Goal: Task Accomplishment & Management: Complete application form

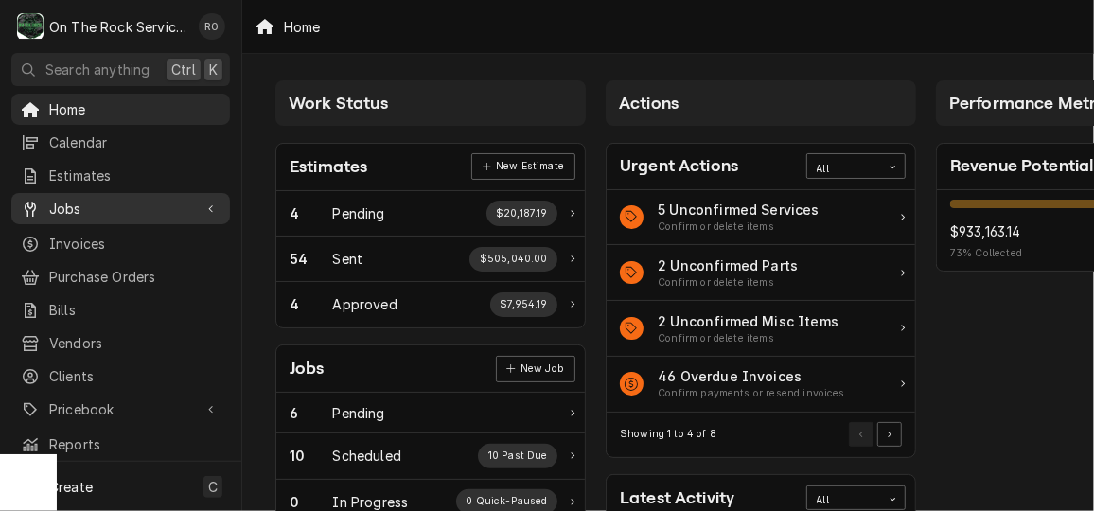
click at [126, 201] on span "Jobs" at bounding box center [120, 209] width 143 height 20
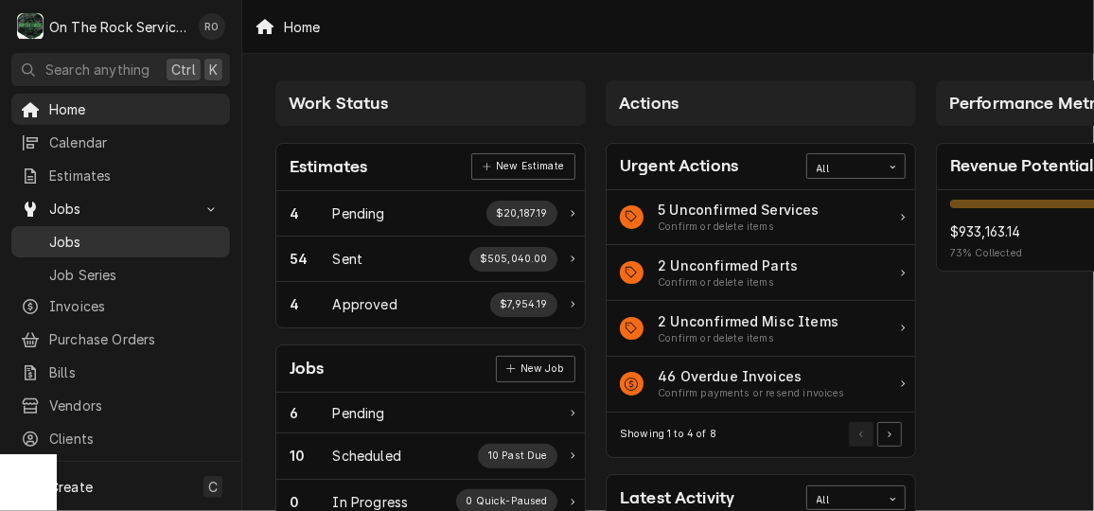
click at [139, 245] on link "Jobs" at bounding box center [120, 241] width 219 height 31
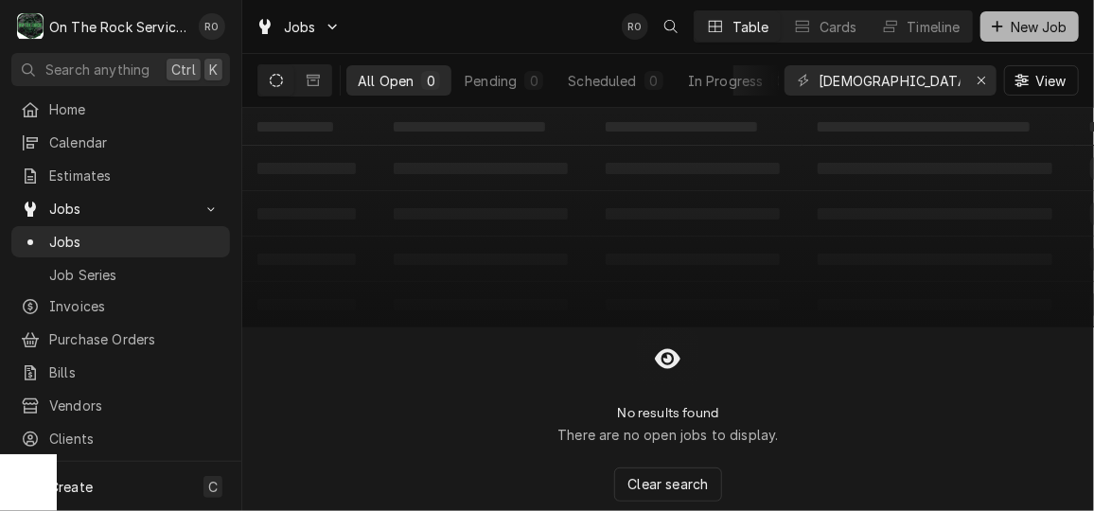
click at [1028, 33] on span "New Job" at bounding box center [1039, 27] width 64 height 20
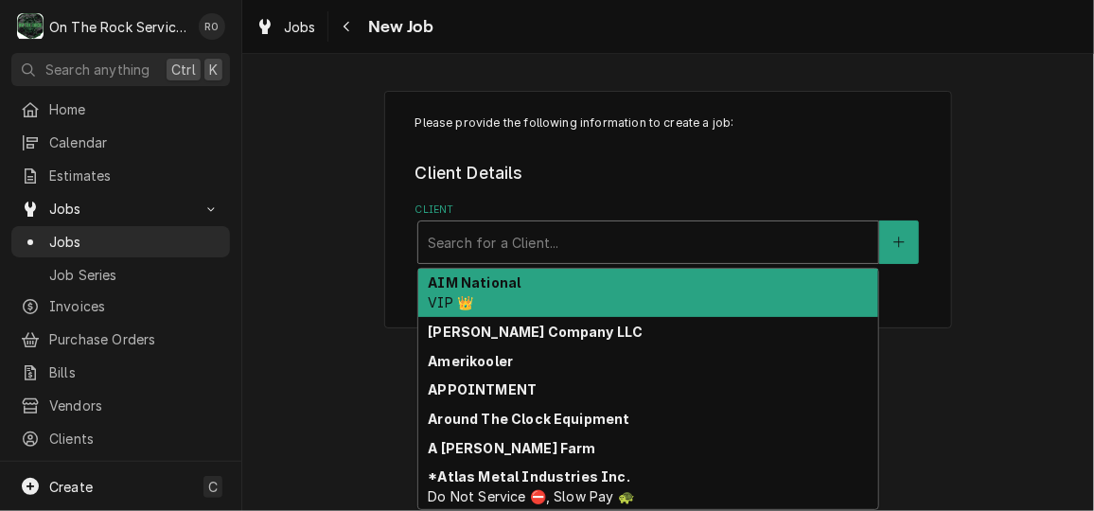
click at [685, 236] on div "Client" at bounding box center [648, 242] width 441 height 34
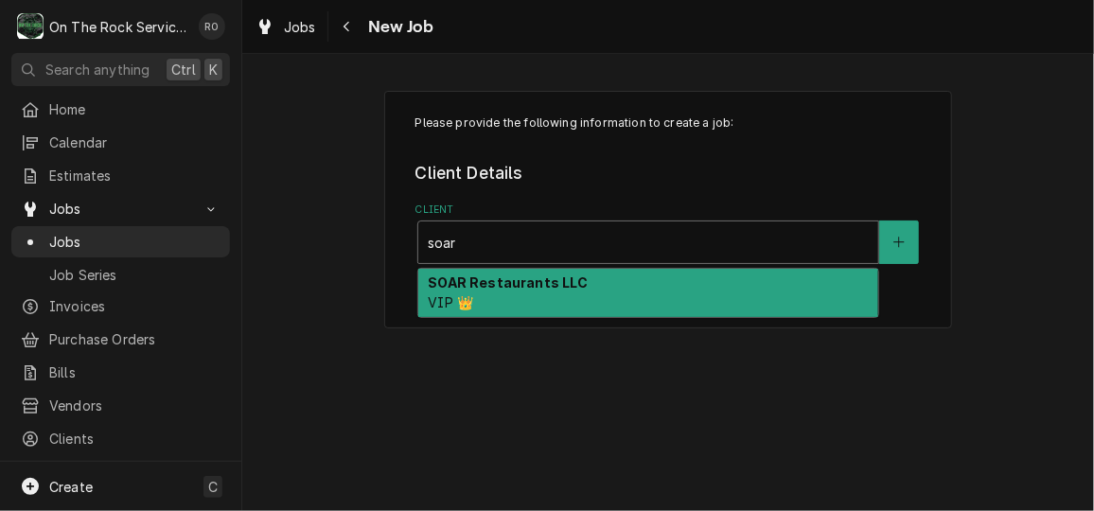
type input "soar"
click at [684, 264] on div "Please provide the following information to create a job: Client Details Client…" at bounding box center [668, 209] width 568 height 237
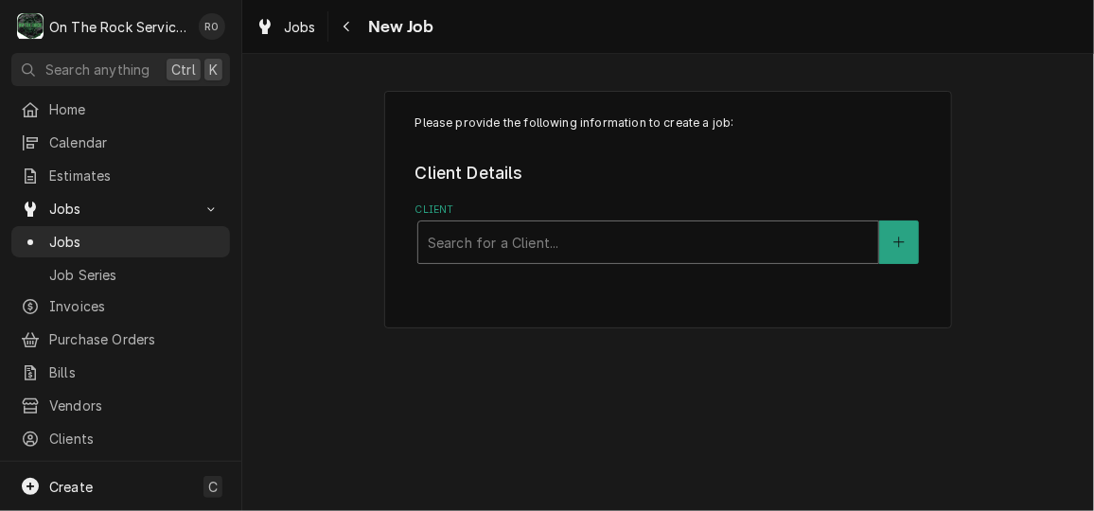
click at [682, 239] on div "Client" at bounding box center [648, 242] width 441 height 34
type input "soar"
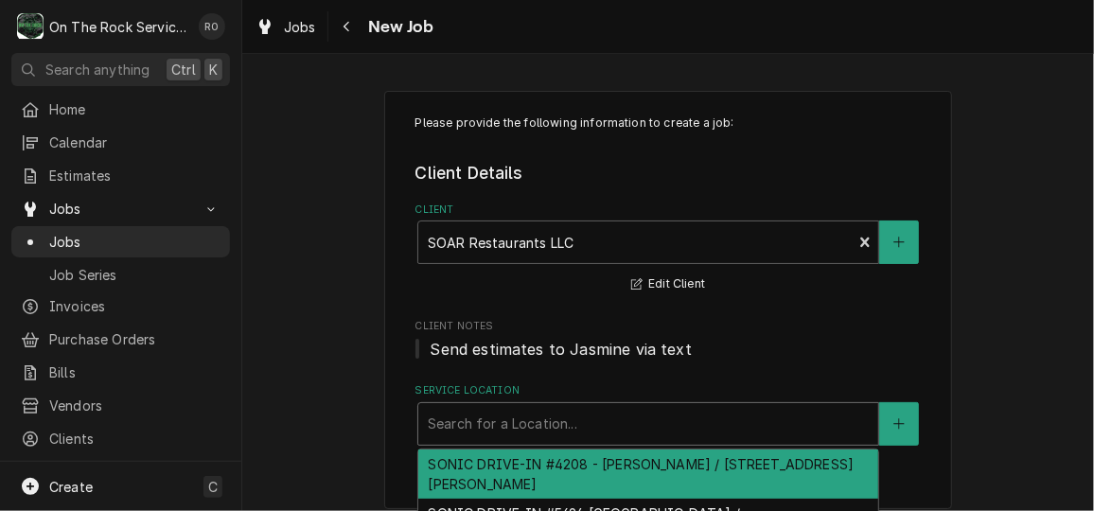
click at [503, 438] on div "Service Location" at bounding box center [648, 424] width 441 height 34
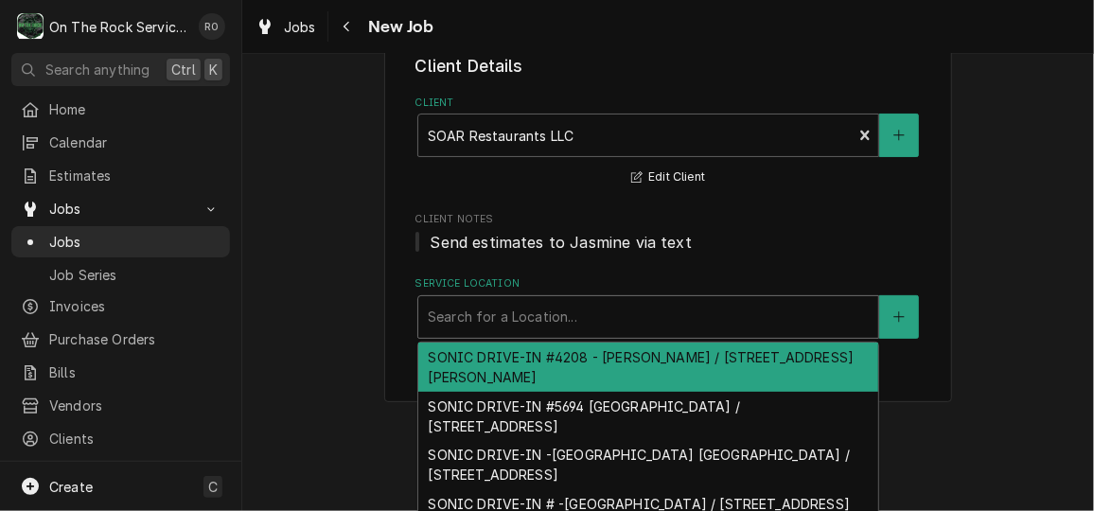
scroll to position [108, 0]
click at [569, 360] on div "SONIC DRIVE-IN #4208 - Greer / 119 S Buncombe Rd, Greer, SC 29650" at bounding box center [648, 366] width 460 height 49
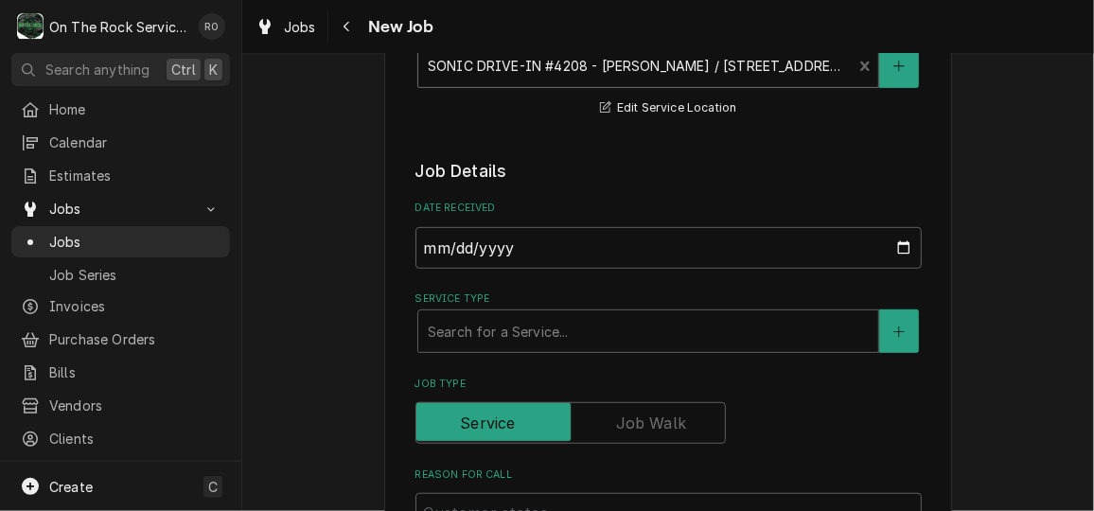
scroll to position [361, 0]
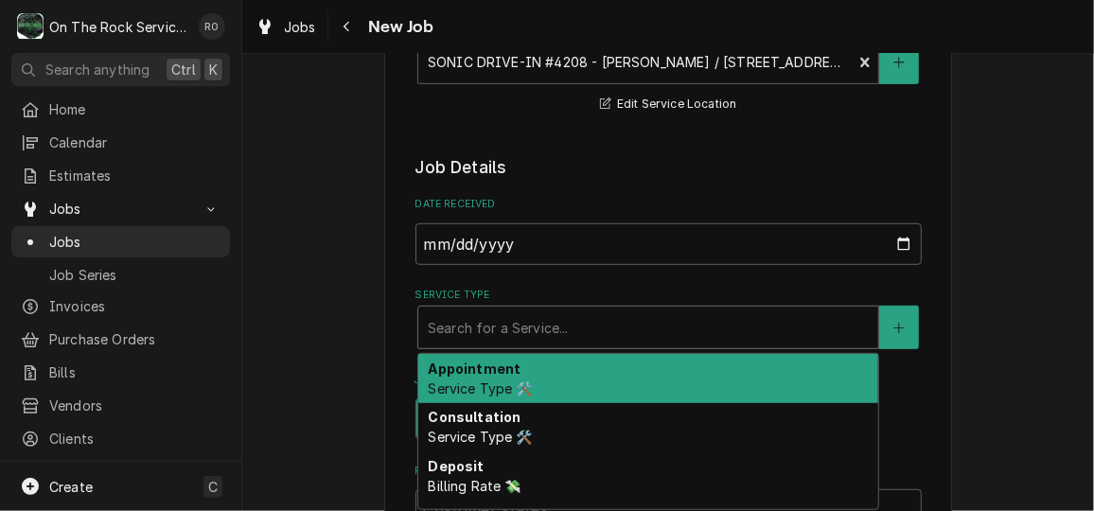
click at [557, 320] on div "Service Type" at bounding box center [648, 327] width 441 height 34
type textarea "x"
type input "s"
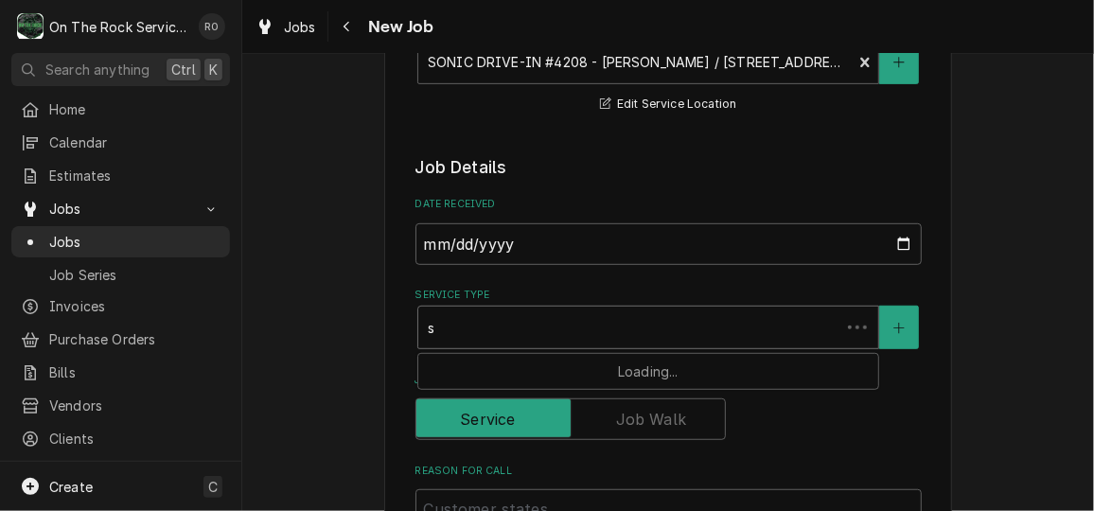
type textarea "x"
type input "se"
type textarea "x"
type input "ser"
type textarea "x"
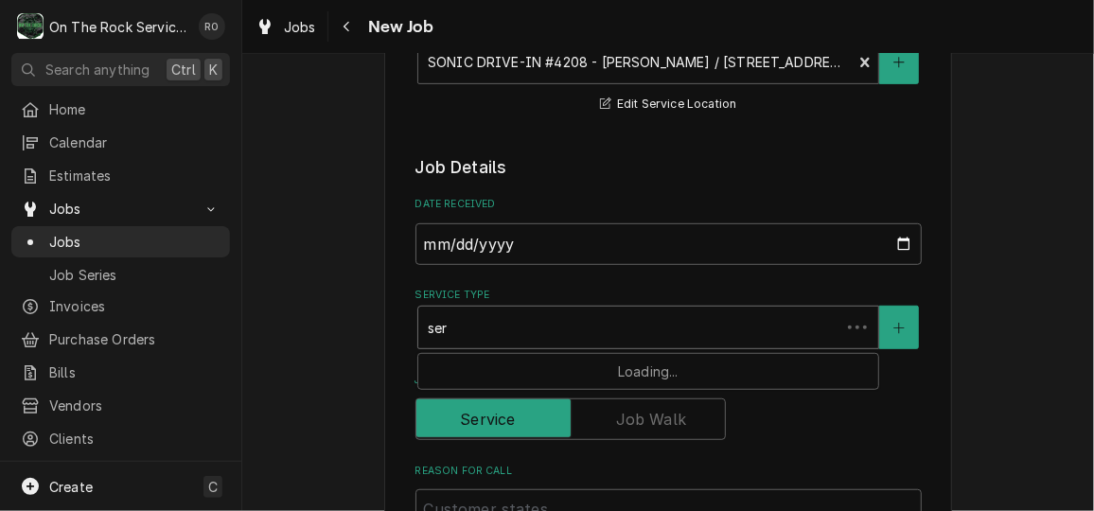
type input "serv"
type textarea "x"
type input "servi"
type textarea "x"
type input "servic"
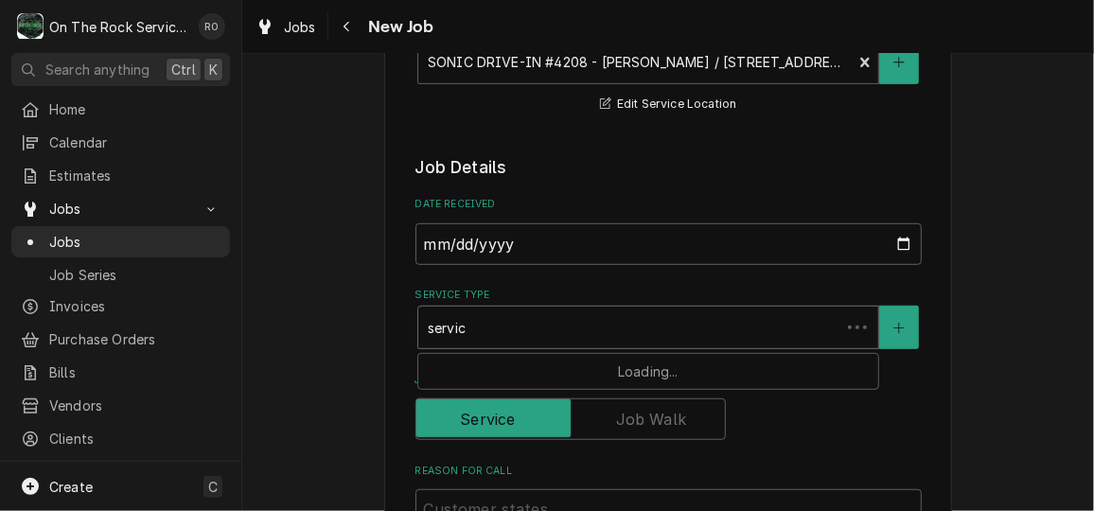
type textarea "x"
type input "servic"
type textarea "x"
type input "servic"
type textarea "x"
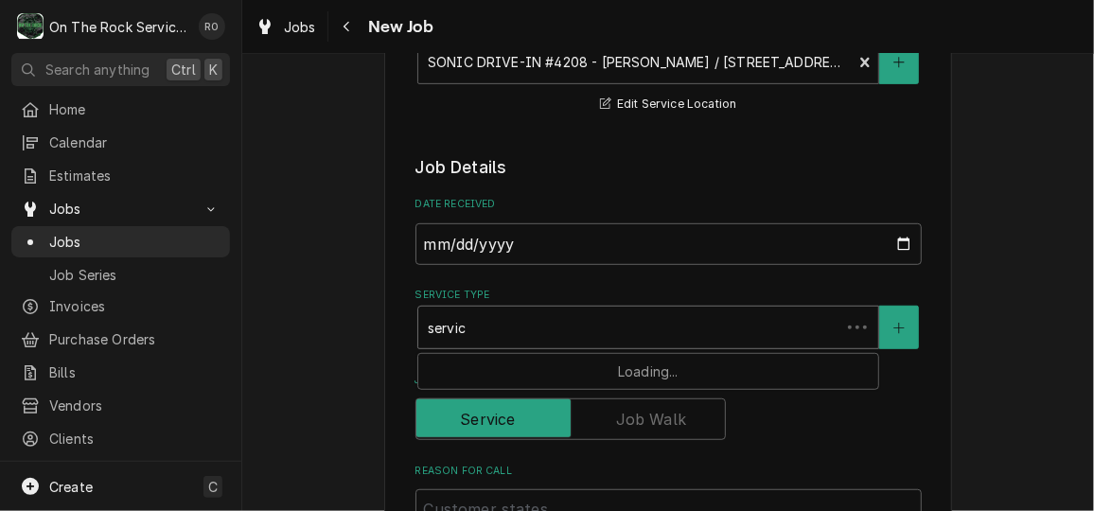
type input "service"
type textarea "x"
type input "service"
type textarea "x"
type input "service c"
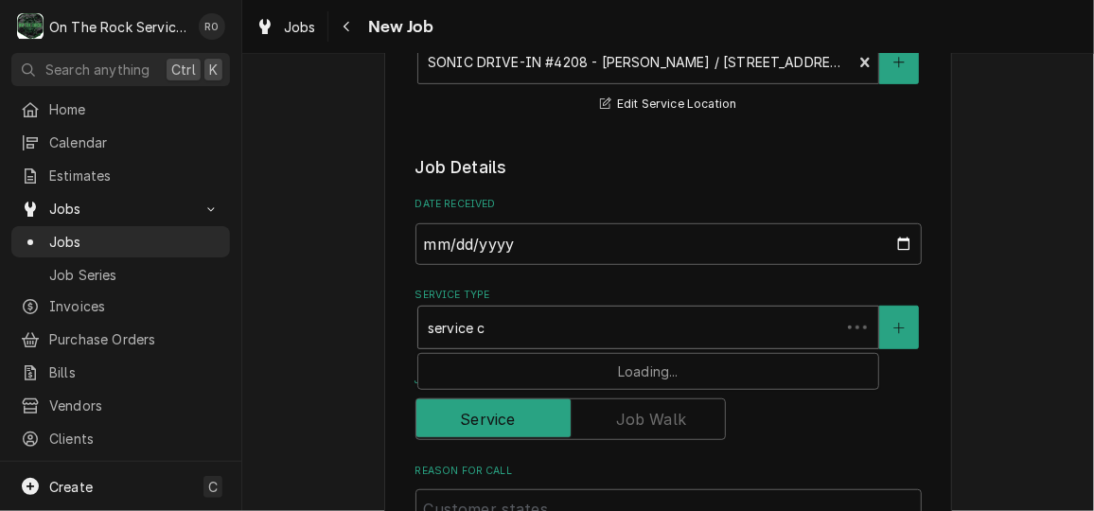
type textarea "x"
type input "service ca"
type textarea "x"
type input "service cal"
type textarea "x"
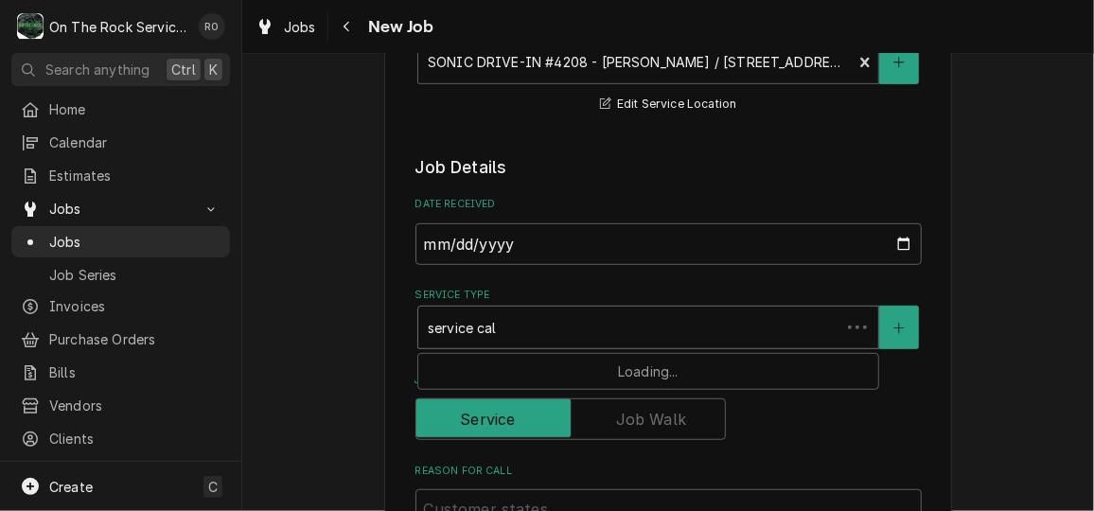
type input "service call"
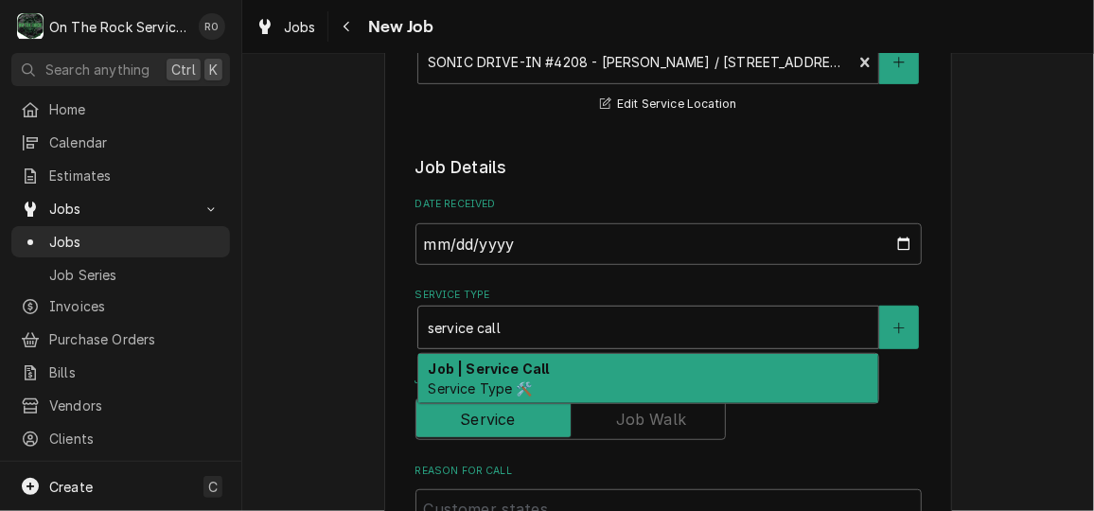
click at [563, 377] on div "Job | Service Call Service Type 🛠️" at bounding box center [648, 378] width 460 height 49
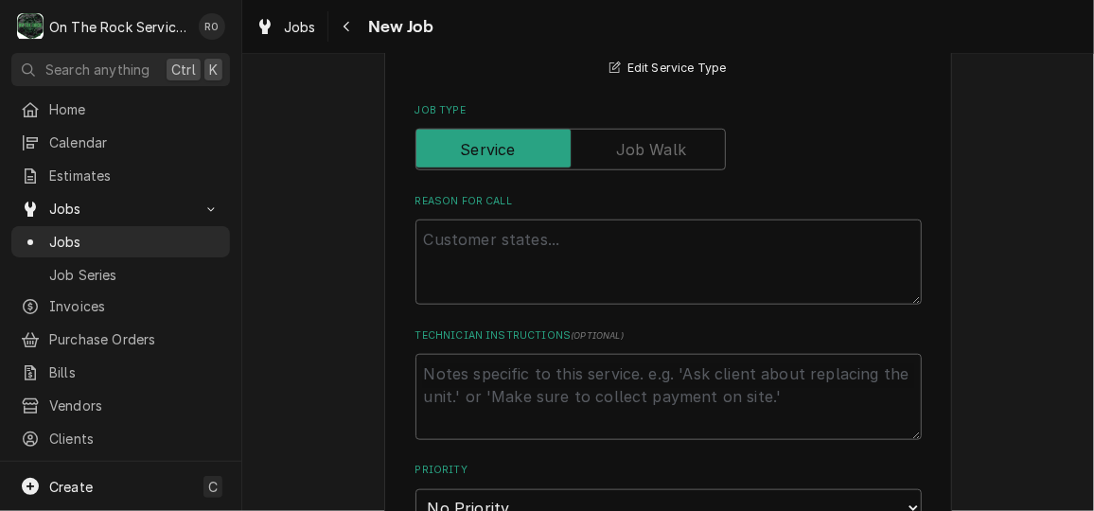
scroll to position [664, 0]
click at [526, 276] on textarea "Reason For Call" at bounding box center [668, 261] width 506 height 85
type textarea "x"
type textarea "F"
type textarea "x"
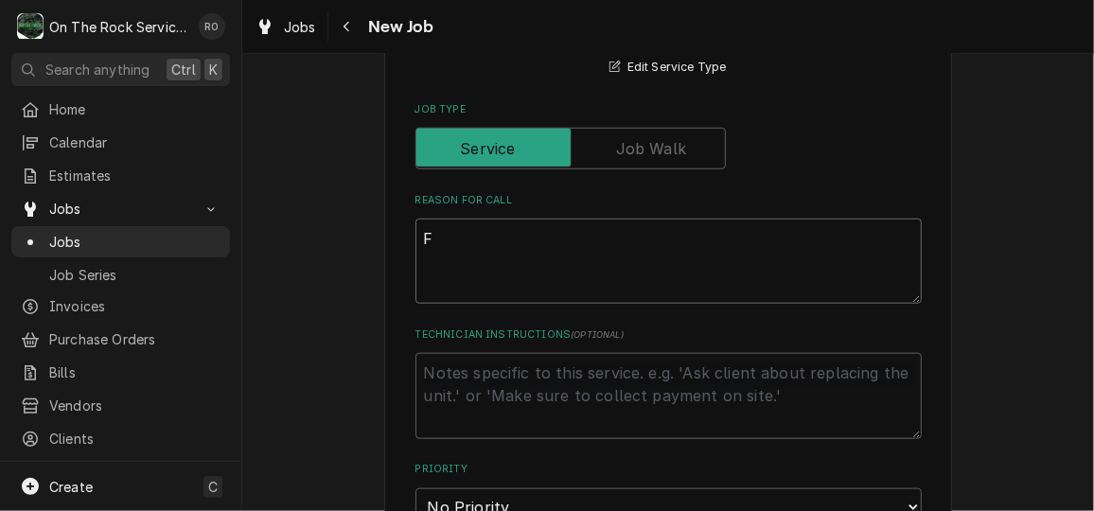
type textarea "Fr"
type textarea "x"
type textarea "Fry"
type textarea "x"
type textarea "Frye"
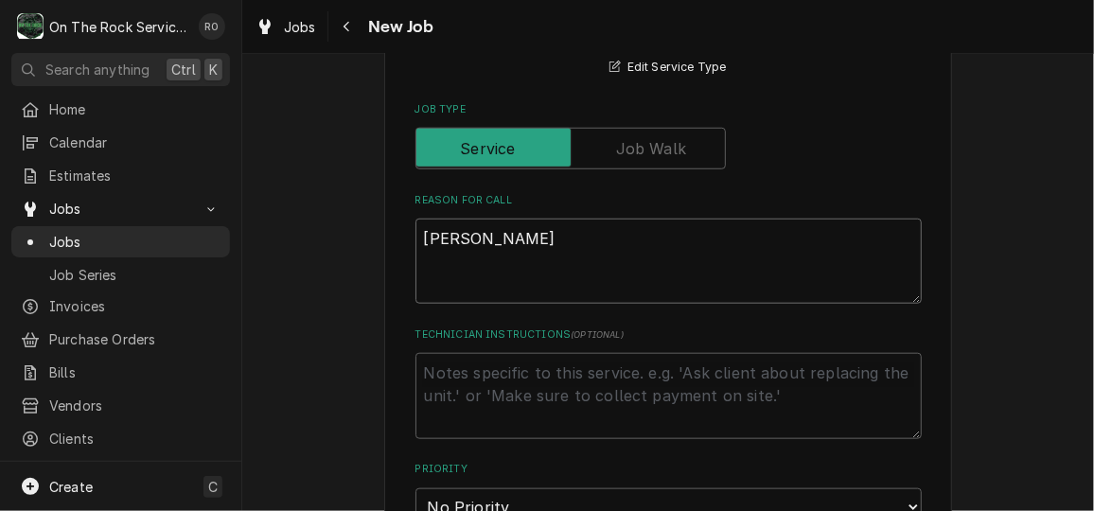
type textarea "x"
type textarea "Fryer"
type textarea "x"
type textarea "Fryer n"
type textarea "x"
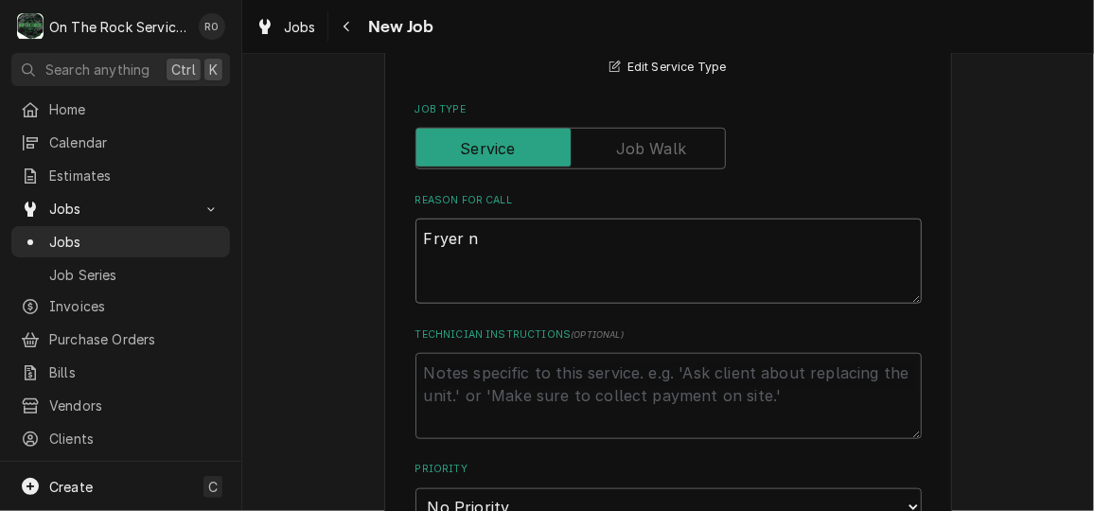
type textarea "Fryer no"
type textarea "x"
type textarea "Fryer not"
type textarea "x"
type textarea "Fryer not r"
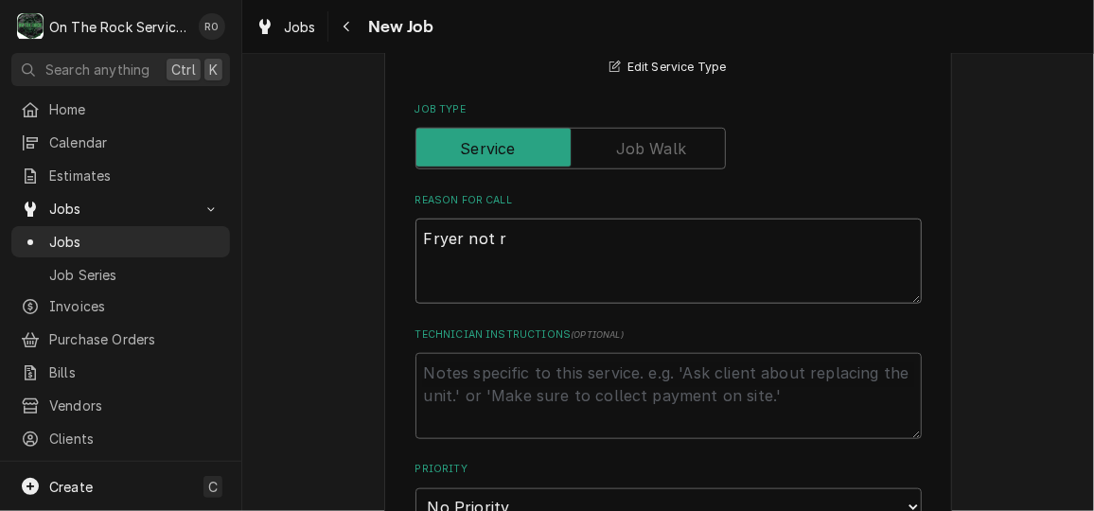
type textarea "x"
type textarea "Fryer not re"
type textarea "x"
type textarea "Fryer not ret"
type textarea "x"
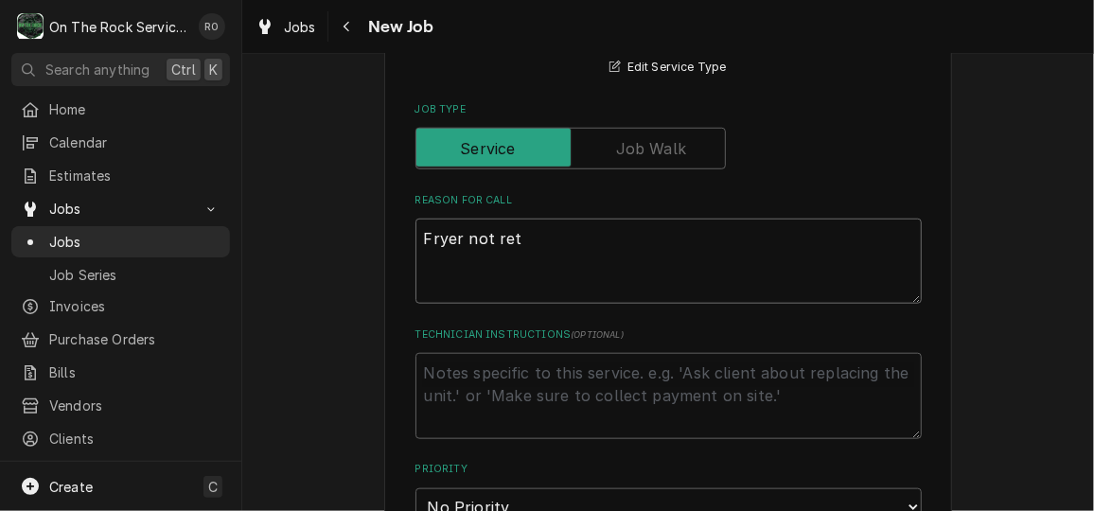
type textarea "Fryer not retu"
type textarea "x"
type textarea "Fryer not retur"
type textarea "x"
type textarea "Fryer not return"
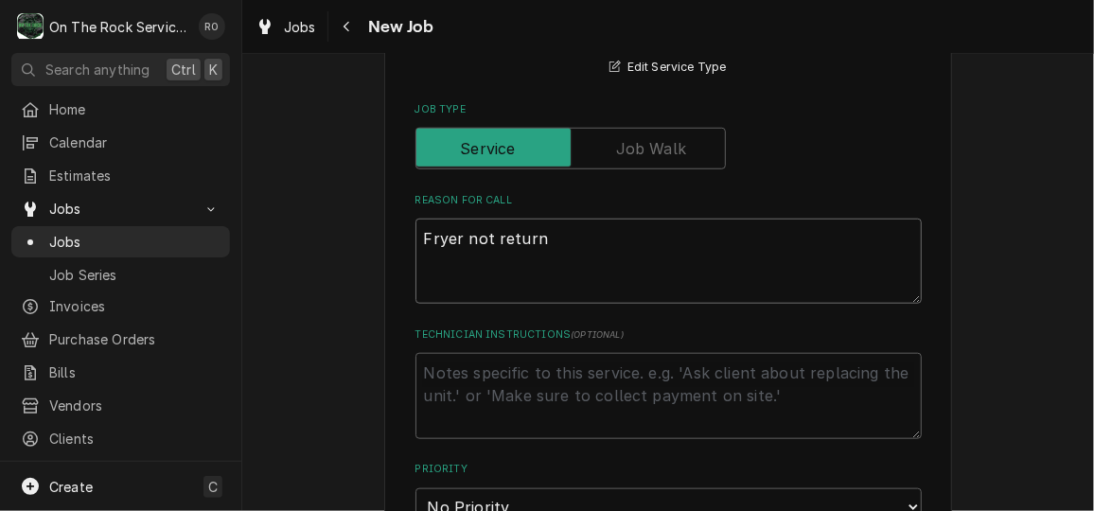
type textarea "x"
type textarea "Fryer not returning"
type textarea "x"
type textarea "Fryer not returning"
type textarea "x"
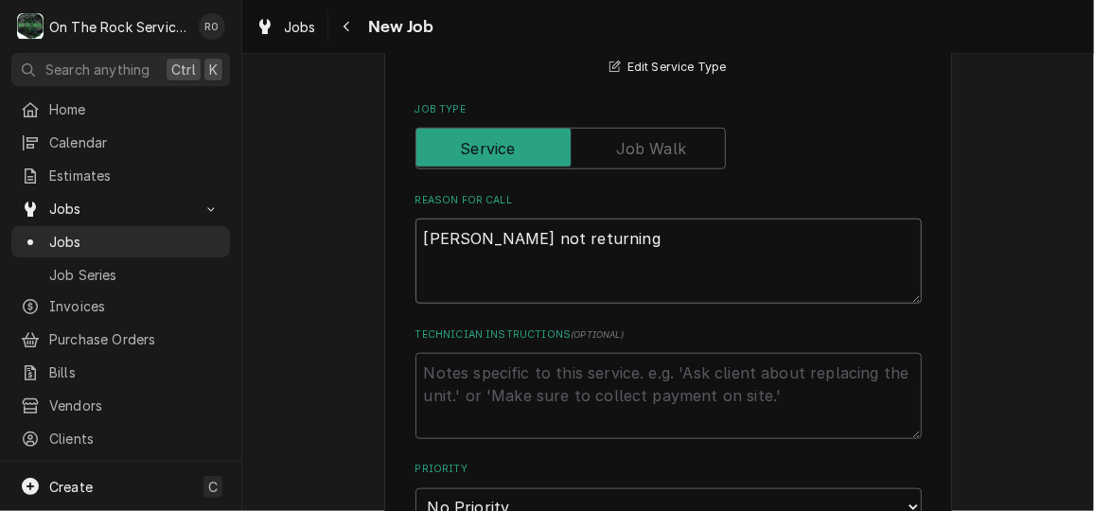
type textarea "Fryer not returning o"
type textarea "x"
type textarea "Fryer not returning oi"
type textarea "x"
type textarea "Fryer not returning oil"
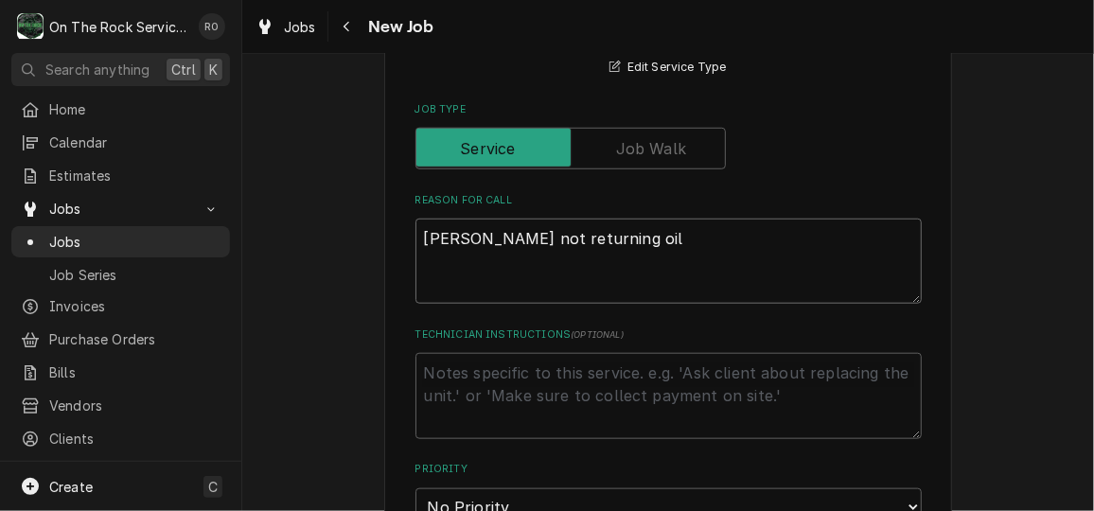
type textarea "x"
type textarea "Fryer not returning oil p"
type textarea "x"
type textarea "Fryer not returning oil pr"
type textarea "x"
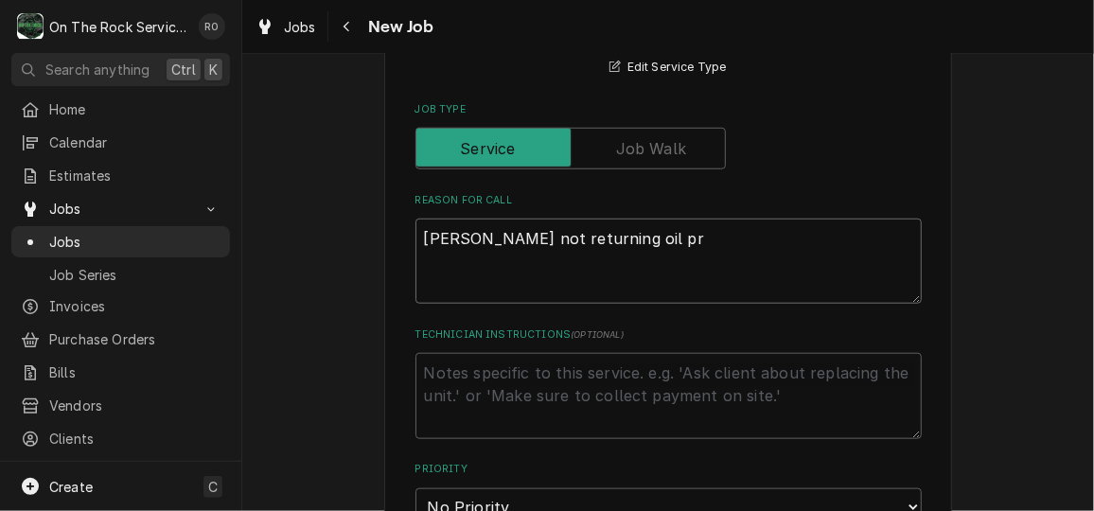
type textarea "Fryer not returning oil pro"
type textarea "x"
type textarea "Fryer not returning oil prope"
type textarea "x"
type textarea "Fryer not returning oil proper"
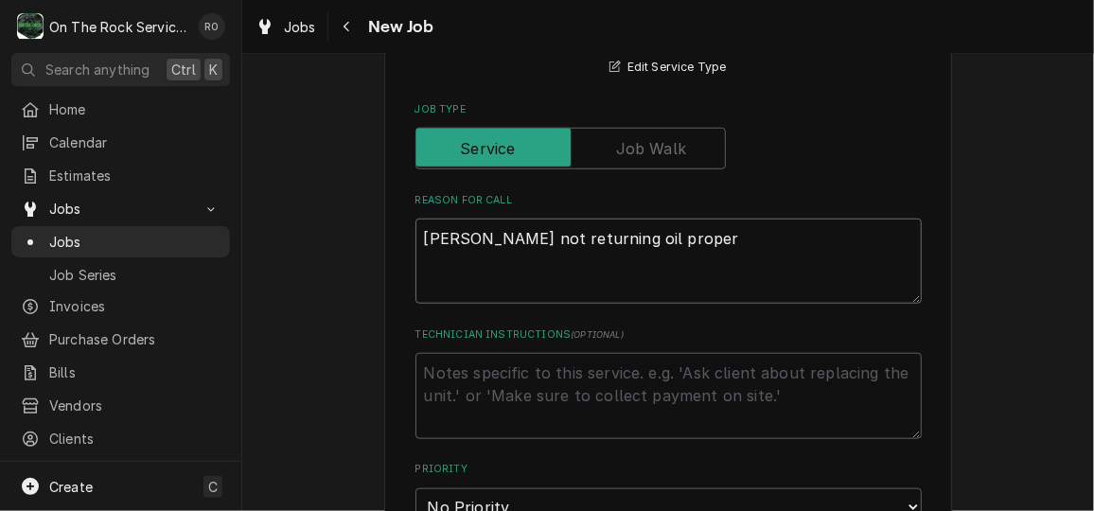
type textarea "x"
type textarea "Fryer not returning oil properl"
type textarea "x"
type textarea "Fryer not returning oil properly"
type textarea "x"
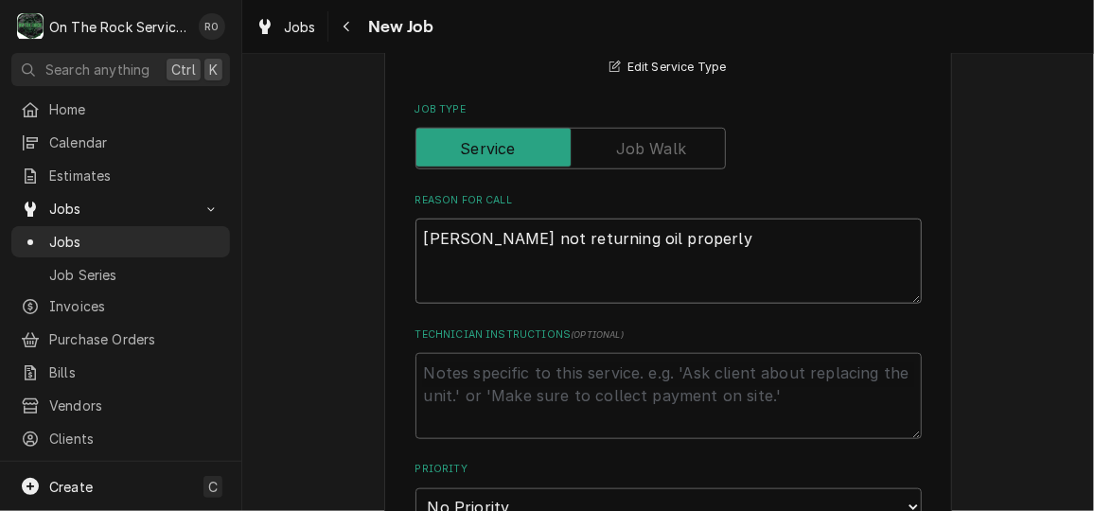
type textarea "Fryer not returning oil properly."
type textarea "x"
type textarea "Fryer not returning oil properly."
type textarea "x"
type textarea "Fryer not returning oil properly. M"
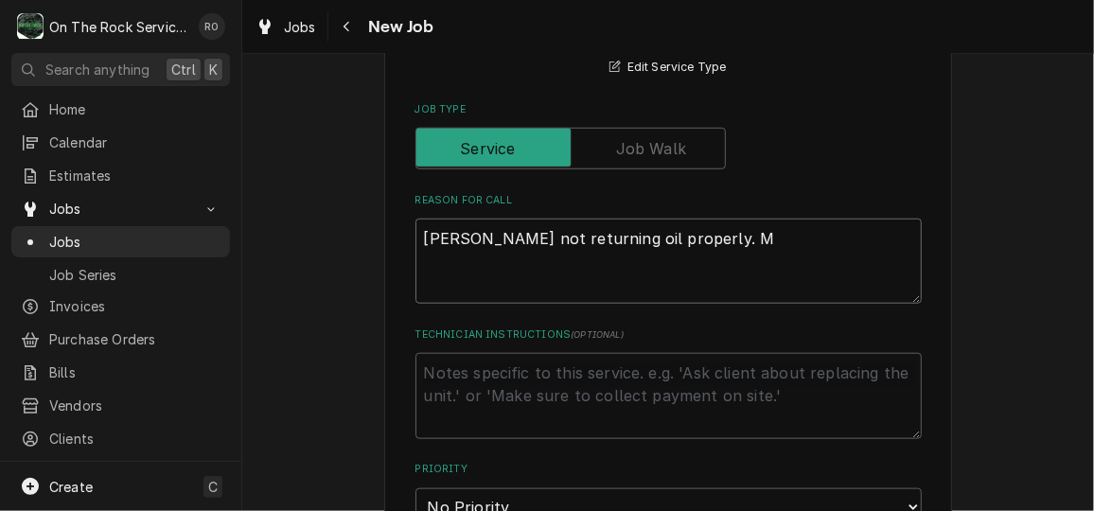
type textarea "x"
type textarea "Fryer not returning oil properly. Mu"
type textarea "x"
type textarea "Fryer not returning oil properly. Mul"
type textarea "x"
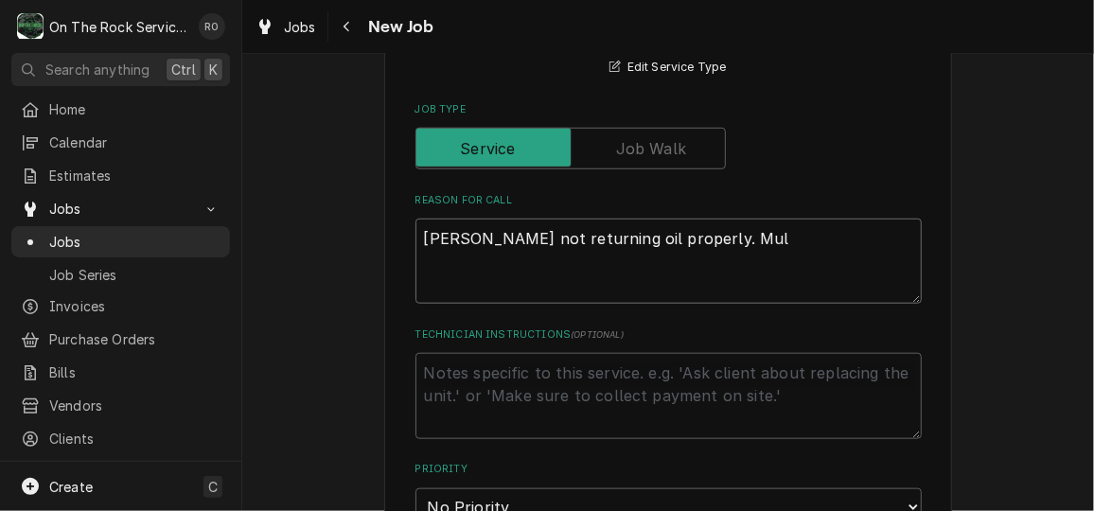
type textarea "Fryer not returning oil properly. Mult"
type textarea "x"
type textarea "Fryer not returning oil properly. Multi"
type textarea "x"
type textarea "Fryer not returning oil properly. Multip"
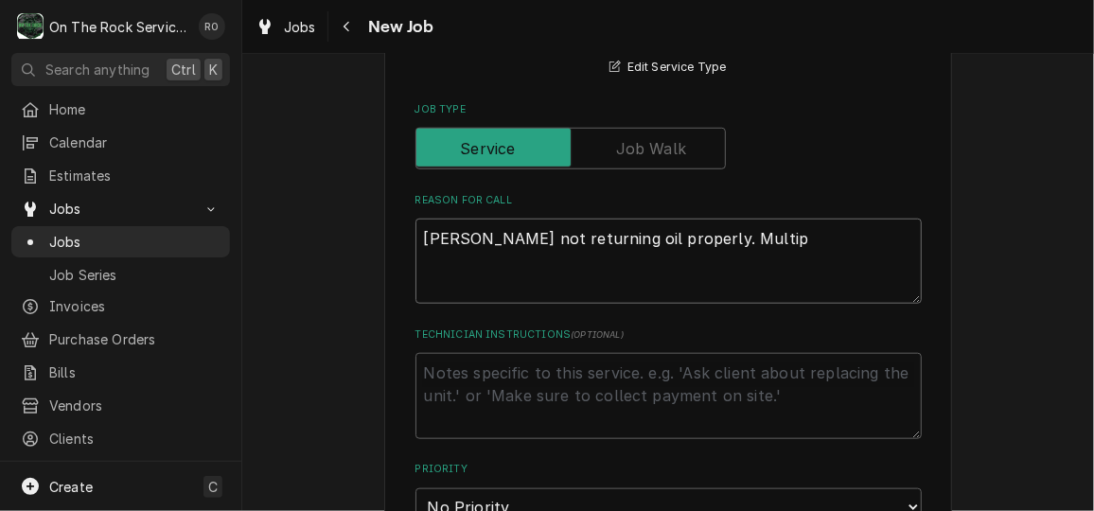
type textarea "x"
type textarea "Fryer not returning oil properly. Multipl"
type textarea "x"
type textarea "Fryer not returning oil properly. Multiple"
type textarea "x"
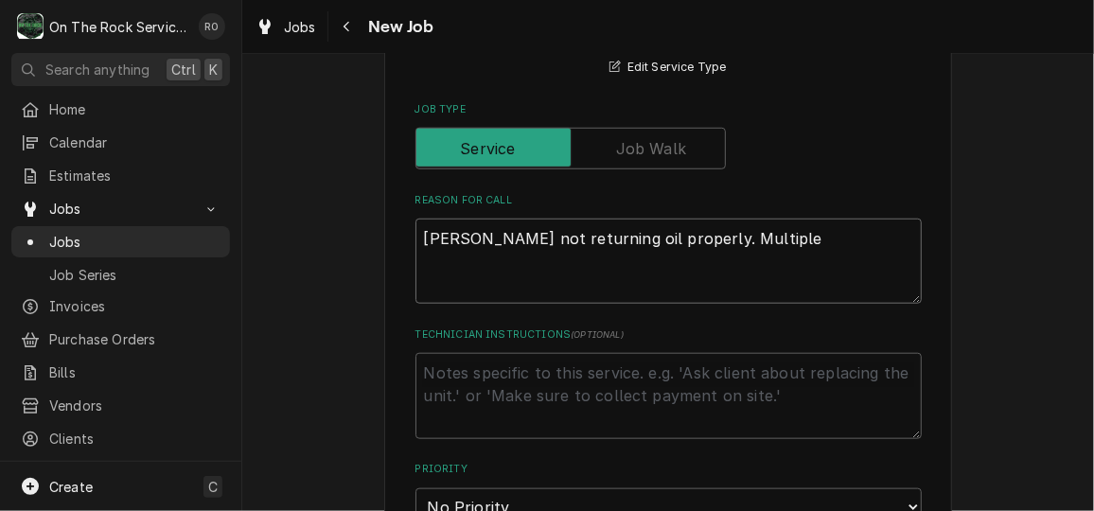
type textarea "Fryer not returning oil properly. Multiple v"
type textarea "x"
type textarea "Fryer not returning oil properly. Multiple va"
type textarea "x"
type textarea "Fryer not returning oil properly. Multiple vats"
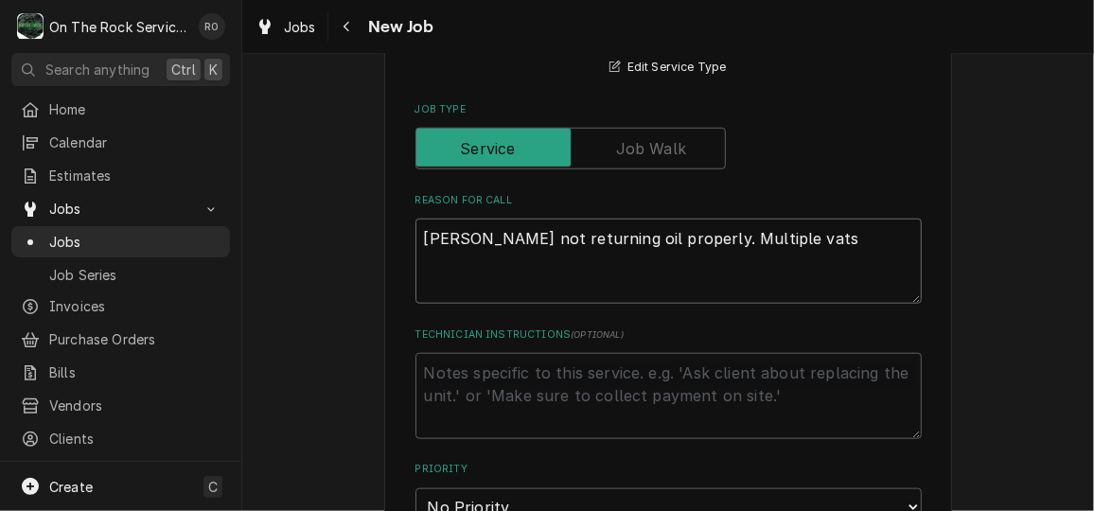
type textarea "x"
type textarea "Fryer not returning oil properly. Multiple vatsw"
type textarea "x"
type textarea "Fryer not returning oil properly. Multiple vats"
type textarea "x"
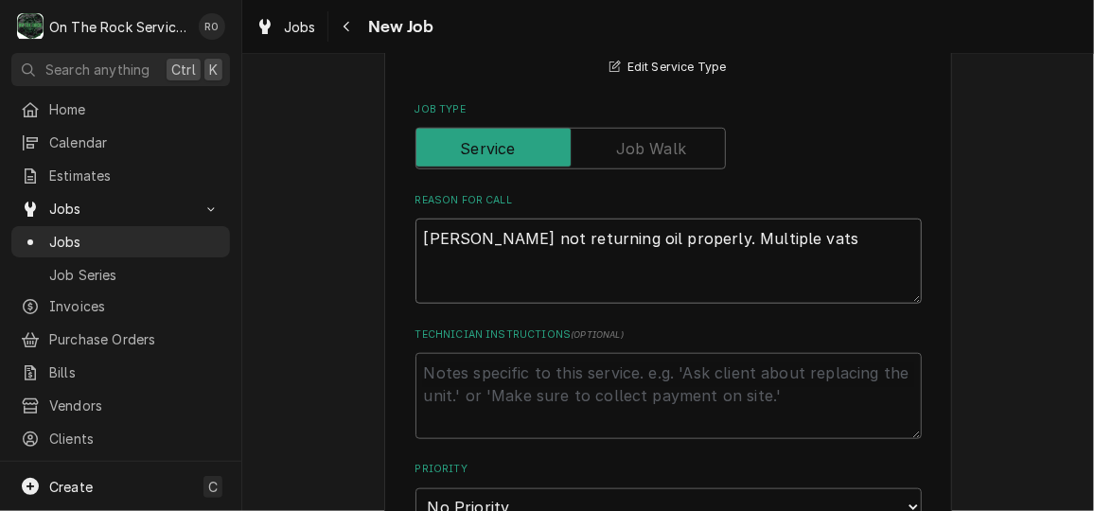
type textarea "Fryer not returning oil properly. Multiple vats"
click at [866, 131] on div "Job Type" at bounding box center [668, 149] width 506 height 42
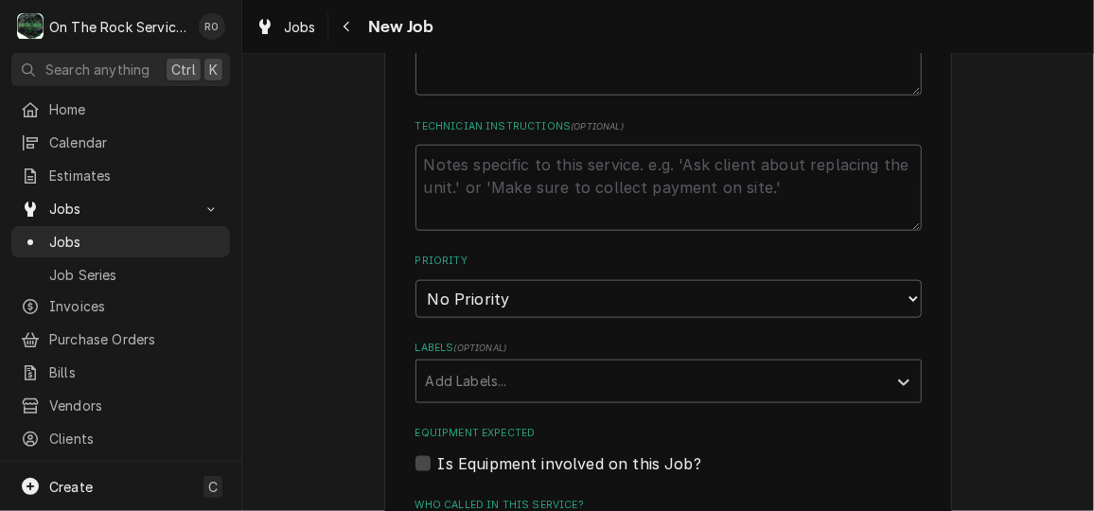
scroll to position [874, 0]
click at [747, 302] on select "No Priority Urgent High Medium Low" at bounding box center [668, 297] width 506 height 38
select select "1"
click at [415, 278] on select "No Priority Urgent High Medium Low" at bounding box center [668, 297] width 506 height 38
type textarea "x"
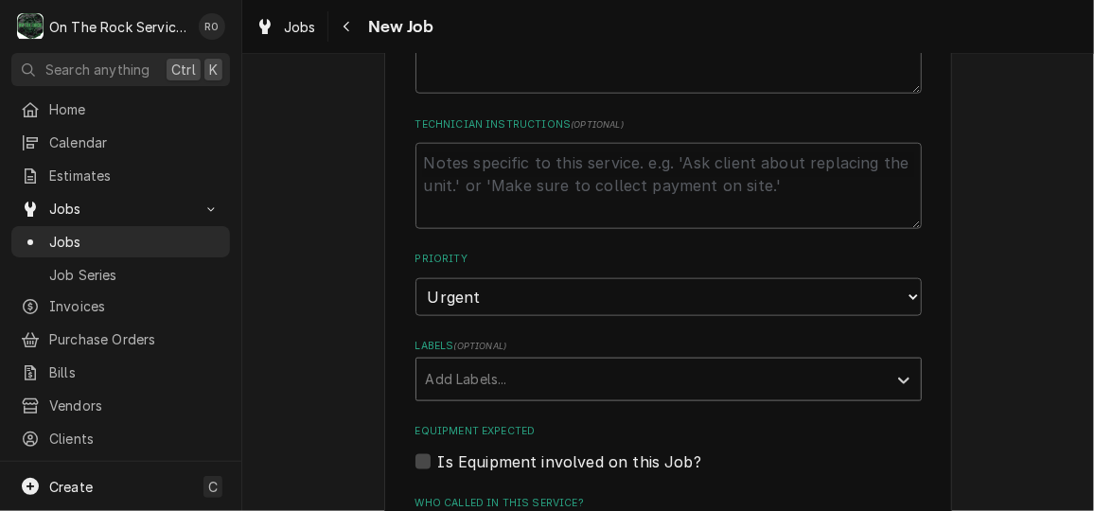
click at [691, 371] on div "Labels" at bounding box center [651, 379] width 451 height 34
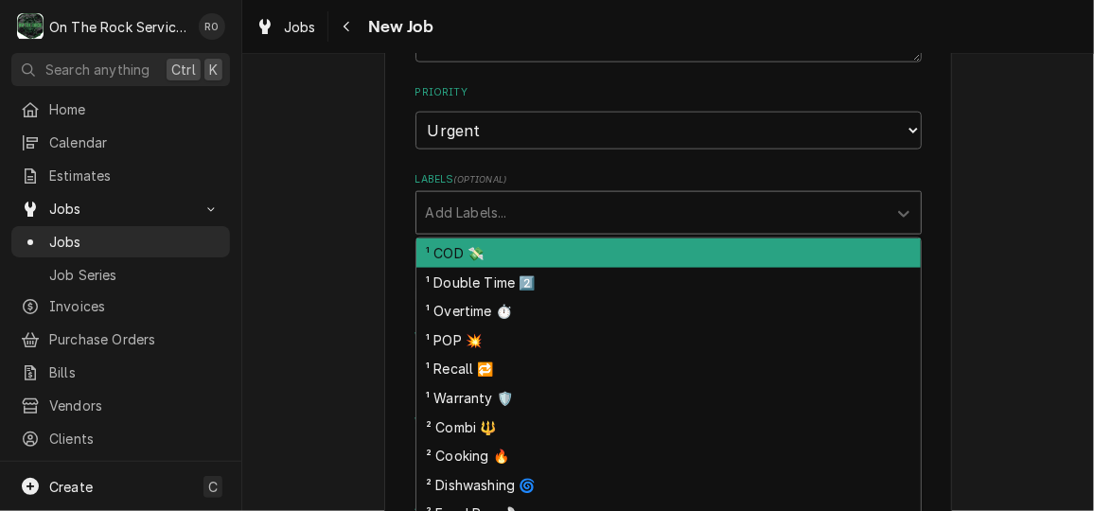
scroll to position [1044, 0]
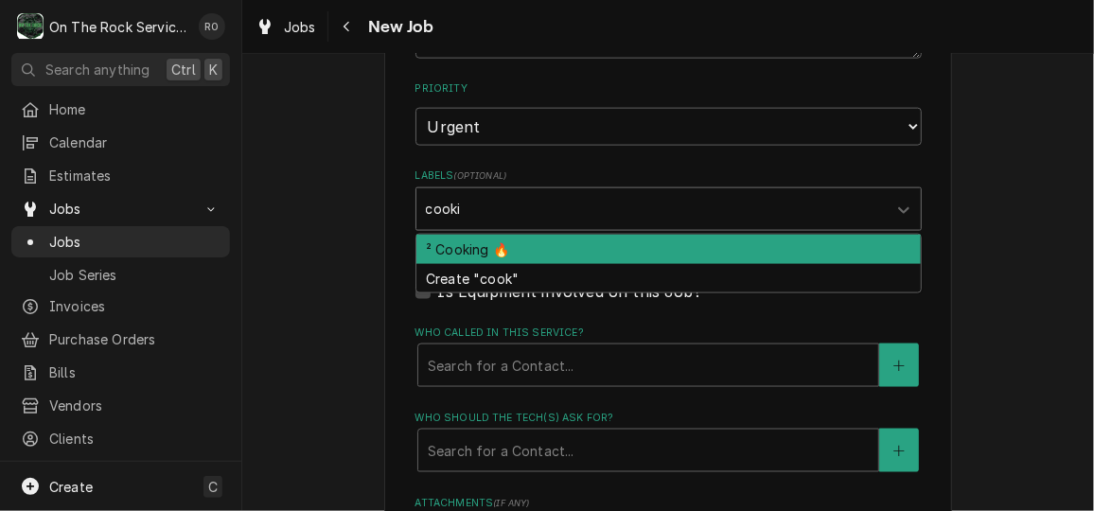
type input "cookin"
click at [730, 247] on div "² Cooking 🔥" at bounding box center [668, 249] width 504 height 29
type textarea "x"
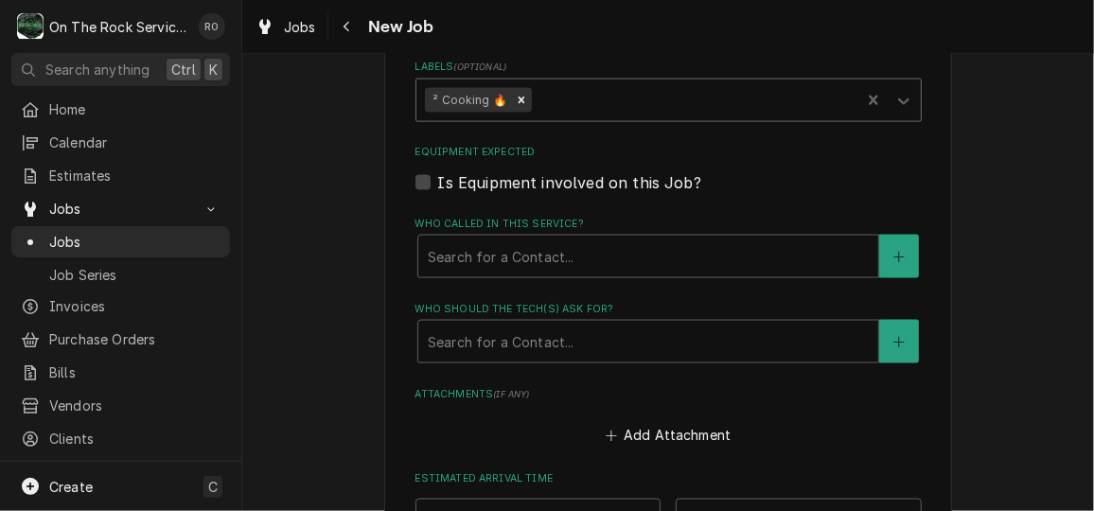
scroll to position [1154, 0]
click at [730, 247] on div "Who called in this service?" at bounding box center [648, 255] width 441 height 34
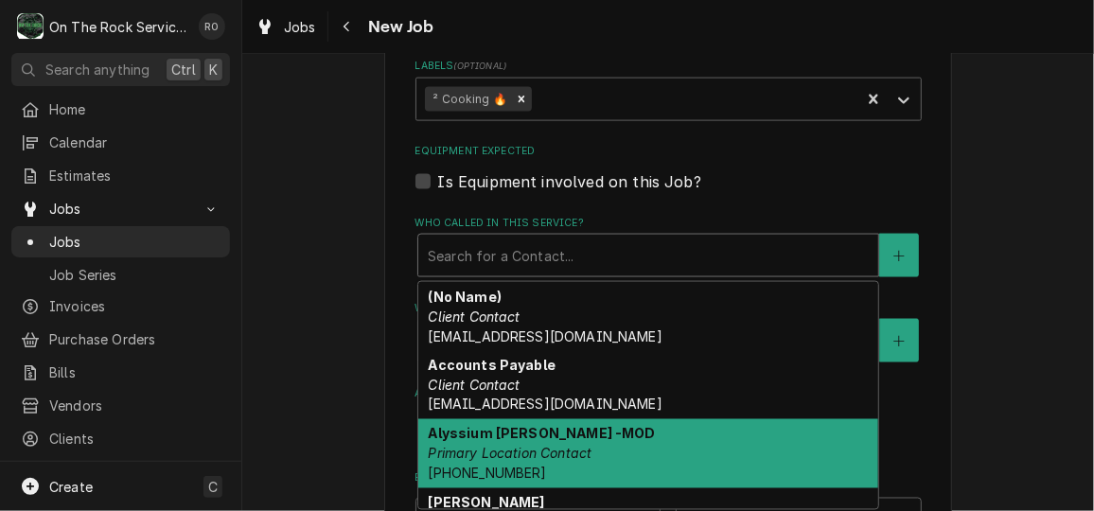
click at [667, 456] on div "Alyssium Moore -MOD Primary Location Contact (760) 397-5898" at bounding box center [648, 453] width 460 height 69
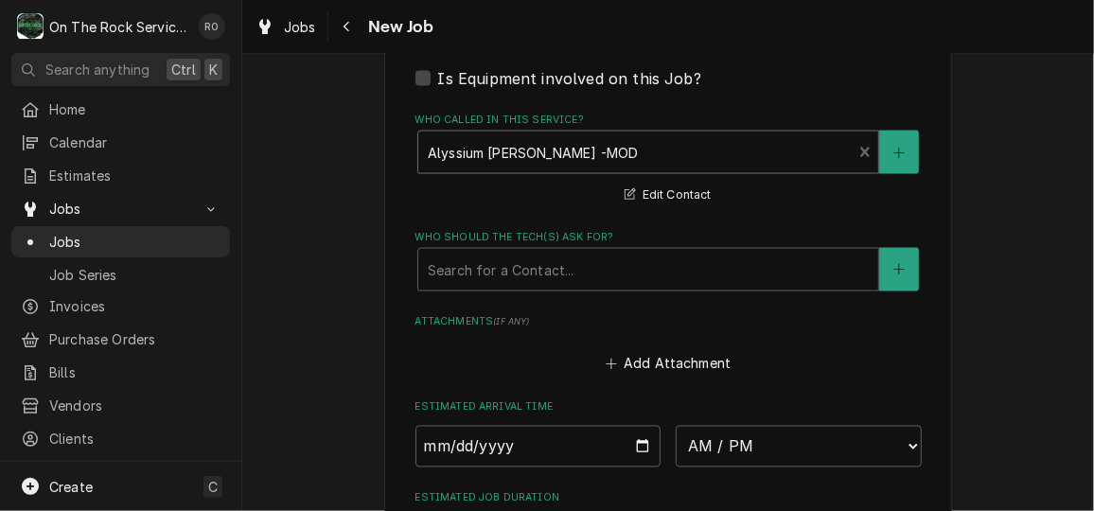
scroll to position [1316, 0]
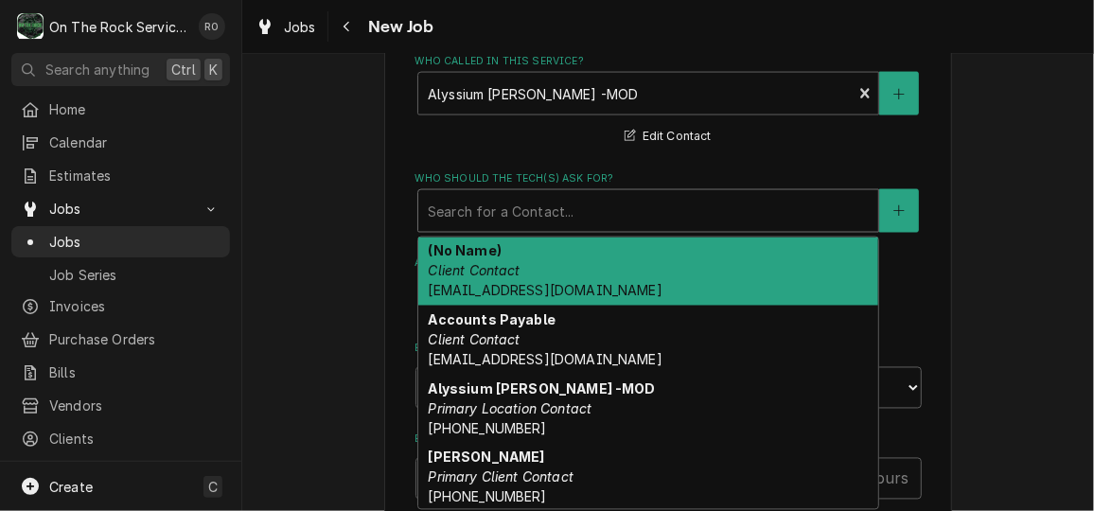
click at [595, 213] on div "Who should the tech(s) ask for?" at bounding box center [648, 211] width 441 height 34
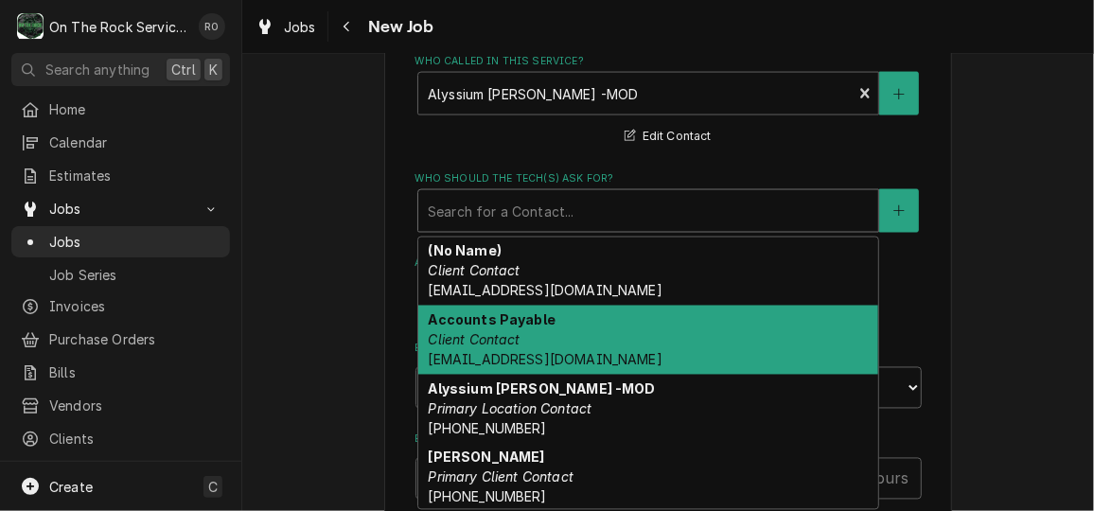
scroll to position [91, 0]
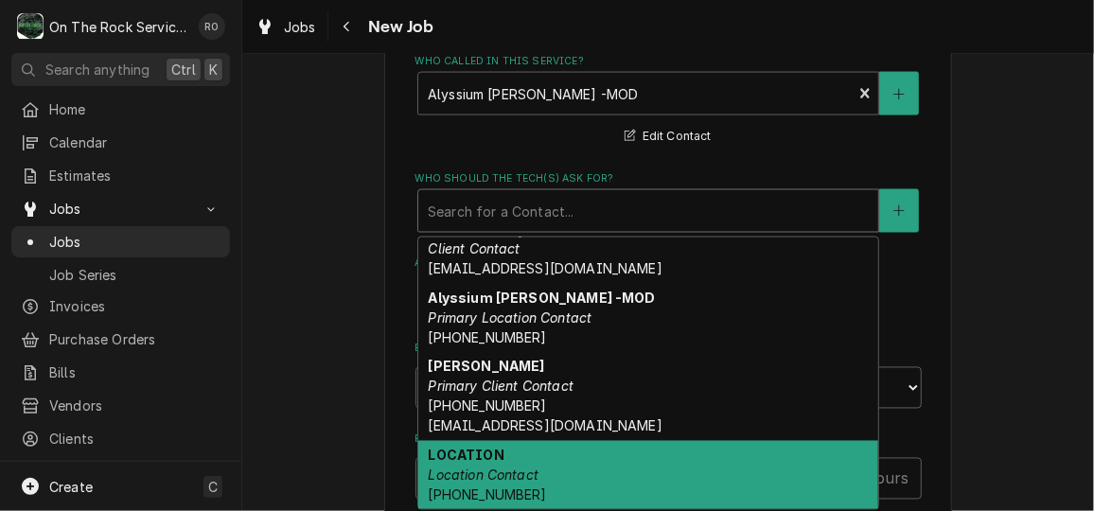
click at [647, 482] on div "LOCATION Location Contact (864) 801-2900" at bounding box center [648, 475] width 460 height 69
type textarea "x"
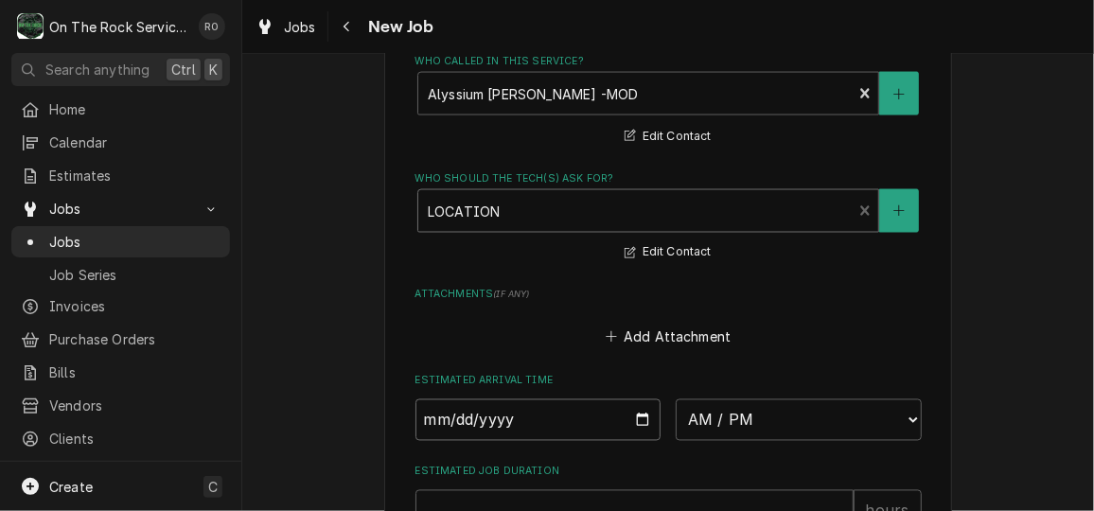
click at [638, 419] on input "Date" at bounding box center [538, 420] width 246 height 42
type input "2025-10-02"
type textarea "x"
click at [722, 430] on select "AM / PM 6:00 AM 6:15 AM 6:30 AM 6:45 AM 7:00 AM 7:15 AM 7:30 AM 7:45 AM 8:00 AM…" at bounding box center [798, 420] width 246 height 42
select select "10:00:00"
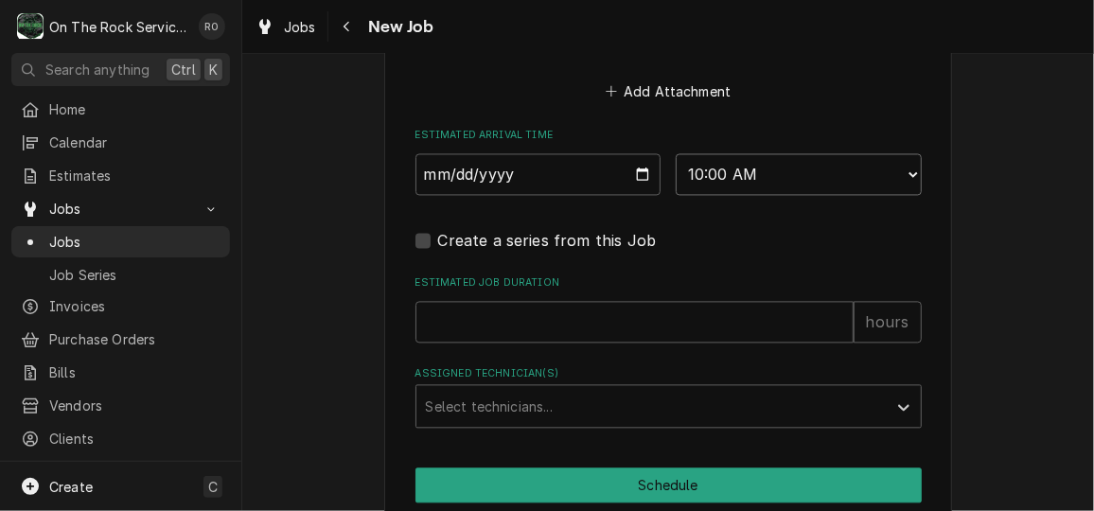
scroll to position [1584, 0]
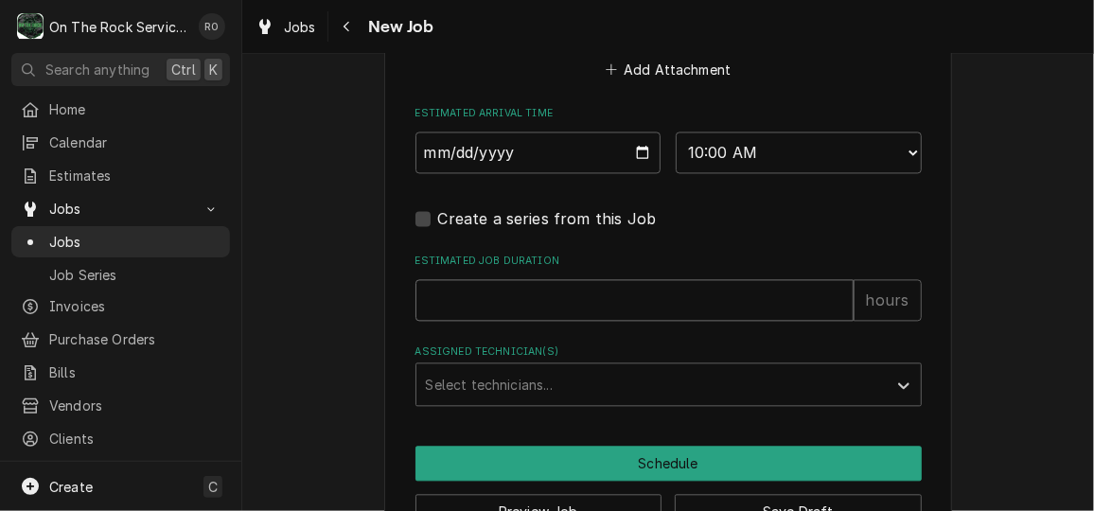
click at [652, 316] on input "Estimated Job Duration" at bounding box center [634, 300] width 438 height 42
type textarea "x"
type input "2"
type textarea "x"
type input "2"
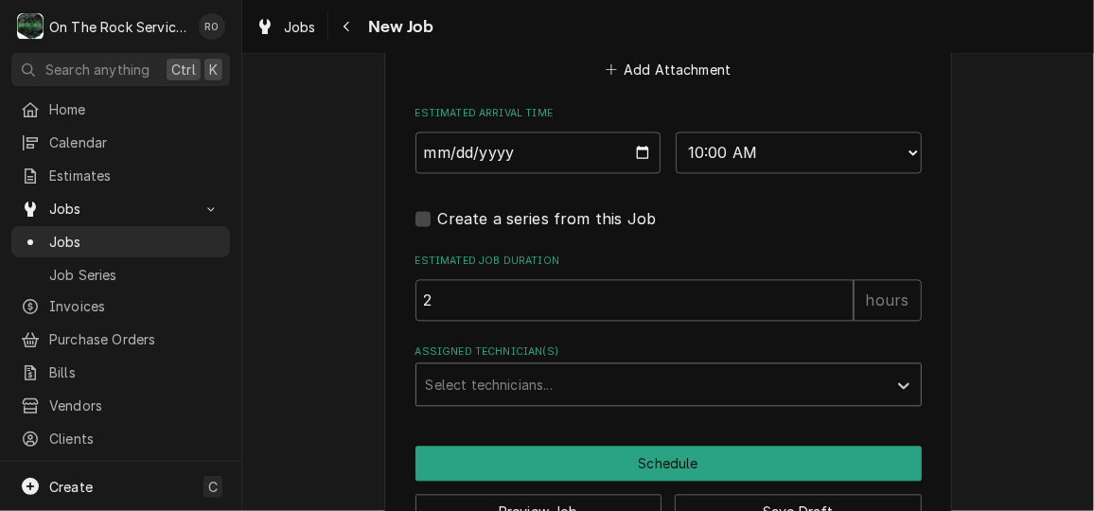
click at [653, 374] on div "Assigned Technician(s)" at bounding box center [651, 384] width 451 height 34
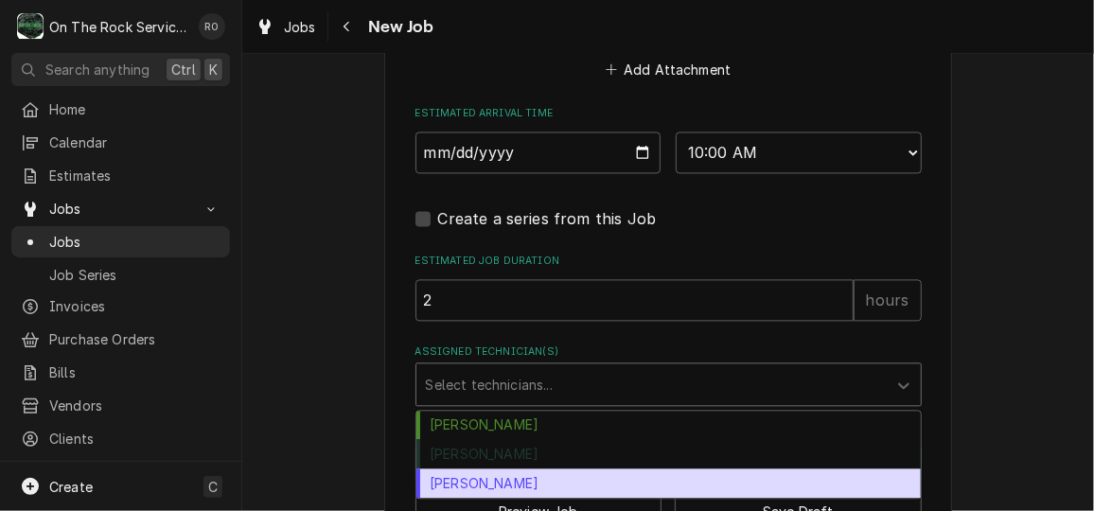
click at [648, 469] on div "Todd Brady" at bounding box center [668, 482] width 504 height 29
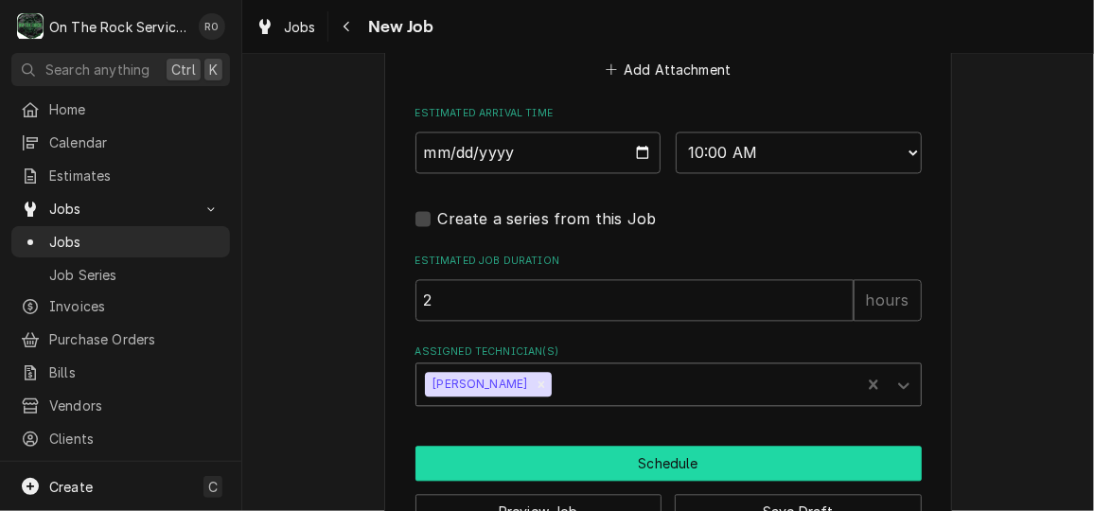
click at [643, 467] on button "Schedule" at bounding box center [668, 463] width 506 height 35
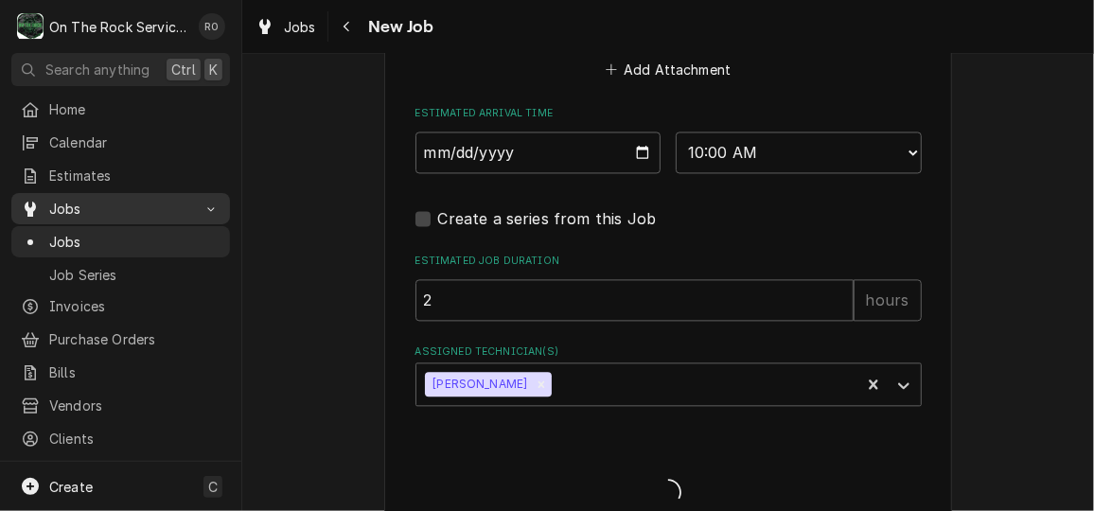
type textarea "x"
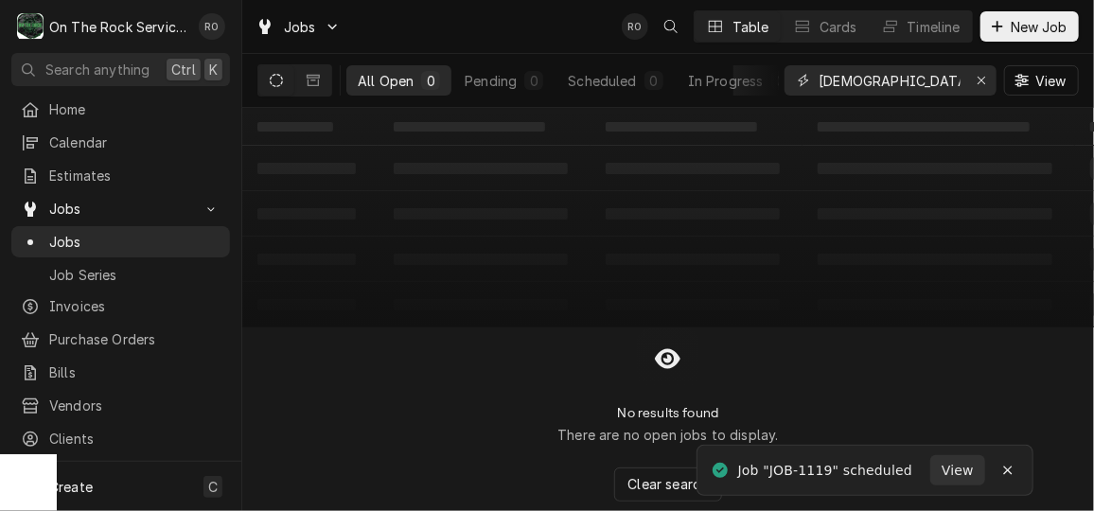
click at [902, 82] on input "chick" at bounding box center [889, 80] width 142 height 30
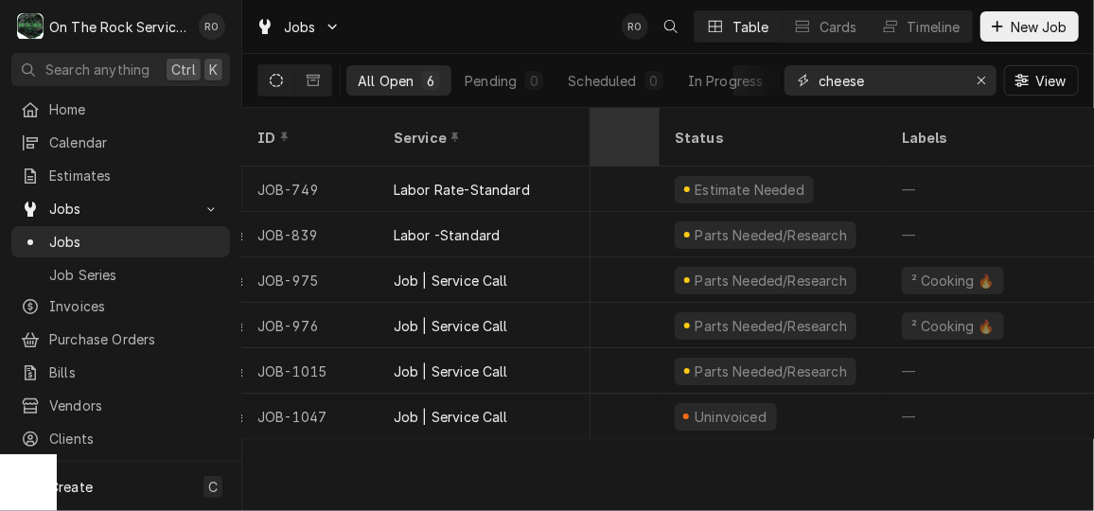
scroll to position [0, 421]
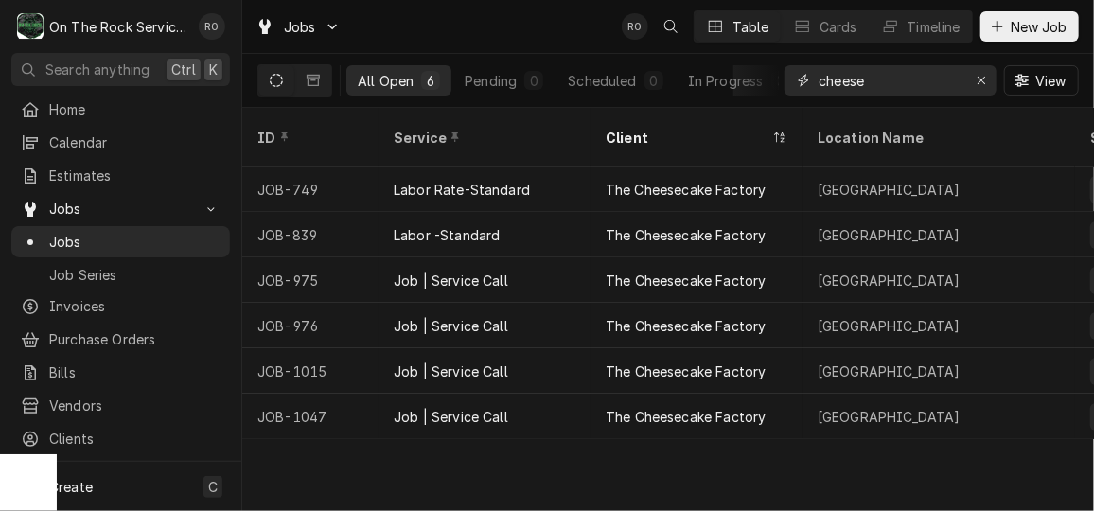
type input "cheese"
click at [526, 18] on div "Jobs RO Table Cards Timeline New Job" at bounding box center [667, 26] width 851 height 53
click at [998, 20] on icon "Dynamic Content Wrapper" at bounding box center [996, 26] width 11 height 13
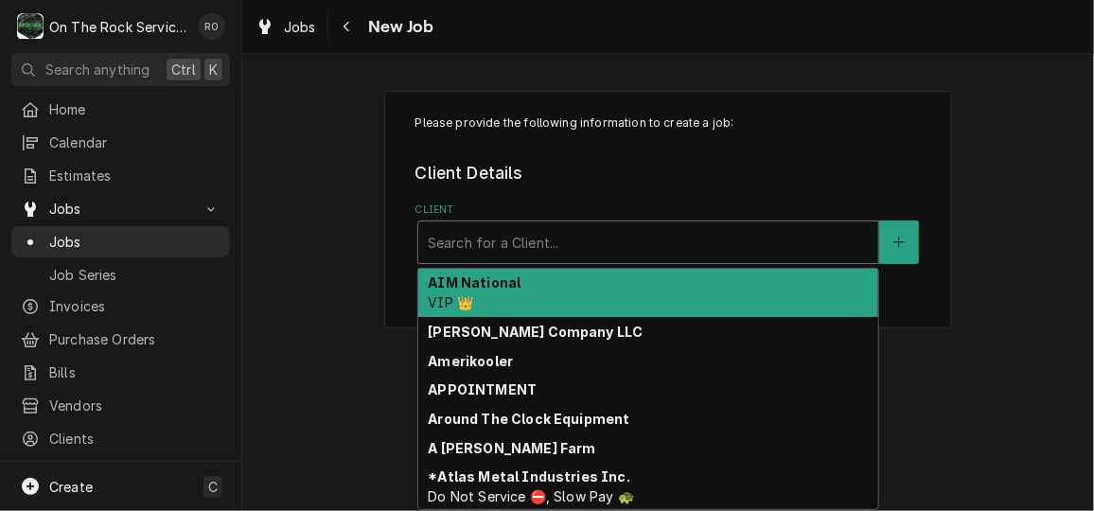
click at [535, 230] on div "Client" at bounding box center [648, 242] width 441 height 34
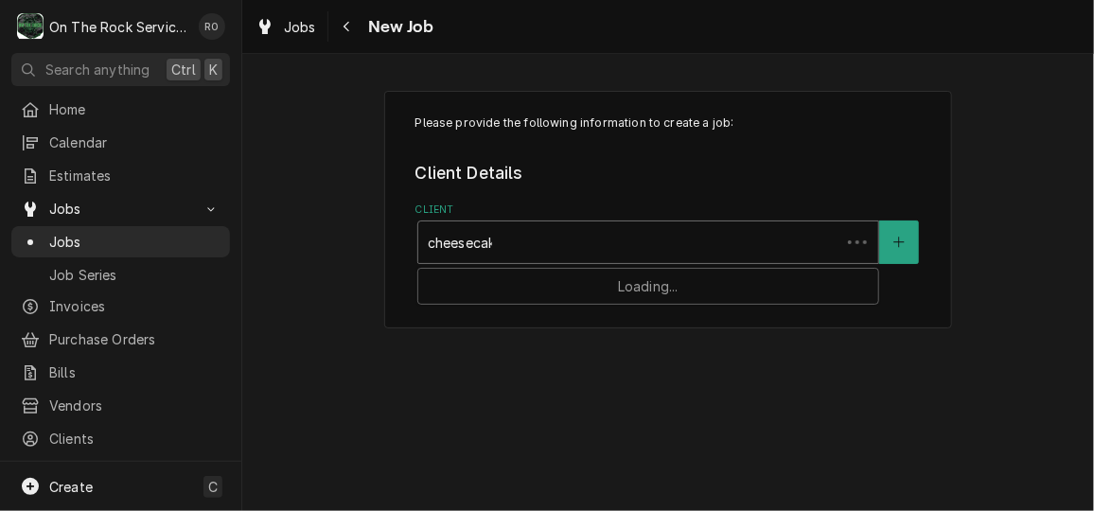
type input "cheesecake"
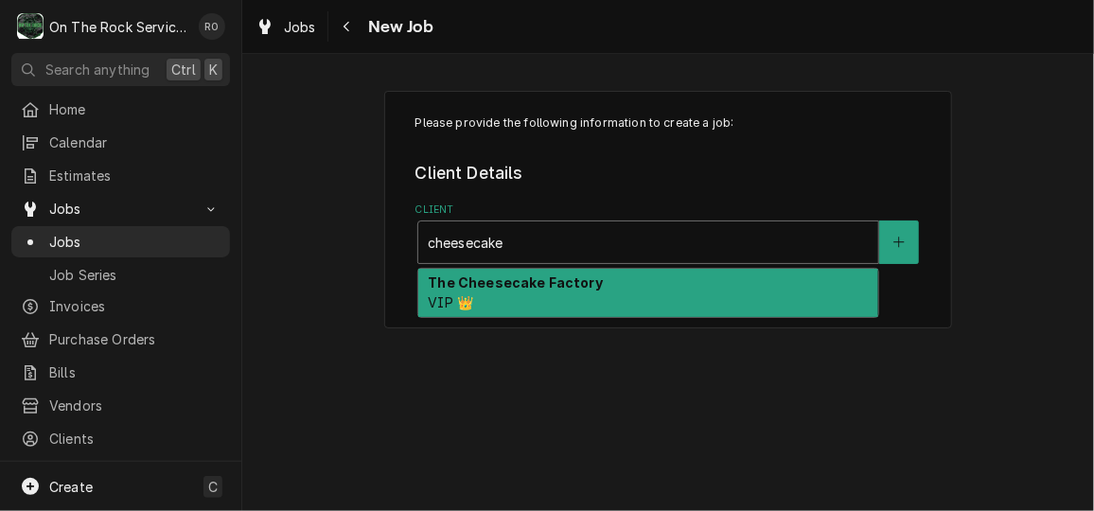
click at [548, 302] on div "The Cheesecake Factory VIP 👑" at bounding box center [648, 293] width 460 height 49
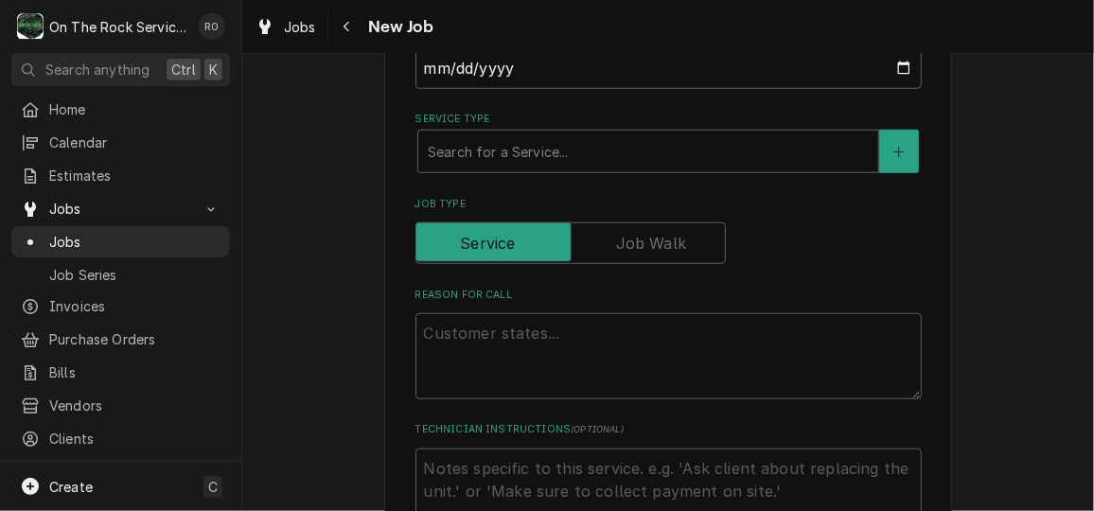
scroll to position [677, 0]
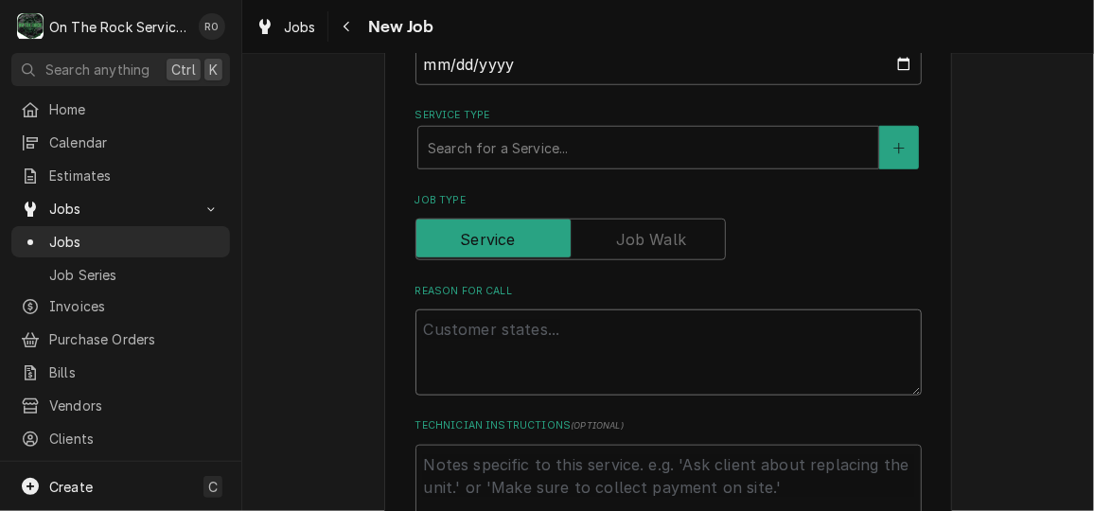
click at [474, 337] on textarea "Reason For Call" at bounding box center [668, 351] width 506 height 85
paste textarea "tracking number 327537397"
type textarea "x"
type textarea "tracking number 327537397"
type textarea "x"
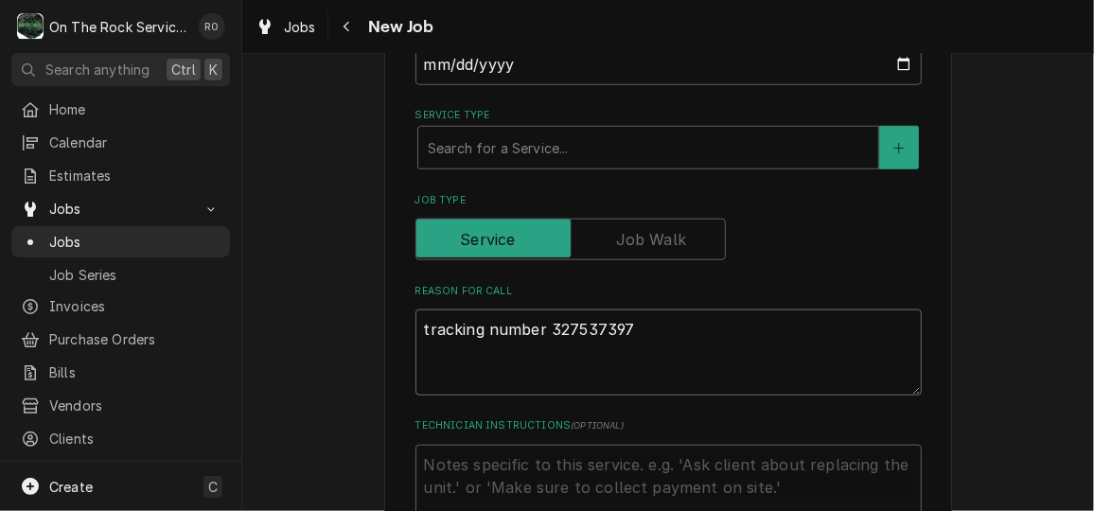
type textarea "tracking number 327537397"
type textarea "x"
type textarea "tracking number 327537397"
paste textarea ""COOK LINE / Kitchen/Bar/Bakery Equipment / Fryer / Fryer Needs Repair / Door f…"
type textarea "x"
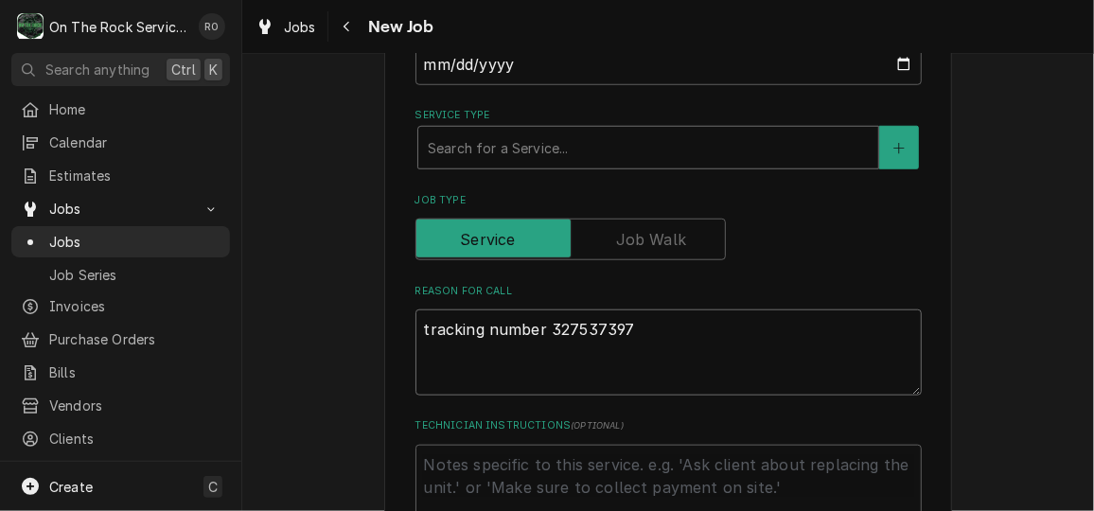
type textarea "tracking number 327537397 "COOK LINE / Kitchen/Bar/Bakery Equipment / Fryer / F…"
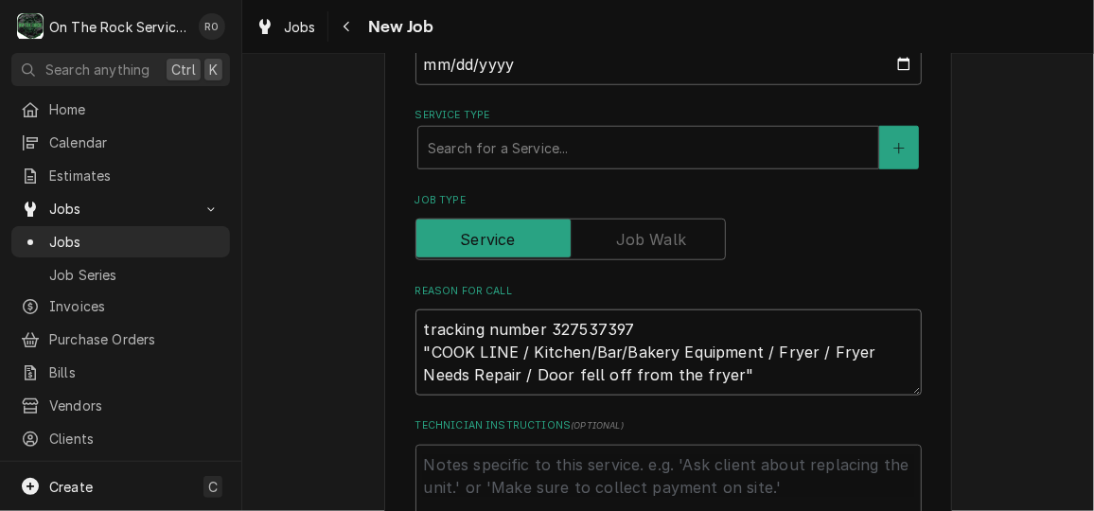
type textarea "x"
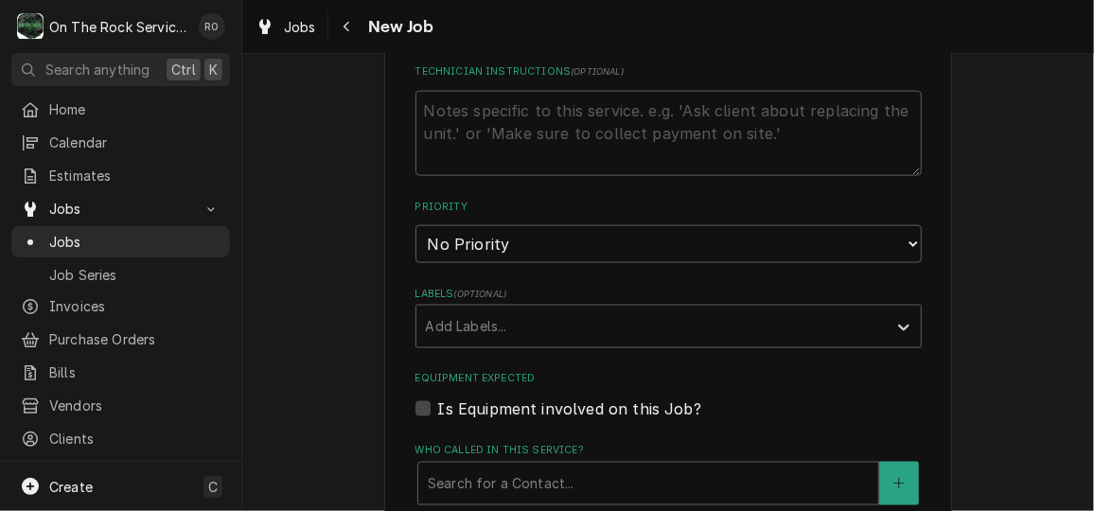
scroll to position [1033, 0]
type textarea "tracking number 327537397 "COOK LINE / Kitchen/Bar/Bakery Equipment / Fryer / F…"
click at [597, 223] on select "No Priority Urgent High Medium Low" at bounding box center [668, 242] width 506 height 38
select select "2"
click at [415, 223] on select "No Priority Urgent High Medium Low" at bounding box center [668, 242] width 506 height 38
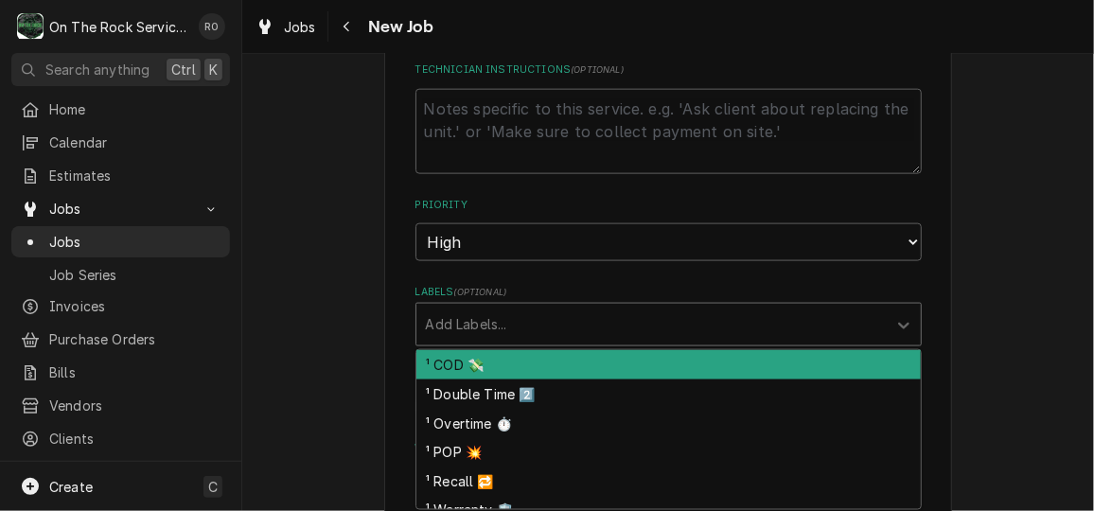
click at [574, 323] on div "Labels" at bounding box center [651, 324] width 451 height 34
type textarea "x"
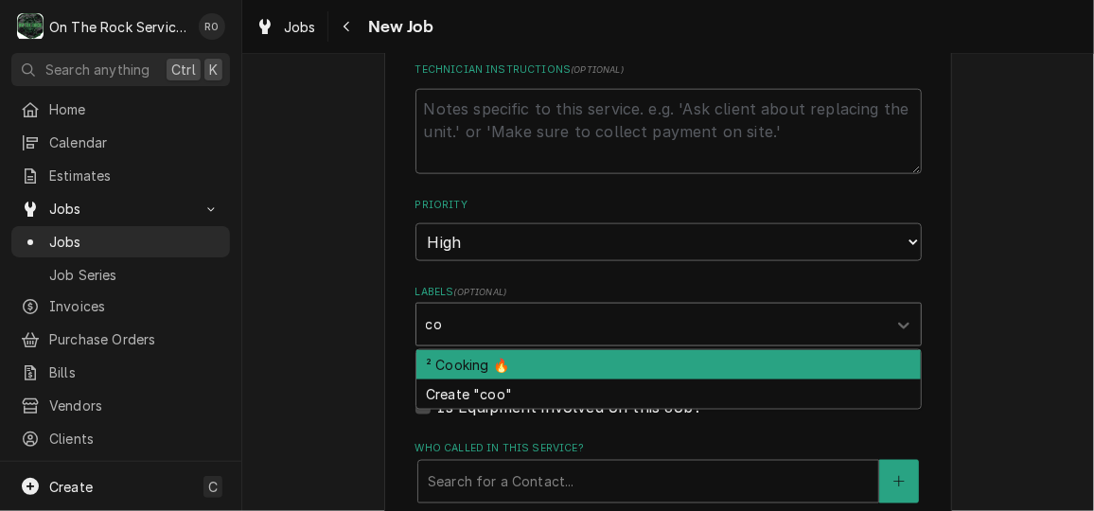
type input "coo"
click at [573, 356] on div "² Cooking 🔥" at bounding box center [668, 364] width 504 height 29
type textarea "x"
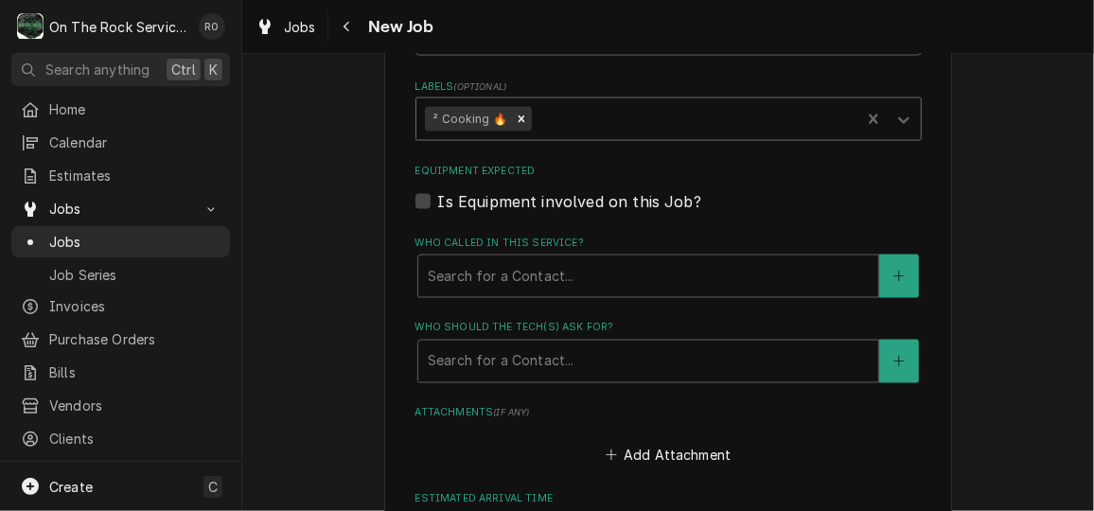
scroll to position [1242, 0]
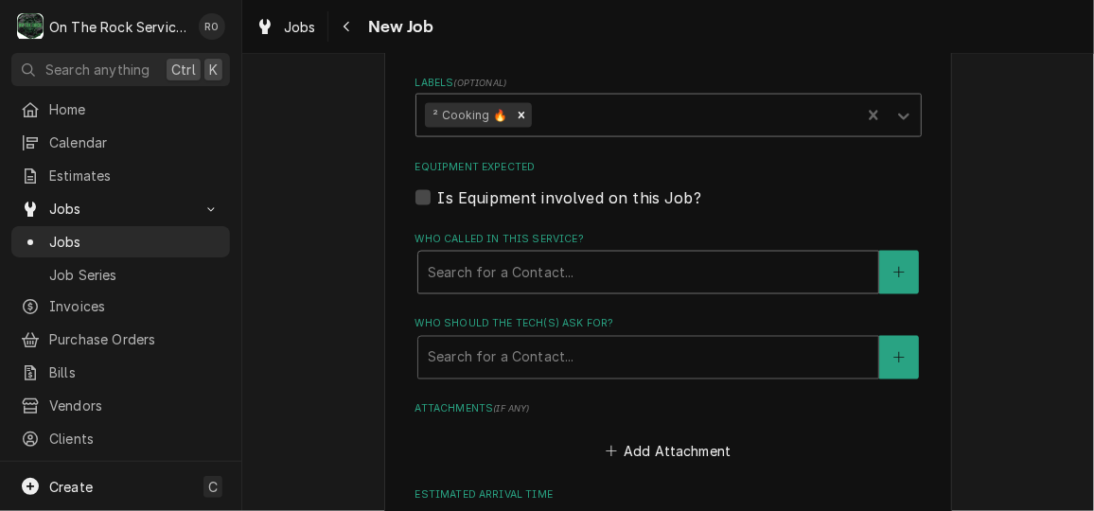
click at [537, 268] on div "Who called in this service?" at bounding box center [648, 272] width 441 height 34
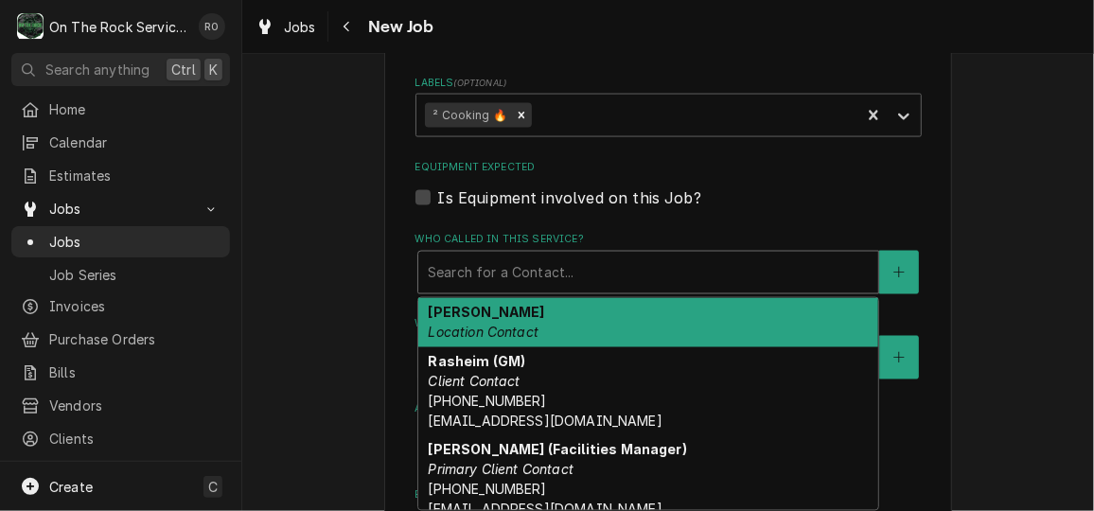
click at [535, 307] on div "Fernando Location Contact" at bounding box center [648, 322] width 460 height 49
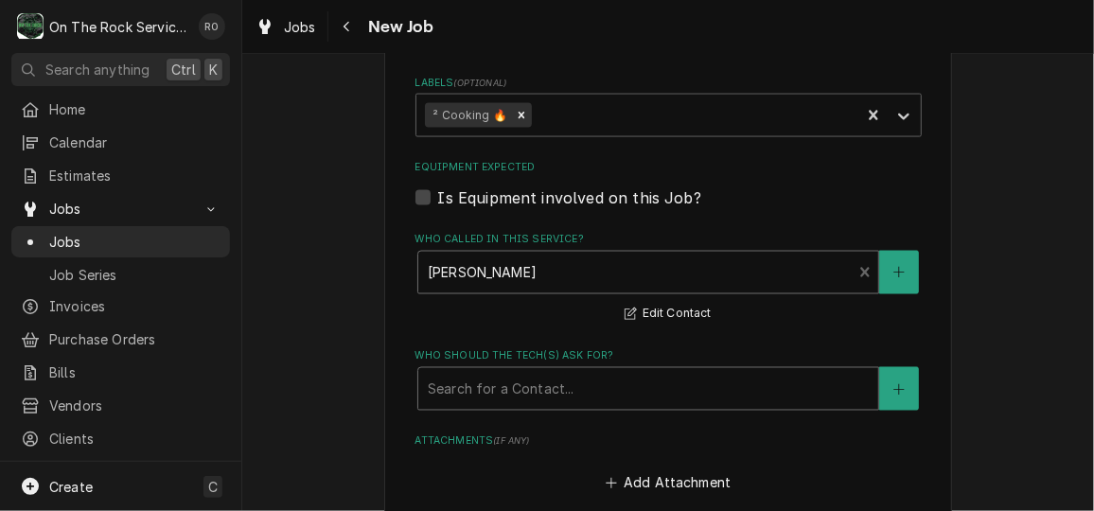
click at [541, 377] on div "Who should the tech(s) ask for?" at bounding box center [648, 389] width 441 height 34
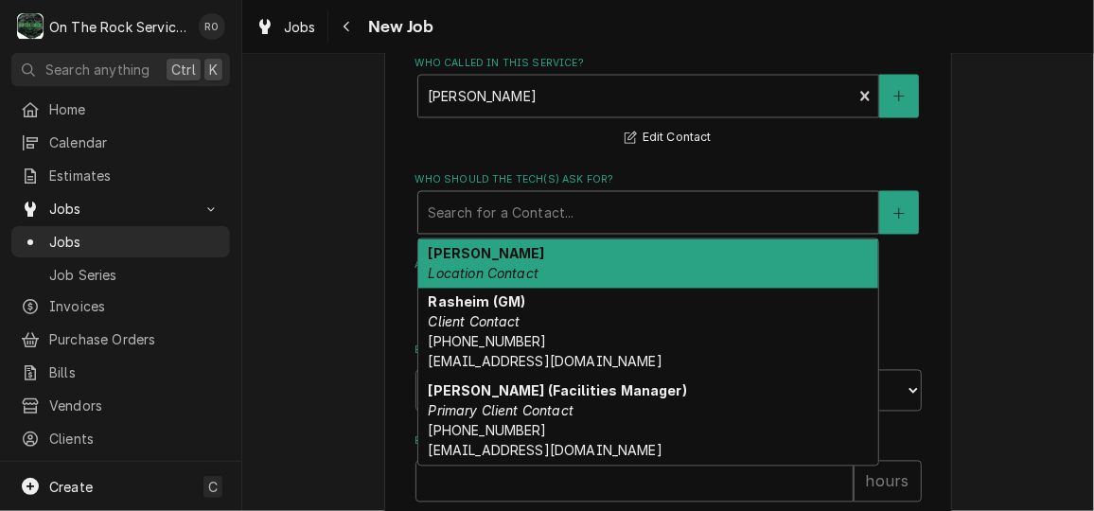
scroll to position [1418, 0]
click at [529, 272] on em "Location Contact" at bounding box center [483, 274] width 111 height 16
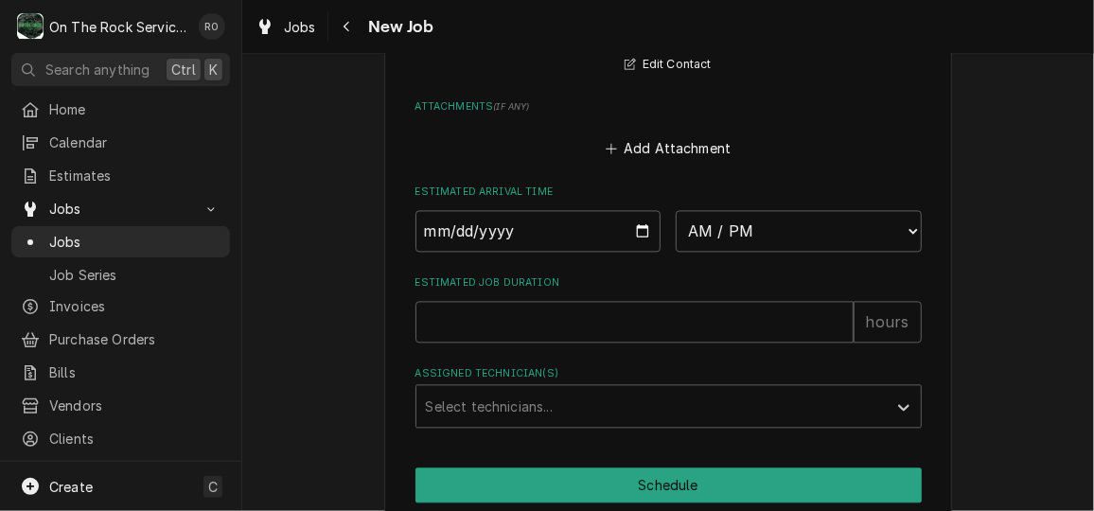
scroll to position [1673, 0]
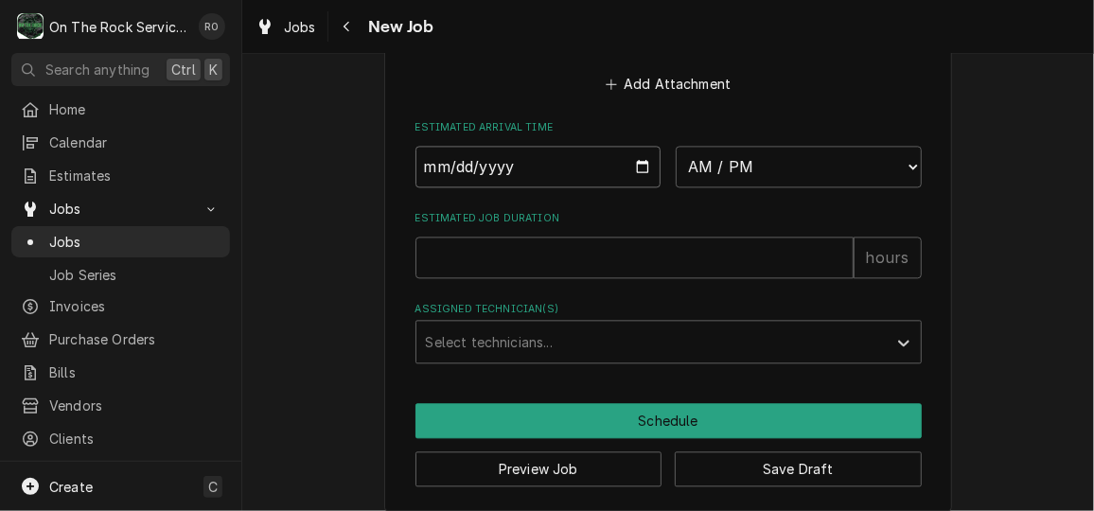
click at [633, 164] on input "Date" at bounding box center [538, 167] width 246 height 42
type textarea "x"
type input "2025-10-02"
type textarea "x"
click at [820, 173] on select "AM / PM 6:00 AM 6:15 AM 6:30 AM 6:45 AM 7:00 AM 7:15 AM 7:30 AM 7:45 AM 8:00 AM…" at bounding box center [798, 167] width 246 height 42
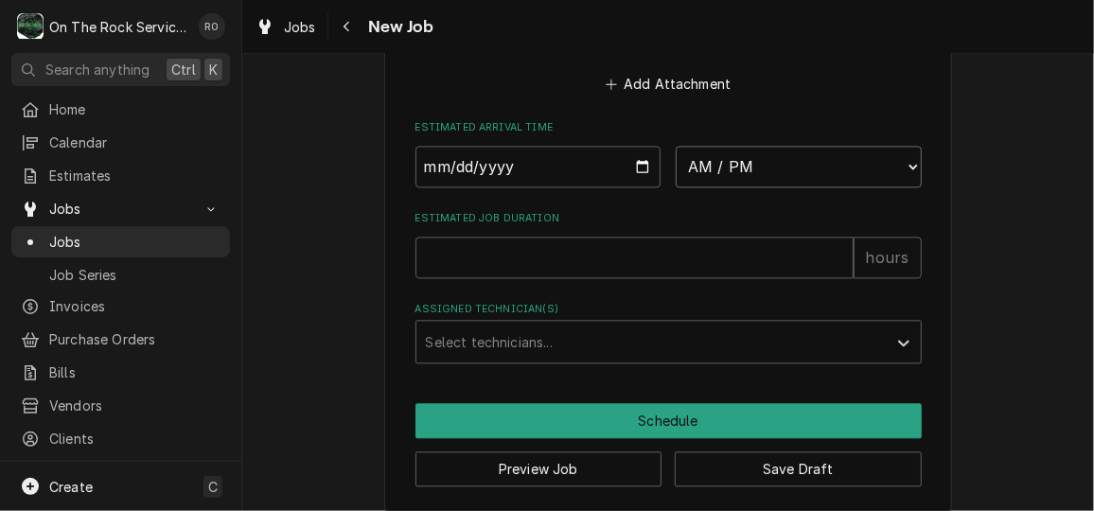
select select "08:00:00"
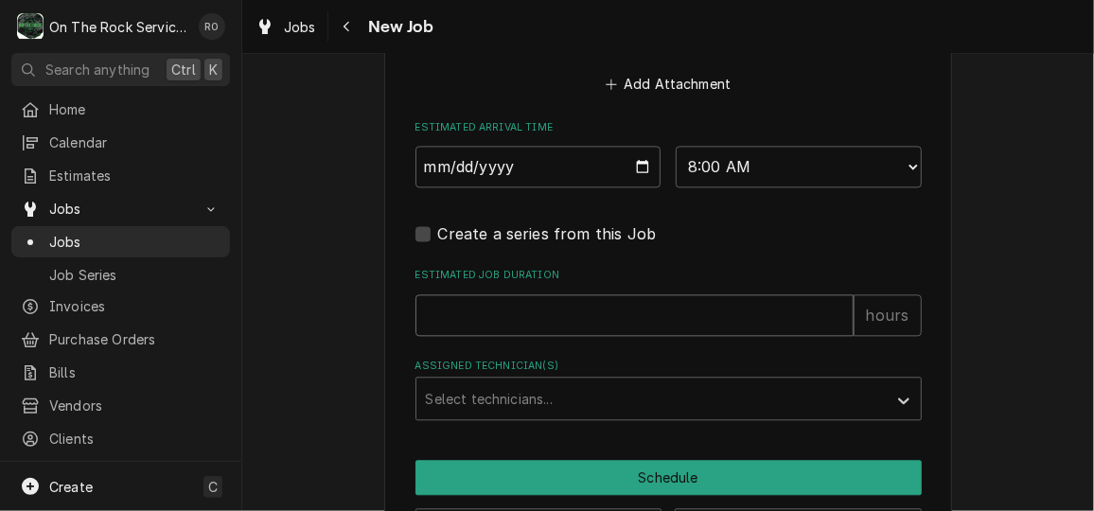
click at [599, 327] on input "Estimated Job Duration" at bounding box center [634, 315] width 438 height 42
type textarea "x"
type input "2"
type textarea "x"
type input "2"
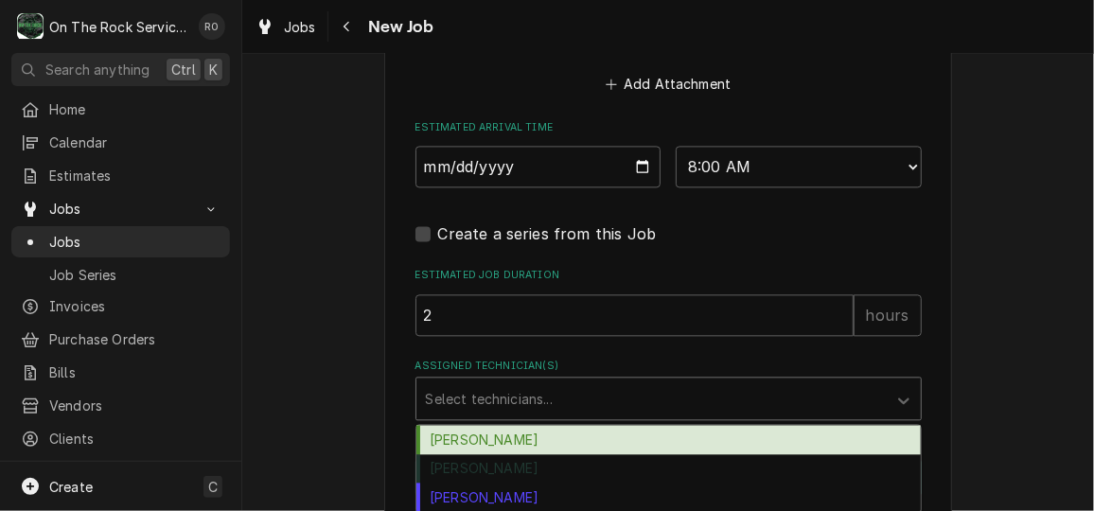
click at [585, 388] on div "Assigned Technician(s)" at bounding box center [651, 398] width 451 height 34
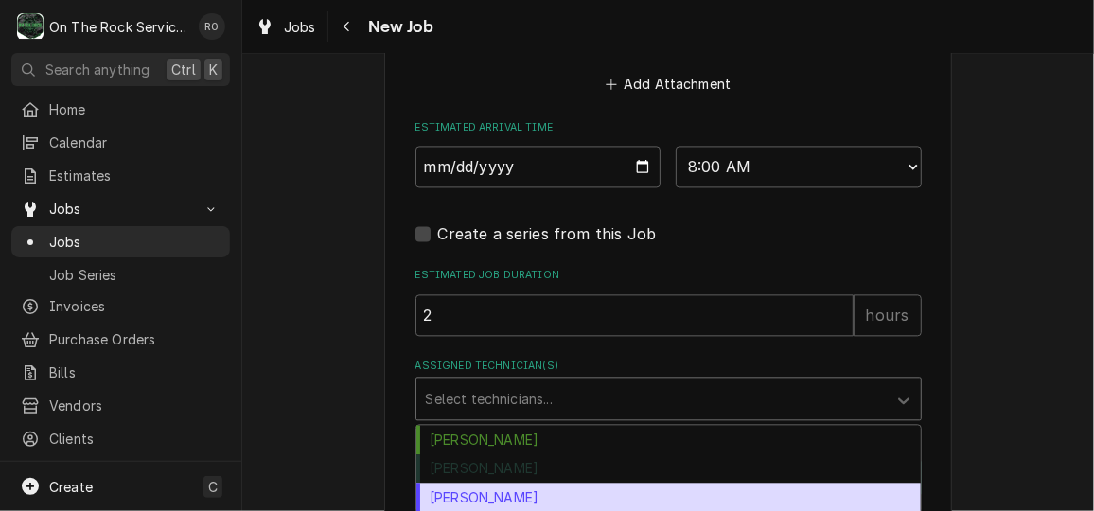
click at [578, 488] on div "[PERSON_NAME]" at bounding box center [668, 496] width 504 height 29
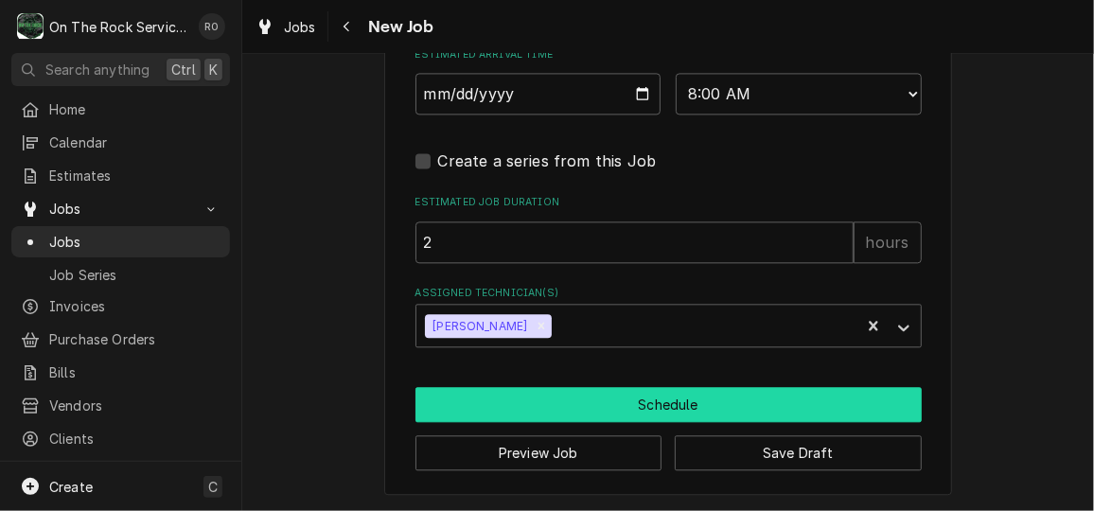
click at [572, 407] on button "Schedule" at bounding box center [668, 404] width 506 height 35
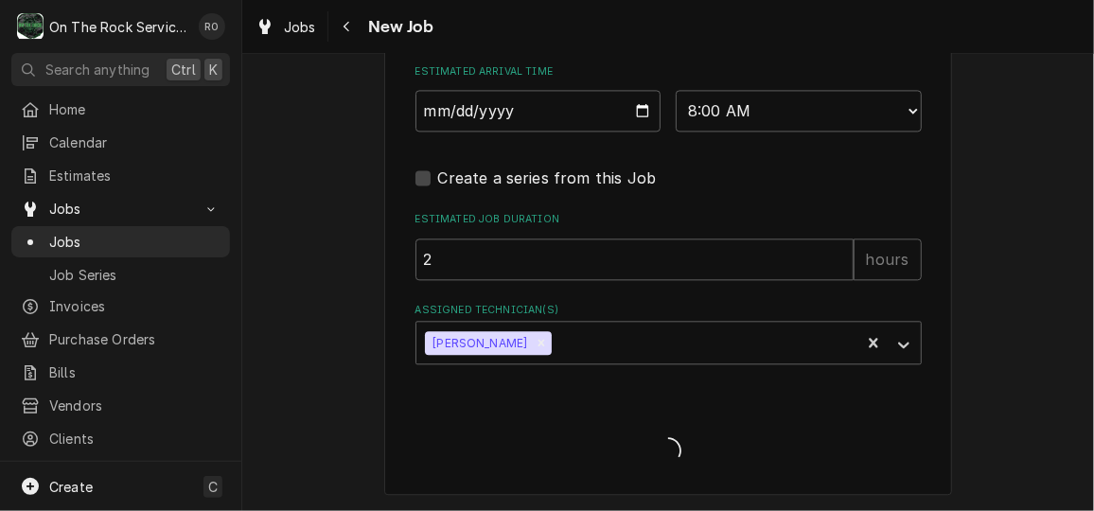
scroll to position [731, 0]
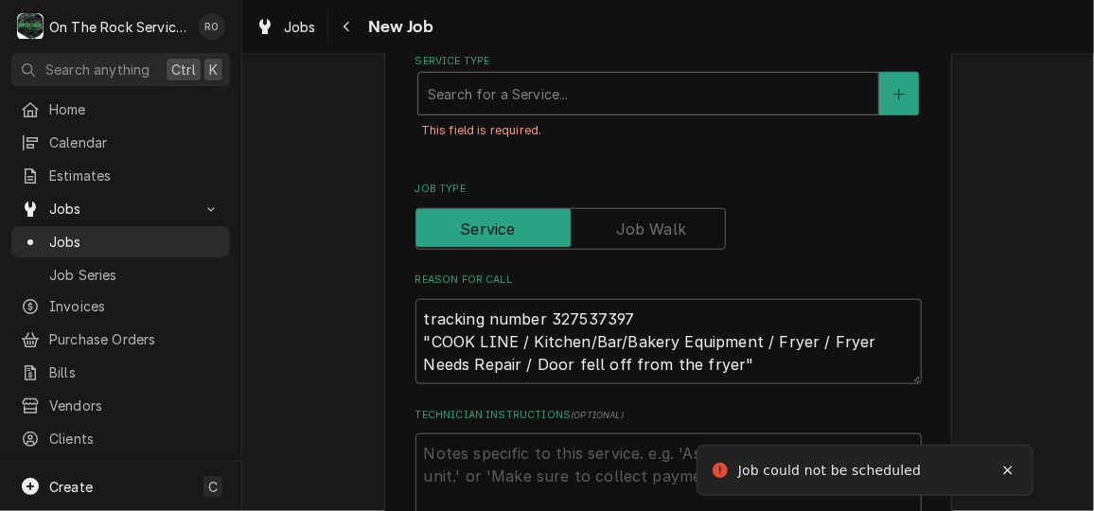
click at [499, 114] on div "Search for a Service..." at bounding box center [648, 94] width 460 height 42
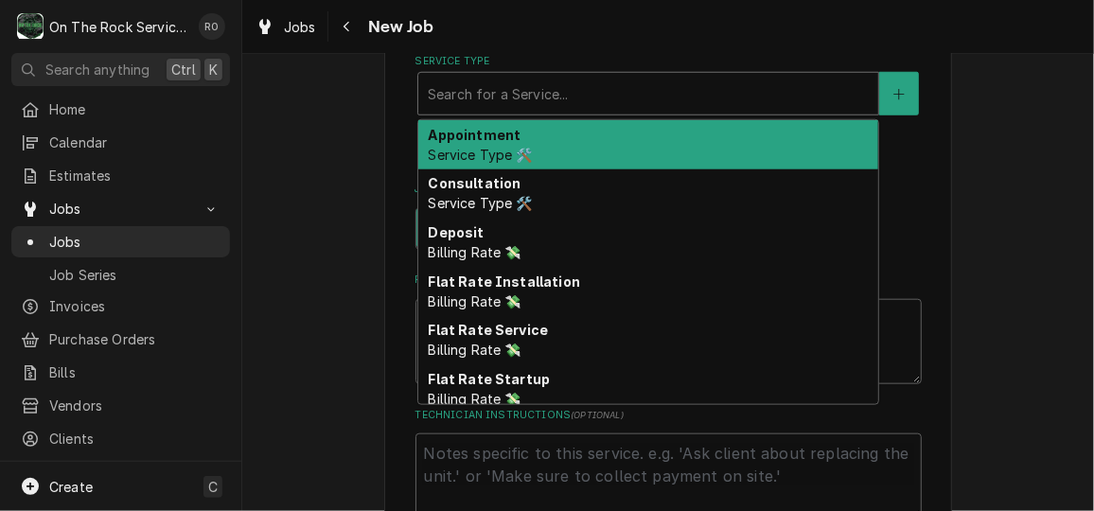
type textarea "x"
type input "s"
type textarea "x"
type input "se"
type textarea "x"
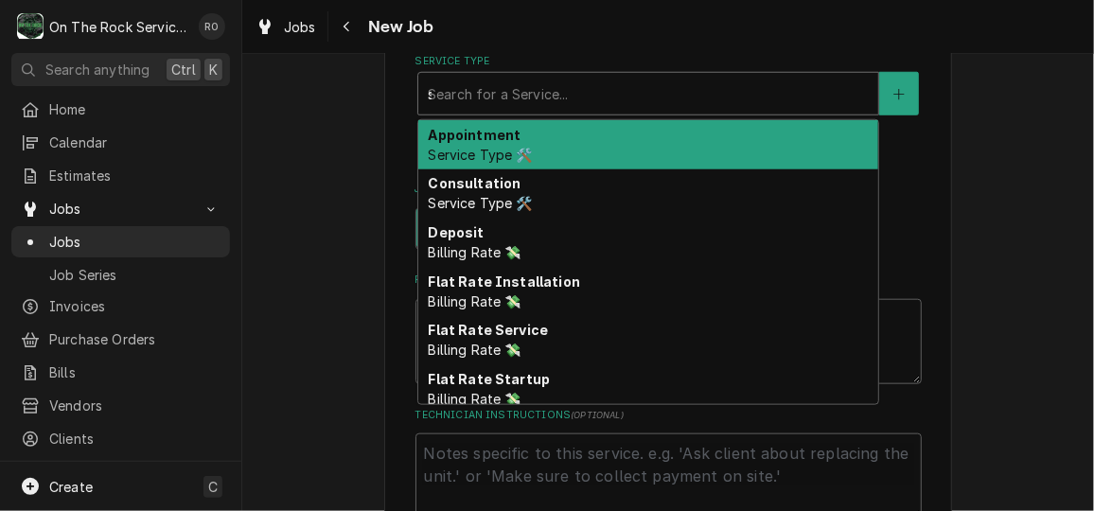
type input "ser"
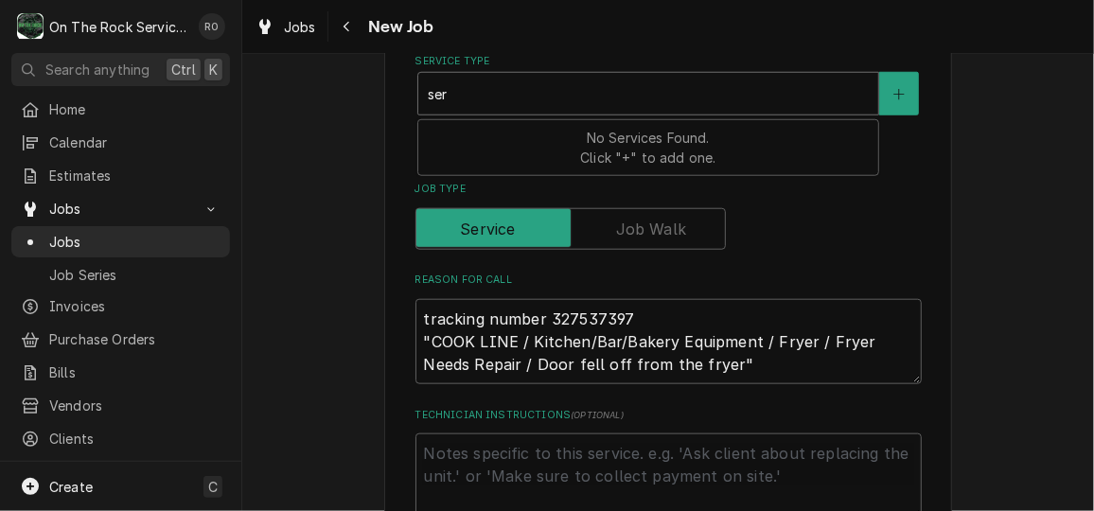
type textarea "x"
type input "serv"
type textarea "x"
type input "servi"
type textarea "x"
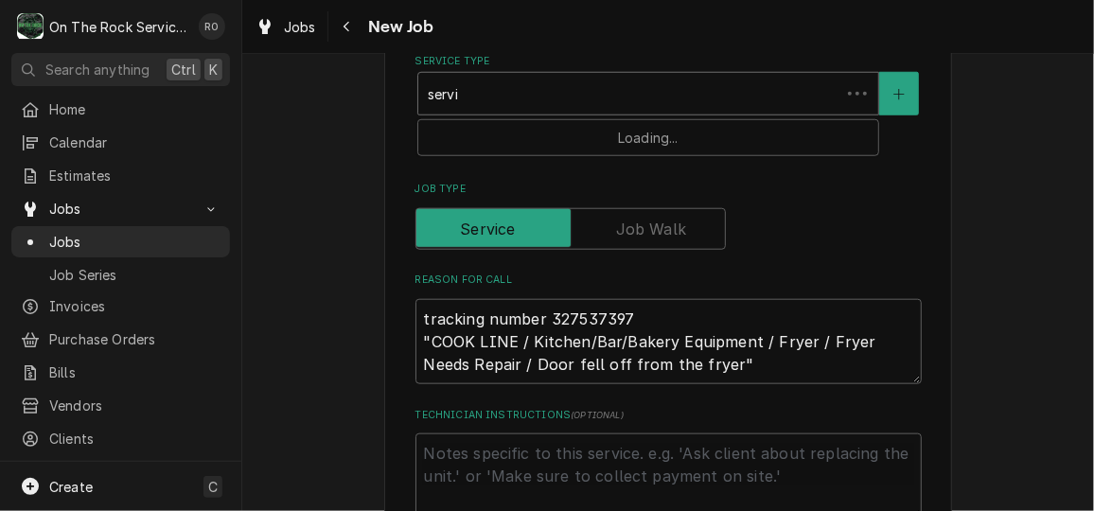
type input "servic"
type textarea "x"
type input "service"
type textarea "x"
type input "service"
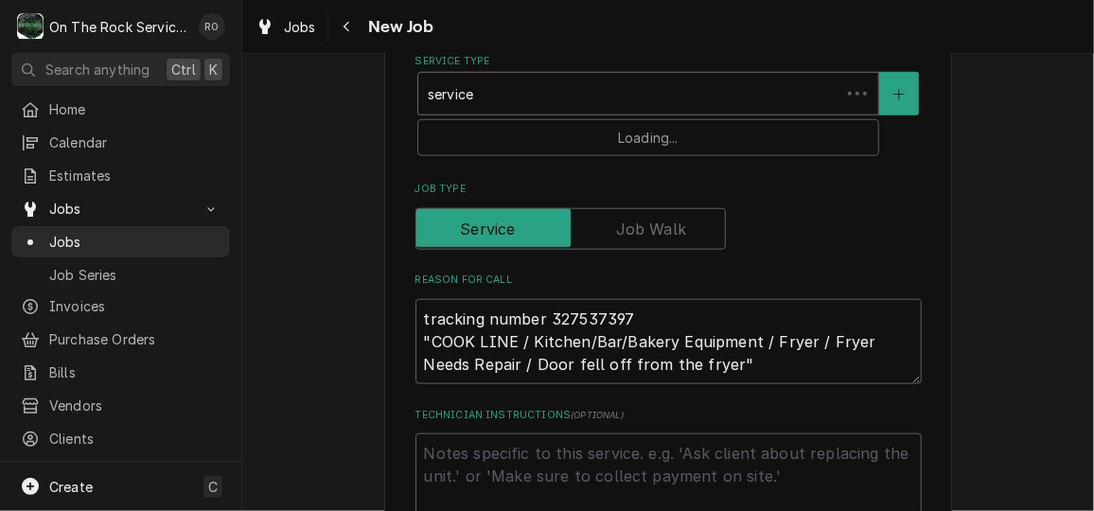
type textarea "x"
type input "service c"
type textarea "x"
type input "service ca"
type textarea "x"
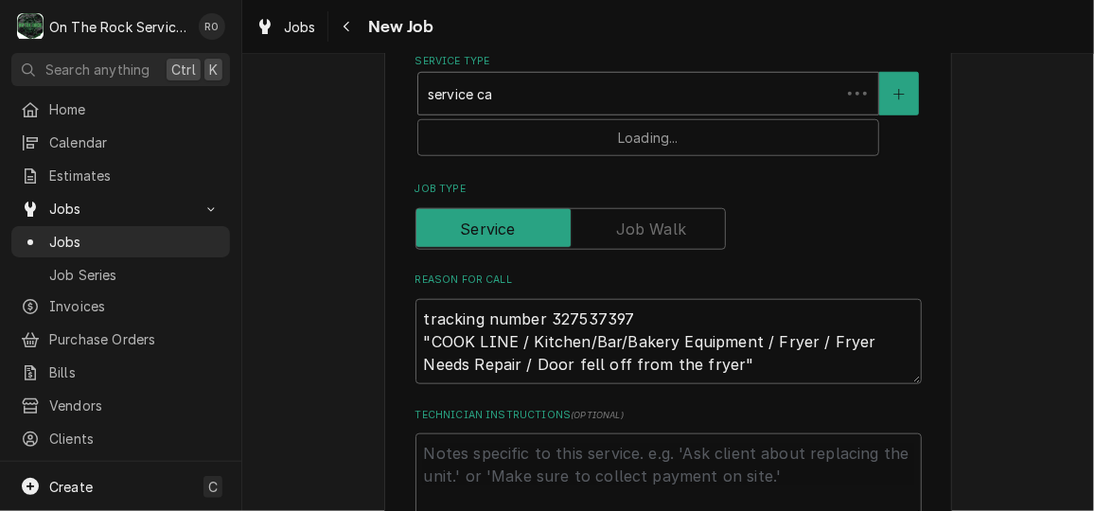
type input "service cal"
type textarea "x"
type input "service call"
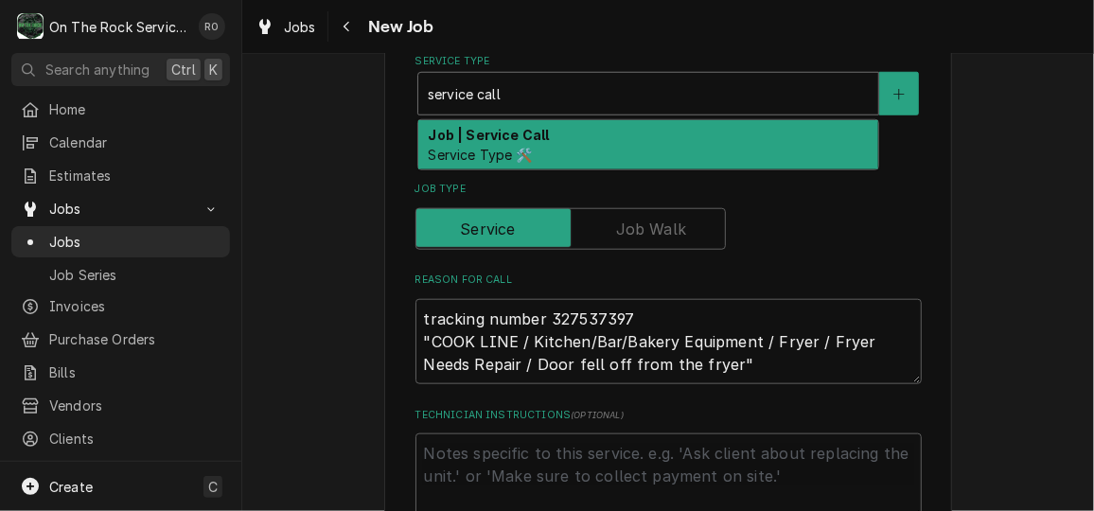
click at [500, 128] on strong "Job | Service Call" at bounding box center [488, 135] width 121 height 16
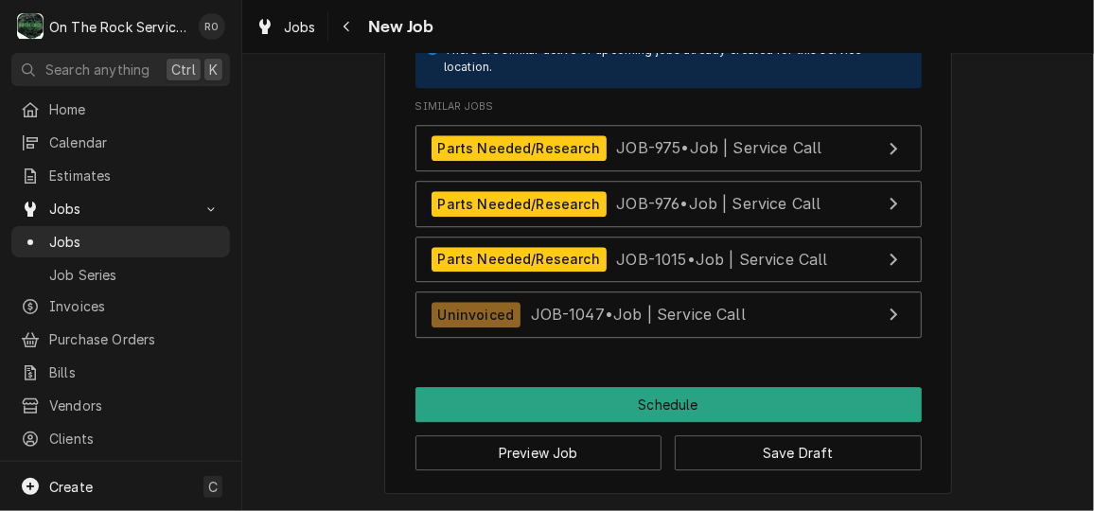
scroll to position [2164, 0]
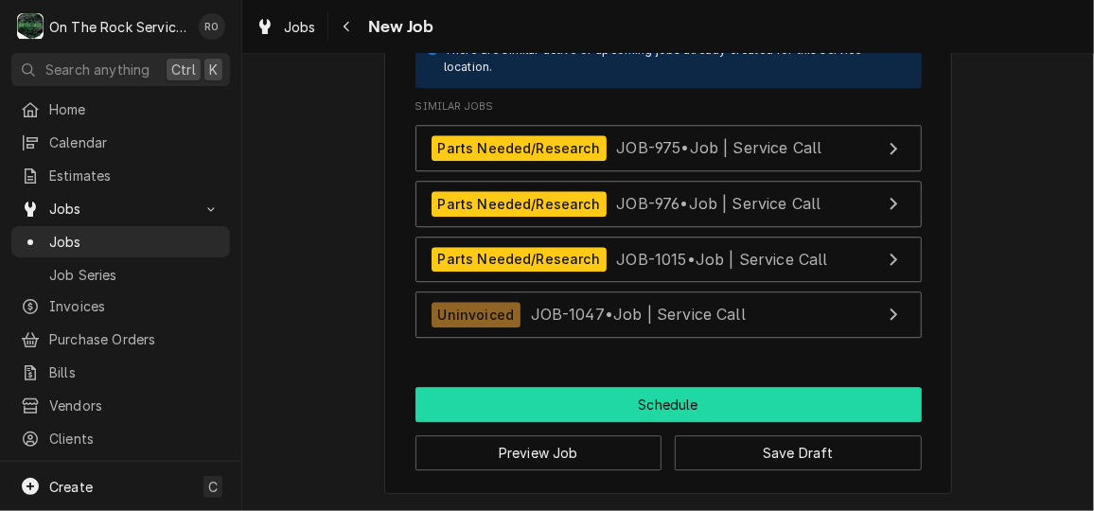
click at [595, 394] on button "Schedule" at bounding box center [668, 404] width 506 height 35
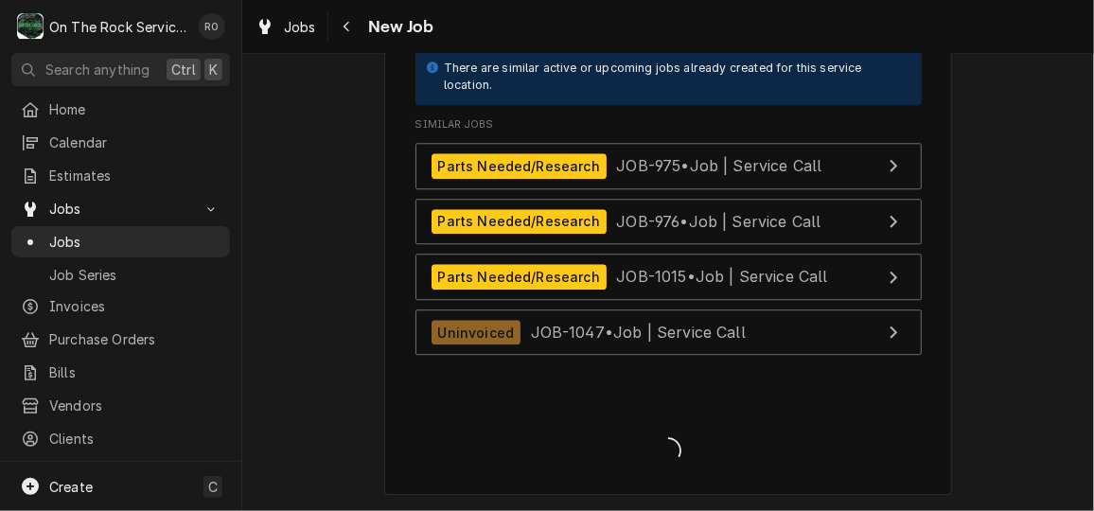
scroll to position [1919, 0]
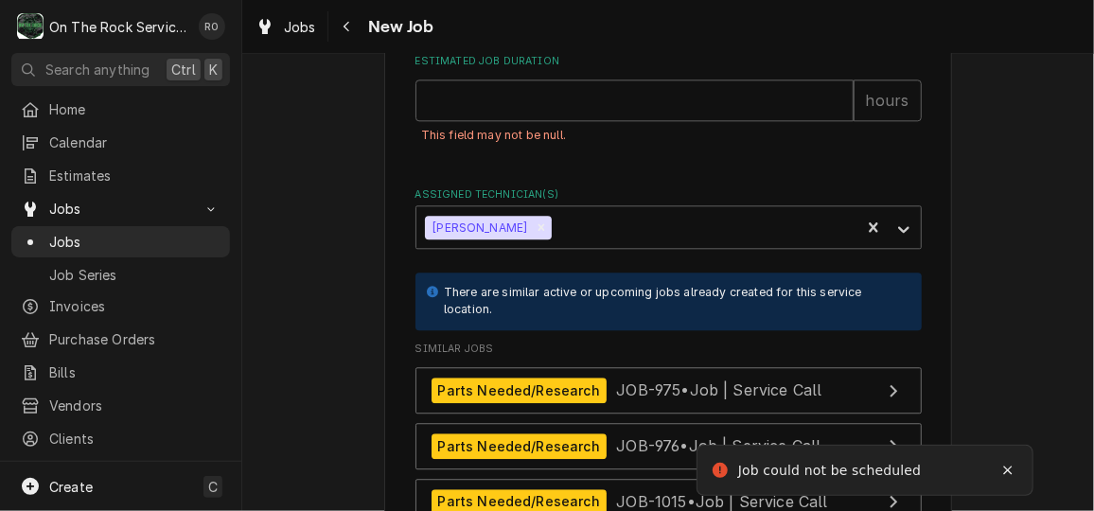
click at [585, 74] on div "Estimated Job Duration hours This field may not be null." at bounding box center [668, 109] width 506 height 111
click at [589, 112] on input "Estimated Job Duration" at bounding box center [634, 100] width 438 height 42
type textarea "x"
type input "2"
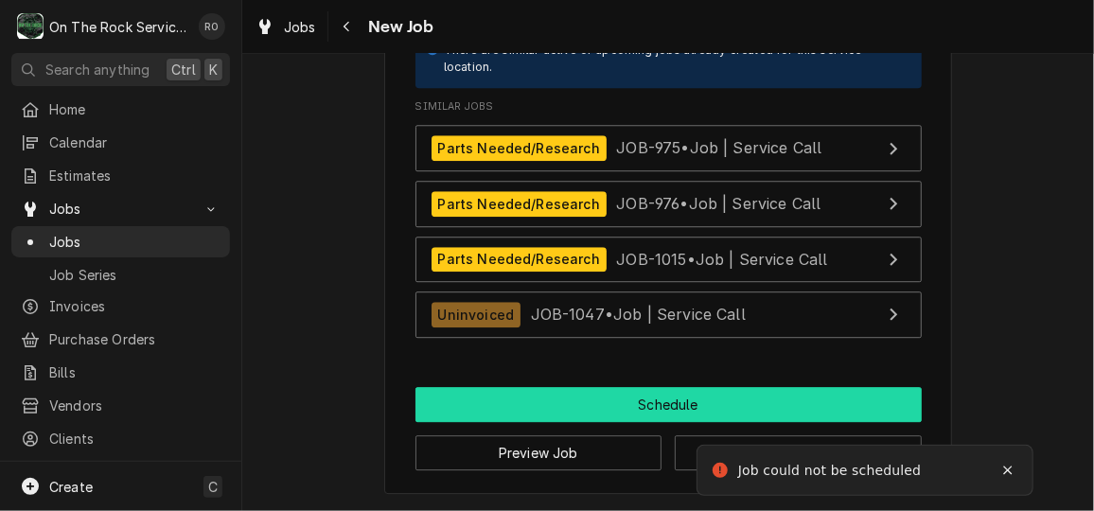
click at [634, 395] on button "Schedule" at bounding box center [668, 404] width 506 height 35
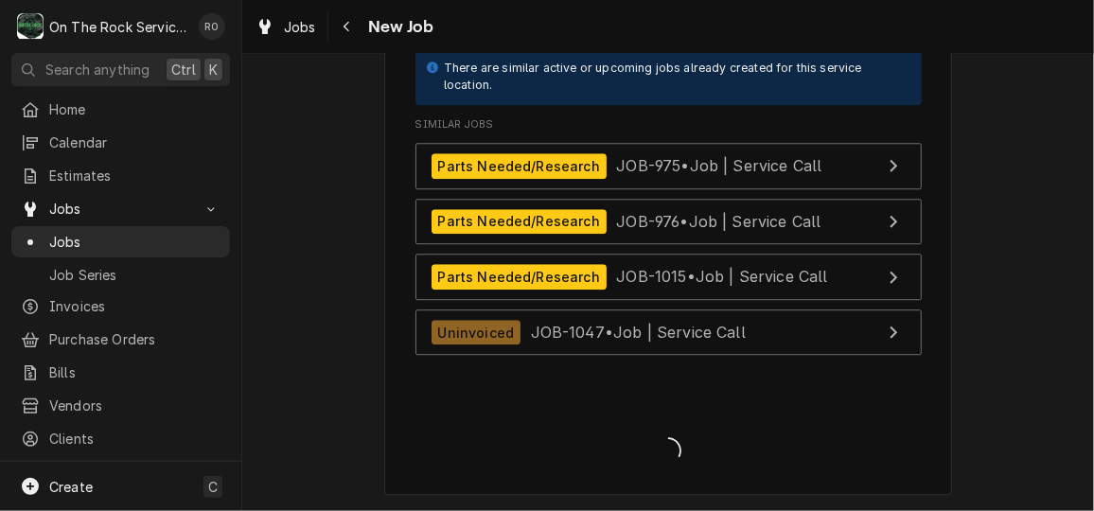
type textarea "x"
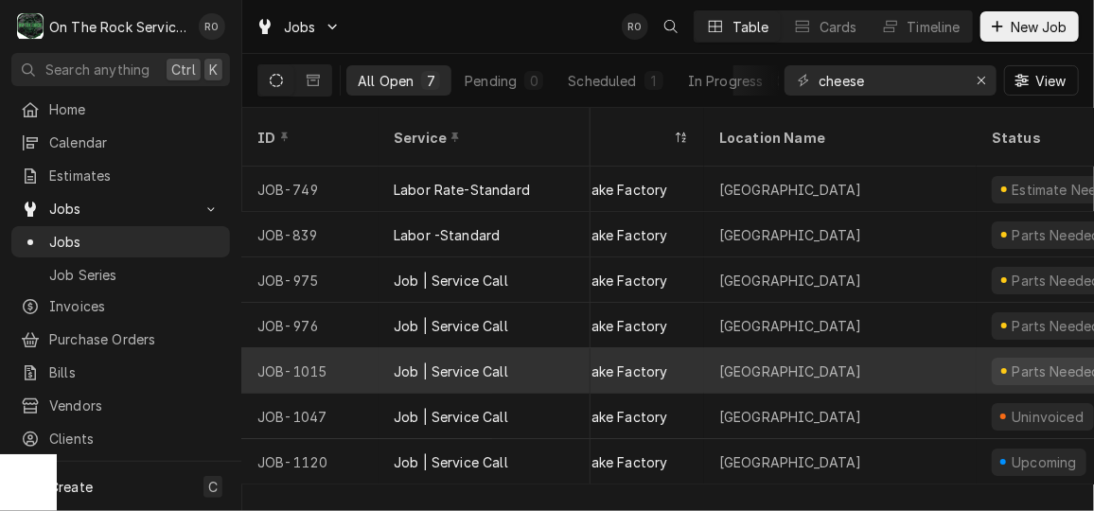
scroll to position [0, 88]
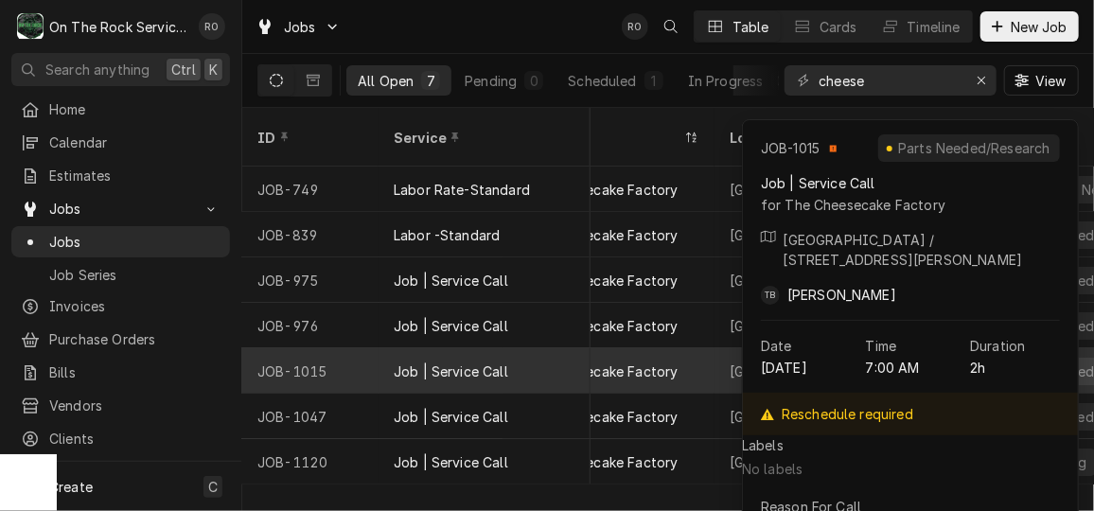
click at [649, 361] on div "The Cheesecake Factory" at bounding box center [597, 371] width 161 height 20
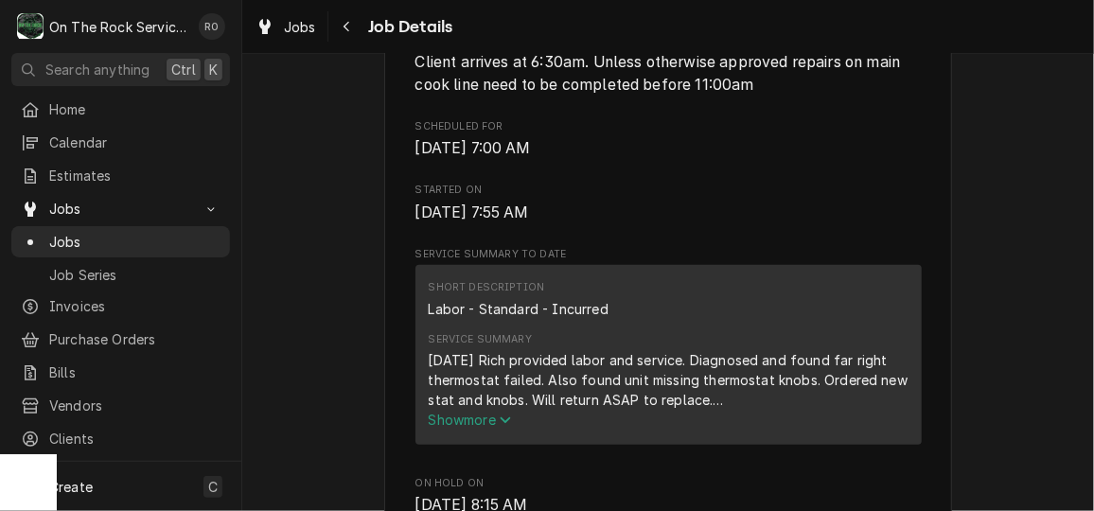
scroll to position [716, 0]
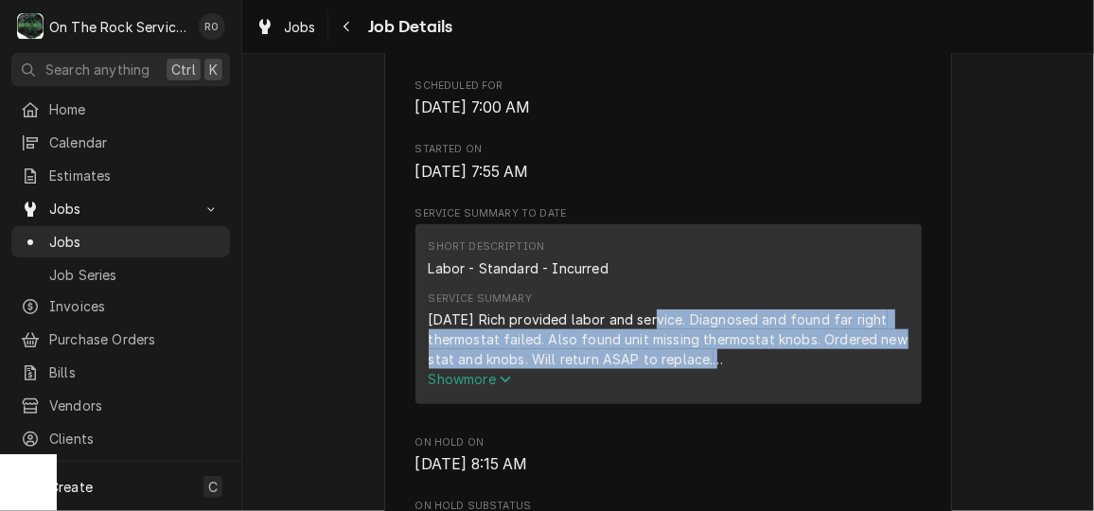
drag, startPoint x: 0, startPoint y: 0, endPoint x: 852, endPoint y: 403, distance: 942.8
click at [852, 389] on div "[DATE] Rich provided labor and service. Diagnosed and found far right thermosta…" at bounding box center [669, 348] width 480 height 79
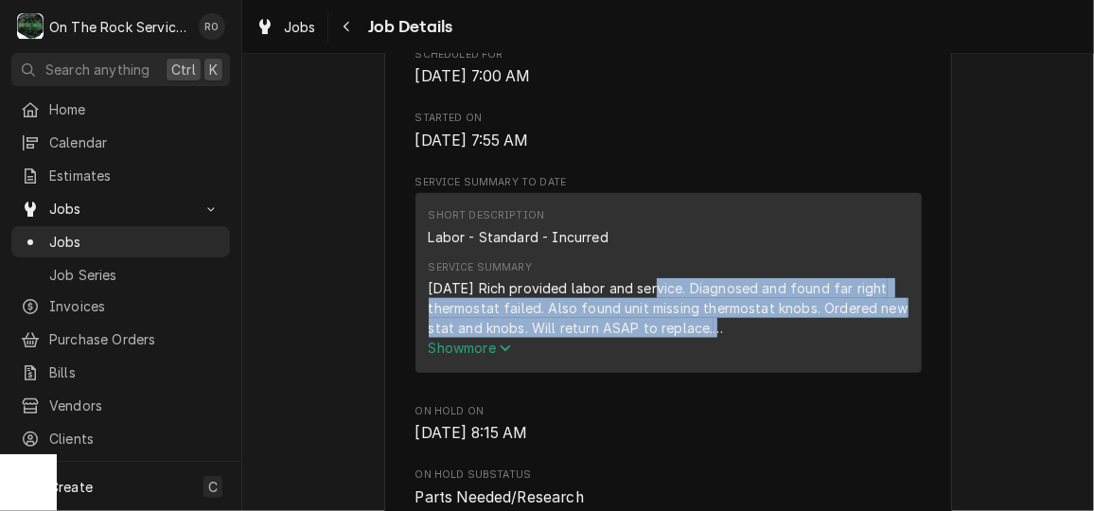
scroll to position [763, 0]
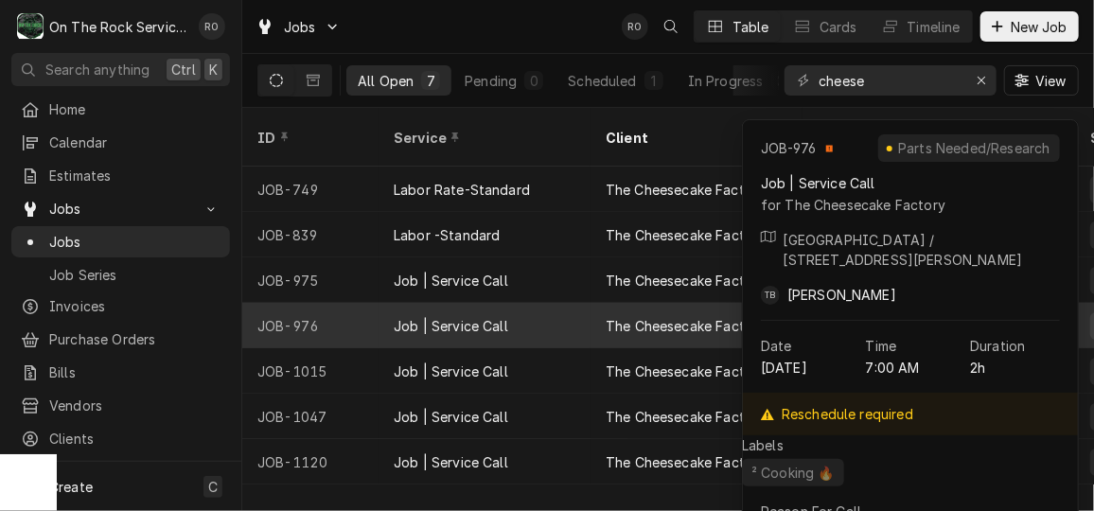
click at [647, 311] on div "The Cheesecake Factory" at bounding box center [696, 325] width 212 height 45
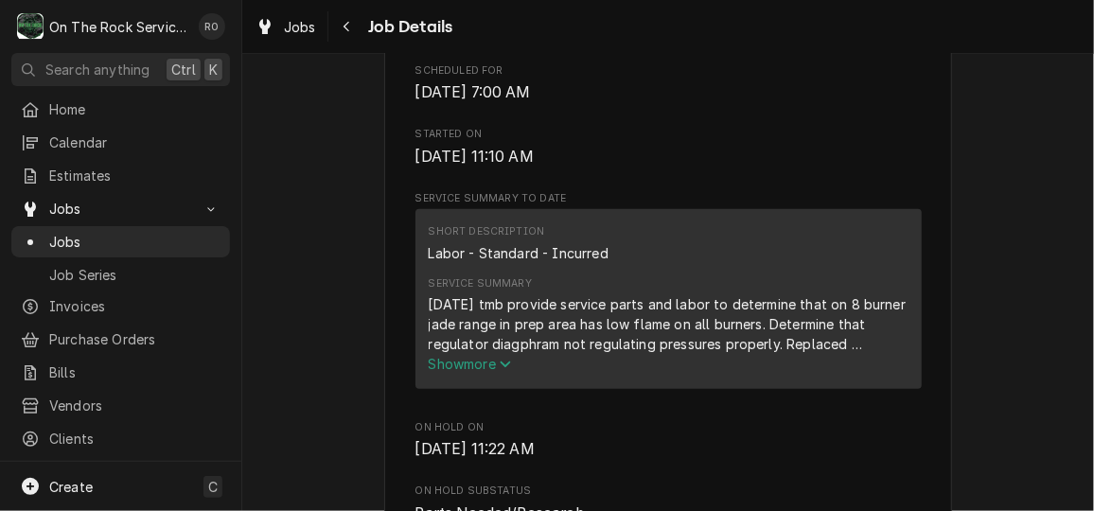
scroll to position [733, 0]
click at [483, 370] on span "Show more" at bounding box center [470, 362] width 83 height 16
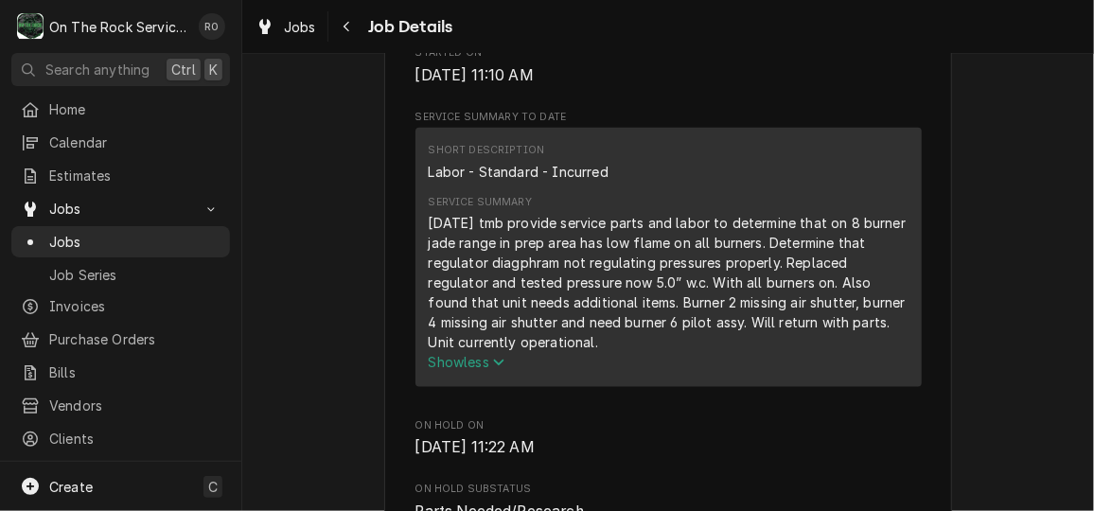
scroll to position [722, 0]
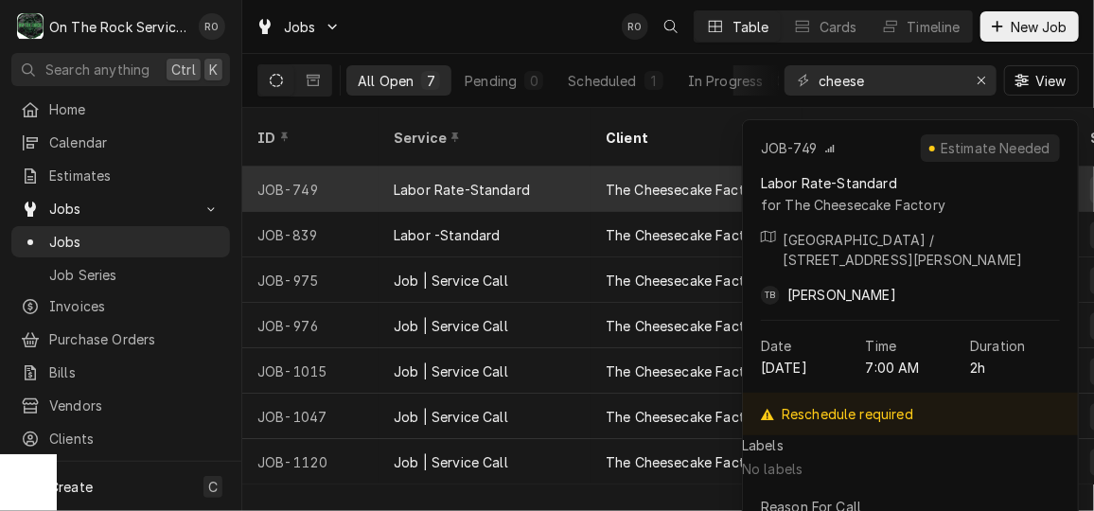
click at [638, 180] on div "The Cheesecake Factory" at bounding box center [685, 190] width 161 height 20
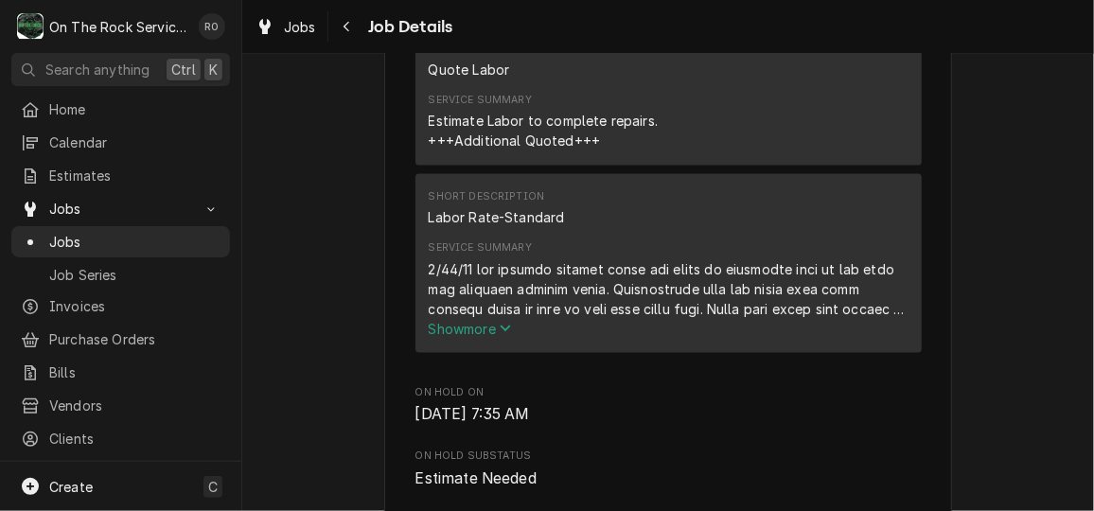
scroll to position [1020, 0]
click at [517, 338] on button "Show more" at bounding box center [669, 328] width 480 height 20
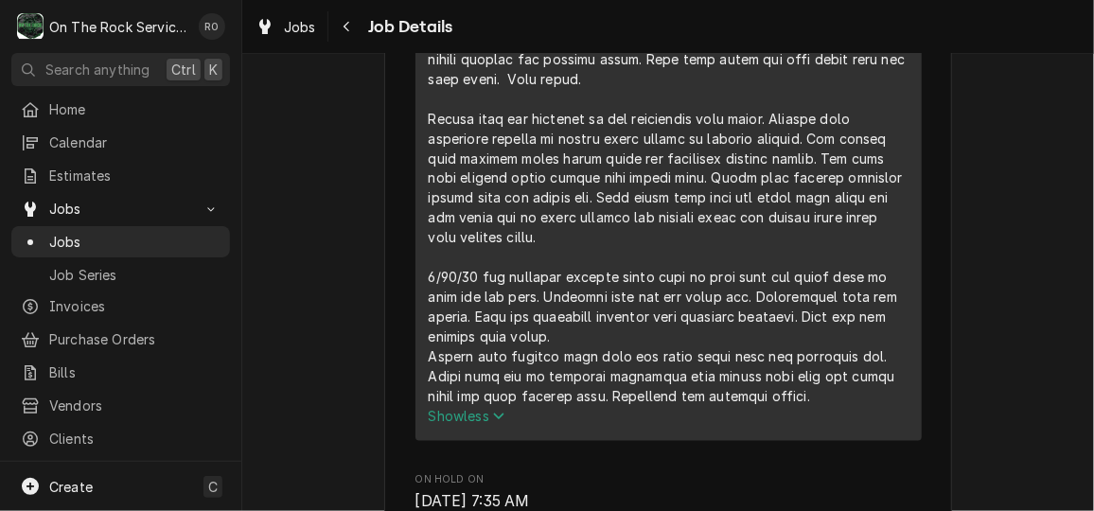
scroll to position [1388, 0]
click at [493, 423] on icon "Service Summary" at bounding box center [498, 416] width 11 height 13
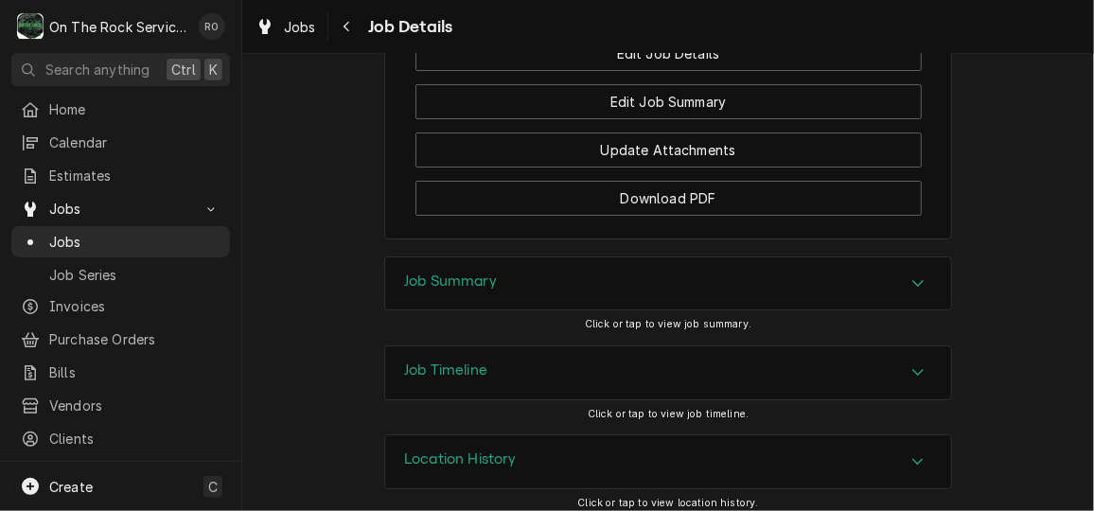
scroll to position [2890, 0]
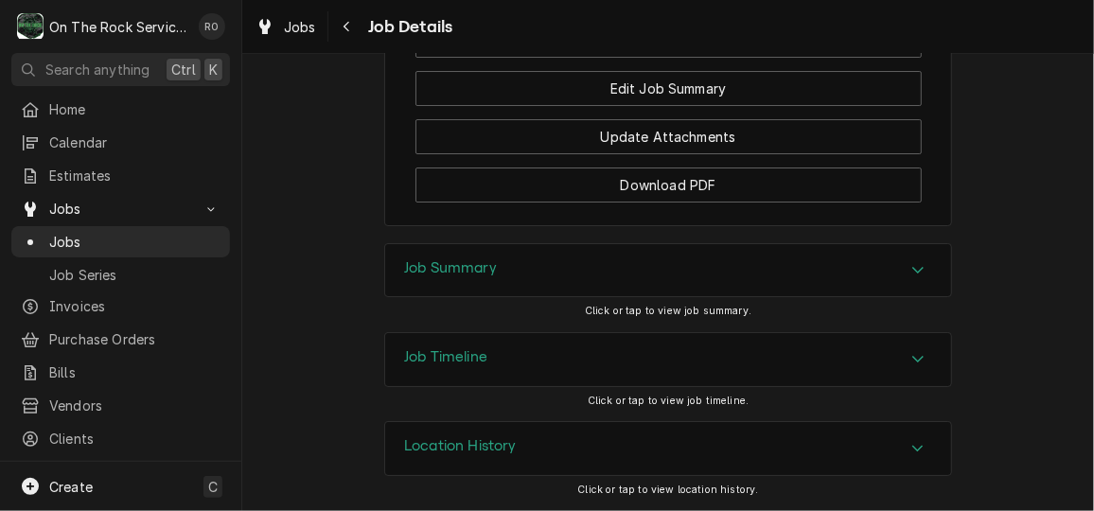
click at [643, 248] on div "Job Summary" at bounding box center [668, 270] width 566 height 53
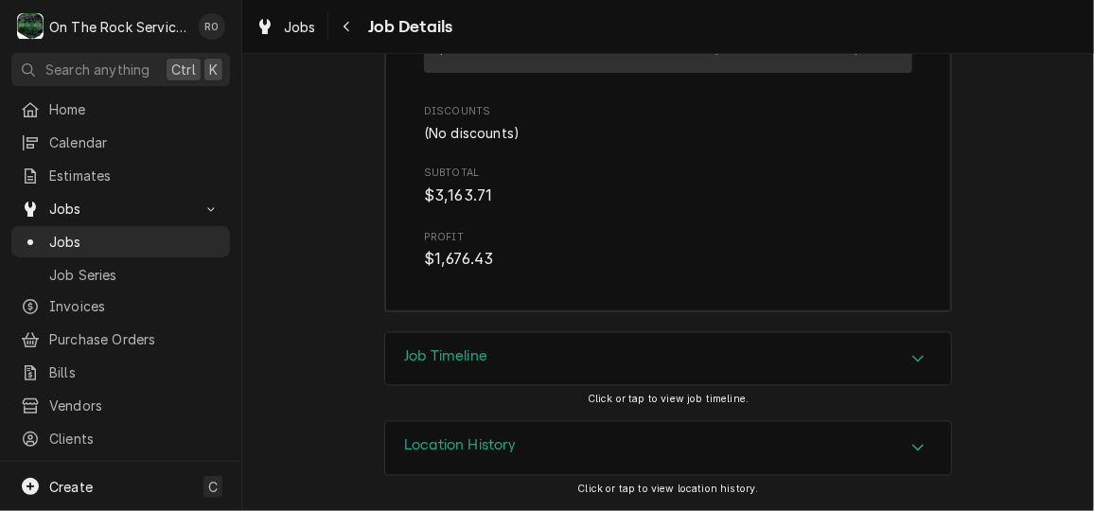
scroll to position [7371, 0]
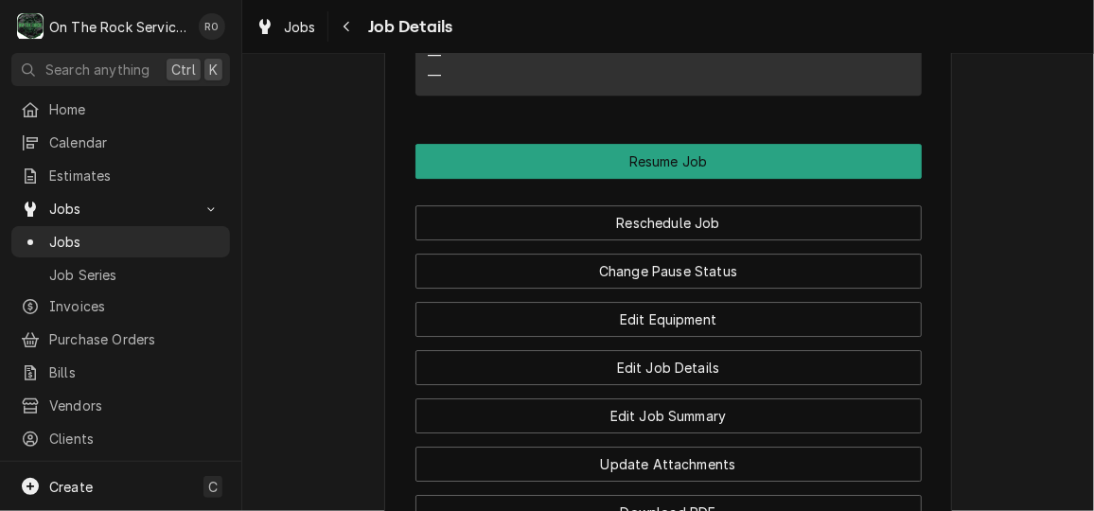
scroll to position [2541, 0]
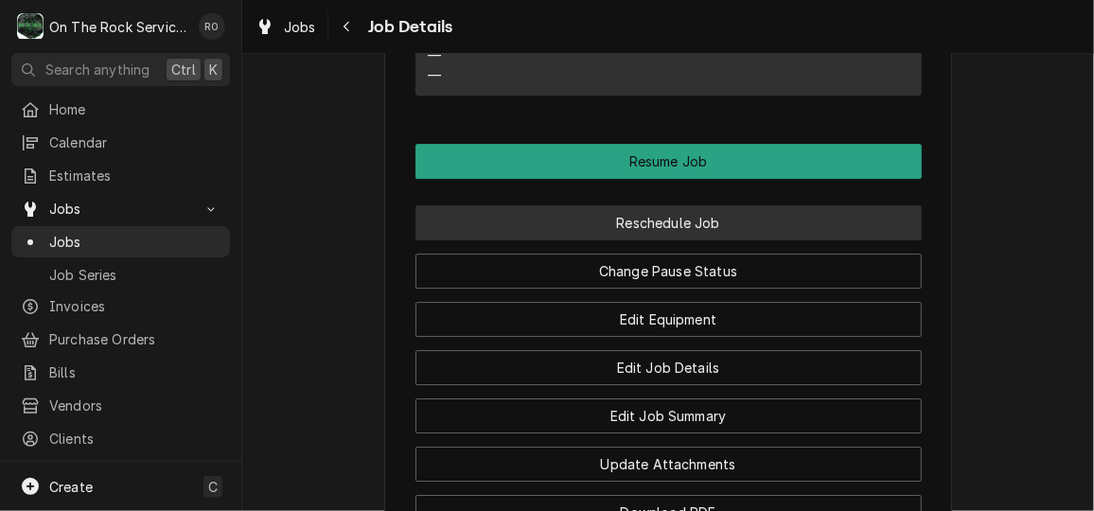
click at [655, 240] on button "Reschedule Job" at bounding box center [668, 222] width 506 height 35
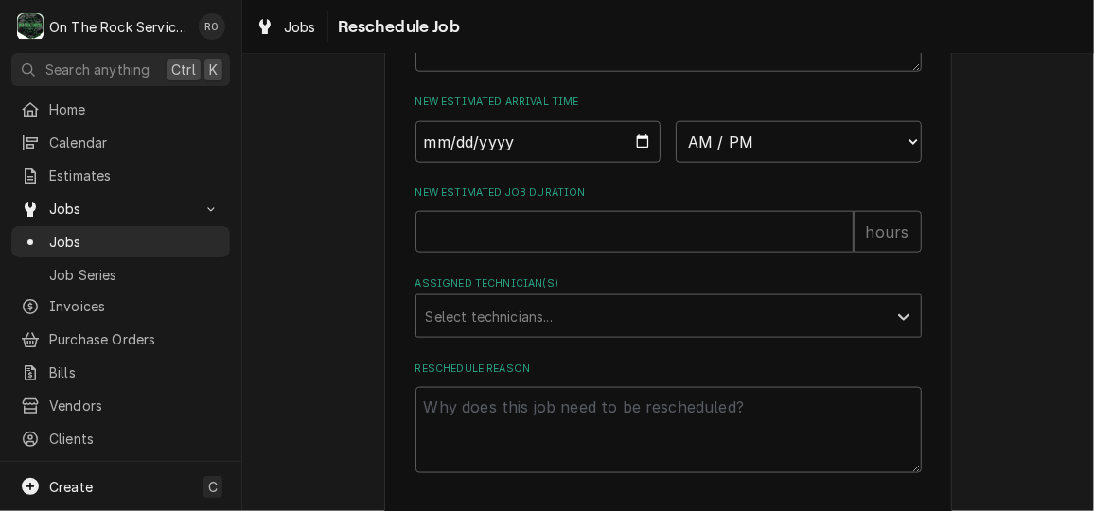
scroll to position [914, 0]
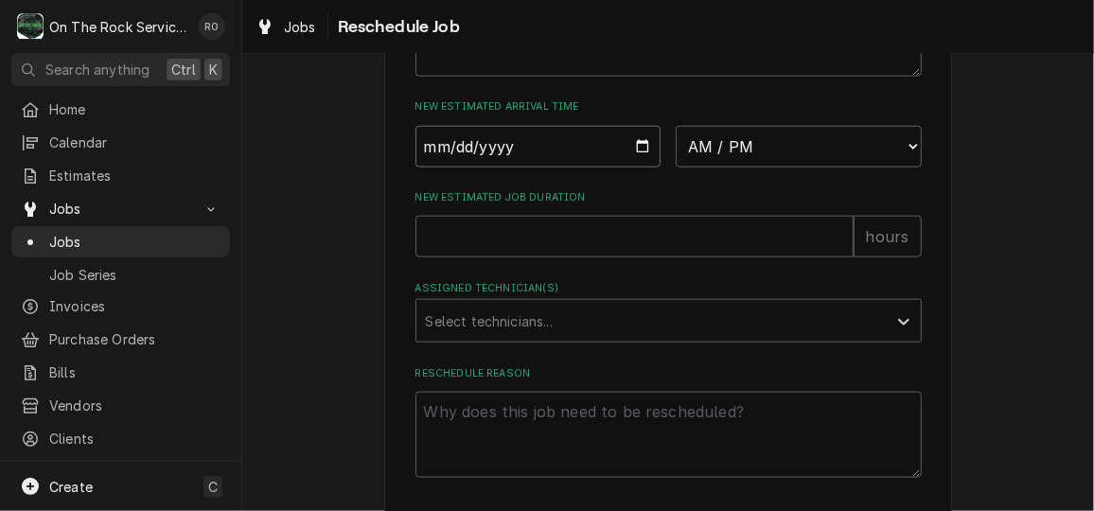
click at [639, 167] on input "Date" at bounding box center [538, 147] width 246 height 42
click at [637, 167] on input "Date" at bounding box center [538, 147] width 246 height 42
type input "2025-10-02"
type textarea "x"
click at [695, 160] on select "AM / PM 6:00 AM 6:15 AM 6:30 AM 6:45 AM 7:00 AM 7:15 AM 7:30 AM 7:45 AM 8:00 AM…" at bounding box center [798, 147] width 246 height 42
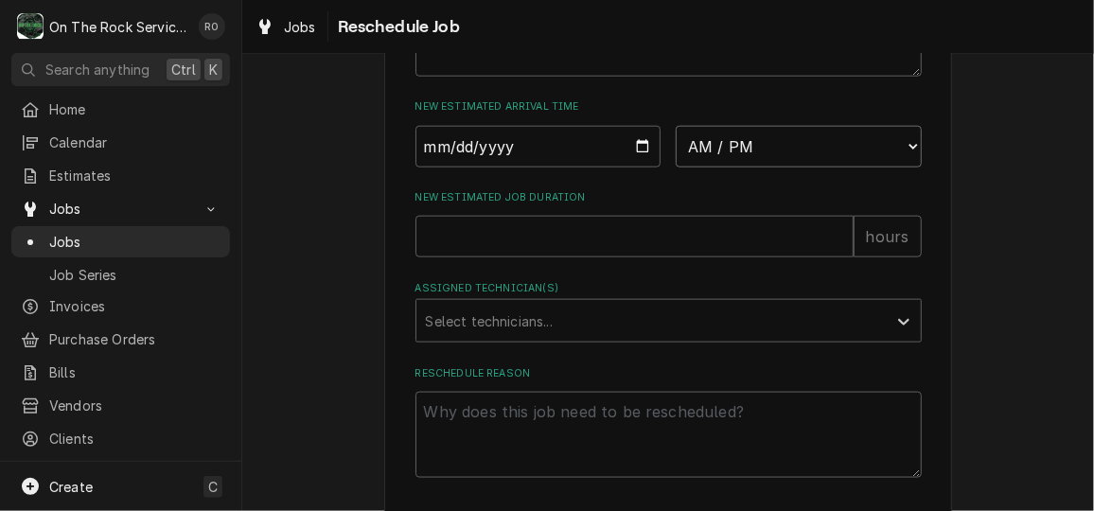
select select "07:15:00"
click at [675, 146] on select "AM / PM 6:00 AM 6:15 AM 6:30 AM 6:45 AM 7:00 AM 7:15 AM 7:30 AM 7:45 AM 8:00 AM…" at bounding box center [798, 147] width 246 height 42
click at [575, 257] on input "New Estimated Job Duration" at bounding box center [634, 237] width 438 height 42
type textarea "x"
type input "2"
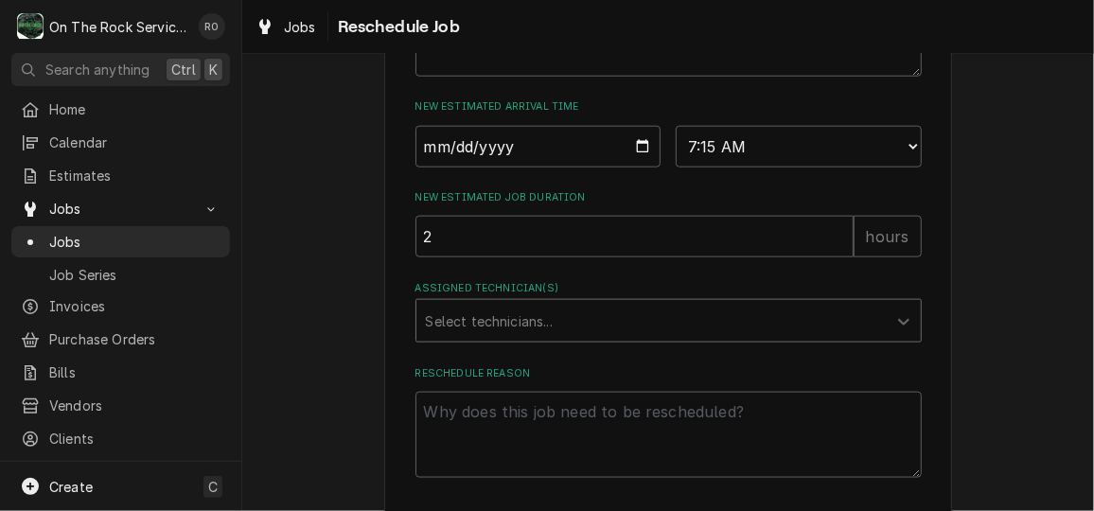
click at [553, 338] on div "Assigned Technician(s)" at bounding box center [651, 321] width 451 height 34
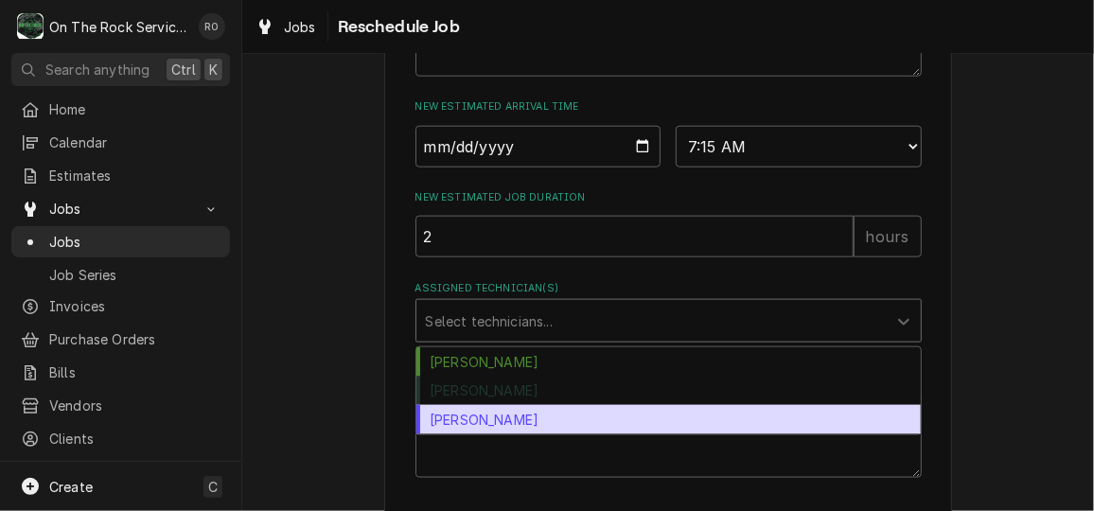
click at [554, 432] on div "[PERSON_NAME]" at bounding box center [668, 419] width 504 height 29
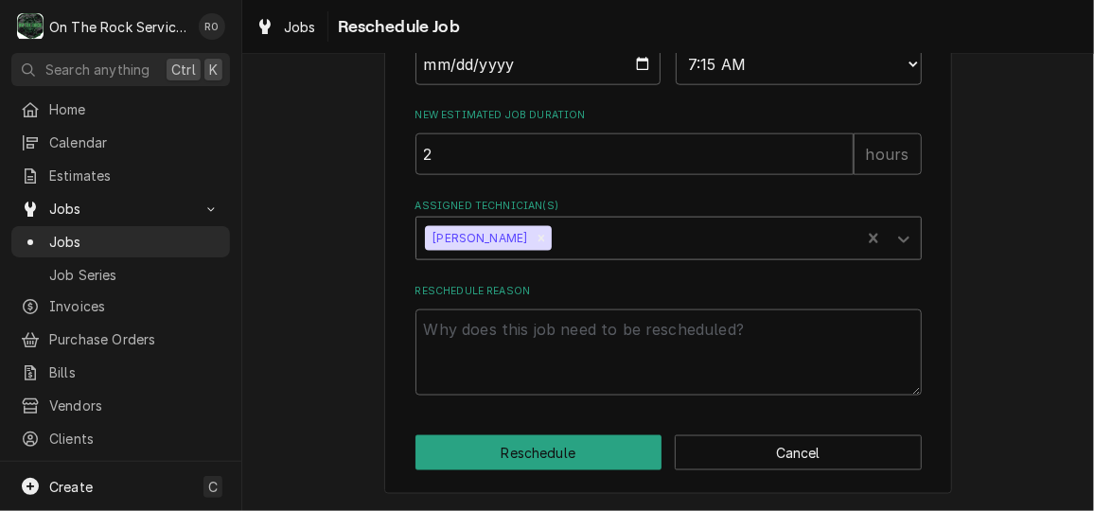
scroll to position [1015, 0]
click at [529, 381] on textarea "Reschedule Reason" at bounding box center [668, 351] width 506 height 85
type textarea "x"
type textarea "p"
type textarea "x"
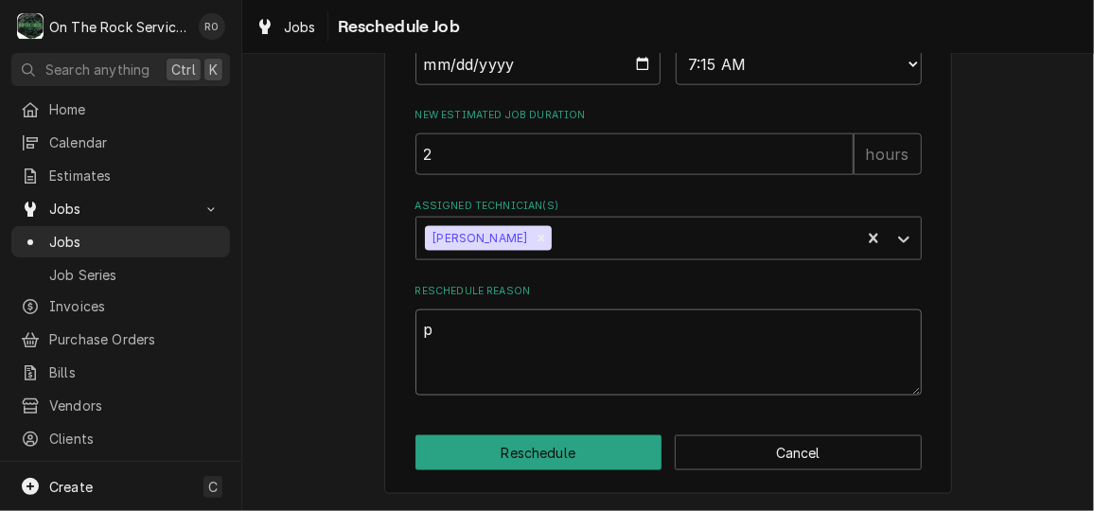
type textarea "pa"
type textarea "x"
type textarea "par"
type textarea "x"
type textarea "part"
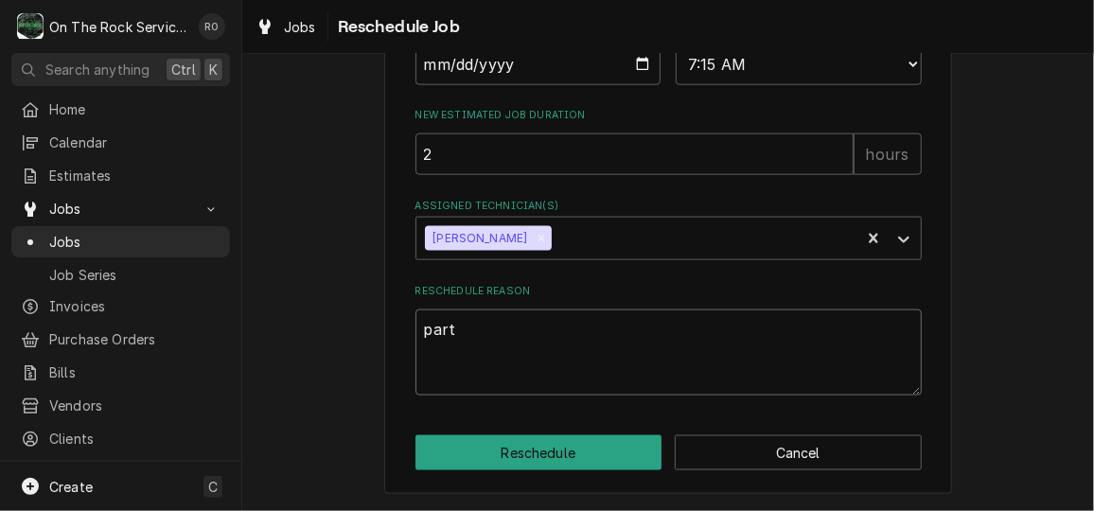
type textarea "x"
type textarea "part"
type textarea "x"
type textarea "part a"
type textarea "x"
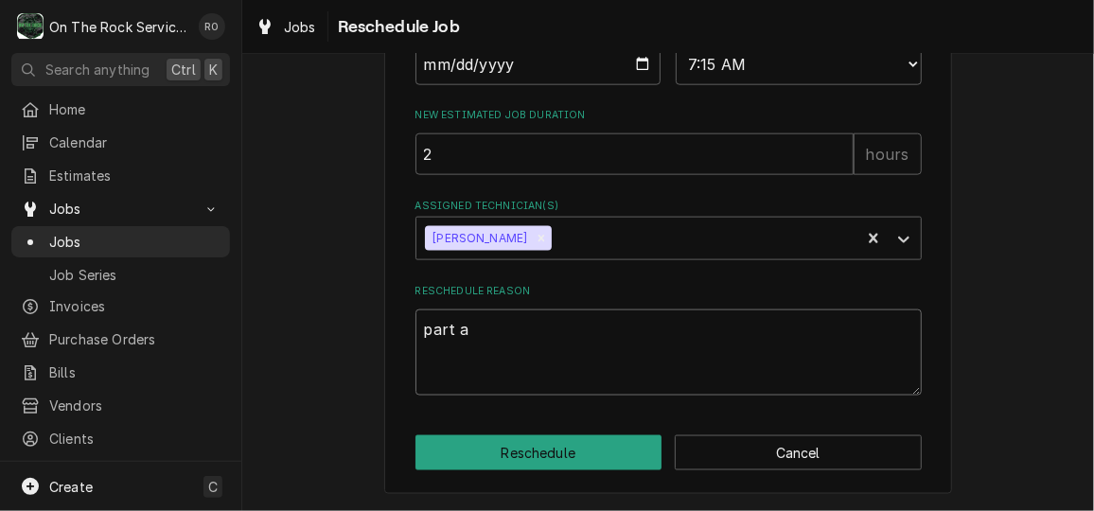
type textarea "part ar"
type textarea "x"
type textarea "part arr"
type textarea "x"
type textarea "part arri"
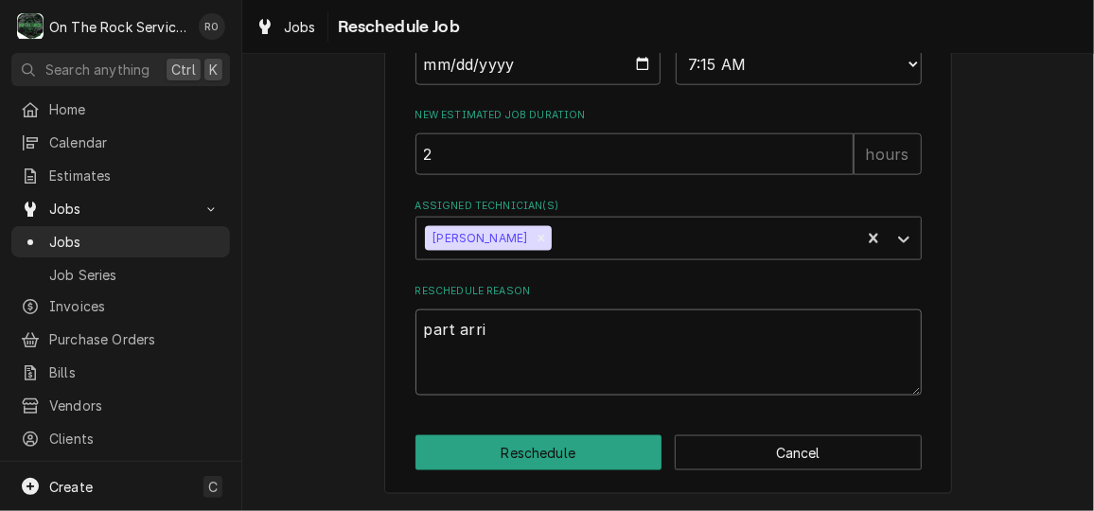
type textarea "x"
type textarea "part arriva"
type textarea "x"
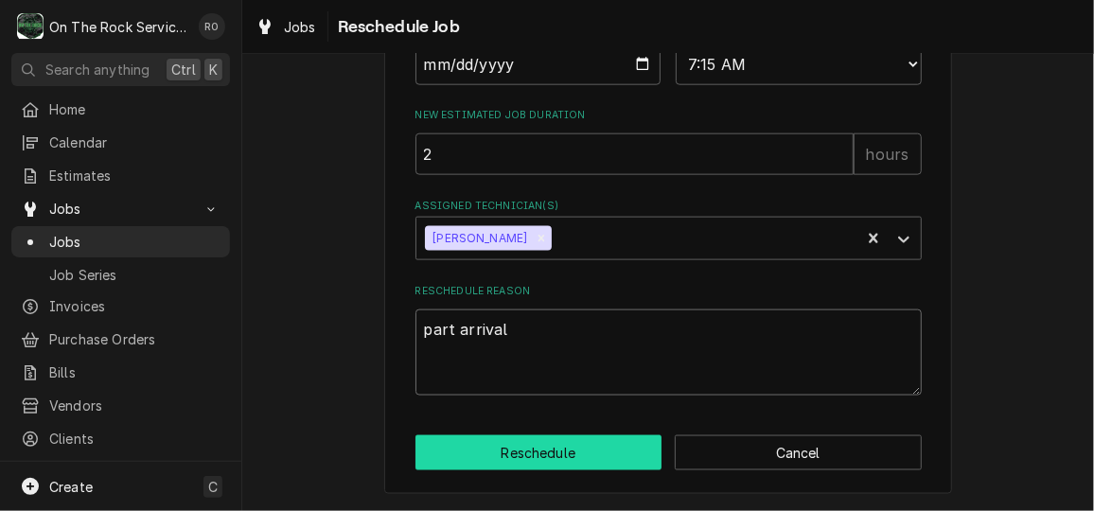
type textarea "part arrival"
click at [523, 438] on button "Reschedule" at bounding box center [538, 452] width 247 height 35
type textarea "x"
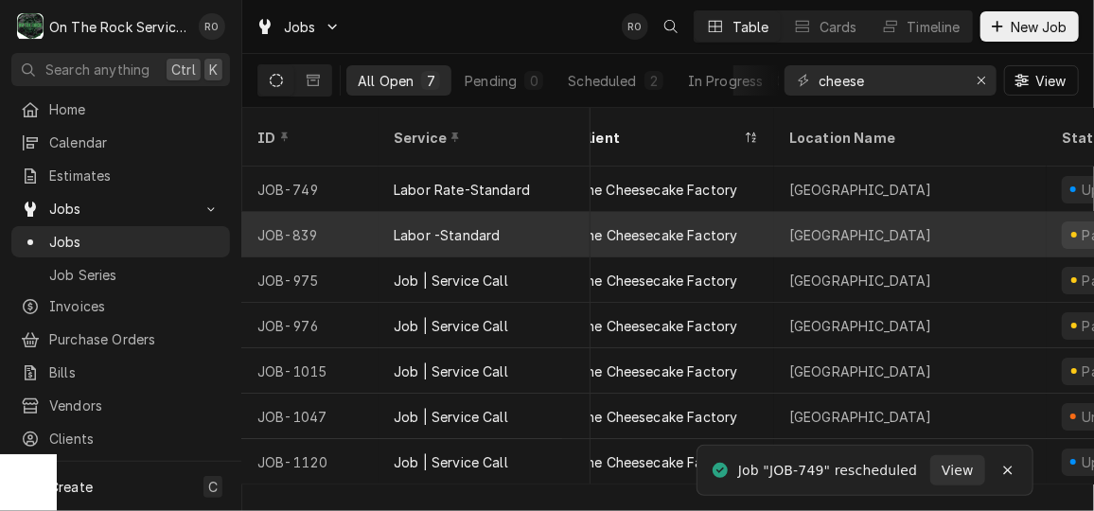
scroll to position [0, 26]
click at [468, 225] on div "Labor -Standard" at bounding box center [447, 235] width 106 height 20
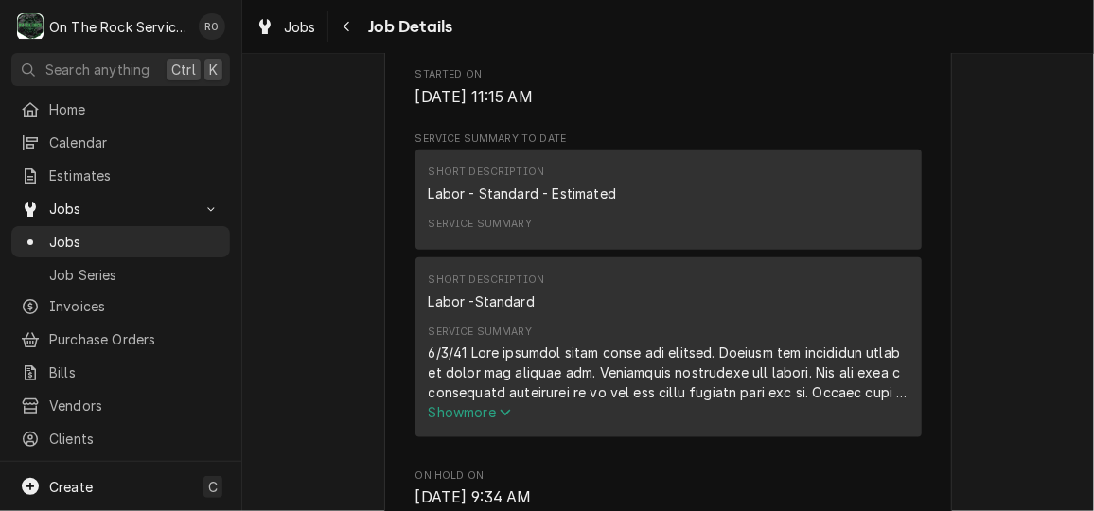
scroll to position [796, 0]
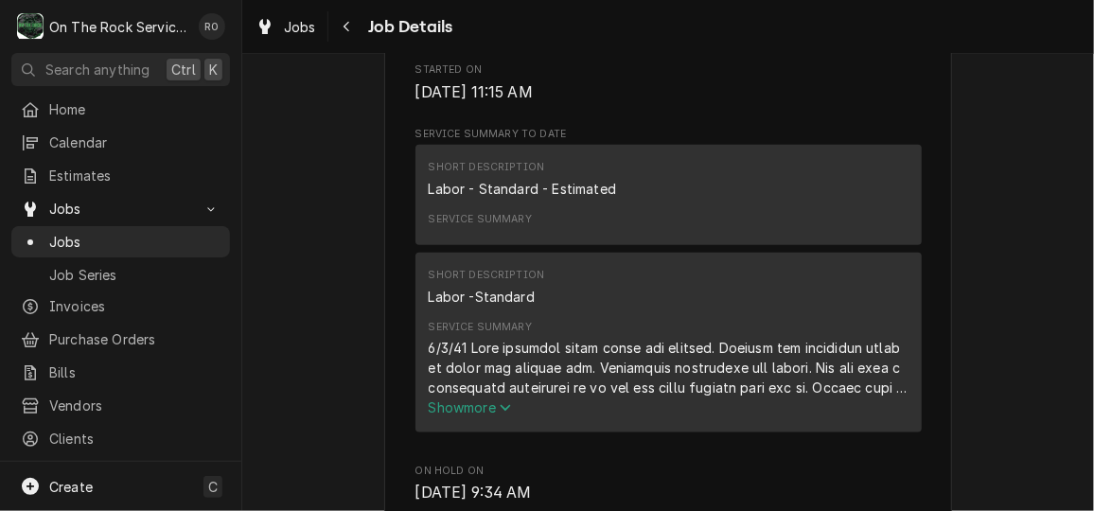
click at [499, 414] on icon "Service Summary" at bounding box center [504, 407] width 11 height 13
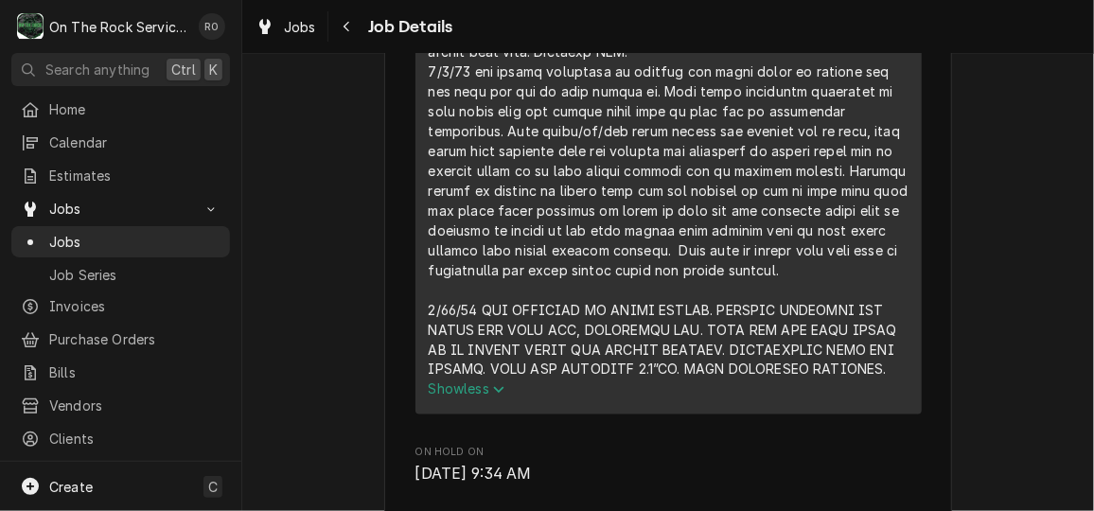
scroll to position [1193, 0]
click at [488, 395] on span "Show less" at bounding box center [467, 387] width 77 height 16
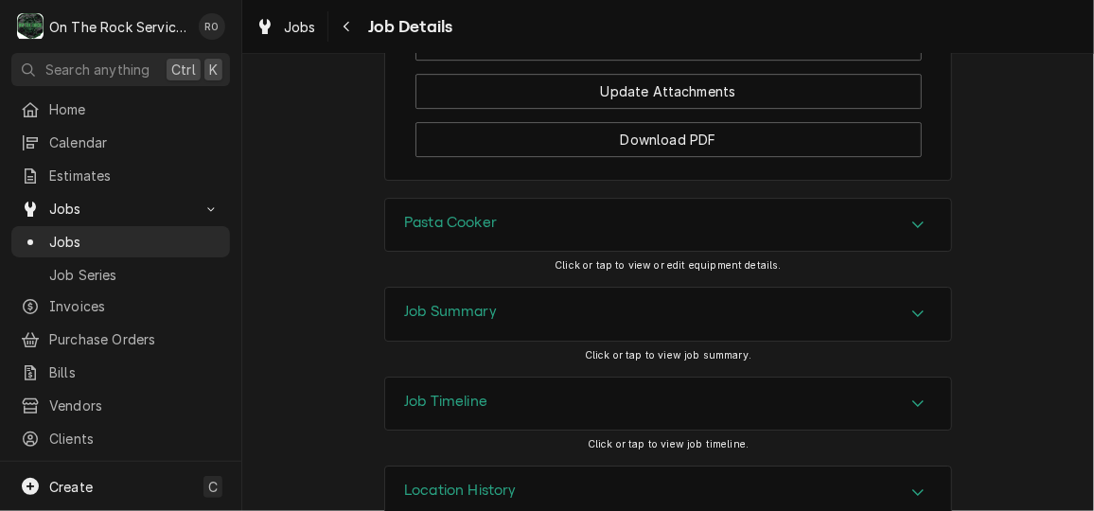
scroll to position [2636, 0]
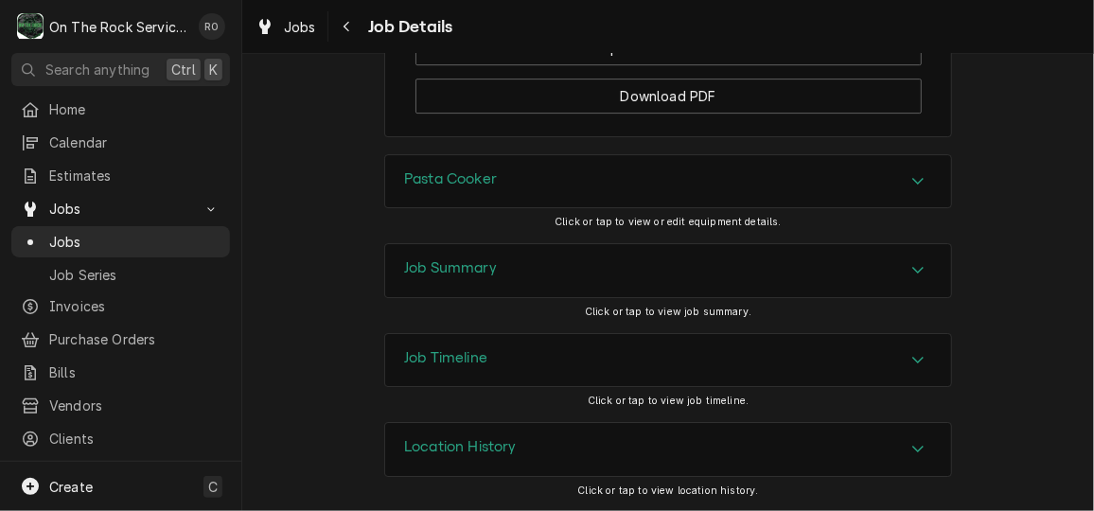
click at [577, 262] on div "Job Summary" at bounding box center [668, 270] width 566 height 53
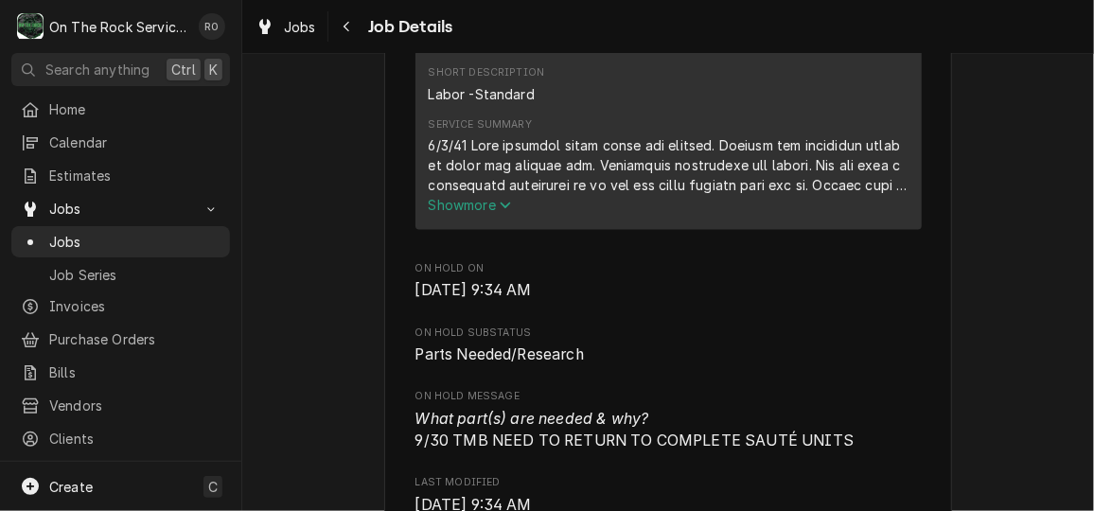
scroll to position [1001, 0]
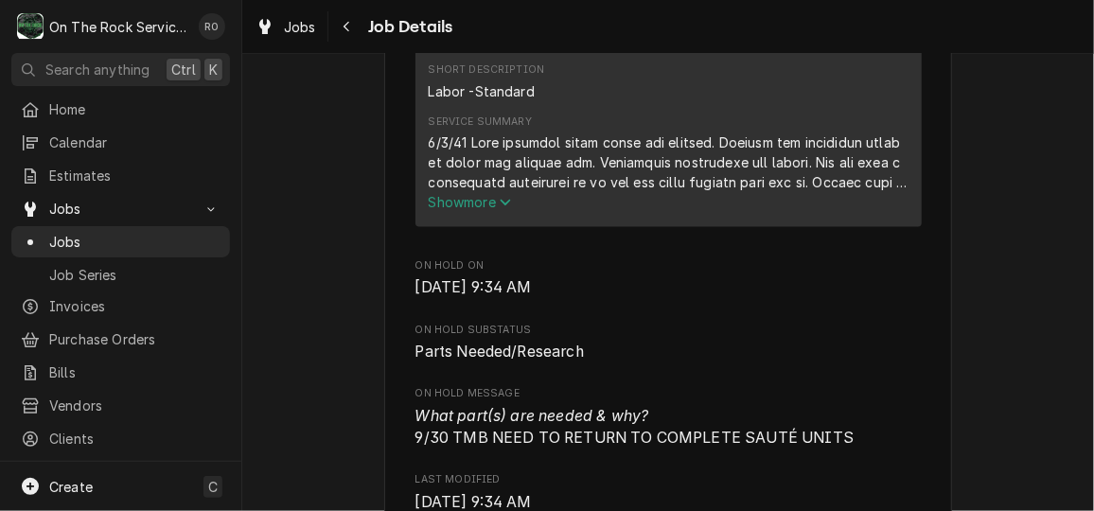
click at [479, 210] on span "Show more" at bounding box center [470, 202] width 83 height 16
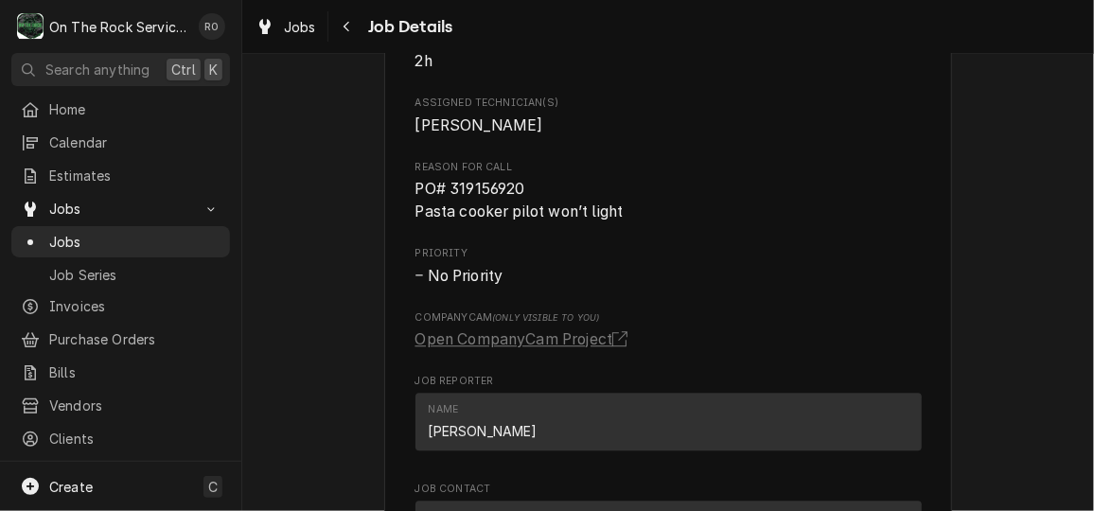
scroll to position [1885, 0]
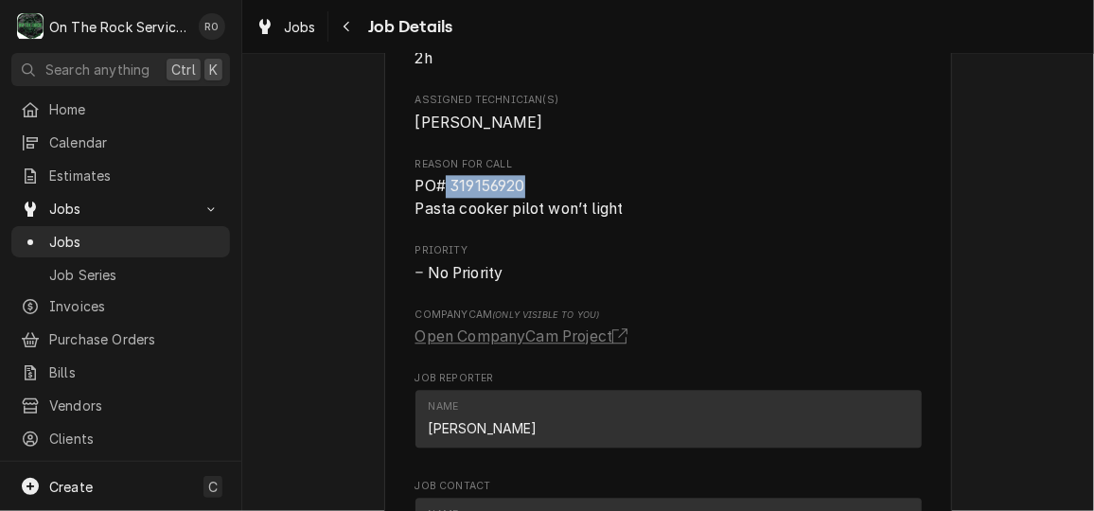
drag, startPoint x: 438, startPoint y: 210, endPoint x: 545, endPoint y: 210, distance: 106.9
click at [545, 210] on span "PO# 319156920 Pasta cooker pilot won’t light" at bounding box center [668, 197] width 506 height 44
copy span "319156920"
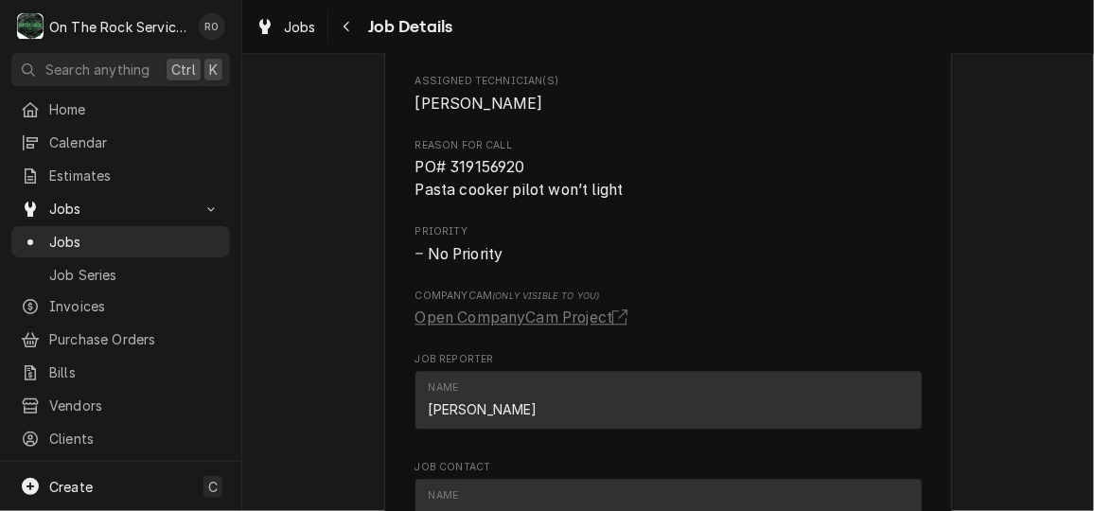
click at [801, 325] on div "CompanyCam (Only Visible to You) Open CompanyCam Project" at bounding box center [668, 309] width 506 height 41
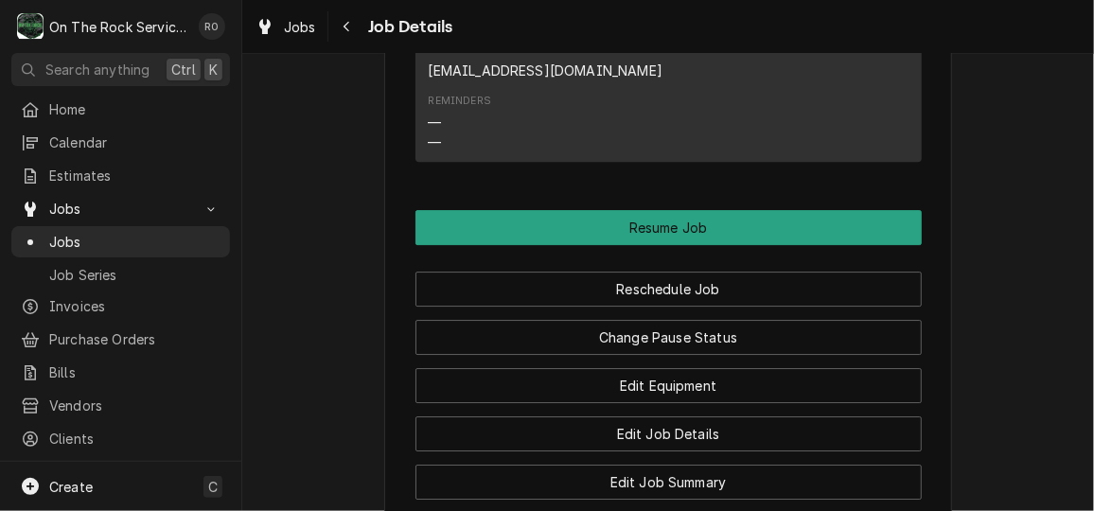
scroll to position [2510, 0]
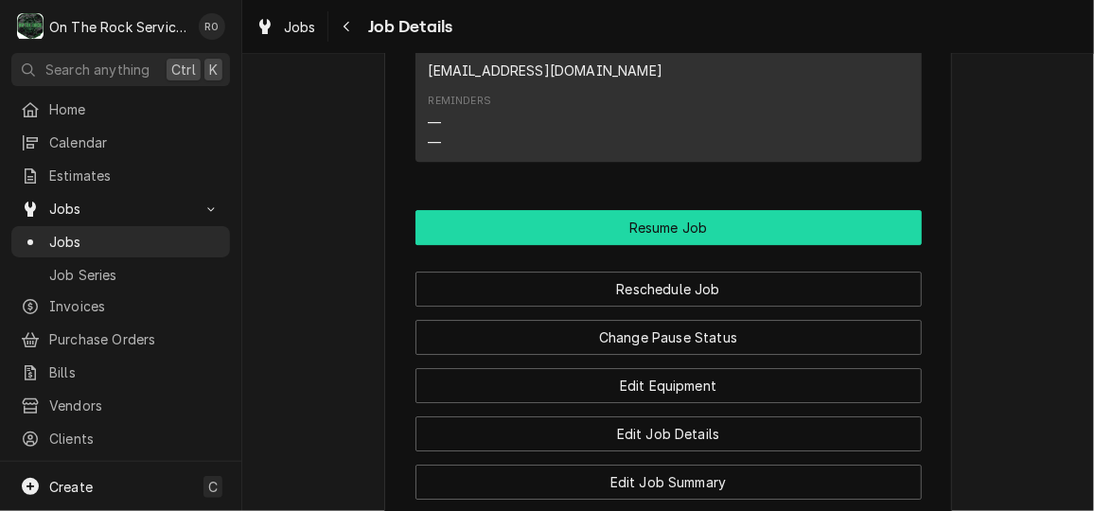
click at [786, 245] on button "Resume Job" at bounding box center [668, 227] width 506 height 35
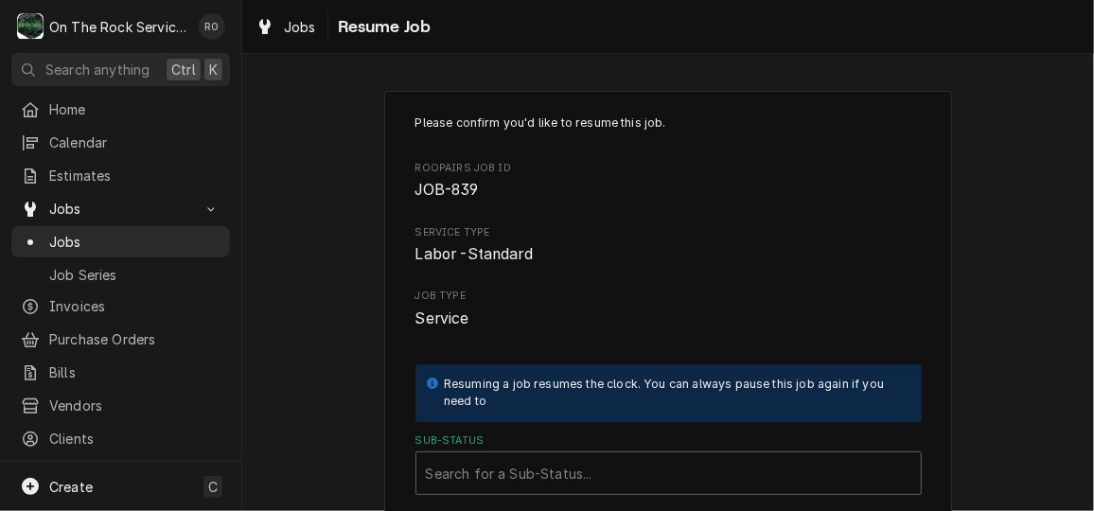
scroll to position [282, 0]
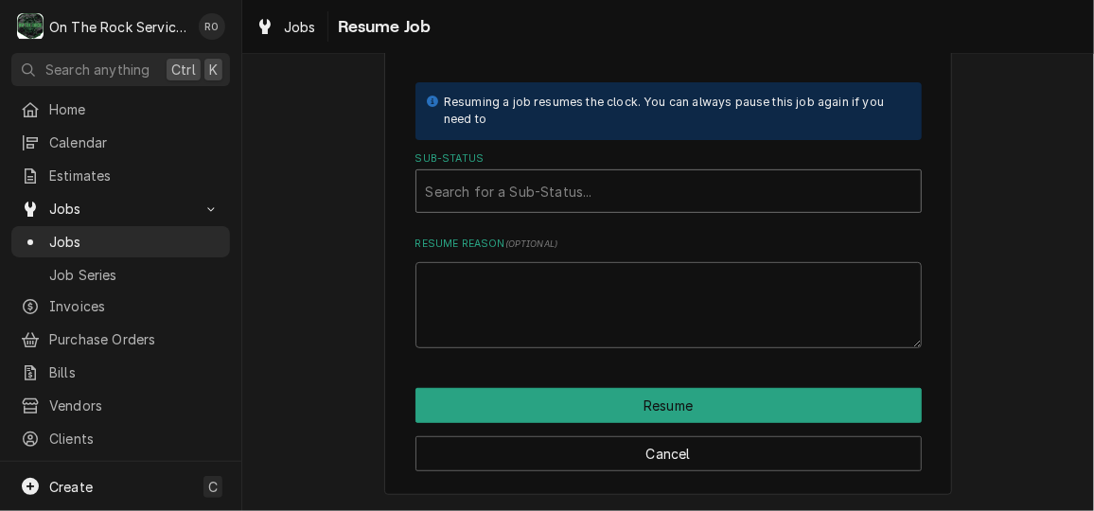
click at [657, 189] on div "Sub-Status" at bounding box center [668, 191] width 485 height 34
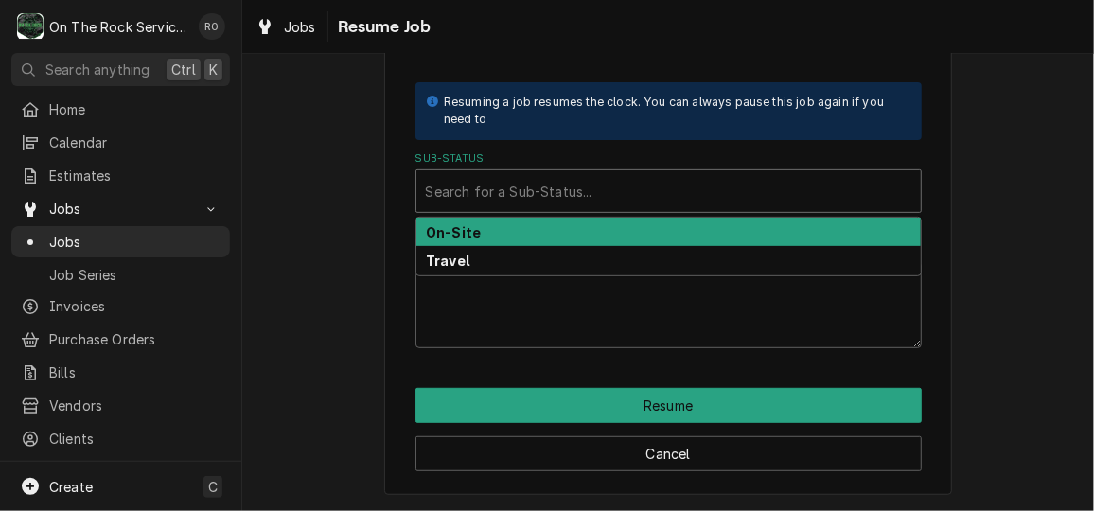
click at [650, 231] on div "On-Site" at bounding box center [668, 232] width 504 height 29
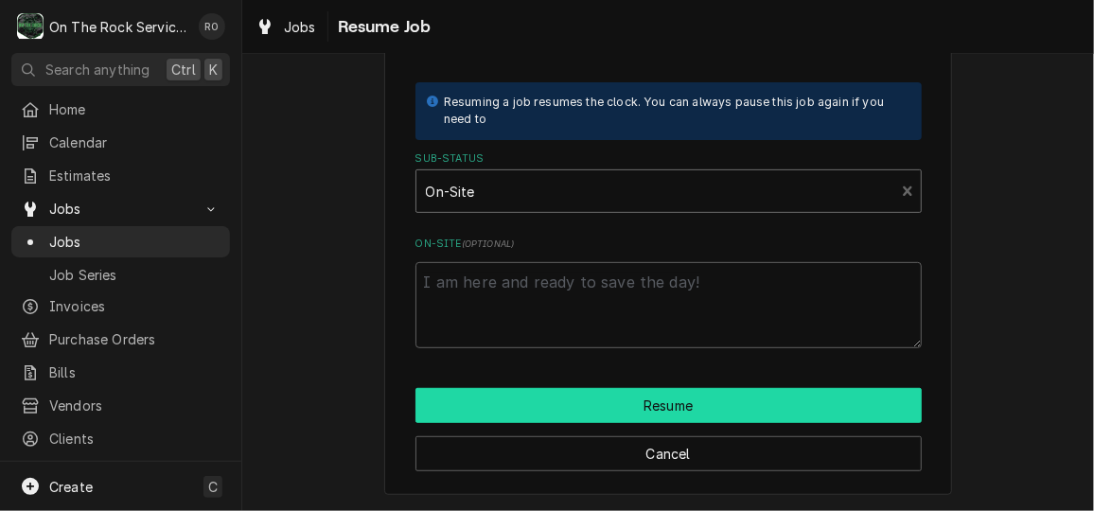
click at [663, 396] on button "Resume" at bounding box center [668, 405] width 506 height 35
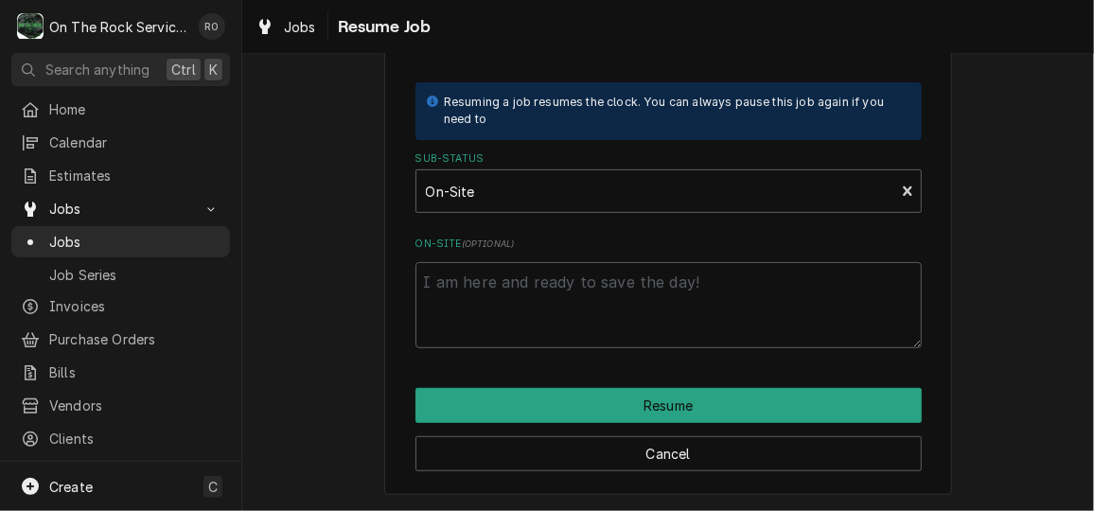
type textarea "x"
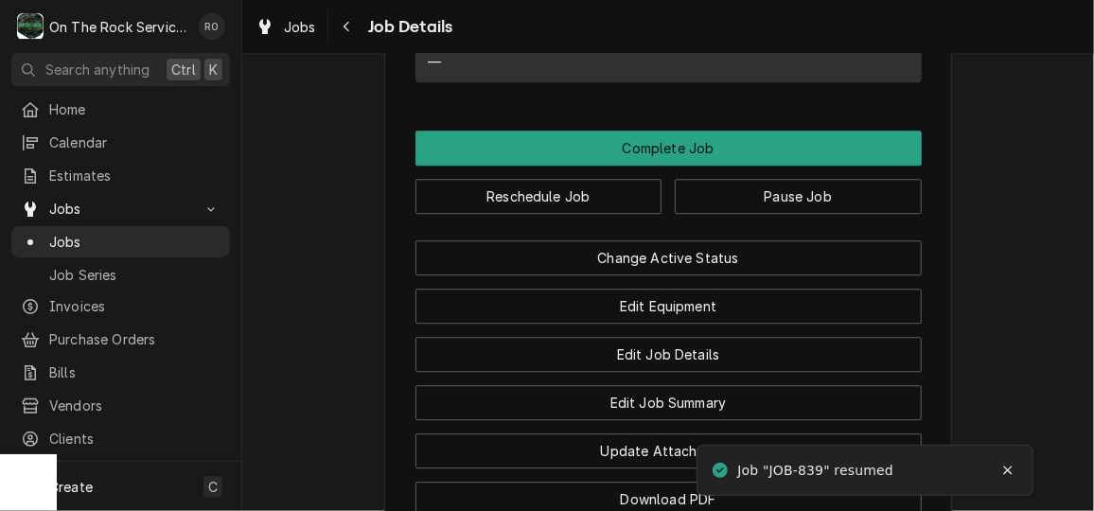
scroll to position [2104, 0]
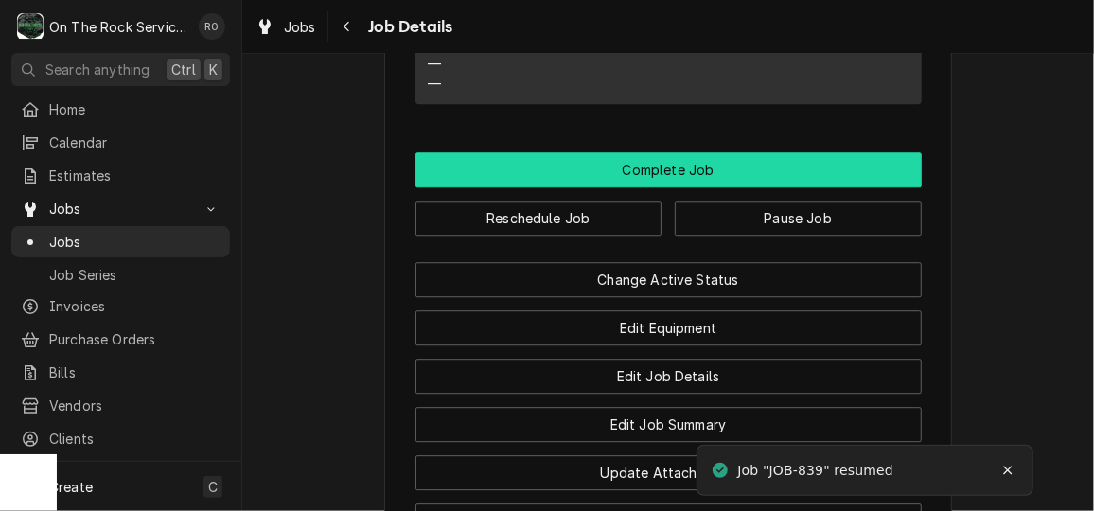
click at [708, 187] on button "Complete Job" at bounding box center [668, 169] width 506 height 35
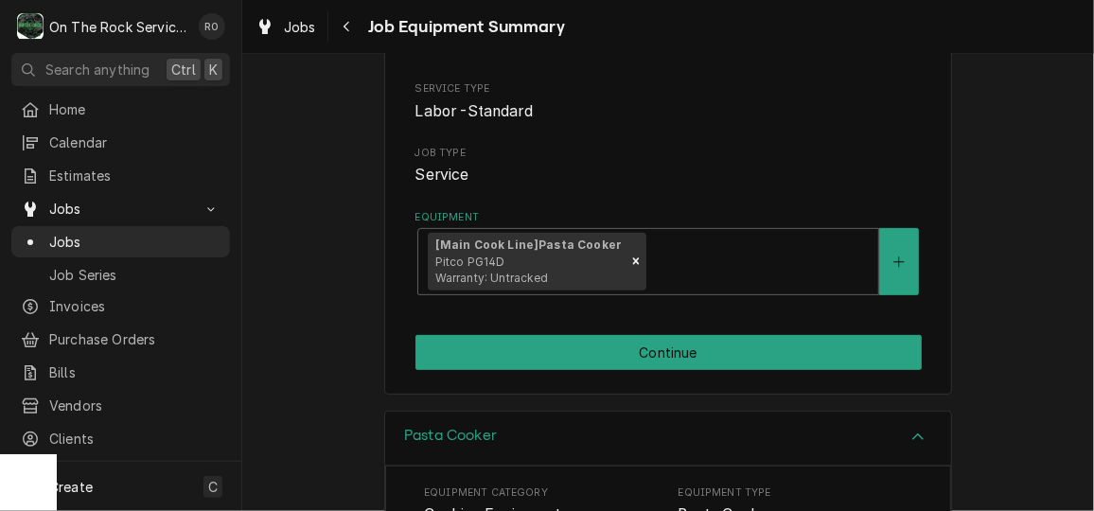
scroll to position [225, 0]
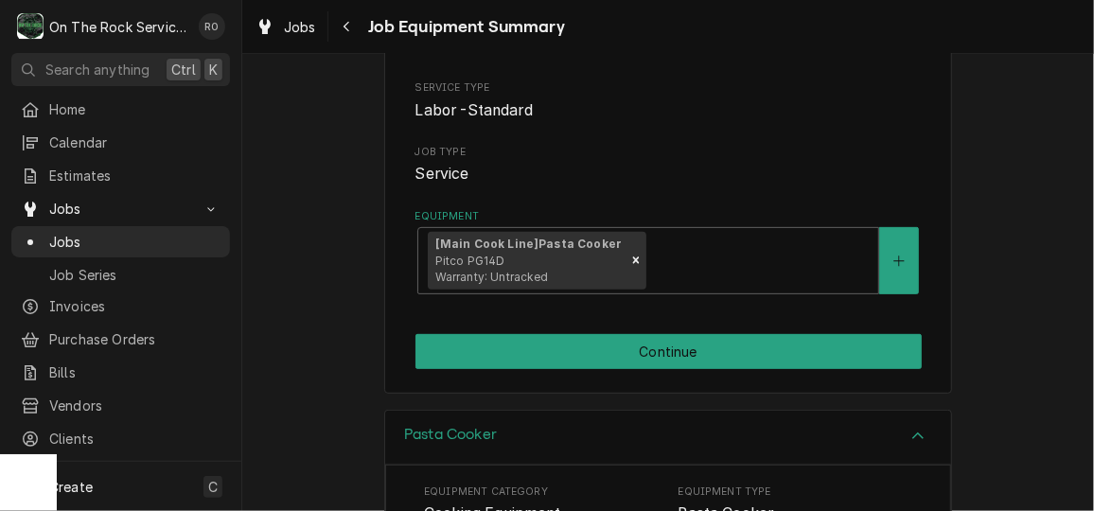
drag, startPoint x: 0, startPoint y: 0, endPoint x: 657, endPoint y: 165, distance: 676.8
click at [657, 165] on span "Service" at bounding box center [668, 174] width 506 height 23
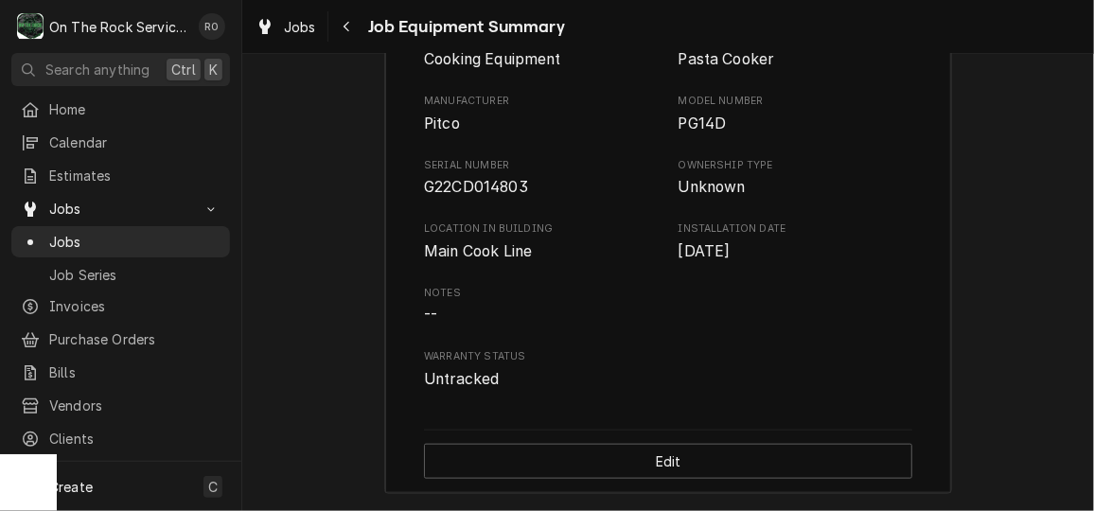
scroll to position [299, 0]
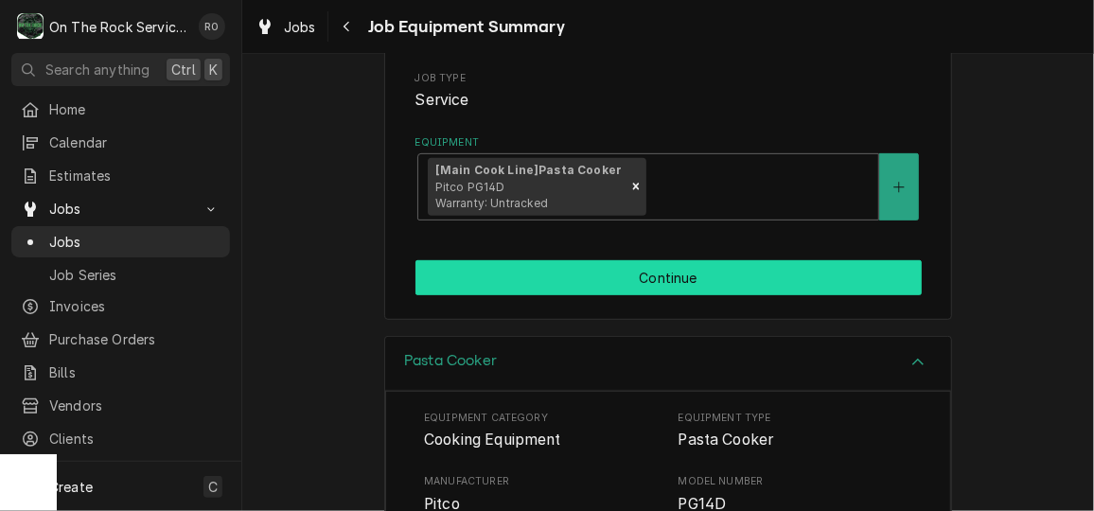
click at [741, 268] on button "Continue" at bounding box center [668, 277] width 506 height 35
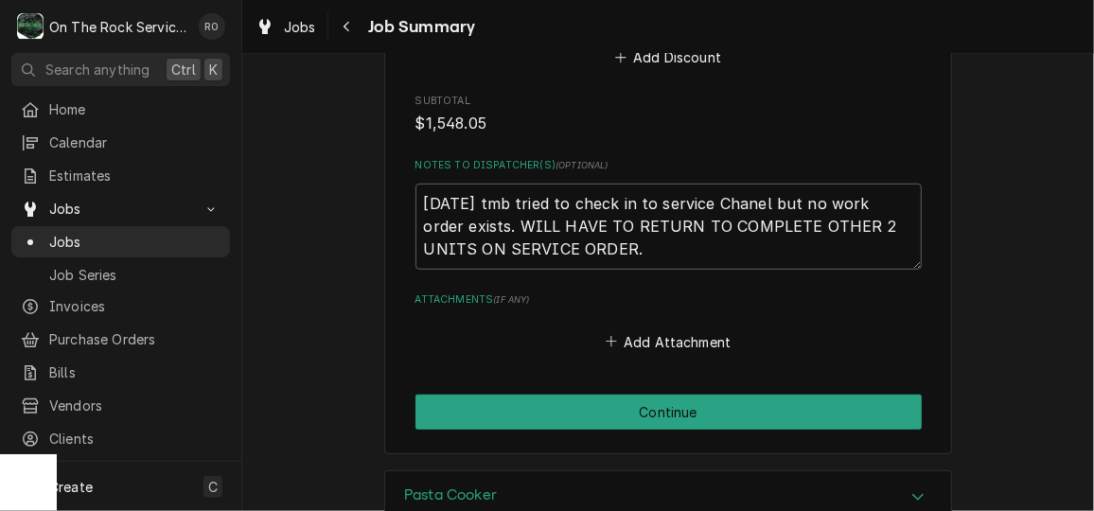
scroll to position [3377, 0]
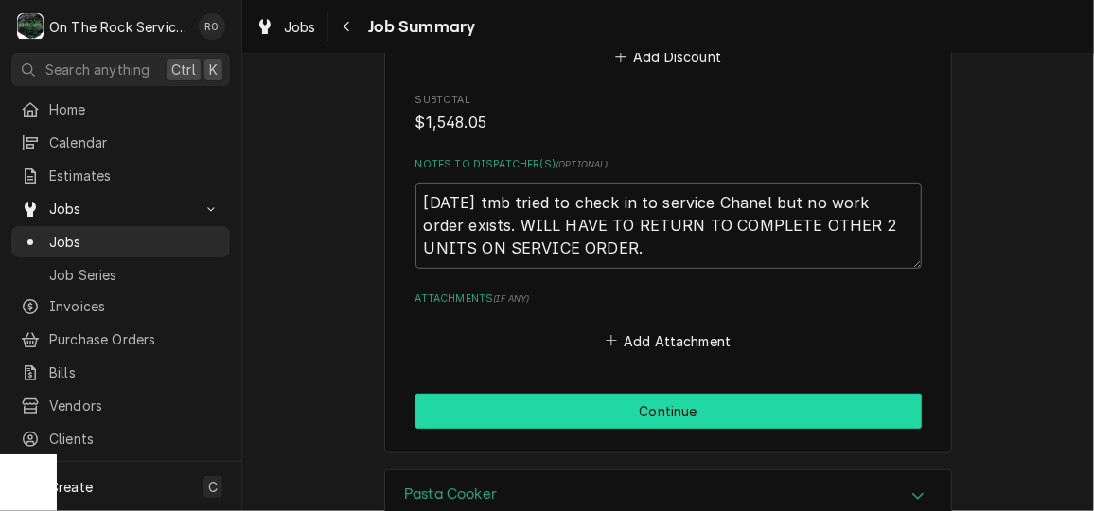
click at [731, 429] on button "Continue" at bounding box center [668, 411] width 506 height 35
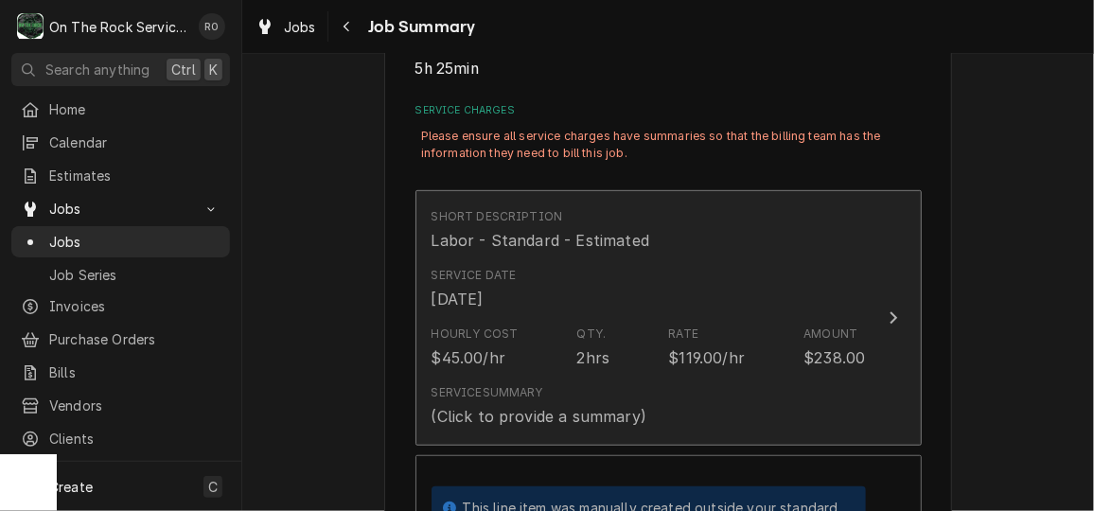
scroll to position [411, 0]
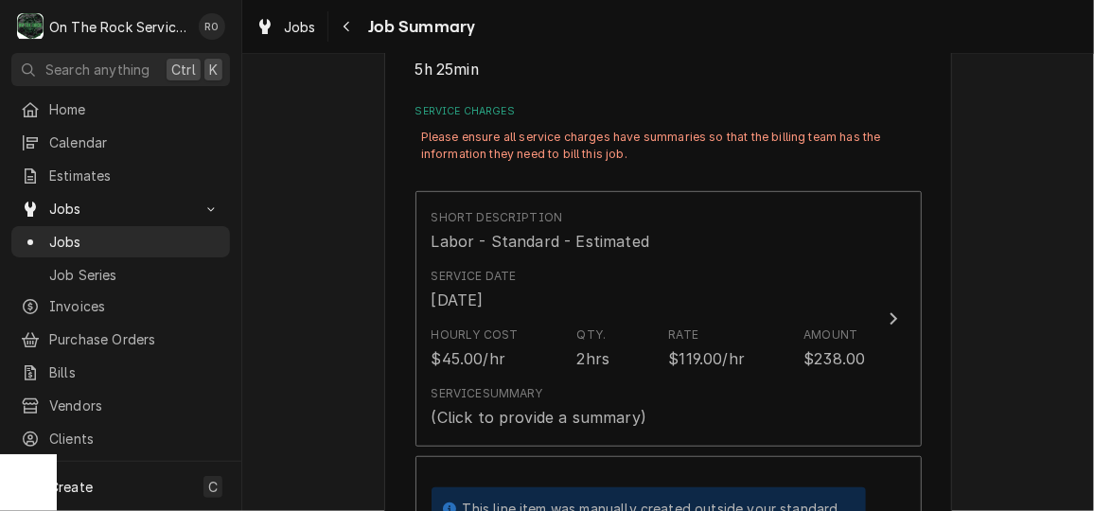
drag, startPoint x: 752, startPoint y: 316, endPoint x: 661, endPoint y: 168, distance: 173.3
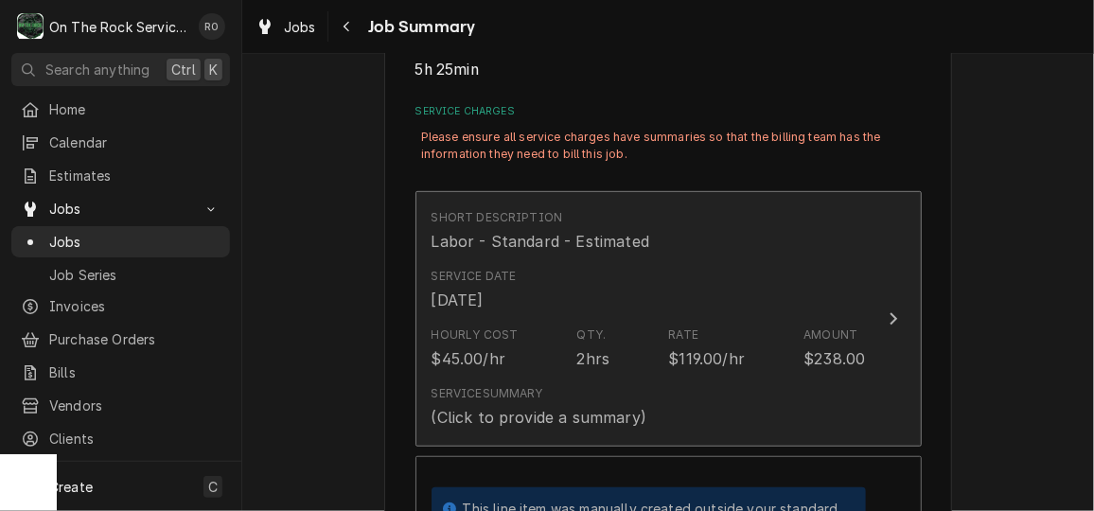
click at [676, 271] on div "Service Date Aug 10, 2025" at bounding box center [648, 289] width 434 height 59
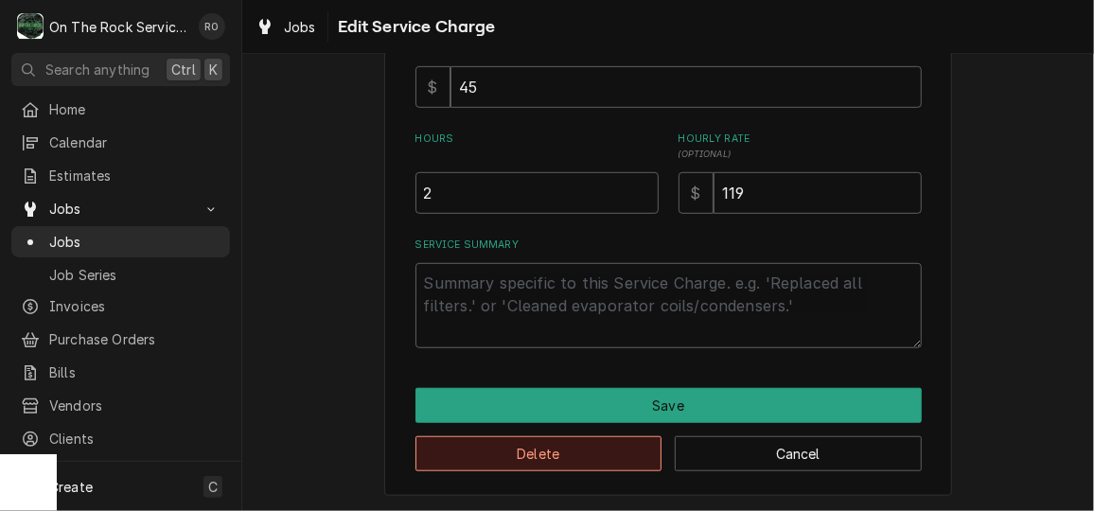
click at [583, 461] on button "Delete" at bounding box center [538, 453] width 247 height 35
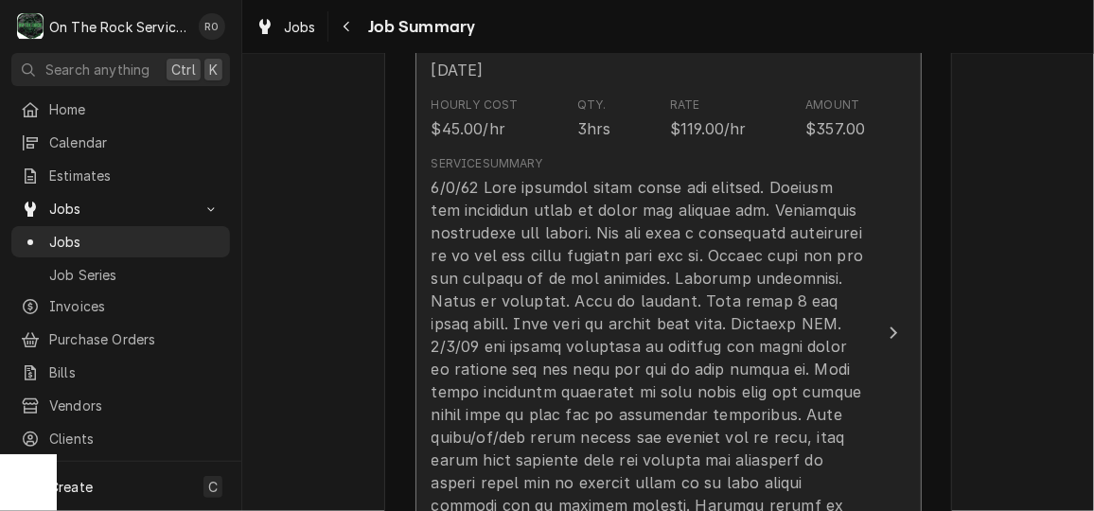
click at [755, 399] on div "Update Line Item" at bounding box center [648, 494] width 434 height 636
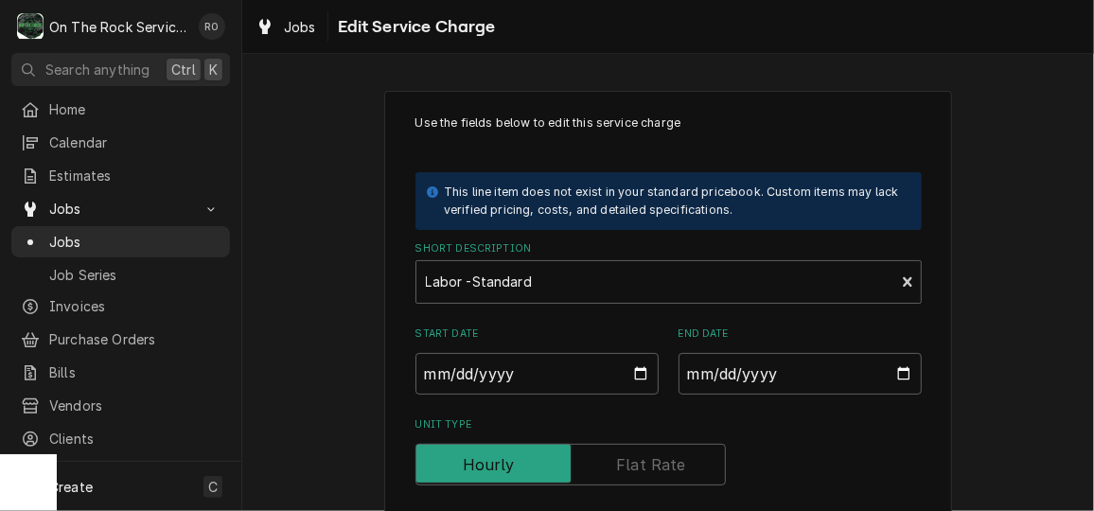
drag, startPoint x: 623, startPoint y: 230, endPoint x: 598, endPoint y: 413, distance: 185.3
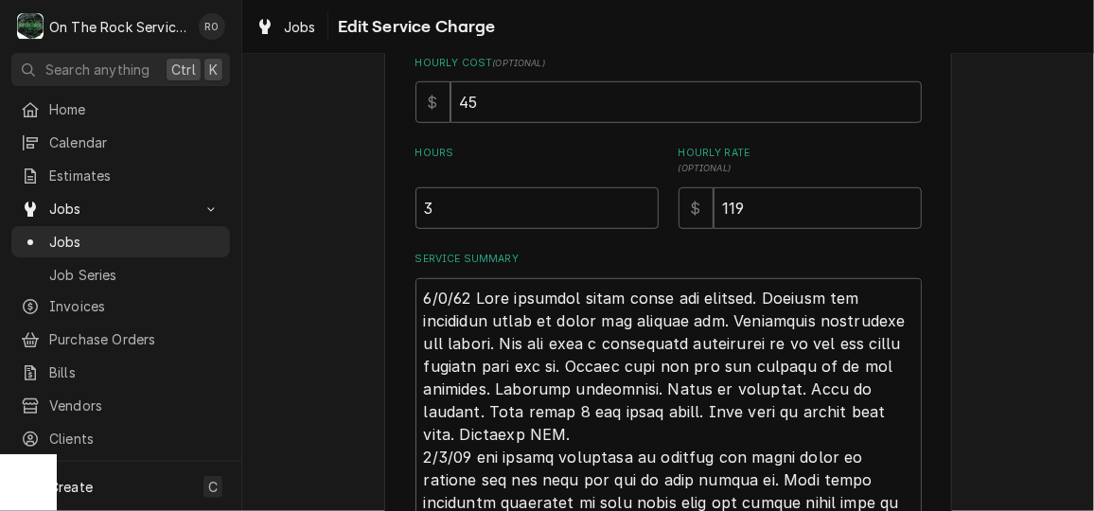
scroll to position [517, 0]
drag, startPoint x: 525, startPoint y: 212, endPoint x: 257, endPoint y: 189, distance: 268.7
click at [257, 189] on div "Use the fields below to edit this service charge This line item does not exist …" at bounding box center [667, 290] width 851 height 1469
type textarea "x"
type input "5"
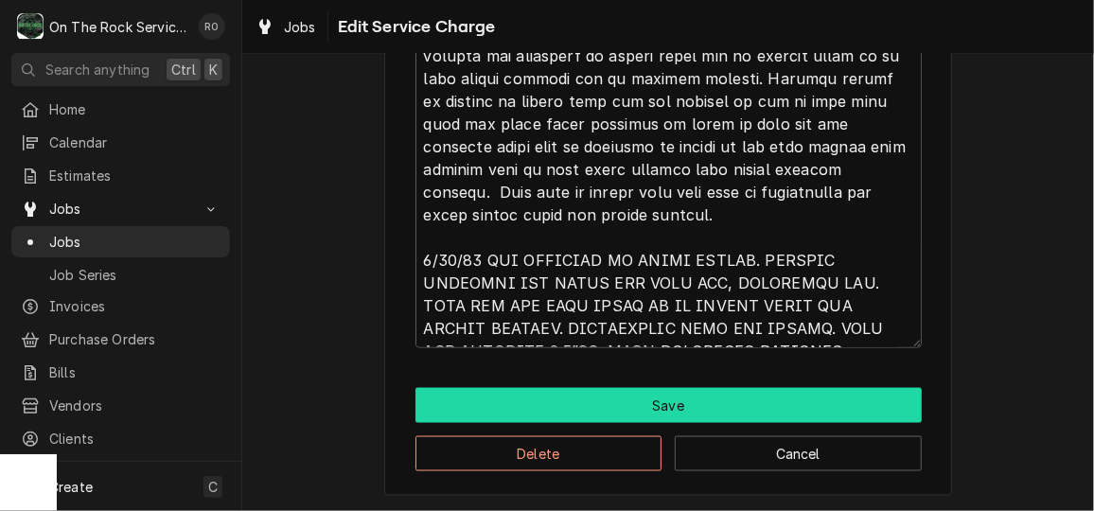
click at [825, 410] on button "Save" at bounding box center [668, 405] width 506 height 35
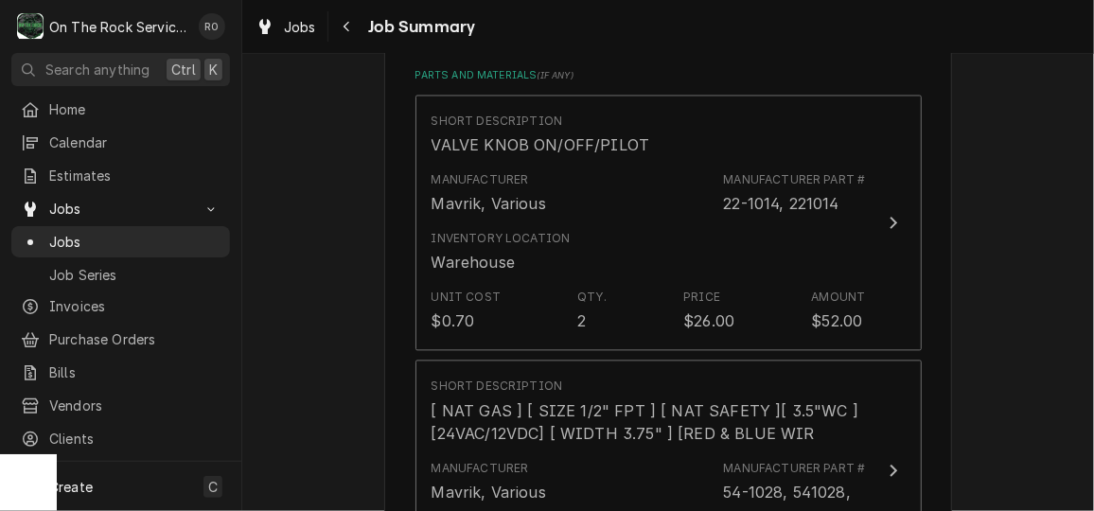
scroll to position [1597, 0]
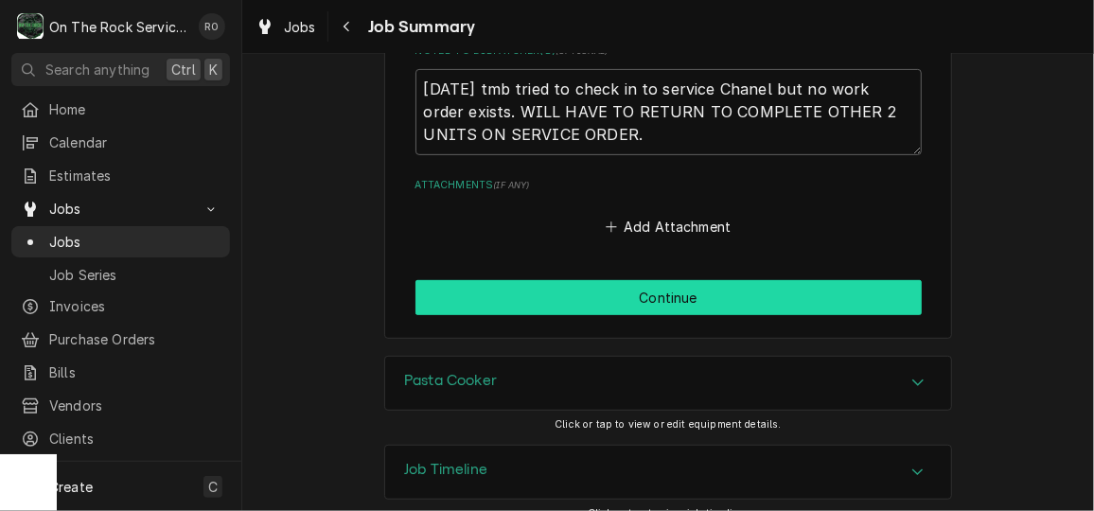
click at [769, 312] on button "Continue" at bounding box center [668, 297] width 506 height 35
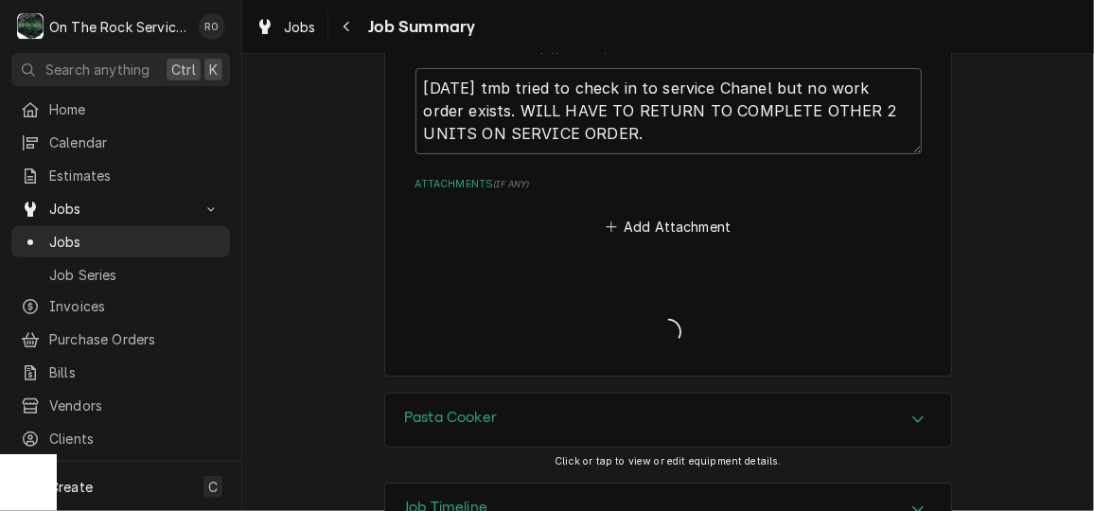
type textarea "x"
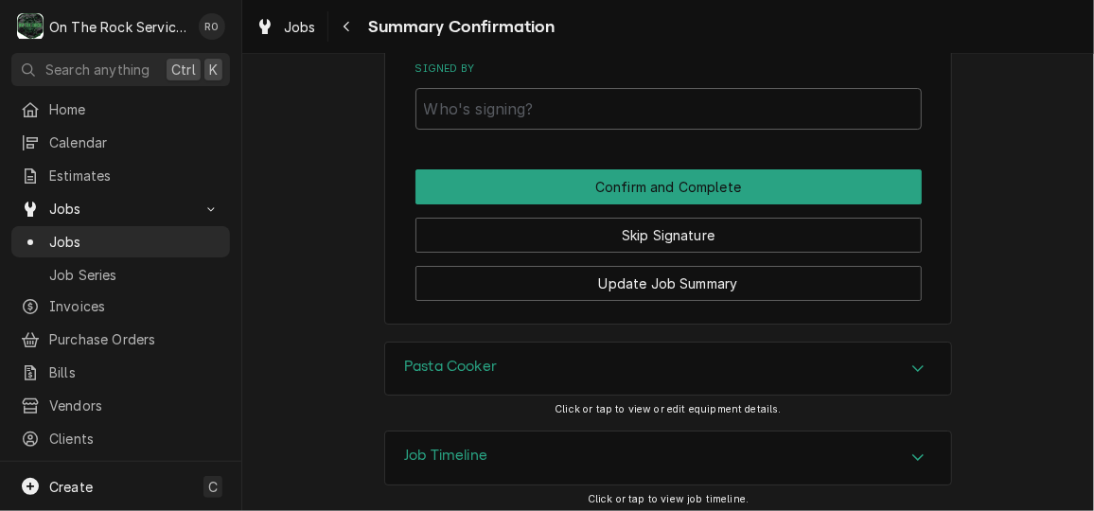
scroll to position [2866, 0]
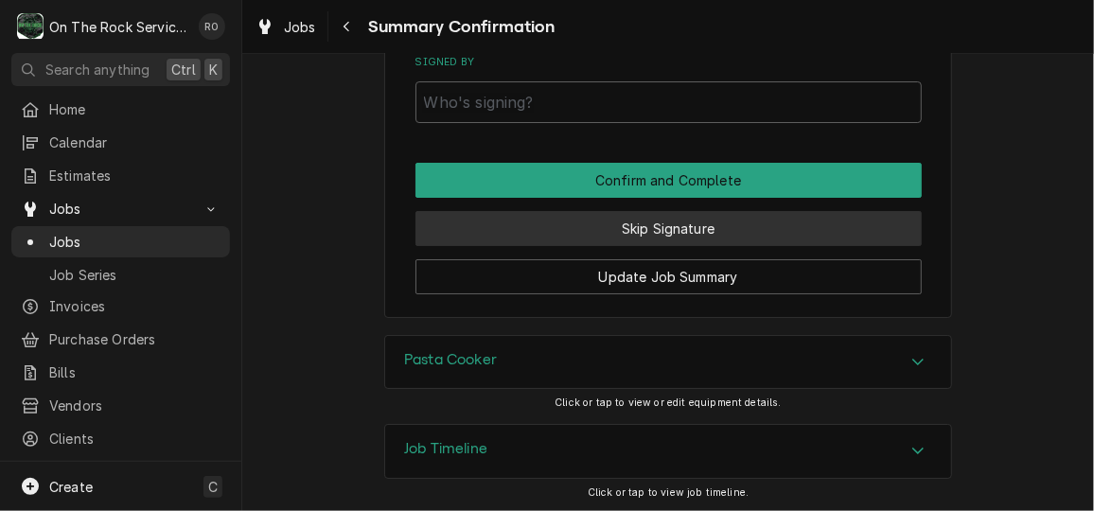
click at [718, 226] on button "Skip Signature" at bounding box center [668, 228] width 506 height 35
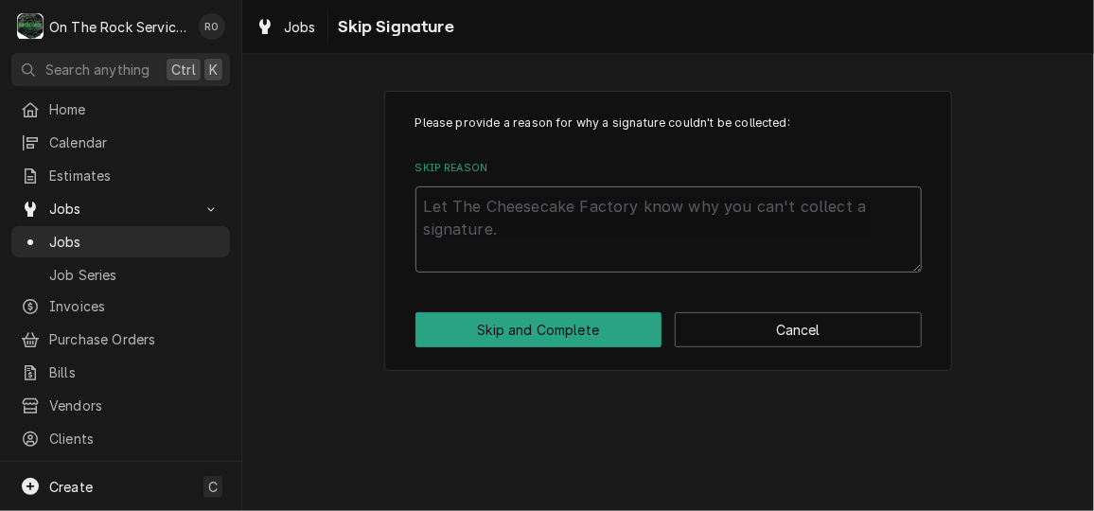
click at [617, 220] on textarea "Skip Reason" at bounding box center [668, 228] width 506 height 85
type textarea "x"
type textarea "n"
type textarea "x"
type textarea "no"
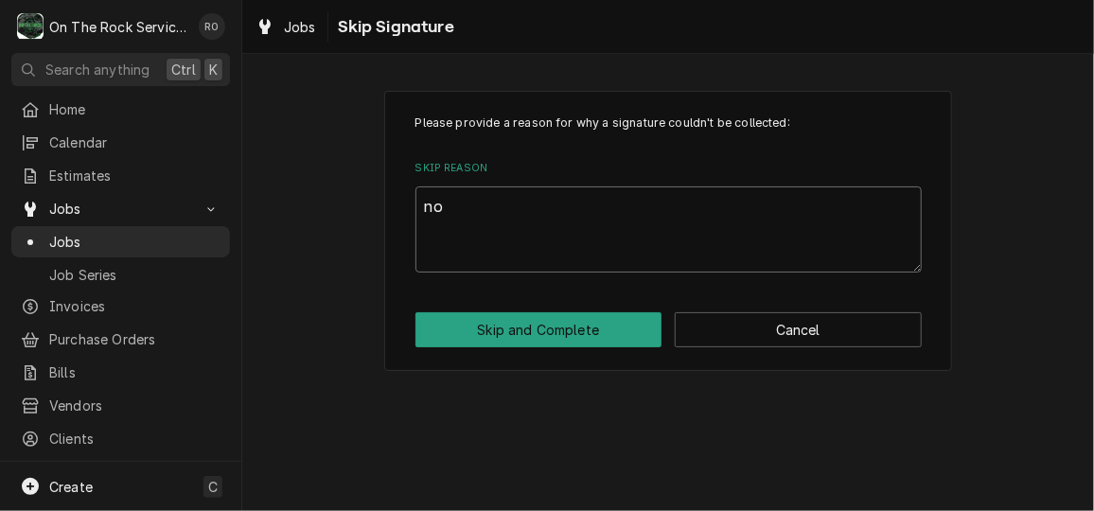
type textarea "x"
type textarea "not"
type textarea "x"
type textarea "not"
type textarea "x"
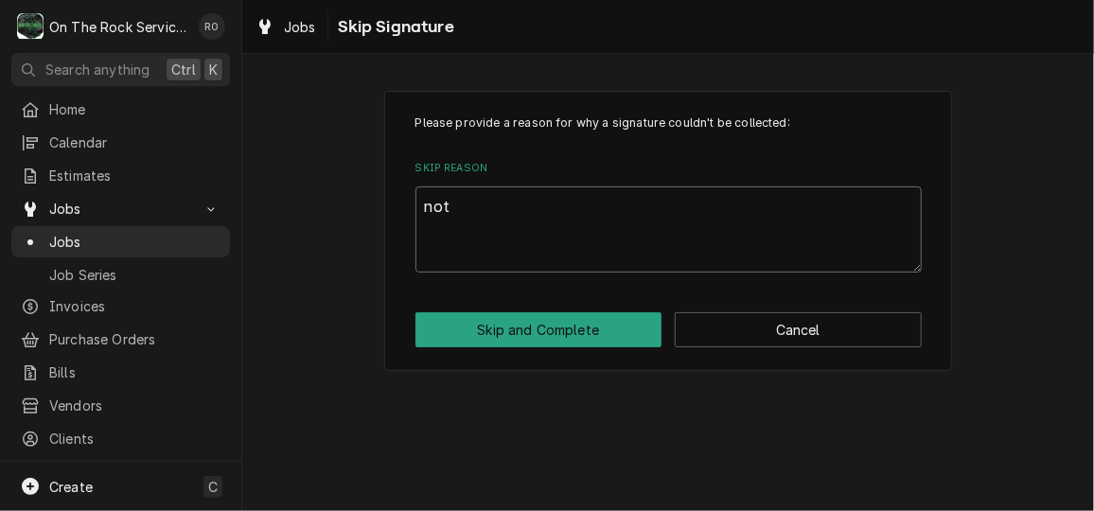
type textarea "not o"
type textarea "x"
type textarea "not on"
type textarea "x"
type textarea "not on"
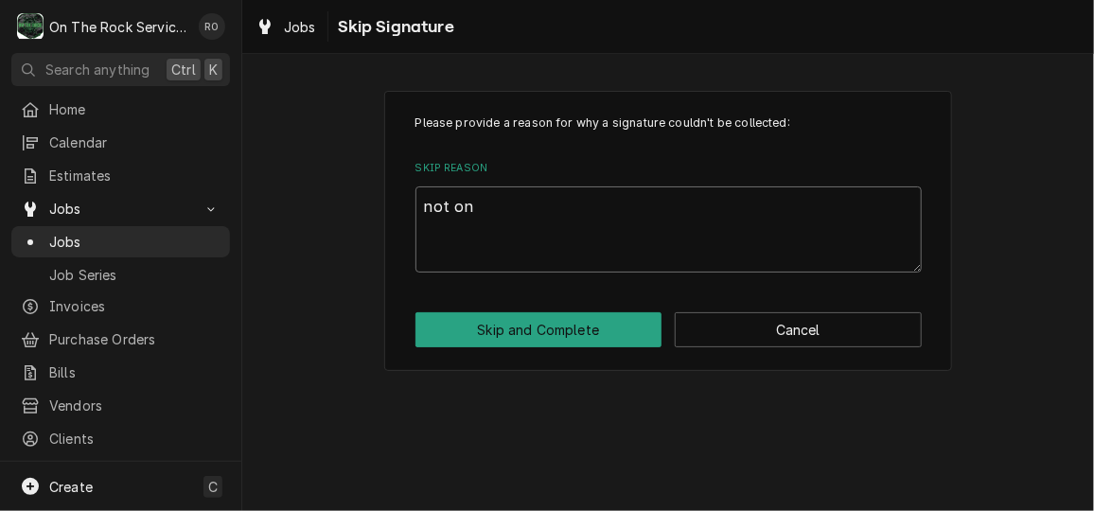
type textarea "x"
type textarea "not on s"
type textarea "x"
type textarea "not on si"
type textarea "x"
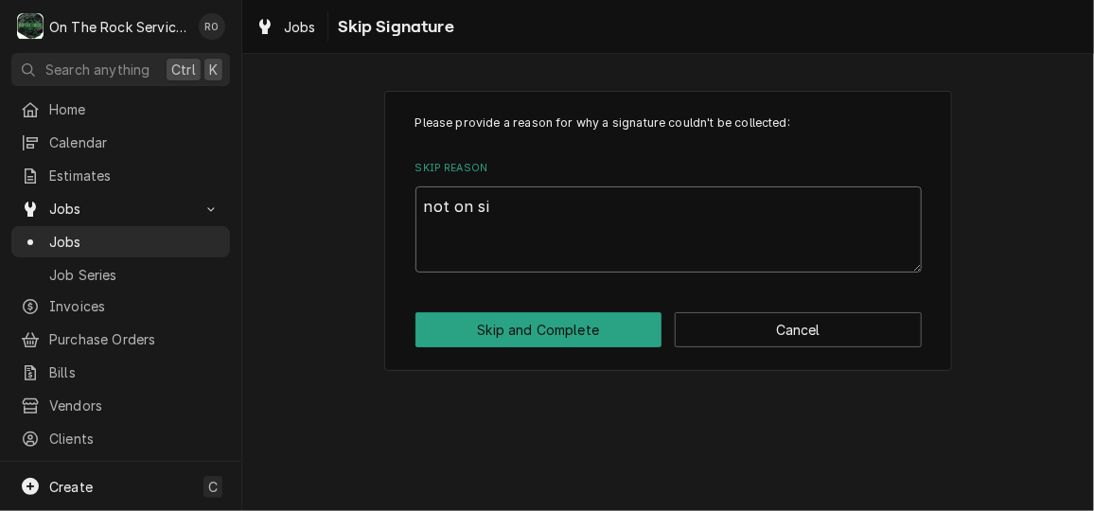
type textarea "not on sit"
type textarea "x"
type textarea "not on site"
type textarea "x"
type textarea "not on site"
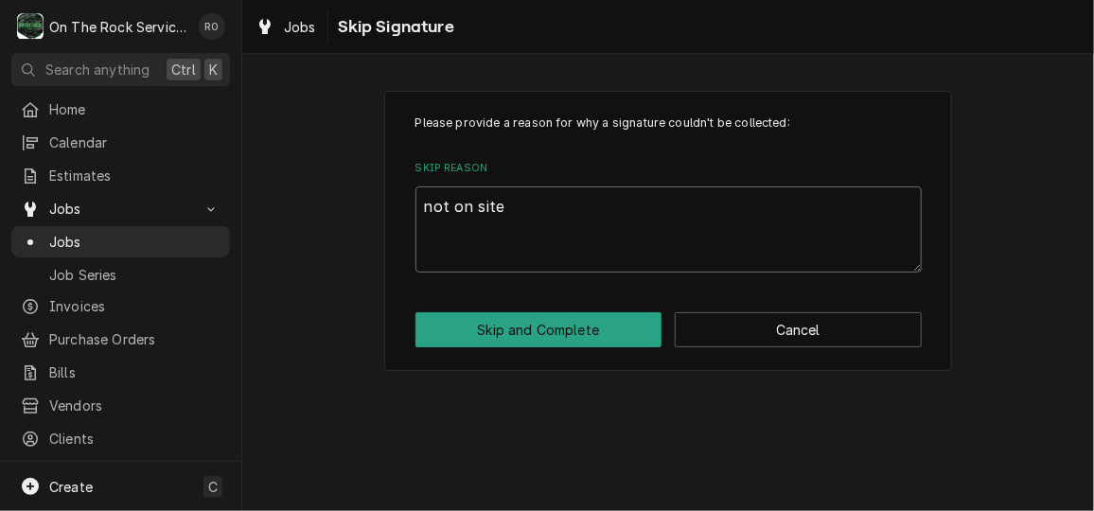
type textarea "x"
type textarea "not on site a"
type textarea "x"
type textarea "not on site at"
type textarea "x"
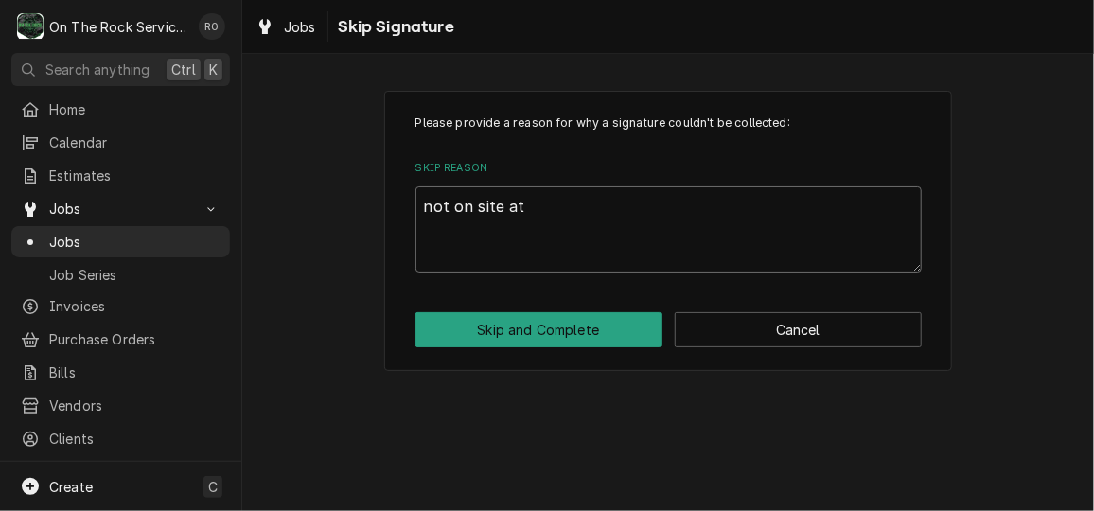
type textarea "not on site at"
type textarea "x"
type textarea "not on site at t"
type textarea "x"
type textarea "not on site at ti"
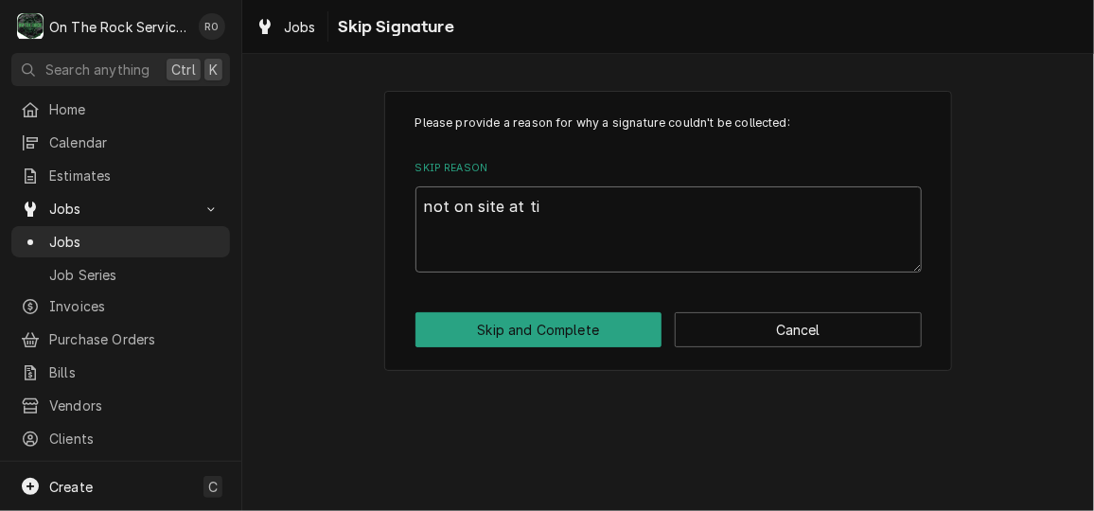
type textarea "x"
type textarea "not on site at tim"
type textarea "x"
type textarea "not on site at time"
type textarea "x"
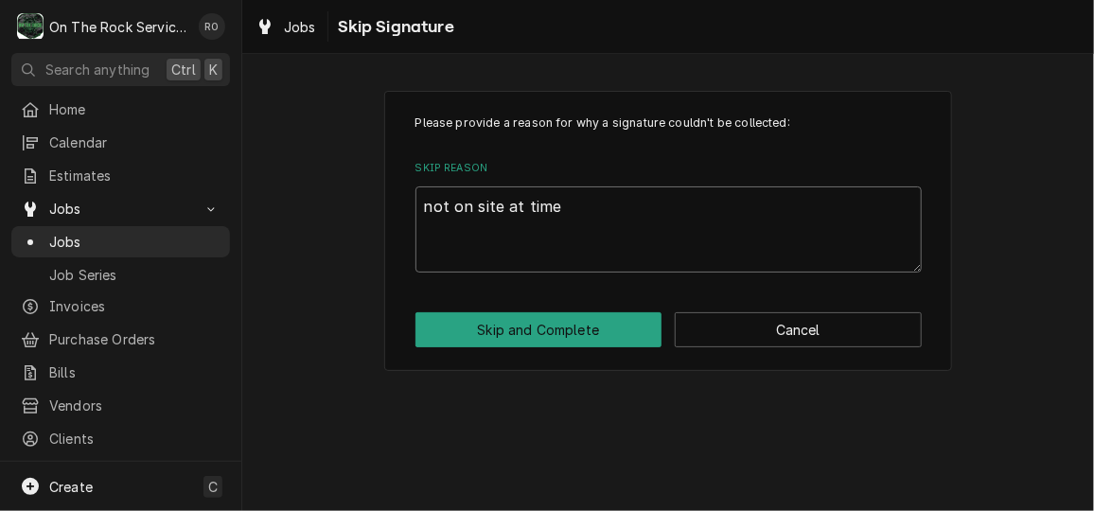
type textarea "not on site at time"
type textarea "x"
type textarea "not on site at time o"
type textarea "x"
type textarea "not on site at time of"
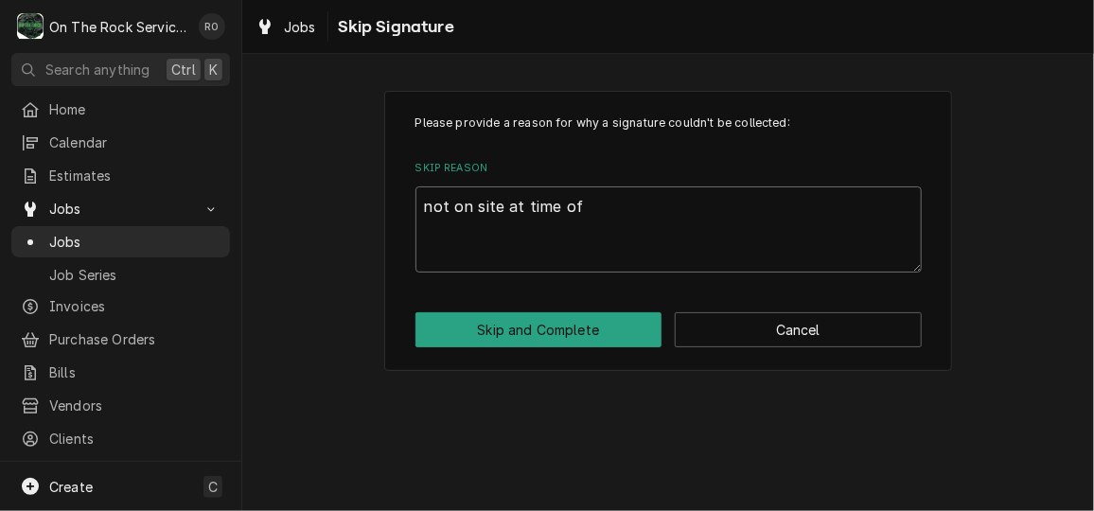
type textarea "x"
type textarea "not on site at time of"
type textarea "x"
type textarea "not on site at time of c"
type textarea "x"
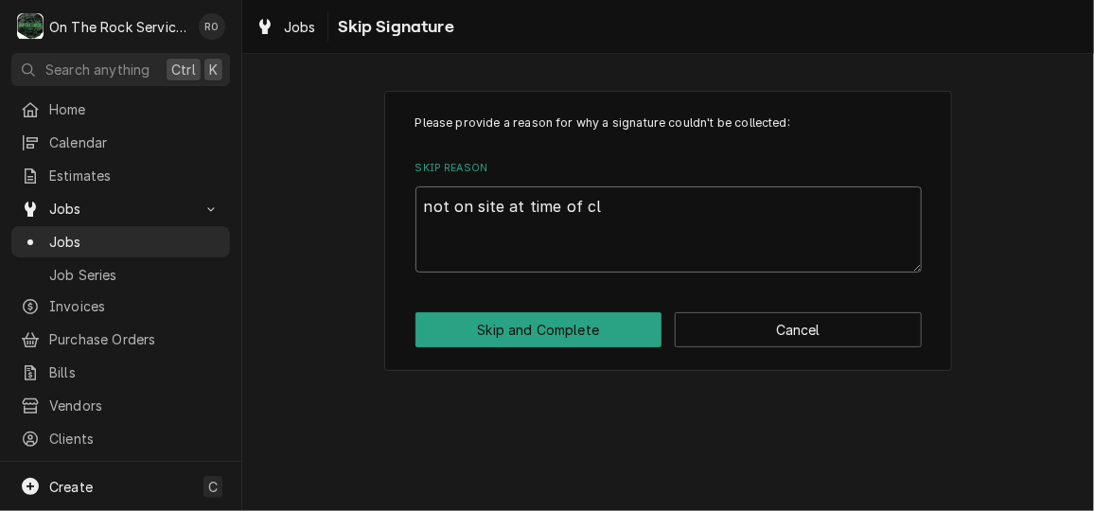
type textarea "not on site at time of clo"
type textarea "x"
type textarea "not on site at time of clos"
type textarea "x"
type textarea "not on site at time of closi"
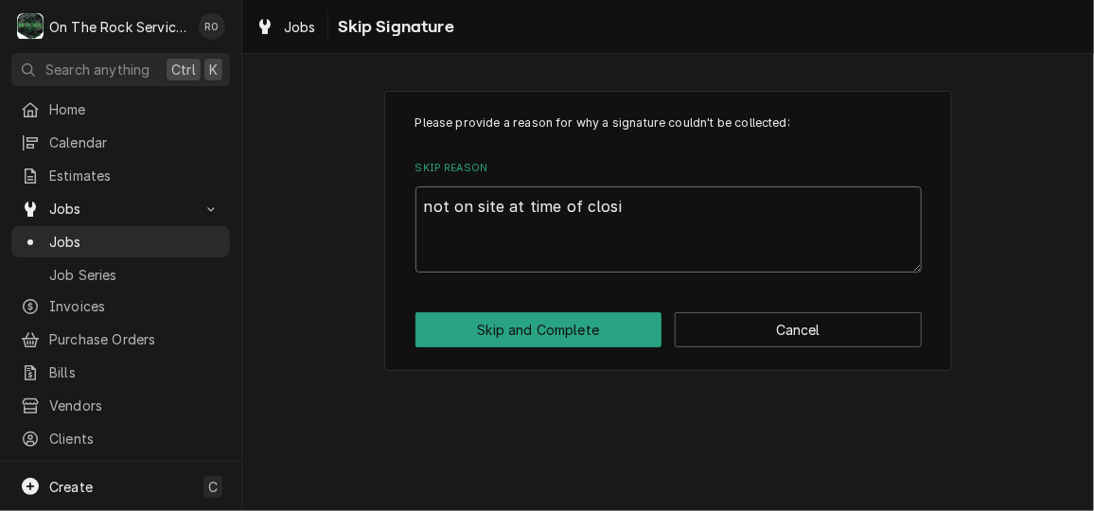
type textarea "x"
type textarea "not on site at time of closing"
type textarea "x"
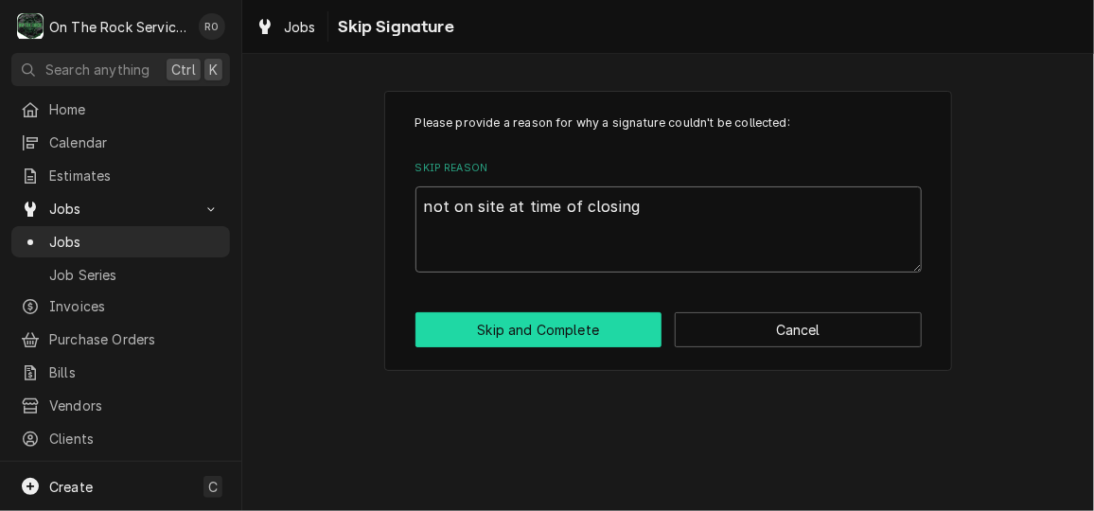
type textarea "not on site at time of closing"
click at [574, 336] on button "Skip and Complete" at bounding box center [538, 329] width 247 height 35
type textarea "x"
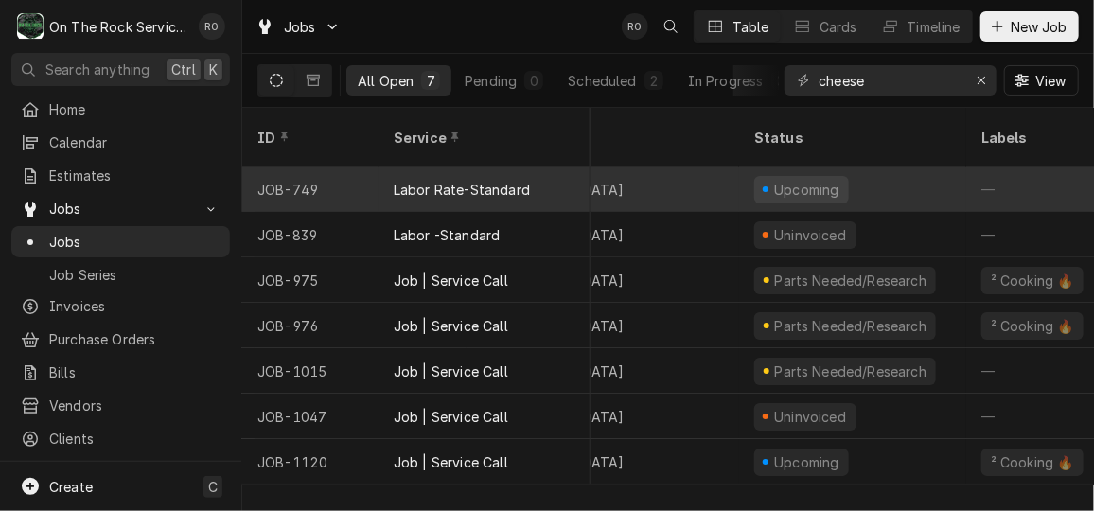
scroll to position [0, 337]
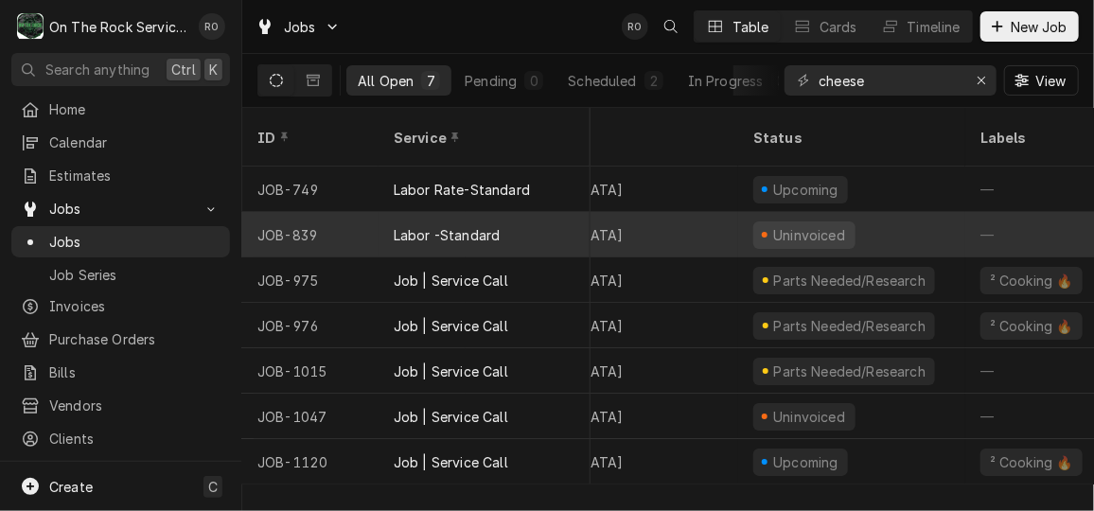
click at [803, 225] on div "Uninvoiced" at bounding box center [809, 235] width 77 height 20
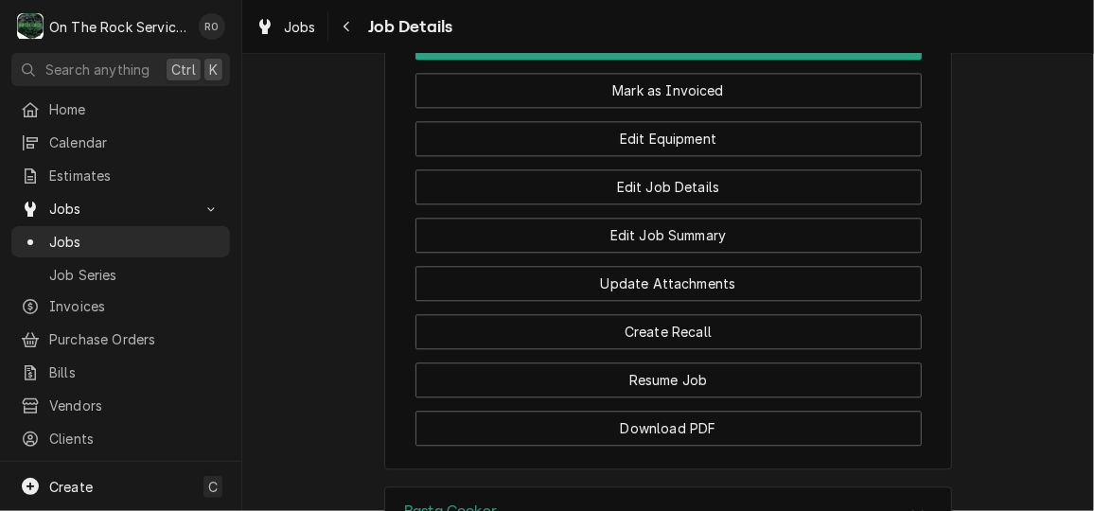
scroll to position [2184, 0]
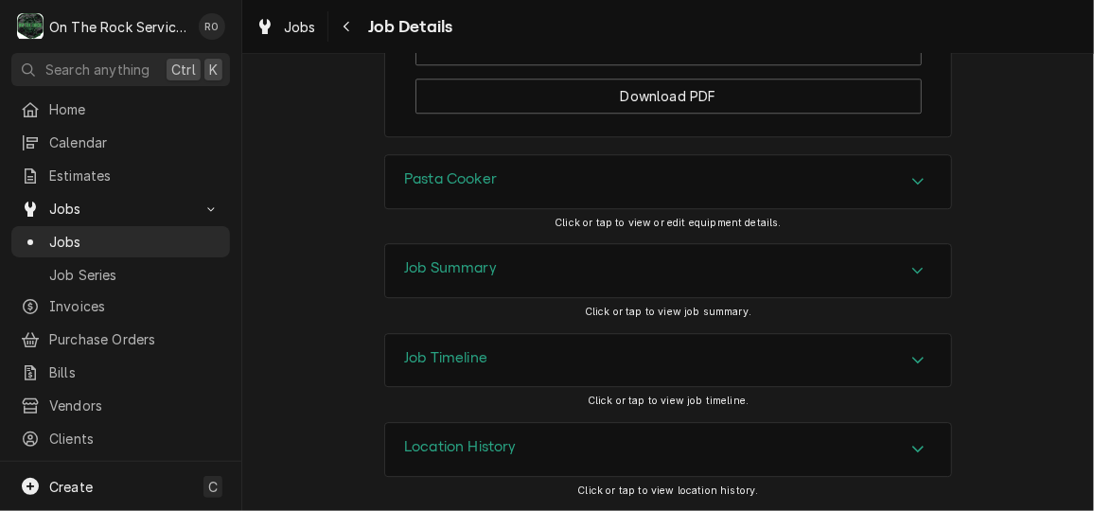
click at [809, 294] on div "Job Summary" at bounding box center [668, 270] width 566 height 53
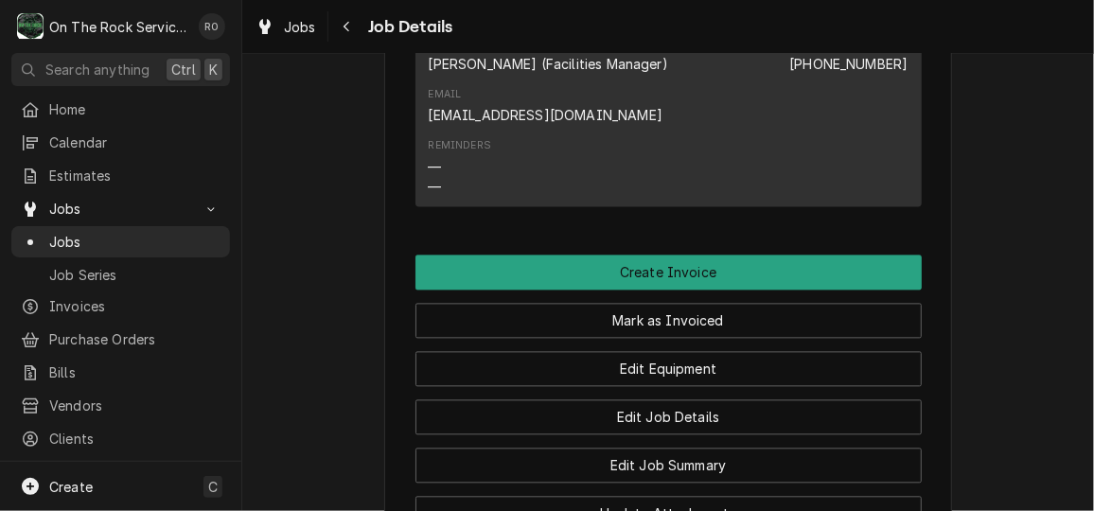
scroll to position [1602, 0]
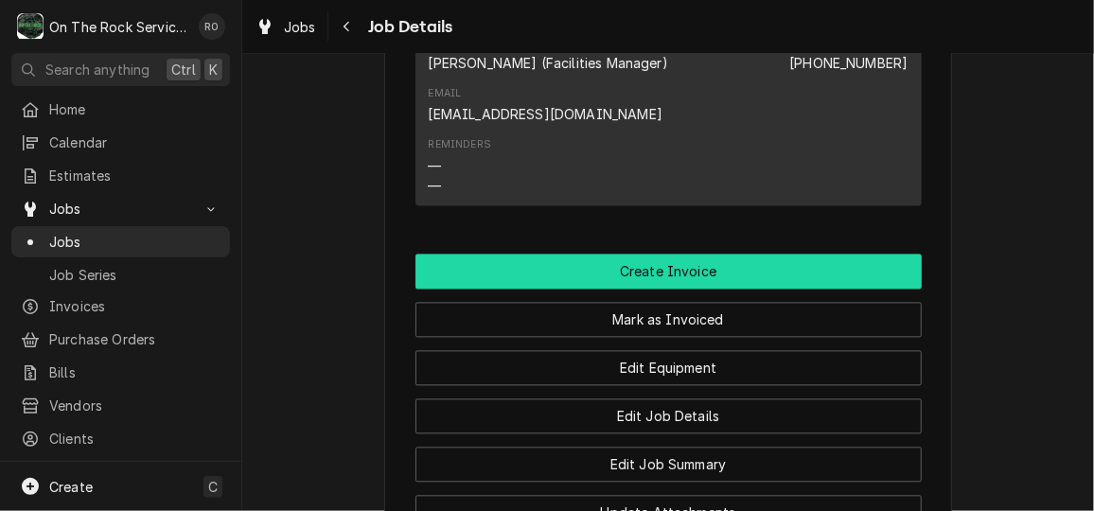
click at [769, 278] on button "Create Invoice" at bounding box center [668, 271] width 506 height 35
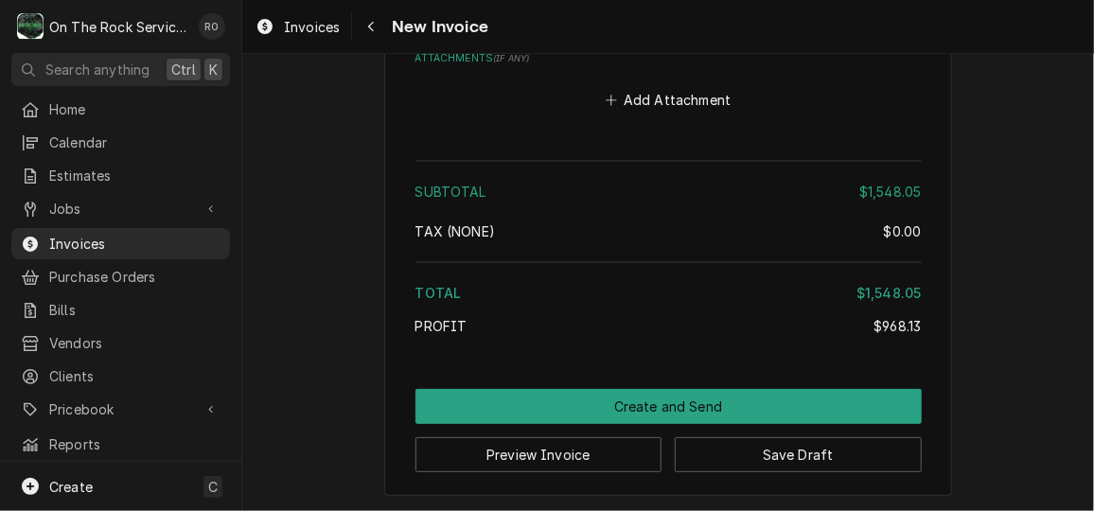
scroll to position [5307, 0]
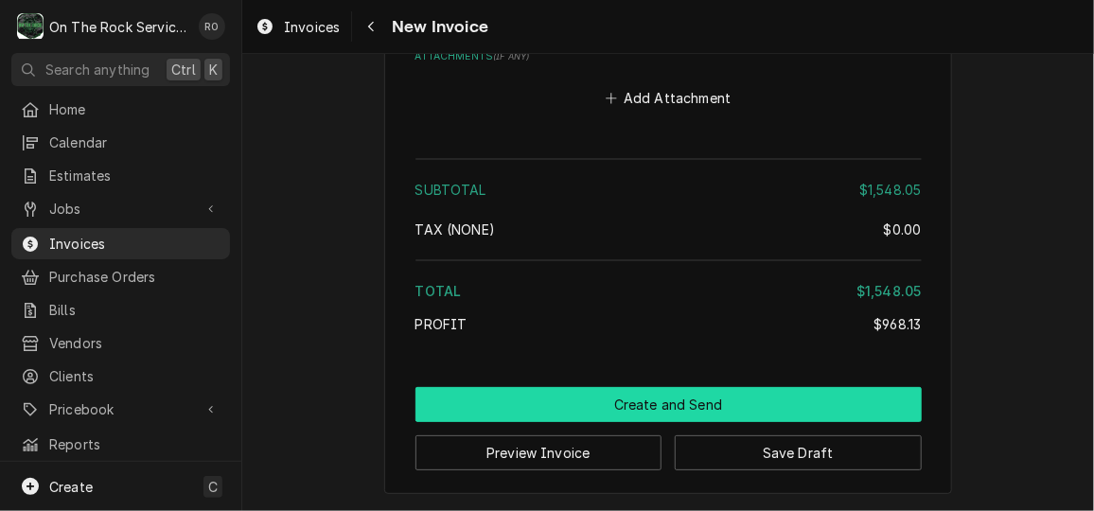
click at [755, 394] on button "Create and Send" at bounding box center [668, 404] width 506 height 35
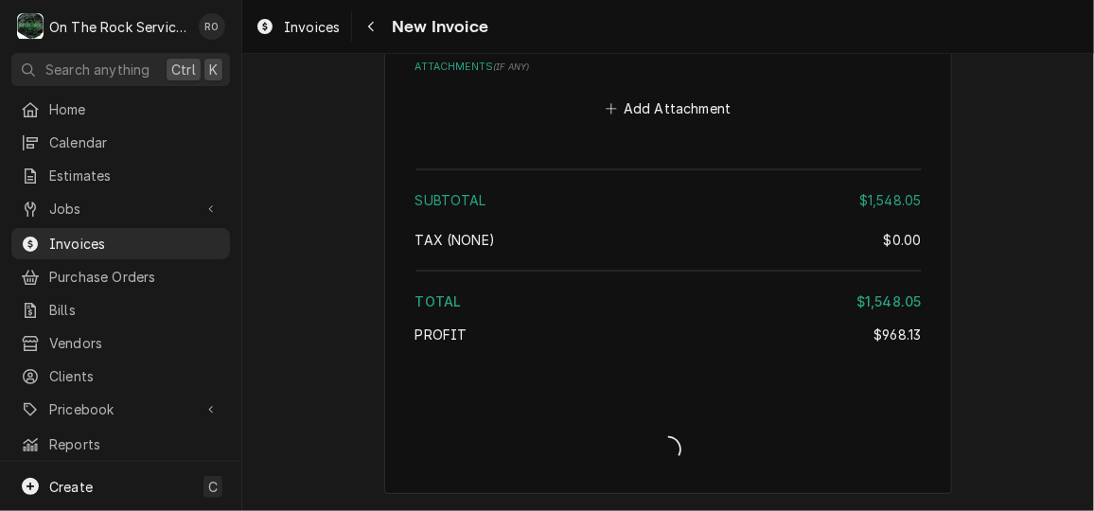
scroll to position [5296, 0]
type textarea "x"
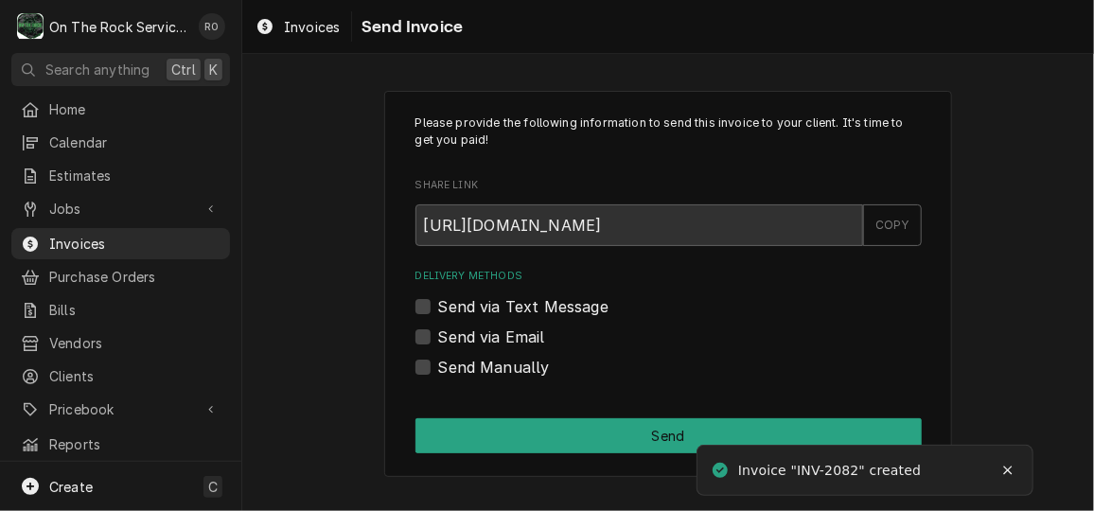
click at [440, 361] on label "Send Manually" at bounding box center [494, 367] width 112 height 23
click at [440, 361] on input "Send Manually" at bounding box center [691, 377] width 506 height 42
checkbox input "true"
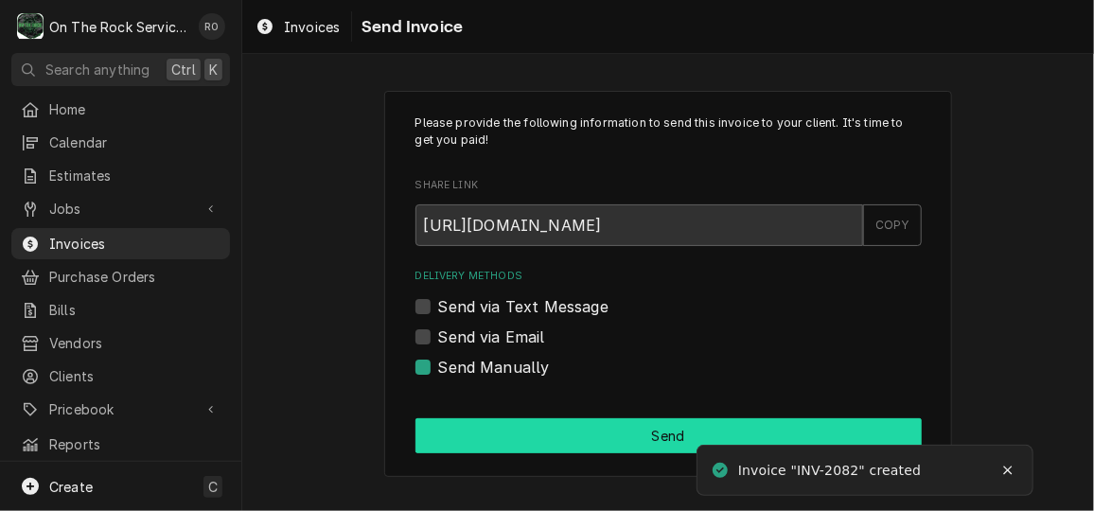
click at [532, 449] on button "Send" at bounding box center [668, 435] width 506 height 35
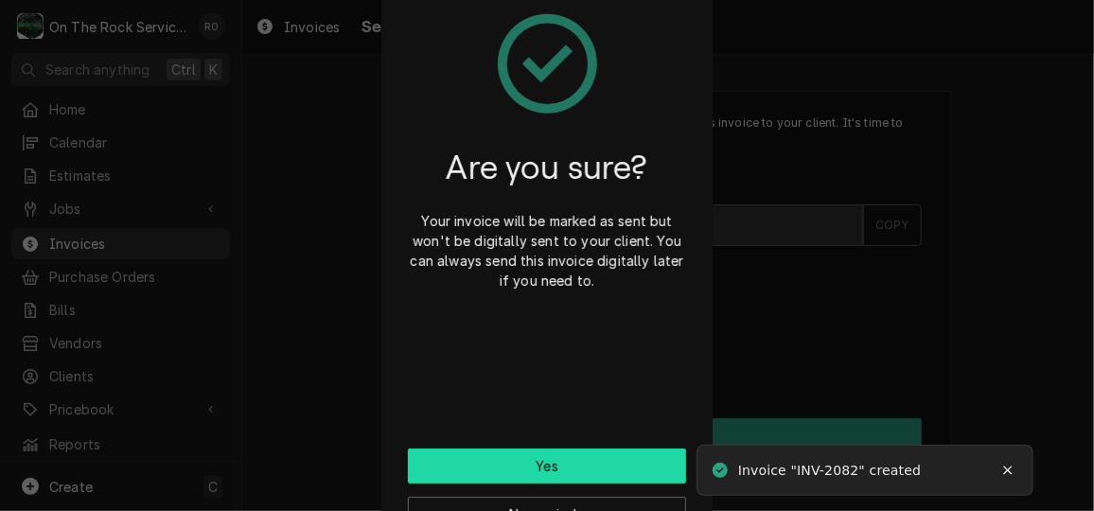
click at [610, 465] on button "Yes" at bounding box center [547, 465] width 278 height 35
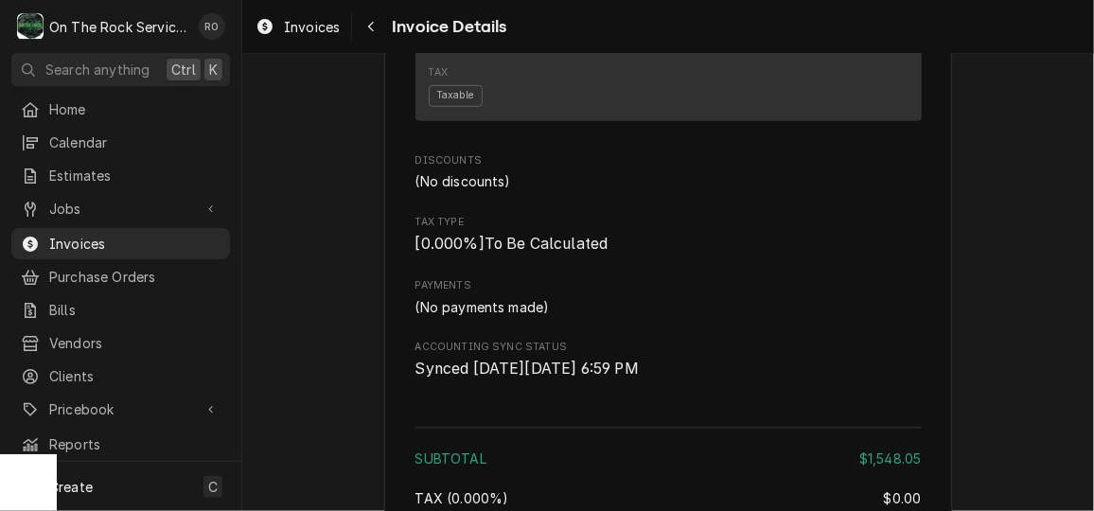
scroll to position [3214, 0]
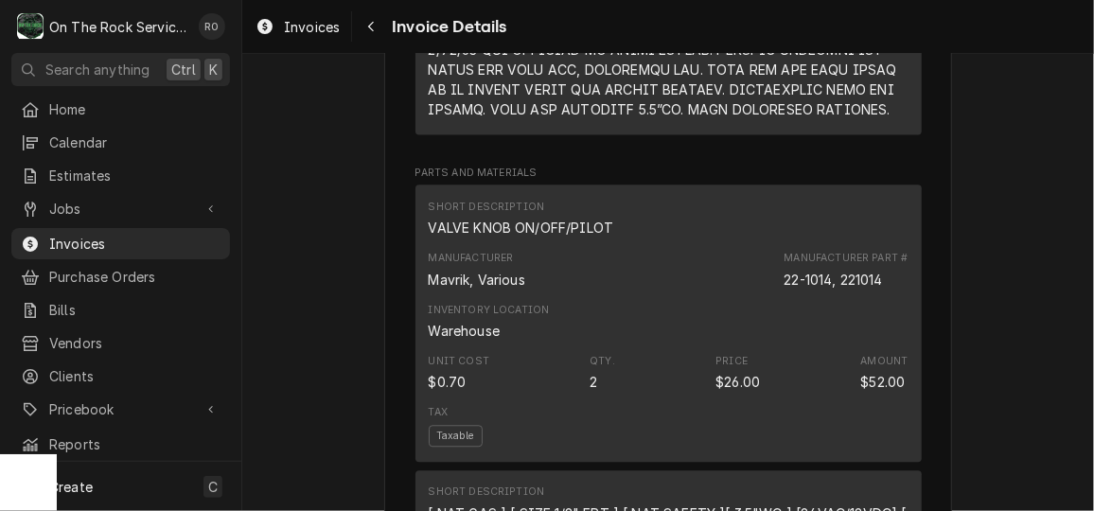
scroll to position [1796, 0]
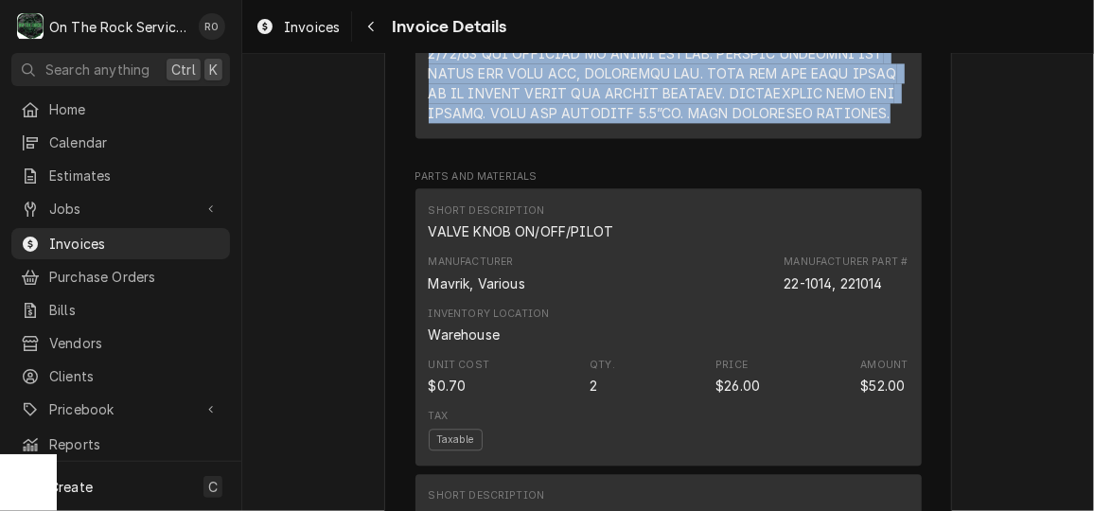
drag, startPoint x: 423, startPoint y: 215, endPoint x: 876, endPoint y: 201, distance: 453.4
copy div "7/9/25 Rich provided parts labor and service. Arrived and diagnosed issue of pi…"
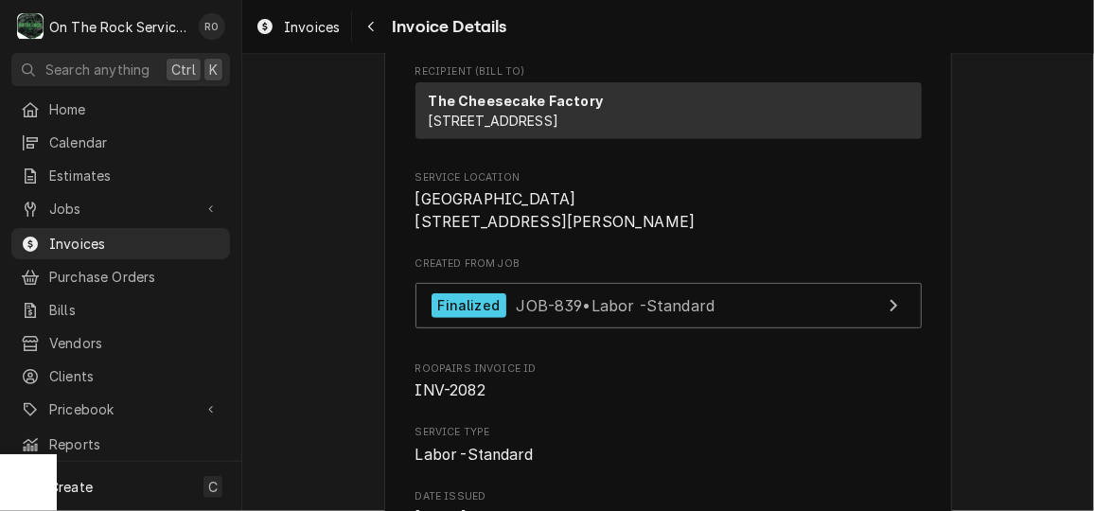
scroll to position [333, 0]
click at [104, 199] on span "Jobs" at bounding box center [120, 209] width 143 height 20
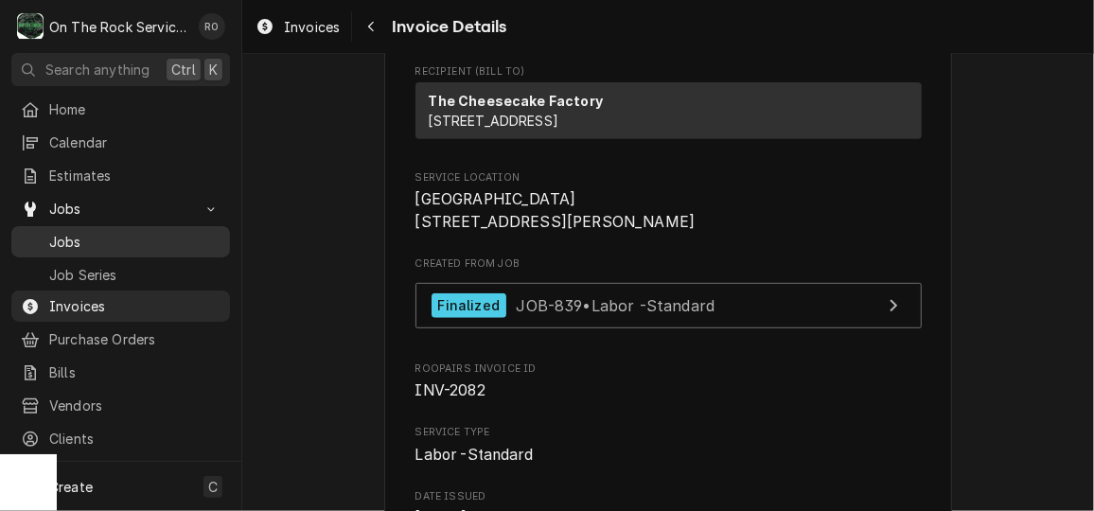
click at [106, 232] on span "Jobs" at bounding box center [134, 242] width 171 height 20
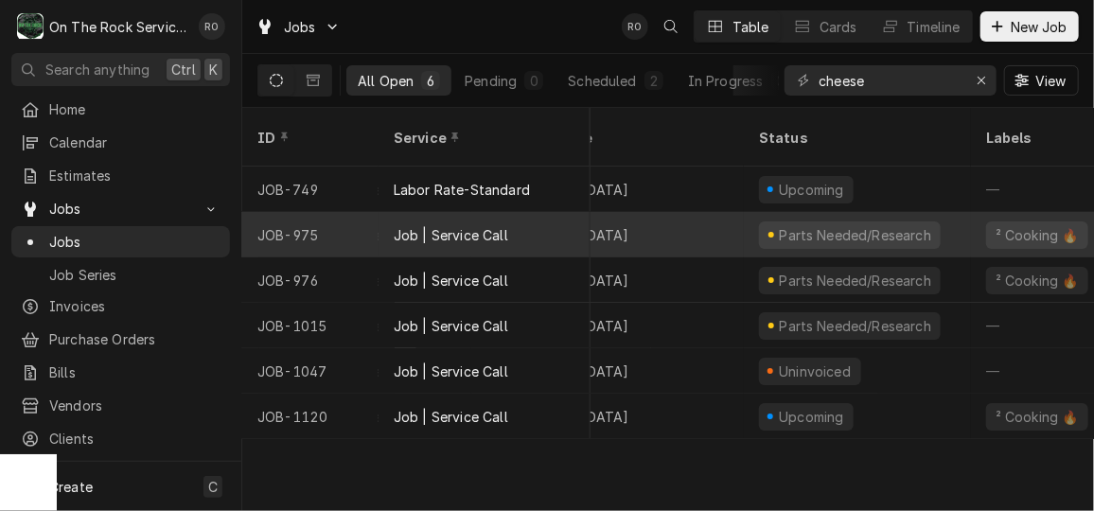
scroll to position [0, 331]
click at [547, 212] on div "Job | Service Call" at bounding box center [484, 234] width 212 height 45
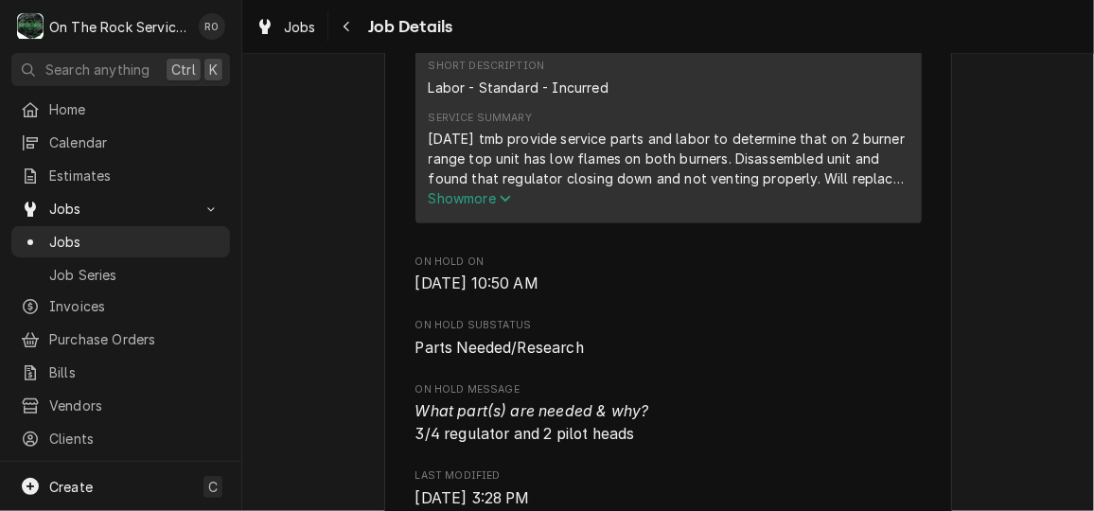
scroll to position [899, 0]
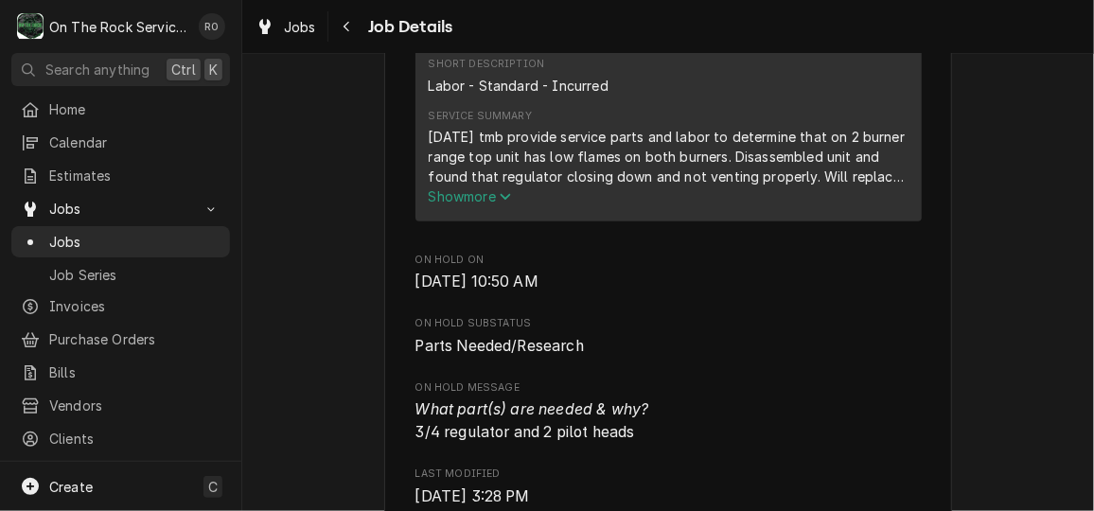
click at [475, 204] on span "Show more" at bounding box center [470, 196] width 83 height 16
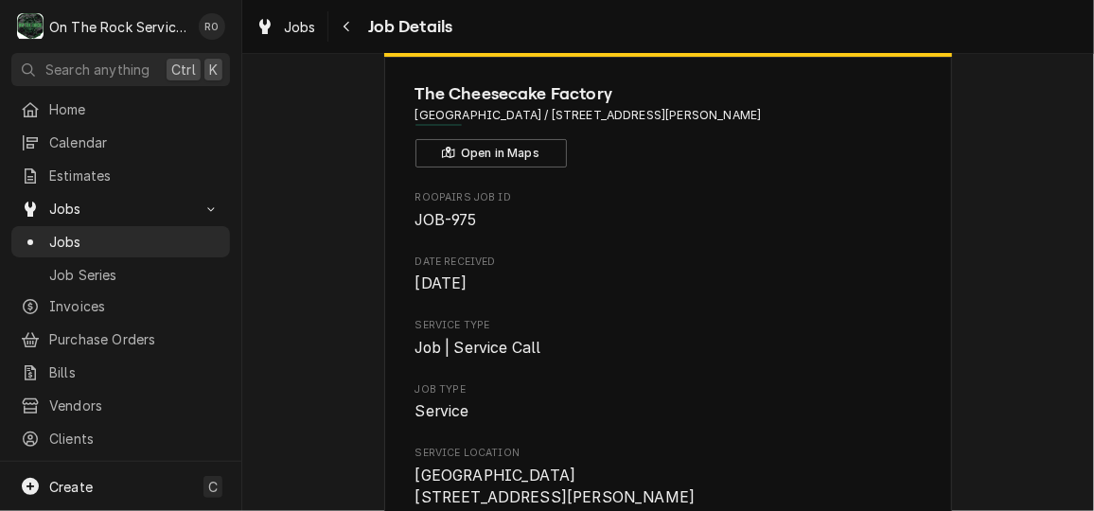
scroll to position [66, 0]
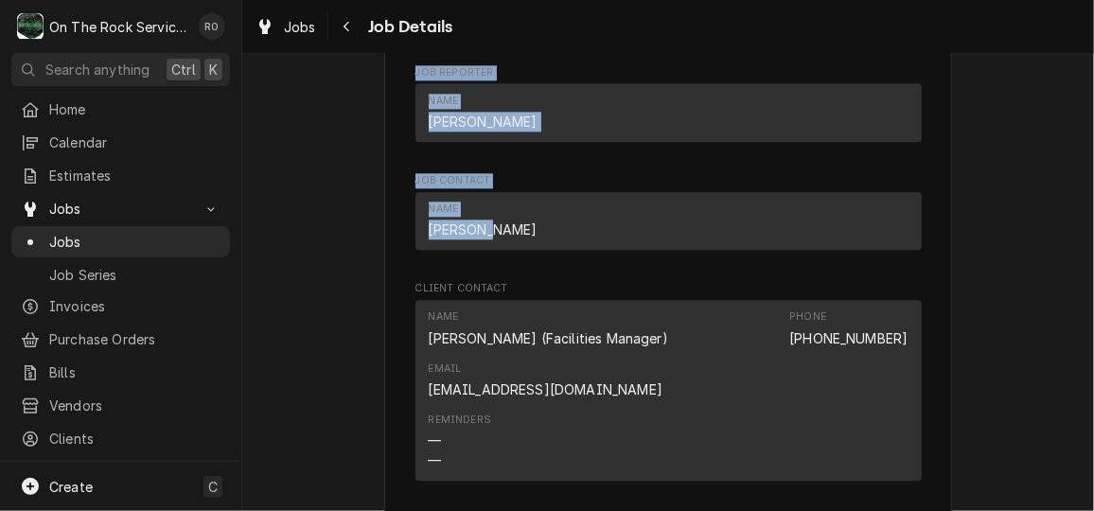
scroll to position [1006, 0]
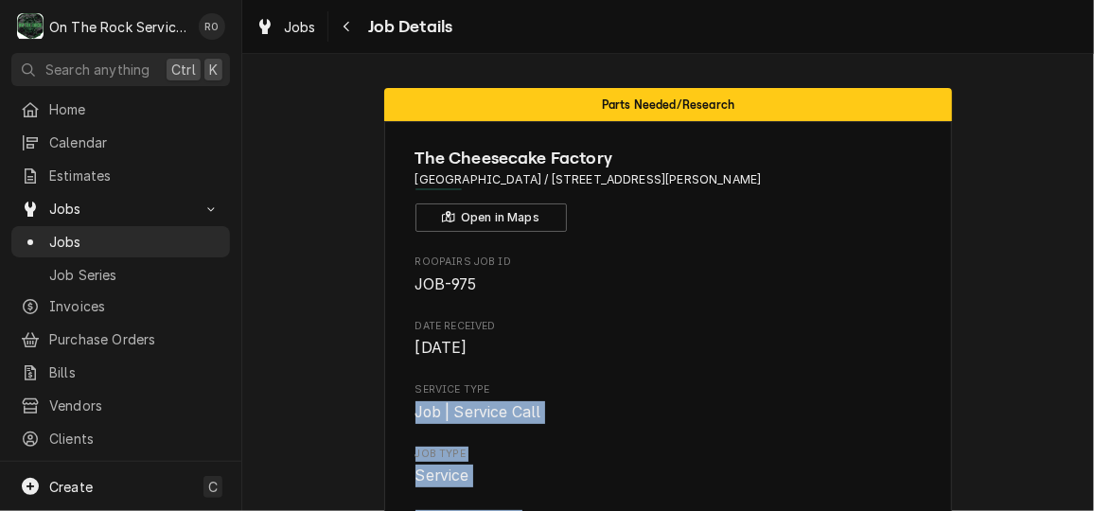
drag, startPoint x: 699, startPoint y: 231, endPoint x: 835, endPoint y: 441, distance: 250.3
drag, startPoint x: 835, startPoint y: 441, endPoint x: 867, endPoint y: 466, distance: 40.3
click at [867, 466] on span "Service" at bounding box center [668, 475] width 506 height 23
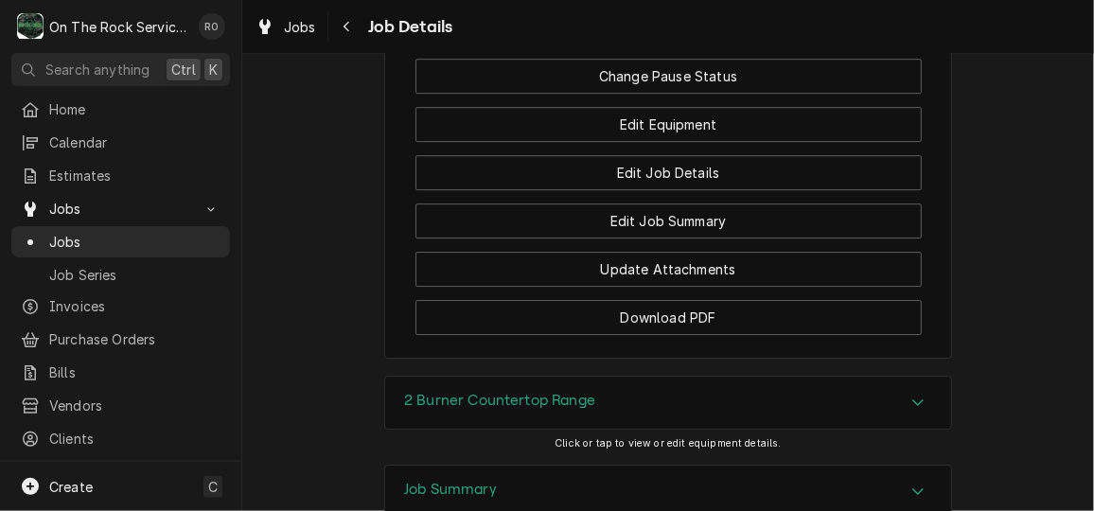
scroll to position [2494, 0]
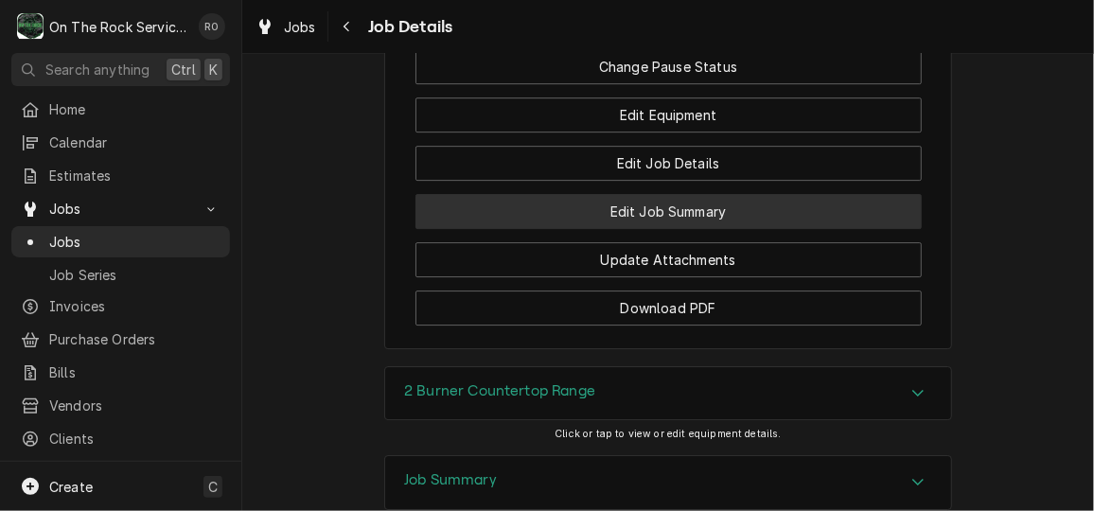
click at [766, 224] on button "Edit Job Summary" at bounding box center [668, 211] width 506 height 35
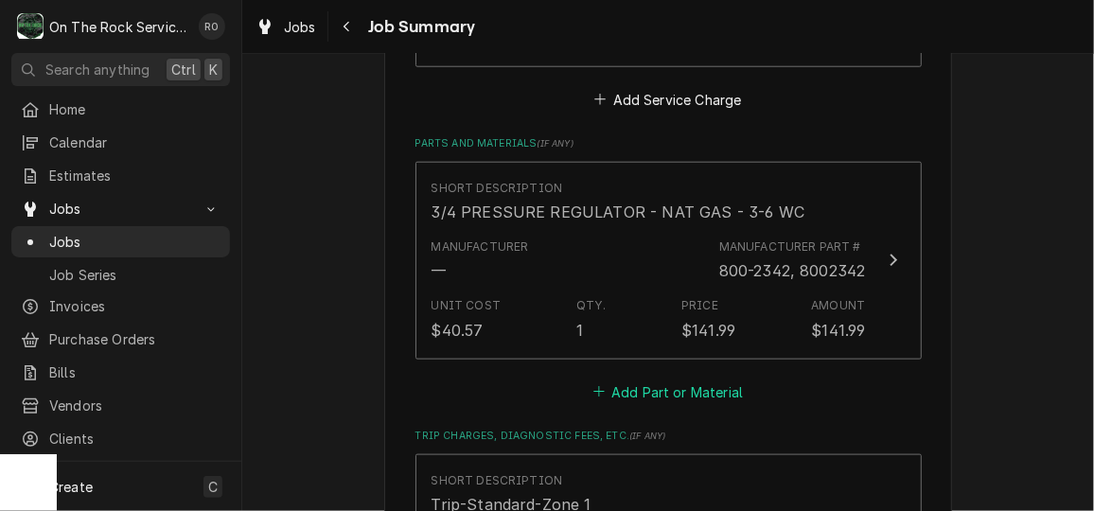
scroll to position [911, 0]
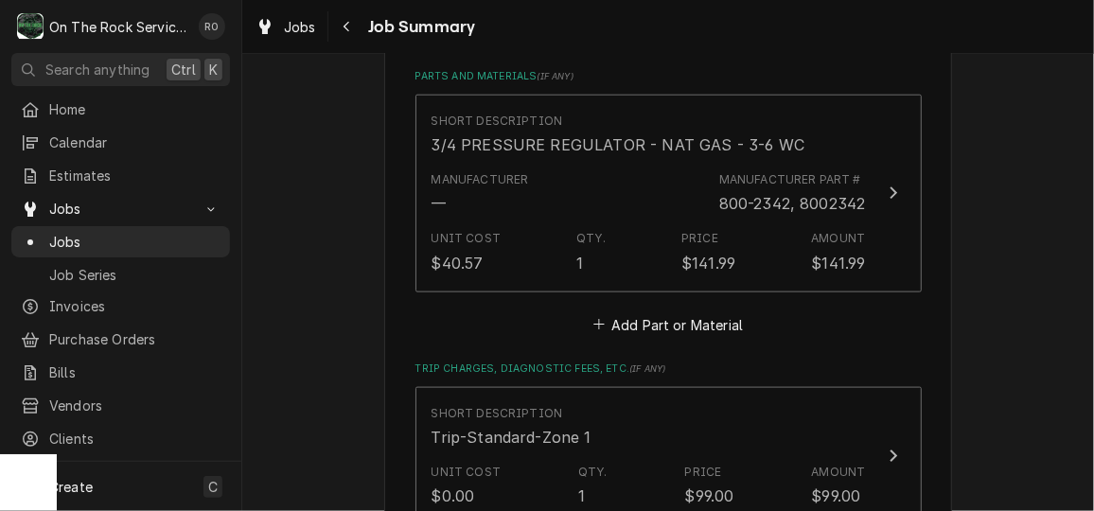
click at [676, 307] on div "Short Description 3/4 PRESSURE REGULATOR - NAT GAS - 3-6 WC Manufacturer — Manu…" at bounding box center [668, 216] width 506 height 243
click at [677, 317] on button "Add Part or Material" at bounding box center [667, 324] width 156 height 26
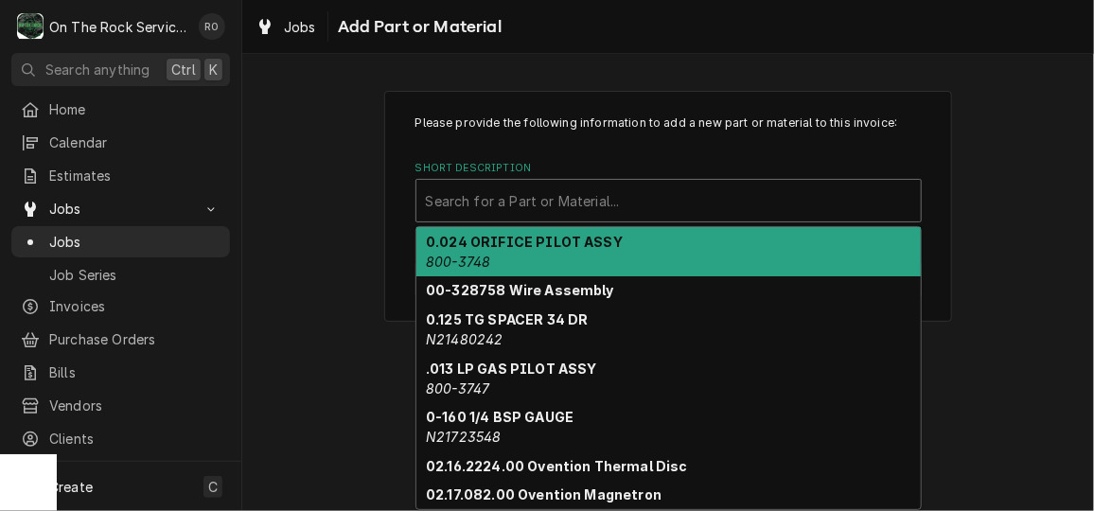
click at [682, 213] on div "Short Description" at bounding box center [668, 201] width 485 height 34
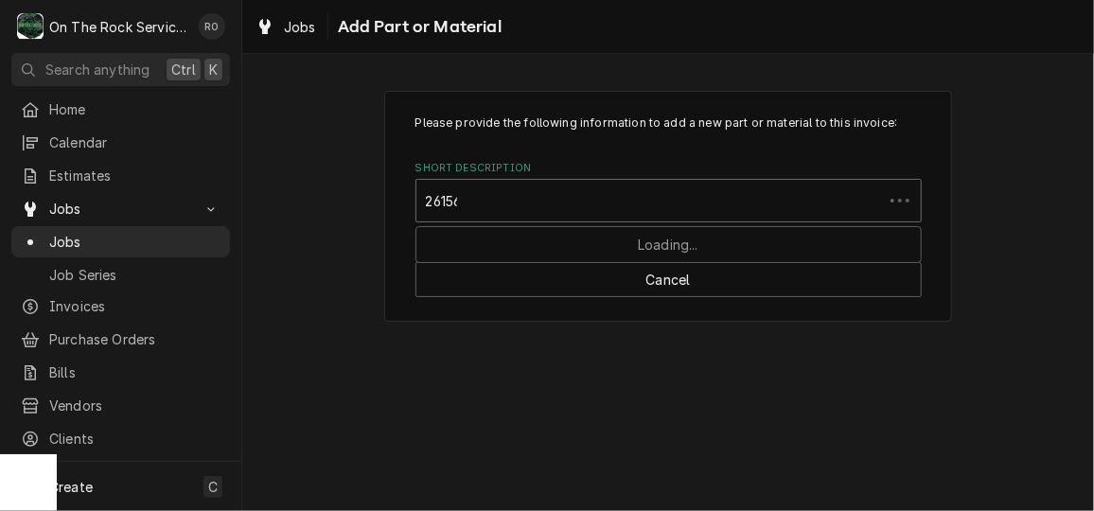
type input "261569"
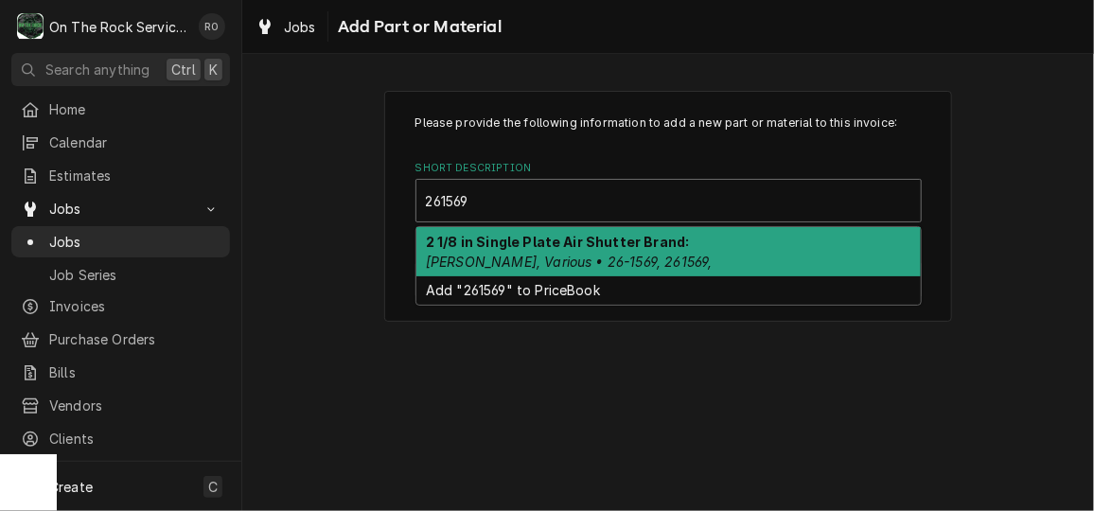
click at [674, 247] on strong "2 1/8 in Single Plate Air Shutter Brand:" at bounding box center [557, 242] width 263 height 16
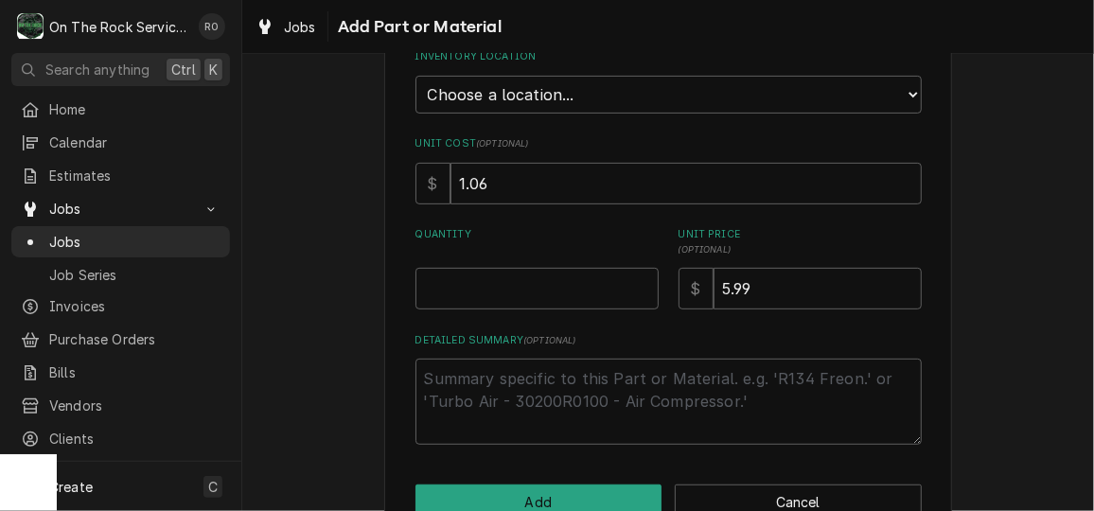
scroll to position [293, 0]
click at [549, 280] on input "Quantity" at bounding box center [536, 288] width 243 height 42
type textarea "x"
type input "2"
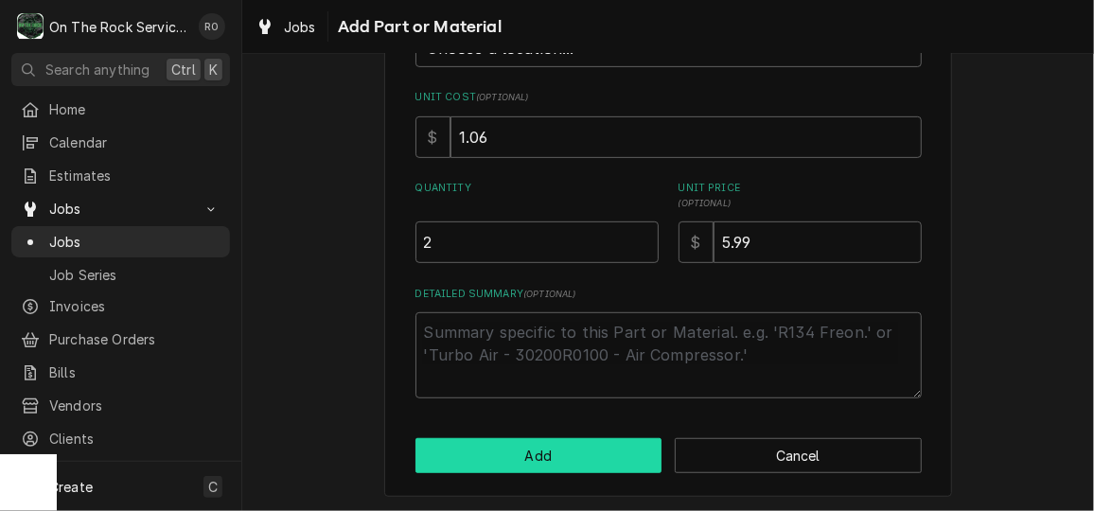
click at [553, 440] on button "Add" at bounding box center [538, 455] width 247 height 35
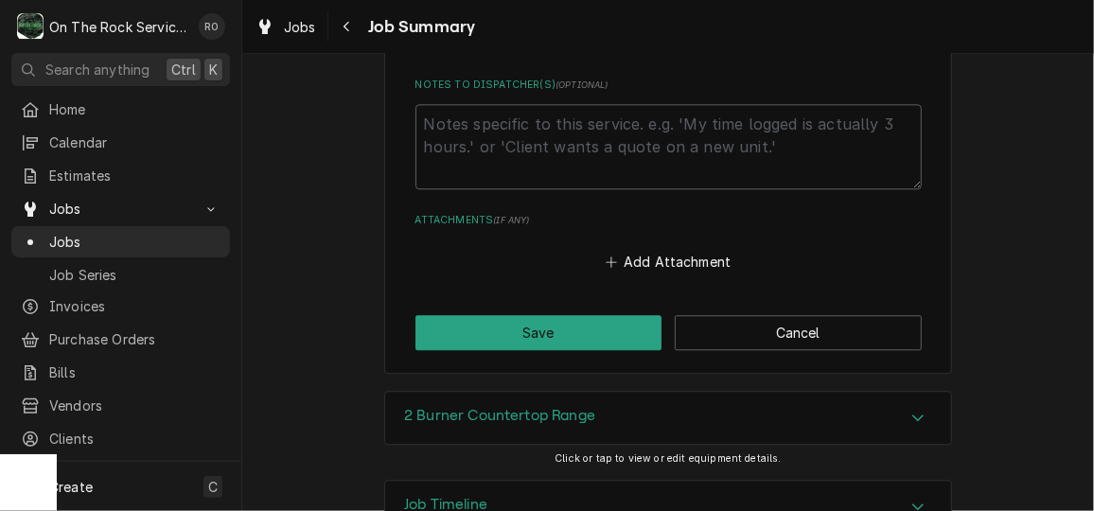
scroll to position [1933, 0]
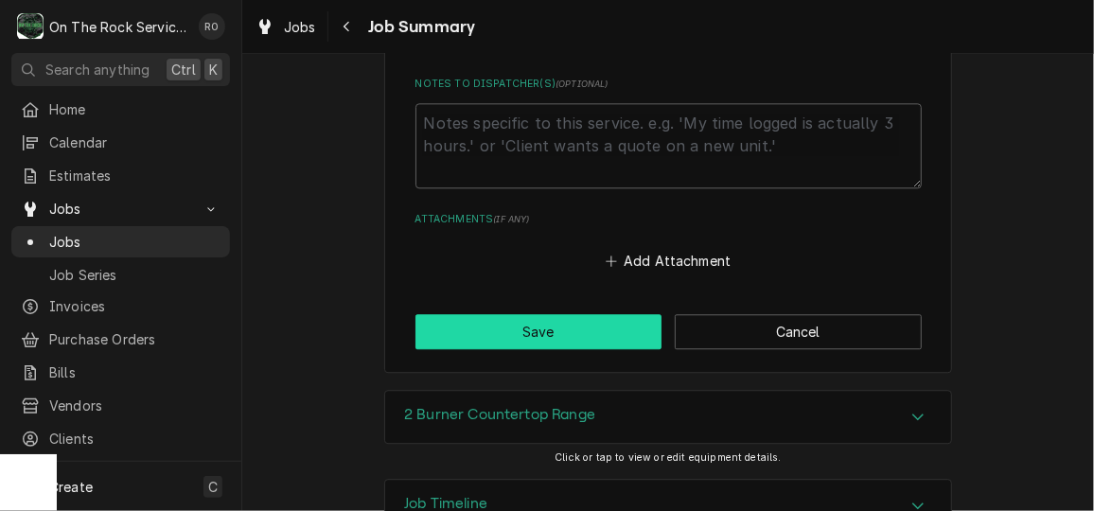
click at [550, 320] on button "Save" at bounding box center [538, 331] width 247 height 35
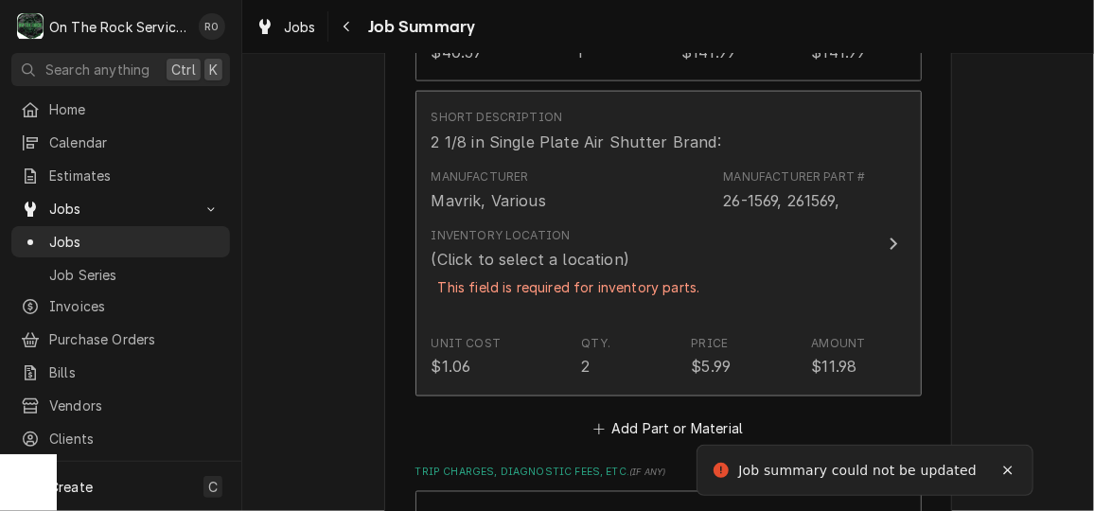
click at [873, 254] on button "Short Description 2 1/8 in Single Plate Air Shutter Brand: Manufacturer Mavrik,…" at bounding box center [668, 244] width 506 height 306
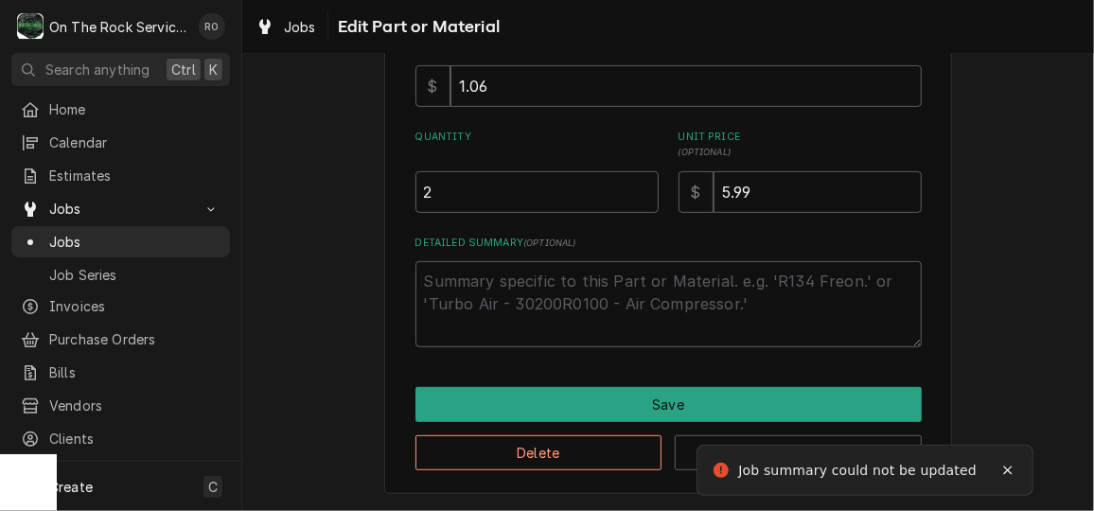
scroll to position [242, 0]
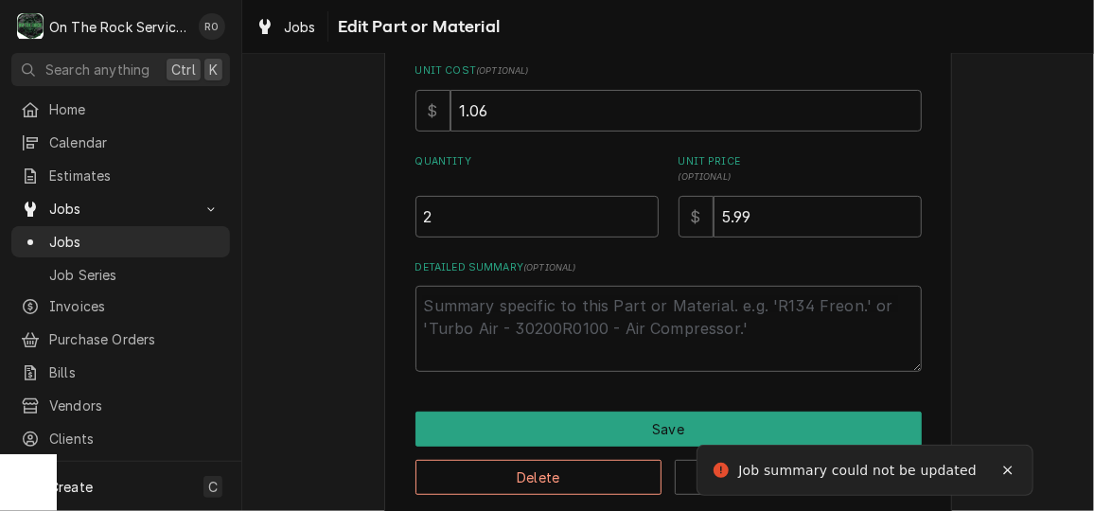
type textarea "x"
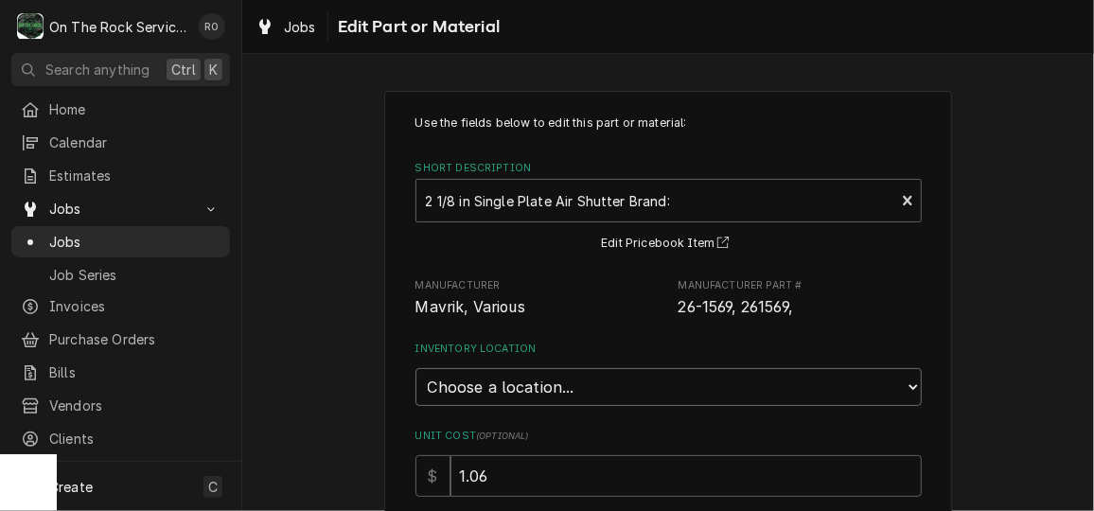
click at [775, 373] on select "Choose a location... Ray's Truck Rich's Truck Todd's Truck Warehouse" at bounding box center [668, 387] width 506 height 38
select select "149"
click at [415, 368] on select "Choose a location... Ray's Truck Rich's Truck Todd's Truck Warehouse" at bounding box center [668, 387] width 506 height 38
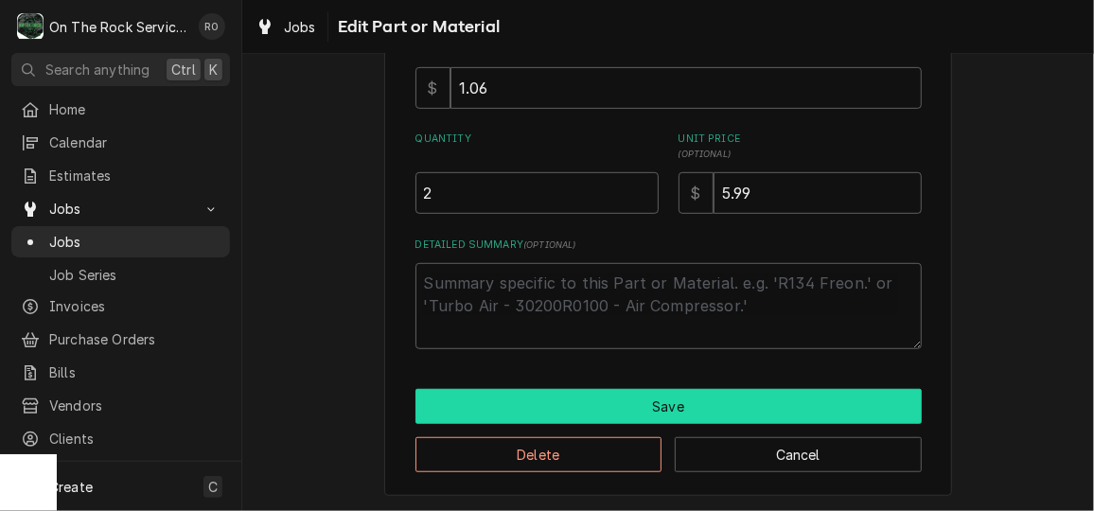
click at [761, 389] on button "Save" at bounding box center [668, 406] width 506 height 35
type textarea "x"
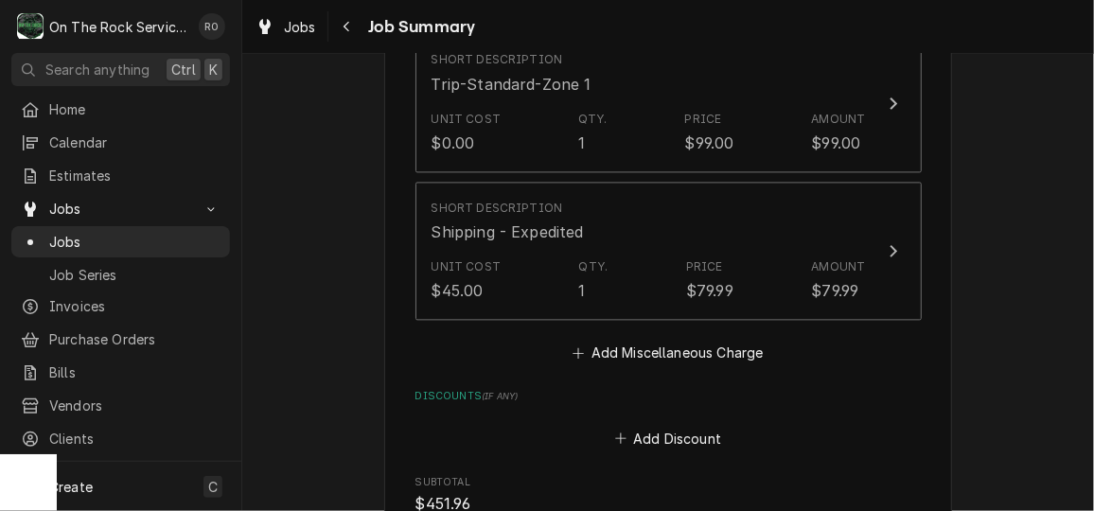
scroll to position [1641, 0]
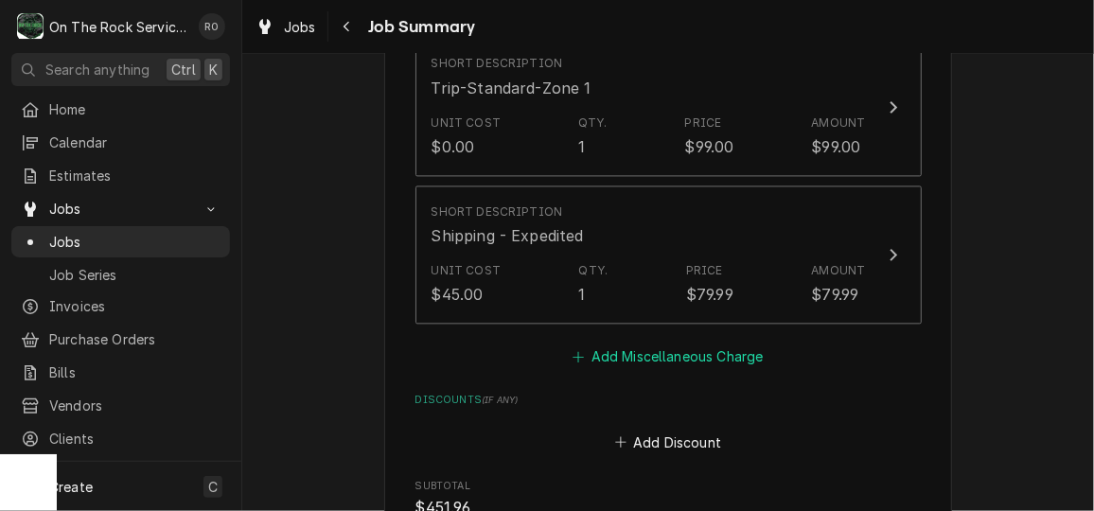
click at [725, 368] on button "Add Miscellaneous Charge" at bounding box center [667, 356] width 197 height 26
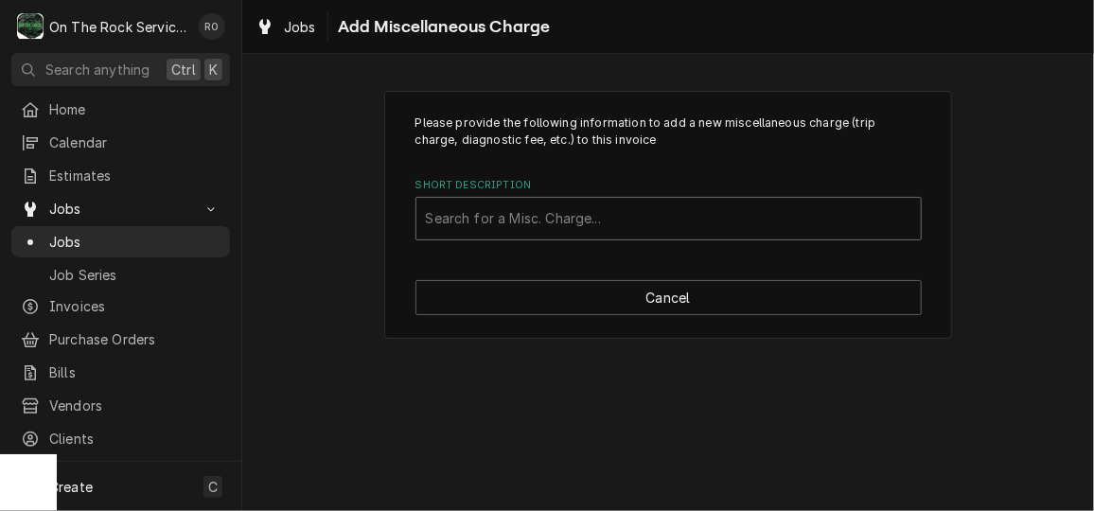
click at [675, 220] on div "Short Description" at bounding box center [668, 218] width 485 height 34
click at [675, 220] on div "re" at bounding box center [649, 218] width 447 height 34
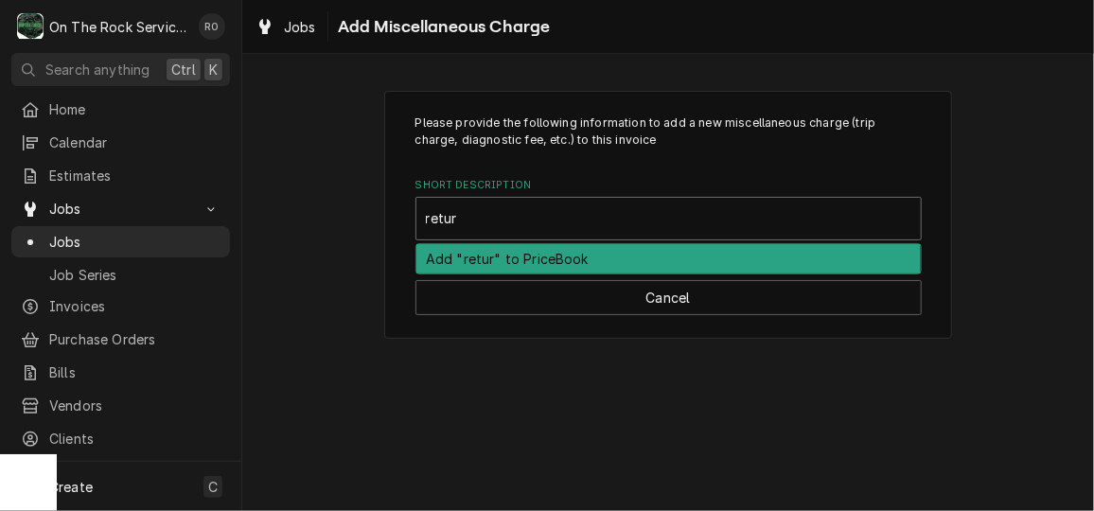
type input "return"
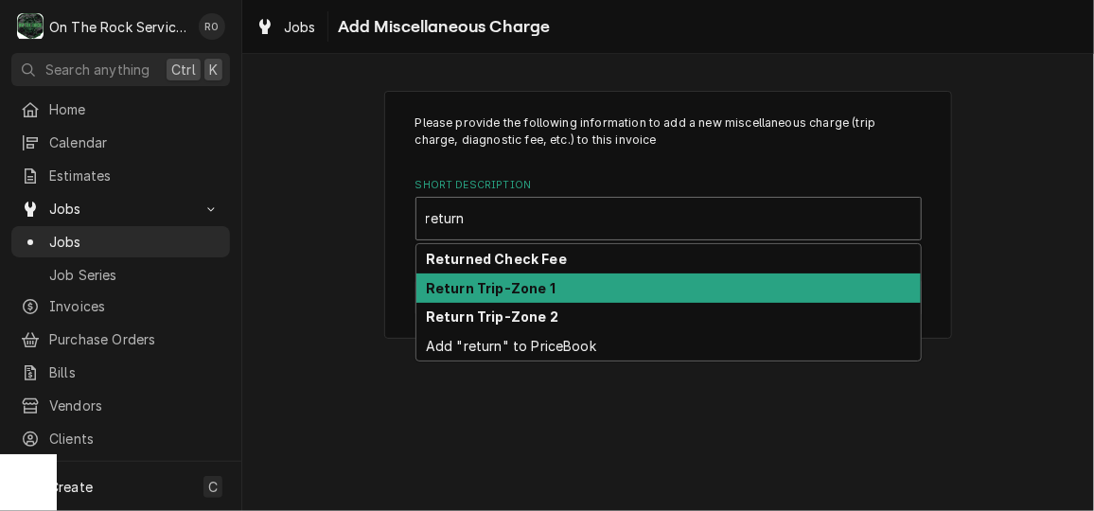
click at [674, 283] on div "Return Trip-Zone 1" at bounding box center [668, 287] width 504 height 29
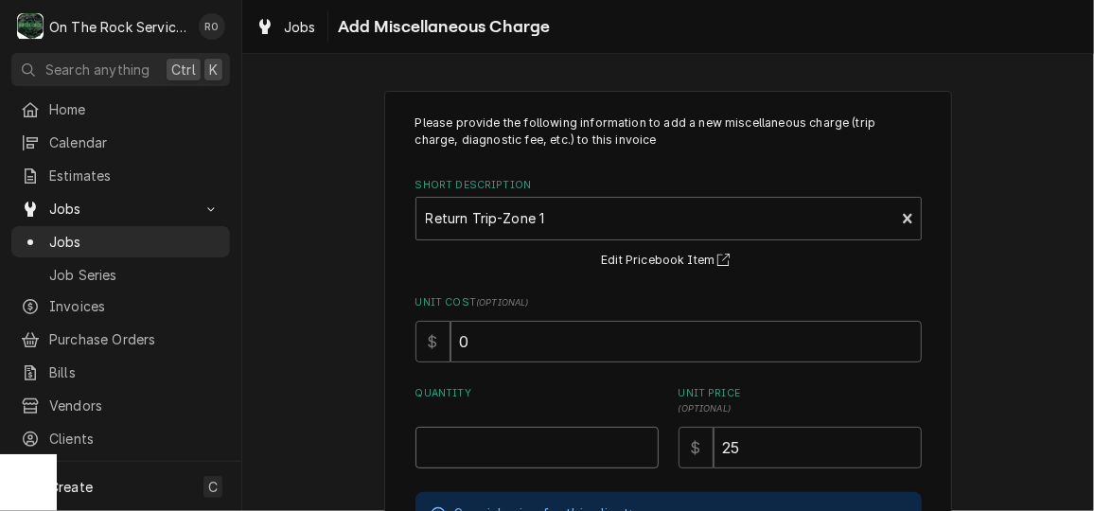
click at [538, 452] on input "Quantity" at bounding box center [536, 448] width 243 height 42
type textarea "x"
type input "1"
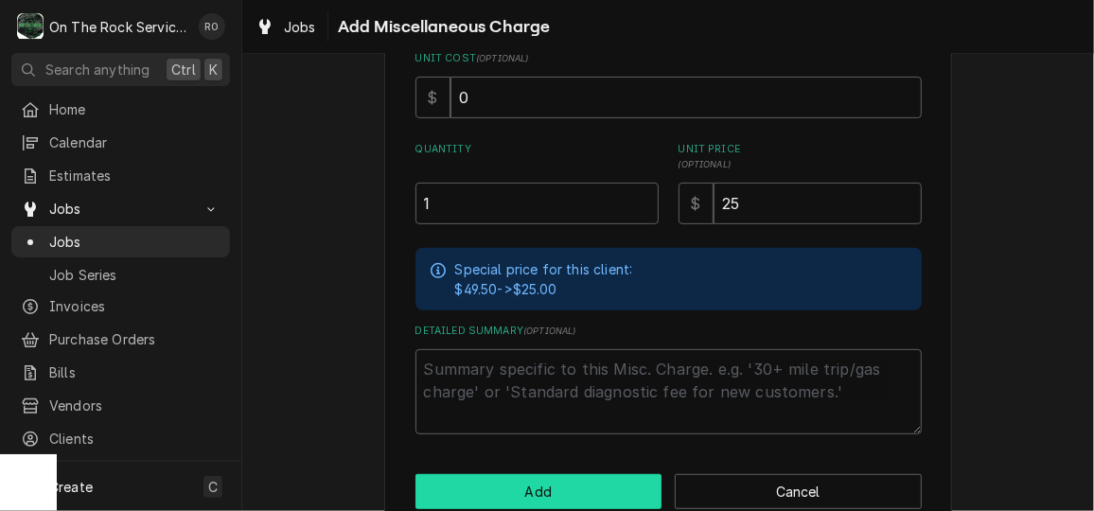
click at [545, 474] on button "Add" at bounding box center [538, 491] width 247 height 35
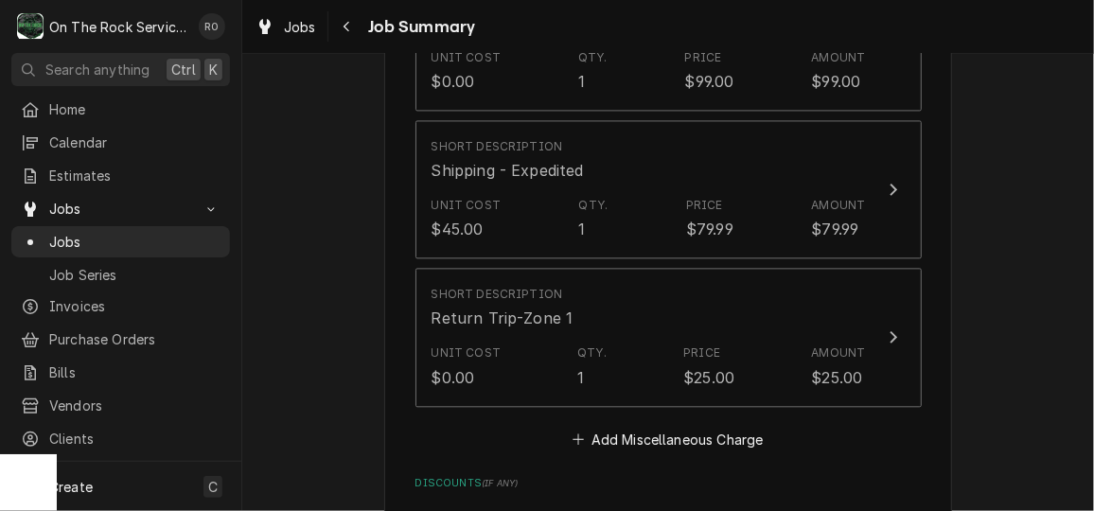
scroll to position [1708, 0]
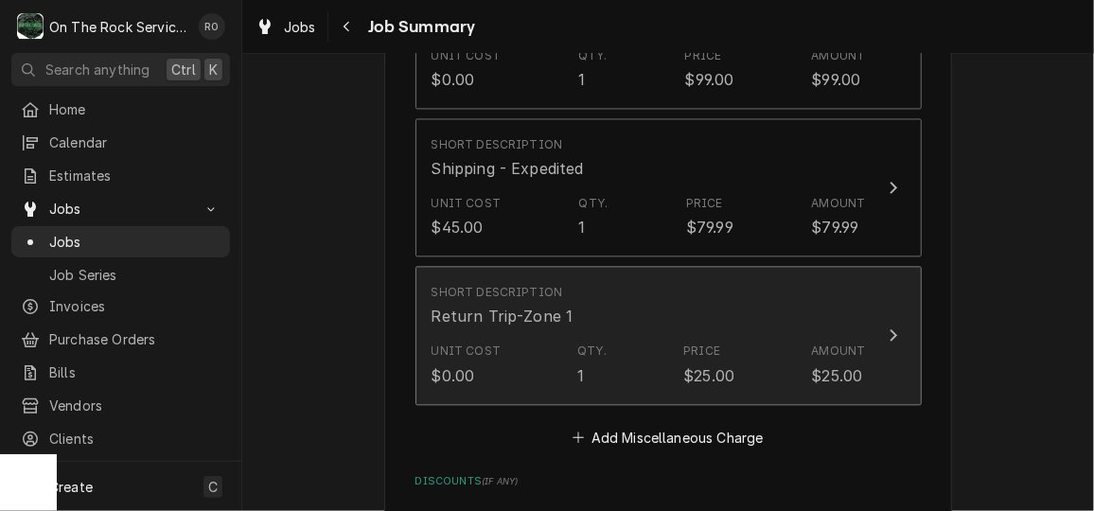
click at [718, 346] on div "Price $25.00" at bounding box center [708, 364] width 51 height 44
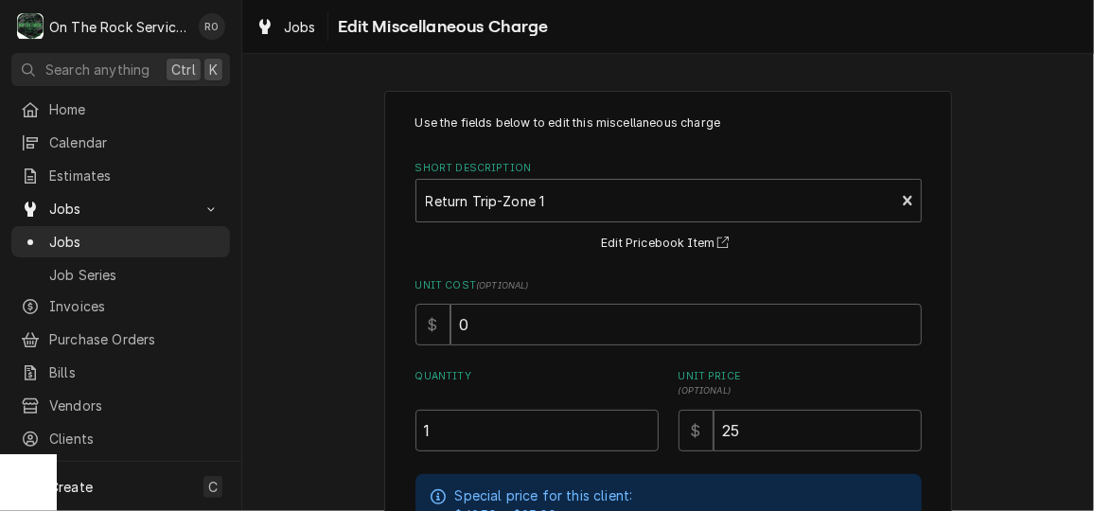
scroll to position [128, 0]
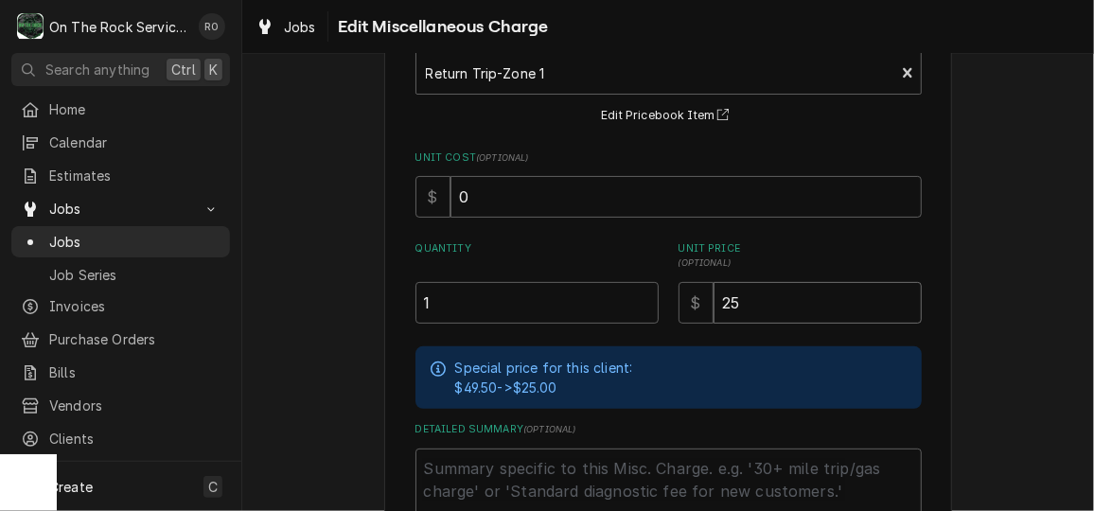
drag, startPoint x: 773, startPoint y: 303, endPoint x: 674, endPoint y: 301, distance: 99.3
click at [678, 301] on div "$ 25" at bounding box center [799, 303] width 243 height 42
type textarea "x"
type input "3"
type textarea "x"
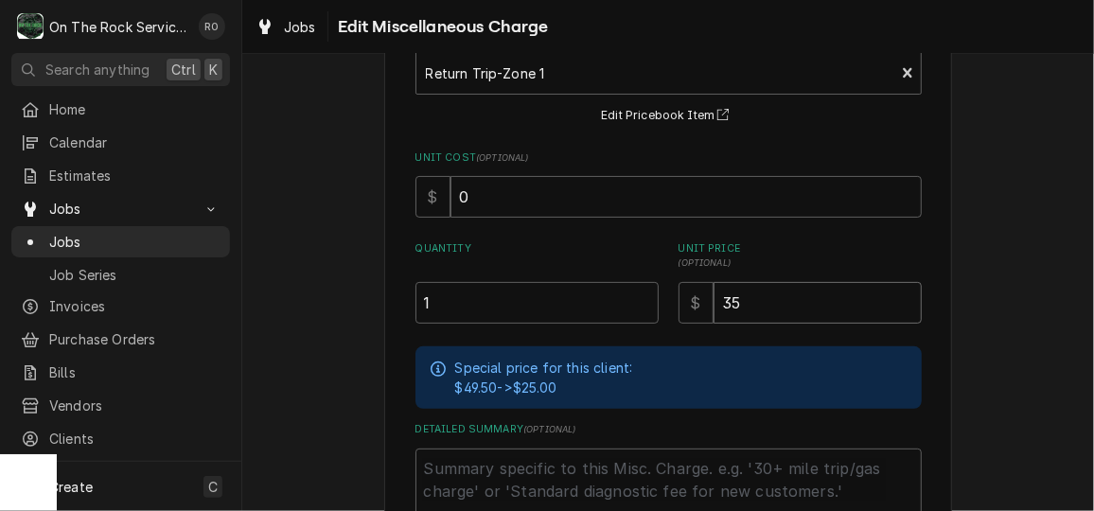
type input "35"
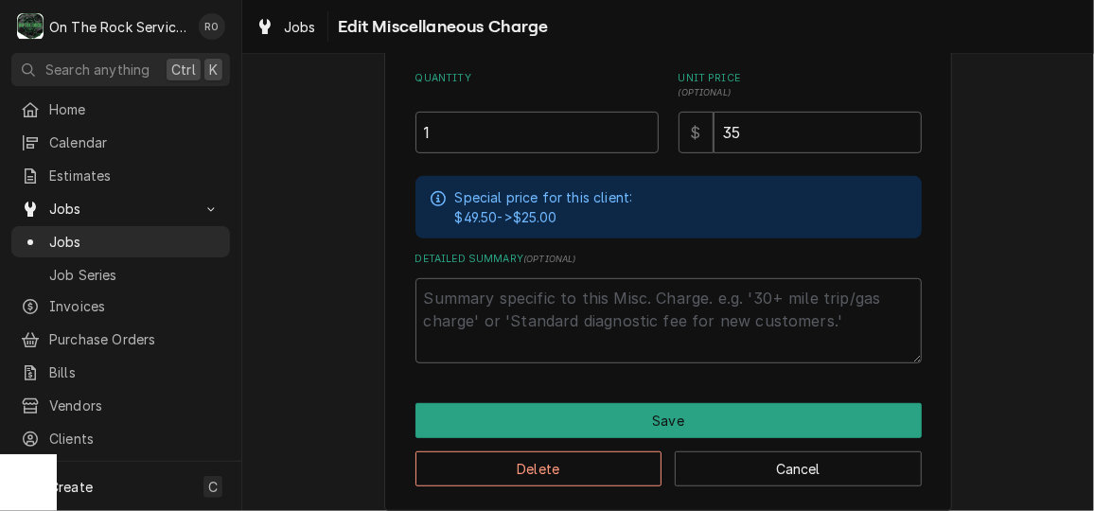
scroll to position [311, 0]
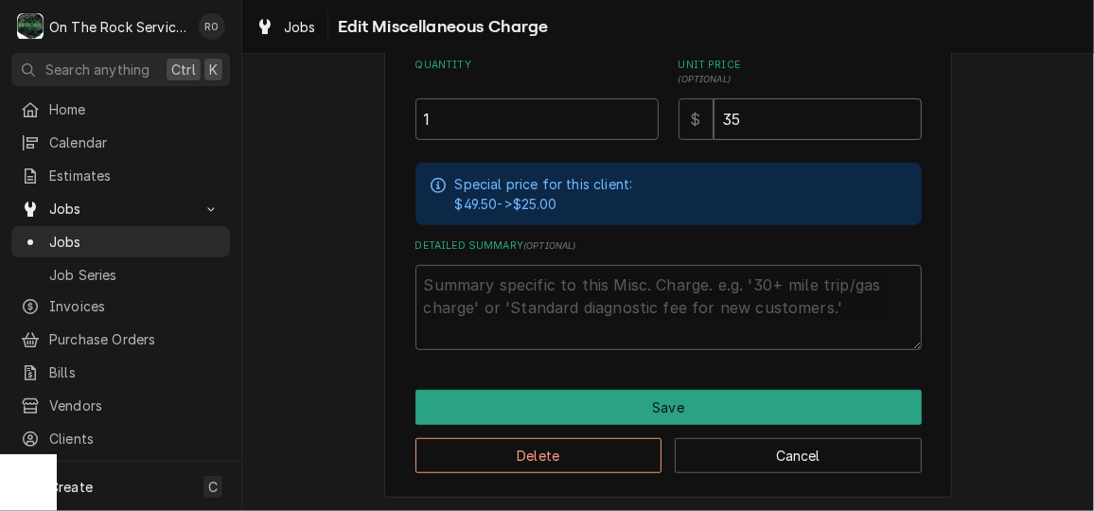
click at [777, 123] on input "35" at bounding box center [817, 119] width 208 height 42
type textarea "x"
type input "3"
type textarea "x"
type input "39"
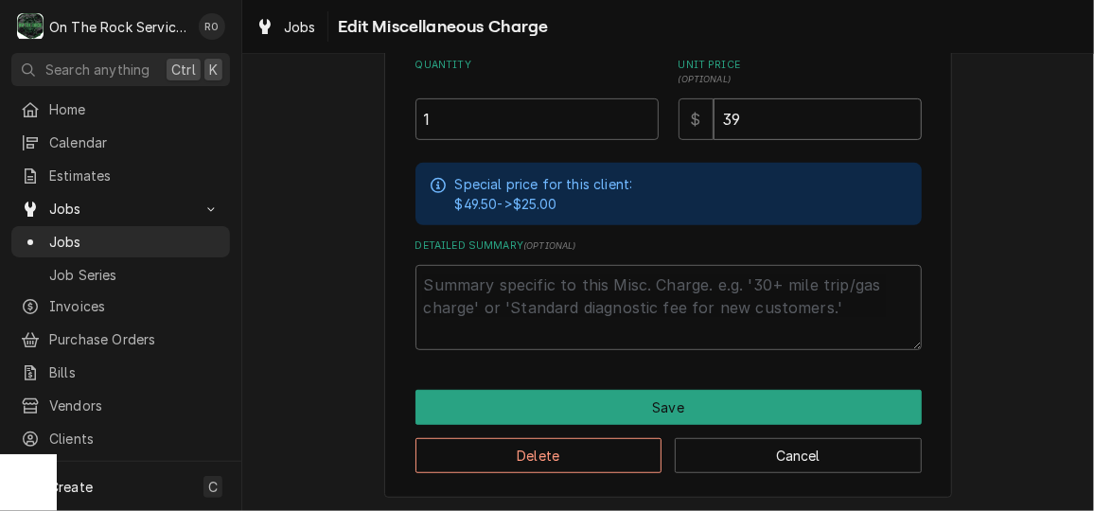
drag, startPoint x: 745, startPoint y: 116, endPoint x: 634, endPoint y: 116, distance: 110.7
click at [634, 116] on div "Quantity 1 Unit Price ( optional ) $ 39" at bounding box center [668, 99] width 506 height 82
type textarea "x"
type input "4"
type textarea "x"
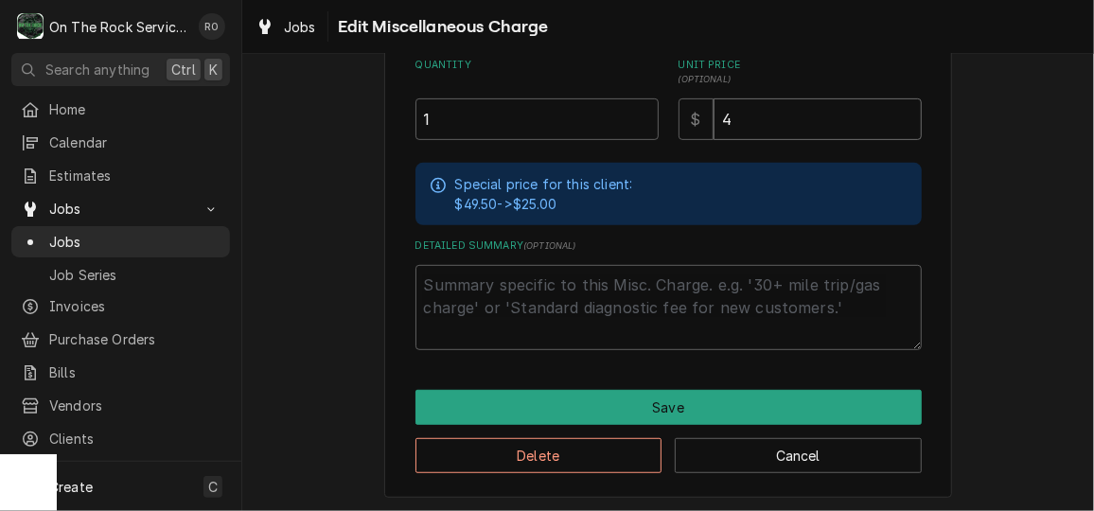
type input "49"
type textarea "x"
type input "49.5"
type textarea "x"
type input "49.50"
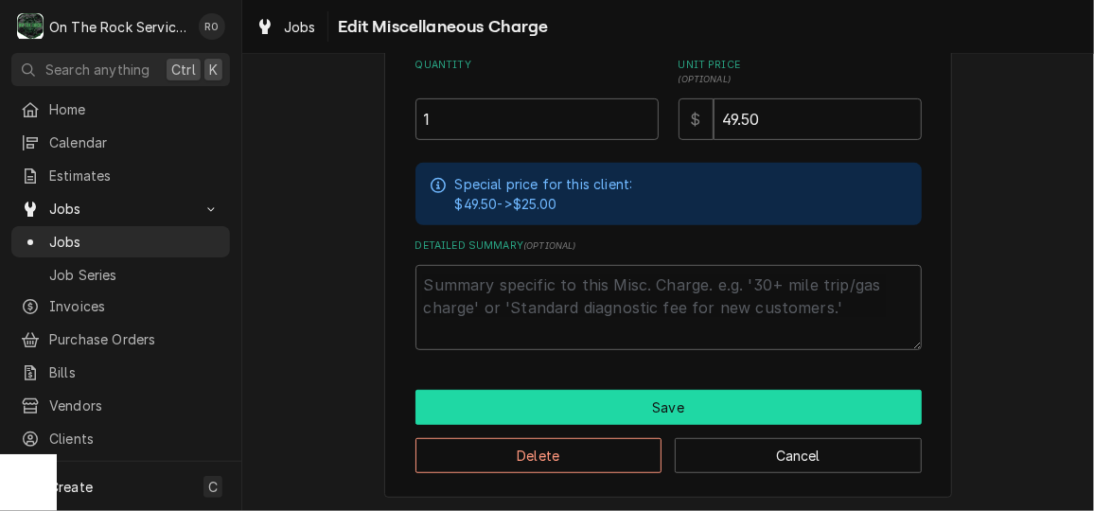
click at [739, 399] on button "Save" at bounding box center [668, 407] width 506 height 35
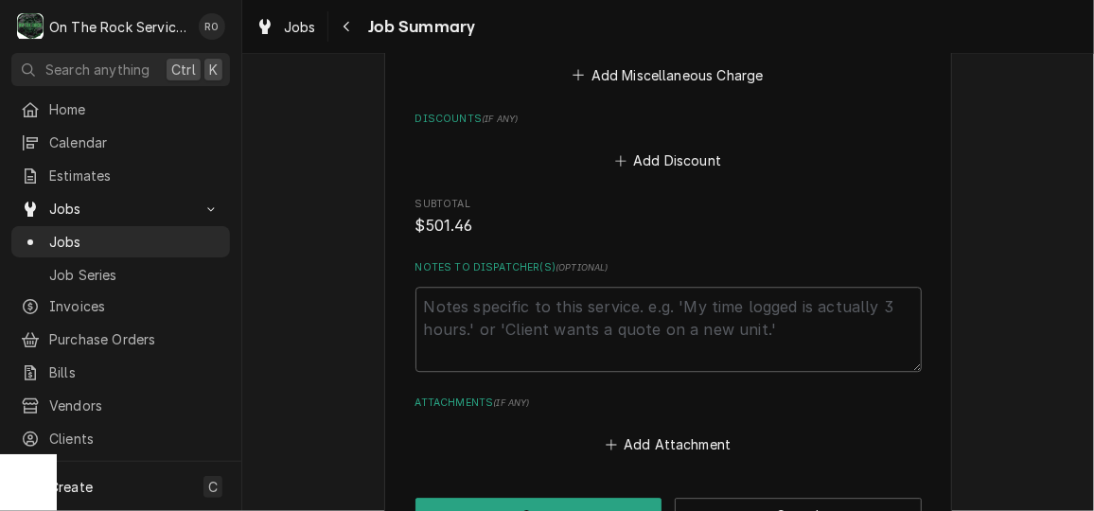
scroll to position [2311, 0]
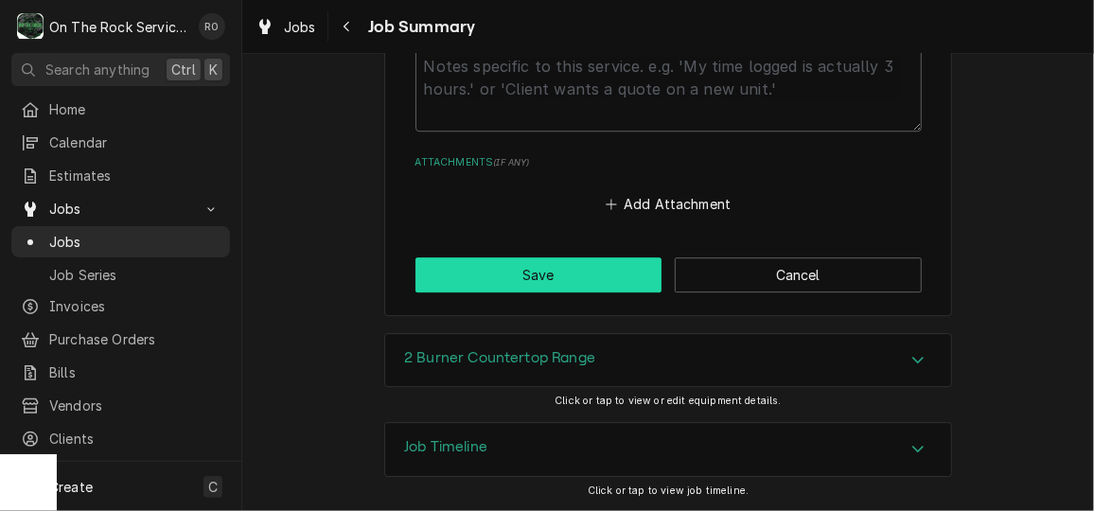
click at [495, 279] on button "Save" at bounding box center [538, 274] width 247 height 35
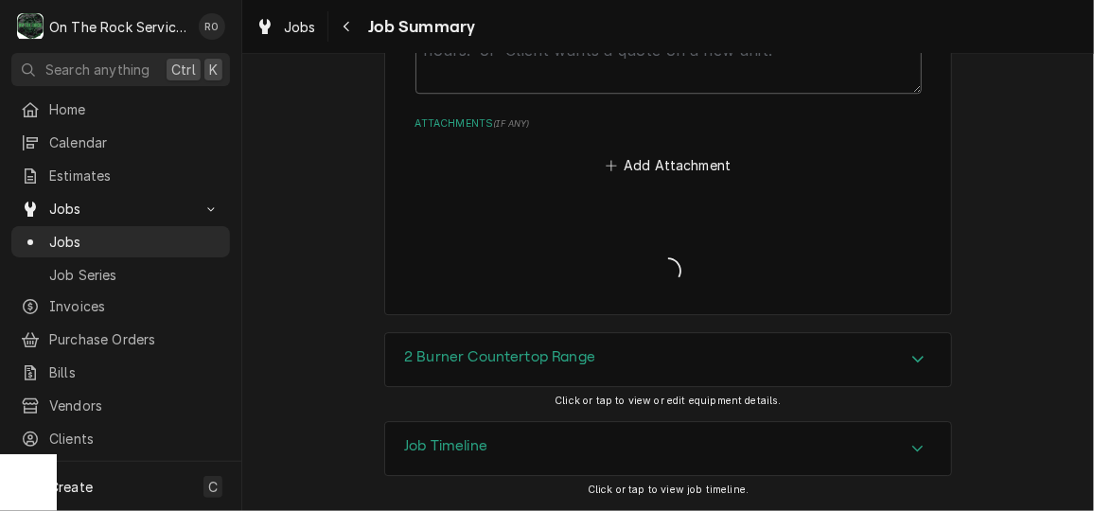
scroll to position [2245, 0]
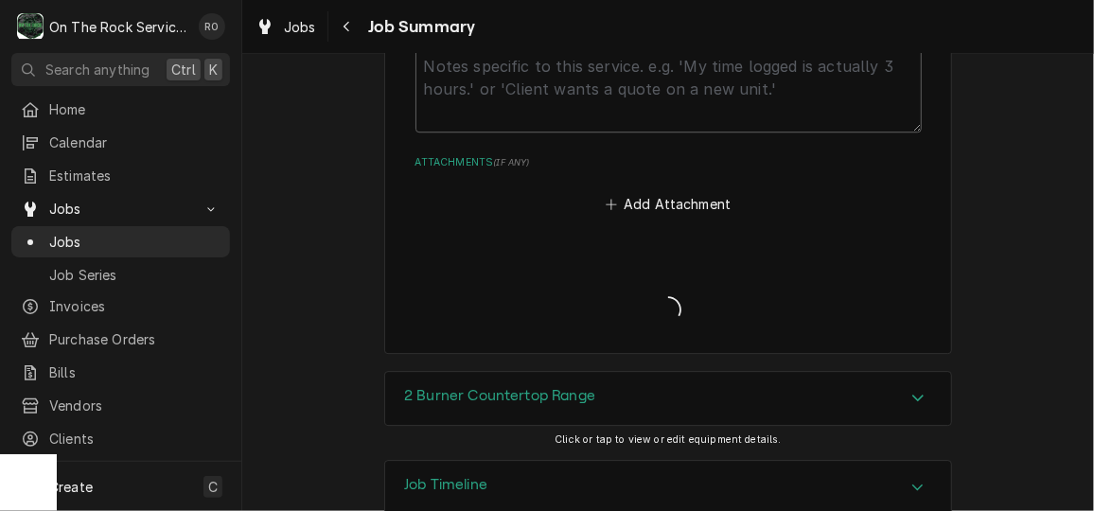
type textarea "x"
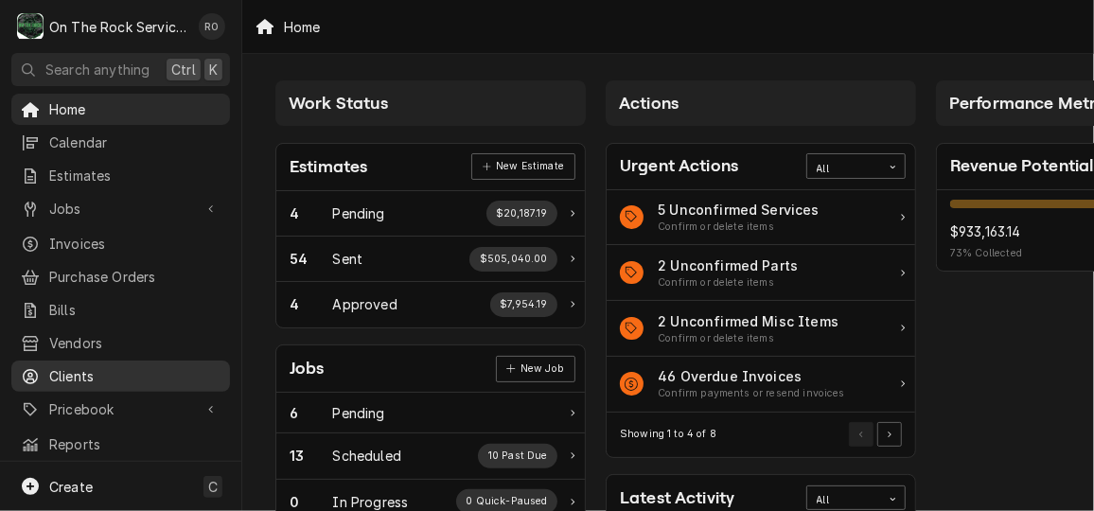
click at [112, 366] on span "Clients" at bounding box center [134, 376] width 171 height 20
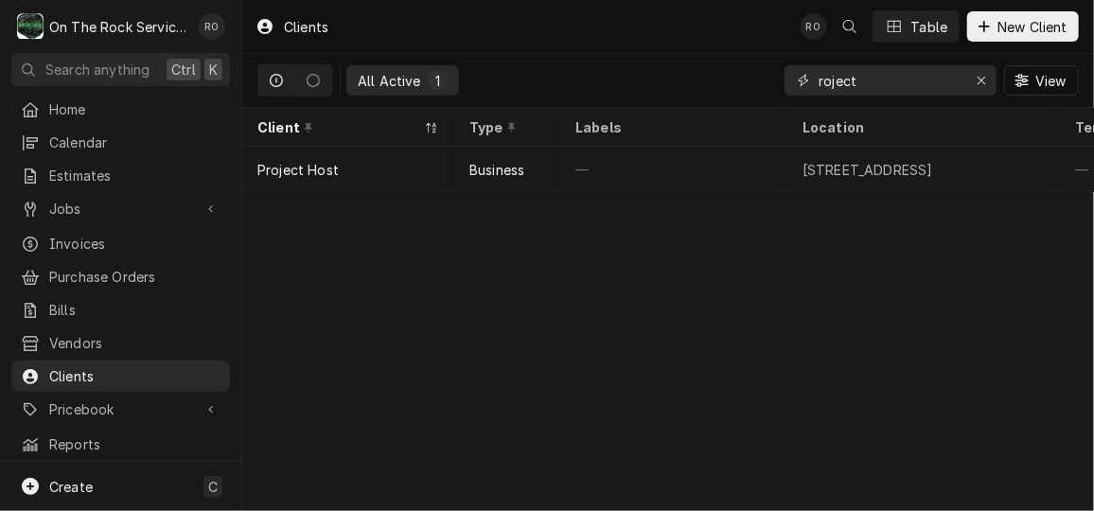
click at [921, 87] on input "roject" at bounding box center [889, 80] width 142 height 30
click at [921, 87] on input "ch" at bounding box center [889, 80] width 142 height 30
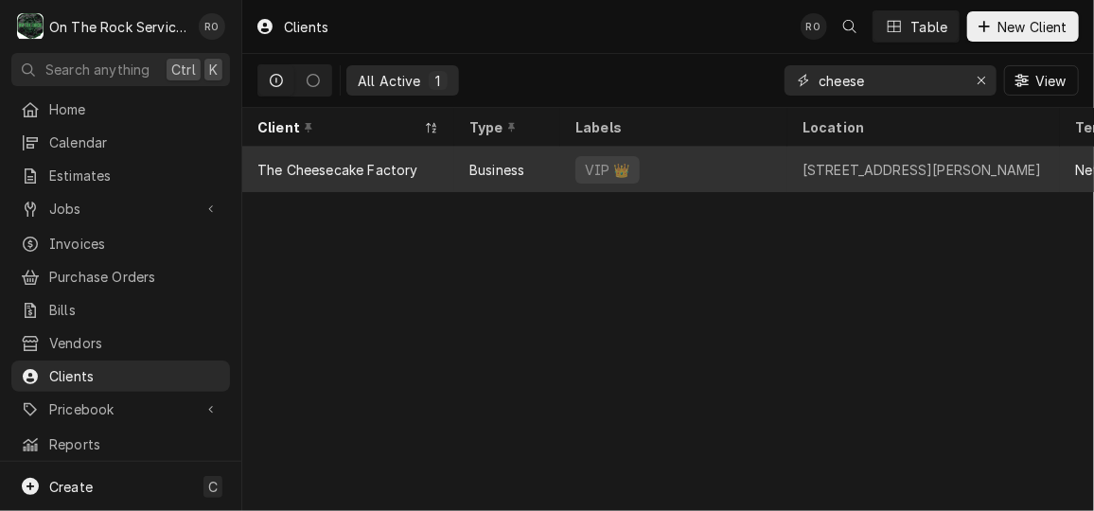
type input "cheese"
click at [792, 160] on div "[STREET_ADDRESS][PERSON_NAME]" at bounding box center [923, 169] width 272 height 45
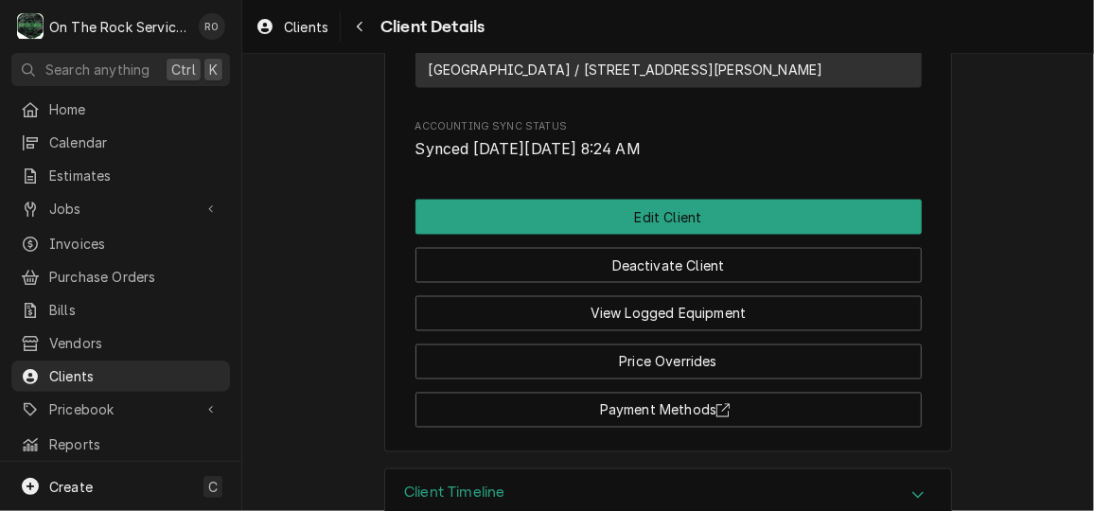
scroll to position [1312, 0]
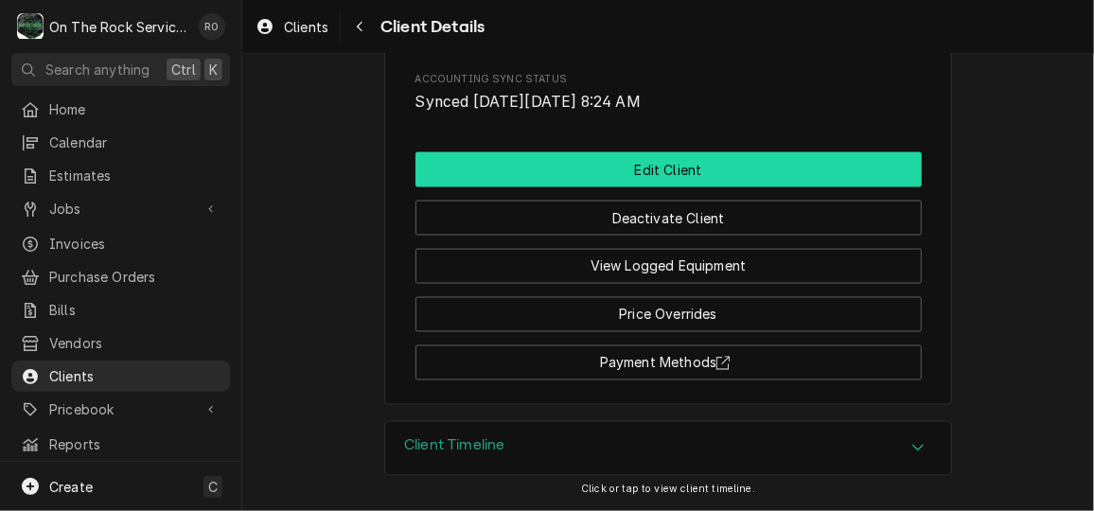
click at [691, 163] on button "Edit Client" at bounding box center [668, 169] width 506 height 35
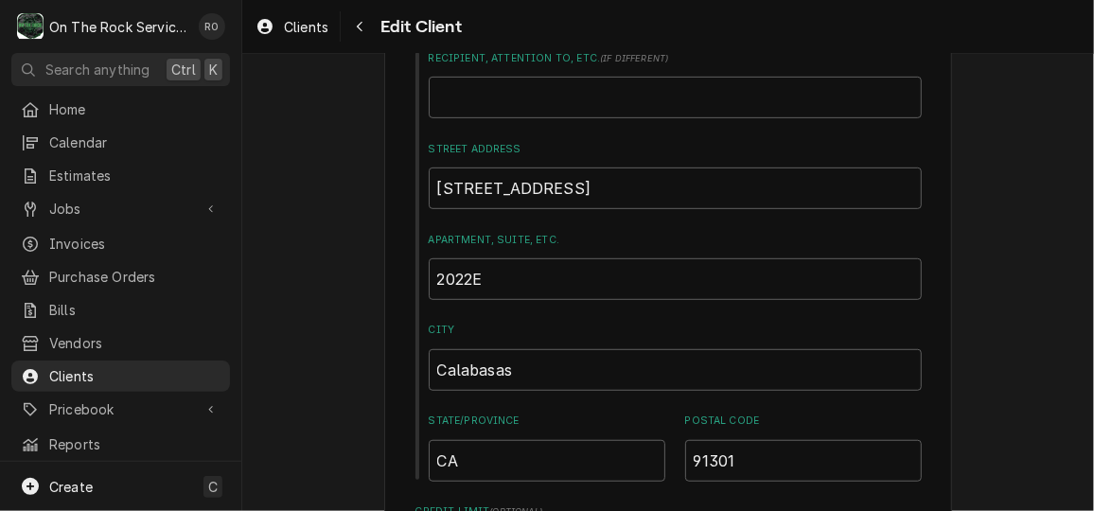
scroll to position [400, 0]
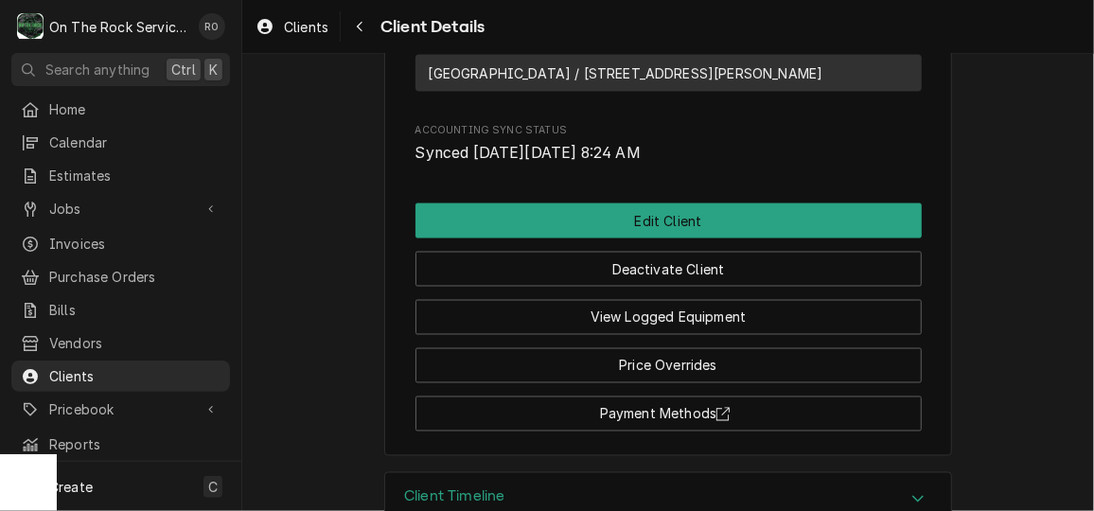
scroll to position [1312, 0]
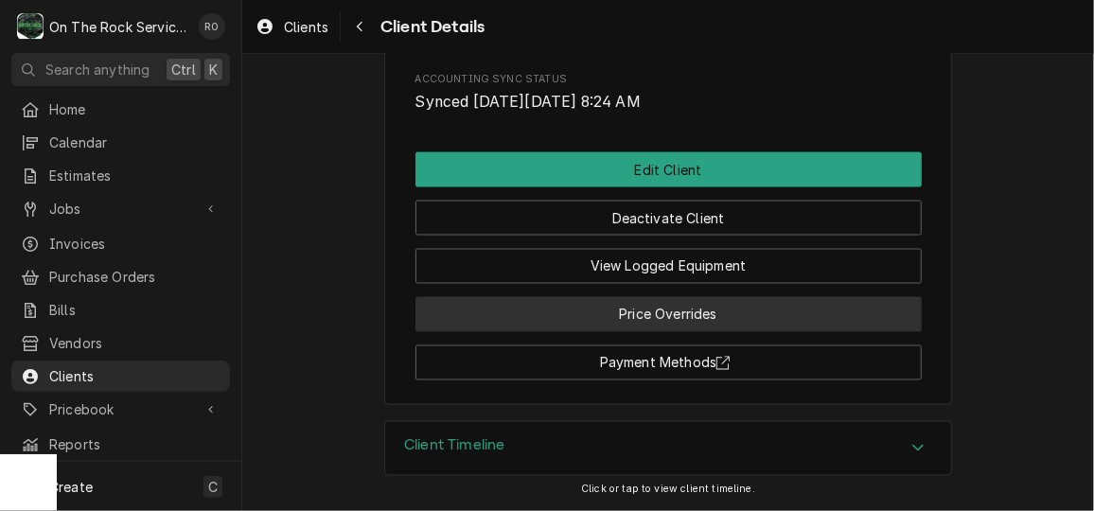
click at [729, 320] on button "Price Overrides" at bounding box center [668, 314] width 506 height 35
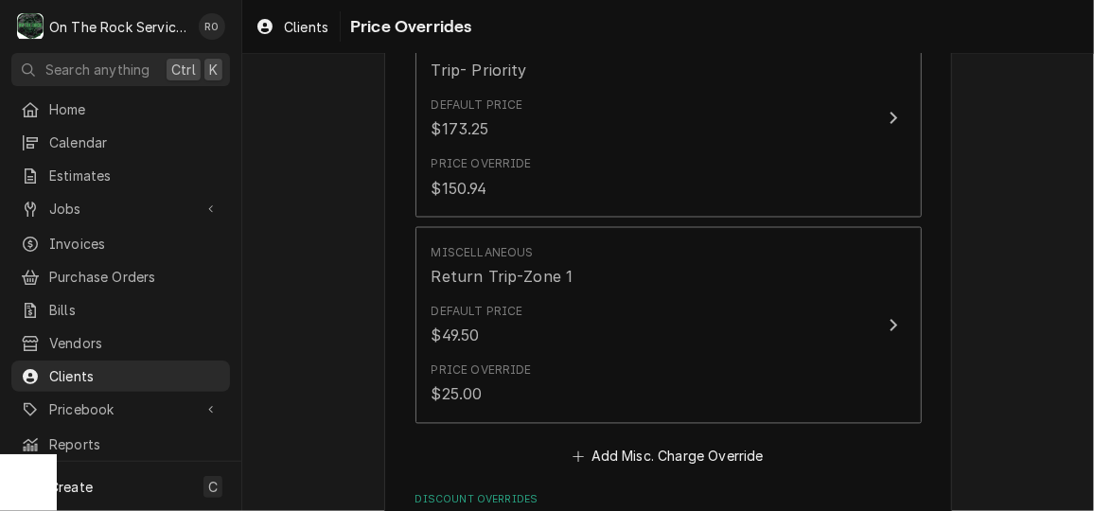
scroll to position [1327, 0]
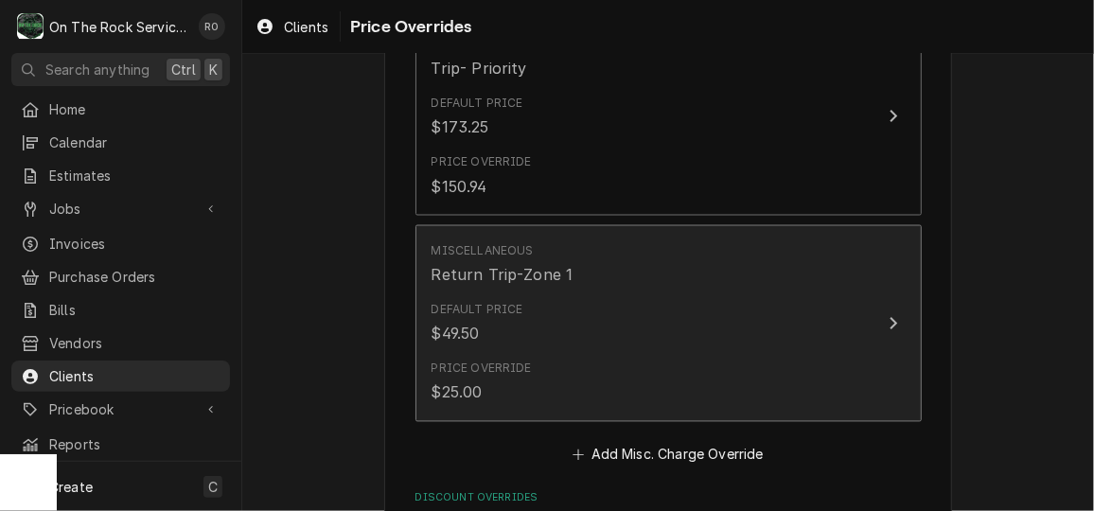
click at [894, 363] on button "Miscellaneous Return Trip-Zone 1 Default Price $49.50 Price Override $25.00" at bounding box center [668, 324] width 506 height 198
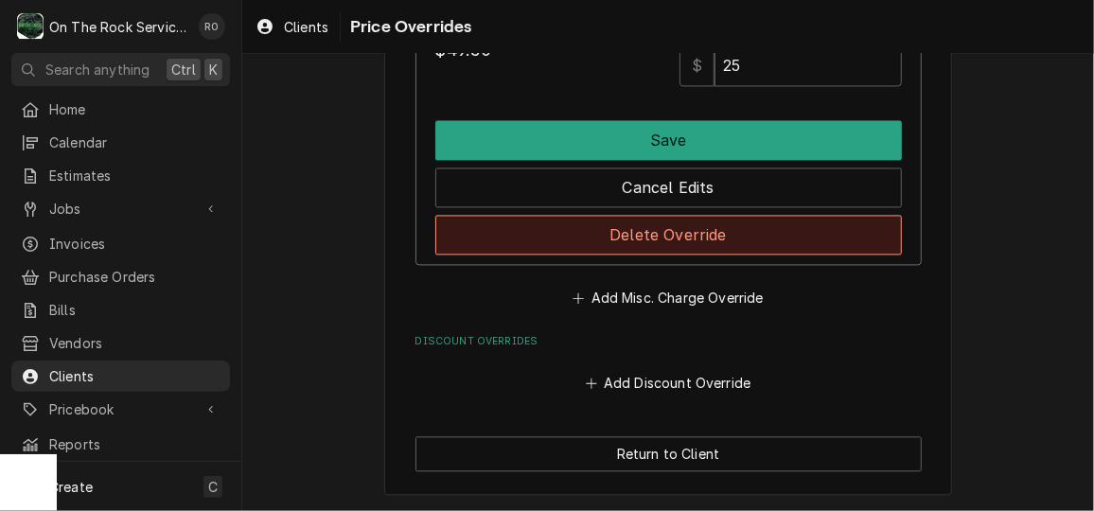
click at [755, 238] on button "Delete Override" at bounding box center [668, 235] width 466 height 40
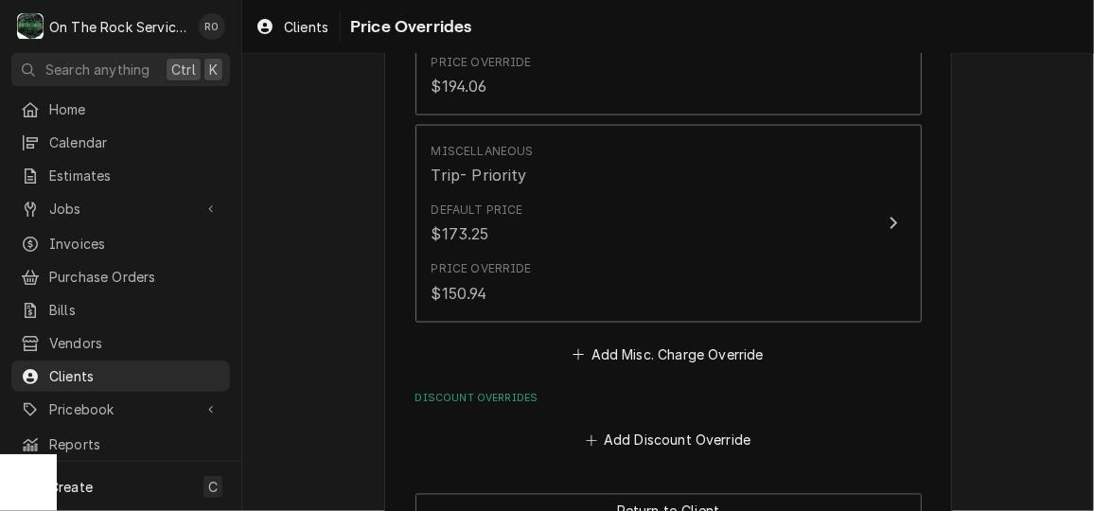
scroll to position [1279, 0]
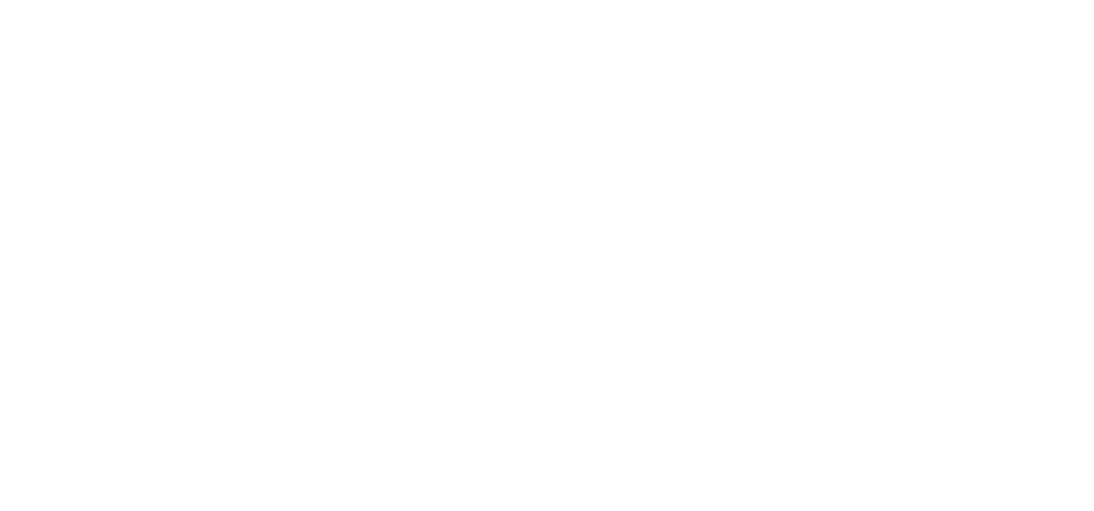
click at [766, 356] on div "Dynamic Content Wrapper" at bounding box center [547, 255] width 1094 height 511
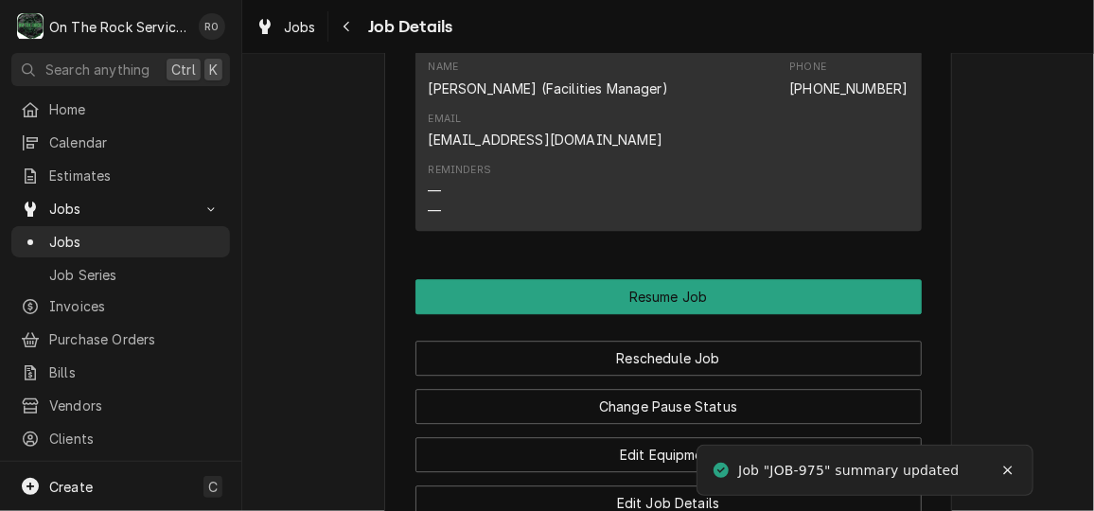
scroll to position [2113, 0]
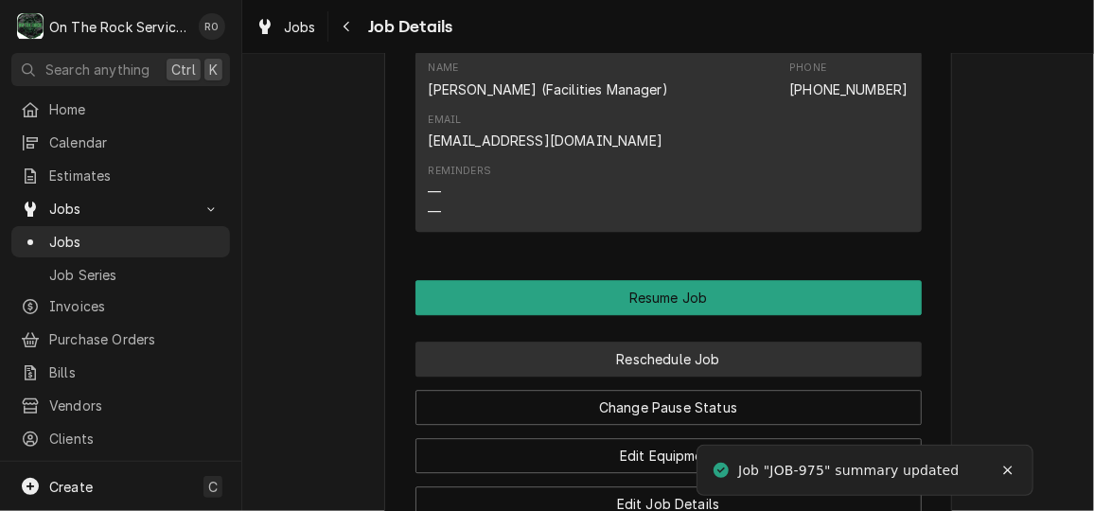
click at [742, 373] on button "Reschedule Job" at bounding box center [668, 359] width 506 height 35
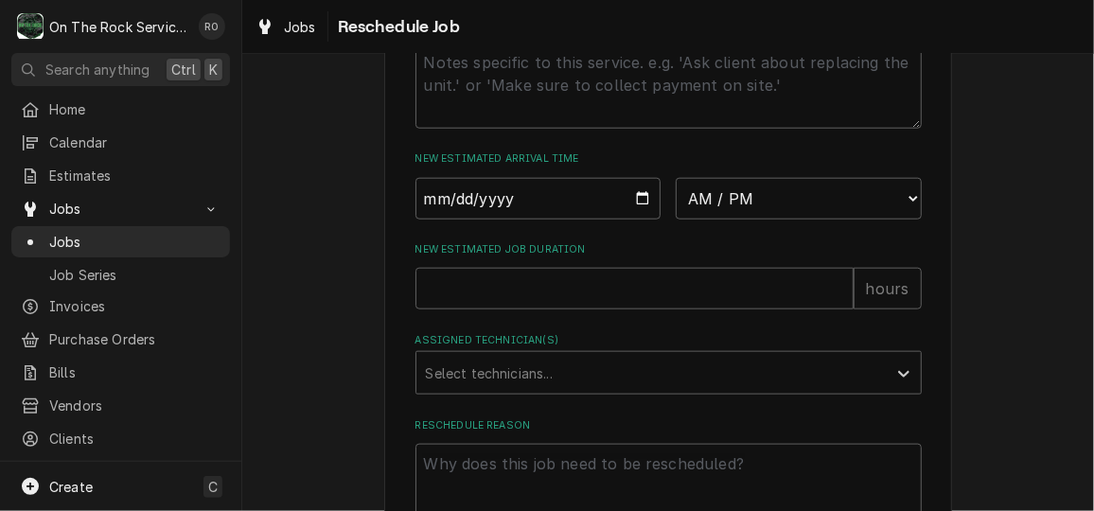
scroll to position [785, 0]
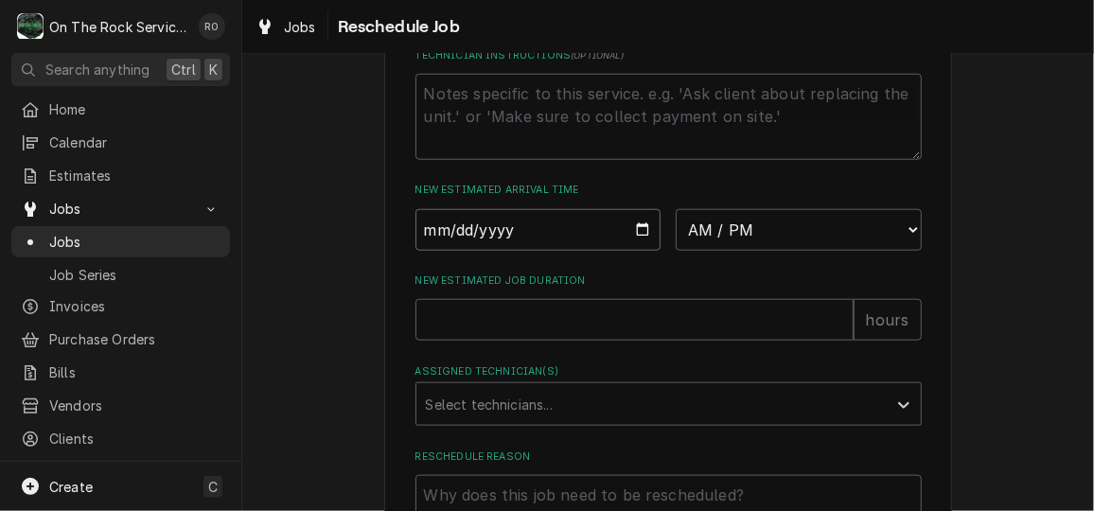
click at [630, 250] on input "Date" at bounding box center [538, 230] width 246 height 42
type input "[DATE]"
type textarea "x"
click at [780, 251] on select "AM / PM 6:00 AM 6:15 AM 6:30 AM 6:45 AM 7:00 AM 7:15 AM 7:30 AM 7:45 AM 8:00 AM…" at bounding box center [798, 230] width 246 height 42
select select "07:00:00"
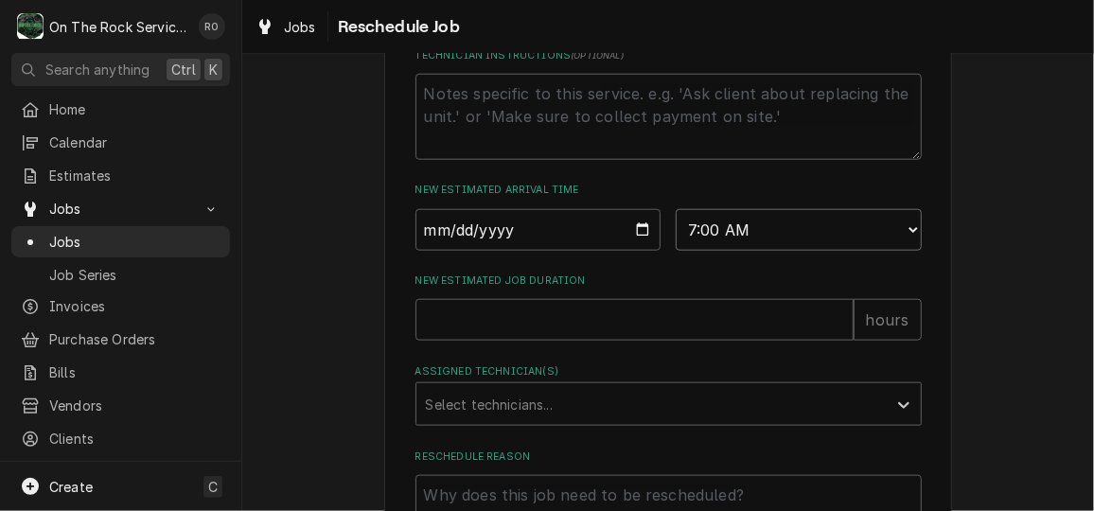
click at [675, 229] on select "AM / PM 6:00 AM 6:15 AM 6:30 AM 6:45 AM 7:00 AM 7:15 AM 7:30 AM 7:45 AM 8:00 AM…" at bounding box center [798, 230] width 246 height 42
click at [577, 327] on input "New Estimated Job Duration" at bounding box center [634, 320] width 438 height 42
type textarea "x"
type input "2"
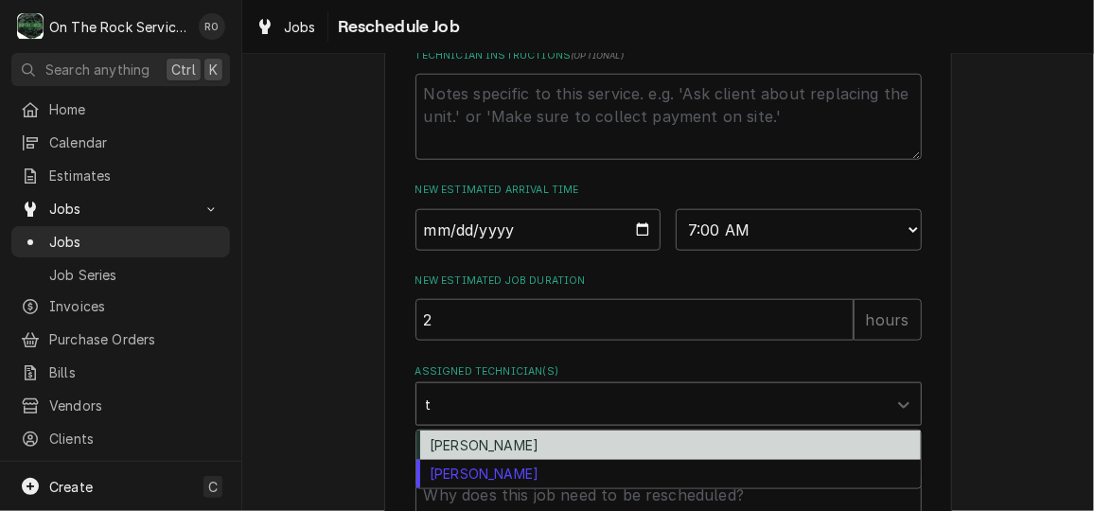
type input "to"
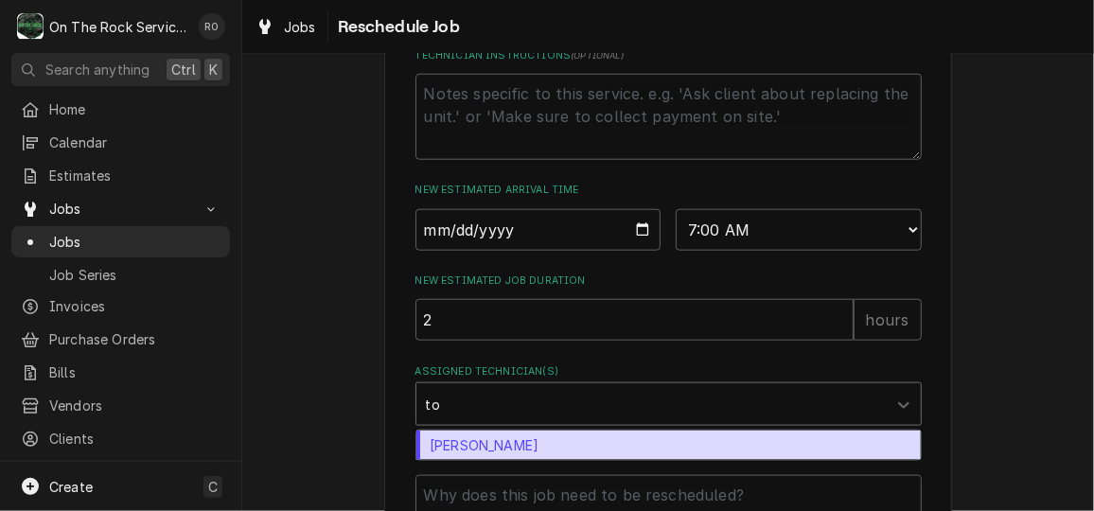
click at [560, 460] on div "[PERSON_NAME]" at bounding box center [668, 444] width 504 height 29
type textarea "x"
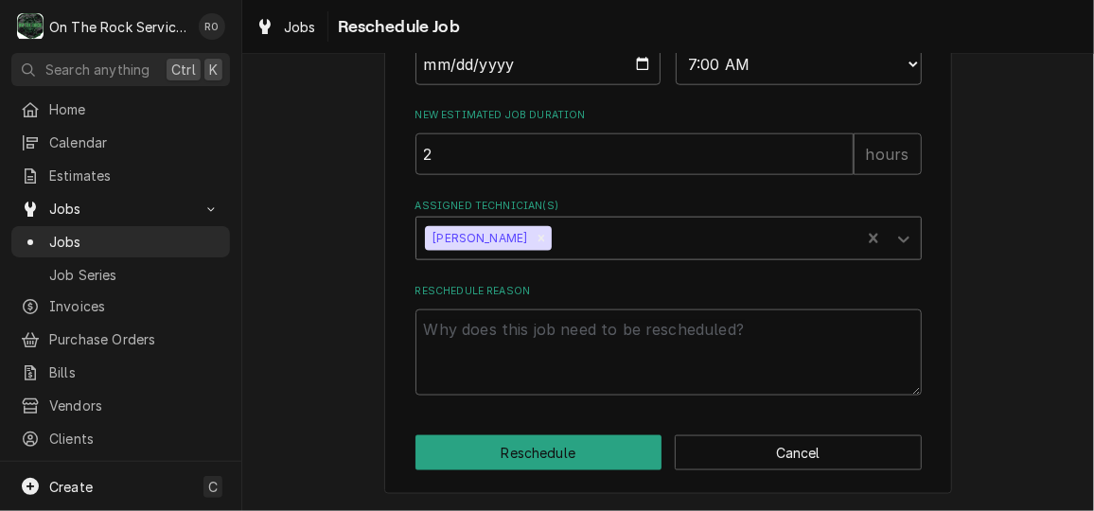
scroll to position [972, 0]
click at [490, 384] on textarea "Reschedule Reason" at bounding box center [668, 351] width 506 height 85
type textarea "x"
type textarea "p"
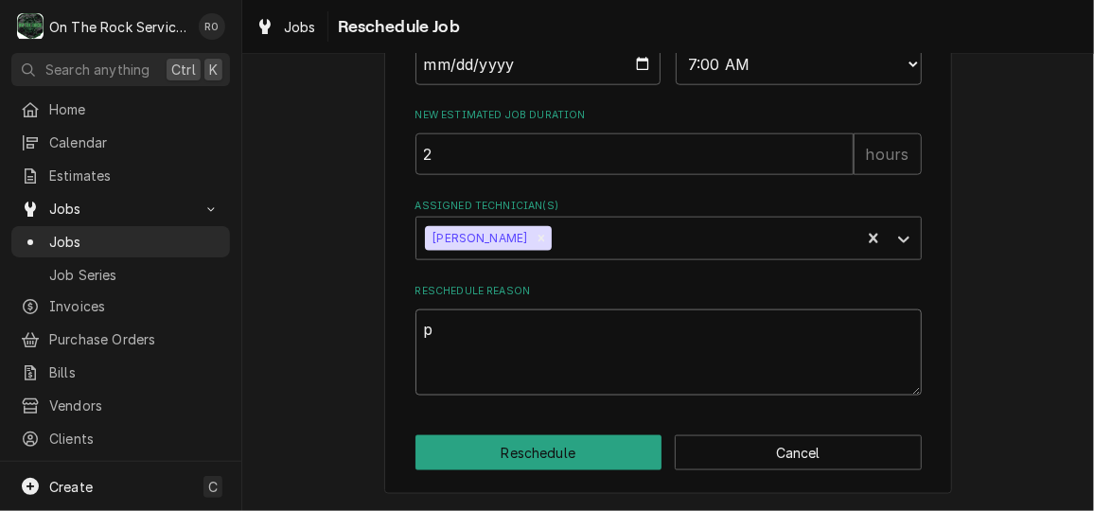
type textarea "x"
type textarea "pa"
type textarea "x"
type textarea "par"
type textarea "x"
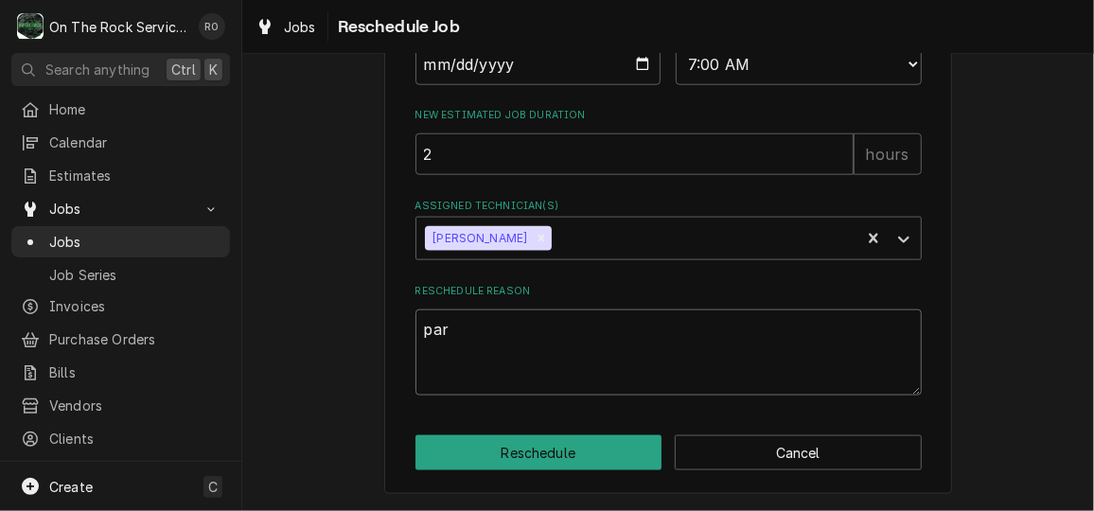
type textarea "part"
type textarea "x"
type textarea "part"
type textarea "x"
type textarea "part a"
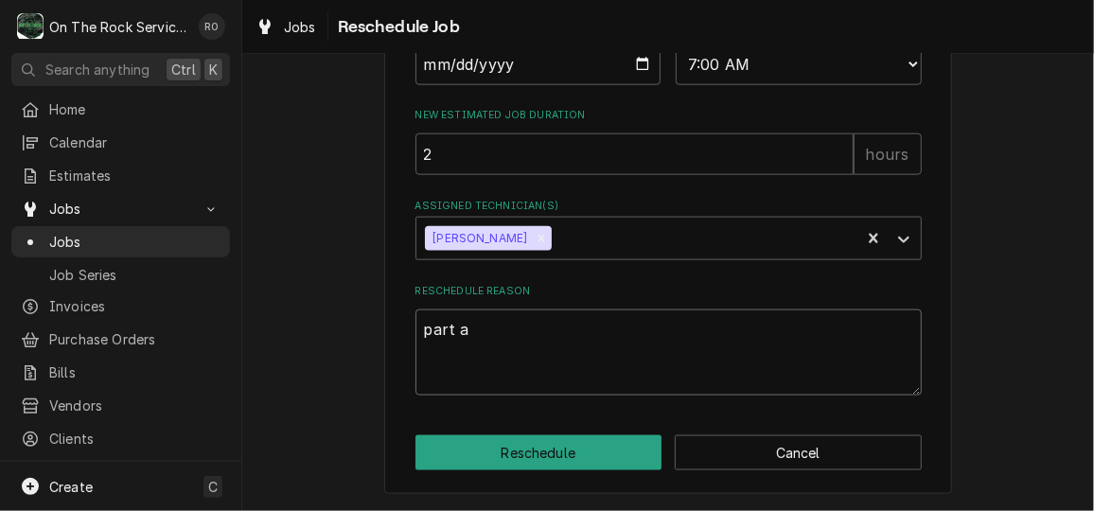
type textarea "x"
type textarea "part ar"
type textarea "x"
type textarea "part ari"
type textarea "x"
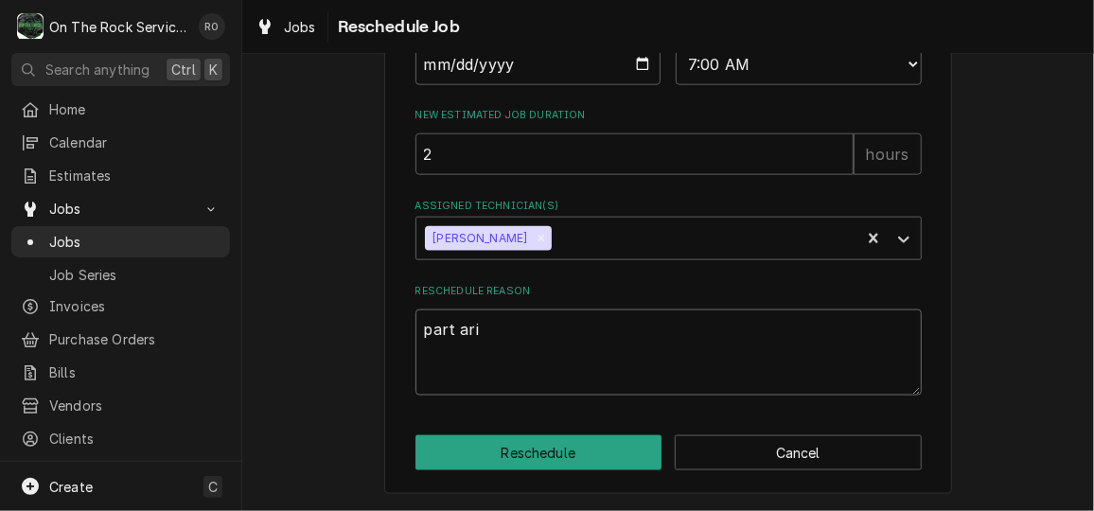
type textarea "part ar"
type textarea "x"
type textarea "part arr"
type textarea "x"
type textarea "part arri"
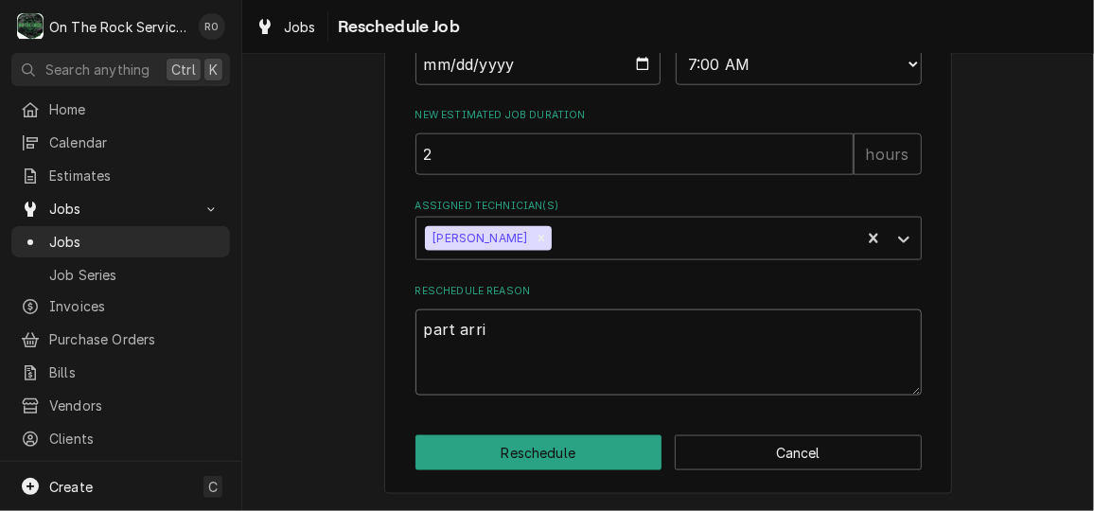
type textarea "x"
type textarea "part arriv"
type textarea "x"
type textarea "part arriva"
type textarea "x"
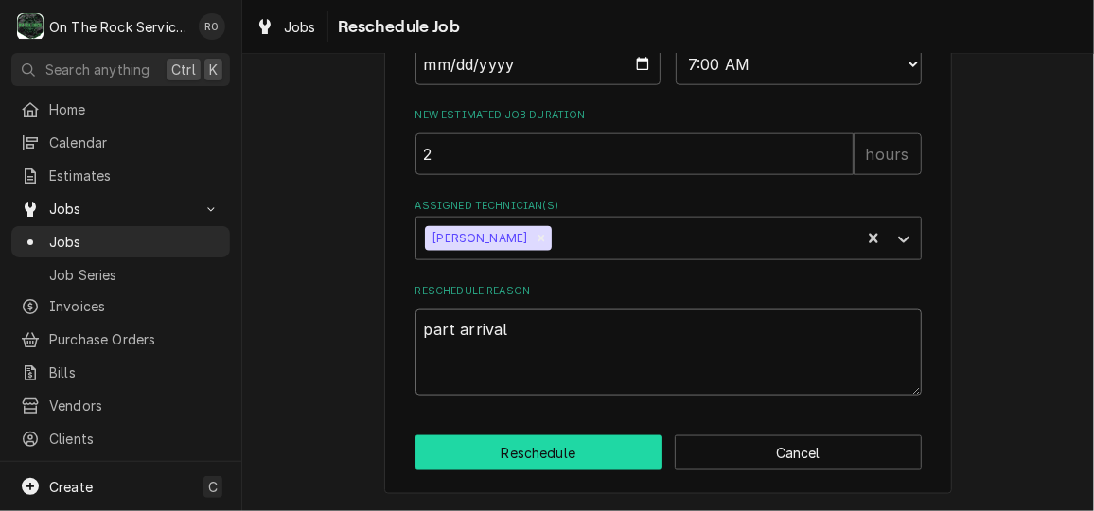
type textarea "part arrival"
click at [511, 455] on button "Reschedule" at bounding box center [538, 452] width 247 height 35
type textarea "x"
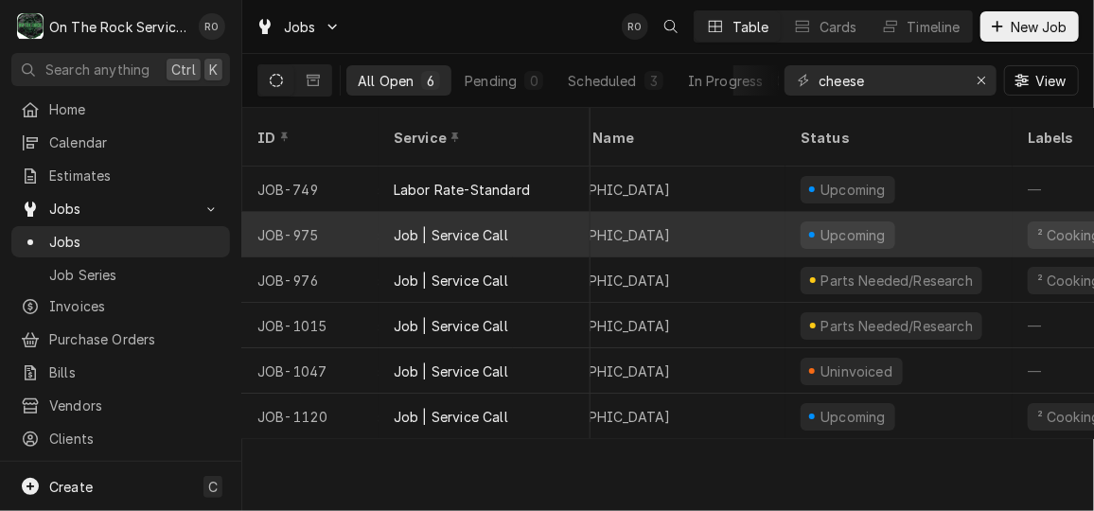
scroll to position [0, 280]
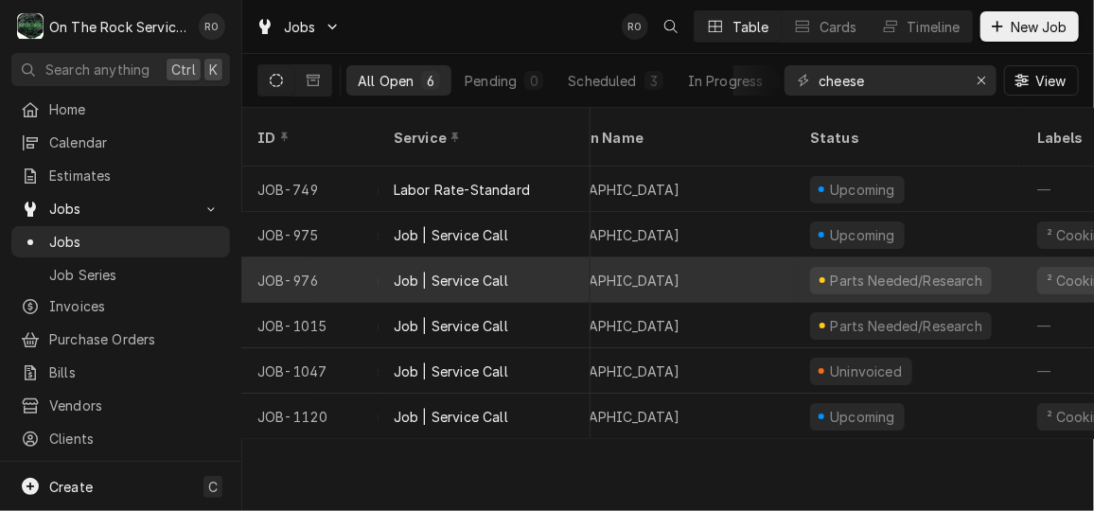
click at [540, 257] on div "Job | Service Call" at bounding box center [484, 279] width 212 height 45
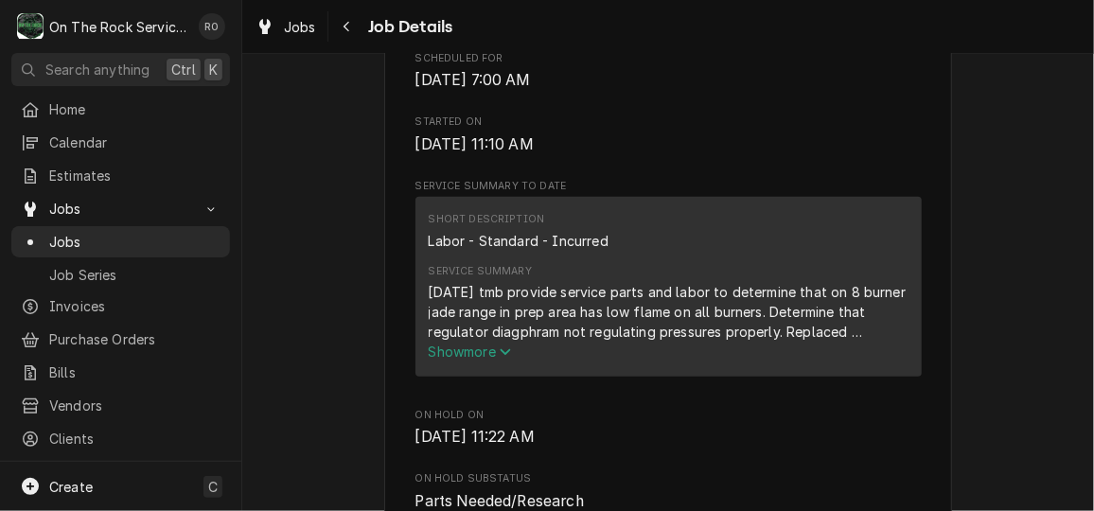
scroll to position [745, 0]
click at [499, 357] on icon "Service Summary" at bounding box center [504, 349] width 11 height 13
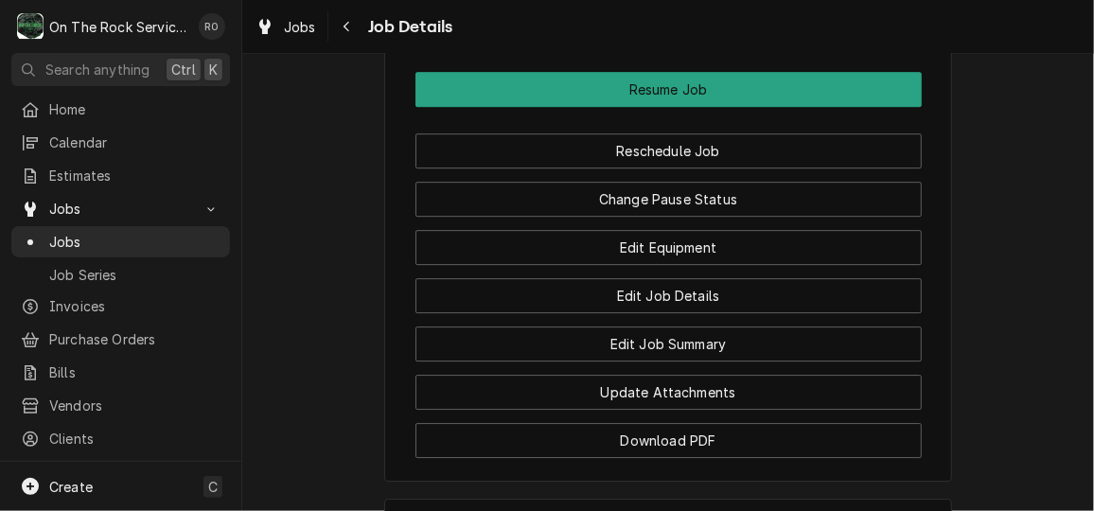
scroll to position [2402, 0]
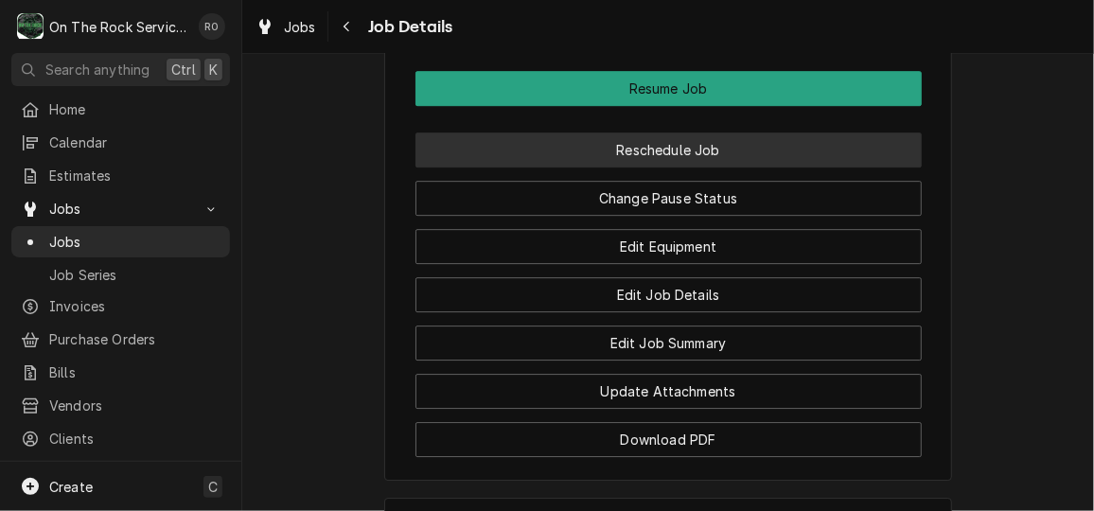
click at [707, 167] on button "Reschedule Job" at bounding box center [668, 149] width 506 height 35
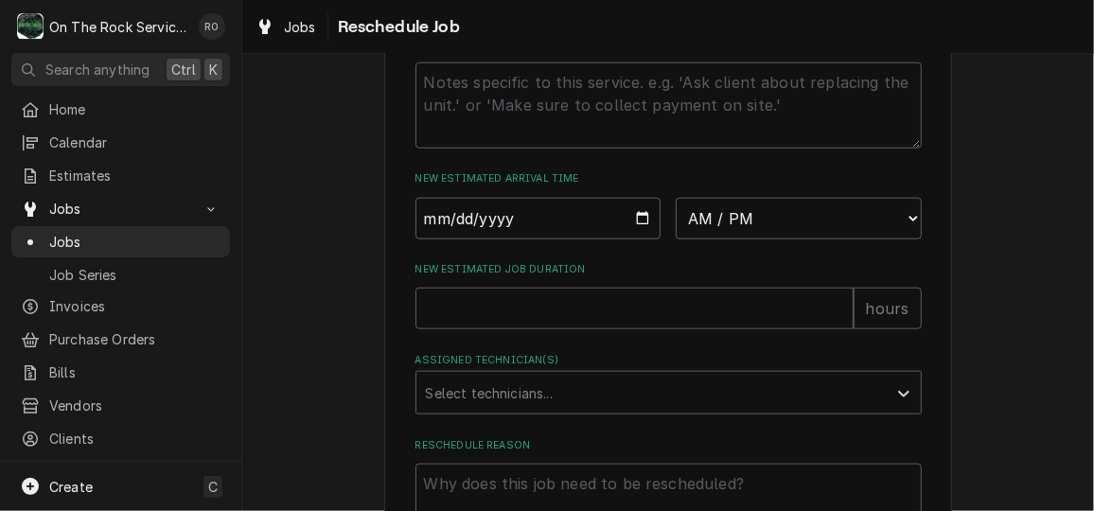
scroll to position [793, 0]
click at [644, 243] on input "Date" at bounding box center [538, 222] width 246 height 42
type textarea "x"
type input "2025-10-02"
click at [816, 243] on select "AM / PM 6:00 AM 6:15 AM 6:30 AM 6:45 AM 7:00 AM 7:15 AM 7:30 AM 7:45 AM 8:00 AM…" at bounding box center [798, 222] width 246 height 42
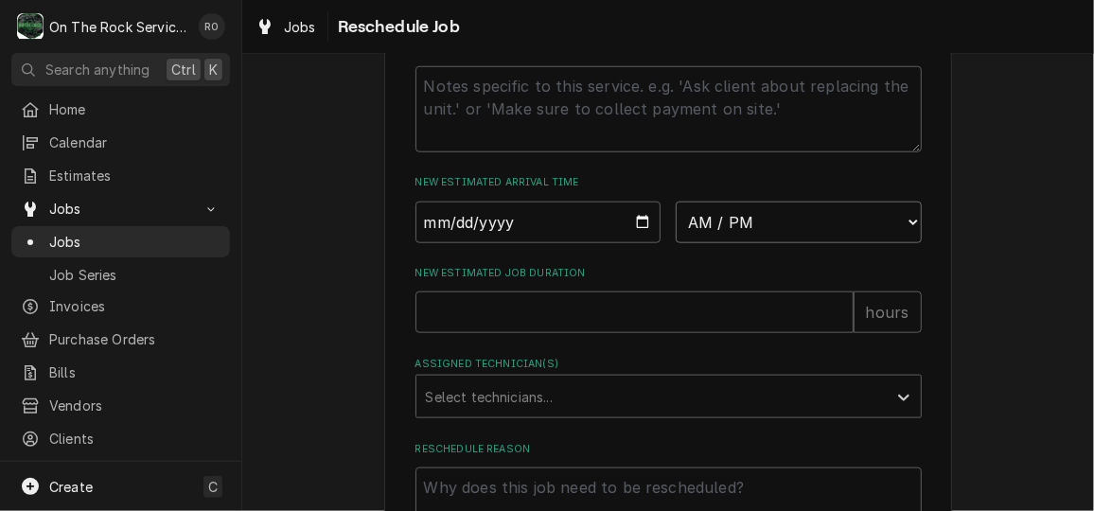
select select "08:00:00"
click at [675, 222] on select "AM / PM 6:00 AM 6:15 AM 6:30 AM 6:45 AM 7:00 AM 7:15 AM 7:30 AM 7:45 AM 8:00 AM…" at bounding box center [798, 222] width 246 height 42
click at [634, 333] on input "New Estimated Job Duration" at bounding box center [634, 312] width 438 height 42
type textarea "x"
type input "2"
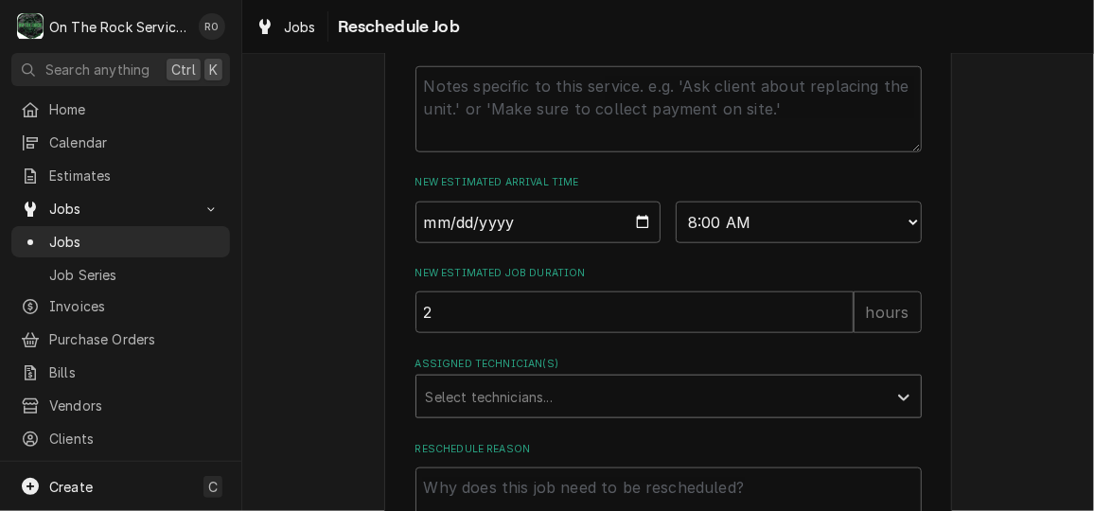
click at [630, 413] on div "Assigned Technician(s)" at bounding box center [651, 396] width 451 height 34
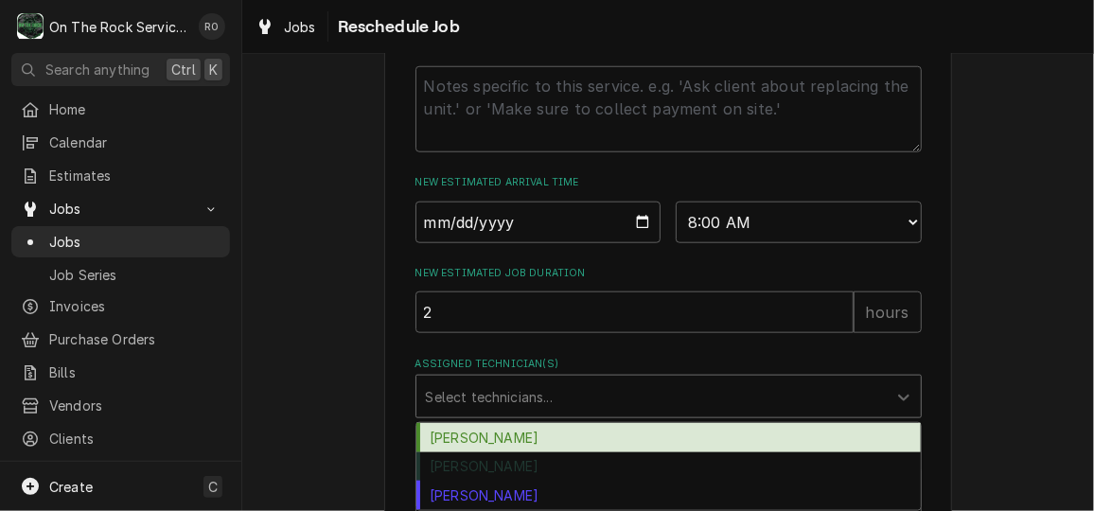
scroll to position [967, 0]
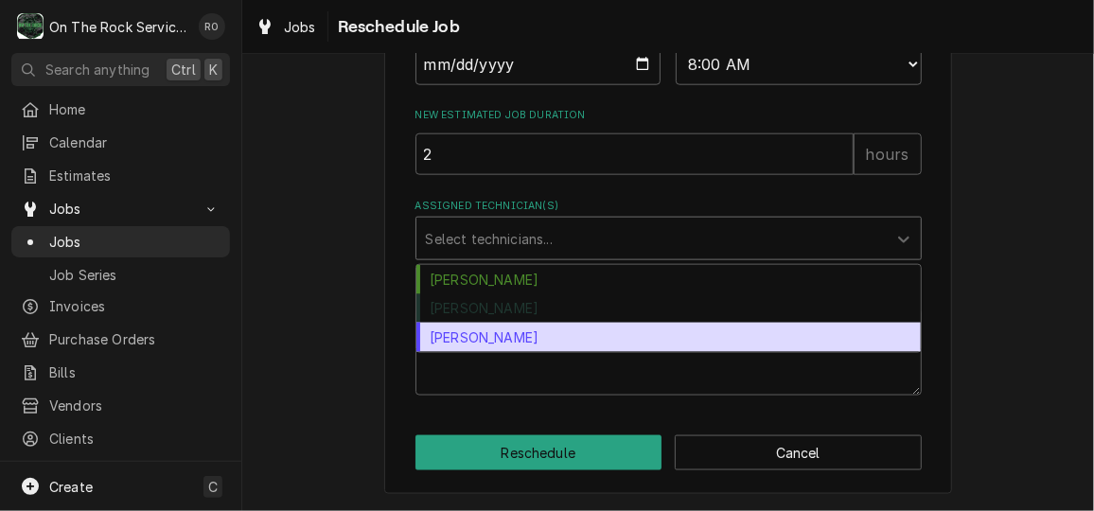
click at [792, 347] on div "[PERSON_NAME]" at bounding box center [668, 337] width 504 height 29
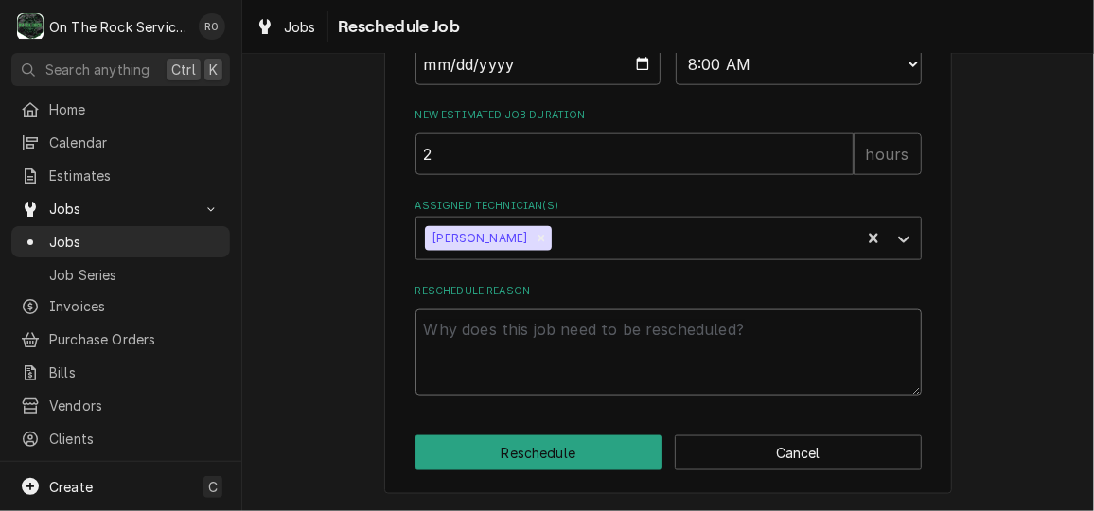
click at [785, 353] on textarea "Reschedule Reason" at bounding box center [668, 351] width 506 height 85
type textarea "x"
type textarea "p"
type textarea "x"
type textarea "pa"
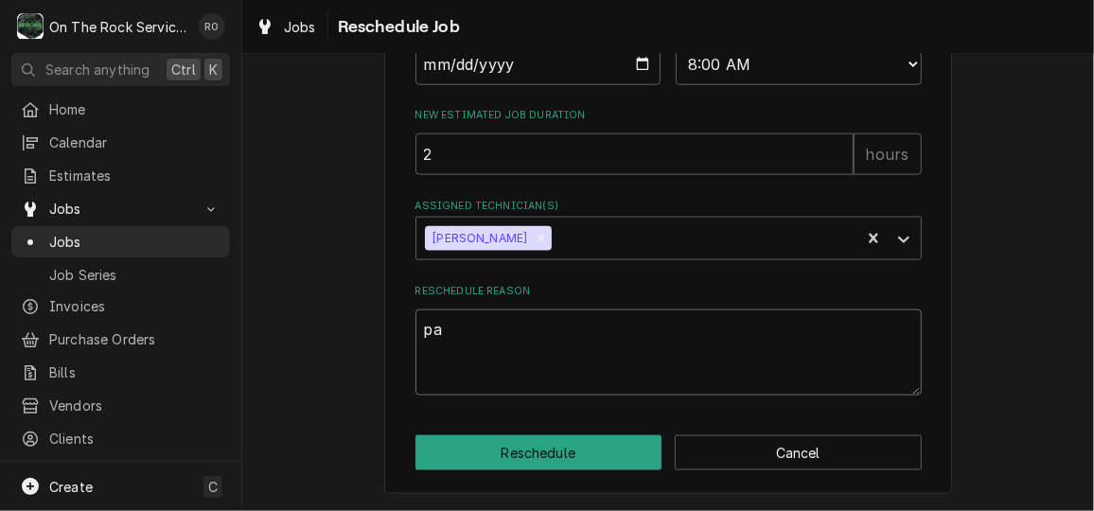
type textarea "x"
type textarea "par"
type textarea "x"
type textarea "part"
type textarea "x"
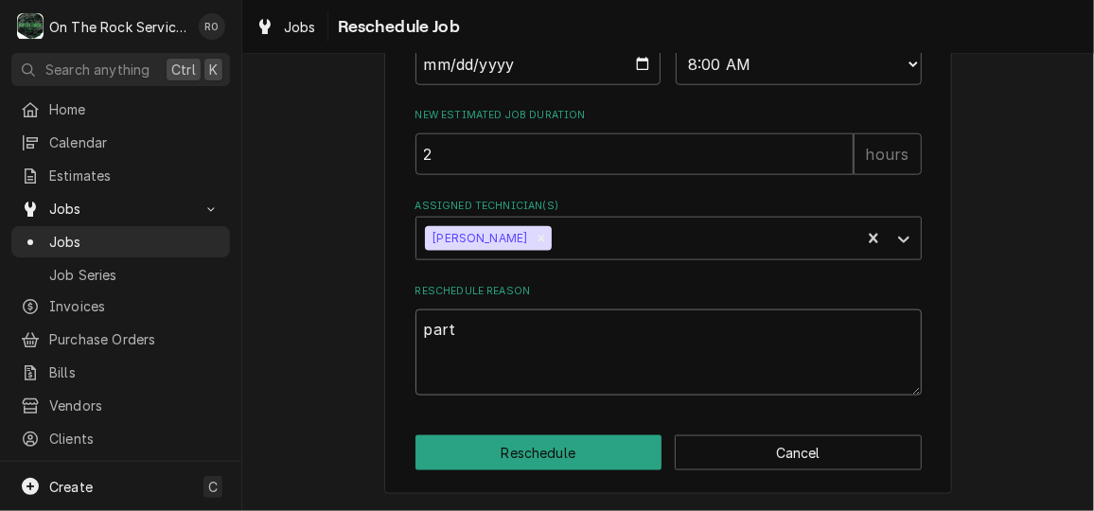
type textarea "part a"
type textarea "x"
type textarea "part ar"
type textarea "x"
type textarea "part arr"
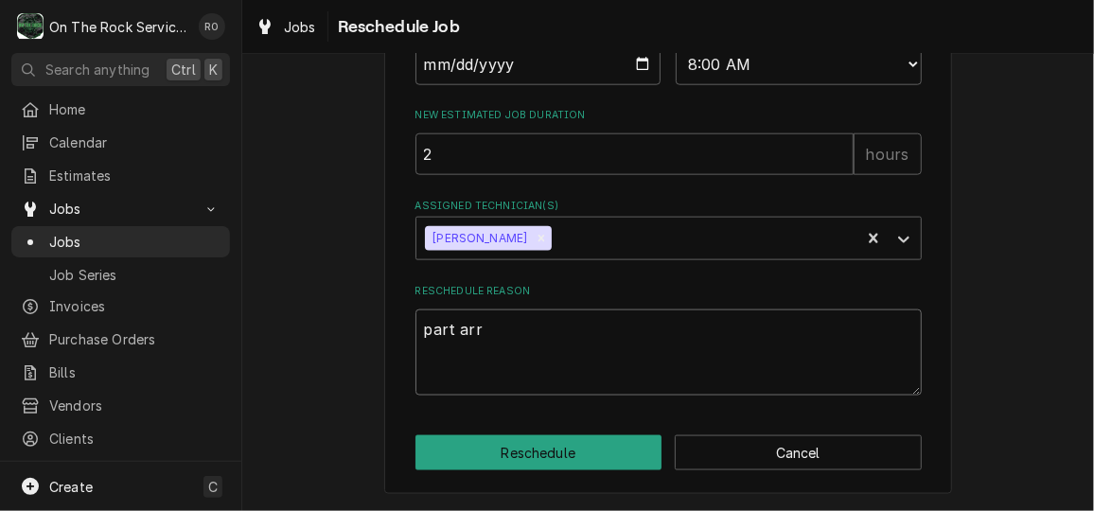
type textarea "x"
type textarea "part arri"
type textarea "x"
type textarea "part arriv"
type textarea "x"
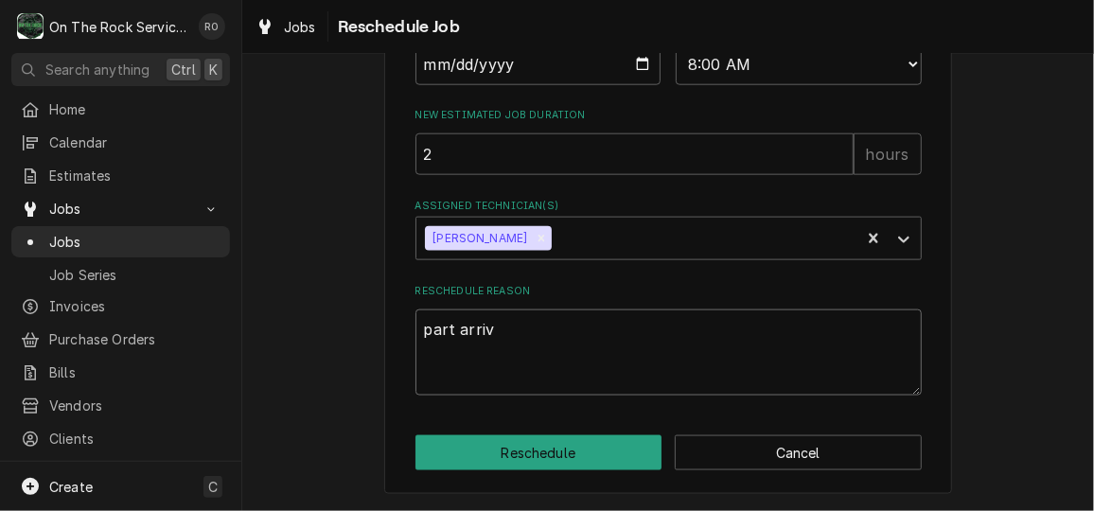
type textarea "part arriva"
type textarea "x"
type textarea "part arrival"
type textarea "x"
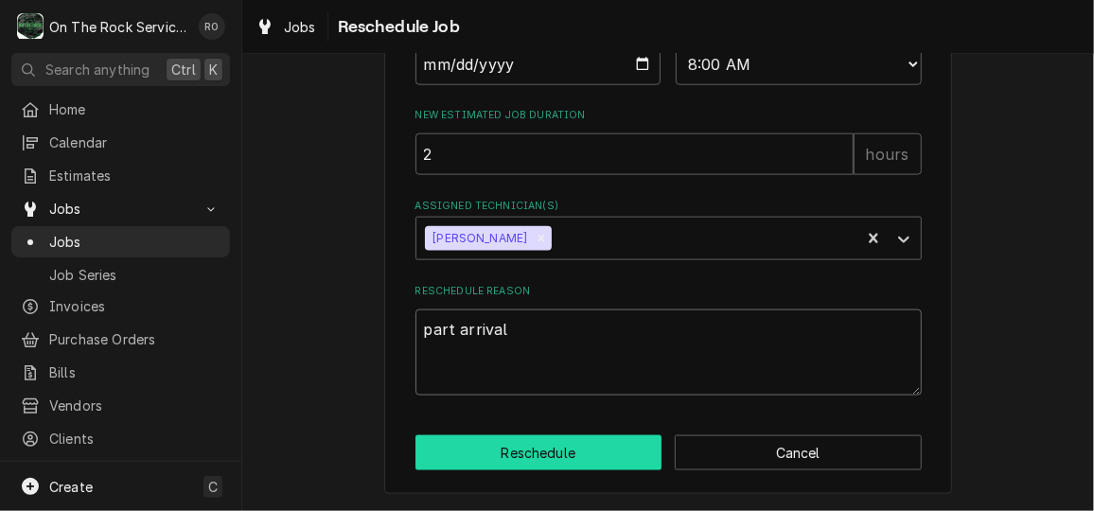
type textarea "part arrival"
click at [564, 455] on button "Reschedule" at bounding box center [538, 452] width 247 height 35
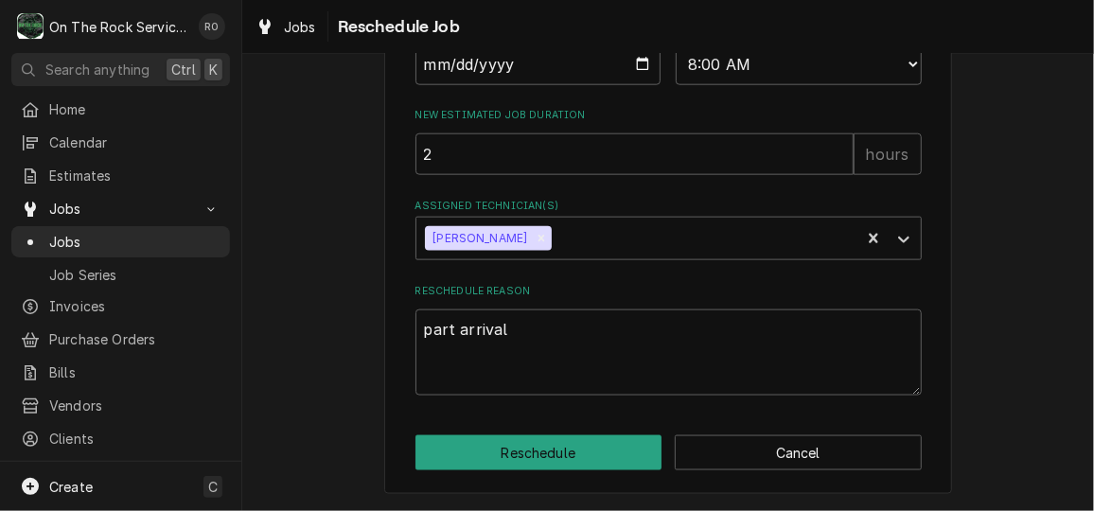
type textarea "x"
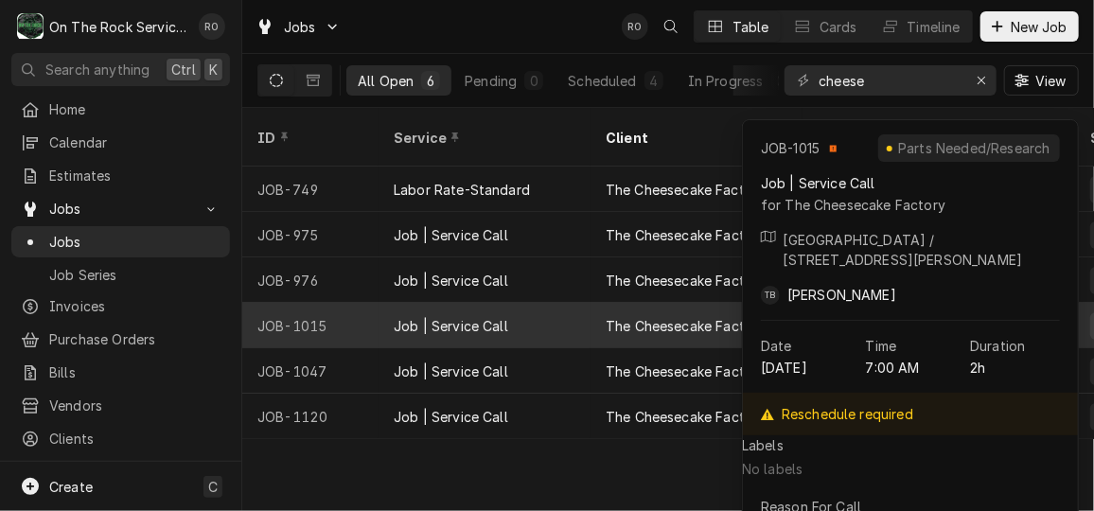
click at [534, 306] on div "Job | Service Call" at bounding box center [484, 325] width 212 height 45
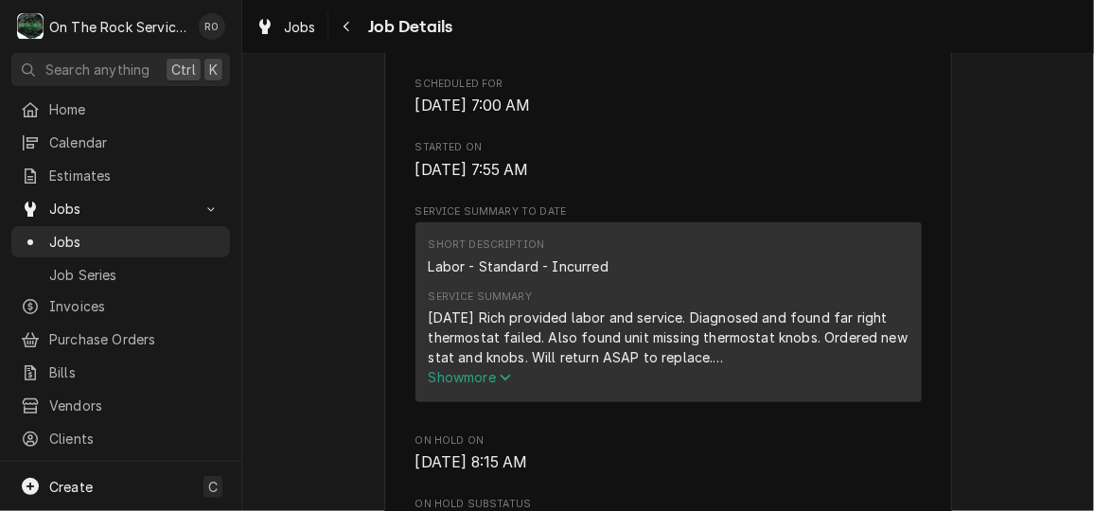
scroll to position [734, 0]
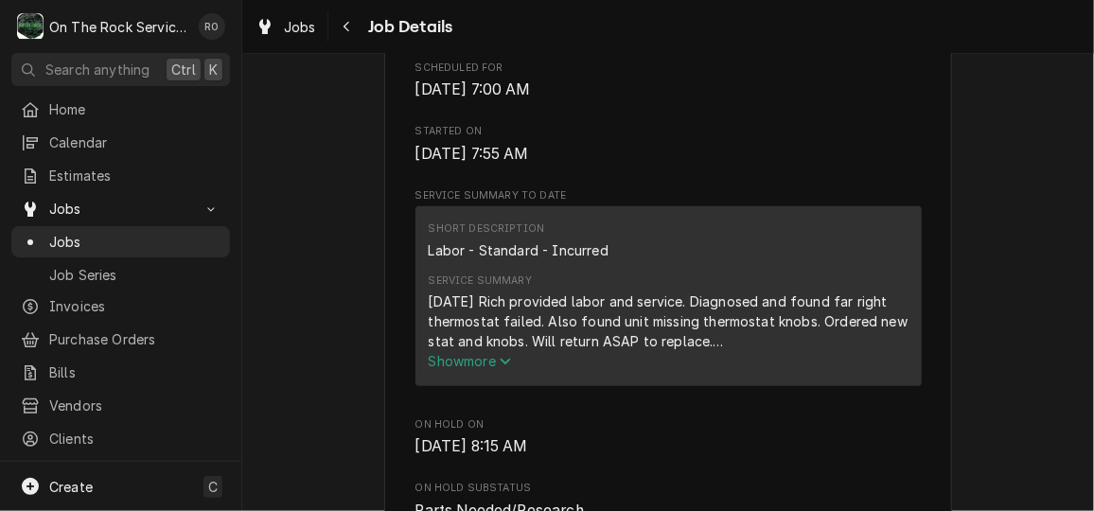
click at [496, 369] on span "Show more" at bounding box center [470, 361] width 83 height 16
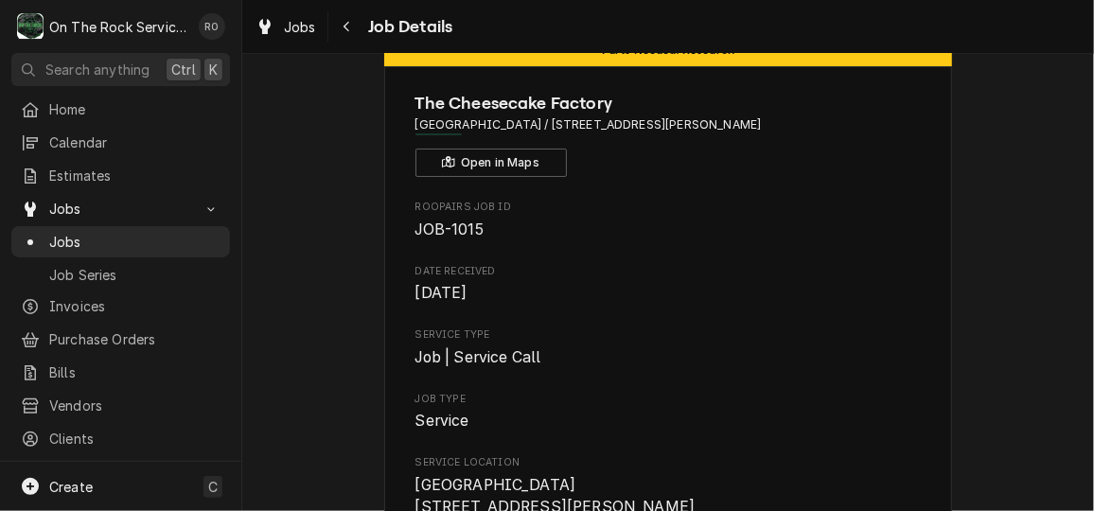
scroll to position [56, 0]
click at [125, 237] on span "Jobs" at bounding box center [134, 242] width 171 height 20
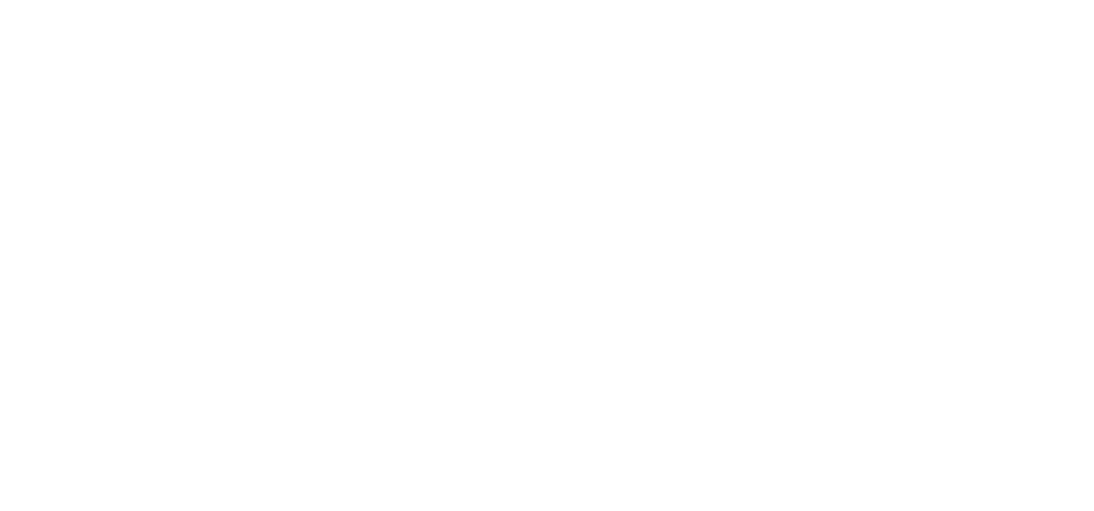
drag, startPoint x: 0, startPoint y: 0, endPoint x: 883, endPoint y: 145, distance: 894.4
click at [883, 145] on div "Dynamic Content Wrapper" at bounding box center [547, 255] width 1094 height 511
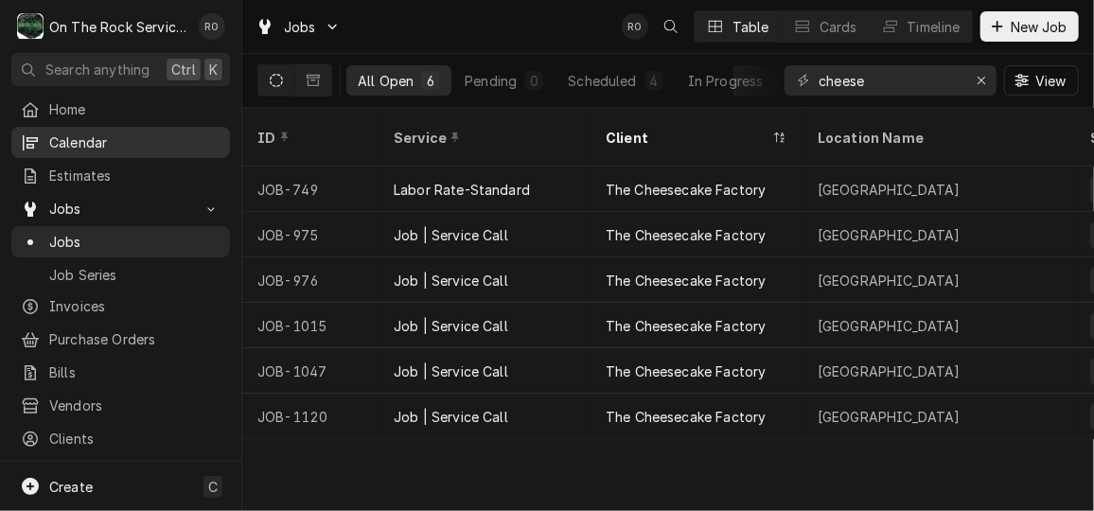
click at [147, 142] on span "Calendar" at bounding box center [134, 142] width 171 height 20
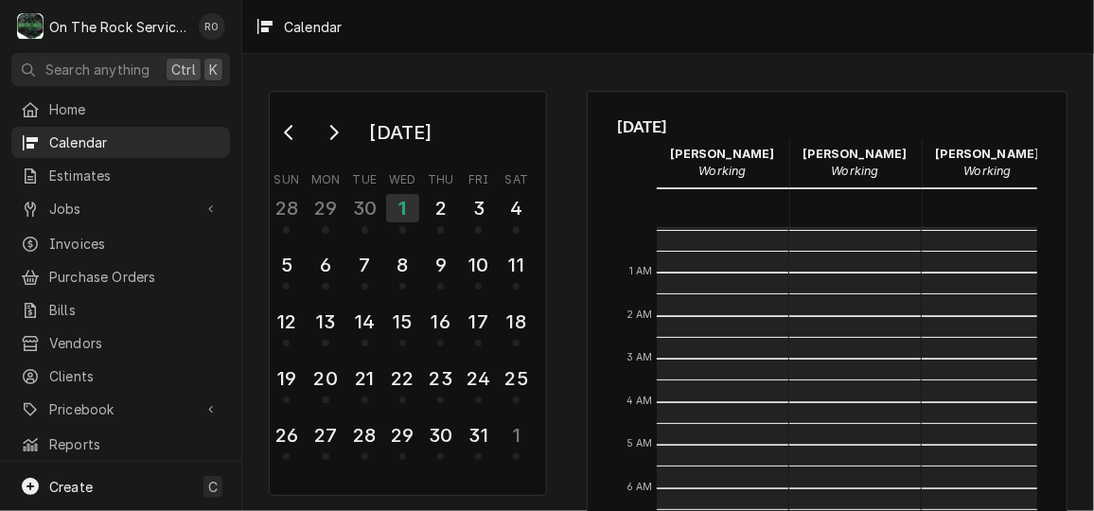
scroll to position [344, 0]
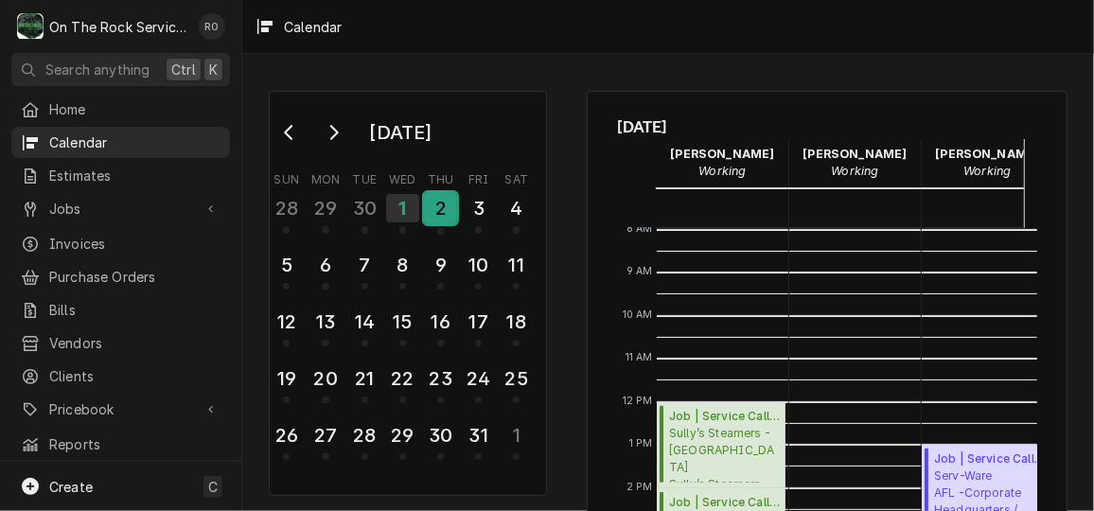
click at [428, 226] on div "2" at bounding box center [440, 211] width 33 height 46
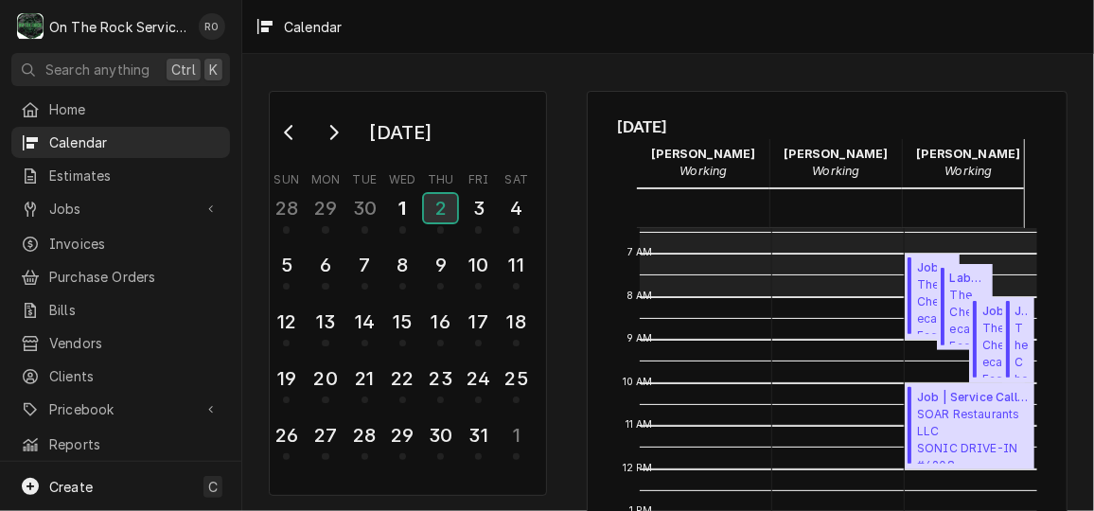
scroll to position [0, 41]
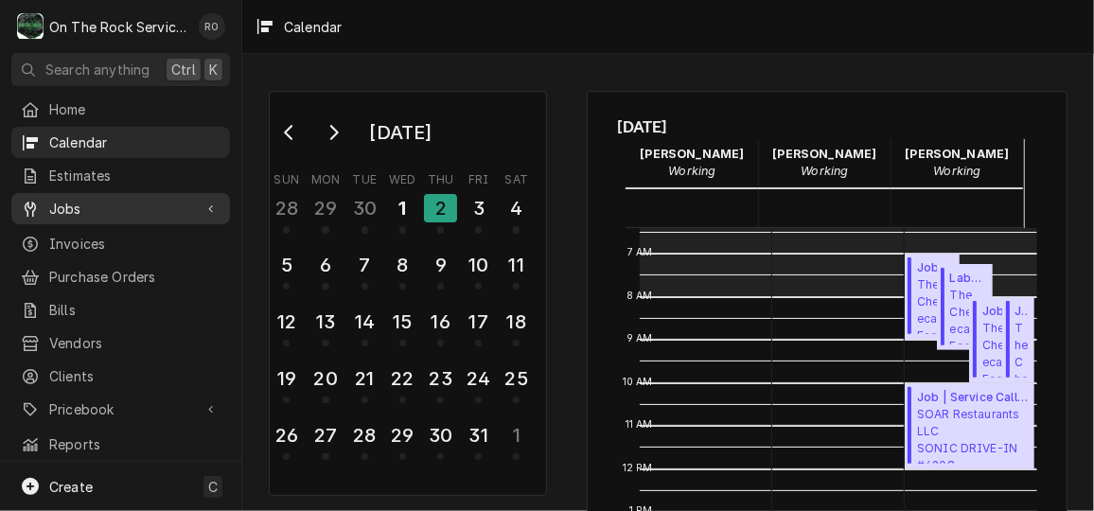
click at [146, 197] on div "Jobs" at bounding box center [120, 209] width 211 height 24
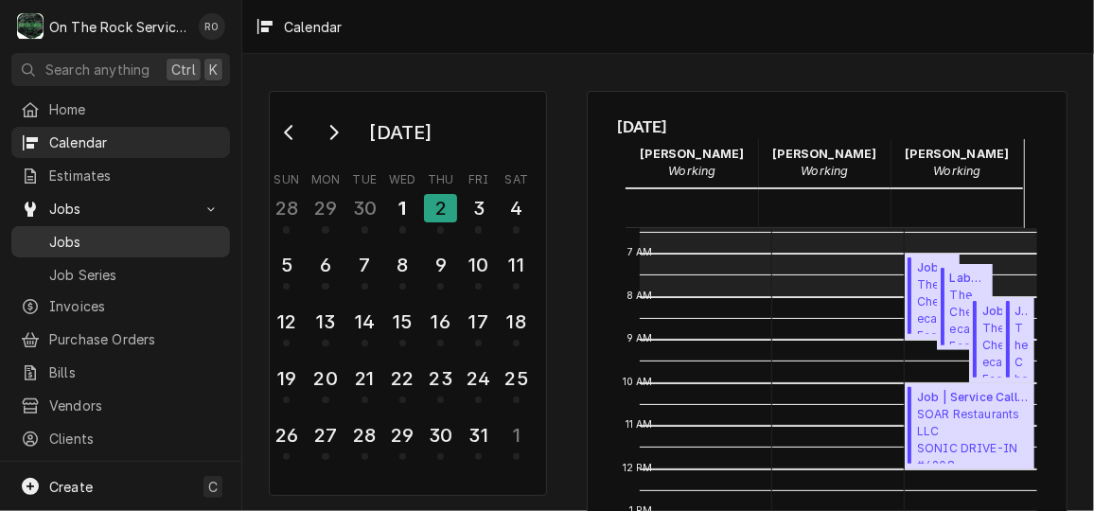
click at [146, 230] on div "Jobs" at bounding box center [120, 242] width 211 height 24
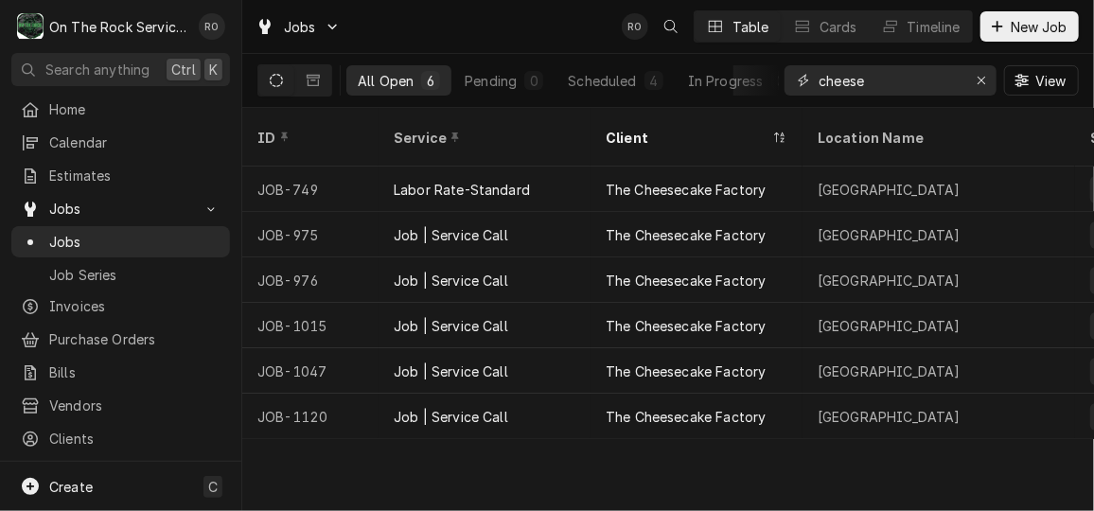
click at [896, 84] on input "cheese" at bounding box center [889, 80] width 142 height 30
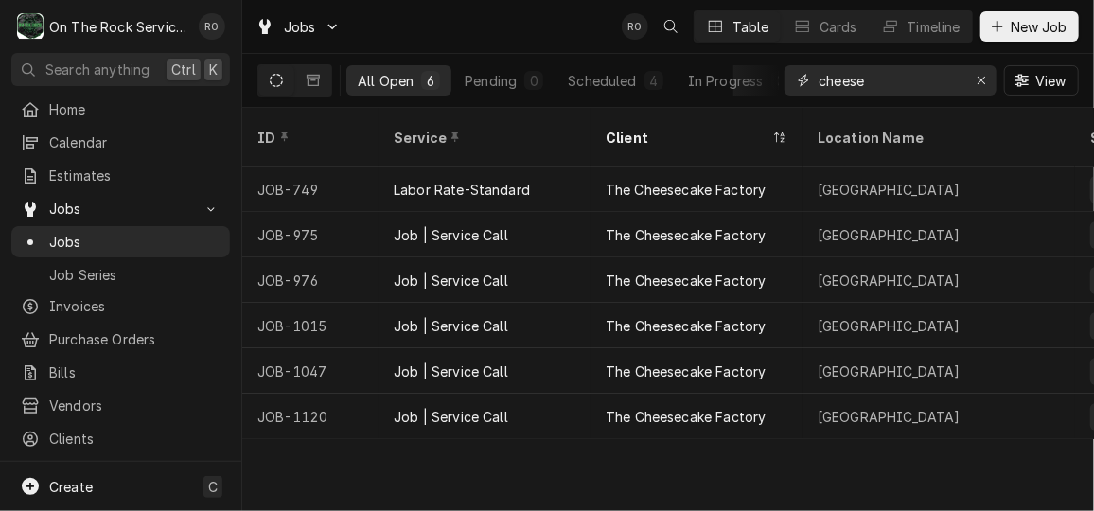
click at [896, 84] on input "cheese" at bounding box center [889, 80] width 142 height 30
type input "n"
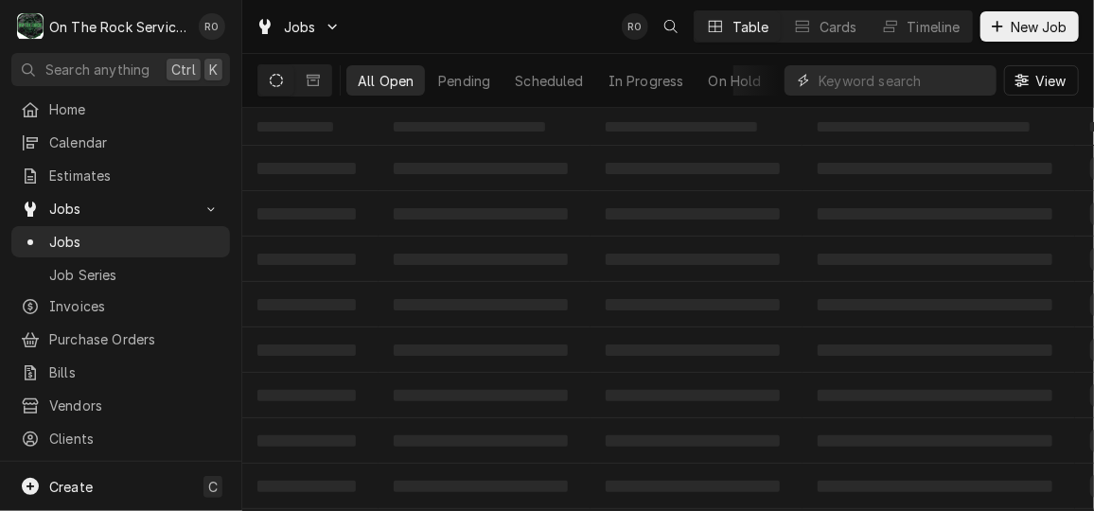
click at [896, 84] on input "Dynamic Content Wrapper" at bounding box center [902, 80] width 168 height 30
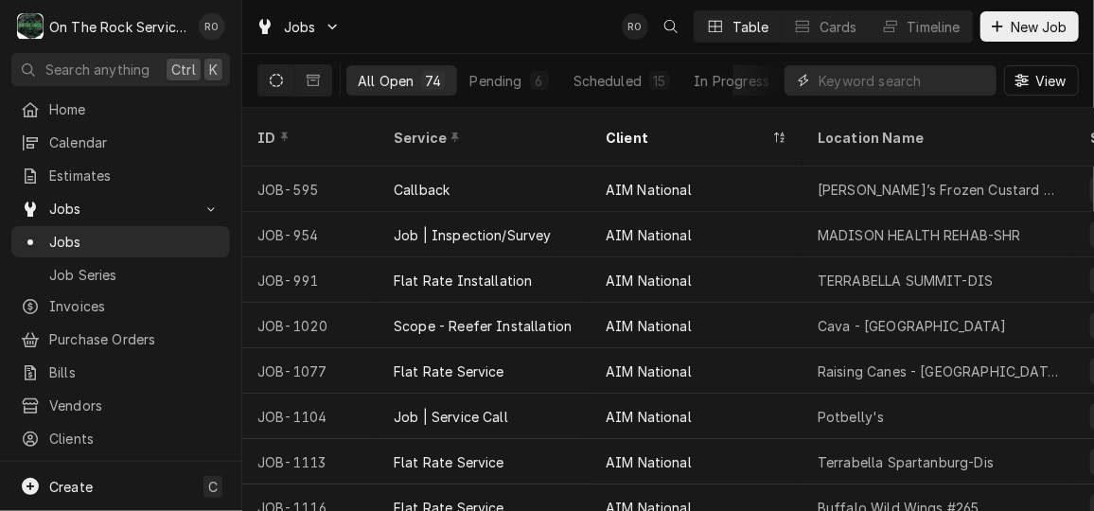
click at [896, 84] on input "Dynamic Content Wrapper" at bounding box center [902, 80] width 168 height 30
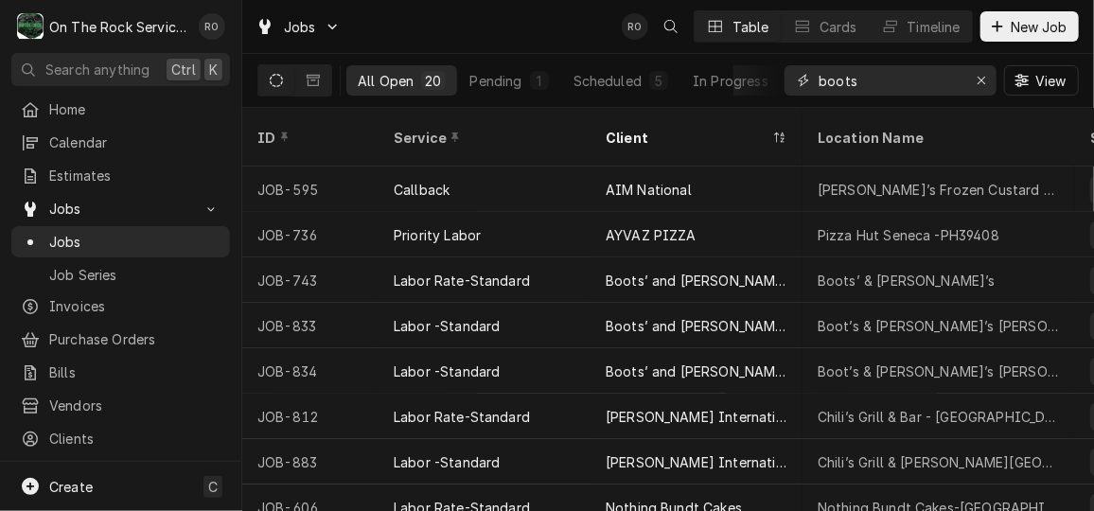
type input "boots"
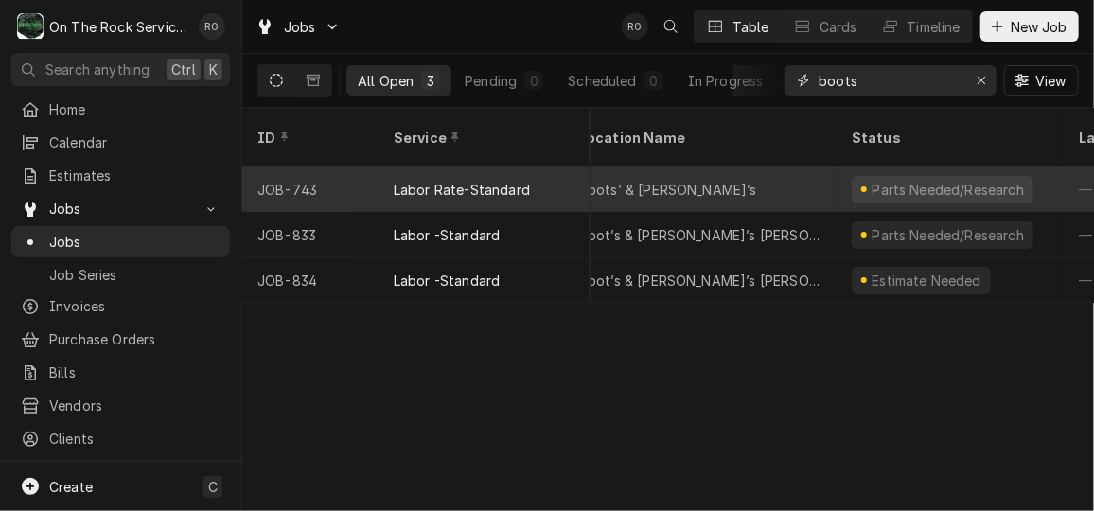
scroll to position [0, 226]
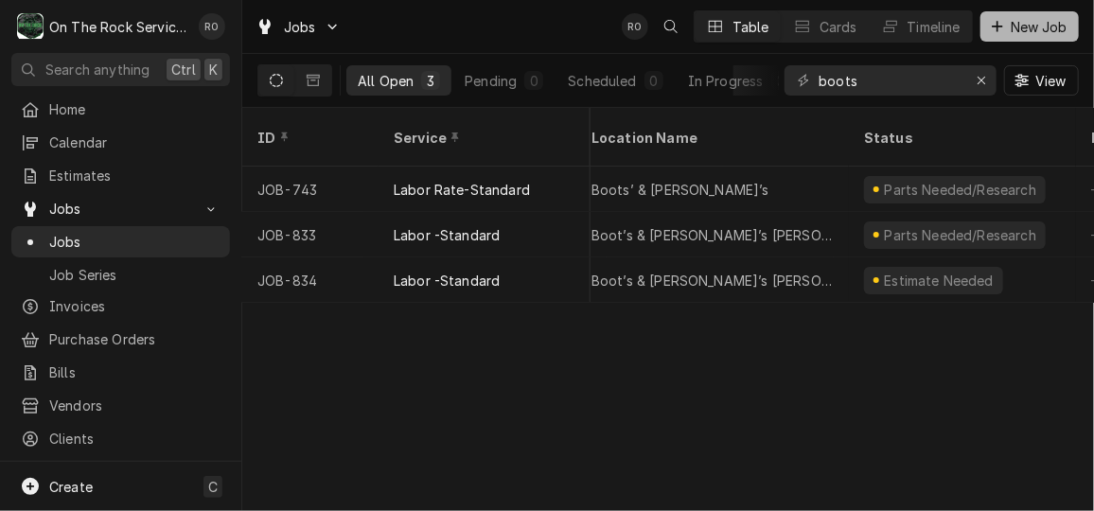
click at [1037, 25] on span "New Job" at bounding box center [1039, 27] width 64 height 20
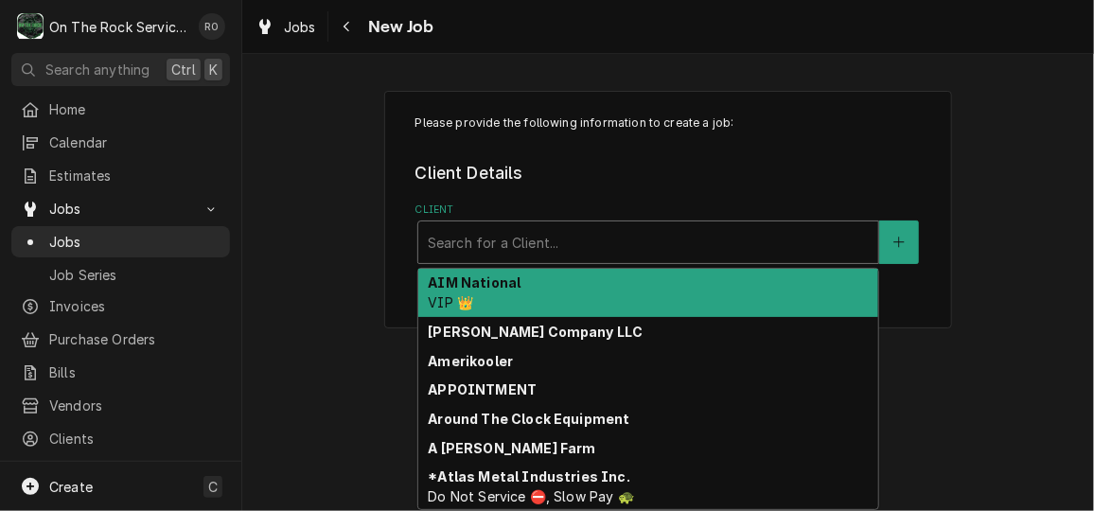
click at [632, 242] on div "Client" at bounding box center [648, 242] width 441 height 34
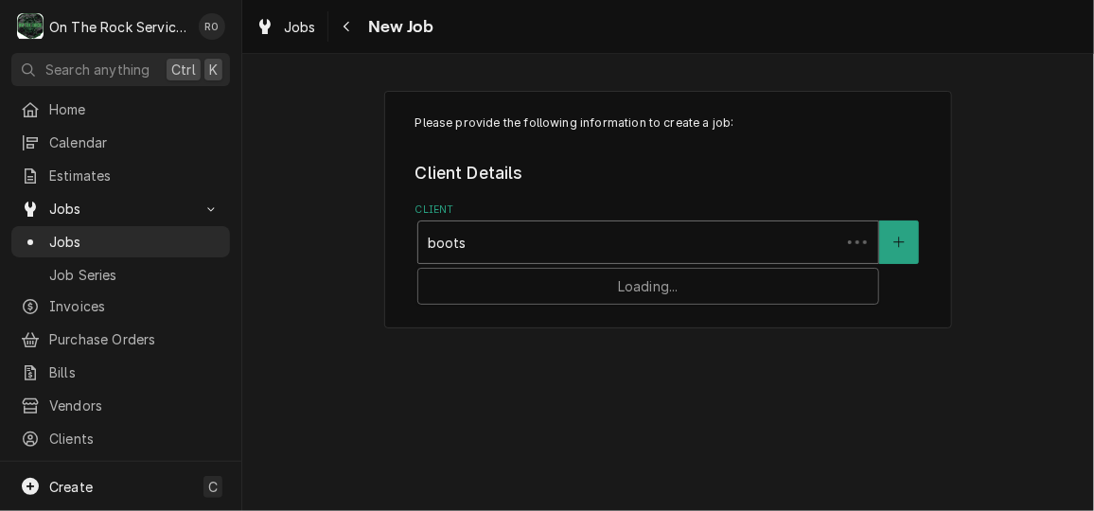
type input "boots"
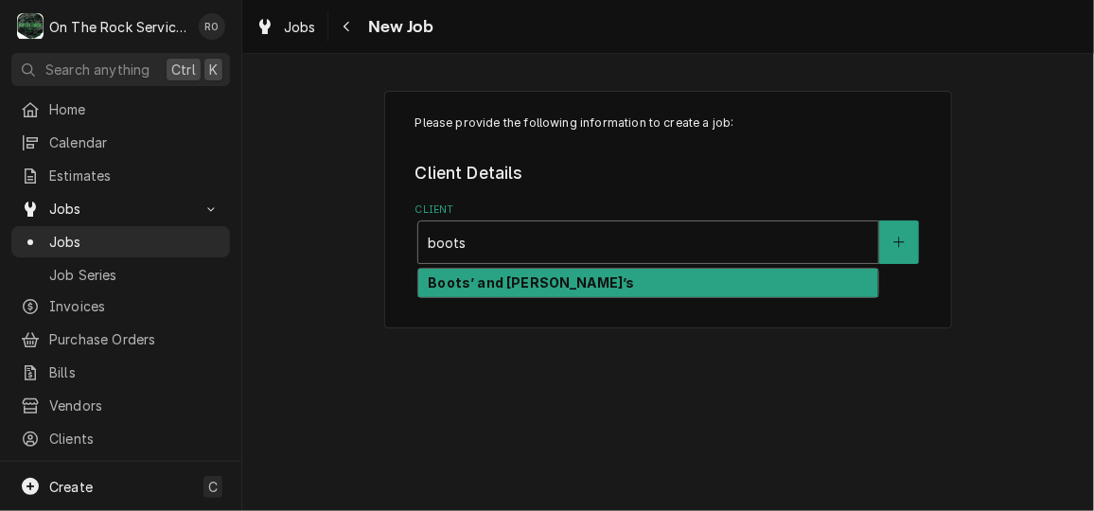
click at [633, 279] on div "Boots’ and [PERSON_NAME]’s" at bounding box center [648, 283] width 460 height 29
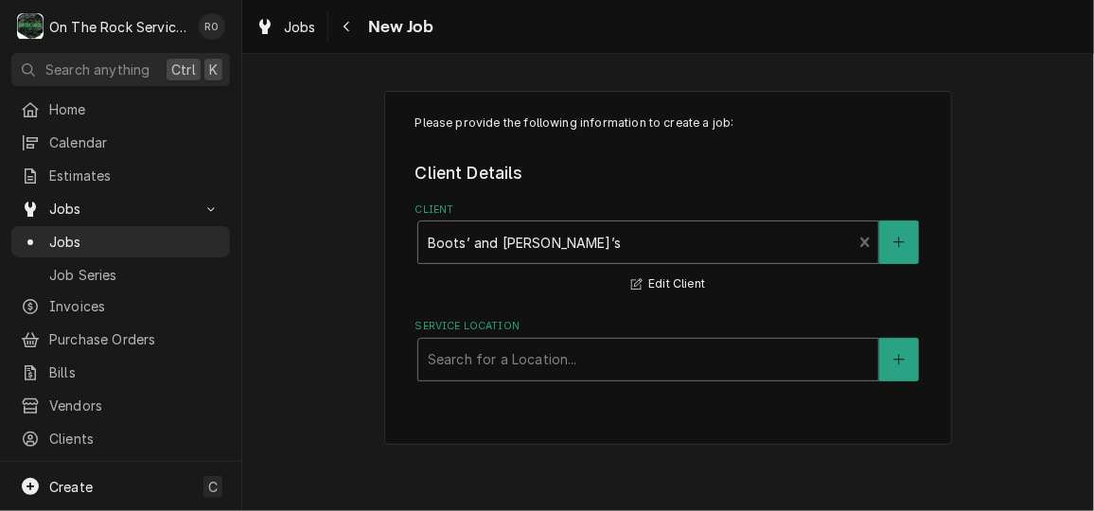
click at [637, 361] on div "Service Location" at bounding box center [648, 359] width 441 height 34
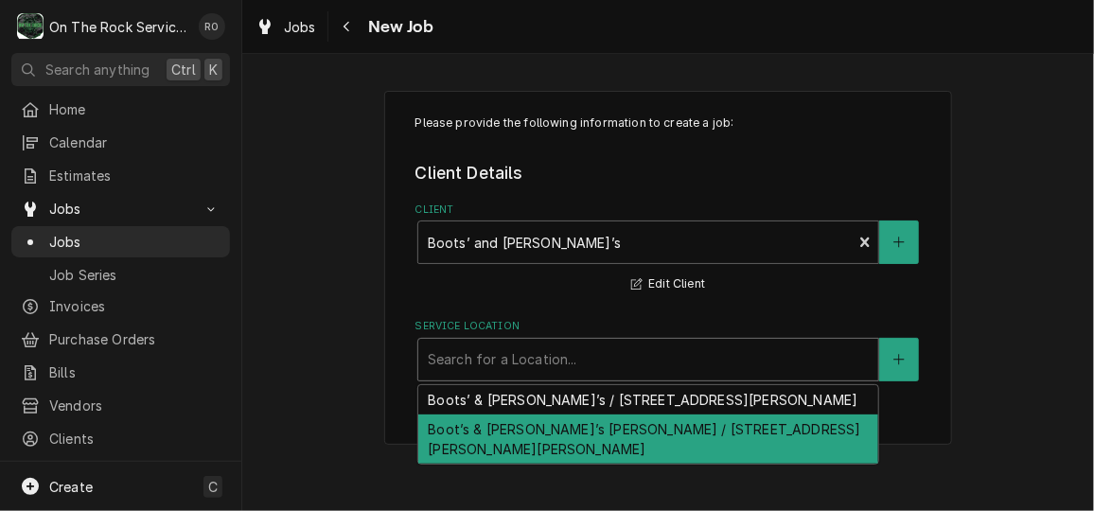
click at [653, 422] on div "Boot’s & Sonny’s Landrum / 328 S Howard Ave, Landrum, SC 29356" at bounding box center [648, 438] width 460 height 49
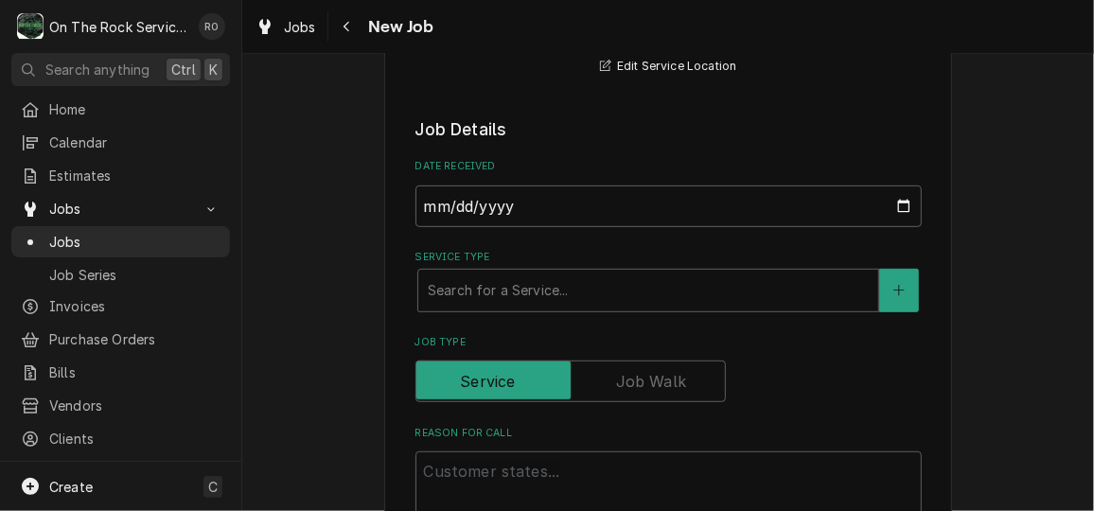
scroll to position [395, 0]
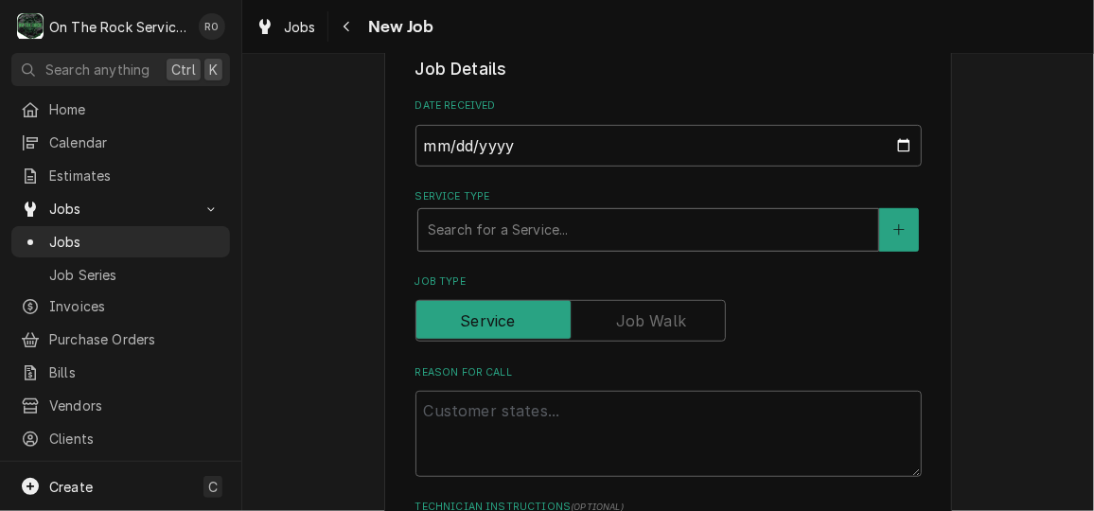
click at [535, 225] on div "Service Type" at bounding box center [648, 230] width 441 height 34
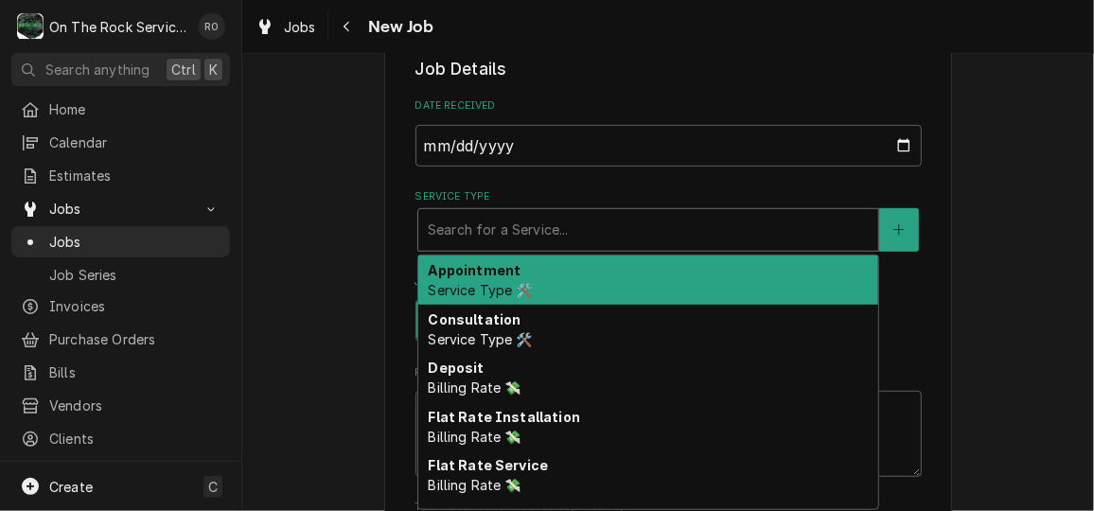
type textarea "x"
type input "s"
type textarea "x"
type input "se"
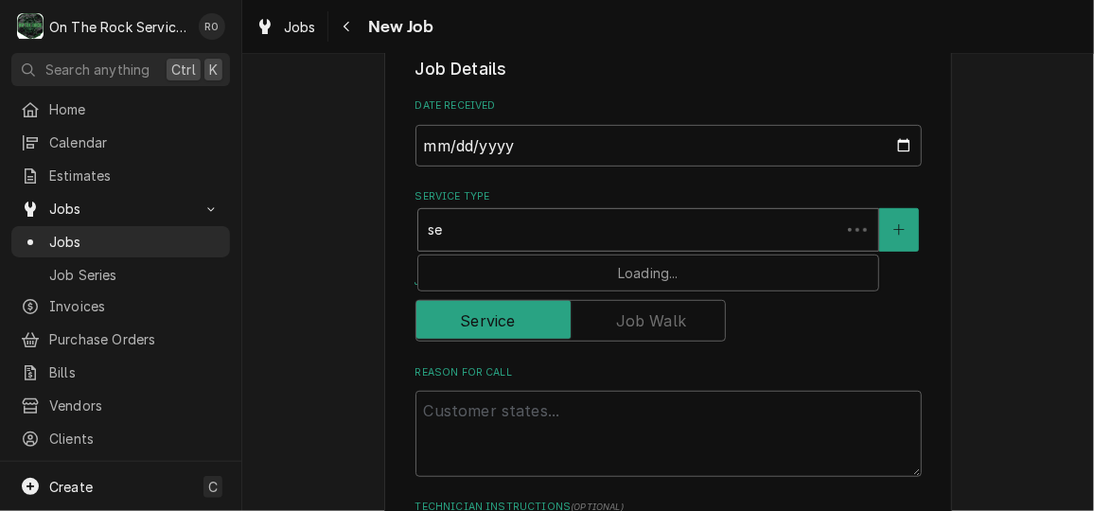
type textarea "x"
type input "ser"
type textarea "x"
type input "serv"
type textarea "x"
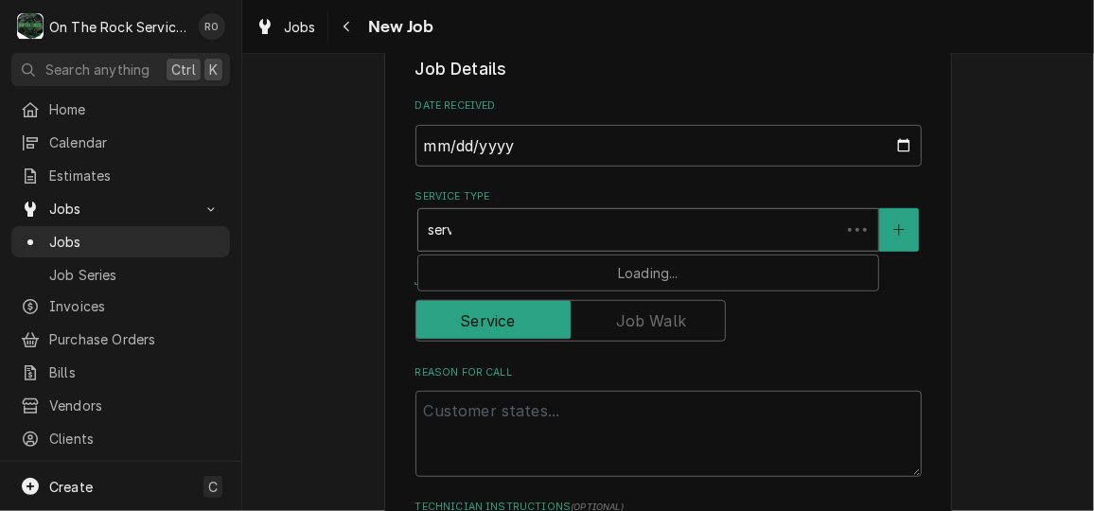
type input "servi"
type textarea "x"
type input "servic"
type textarea "x"
type input "service"
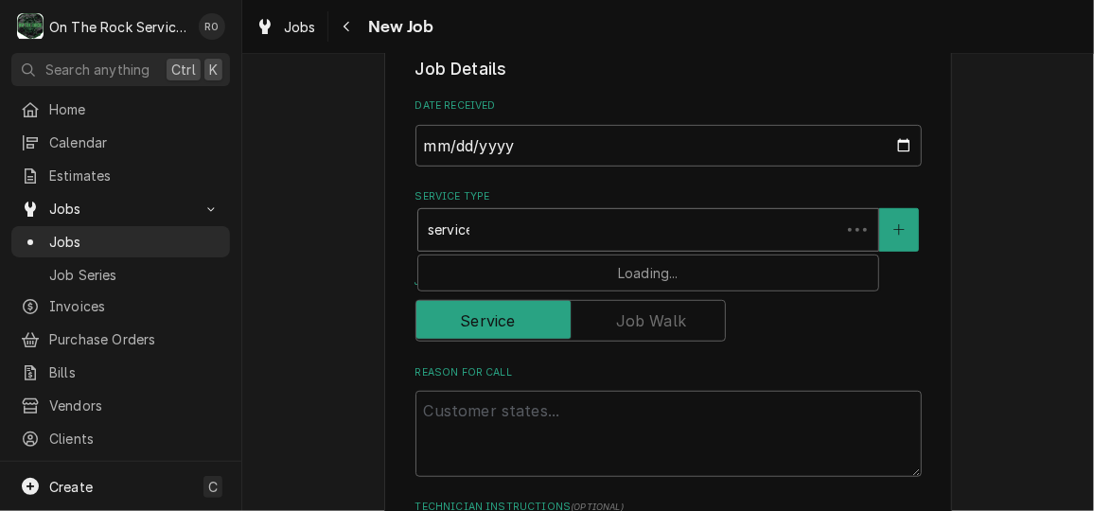
type textarea "x"
type input "service v"
type textarea "x"
type input "service val"
type textarea "x"
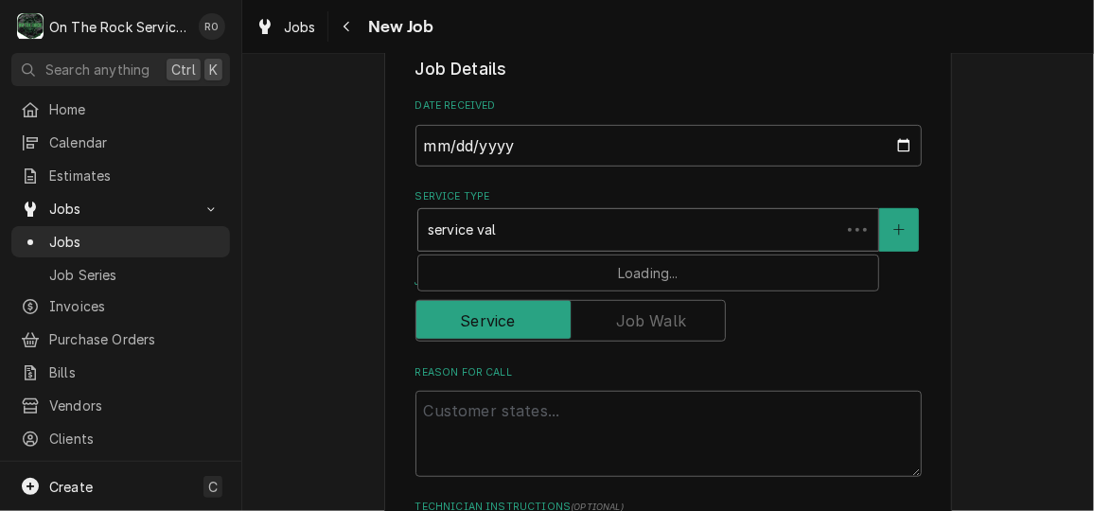
type input "service vall"
type textarea "x"
type input "service val"
type textarea "x"
type input "service va"
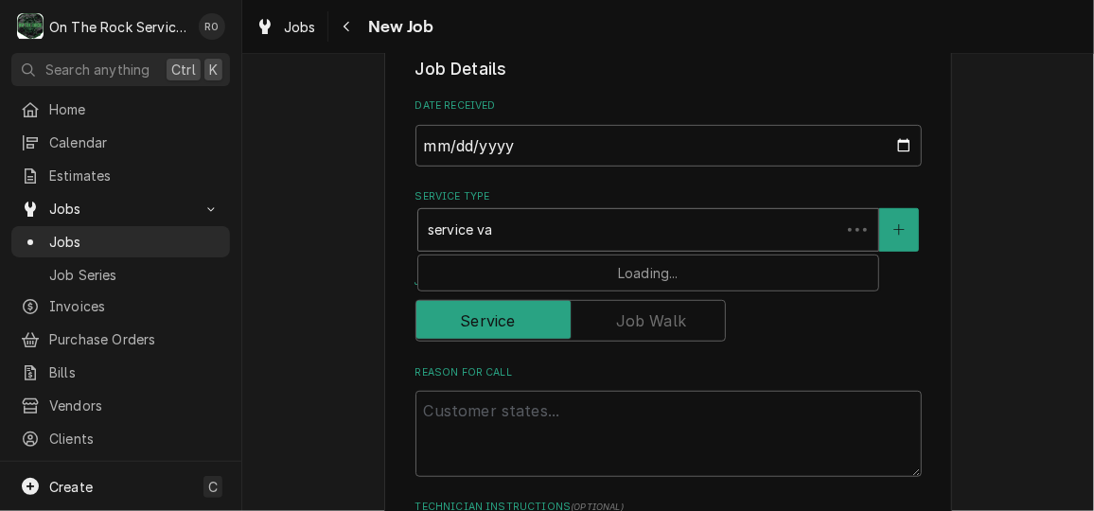
type textarea "x"
type input "service v"
type textarea "x"
type input "service"
type textarea "x"
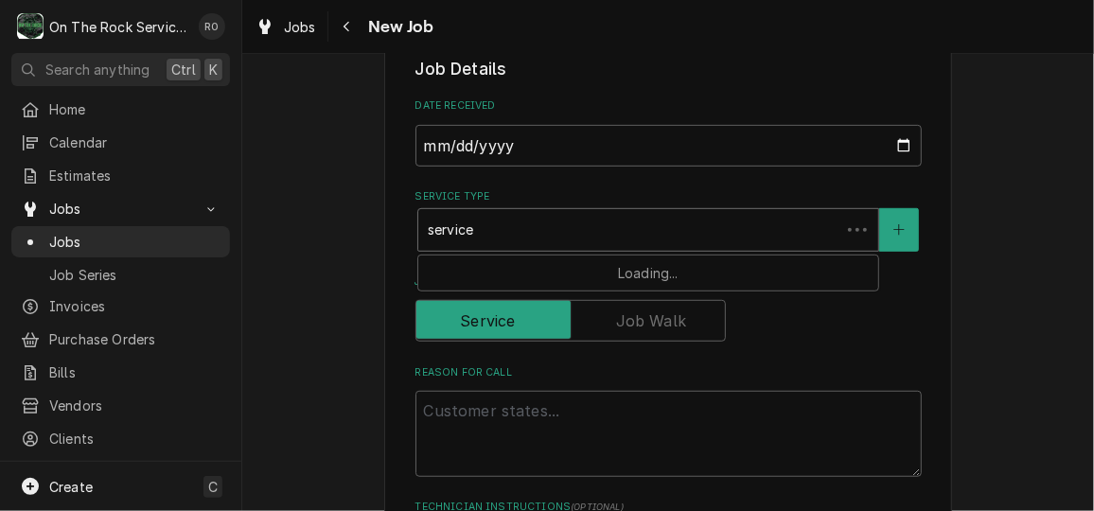
type input "service c"
type textarea "x"
type input "service cal"
type textarea "x"
type input "service call"
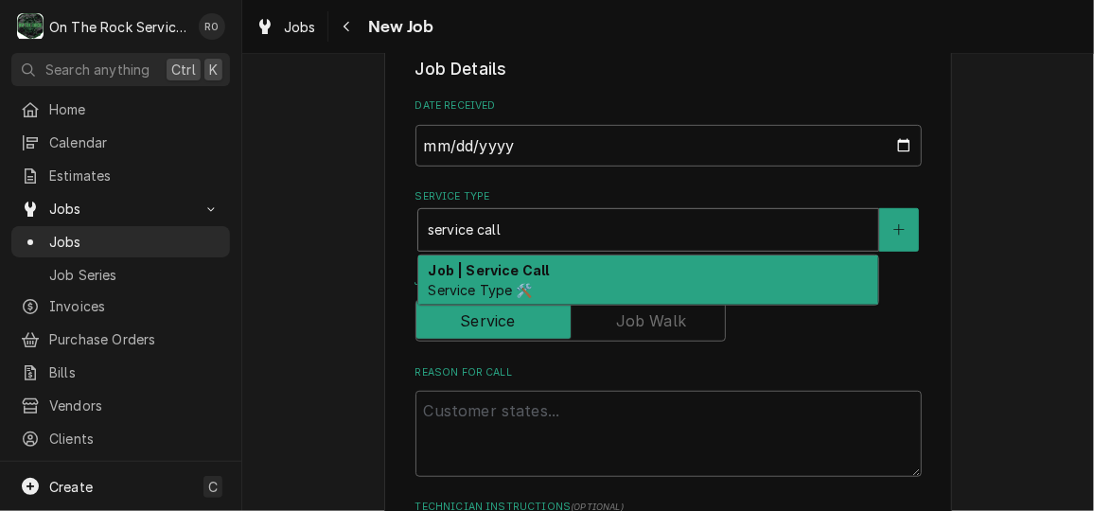
click at [522, 291] on span "Service Type 🛠️" at bounding box center [480, 290] width 104 height 16
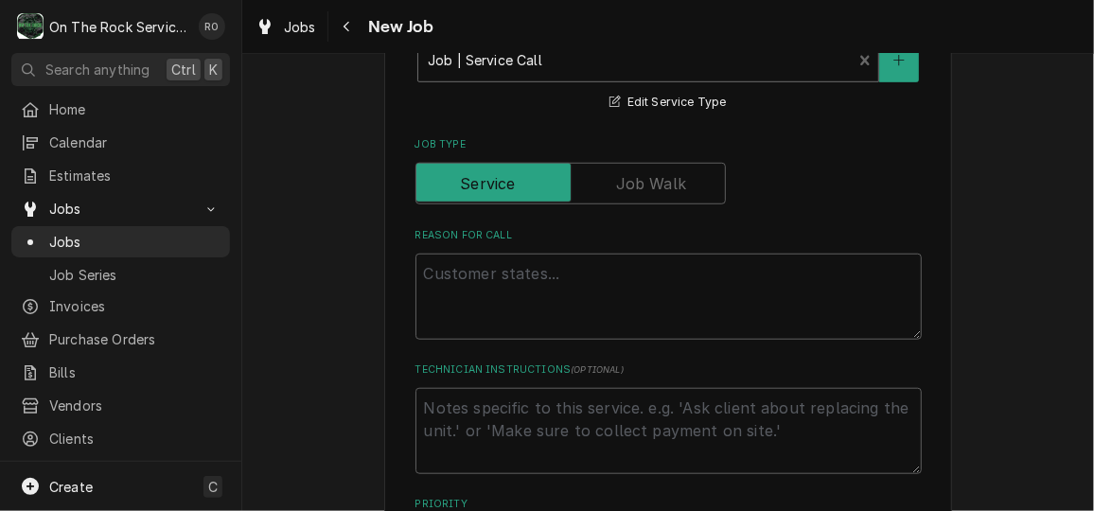
scroll to position [566, 0]
click at [522, 291] on textarea "Reason For Call" at bounding box center [668, 295] width 506 height 85
type textarea "x"
type textarea "S"
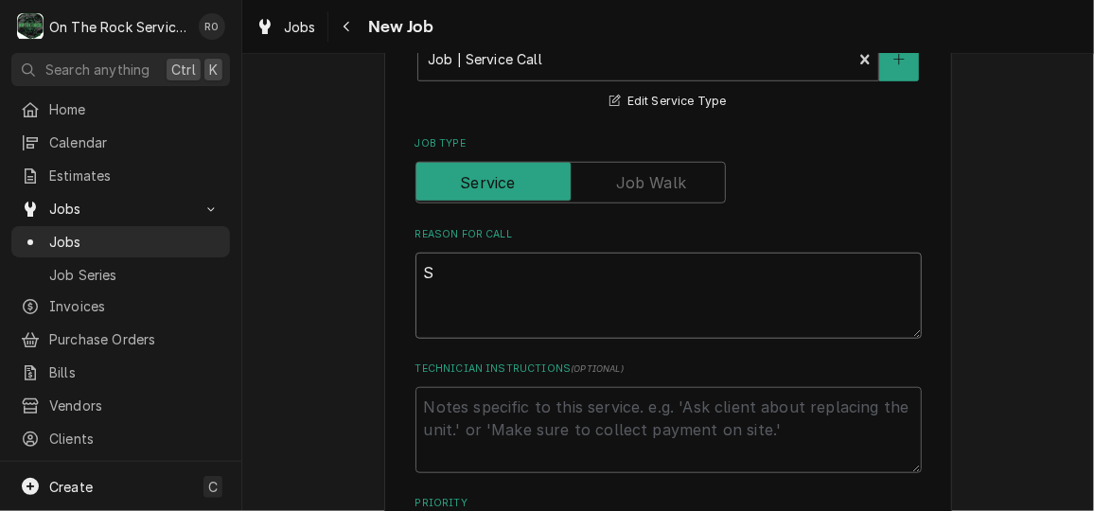
type textarea "x"
type textarea "Sp"
type textarea "x"
type textarea "Spac"
type textarea "x"
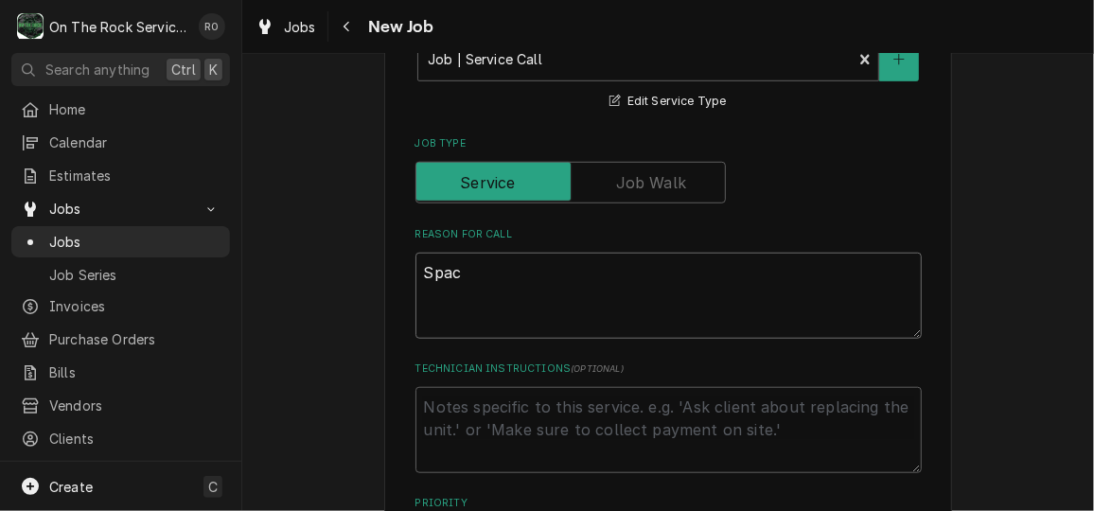
type textarea "Space"
type textarea "x"
type textarea "Spacem"
type textarea "x"
type textarea "Spacema"
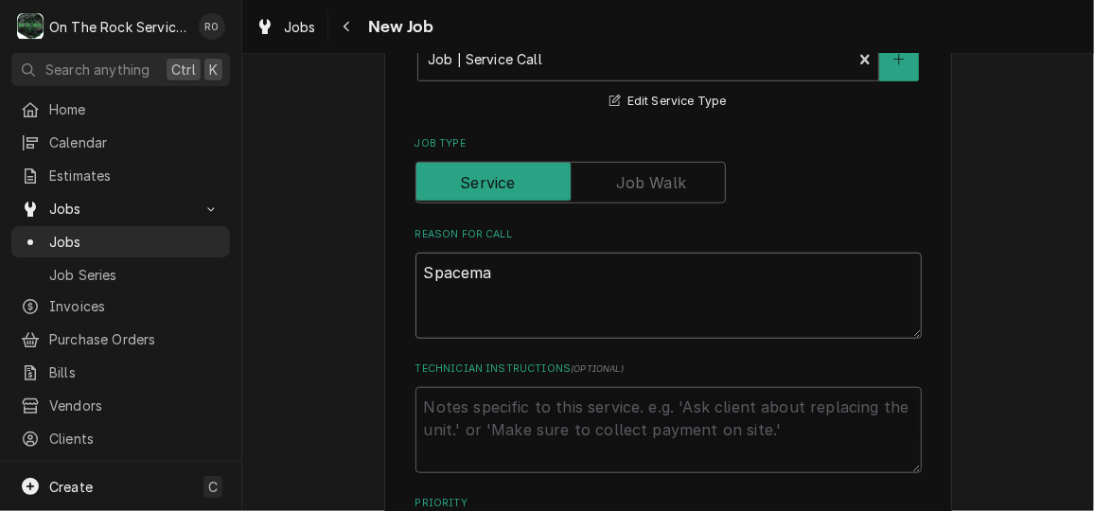
type textarea "x"
type textarea "Spaceman"
type textarea "x"
type textarea "Spaceman"
type textarea "x"
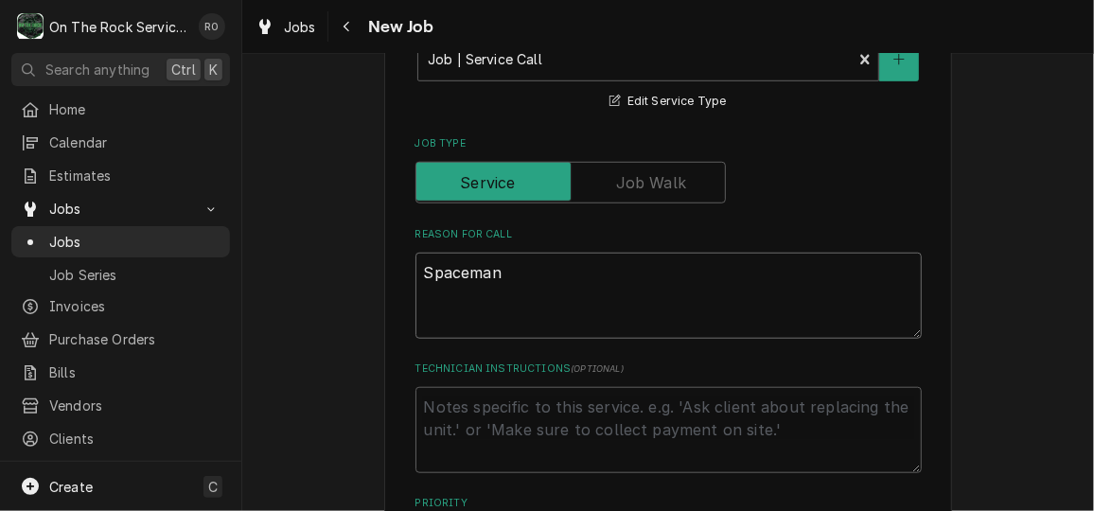
type textarea "Spaceman i"
type textarea "x"
type textarea "Spaceman ice"
type textarea "x"
type textarea "Spaceman ice"
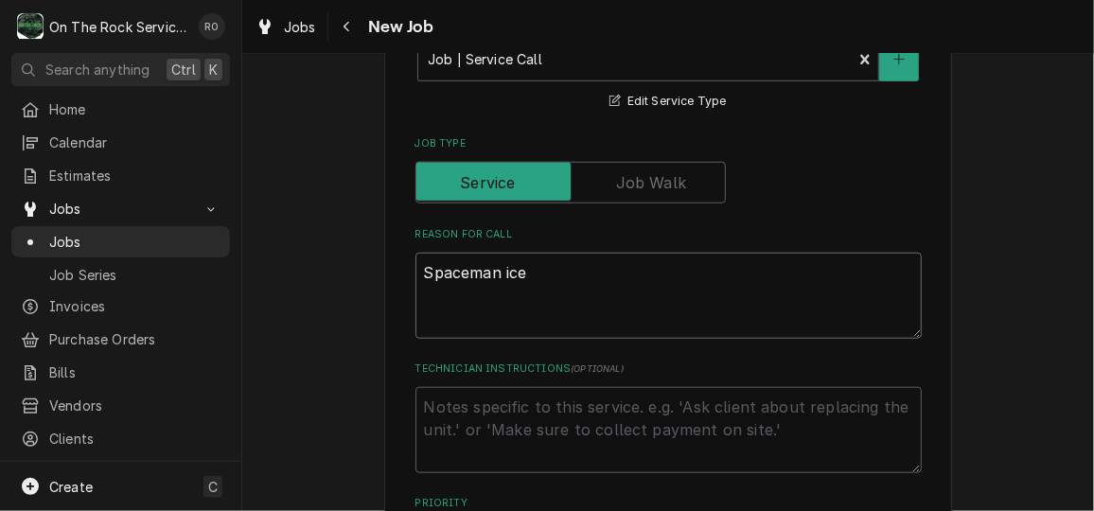
type textarea "x"
type textarea "Spaceman ice c"
type textarea "x"
type textarea "Spaceman ice cr"
type textarea "x"
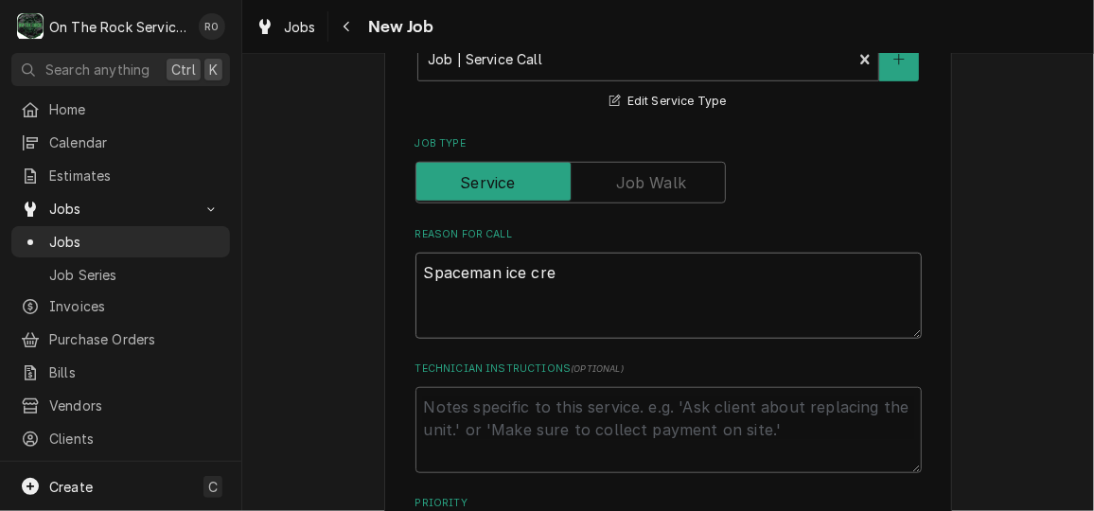
type textarea "Spaceman ice crea"
type textarea "x"
type textarea "Spaceman ice cream"
type textarea "x"
type textarea "Spaceman ice cream"
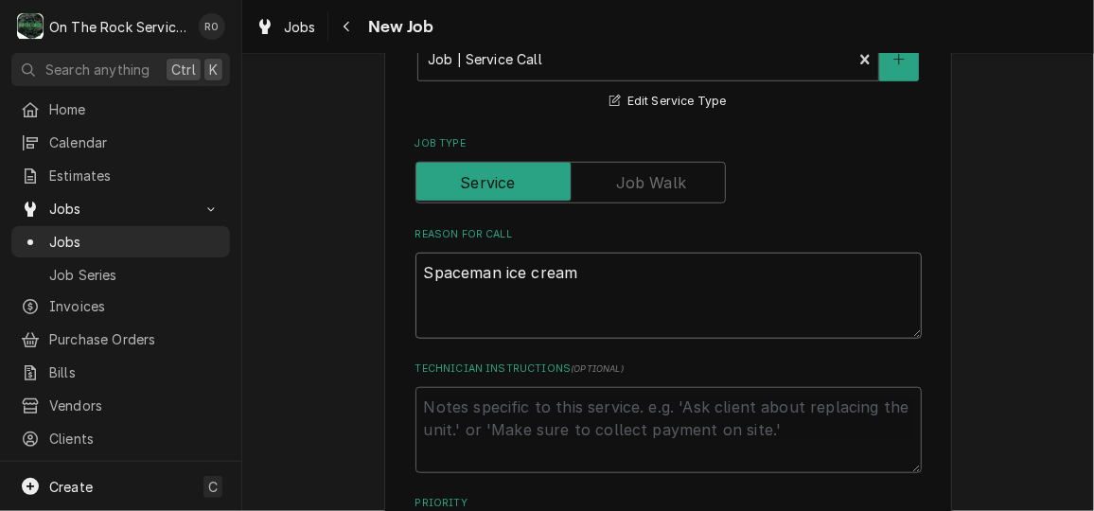
type textarea "x"
type textarea "Spaceman ice cream m"
type textarea "x"
type textarea "Spaceman ice cream ma"
type textarea "x"
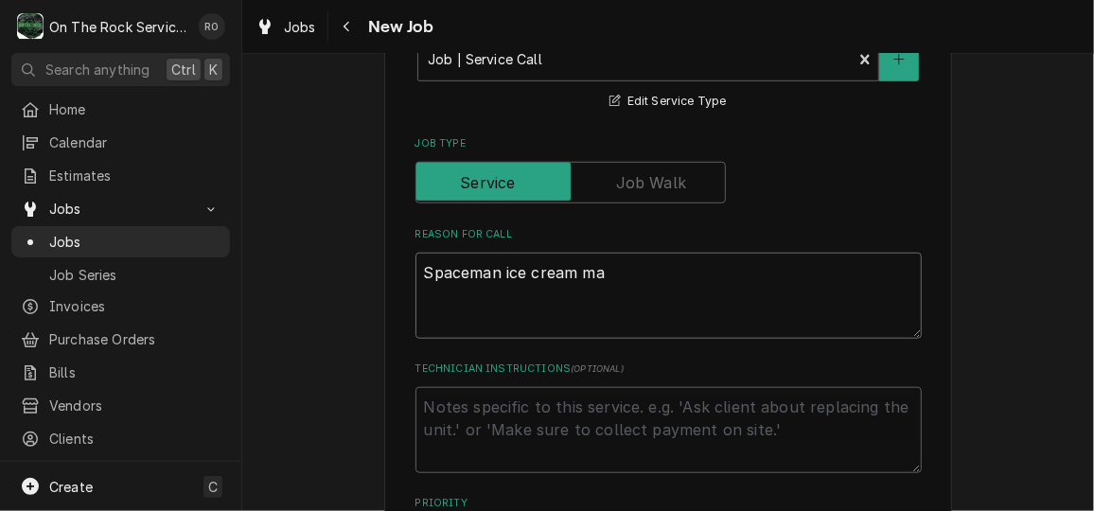
type textarea "Spaceman ice cream mac"
type textarea "x"
type textarea "Spaceman ice cream machi"
type textarea "x"
type textarea "Spaceman ice cream machin"
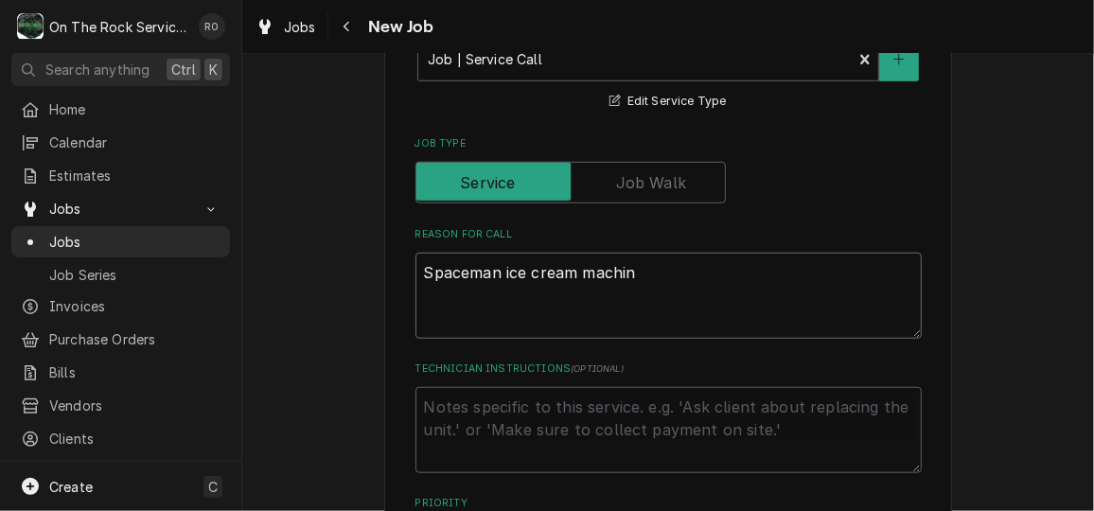
type textarea "x"
type textarea "Spaceman ice cream machine"
type textarea "x"
type textarea "Spaceman ice cream machine"
type textarea "x"
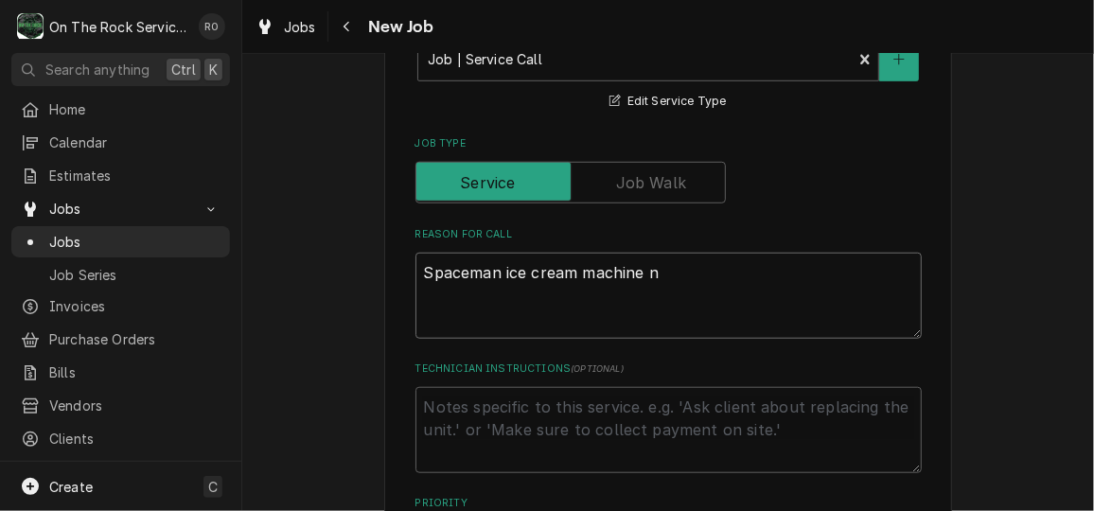
type textarea "Spaceman ice cream machine no"
type textarea "x"
type textarea "Spaceman ice cream machine not"
type textarea "x"
type textarea "Spaceman ice cream machine not"
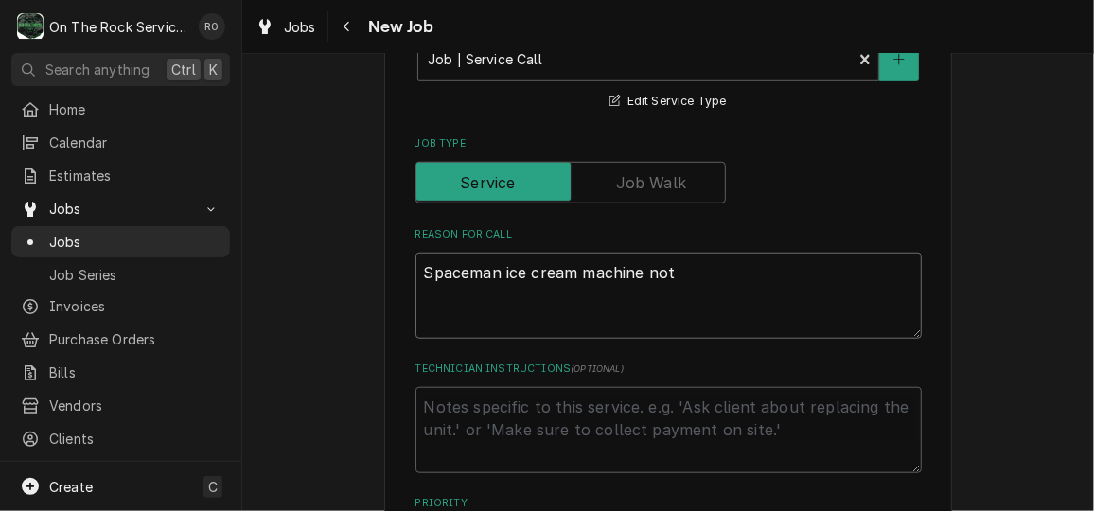
type textarea "x"
type textarea "Spaceman ice cream machine not w"
type textarea "x"
type textarea "Spaceman ice cream machine not wor"
type textarea "x"
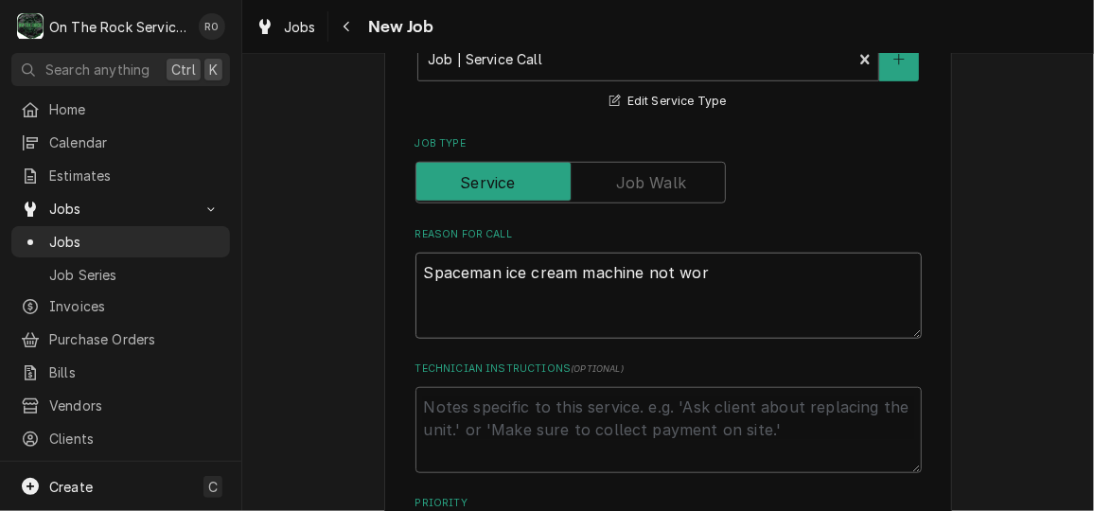
type textarea "Spaceman ice cream machine not work"
type textarea "x"
type textarea "Spaceman ice cream machine not worki"
type textarea "x"
type textarea "Spaceman ice cream machine not working"
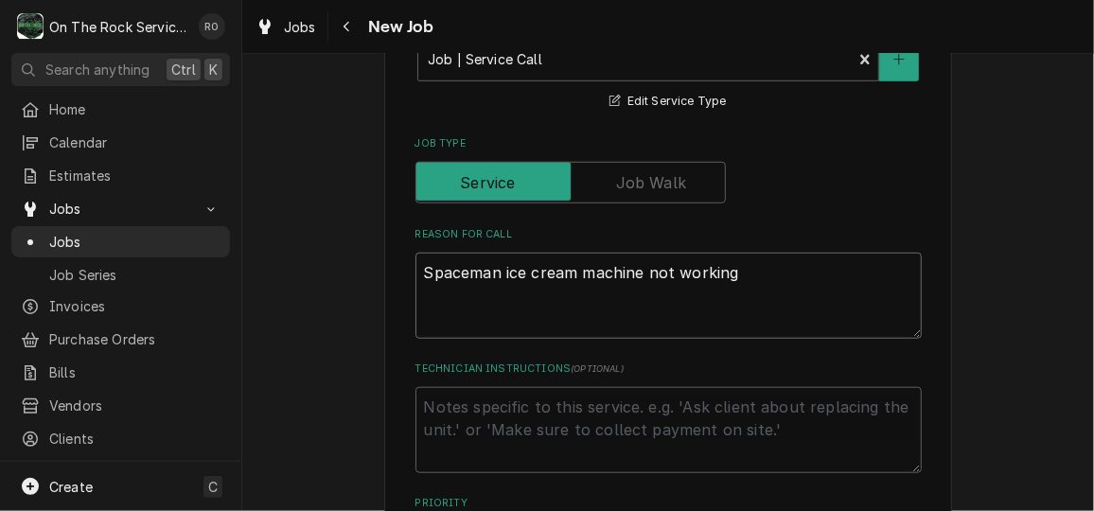
type textarea "x"
type textarea "Spaceman ice cream machine not working"
type textarea "x"
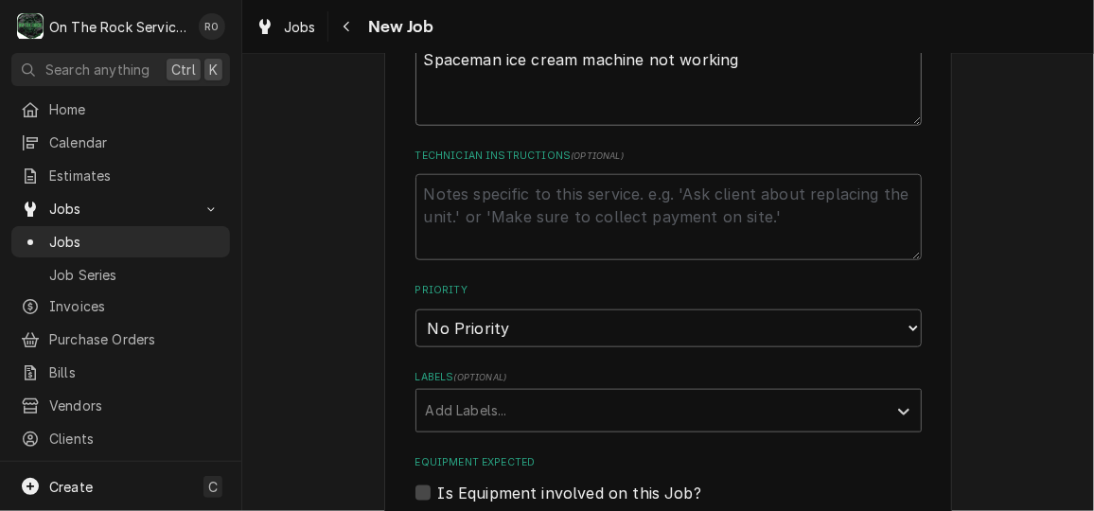
scroll to position [781, 0]
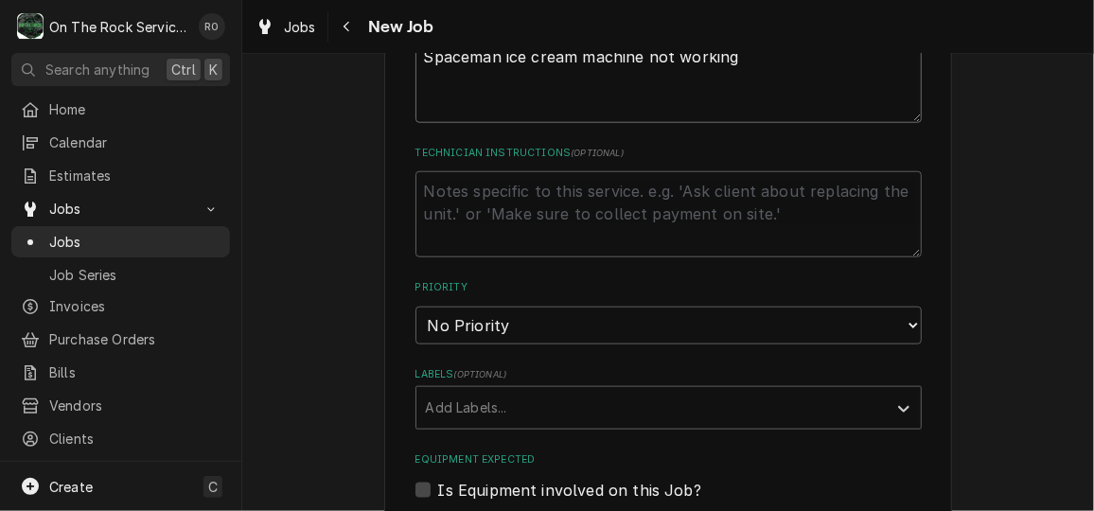
type textarea "Spaceman ice cream machine not working"
click at [524, 324] on select "No Priority Urgent High Medium Low" at bounding box center [668, 326] width 506 height 38
select select "2"
click at [415, 307] on select "No Priority Urgent High Medium Low" at bounding box center [668, 326] width 506 height 38
type textarea "x"
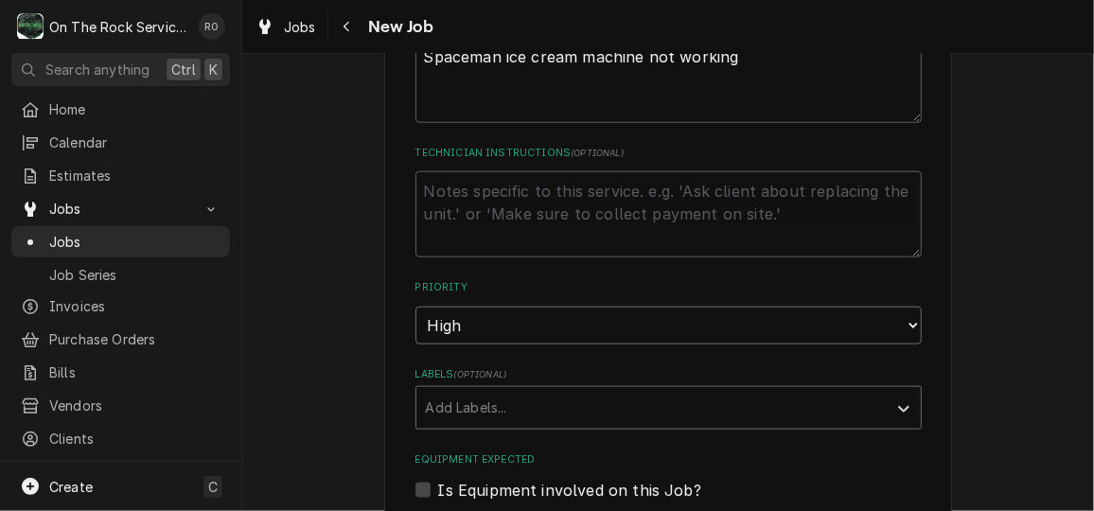
scroll to position [801, 0]
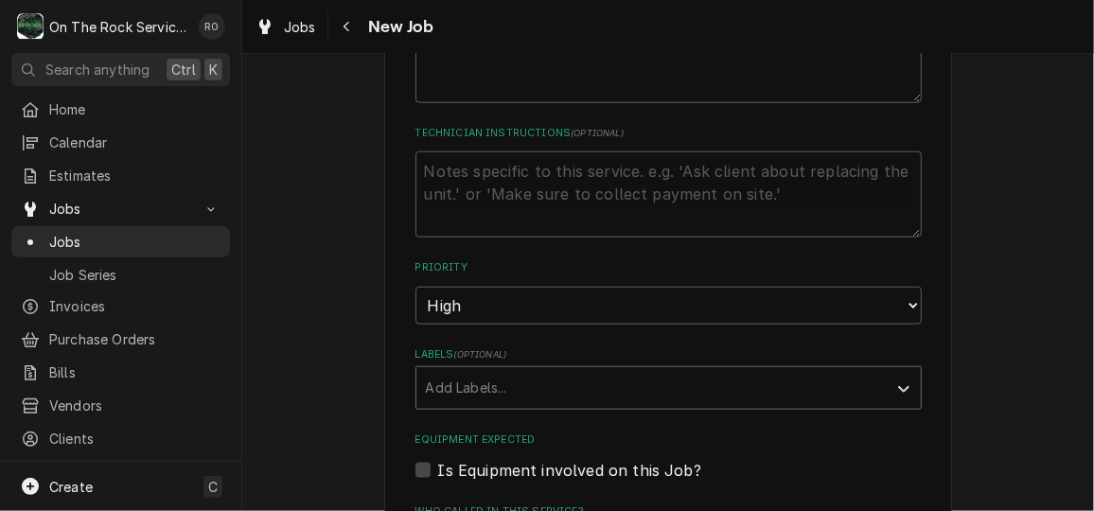
click at [523, 400] on div "Labels" at bounding box center [651, 388] width 451 height 34
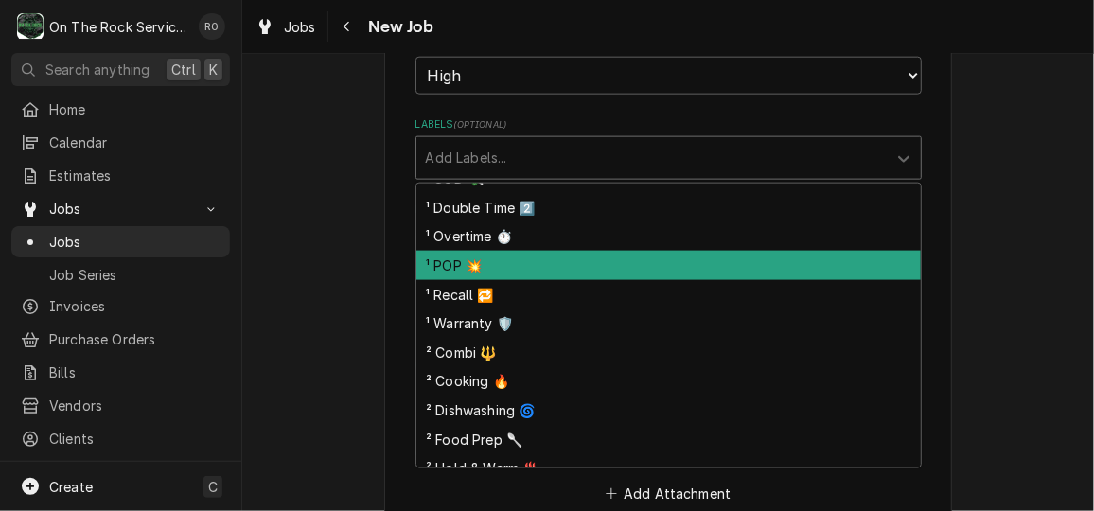
scroll to position [0, 0]
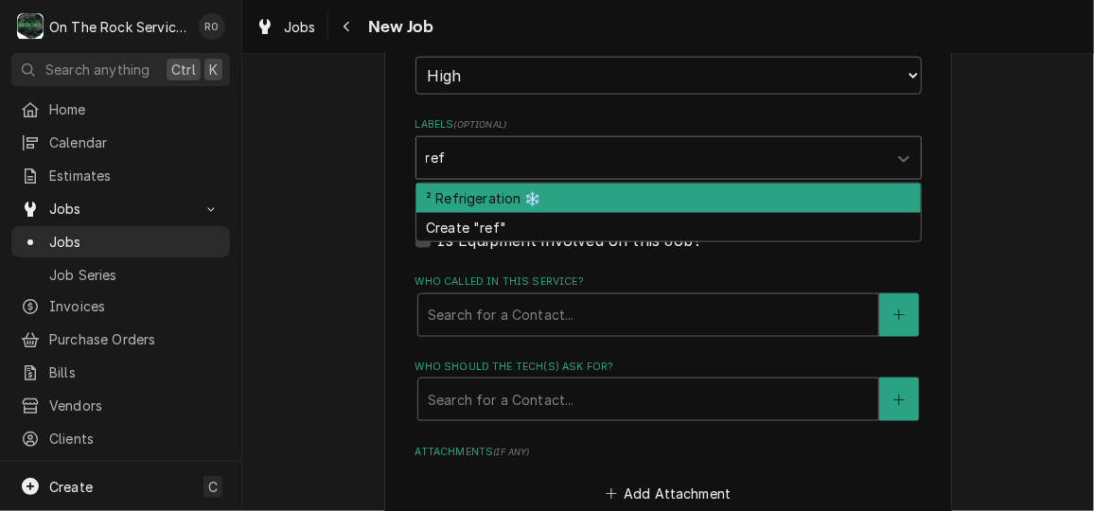
type input "refr"
click at [714, 190] on div "² Refrigeration ❄️" at bounding box center [668, 198] width 504 height 29
type textarea "x"
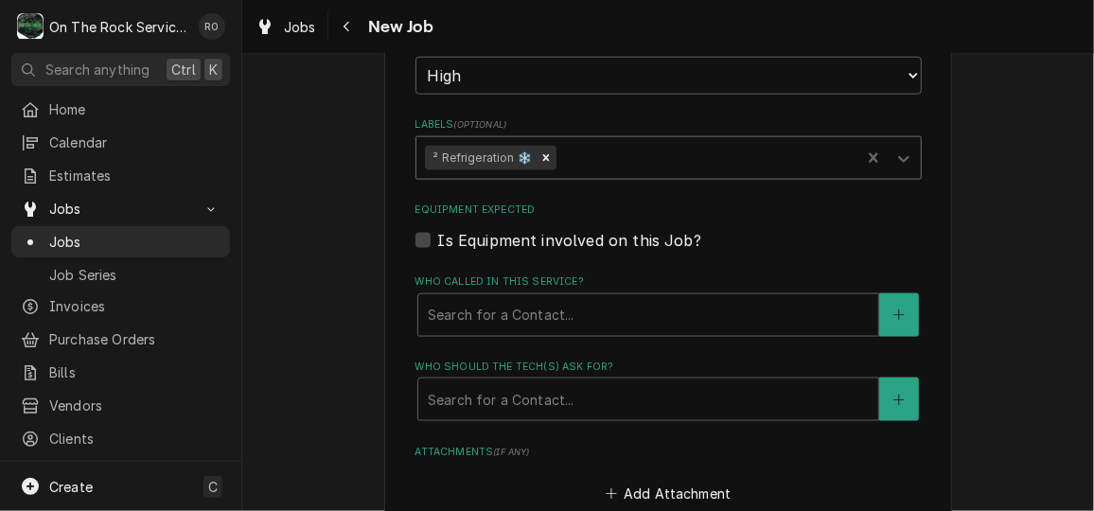
scroll to position [1085, 0]
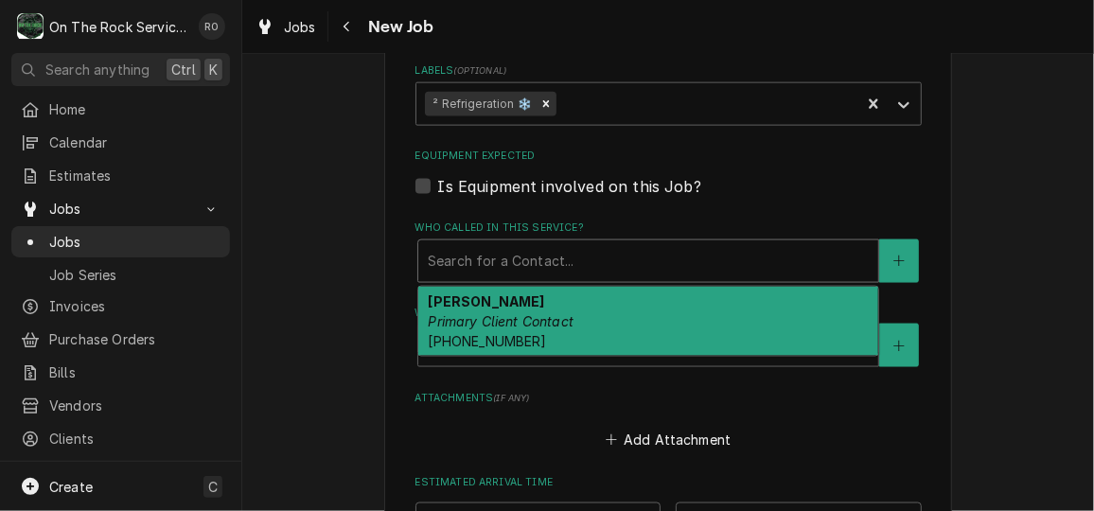
click at [680, 262] on div "Who called in this service?" at bounding box center [648, 261] width 441 height 34
click at [677, 304] on div "Clay Clayton Primary Client Contact (864) 804-7004" at bounding box center [648, 321] width 460 height 69
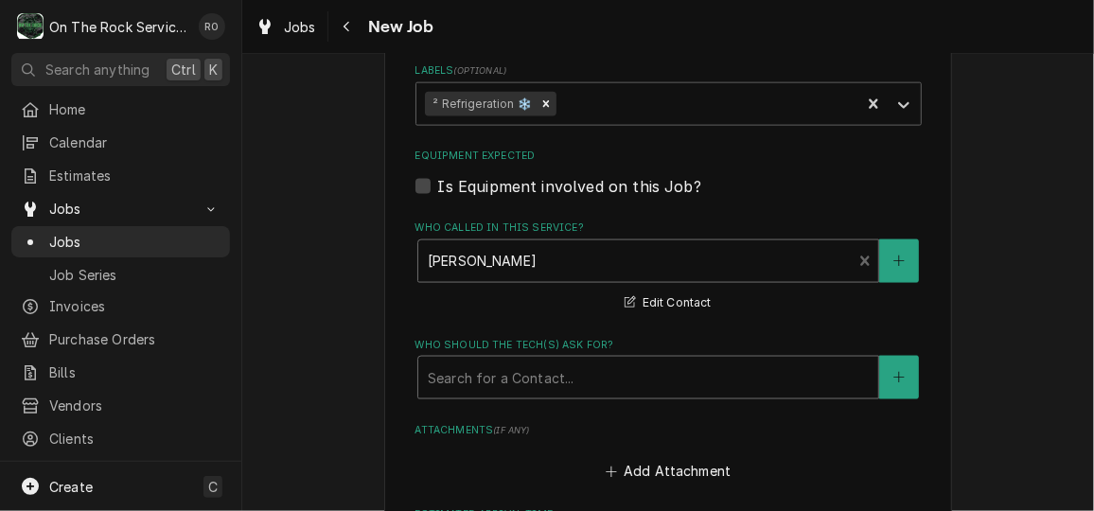
click at [662, 363] on div "Who should the tech(s) ask for?" at bounding box center [648, 377] width 441 height 34
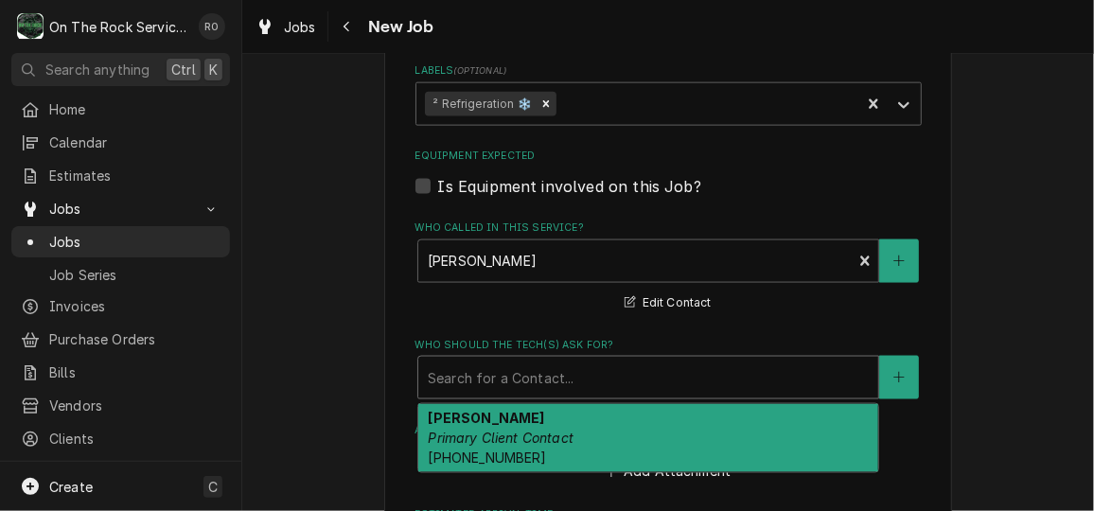
click at [661, 413] on div "Clay Clayton Primary Client Contact (864) 804-7004" at bounding box center [648, 438] width 460 height 69
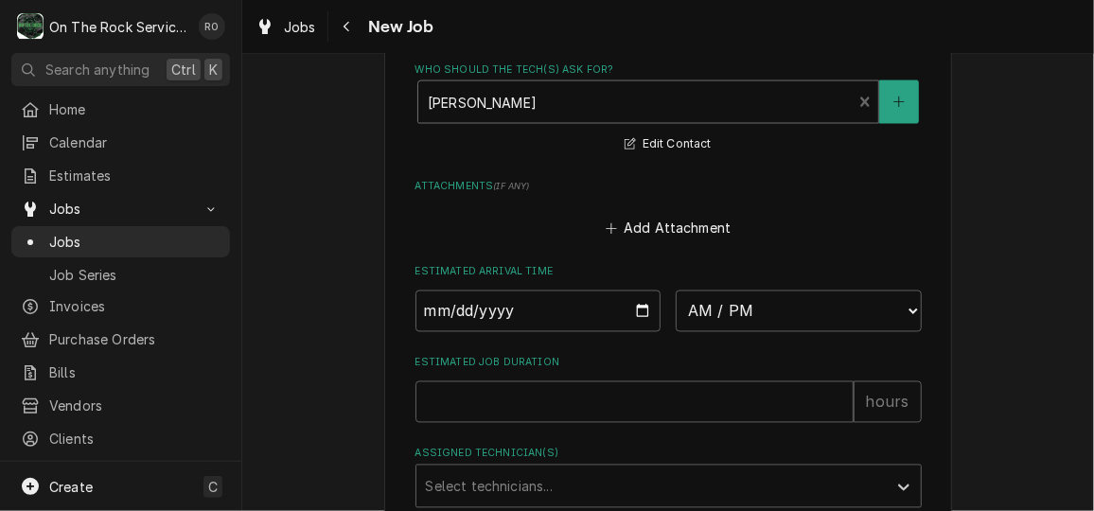
scroll to position [1361, 0]
click at [639, 308] on input "Date" at bounding box center [538, 310] width 246 height 42
type textarea "x"
type input "2025-10-03"
type textarea "x"
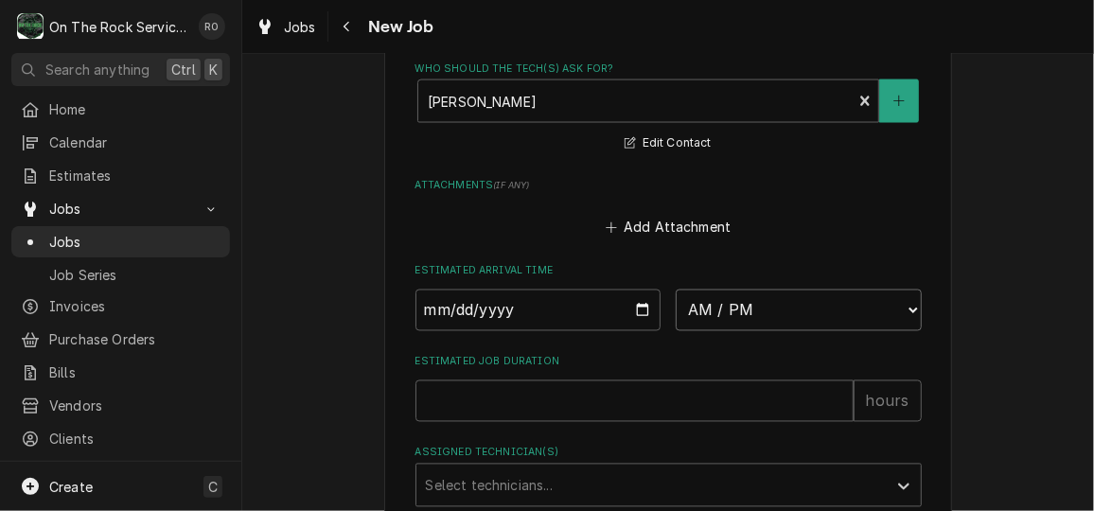
click at [784, 302] on select "AM / PM 6:00 AM 6:15 AM 6:30 AM 6:45 AM 7:00 AM 7:15 AM 7:30 AM 7:45 AM 8:00 AM…" at bounding box center [798, 310] width 246 height 42
select select "08:00:00"
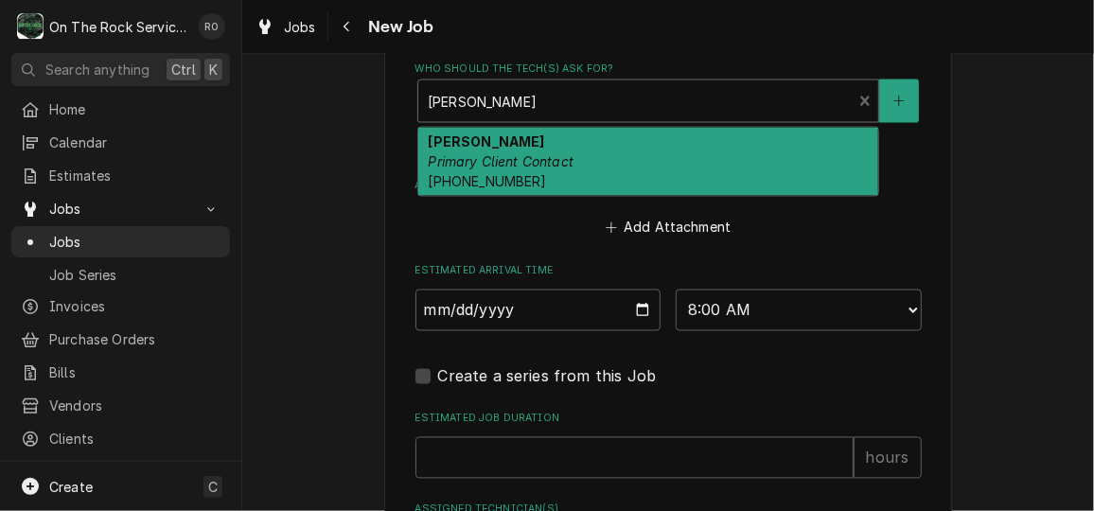
click at [753, 109] on div "Who should the tech(s) ask for?" at bounding box center [635, 101] width 415 height 34
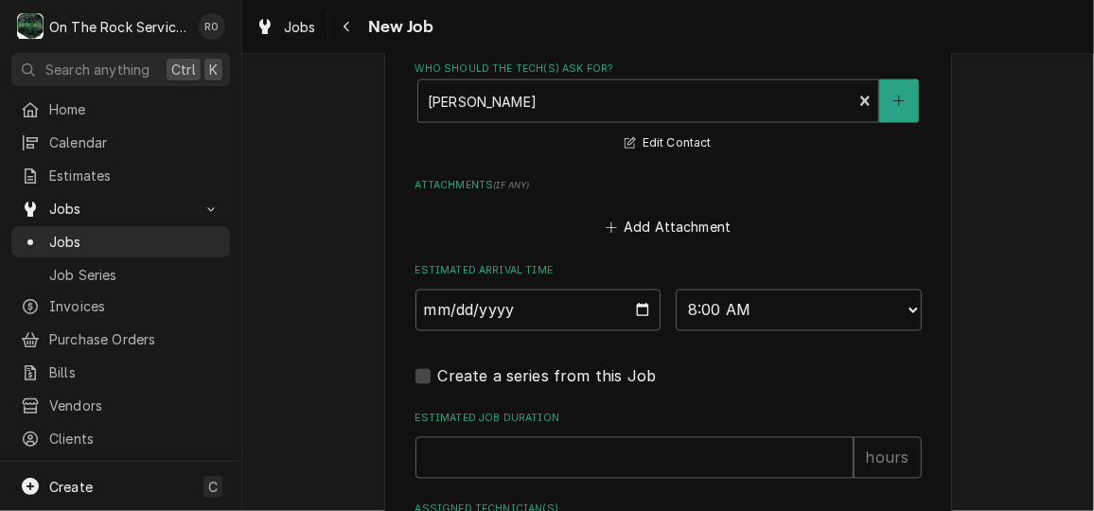
click at [725, 379] on div "Create a series from this Job" at bounding box center [668, 376] width 506 height 23
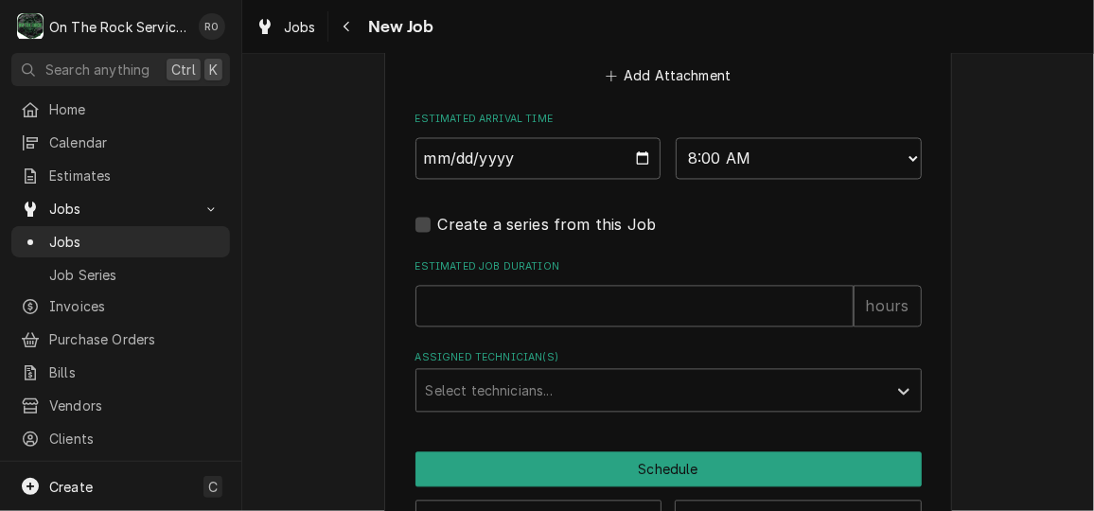
scroll to position [1519, 0]
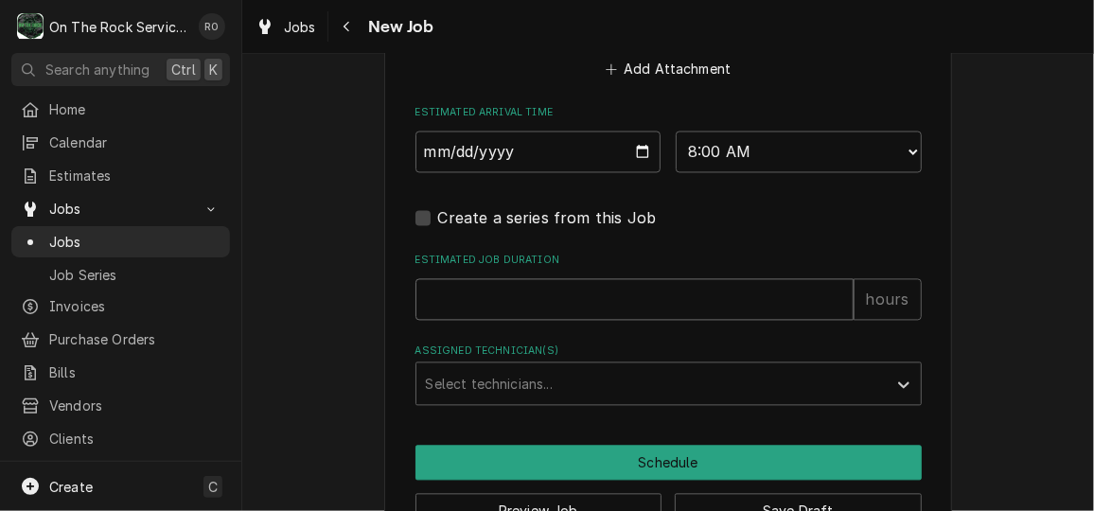
click at [637, 306] on input "Estimated Job Duration" at bounding box center [634, 300] width 438 height 42
type textarea "x"
type input "2"
type textarea "x"
type input "2"
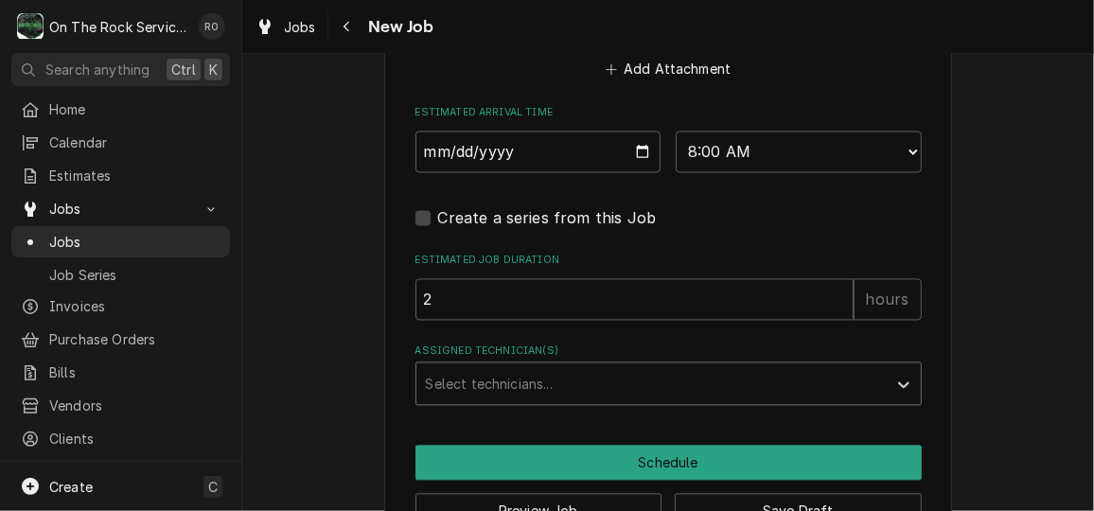
click at [587, 380] on div "Assigned Technician(s)" at bounding box center [651, 384] width 451 height 34
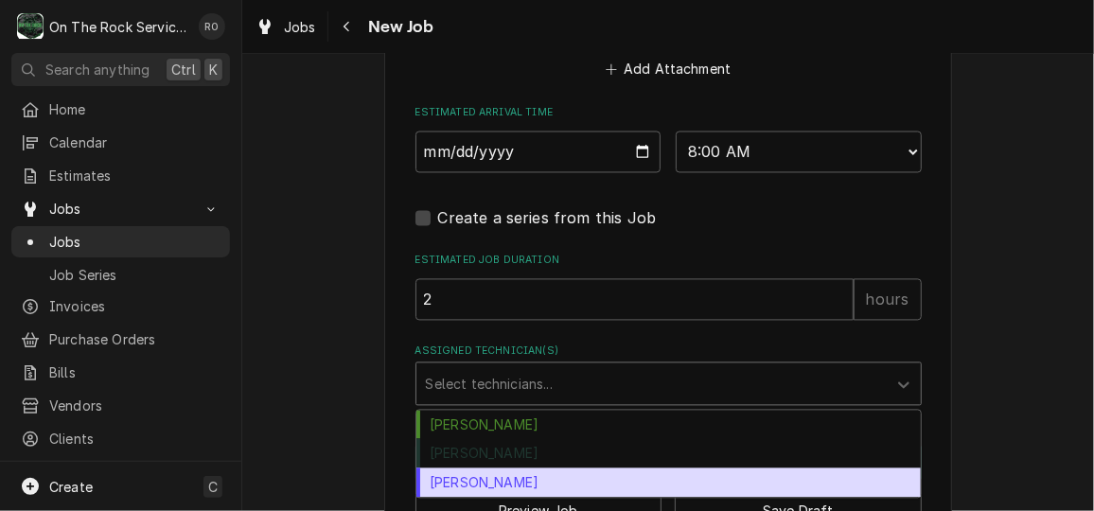
click at [583, 472] on div "Todd Brady" at bounding box center [668, 482] width 504 height 29
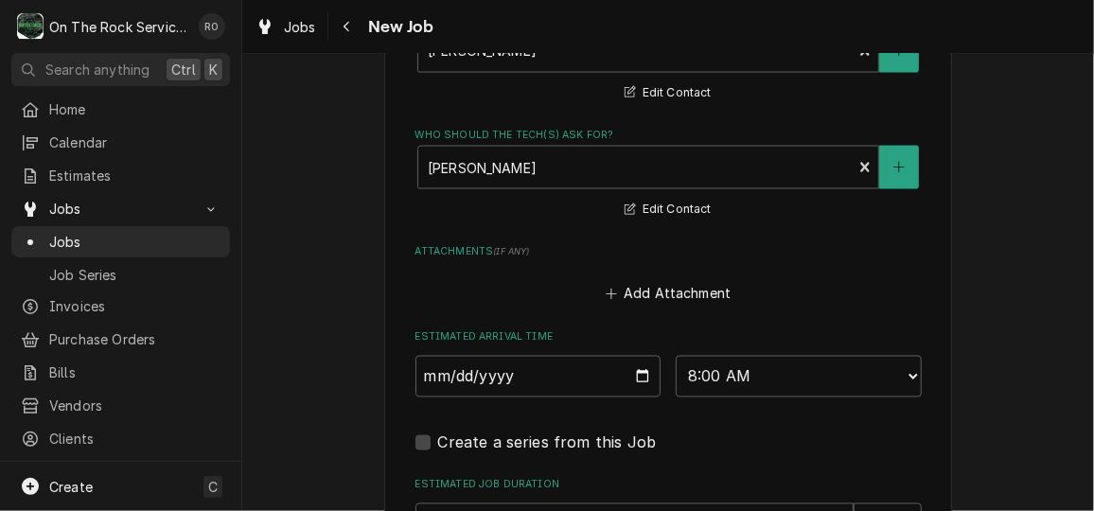
scroll to position [1579, 0]
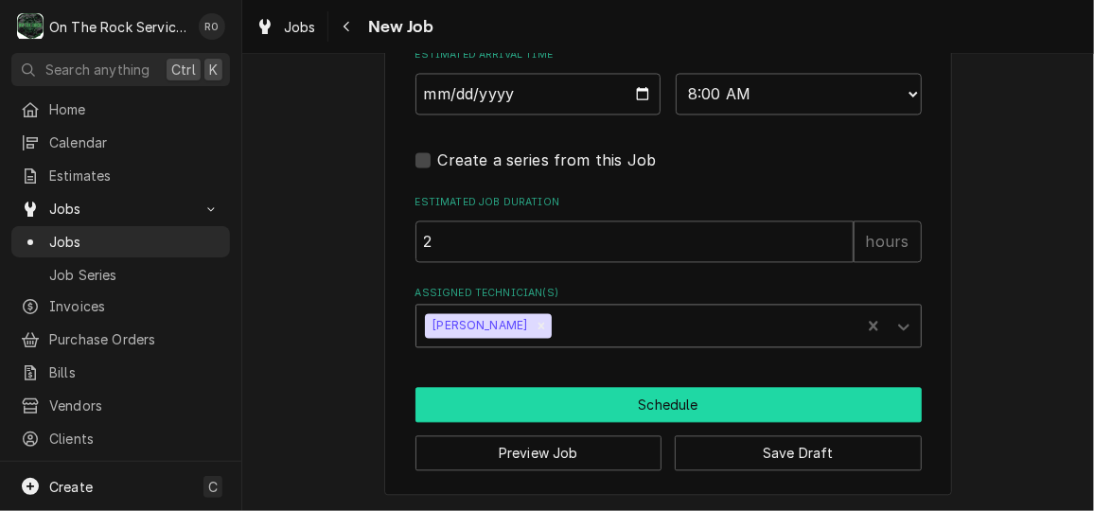
click at [650, 390] on button "Schedule" at bounding box center [668, 404] width 506 height 35
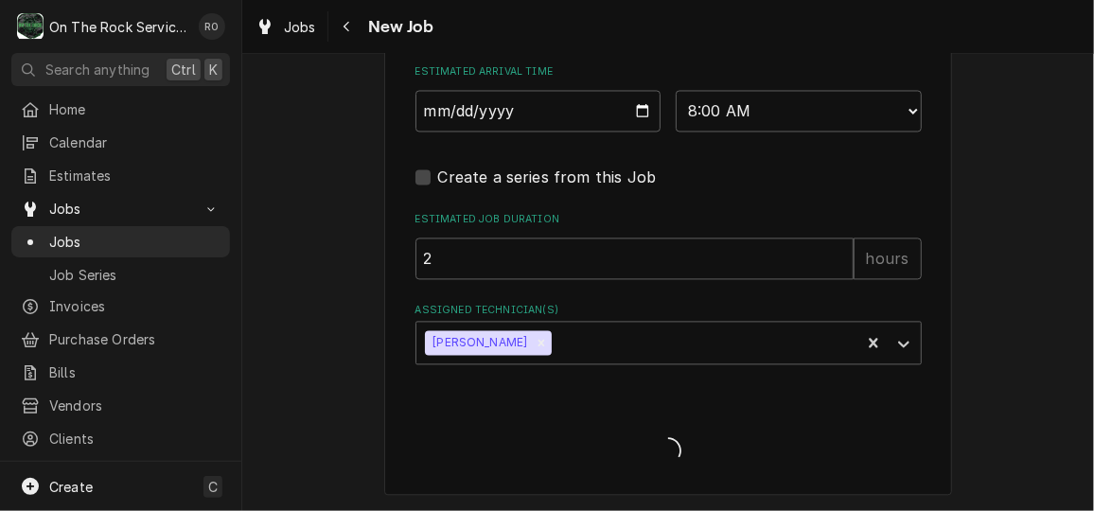
scroll to position [1561, 0]
type textarea "x"
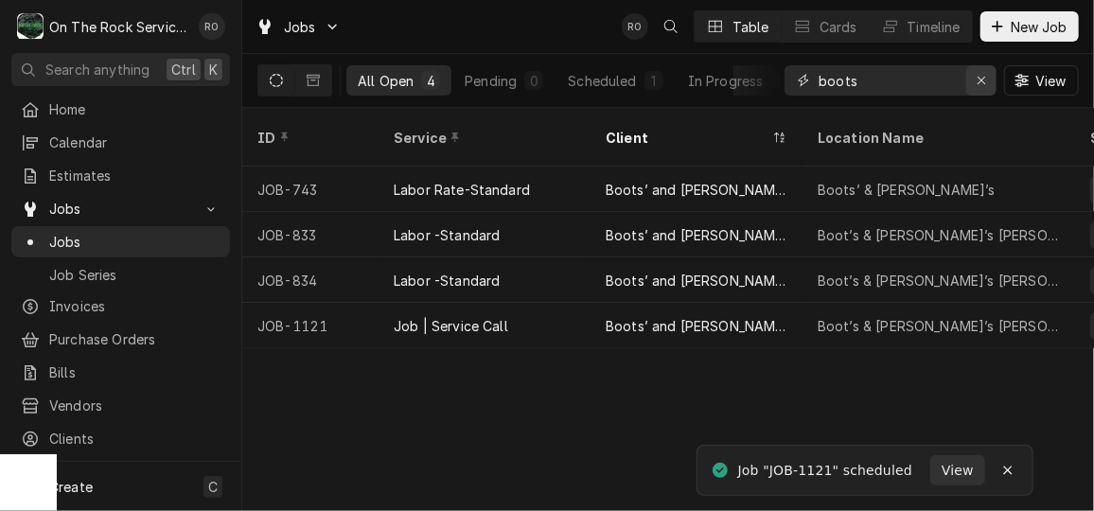
click at [983, 84] on icon "Erase input" at bounding box center [981, 80] width 10 height 13
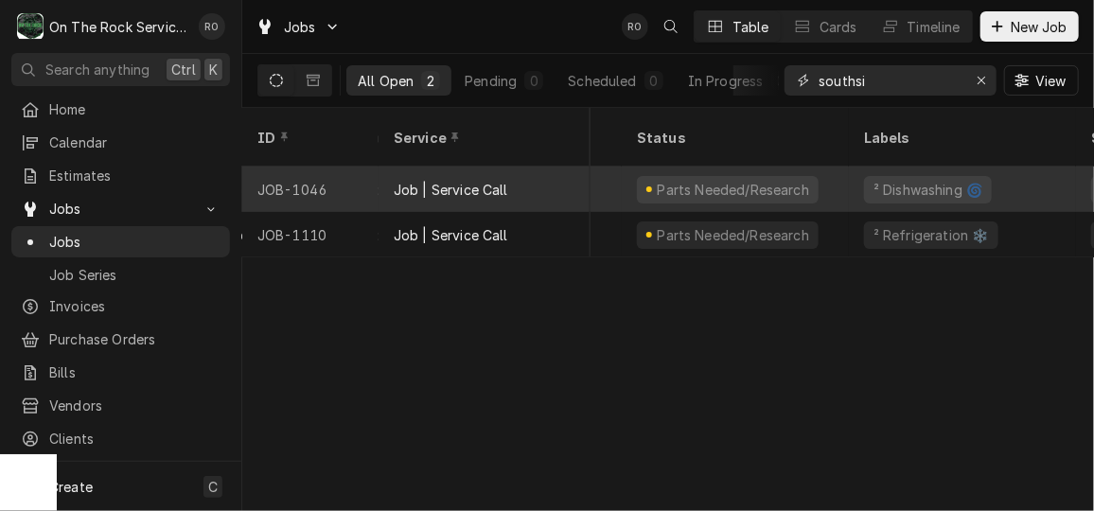
scroll to position [0, 469]
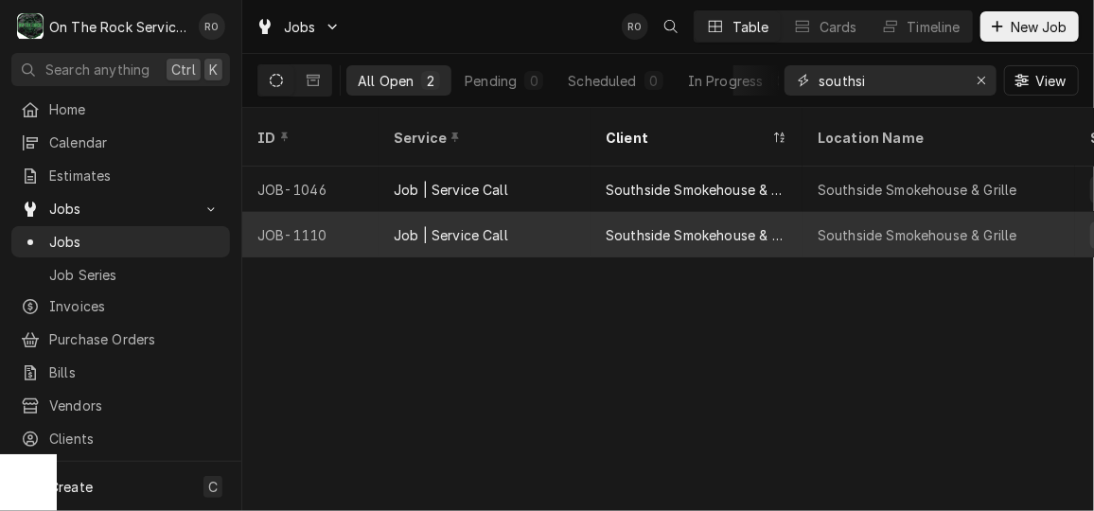
type input "southsi"
click at [675, 225] on div "Southside Smokehouse & Grille" at bounding box center [696, 235] width 182 height 20
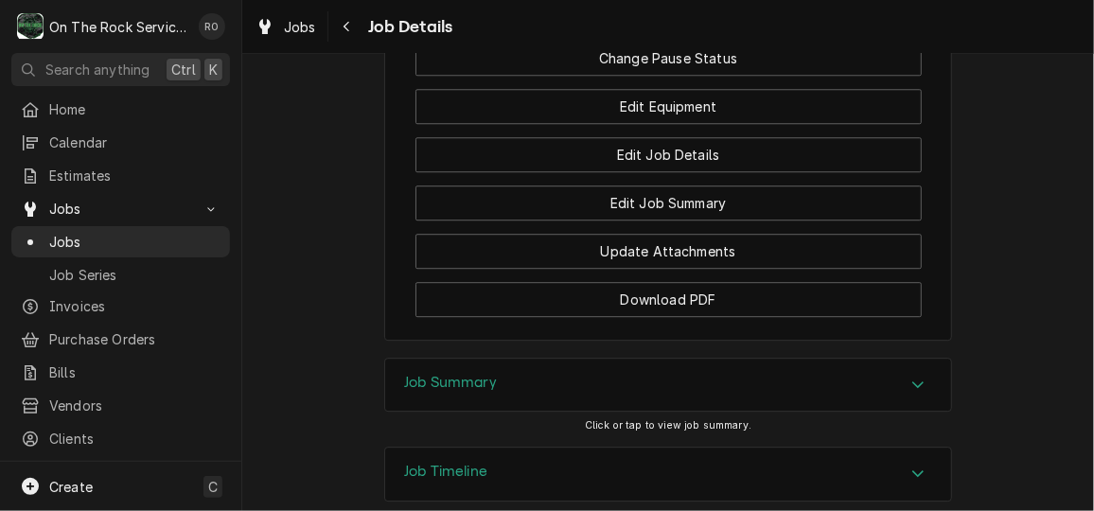
scroll to position [2183, 0]
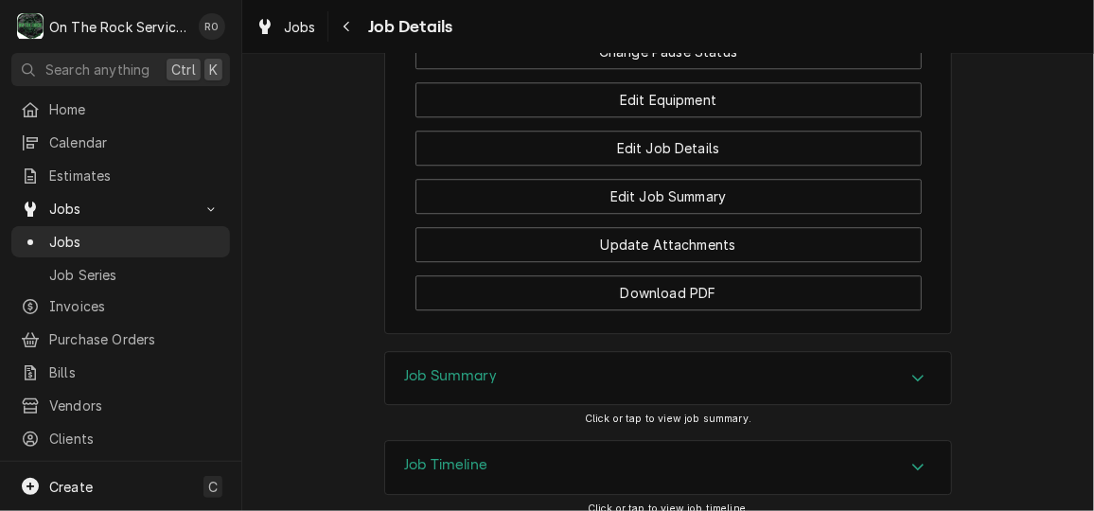
click at [733, 352] on div "Job Summary" at bounding box center [668, 378] width 566 height 53
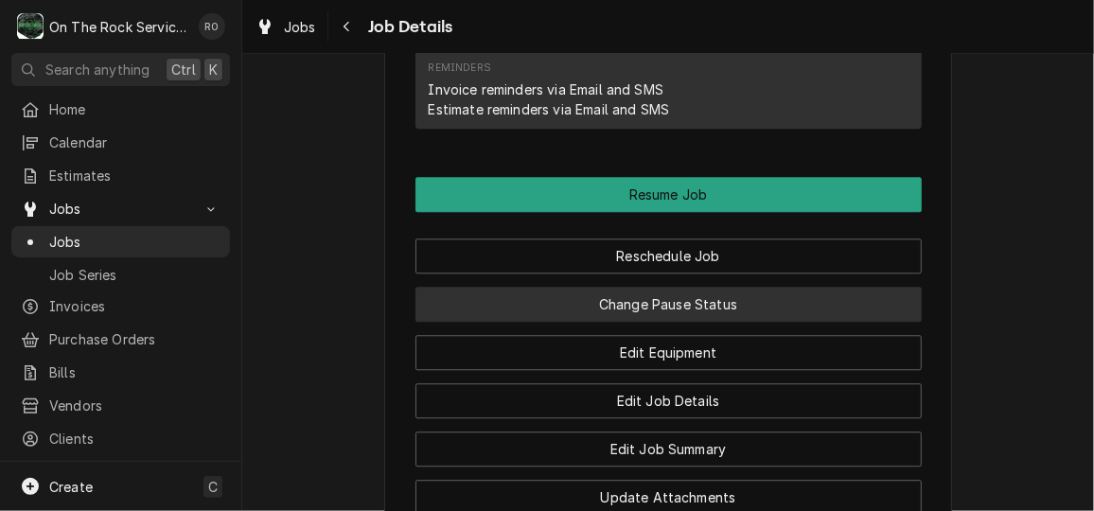
scroll to position [1932, 0]
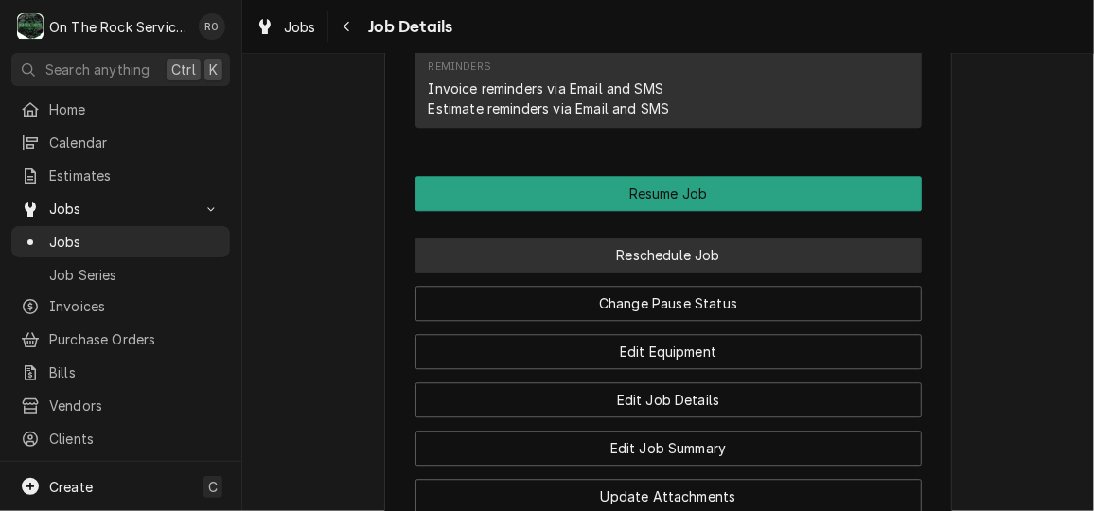
click at [701, 237] on button "Reschedule Job" at bounding box center [668, 254] width 506 height 35
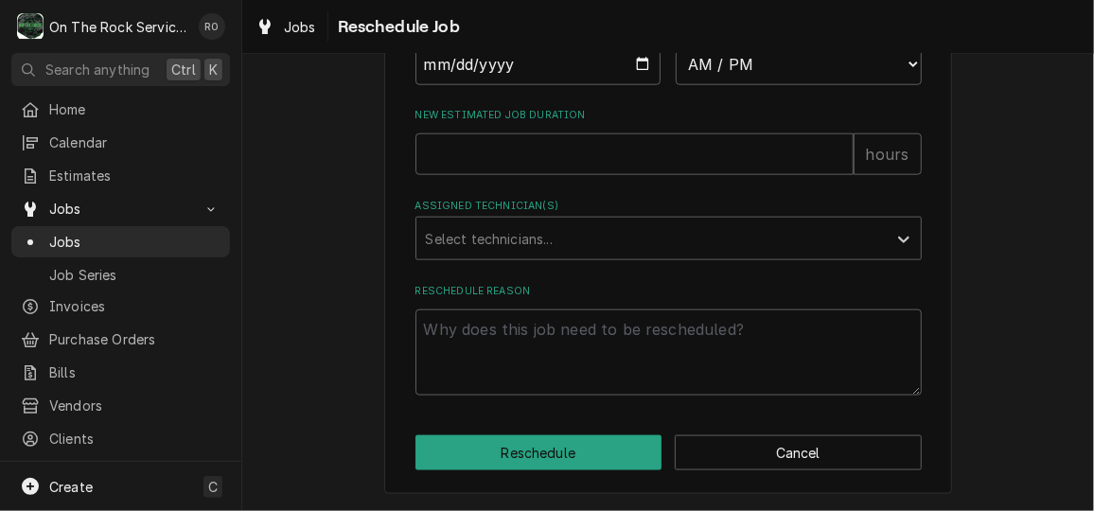
scroll to position [788, 0]
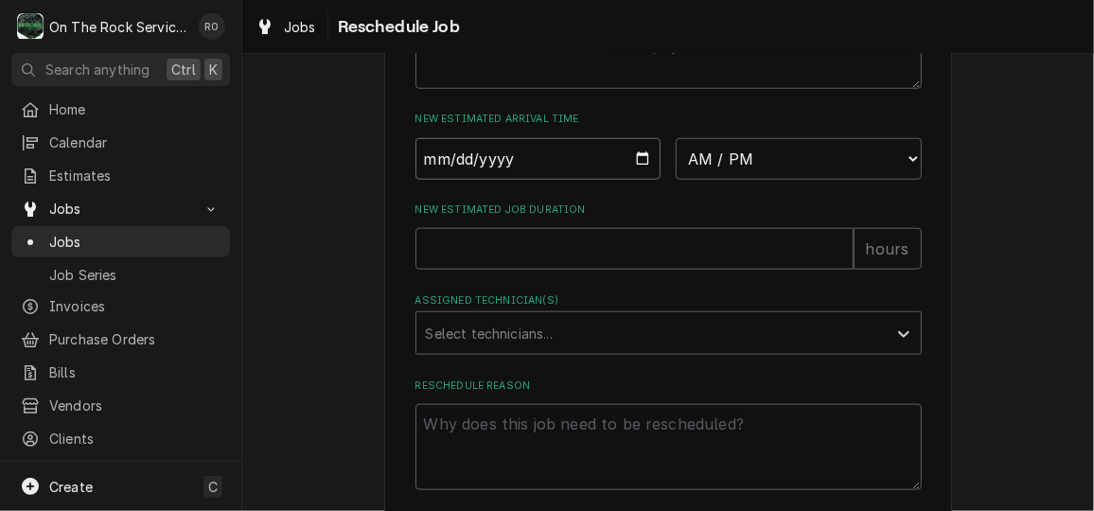
click at [639, 180] on input "Date" at bounding box center [538, 159] width 246 height 42
type textarea "x"
type input "2025-10-03"
click at [829, 178] on select "AM / PM 6:00 AM 6:15 AM 6:30 AM 6:45 AM 7:00 AM 7:15 AM 7:30 AM 7:45 AM 8:00 AM…" at bounding box center [798, 159] width 246 height 42
select select "10:00:00"
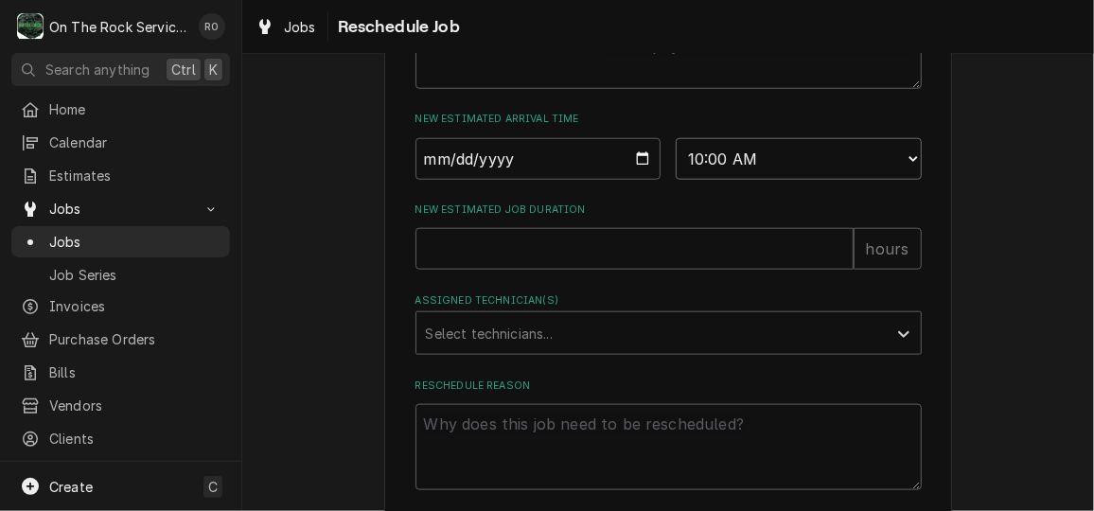
click at [675, 158] on select "AM / PM 6:00 AM 6:15 AM 6:30 AM 6:45 AM 7:00 AM 7:15 AM 7:30 AM 7:45 AM 8:00 AM…" at bounding box center [798, 159] width 246 height 42
click at [659, 270] on input "New Estimated Job Duration" at bounding box center [634, 249] width 438 height 42
type textarea "x"
type input "2"
click at [644, 339] on div "Assigned Technician(s)" at bounding box center [651, 333] width 451 height 34
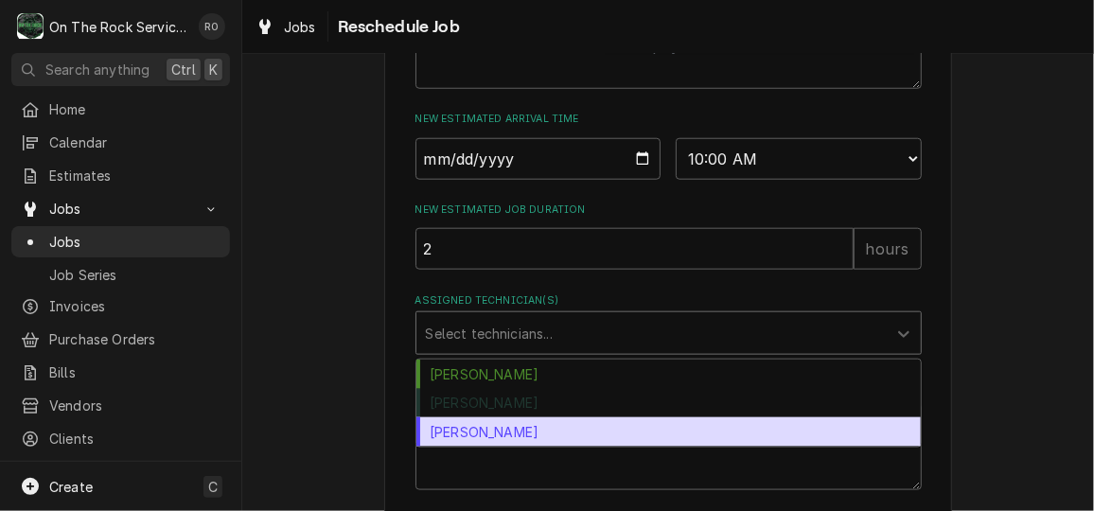
click at [622, 439] on div "Todd Brady" at bounding box center [668, 431] width 504 height 29
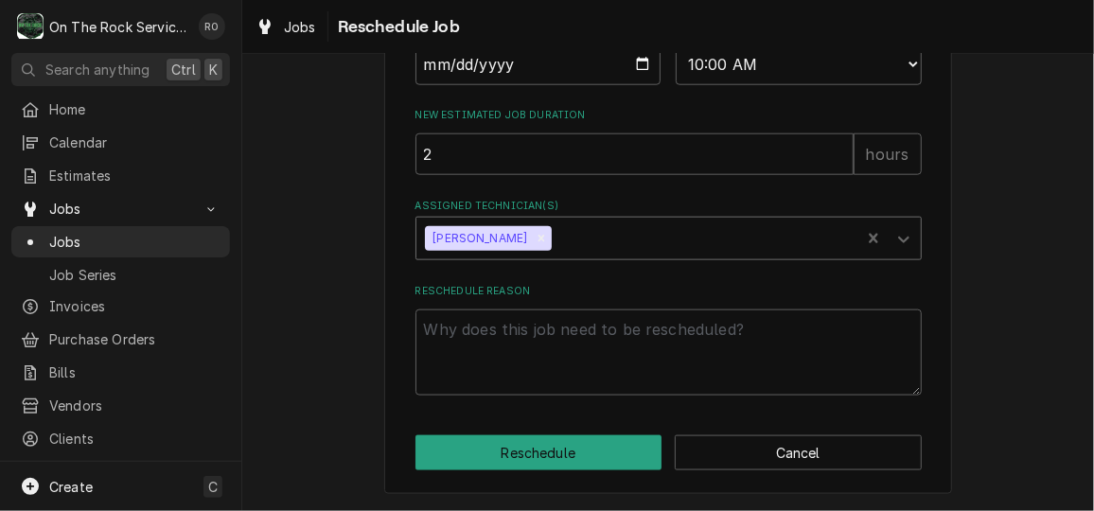
scroll to position [890, 0]
click at [600, 354] on textarea "Reschedule Reason" at bounding box center [668, 351] width 506 height 85
type textarea "x"
type textarea "r"
type textarea "x"
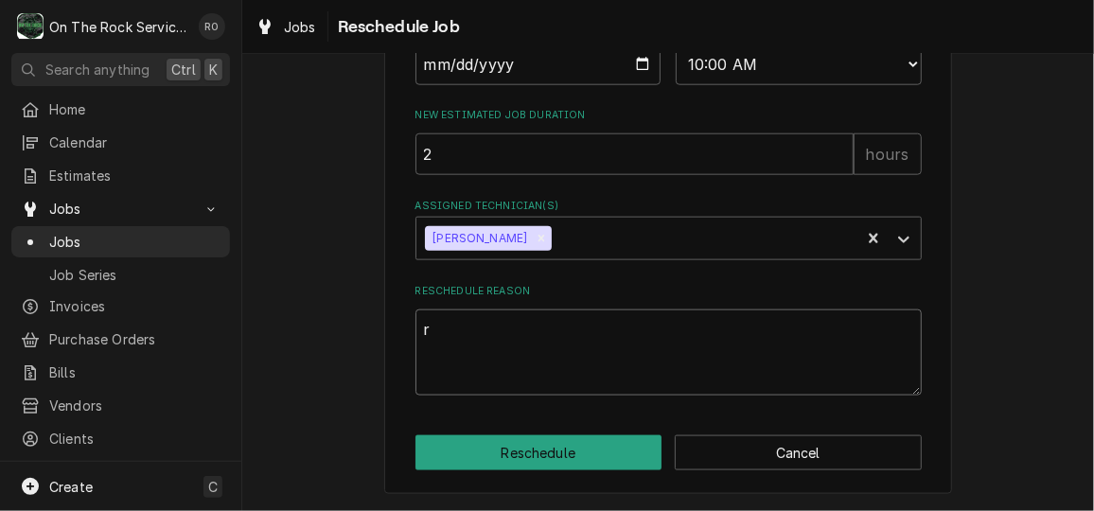
type textarea "re"
type textarea "x"
type textarea "res"
type textarea "x"
type textarea "resc"
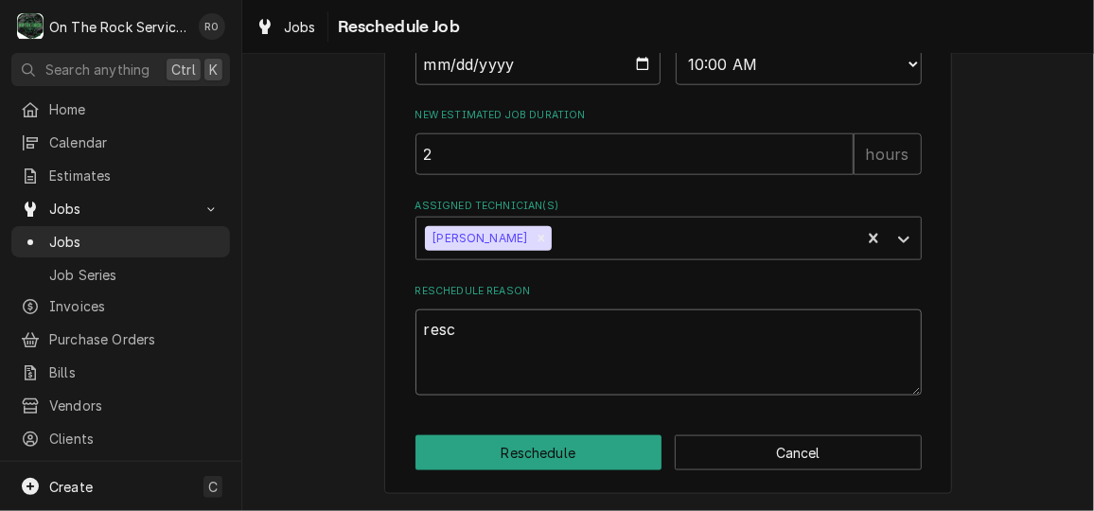
type textarea "x"
type textarea "resch"
type textarea "x"
type textarea "resche"
type textarea "x"
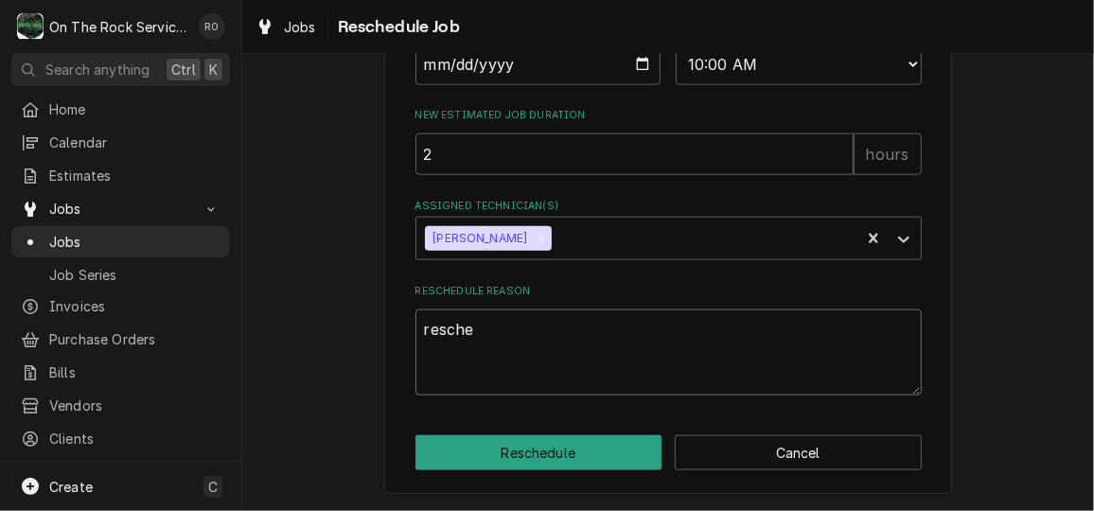
type textarea "resched"
type textarea "x"
type textarea "reschedu"
type textarea "x"
type textarea "reschedul"
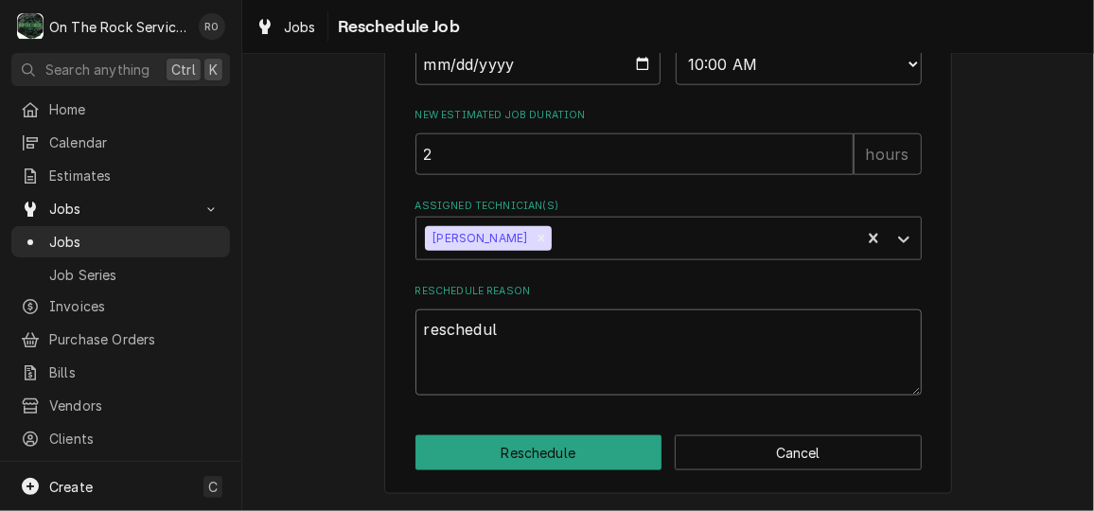
type textarea "x"
type textarea "reschedule"
type textarea "x"
type textarea "rescheduled"
type textarea "x"
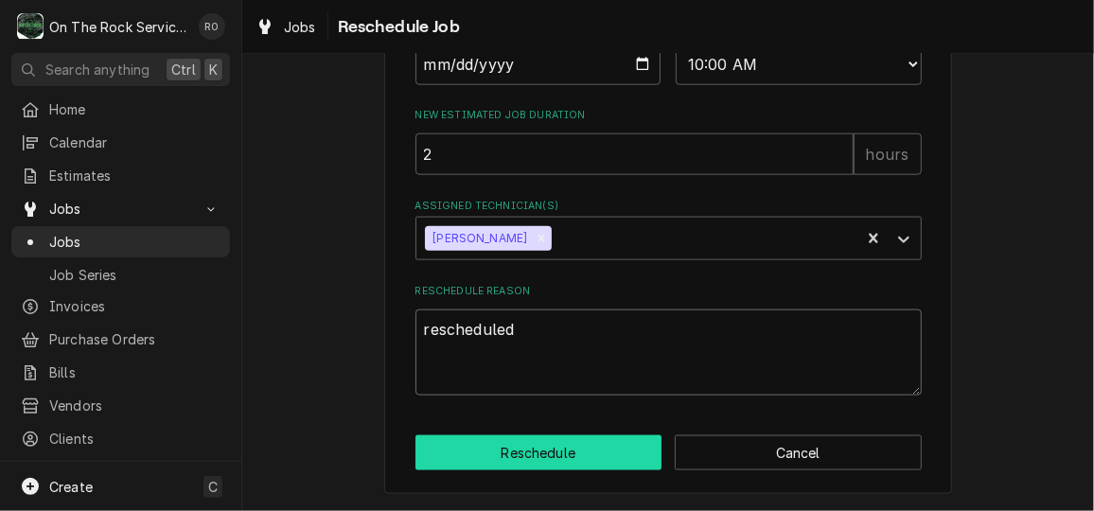
type textarea "rescheduled"
click at [579, 456] on button "Reschedule" at bounding box center [538, 452] width 247 height 35
type textarea "x"
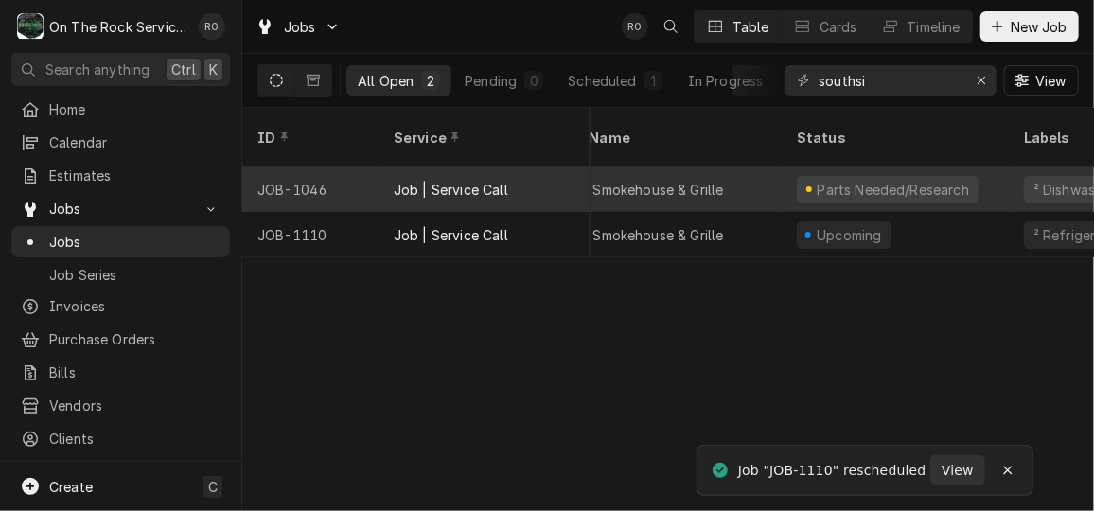
scroll to position [0, 302]
click at [717, 169] on div "Southside Smokehouse & Grille" at bounding box center [636, 188] width 272 height 45
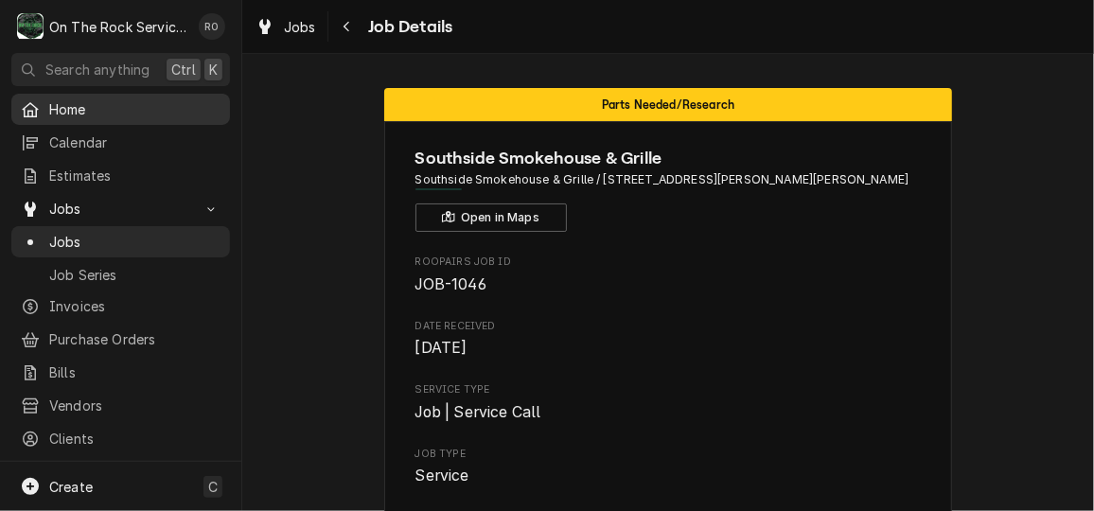
click at [160, 101] on span "Home" at bounding box center [134, 109] width 171 height 20
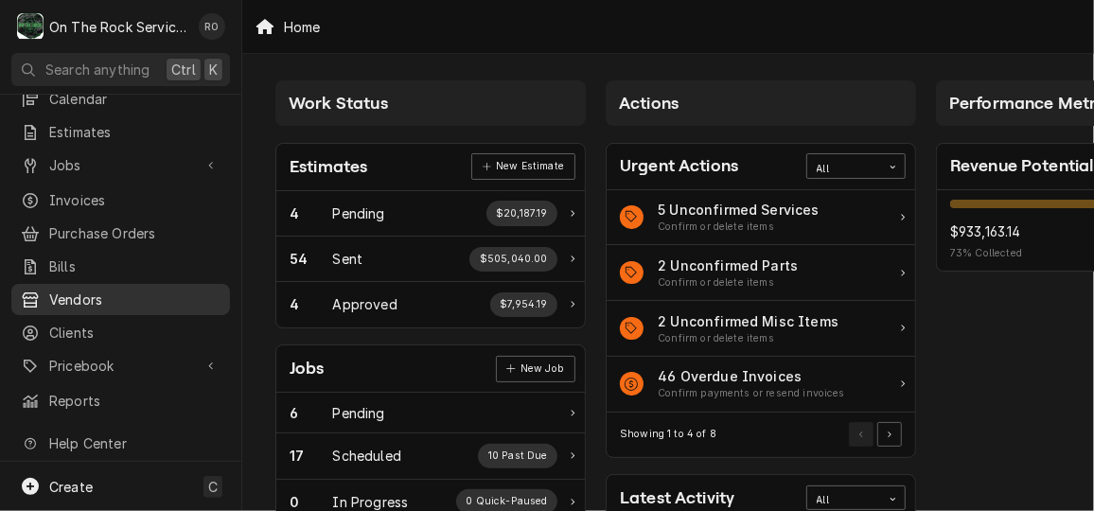
scroll to position [43, 0]
click at [98, 330] on span "Clients" at bounding box center [134, 334] width 171 height 20
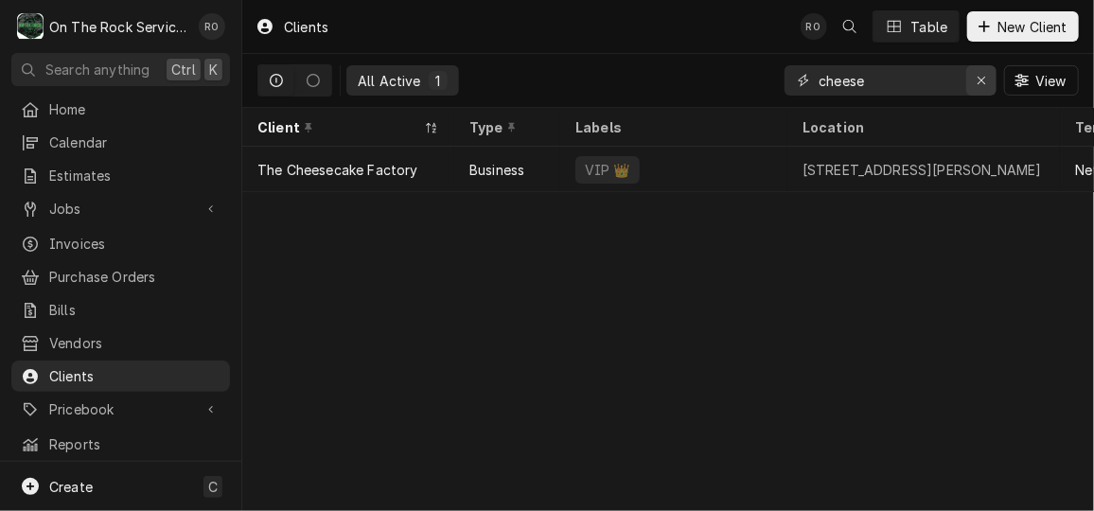
click at [979, 72] on div "Erase input" at bounding box center [981, 80] width 19 height 19
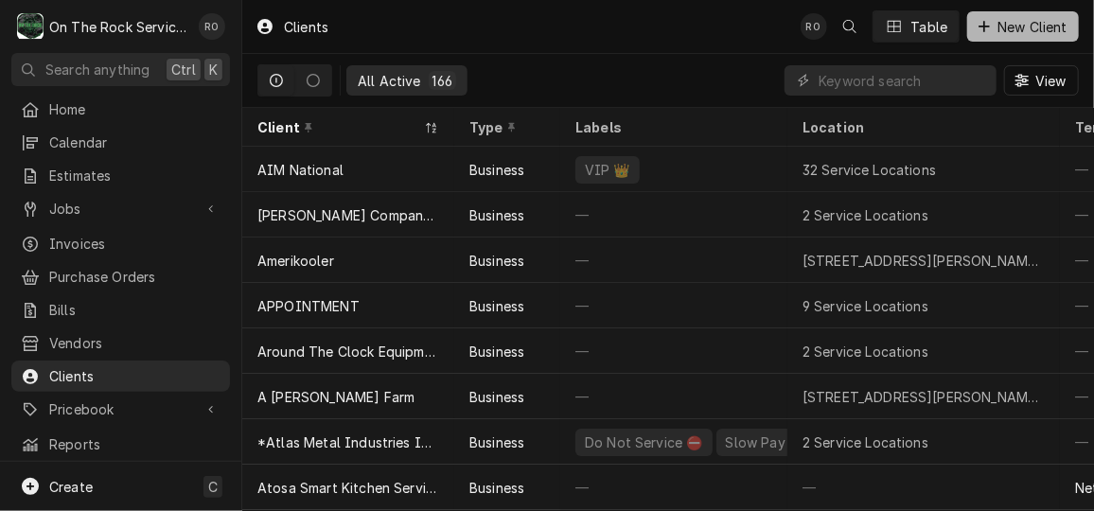
click at [1008, 33] on span "New Client" at bounding box center [1032, 27] width 78 height 20
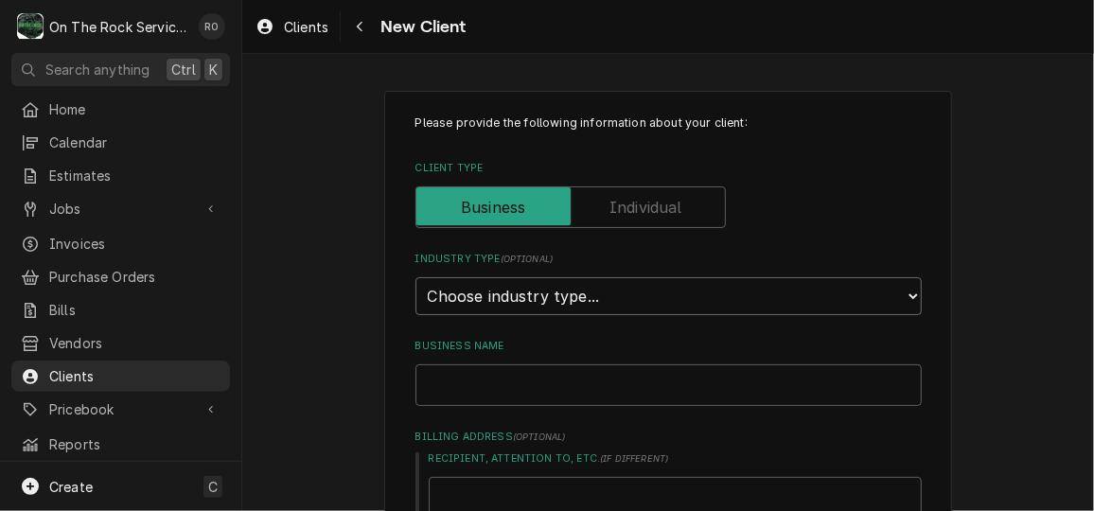
click at [796, 298] on select "Choose industry type... Residential Commercial Industrial Government" at bounding box center [668, 296] width 506 height 38
select select "2"
click at [415, 277] on select "Choose industry type... Residential Commercial Industrial Government" at bounding box center [668, 296] width 506 height 38
click at [770, 377] on input "Business Name" at bounding box center [668, 385] width 506 height 42
type textarea "x"
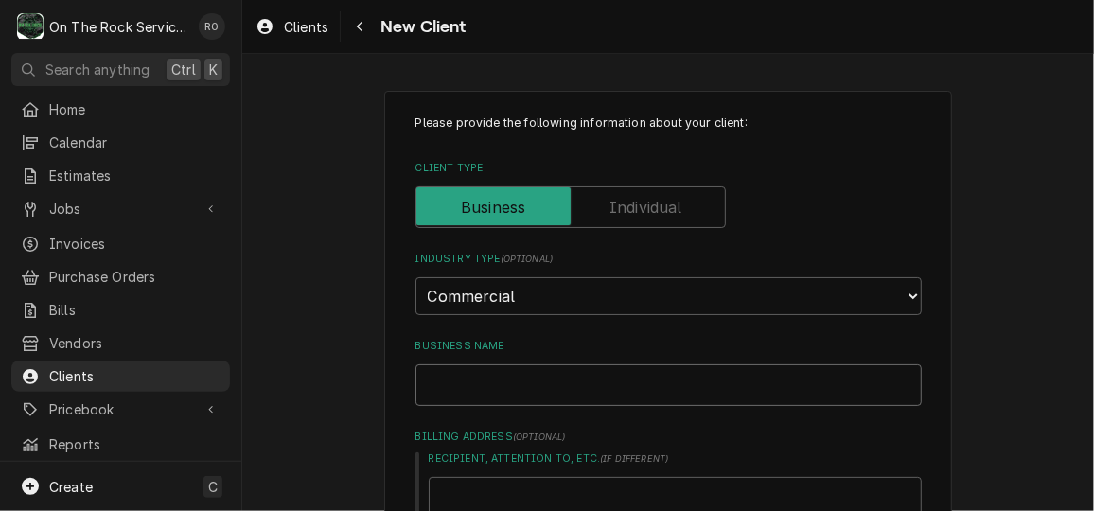
type input "M"
type textarea "x"
type input "Ma"
type textarea "x"
type input "[PERSON_NAME]"
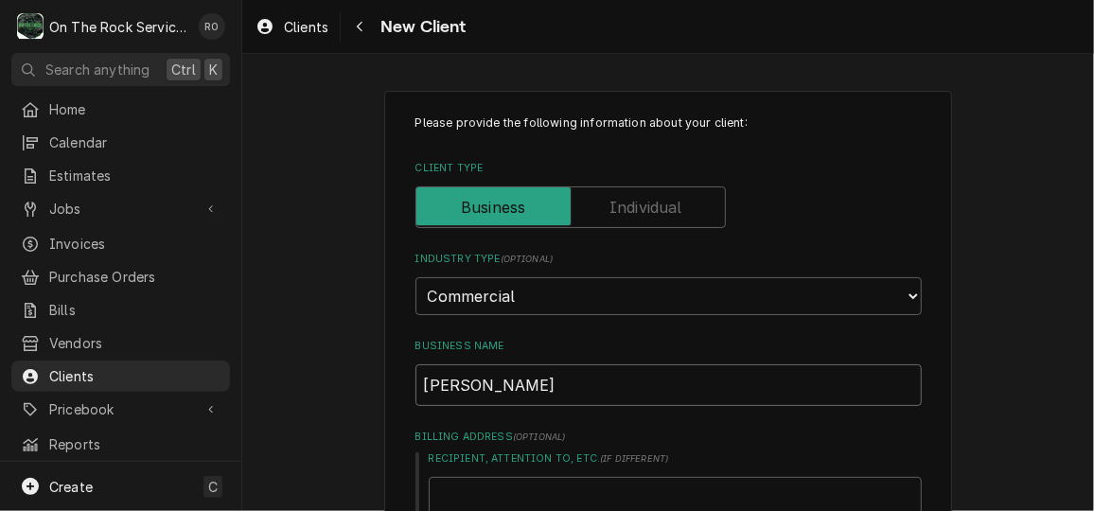
type textarea "x"
type input "[PERSON_NAME]"
type textarea "x"
type input "Maest"
type textarea "x"
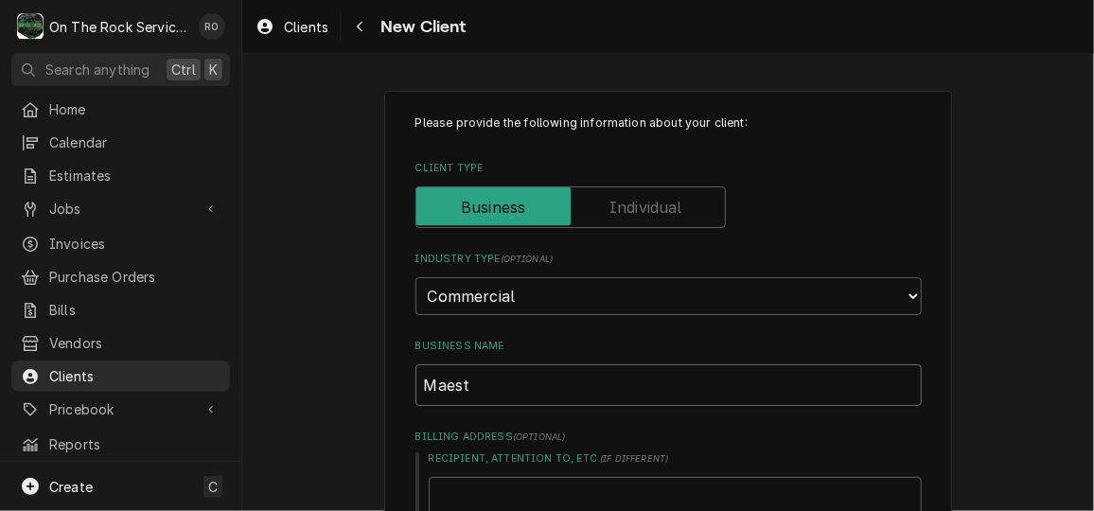
type input "Maestr"
type textarea "x"
type input "Maestro"
type textarea "x"
type input "Maestro's"
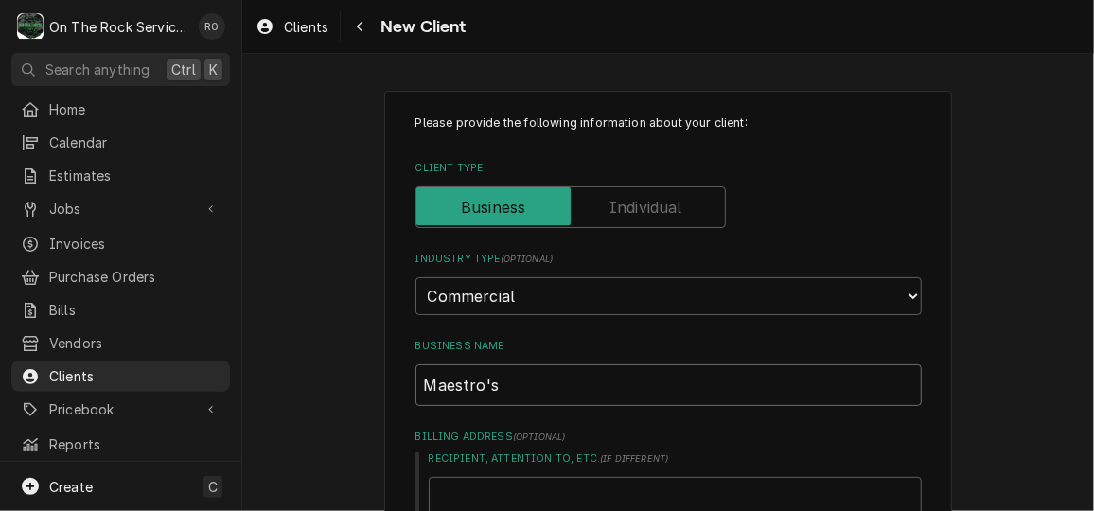
type textarea "x"
type input "Maestro's"
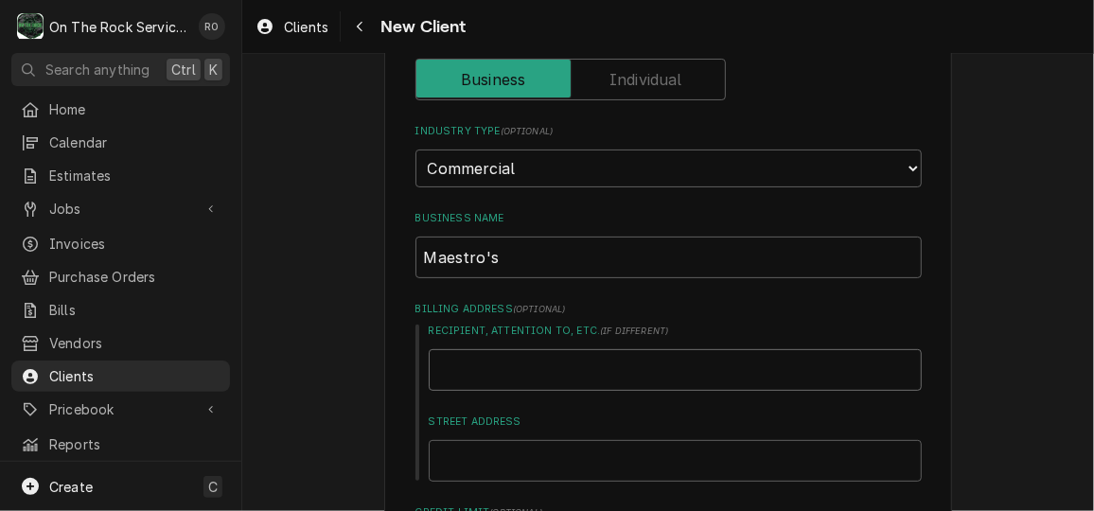
scroll to position [129, 0]
type textarea "x"
type input "1"
type textarea "x"
type input "14"
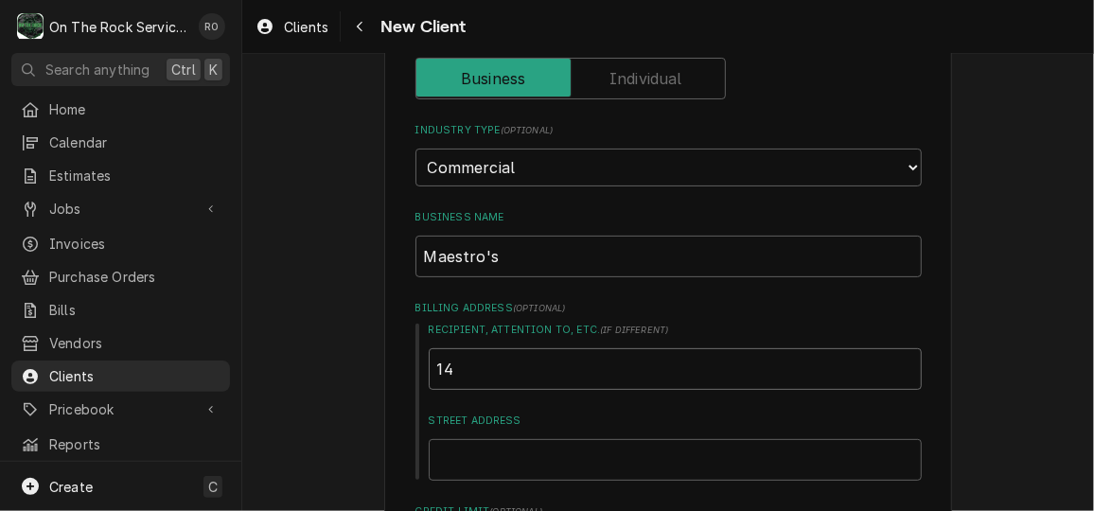
type textarea "x"
type input "140"
type textarea "x"
type input "140"
type textarea "x"
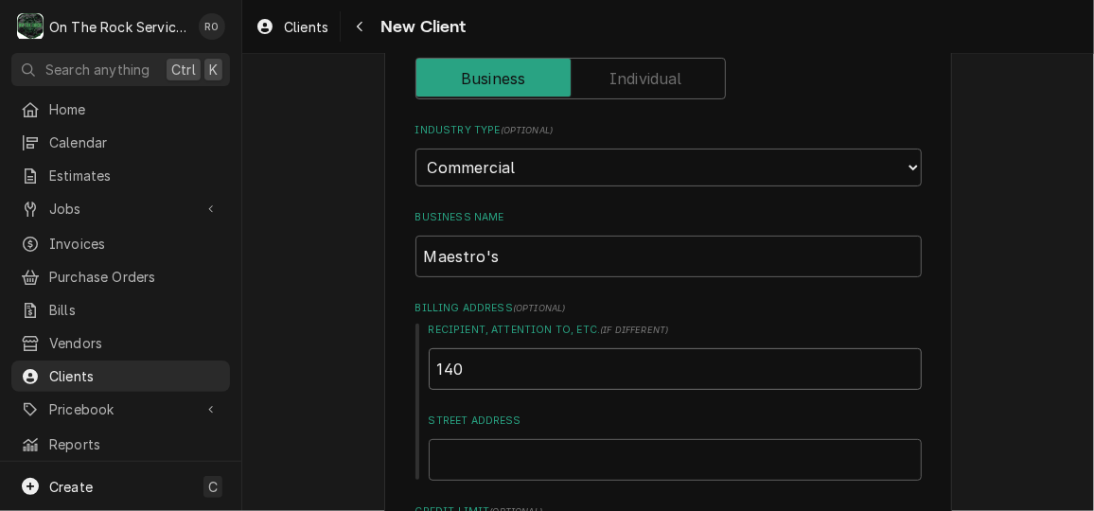
type input "140 S"
type textarea "x"
type input "140 S"
type textarea "x"
type input "140 S"
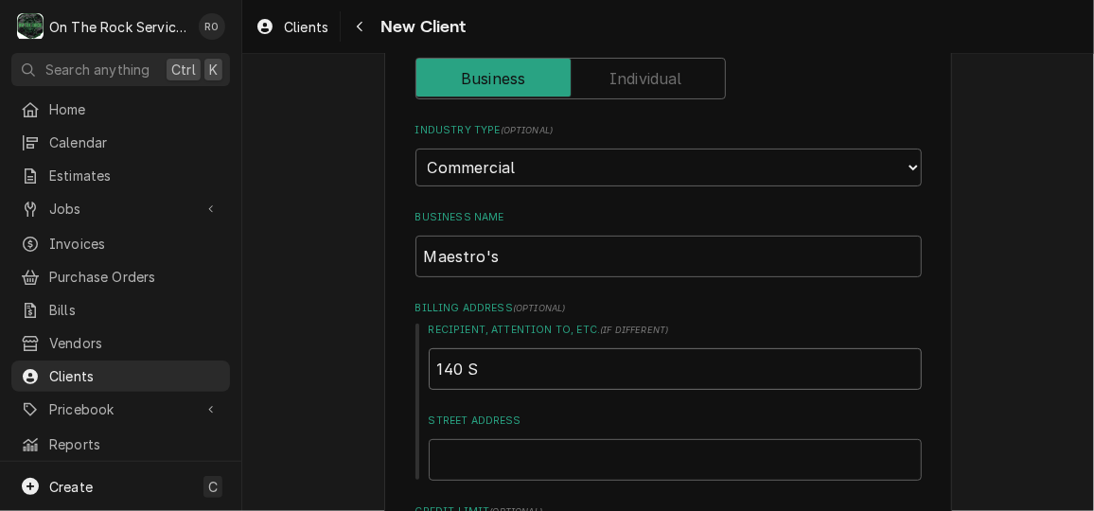
type textarea "x"
type input "140"
type textarea "x"
type input "140"
type textarea "x"
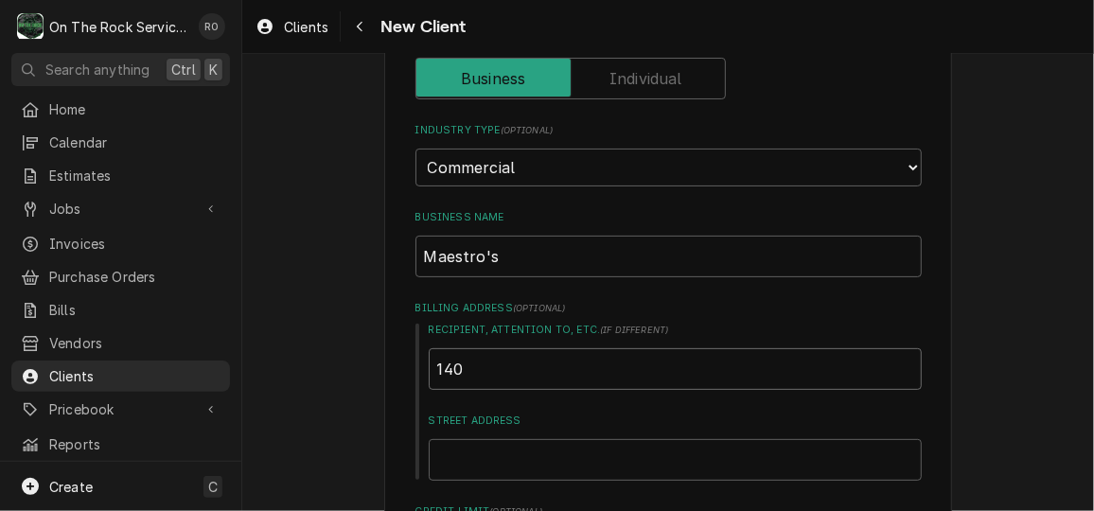
type input "14"
type textarea "x"
type input "1"
type textarea "x"
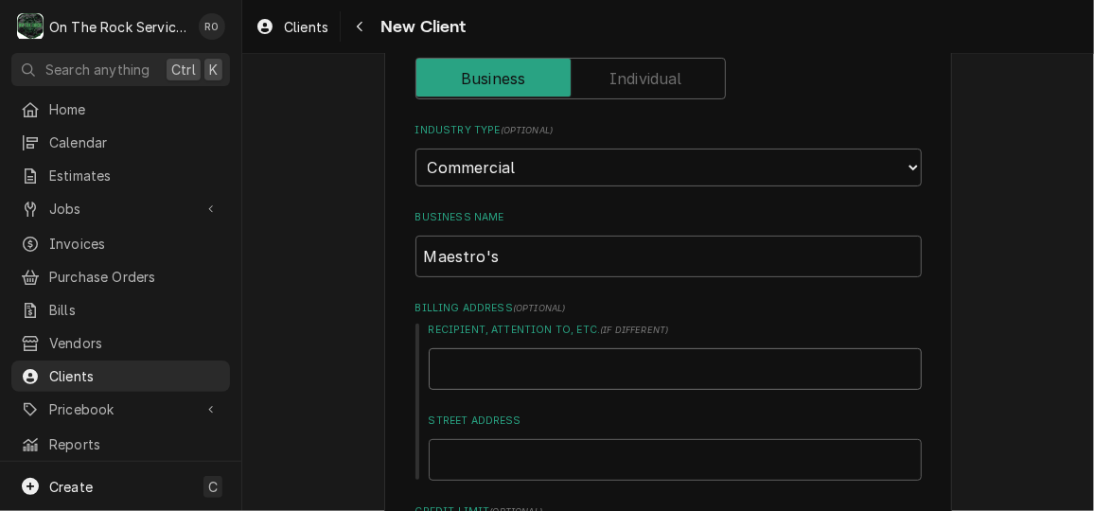
type input "S"
type textarea "x"
type input "Sa"
type textarea "x"
type input "[PERSON_NAME]"
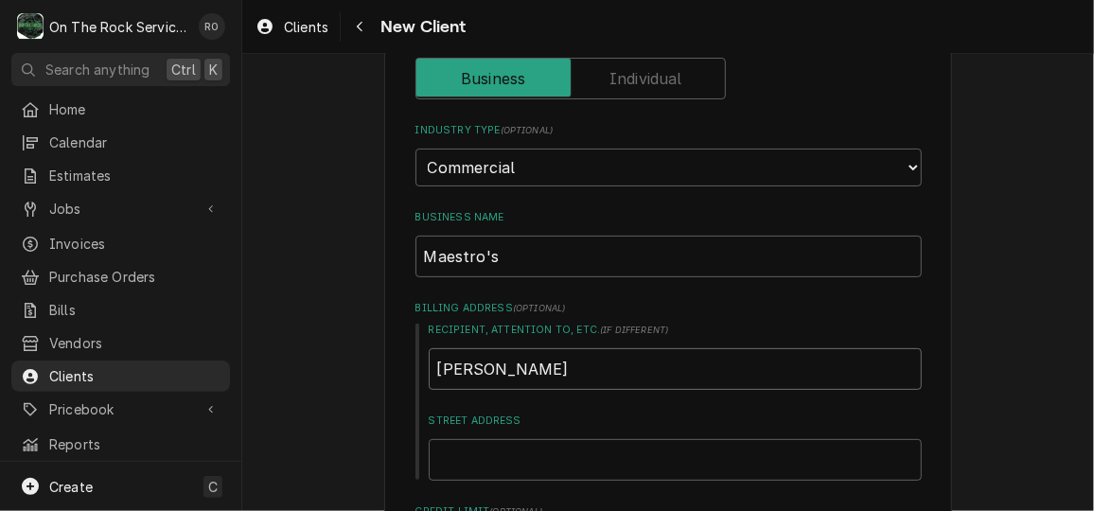
type textarea "x"
type input "Samu"
type textarea "x"
type input "Samue"
type textarea "x"
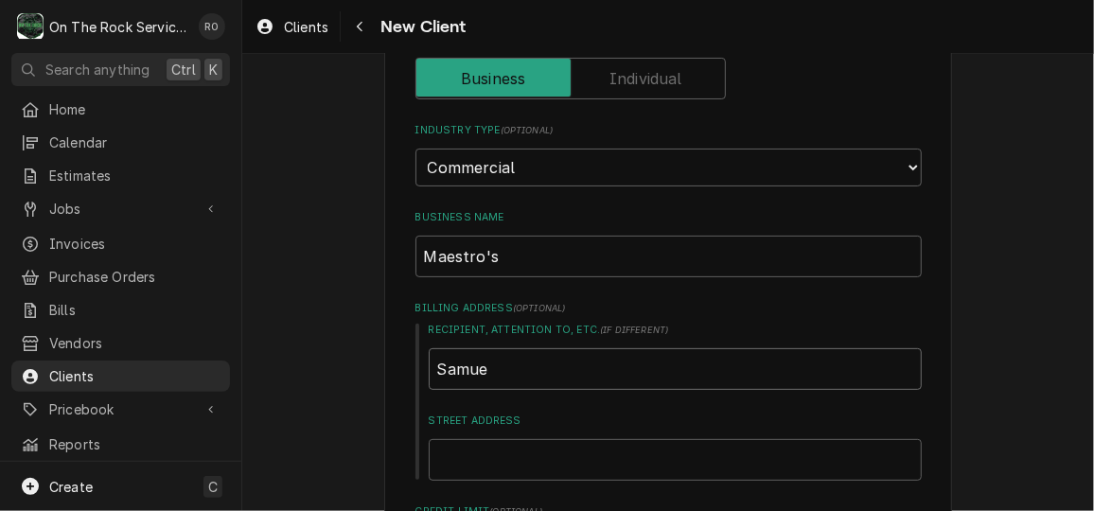
type input "[PERSON_NAME]"
type textarea "x"
type input "[PERSON_NAME]"
type textarea "x"
type input "[PERSON_NAME]"
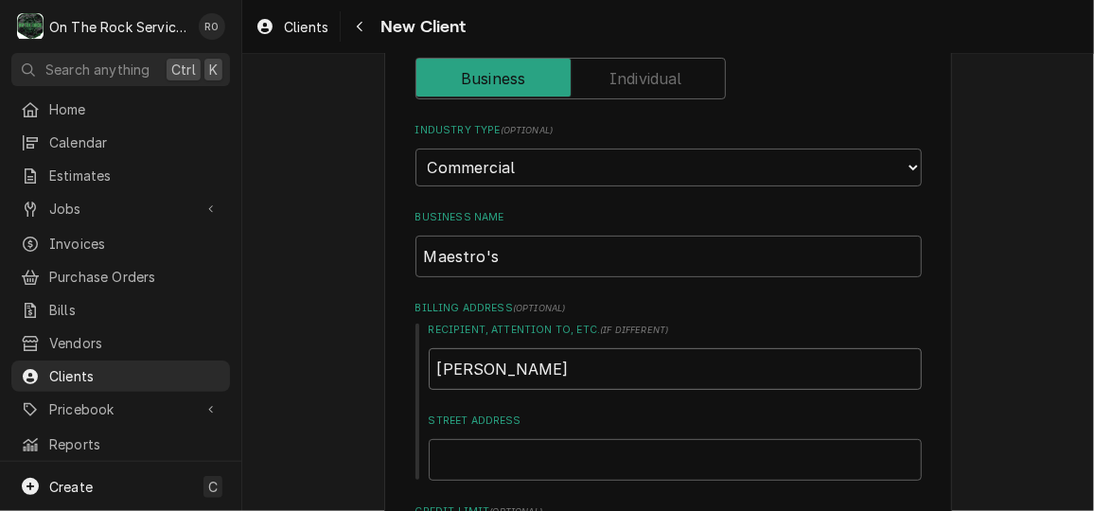
type textarea "x"
type input "[PERSON_NAME]"
type textarea "x"
type input "[PERSON_NAME]"
type textarea "x"
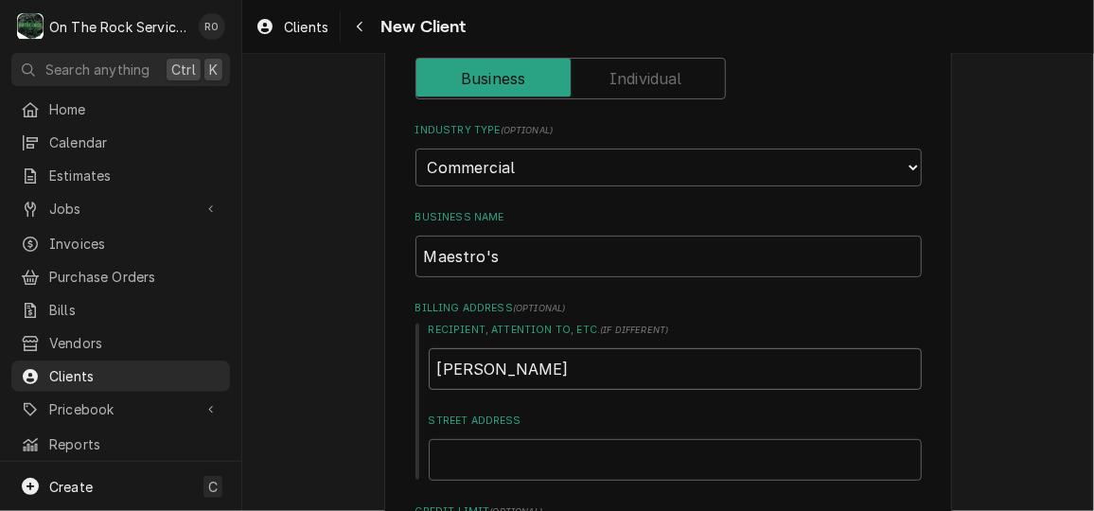
type input "[PERSON_NAME]"
type textarea "x"
type input "[PERSON_NAME]"
type textarea "x"
type input "[PERSON_NAME]"
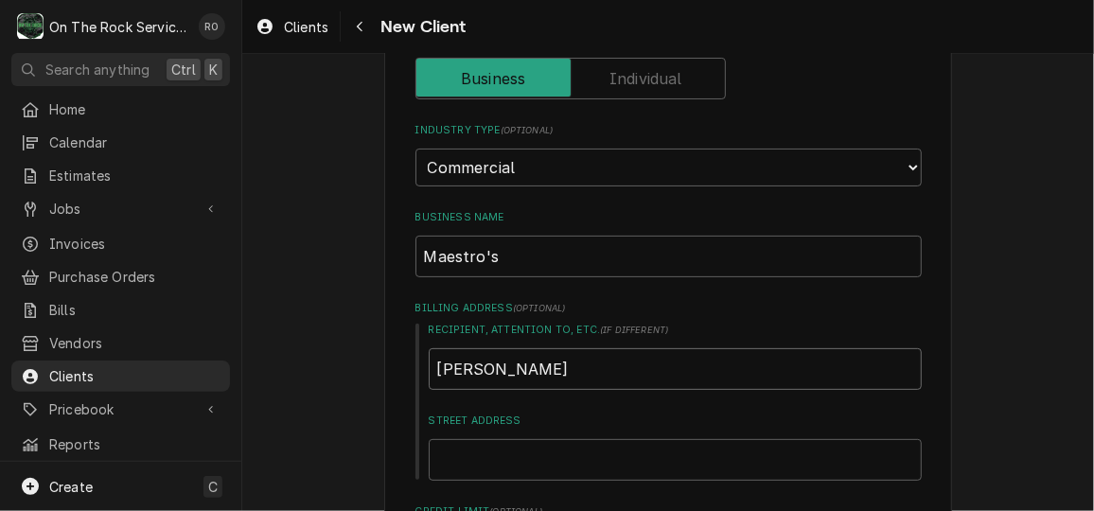
type textarea "x"
type input "[PERSON_NAME]"
type textarea "x"
type input "[PERSON_NAME]"
type textarea "x"
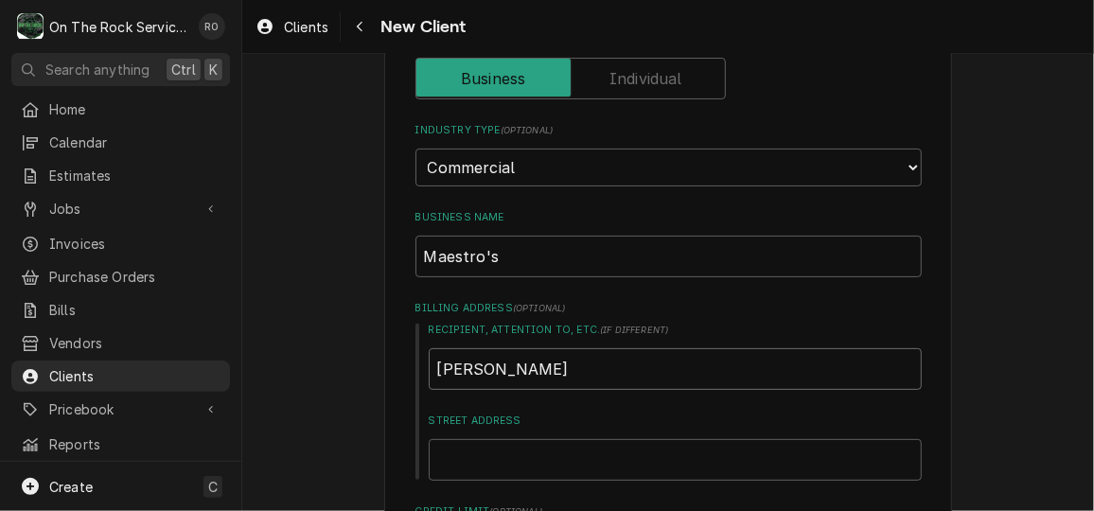
type input "[PERSON_NAME]"
type textarea "x"
type input "1"
type textarea "x"
type input "10"
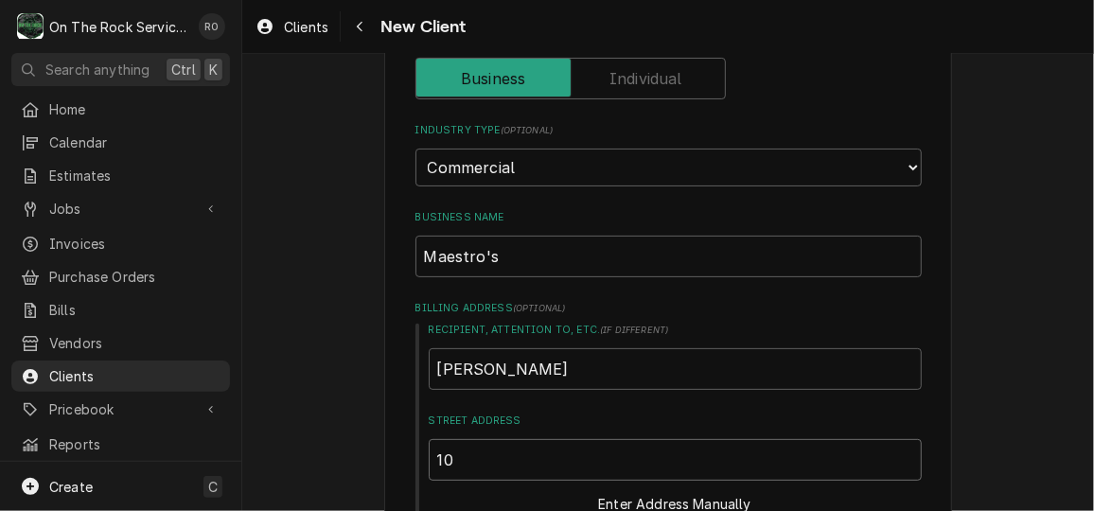
type textarea "x"
type input "104"
type textarea "x"
type input "104"
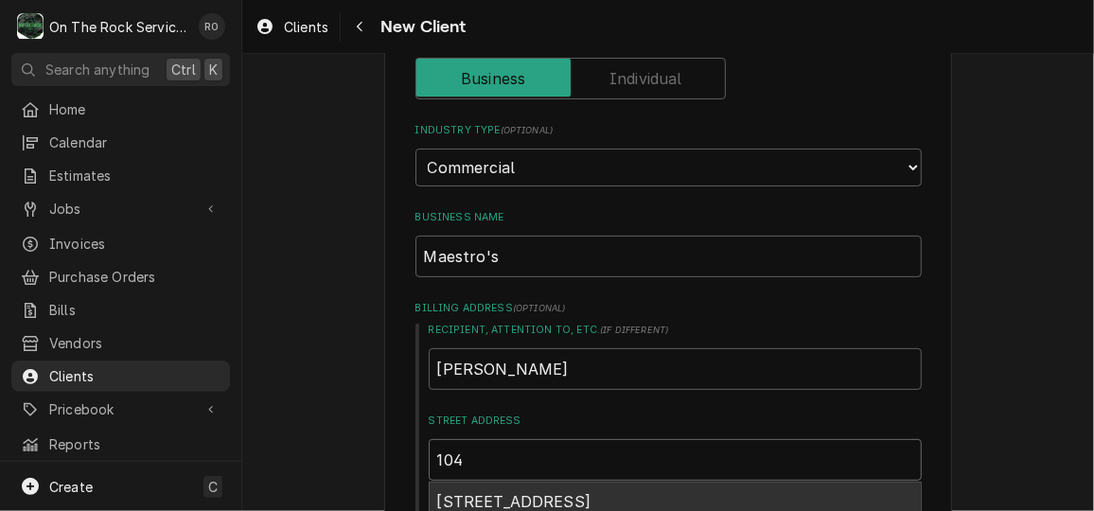
type textarea "x"
type input "104 S"
type textarea "x"
type input "104 S"
type textarea "x"
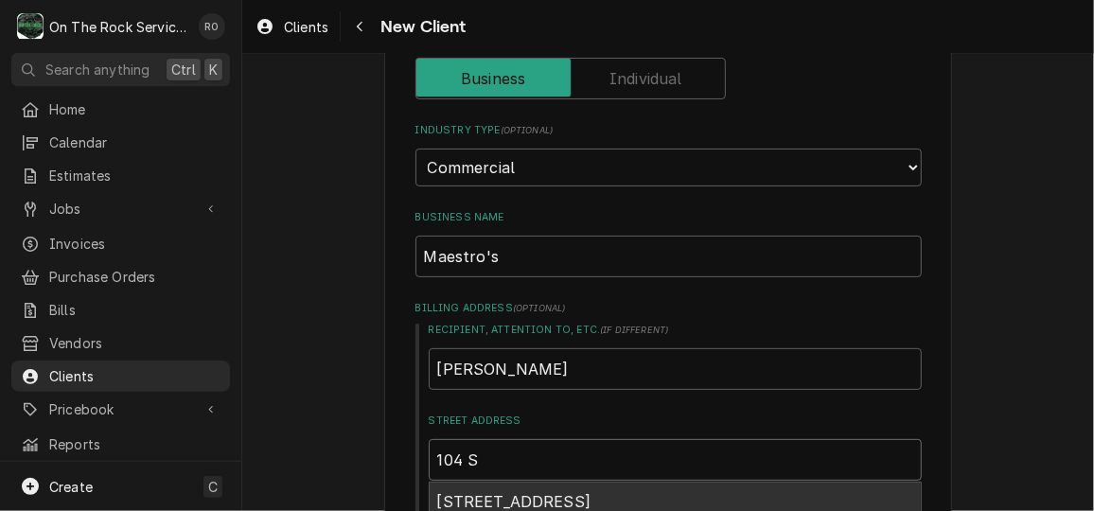
type input "104 S M"
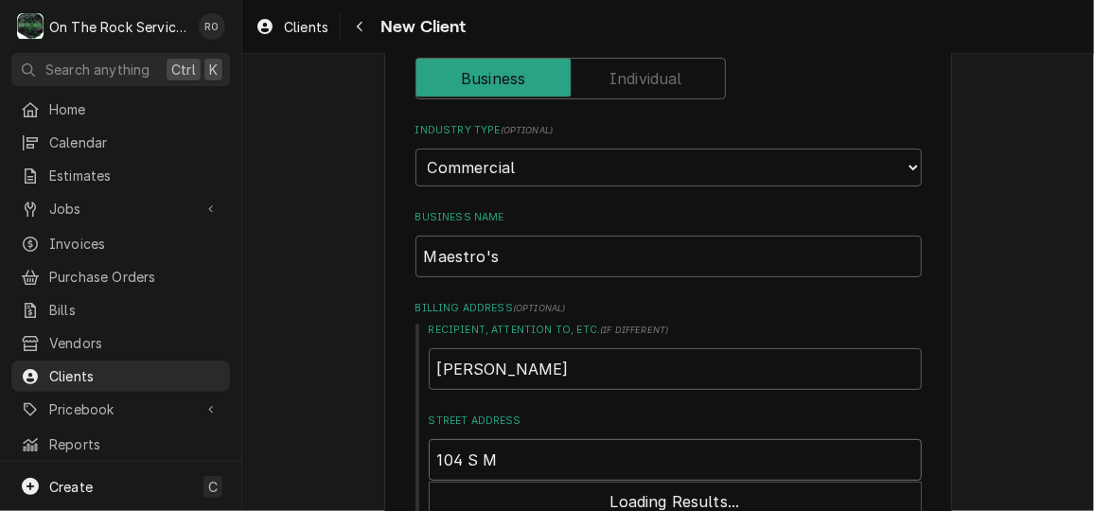
type textarea "x"
type input "104 S Ma"
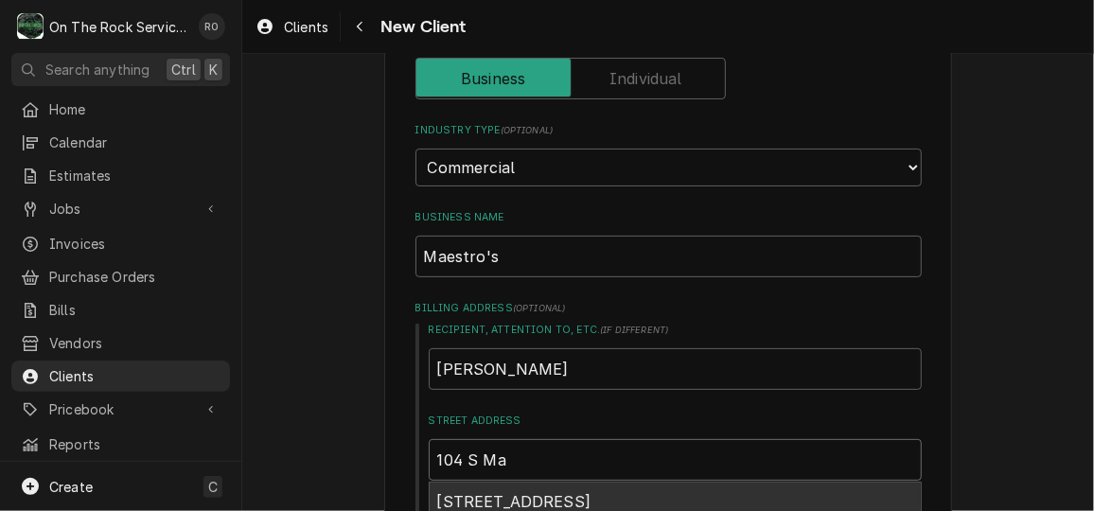
type textarea "x"
type input "104 S Mai"
type textarea "x"
type input "104 S Mai"
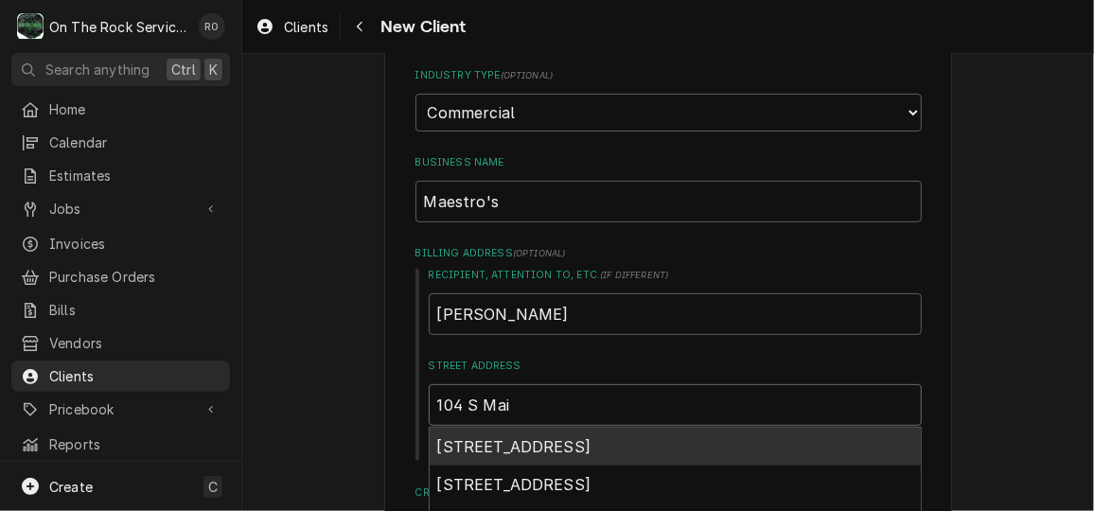
scroll to position [237, 0]
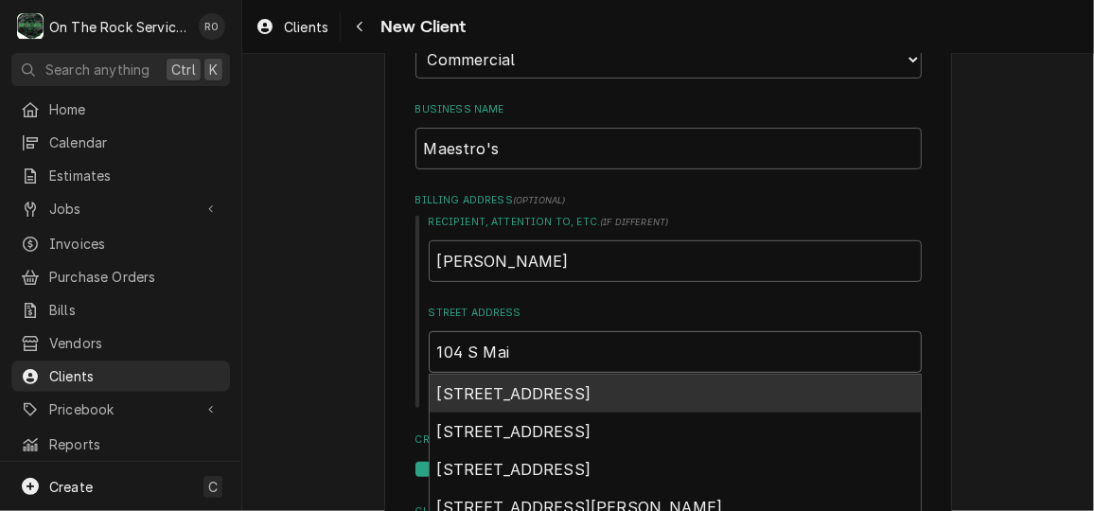
type textarea "x"
type input "104 S Mai"
type textarea "x"
type input "104 S Ma"
type textarea "x"
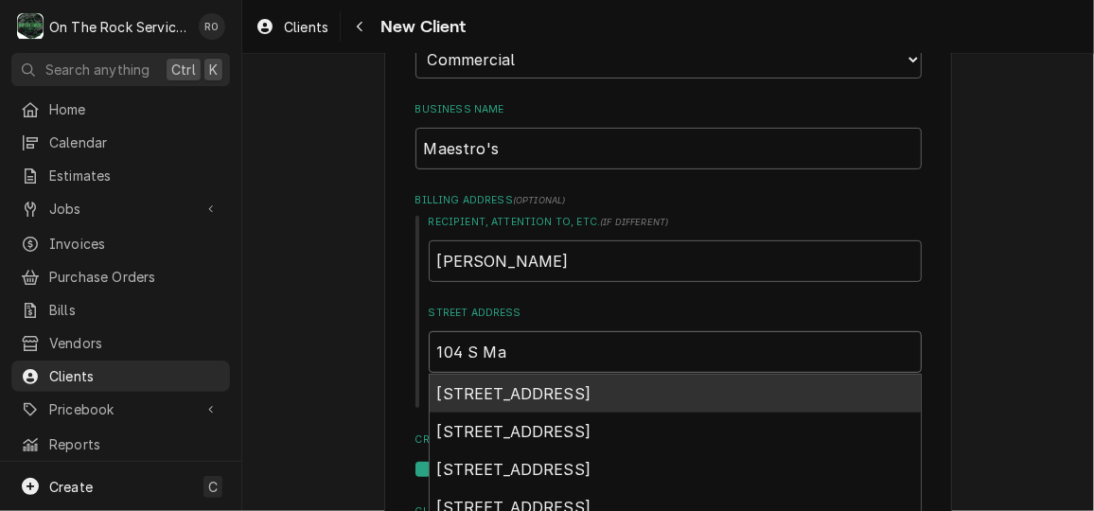
type input "104 S Mai"
type textarea "x"
type input "104 S Mai"
type textarea "x"
type input "104 S Mai"
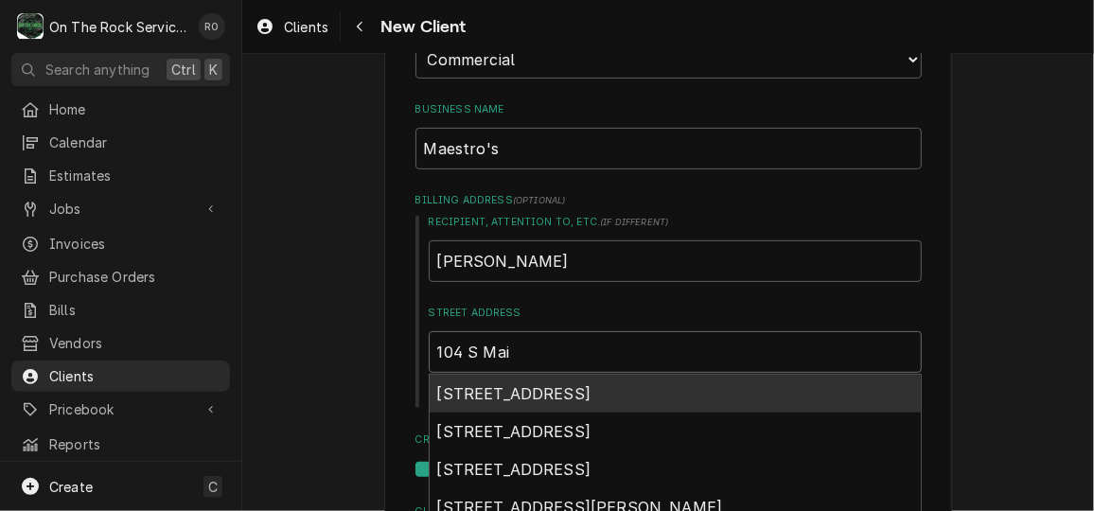
type textarea "x"
type input "104 S Main"
type textarea "x"
type input "104 S Main"
type textarea "x"
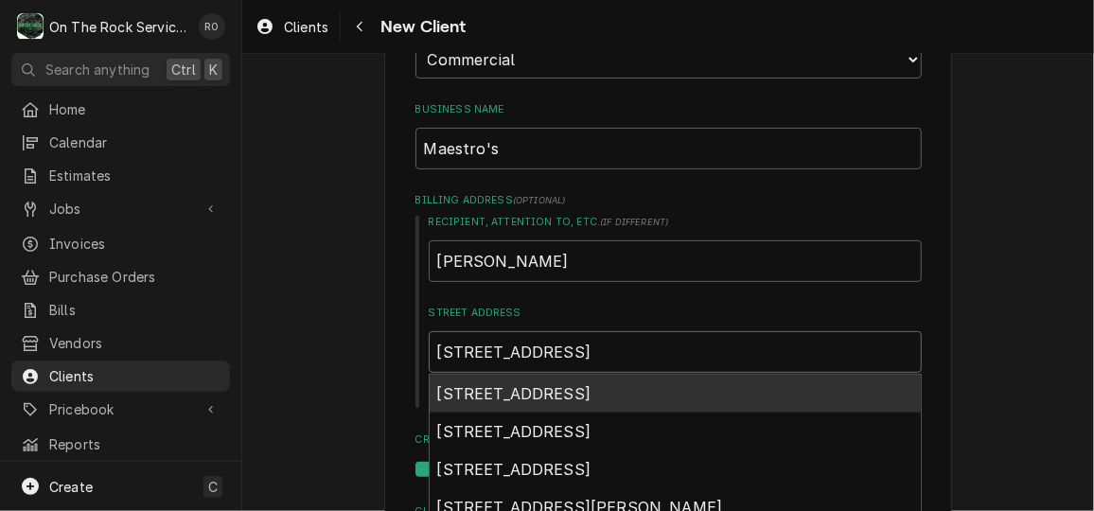
type input "104 S Main S"
type textarea "x"
type input "104 S Main St"
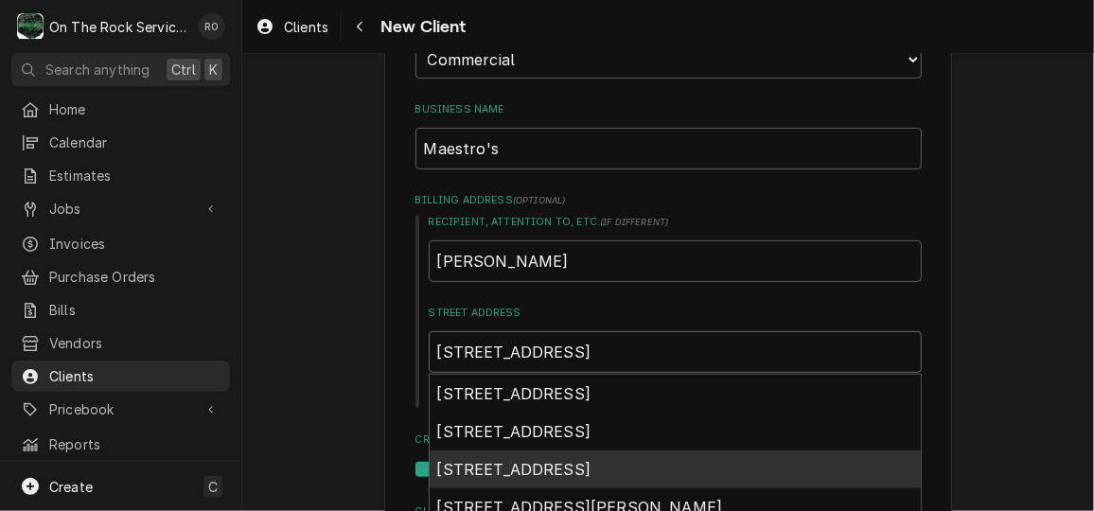
click at [757, 460] on div "104 South Main Street, Greenville, SC, USA" at bounding box center [674, 469] width 491 height 38
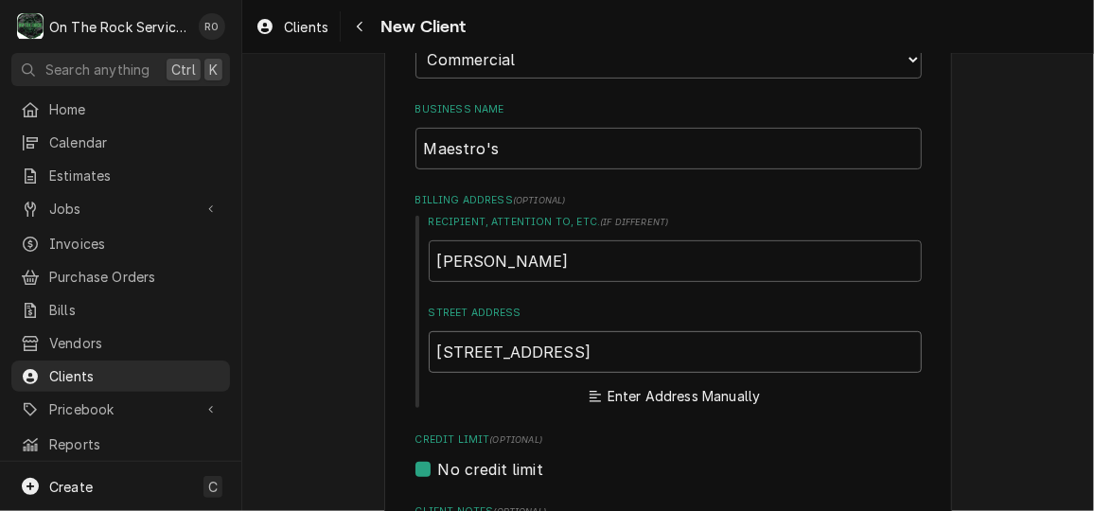
type textarea "x"
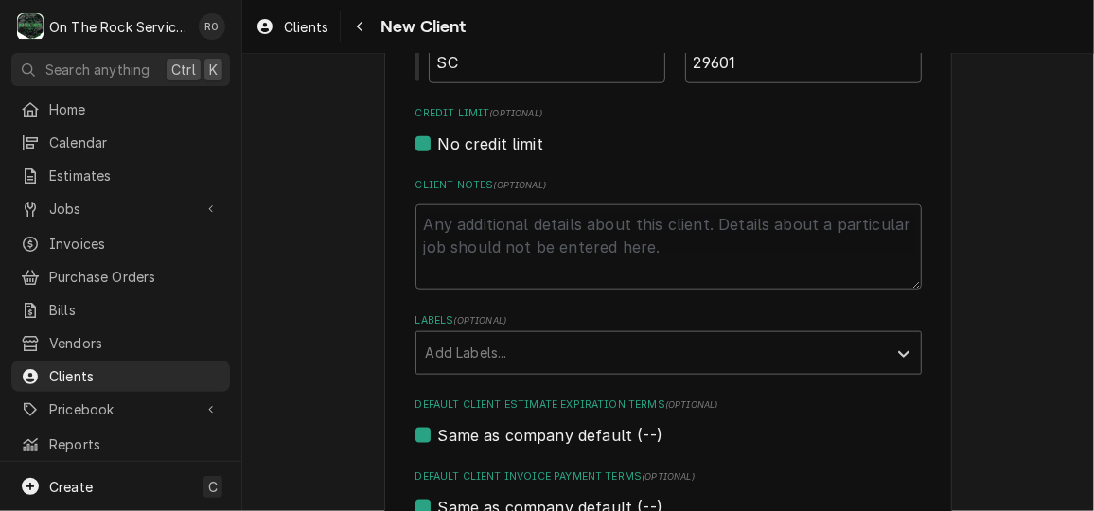
scroll to position [798, 0]
type input "104 S Main St"
click at [458, 147] on label "No credit limit" at bounding box center [490, 143] width 105 height 23
click at [458, 147] on input "No credit limit" at bounding box center [691, 153] width 506 height 42
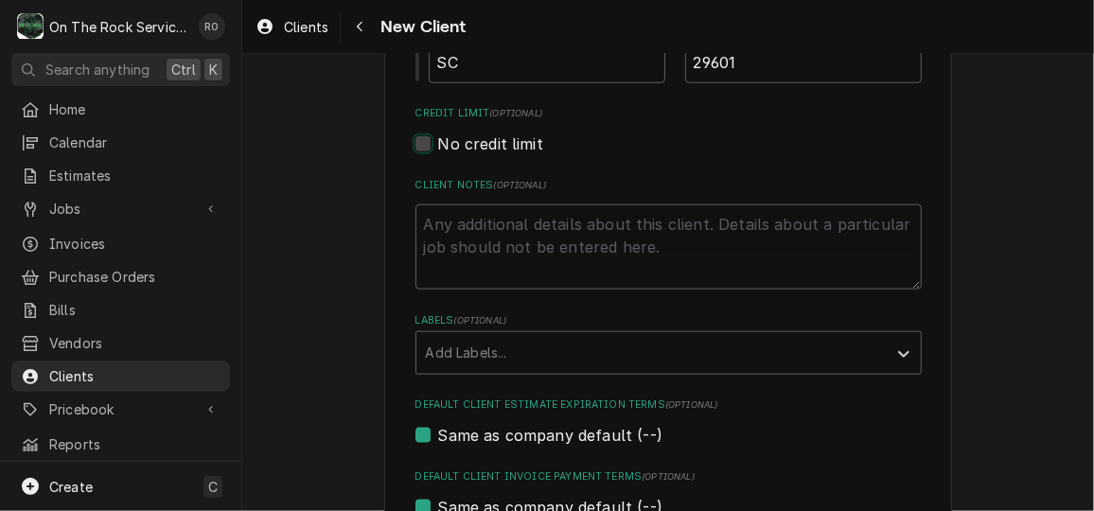
checkbox input "false"
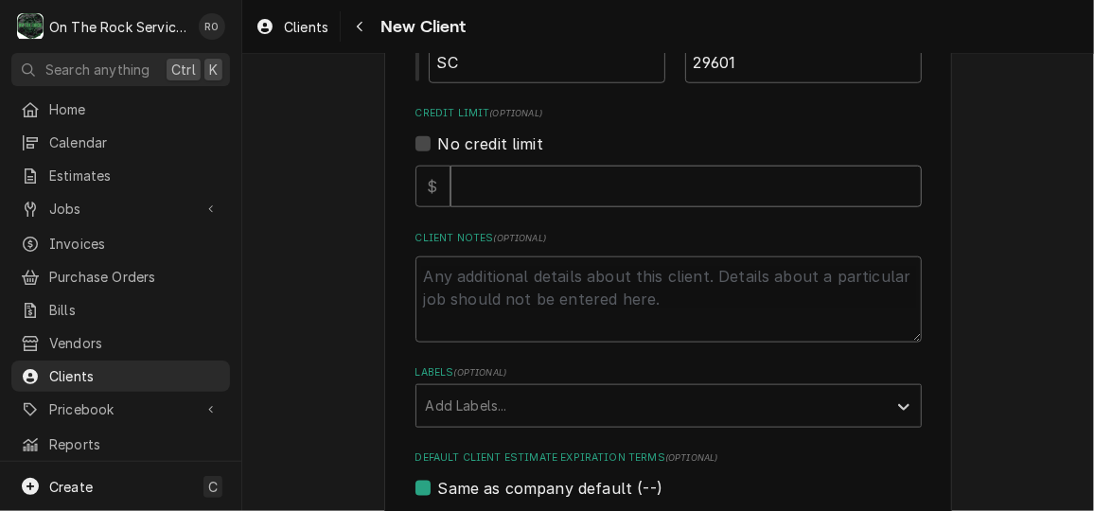
click at [512, 184] on input "Credit Limit" at bounding box center [685, 187] width 471 height 42
type textarea "x"
type input "5"
click at [512, 184] on input "5" at bounding box center [685, 187] width 471 height 42
type textarea "x"
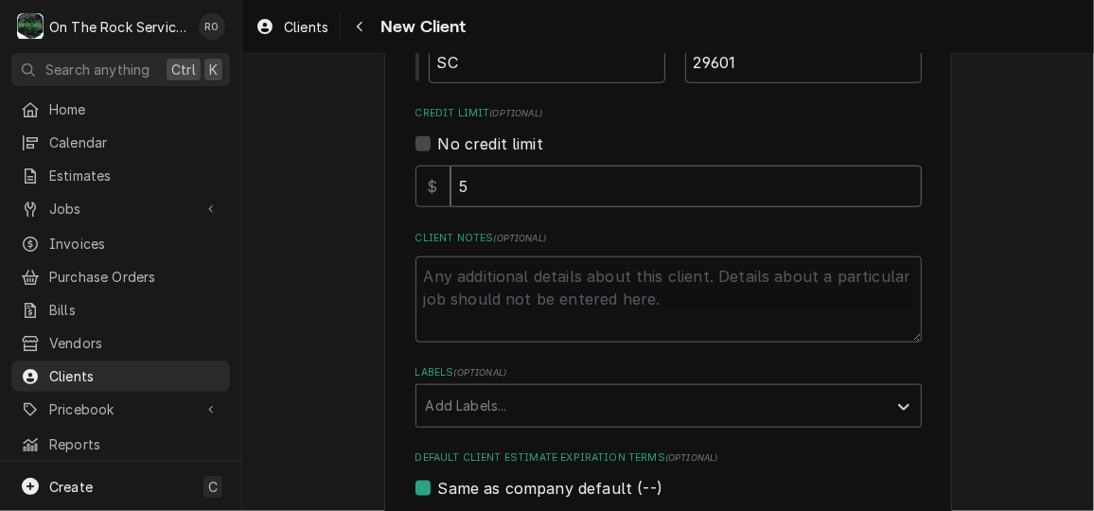
type input "50"
type textarea "x"
type input "500"
type textarea "x"
type input "5000"
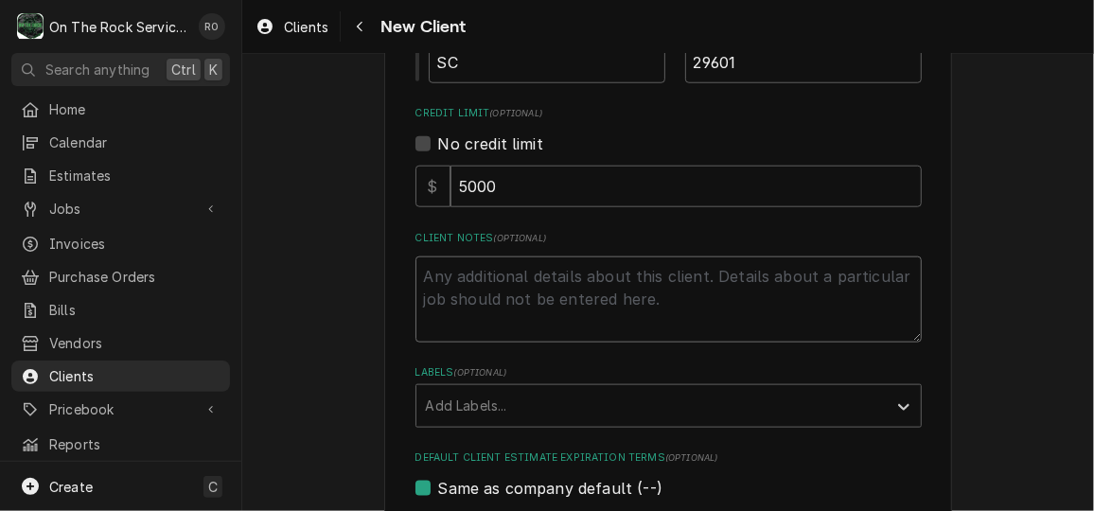
type textarea "x"
type textarea "C"
type textarea "x"
type textarea "Cl"
type textarea "x"
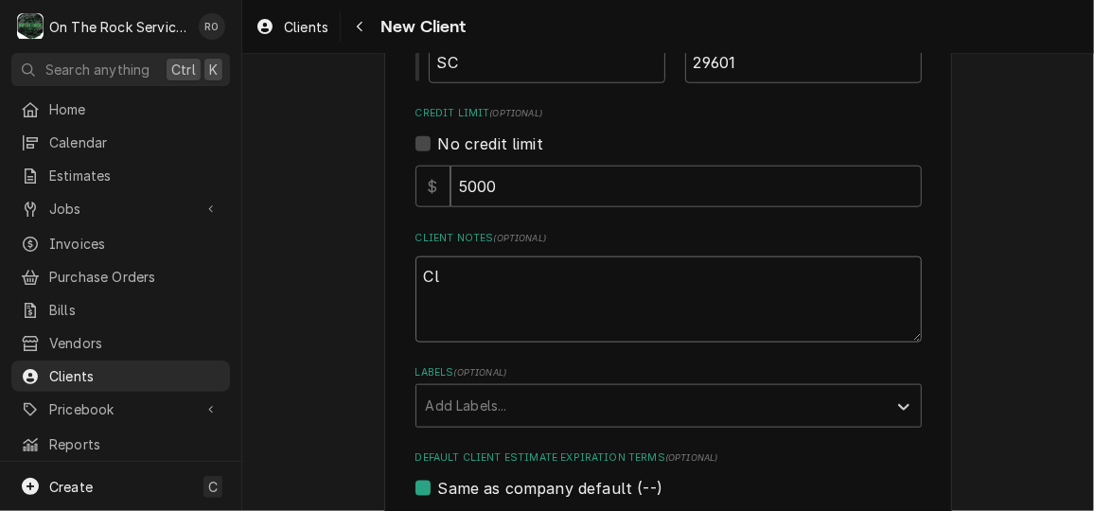
type textarea "Cli"
type textarea "x"
type textarea "Clie"
type textarea "x"
type textarea "Client"
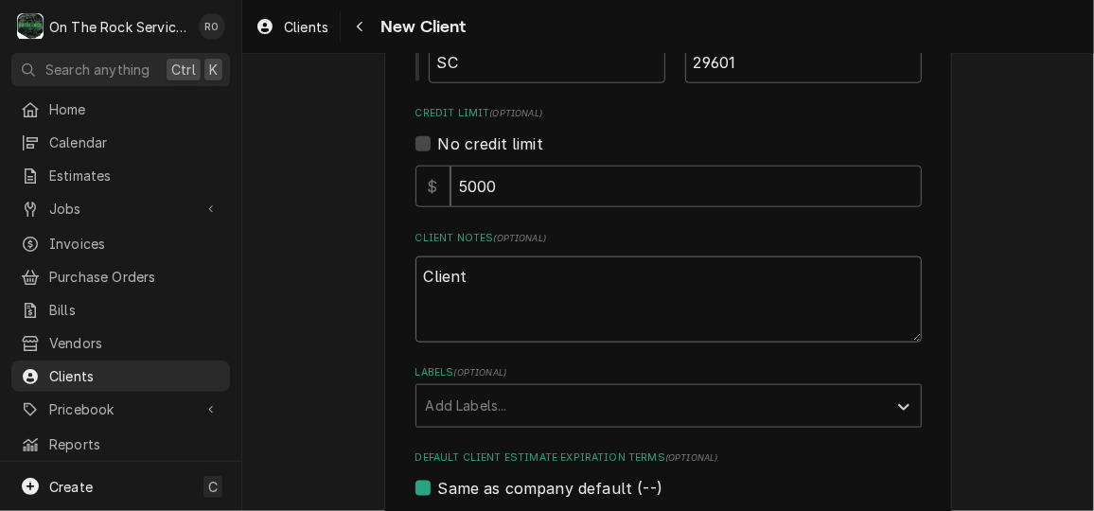
type textarea "x"
type textarea "Client"
type textarea "x"
type textarea "Client i"
type textarea "x"
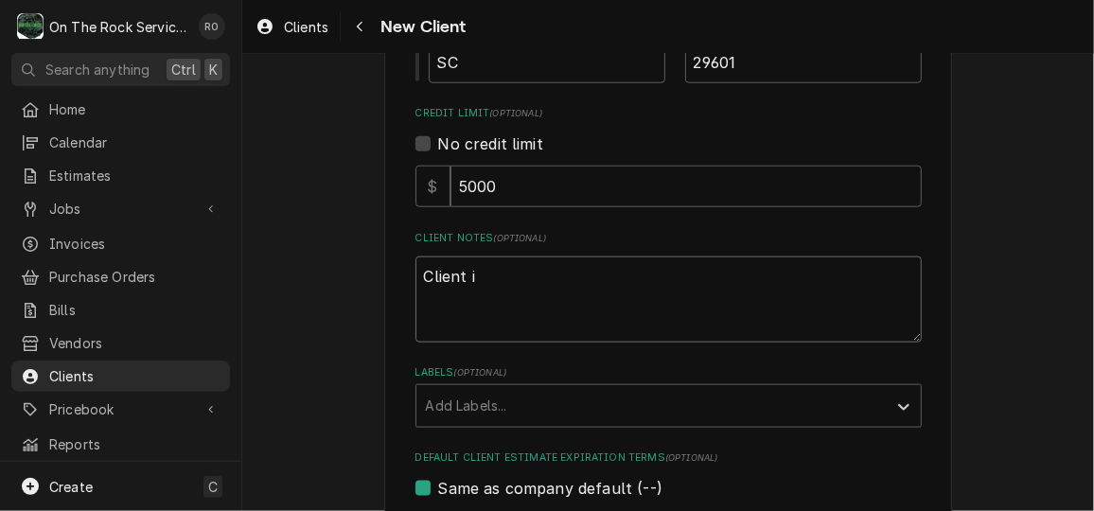
type textarea "Client is"
type textarea "x"
type textarea "Client is"
type textarea "x"
type textarea "Client is o"
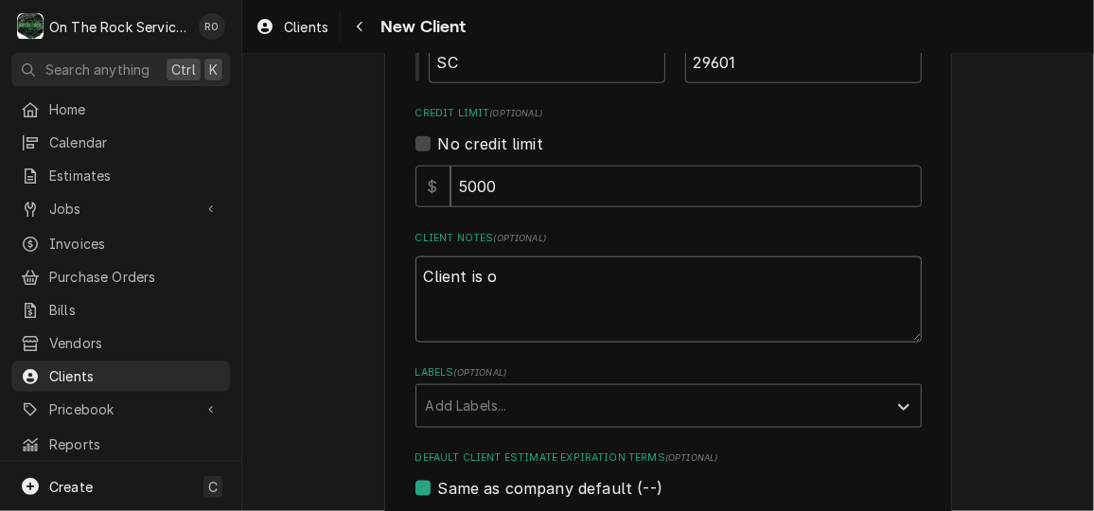
type textarea "x"
type textarea "Client is on"
type textarea "x"
type textarea "Client is on s"
type textarea "x"
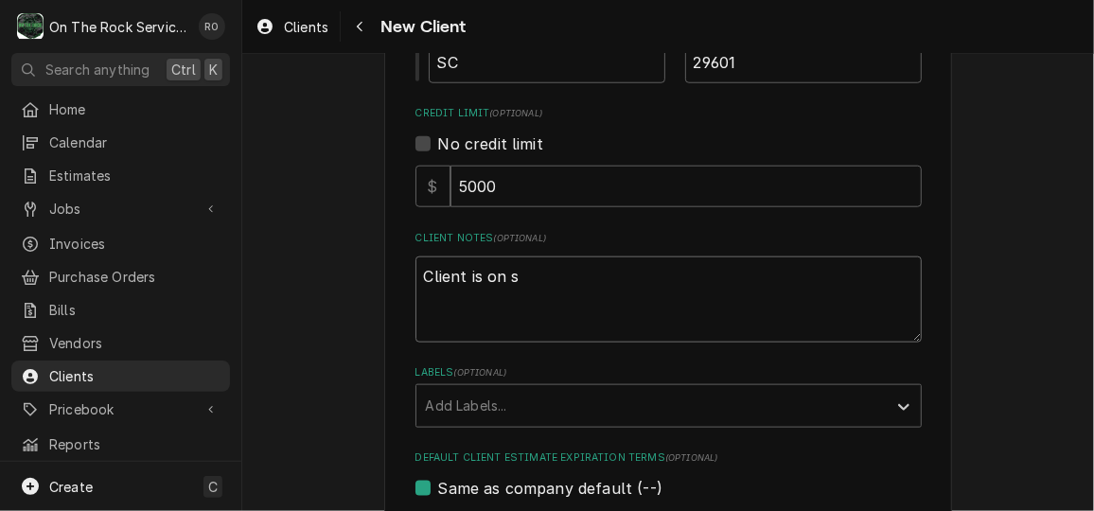
type textarea "Client is on si"
type textarea "x"
type textarea "Client is on site"
type textarea "x"
type textarea "Client is on site"
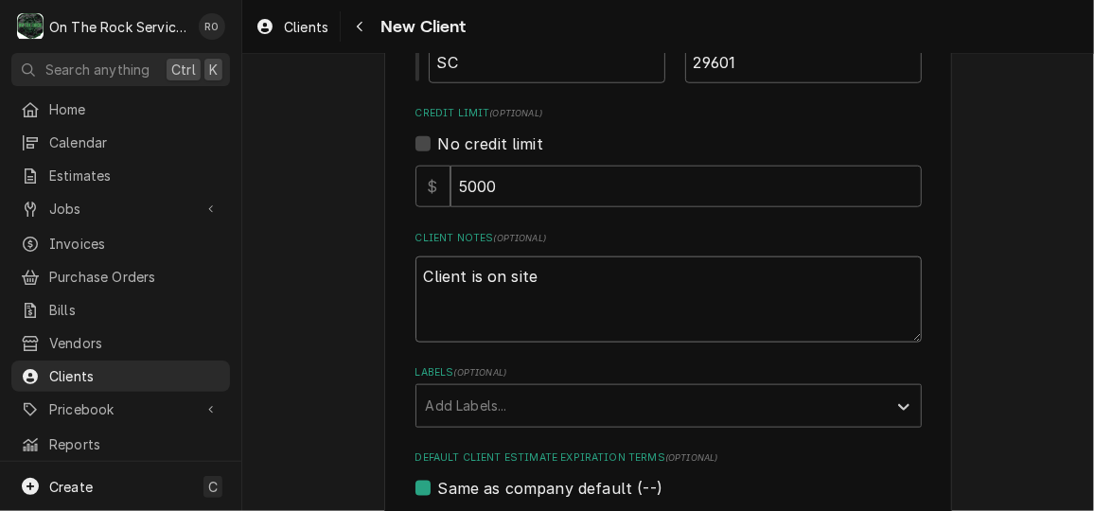
type textarea "x"
type textarea "Client is on site M"
type textarea "x"
type textarea "Client is on site M-"
type textarea "x"
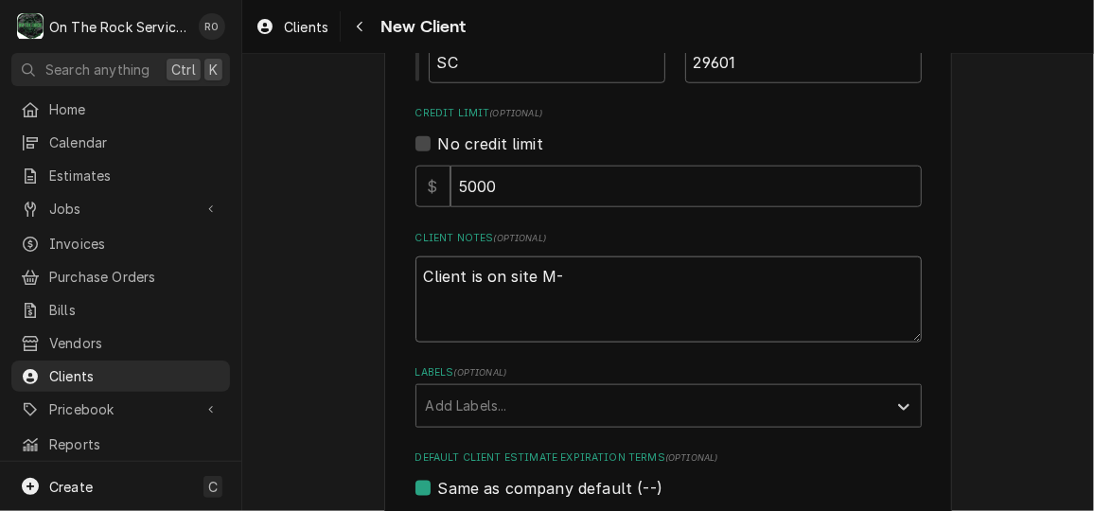
type textarea "Client is on site M-s"
type textarea "x"
type textarea "Client is on site M-"
type textarea "x"
type textarea "Client is on site M-s"
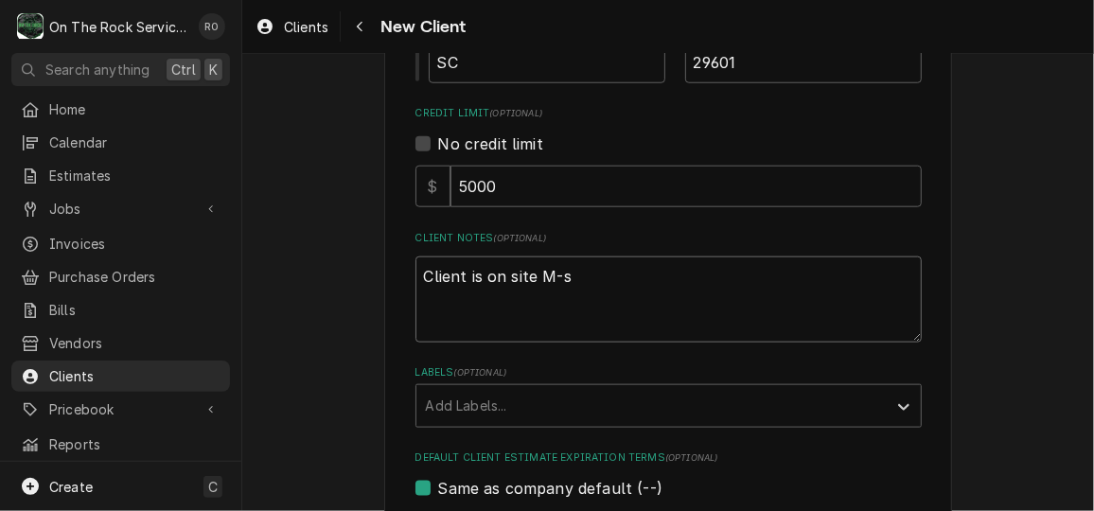
type textarea "x"
type textarea "Client is on site M-"
type textarea "x"
type textarea "Client is on site M-S"
type textarea "x"
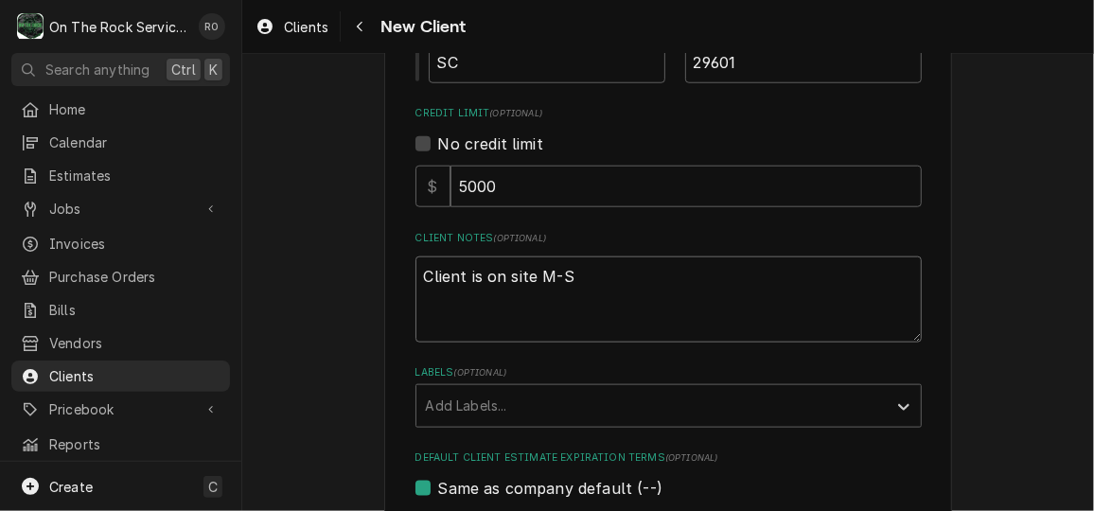
type textarea "Client is on site M-S"
type textarea "x"
type textarea "Client is on site M-S 8"
type textarea "x"
type textarea "Client is on site M-S 8a"
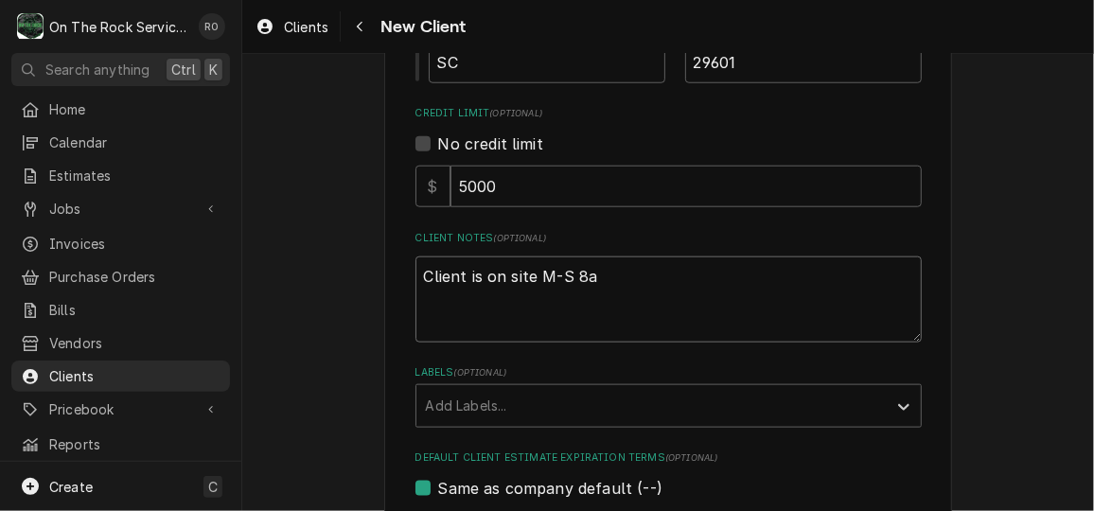
type textarea "x"
type textarea "Client is on site M-S 8am"
type textarea "x"
type textarea "Client is on site M-S 8am"
type textarea "x"
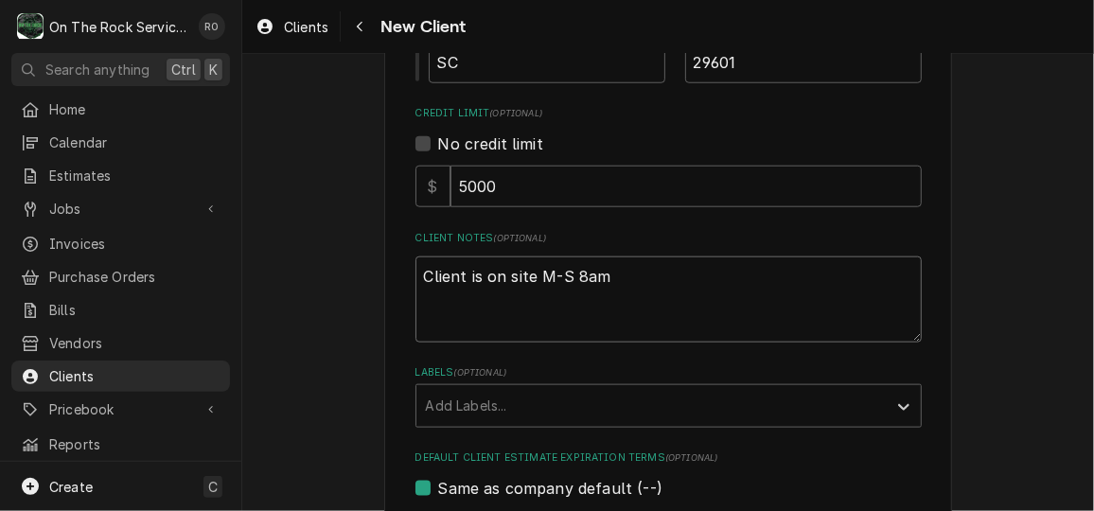
type textarea "Client is on site M-S 8am n"
type textarea "x"
type textarea "Client is on site M-S 8am nu"
type textarea "x"
type textarea "Client is on site M-S 8am nut"
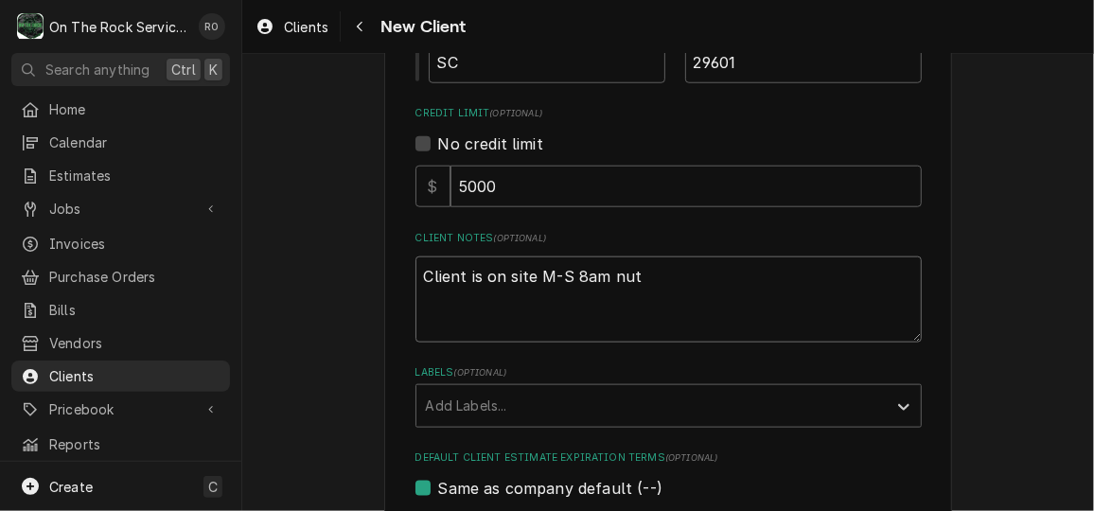
type textarea "x"
type textarea "Client is on site M-S 8am nut"
type textarea "x"
type textarea "Client is on site M-S 8am nut"
type textarea "x"
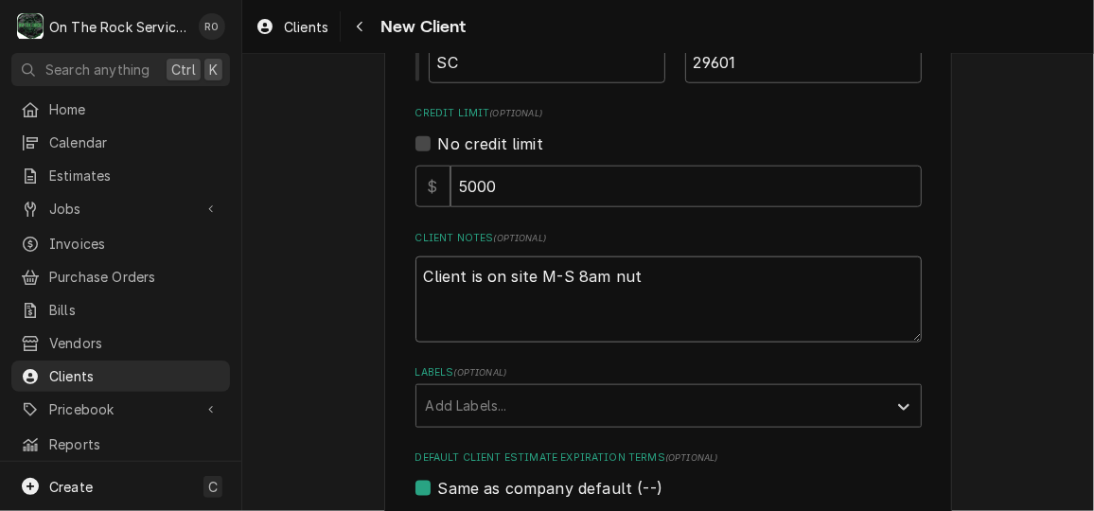
type textarea "Client is on site M-S 8am nu"
type textarea "x"
type textarea "Client is on site M-S 8am n"
type textarea "x"
type textarea "Client is on site M-S 8am"
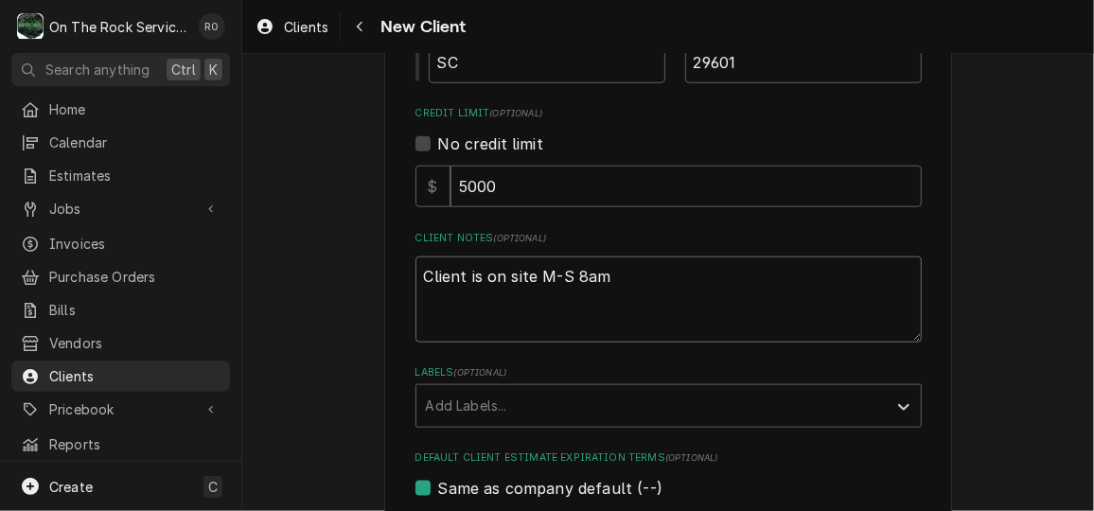
type textarea "x"
type textarea "Client is on site M-S 8am b"
type textarea "x"
type textarea "Client is on site M-S 8am bu"
type textarea "x"
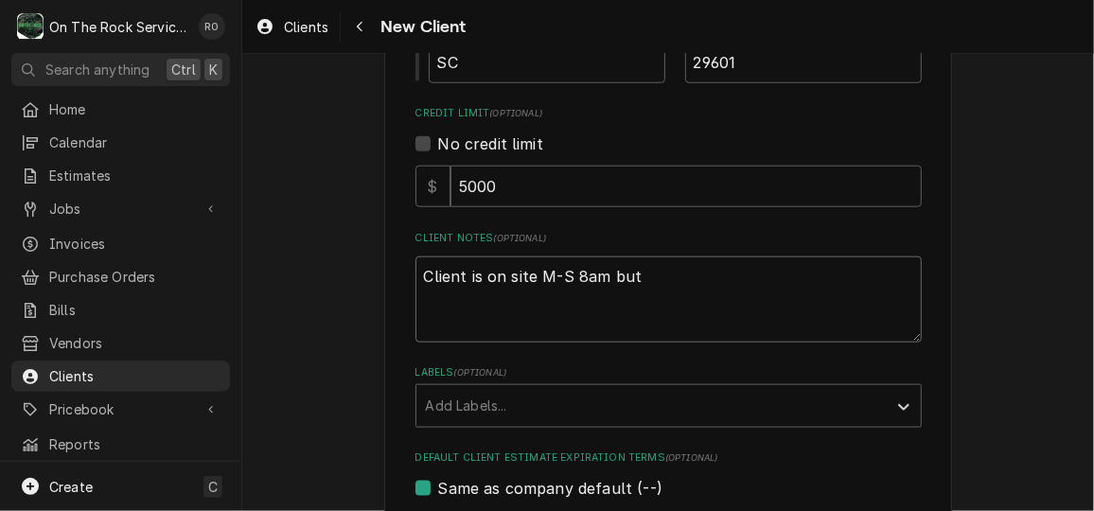
type textarea "Client is on site M-S 8am but"
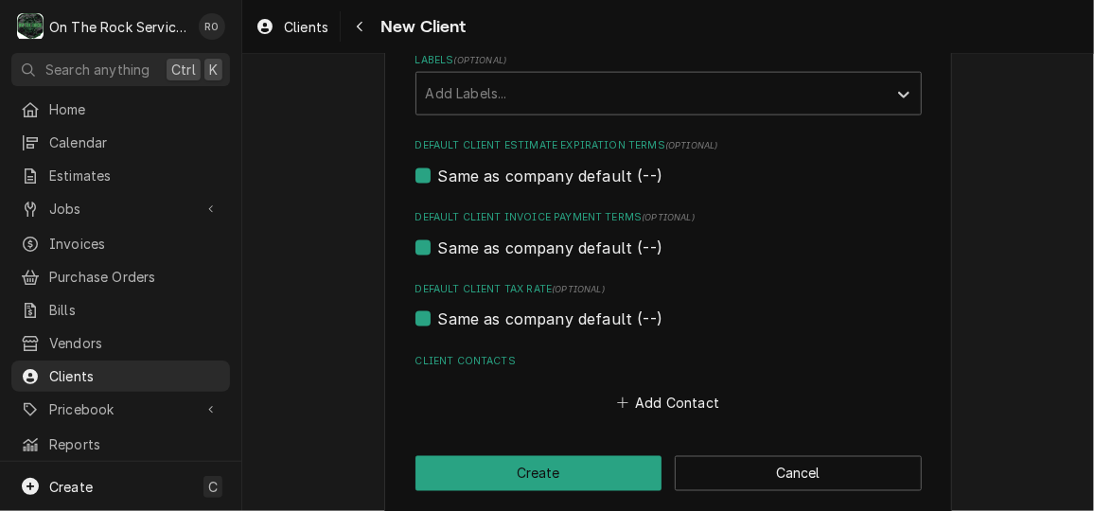
scroll to position [1129, 0]
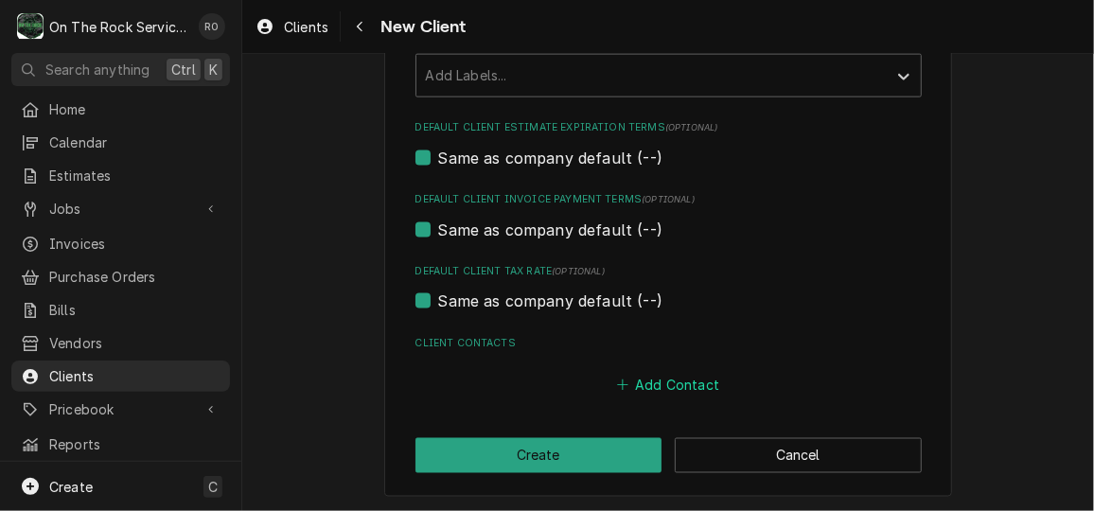
click at [663, 393] on button "Add Contact" at bounding box center [667, 385] width 109 height 26
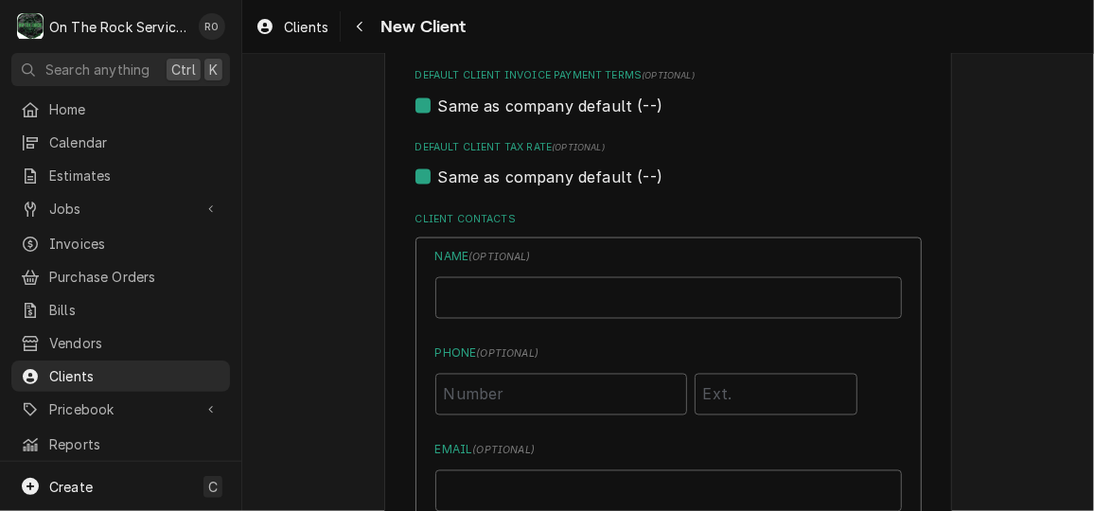
scroll to position [1254, 0]
click at [659, 313] on input "Business Name" at bounding box center [668, 296] width 466 height 42
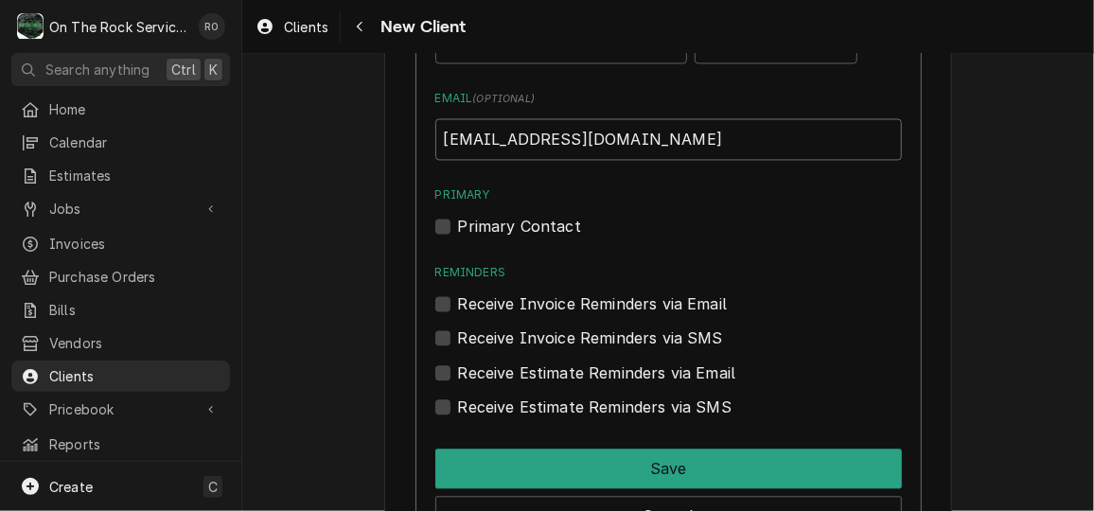
scroll to position [1606, 0]
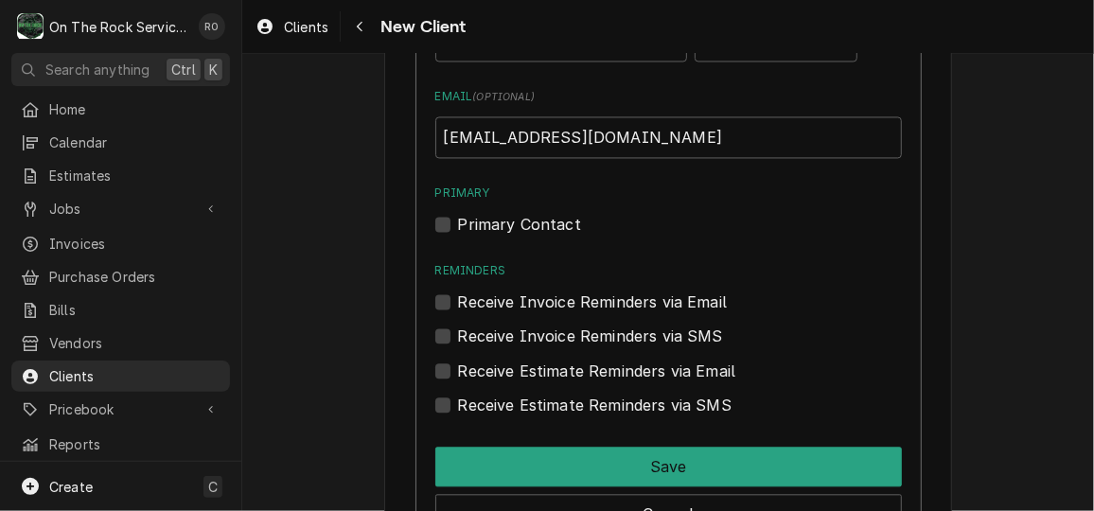
click at [418, 195] on div "Name ( optional ) Samuel Dominguez Phone ( optional ) (803) 240-0193 Email ( op…" at bounding box center [668, 214] width 506 height 660
click at [458, 215] on label "Primary Contact" at bounding box center [519, 224] width 123 height 23
click at [458, 215] on input "Primary" at bounding box center [691, 234] width 466 height 42
click at [439, 314] on div "Receive Invoice Reminders via SMS" at bounding box center [668, 330] width 466 height 34
click at [458, 307] on label "Receive Invoice Reminders via Email" at bounding box center [593, 301] width 270 height 23
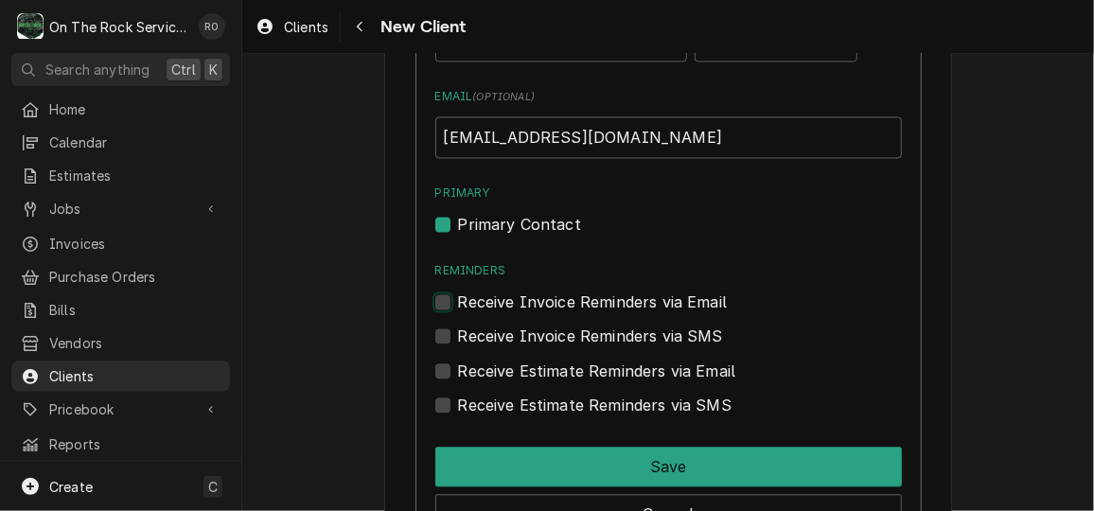
click at [458, 307] on input "Reminders" at bounding box center [691, 311] width 466 height 42
click at [450, 359] on div "Receive Estimate Reminders via Email" at bounding box center [668, 370] width 466 height 23
click at [458, 334] on label "Receive Invoice Reminders via SMS" at bounding box center [590, 335] width 265 height 23
click at [458, 334] on input "Contact Edit Form" at bounding box center [691, 345] width 466 height 42
click at [458, 368] on label "Receive Estimate Reminders via Email" at bounding box center [597, 370] width 278 height 23
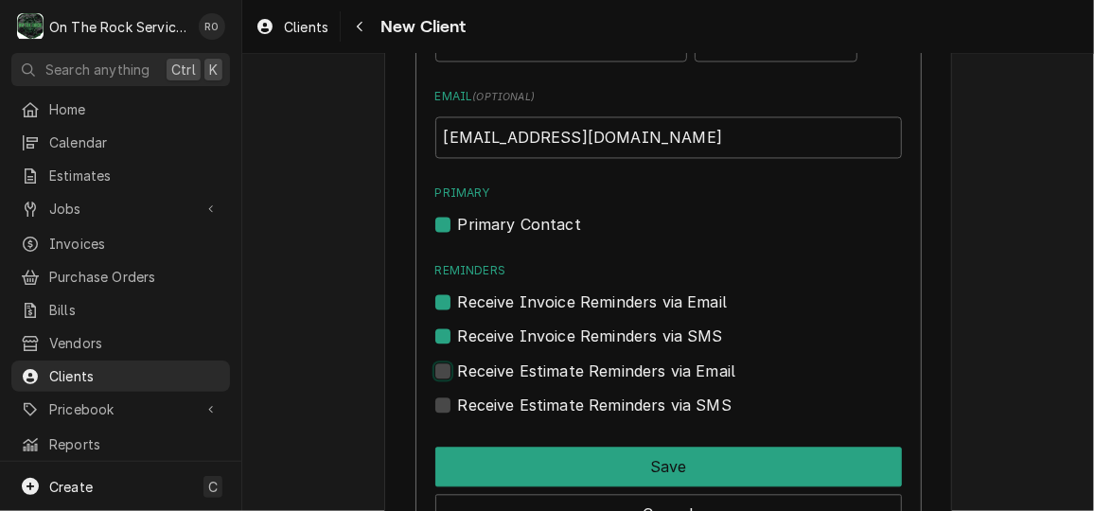
click at [458, 368] on input "Contact Edit Form" at bounding box center [691, 380] width 466 height 42
click at [442, 421] on div "Name ( optional ) Samuel Dominguez Phone ( optional ) (803) 240-0193 Email ( op…" at bounding box center [668, 214] width 506 height 660
click at [438, 394] on div "Receive Estimate Reminders via SMS" at bounding box center [668, 405] width 466 height 23
click at [458, 407] on label "Receive Estimate Reminders via SMS" at bounding box center [594, 405] width 273 height 23
click at [458, 407] on input "Contact Edit Form" at bounding box center [691, 415] width 466 height 42
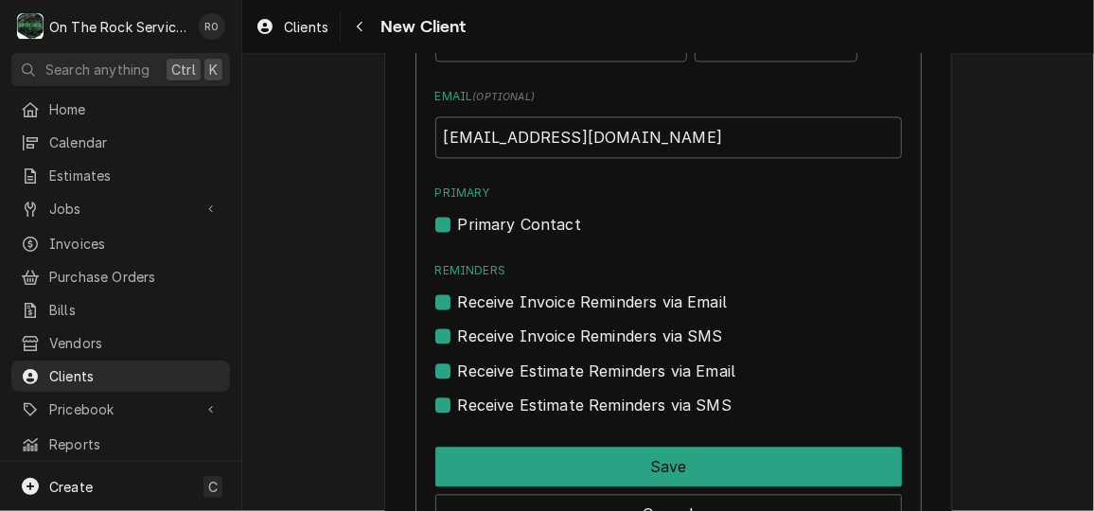
click at [446, 410] on div "Receive Estimate Reminders via SMS" at bounding box center [668, 405] width 466 height 23
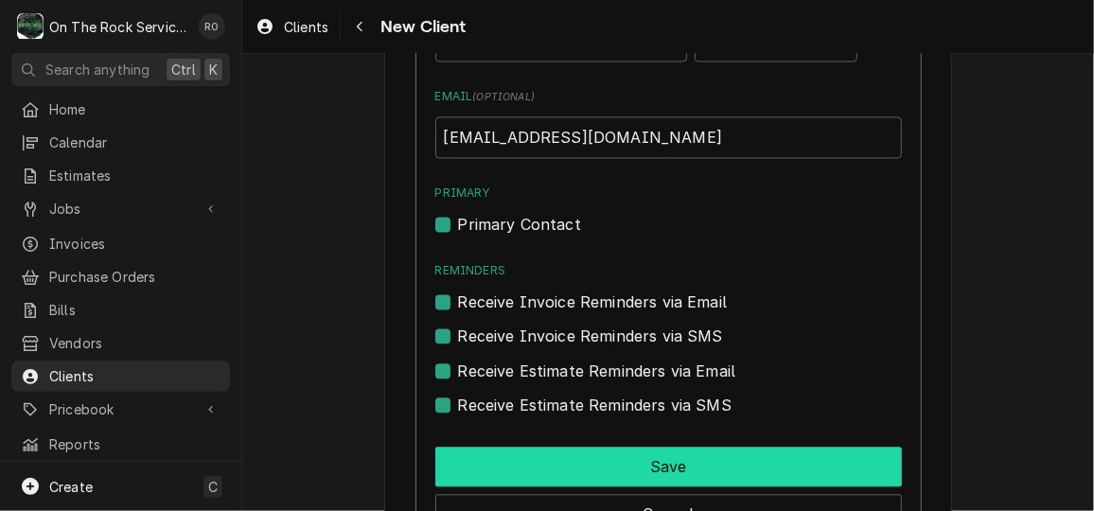
click at [609, 476] on button "Save" at bounding box center [668, 467] width 466 height 40
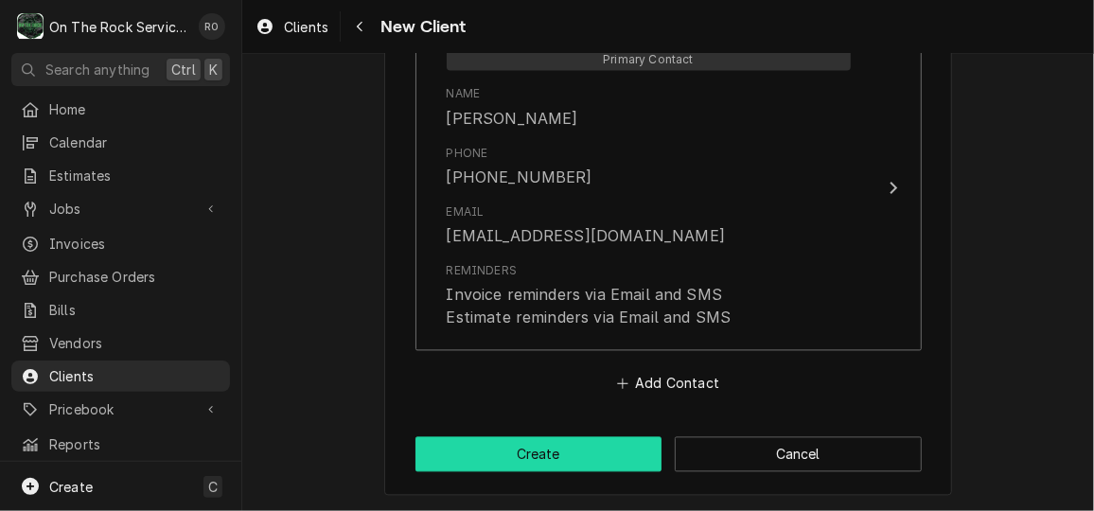
click at [580, 454] on button "Create" at bounding box center [538, 454] width 247 height 35
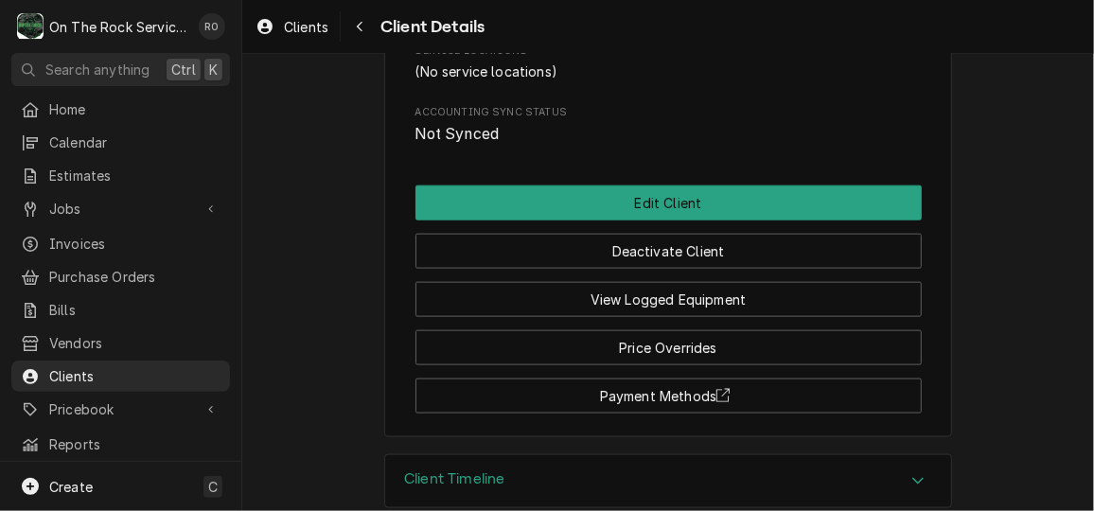
scroll to position [961, 0]
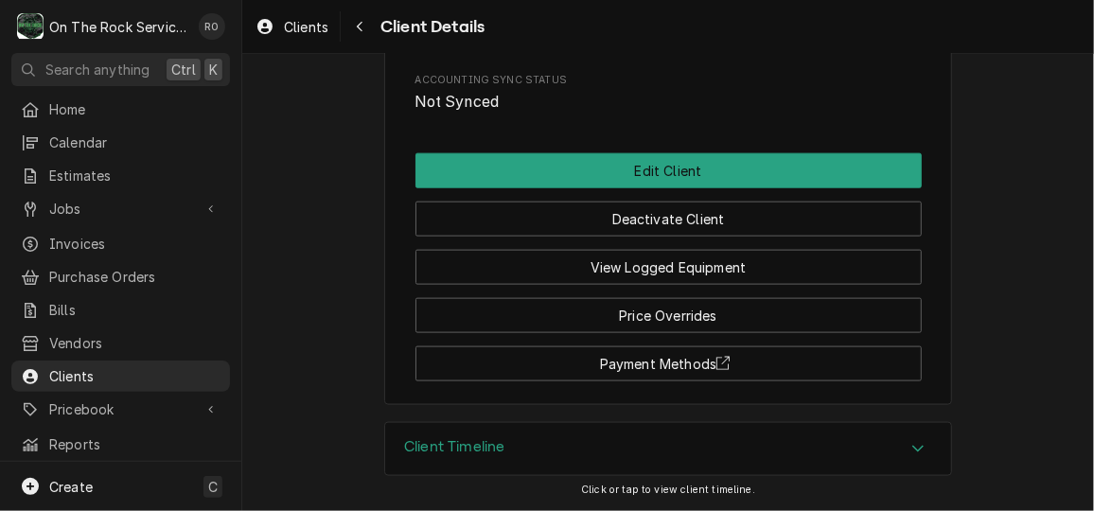
click at [770, 96] on span "Not Synced" at bounding box center [668, 102] width 506 height 23
click at [113, 215] on link "Jobs" at bounding box center [120, 208] width 219 height 31
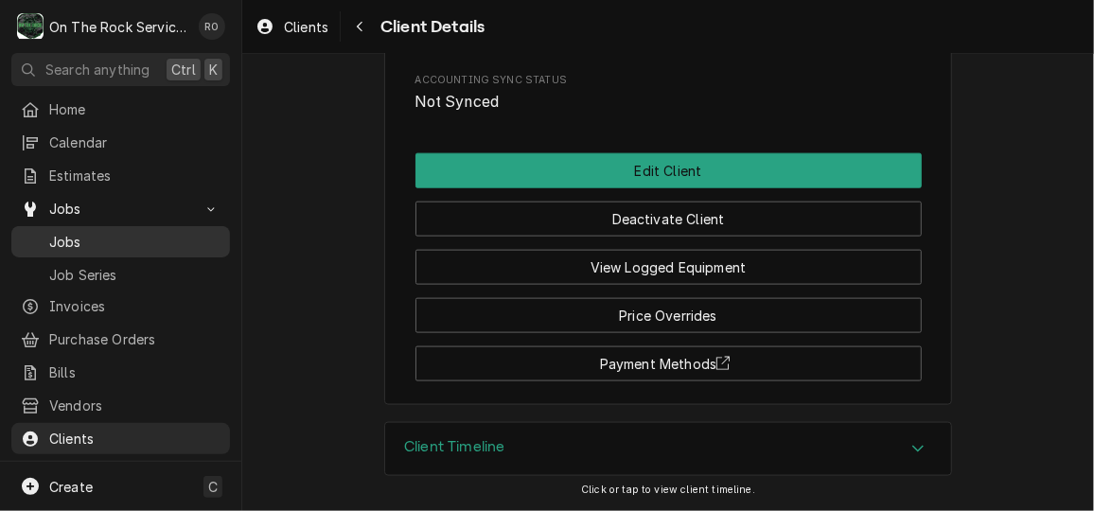
click at [150, 232] on span "Jobs" at bounding box center [134, 242] width 171 height 20
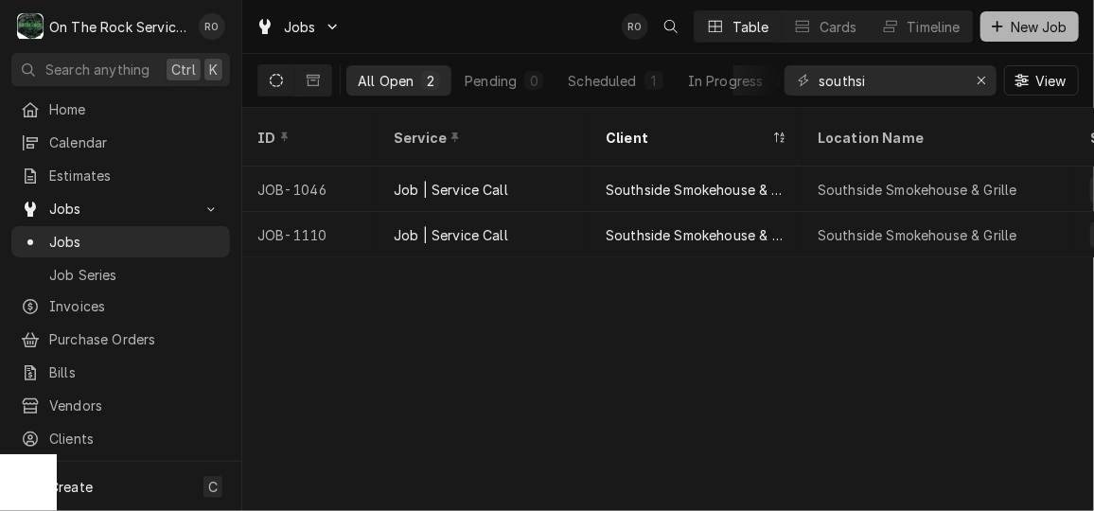
click at [1034, 33] on span "New Job" at bounding box center [1039, 27] width 64 height 20
click at [1044, 24] on span "New Job" at bounding box center [1039, 27] width 64 height 20
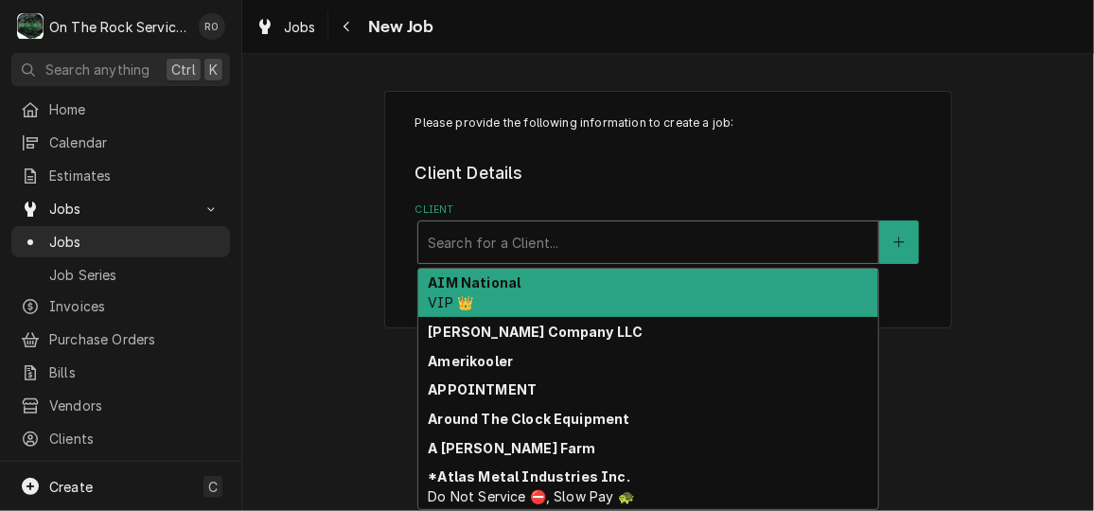
click at [554, 240] on div "Client" at bounding box center [648, 242] width 441 height 34
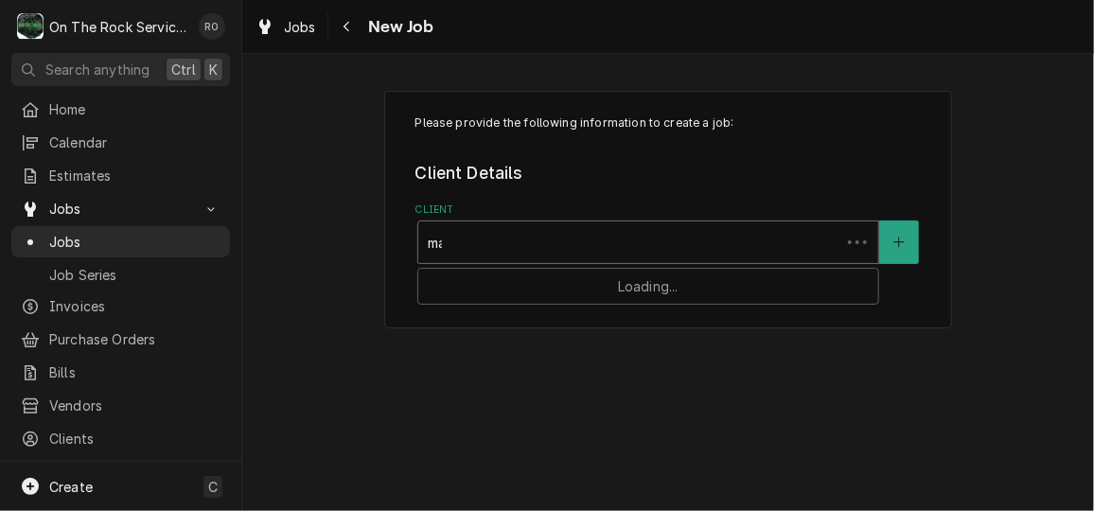
type input "mae"
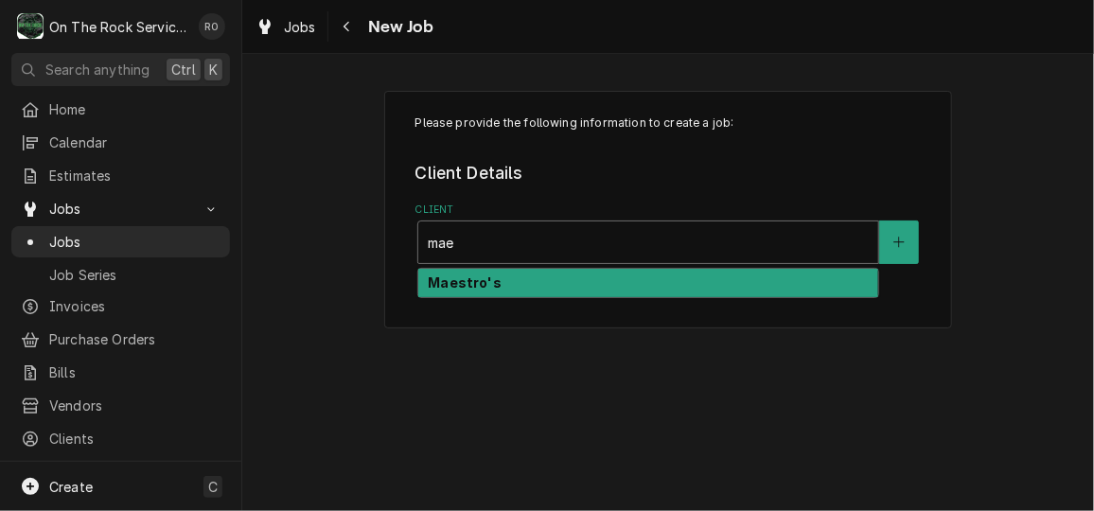
click at [548, 269] on div "Maestro's" at bounding box center [648, 283] width 460 height 29
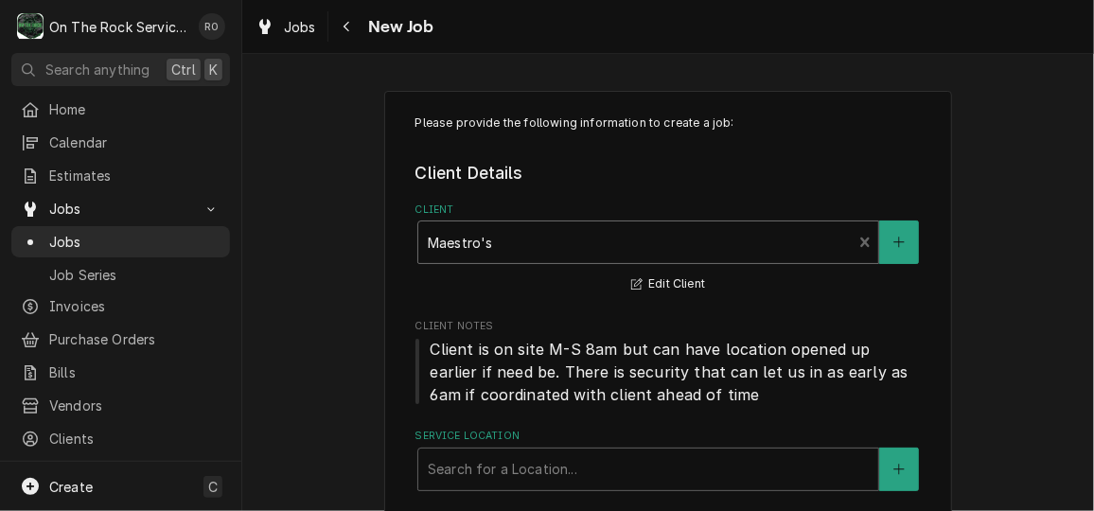
scroll to position [60, 0]
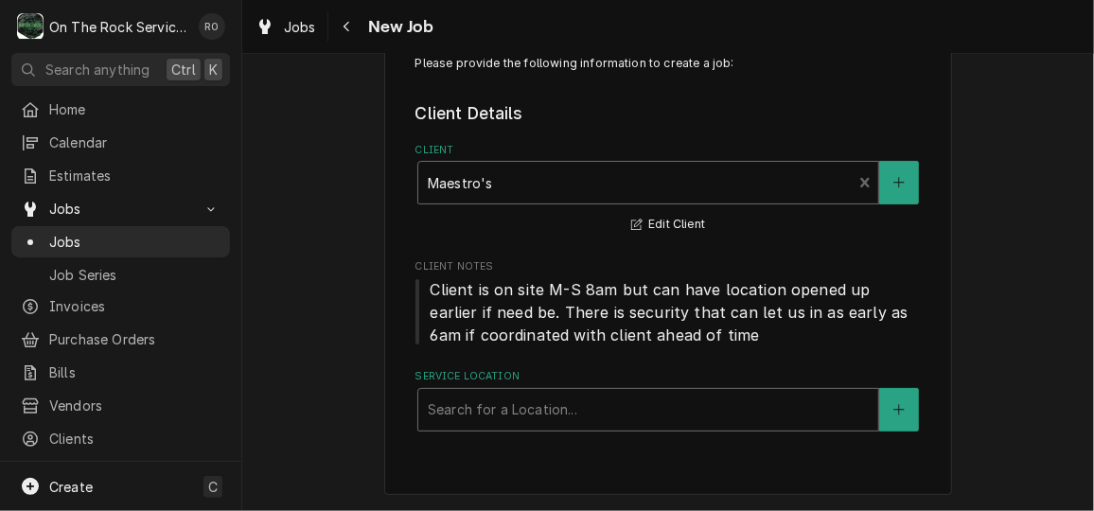
click at [553, 399] on div "Service Location" at bounding box center [648, 410] width 441 height 34
click at [897, 408] on icon "Create New Location" at bounding box center [898, 409] width 10 height 10
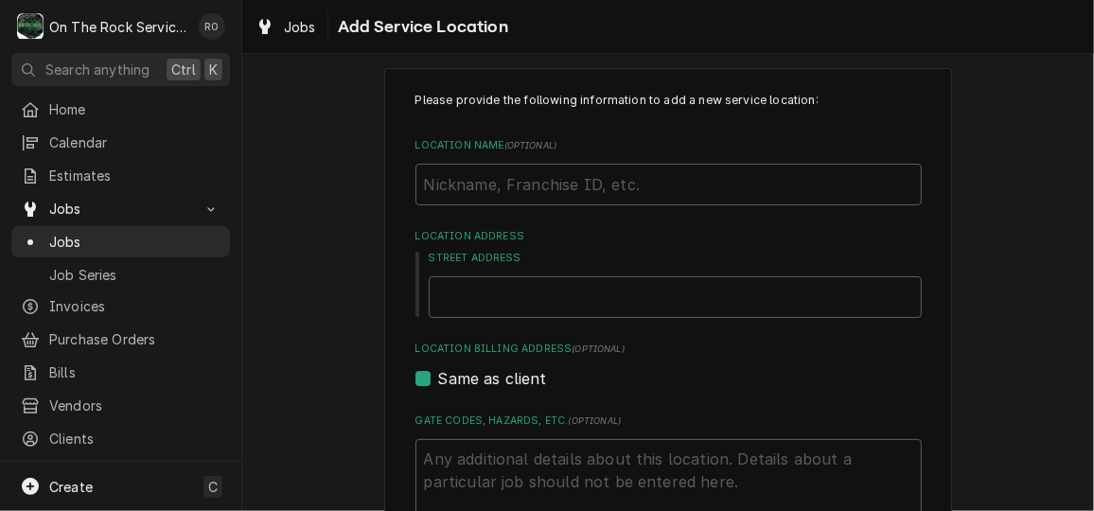
scroll to position [7, 0]
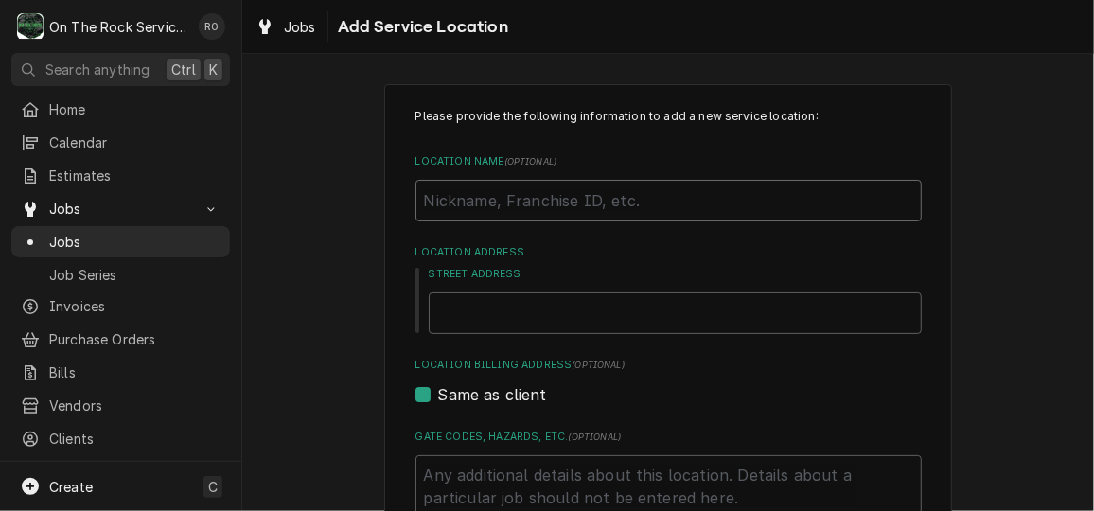
click at [769, 198] on input "Location Name ( optional )" at bounding box center [668, 201] width 506 height 42
type textarea "x"
type input "M"
type textarea "x"
type input "Ma"
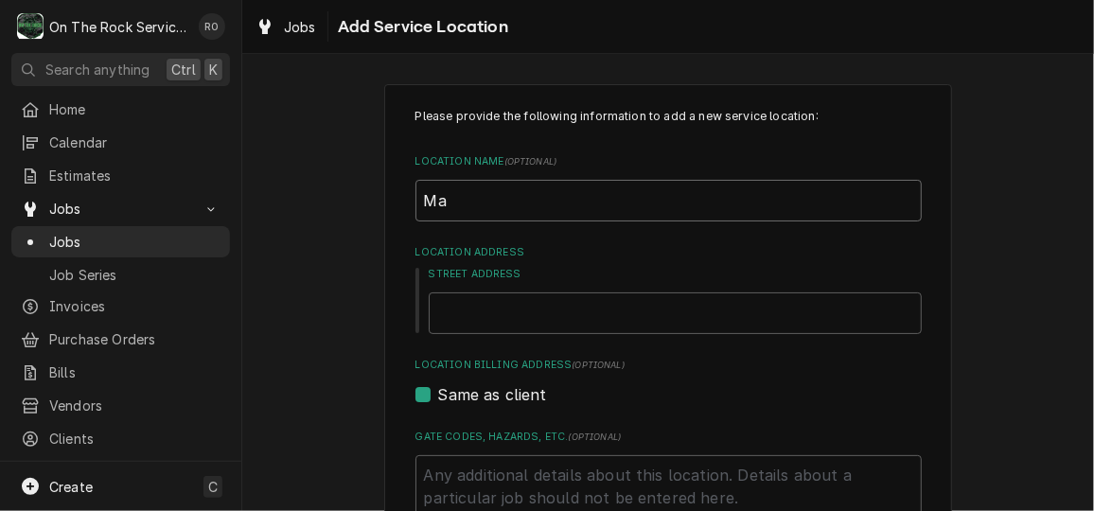
type textarea "x"
type input "Mae"
type textarea "x"
type input "Maes"
type textarea "x"
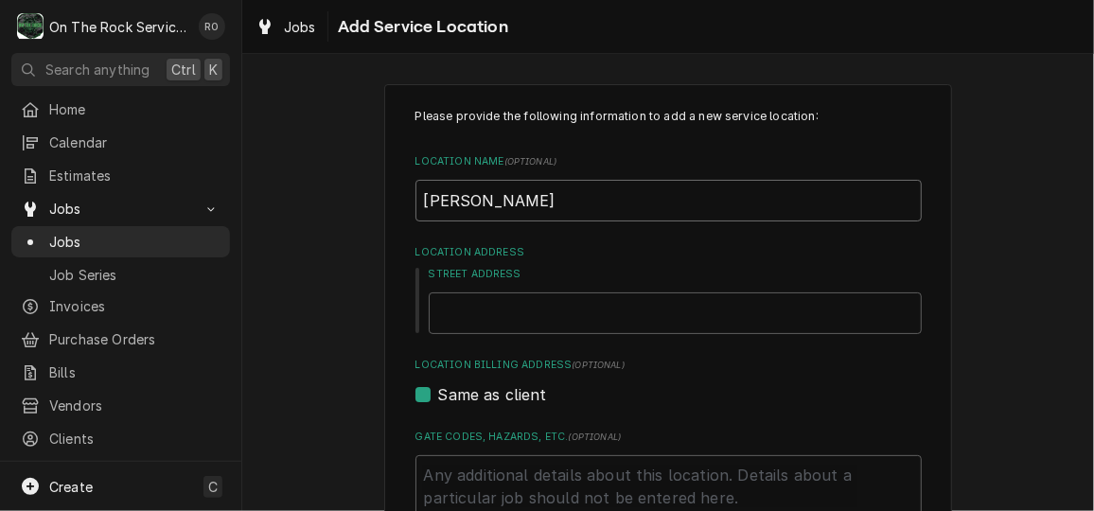
type input "Maest"
type textarea "x"
type input "Maestr"
type textarea "x"
type input "Maestro"
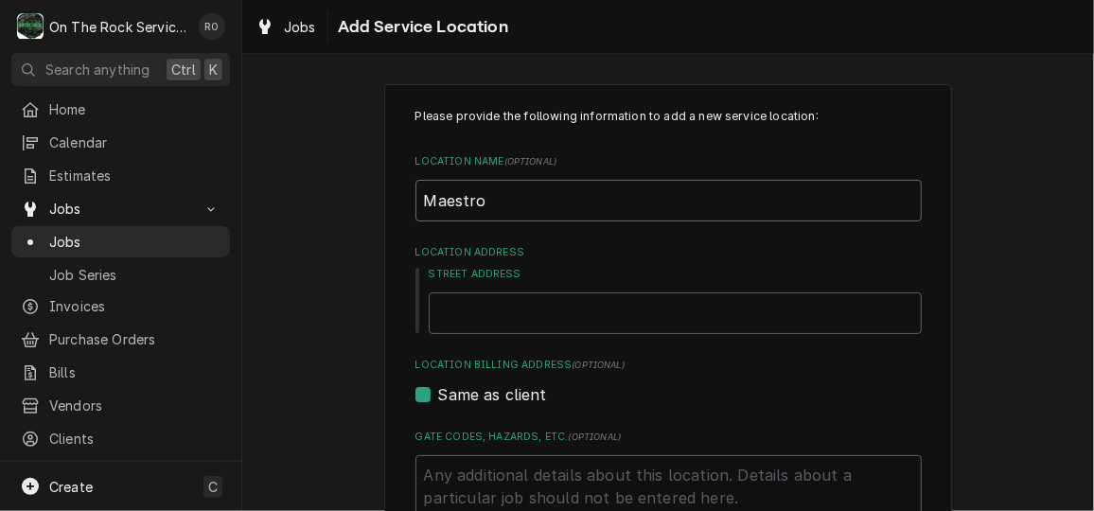
type textarea "x"
type input "Maestro'"
type textarea "x"
type input "Maestro's"
type textarea "x"
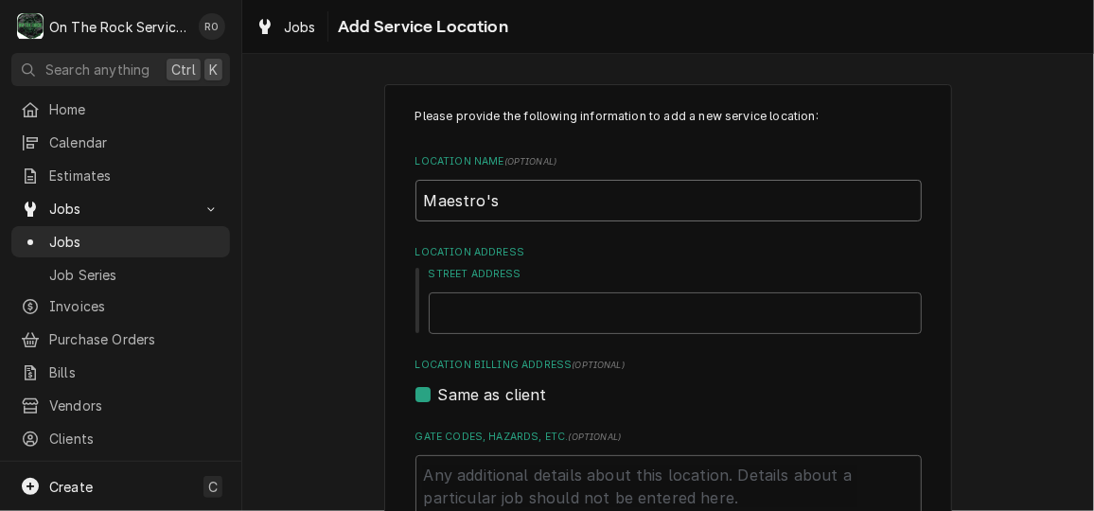
type input "Maestro's"
type textarea "x"
type input "Maestro's D"
type textarea "x"
type input "Maestro's Dow"
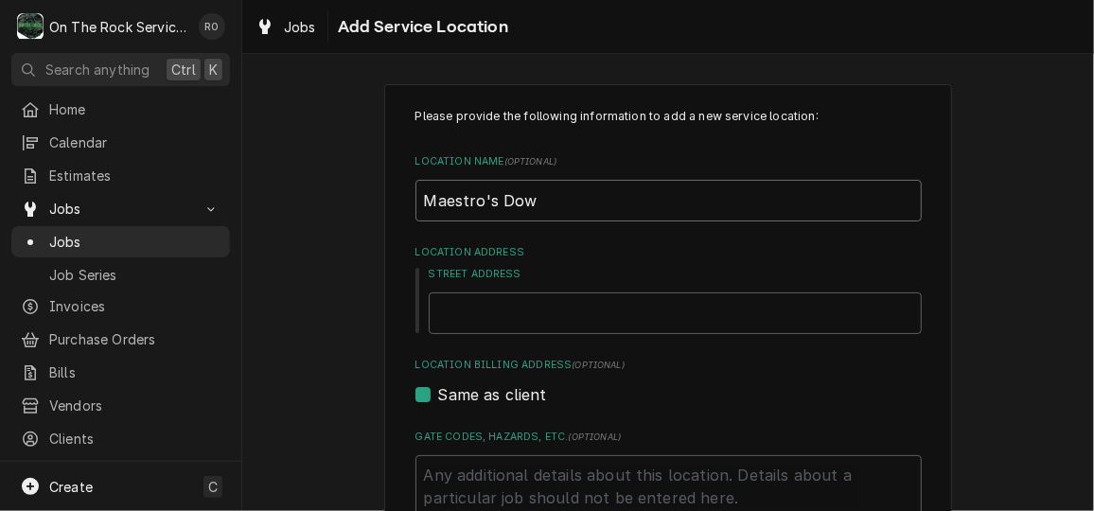
type textarea "x"
type input "Maestro's Down"
type textarea "x"
type input "Maestro's Downt"
type textarea "x"
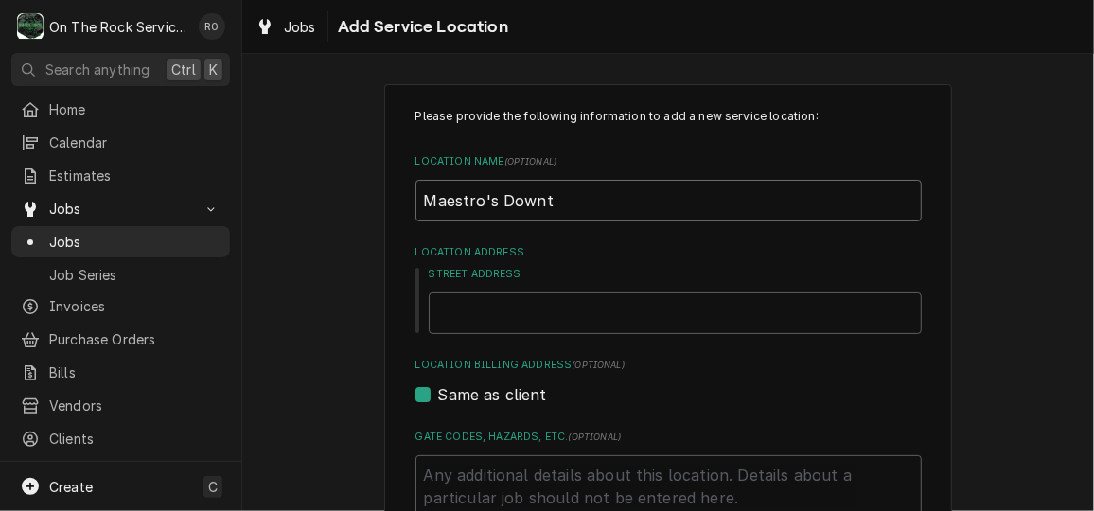
type input "Maestro's Downto"
type textarea "x"
type input "Maestro's Downt"
type textarea "x"
type input "Maestro's Down"
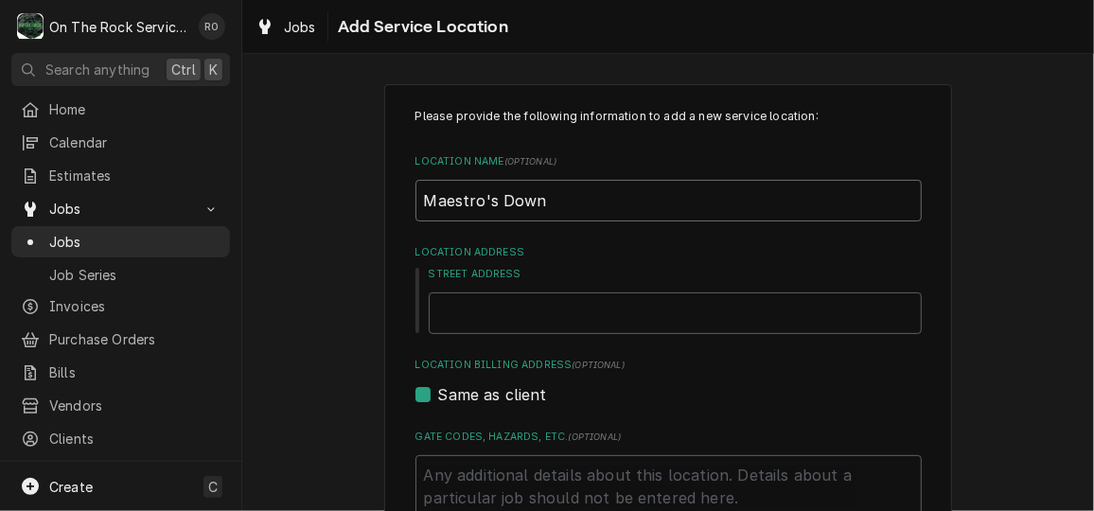
type textarea "x"
type input "Maestro's Dow"
type textarea "x"
type input "Maestro's Do"
type textarea "x"
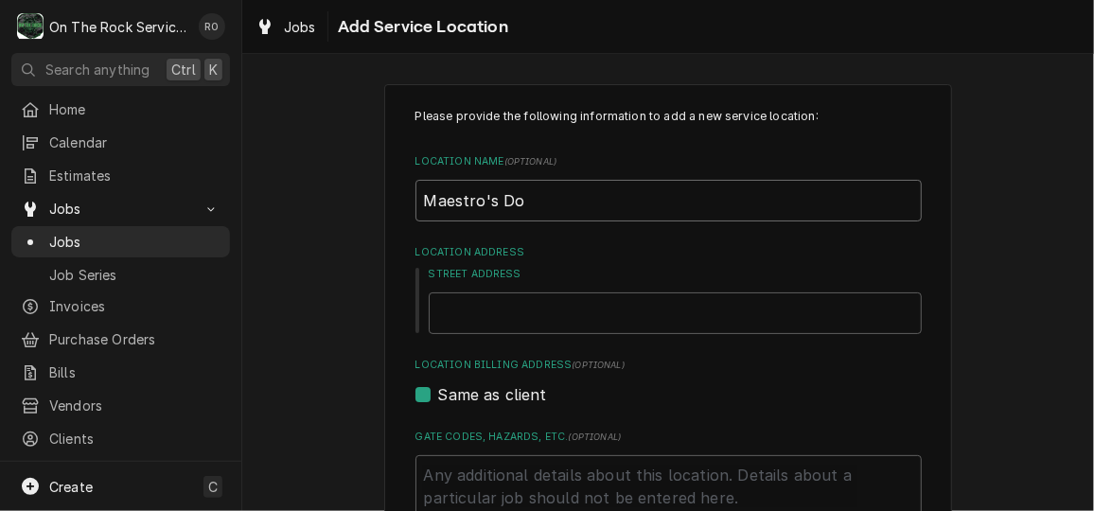
type input "Maestro's D"
type textarea "x"
type input "Maestro's"
type textarea "x"
type input "Maestro's"
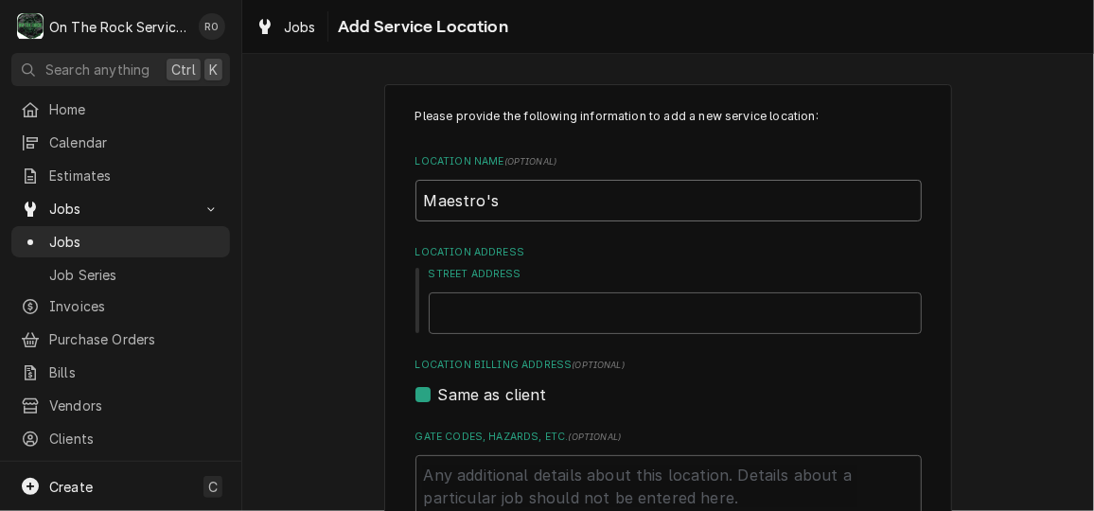
type textarea "x"
type input "Maestro's"
type textarea "x"
type input "1"
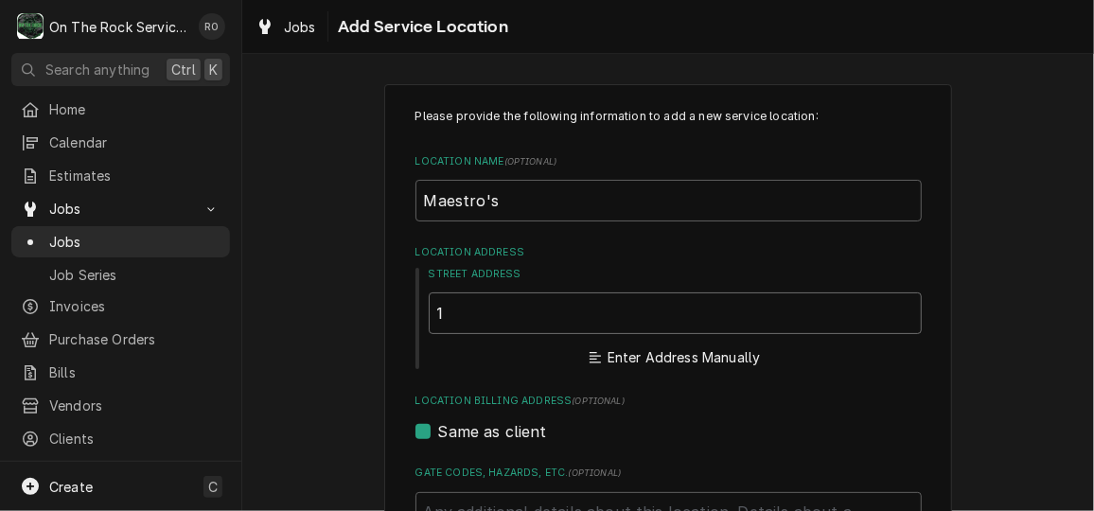
type textarea "x"
type input "14"
type textarea "x"
type input "140"
type textarea "x"
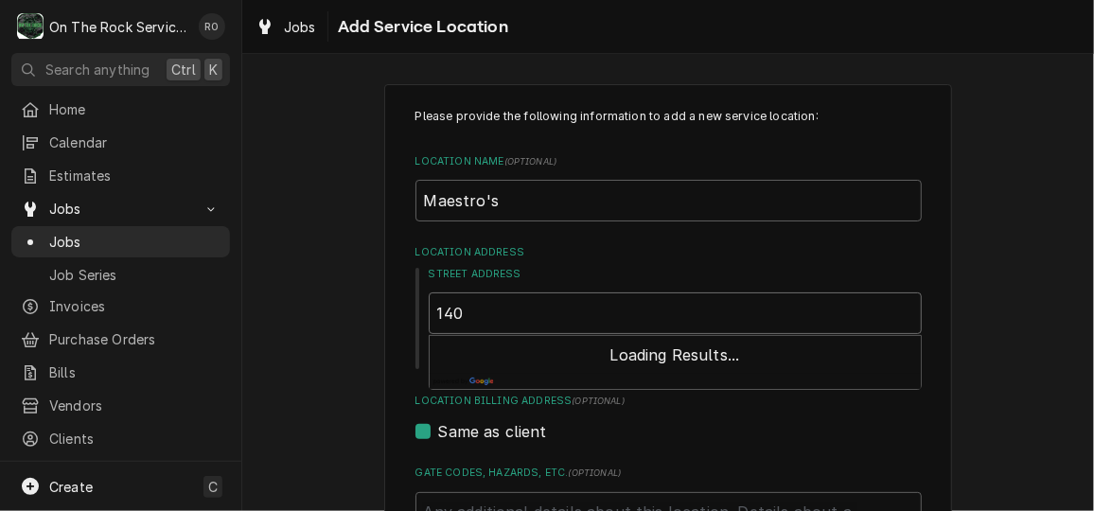
type input "140"
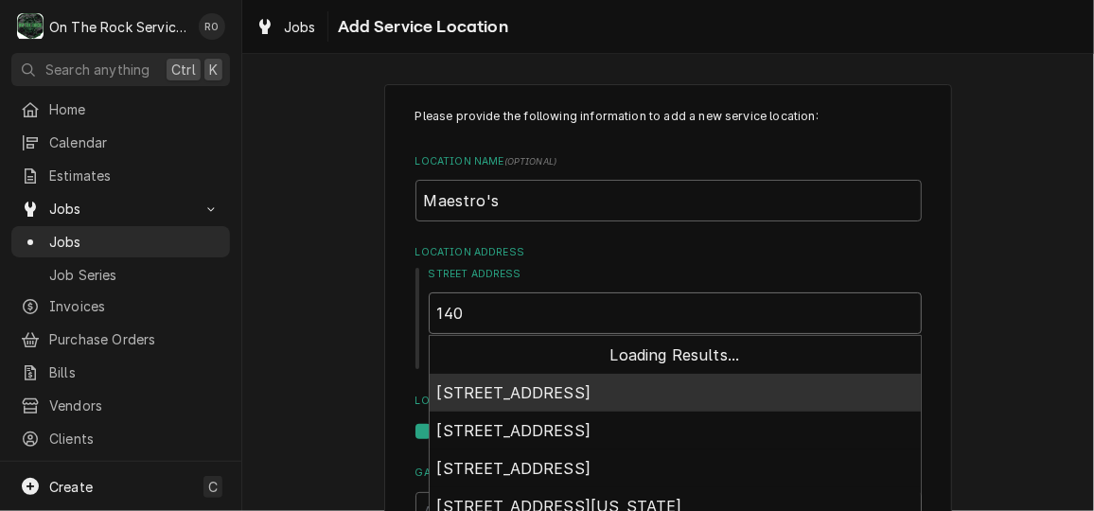
type textarea "x"
type input "140 S"
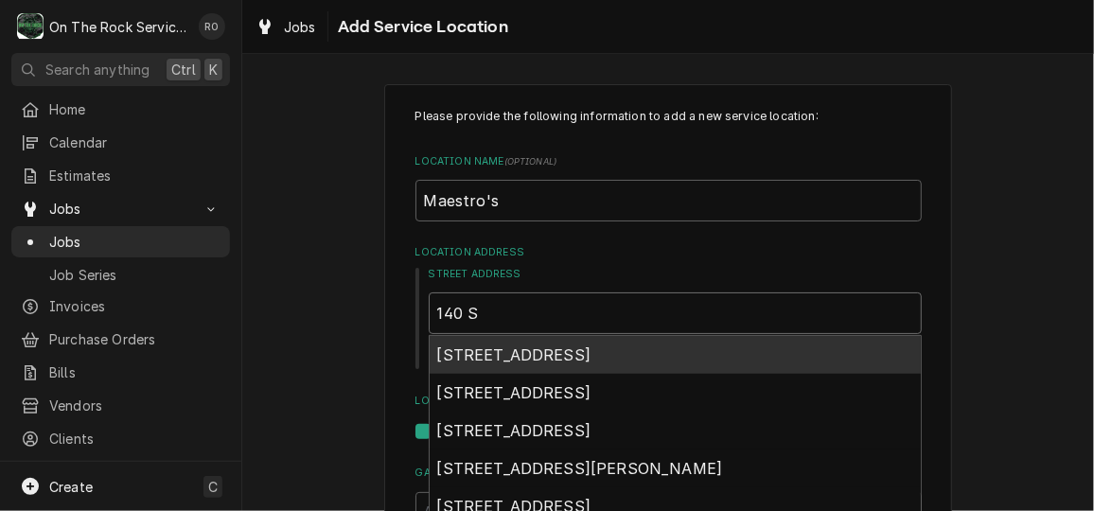
type textarea "x"
type input "140 S"
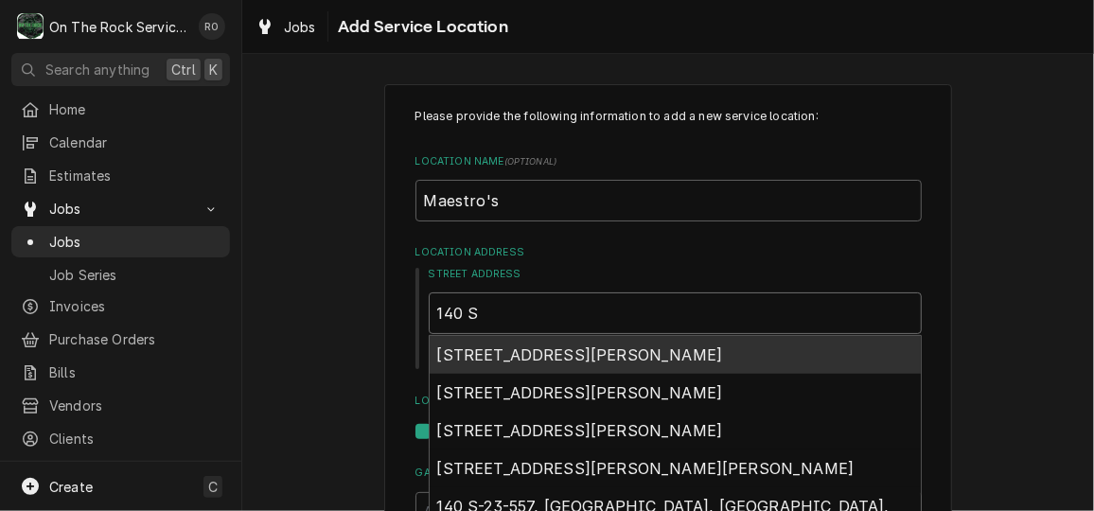
type textarea "x"
type input "140 S M"
type textarea "x"
type input "140 S Ma"
type textarea "x"
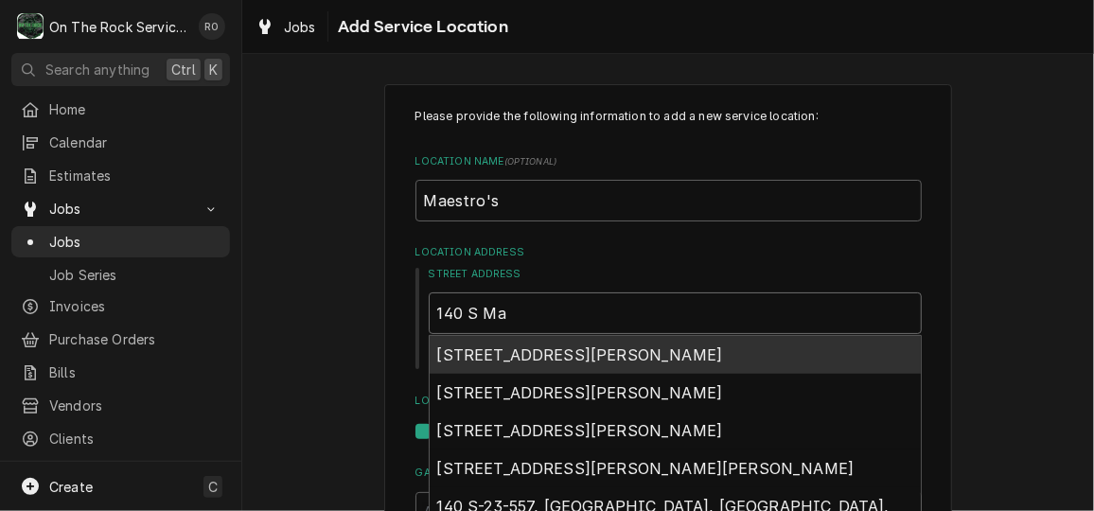
type input "140 S Mai"
type textarea "x"
type input "140 S Main"
type textarea "x"
type input "140 S Main"
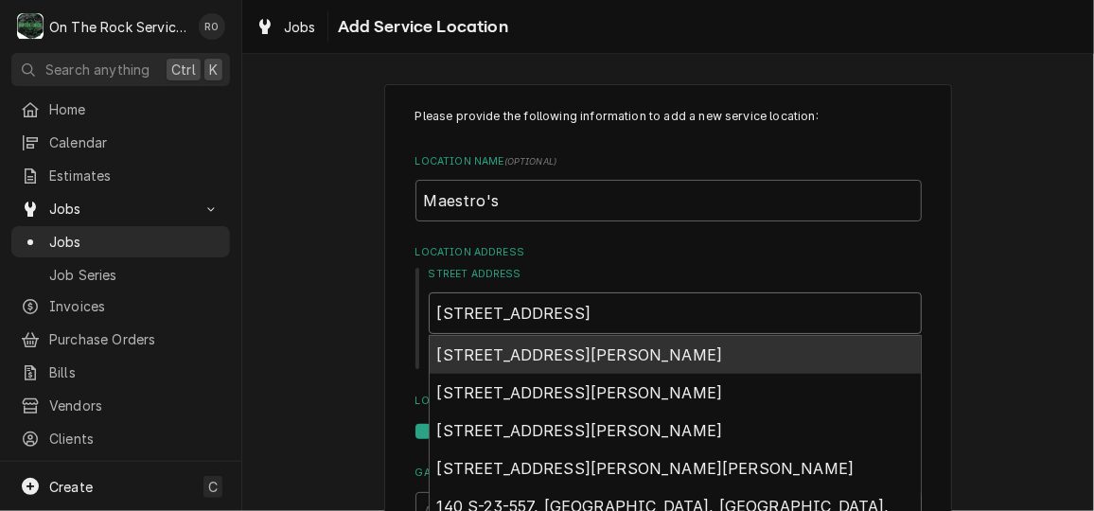
type textarea "x"
type input "140 S Main S"
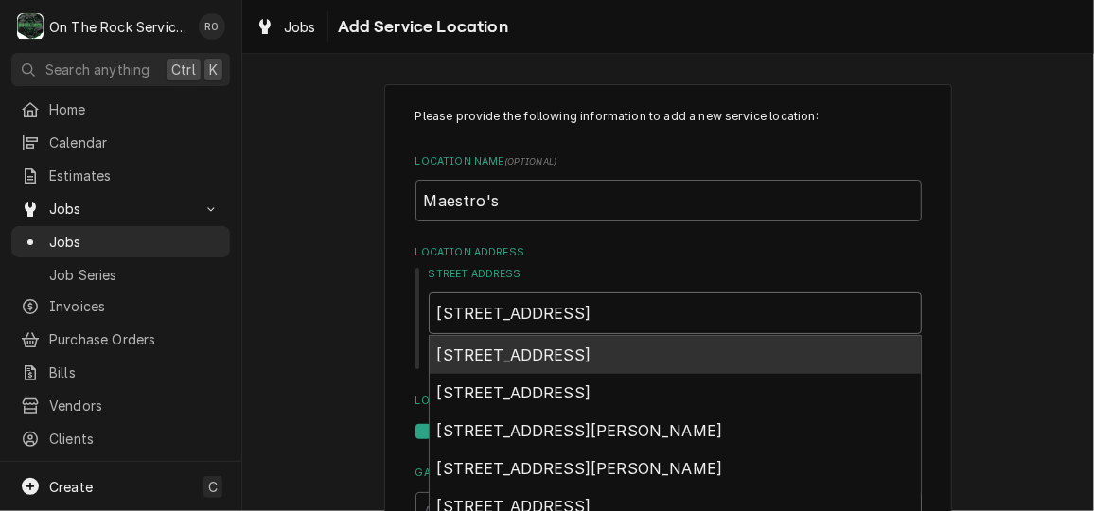
type textarea "x"
type input "140 S Main St"
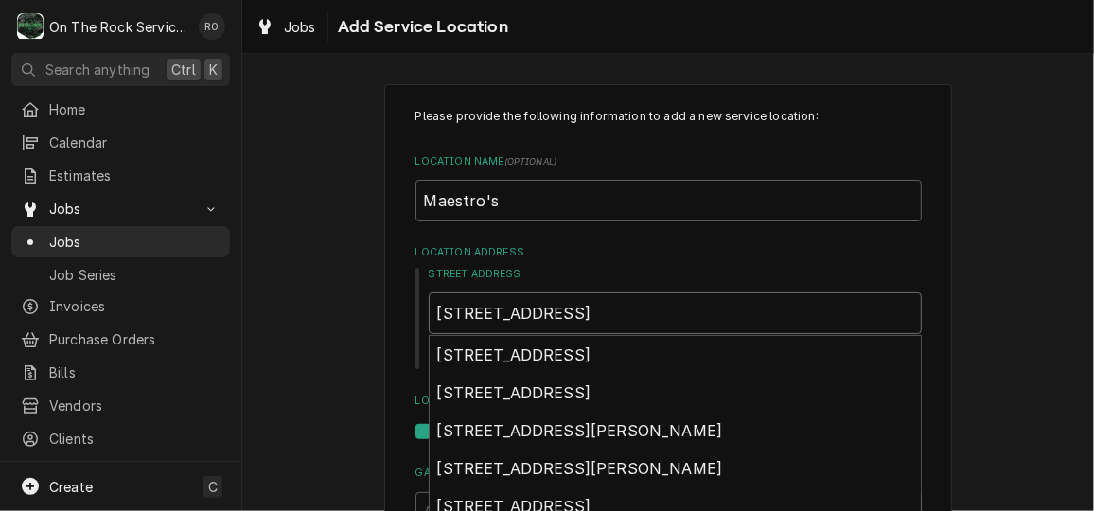
type textarea "x"
type input "140 S Main St"
type textarea "x"
type input "140 S Main St G"
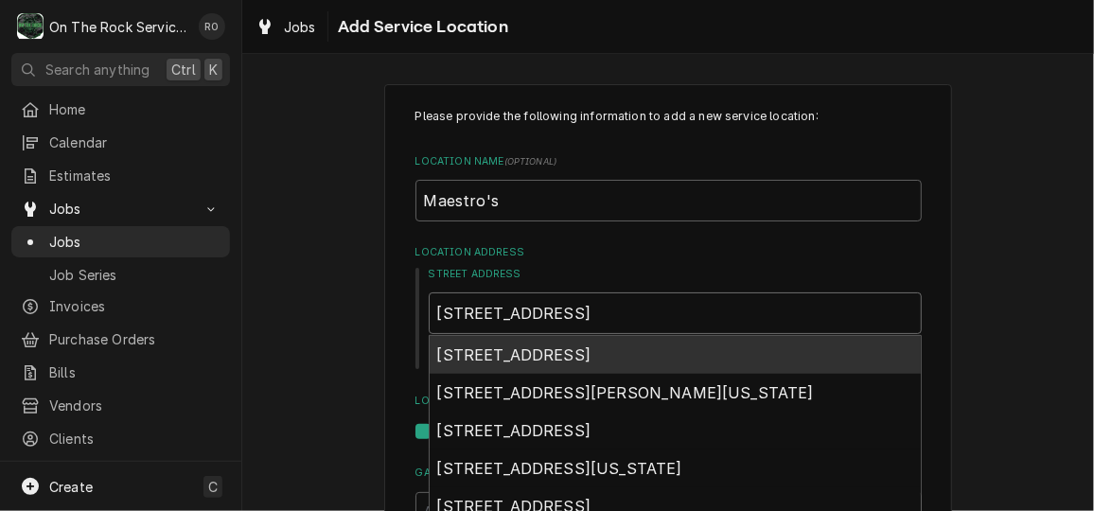
type textarea "x"
type input "140 S Main St Gr"
type textarea "x"
type input "140 S Main St Gre"
type textarea "x"
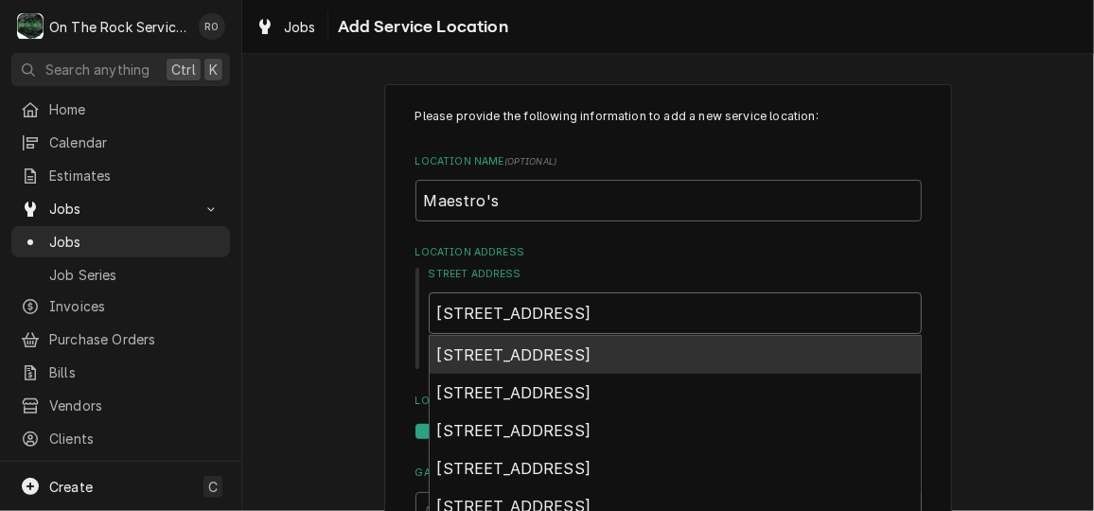
type input "140 S Main St Gree"
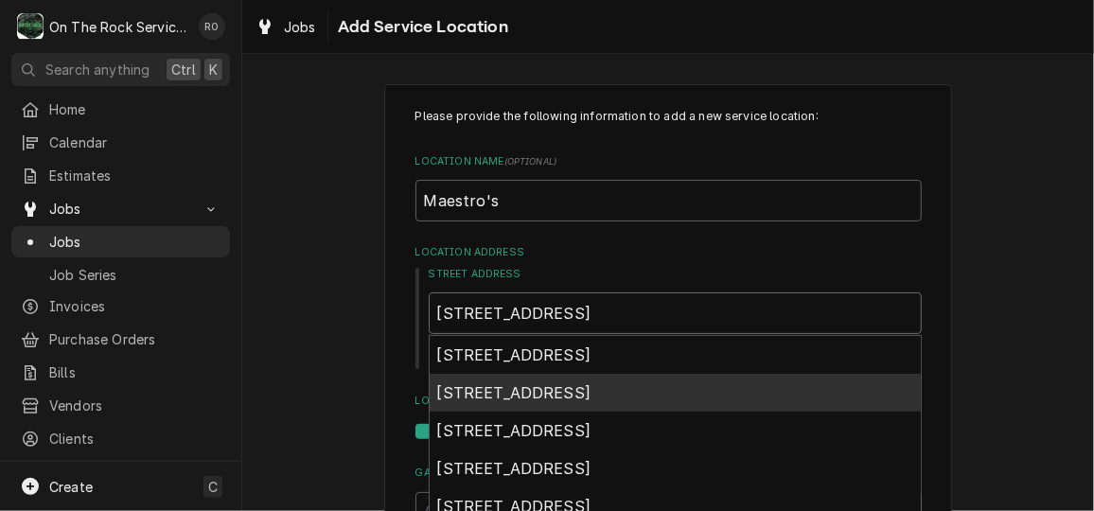
click at [723, 383] on div "140 S Main St, Greenville, SC, USA" at bounding box center [674, 393] width 491 height 38
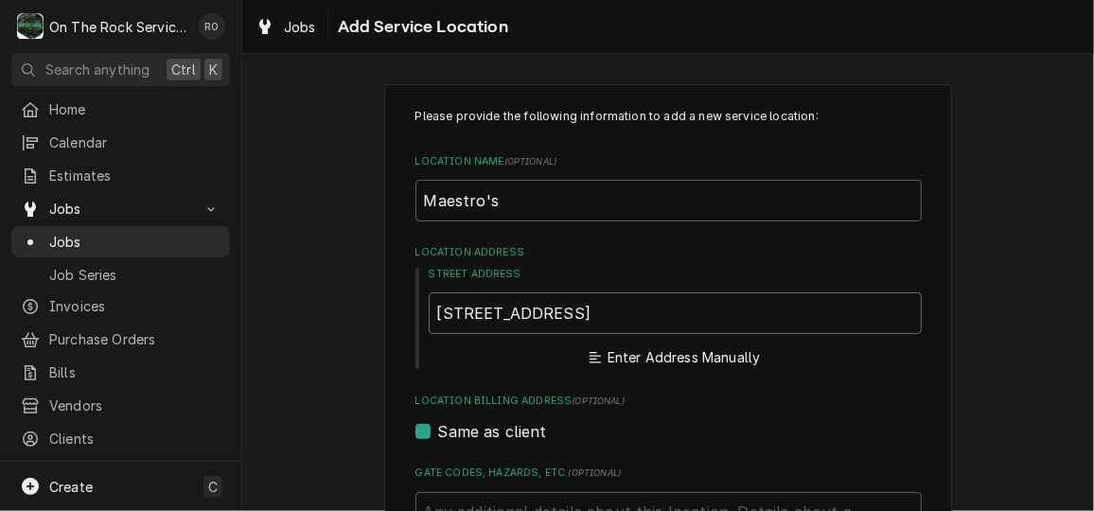
type textarea "x"
type input "140 S Main St"
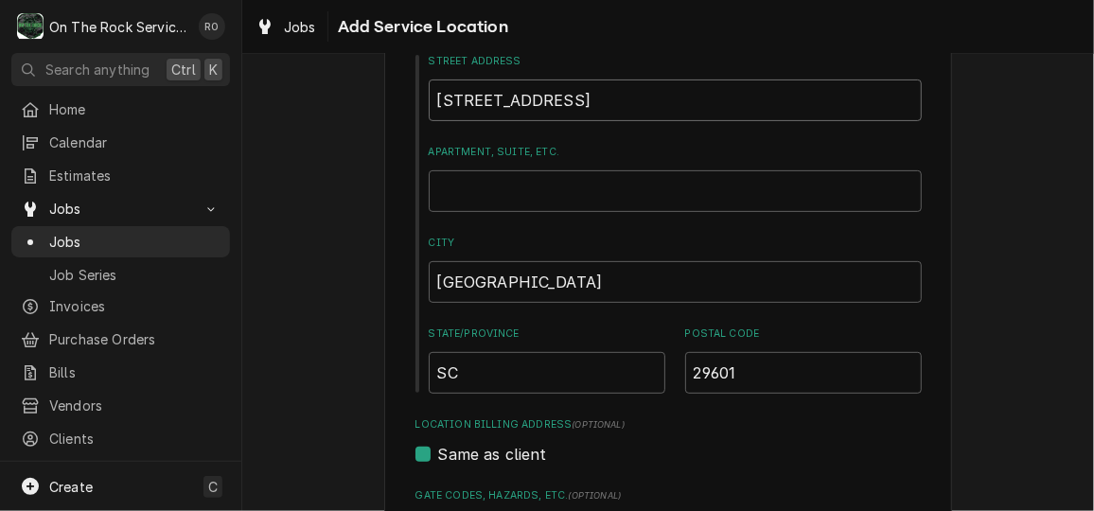
type textarea "x"
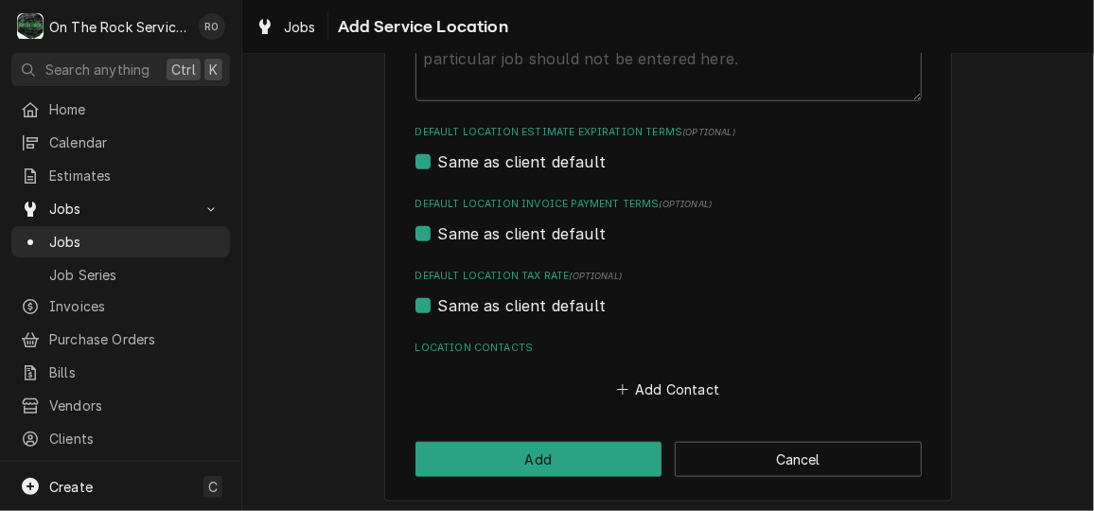
scroll to position [724, 0]
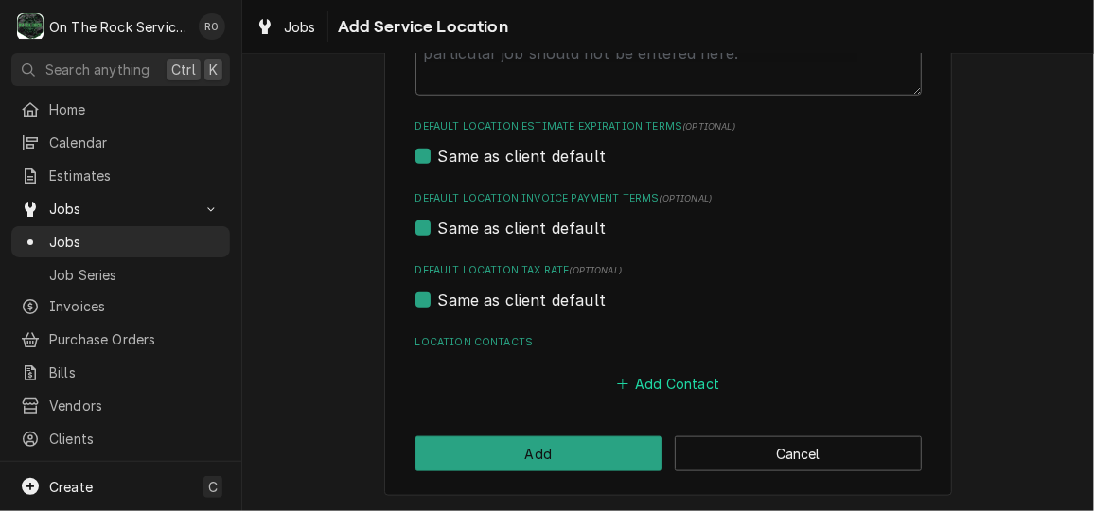
type input "140 S Main St"
click at [661, 376] on button "Add Contact" at bounding box center [667, 383] width 109 height 26
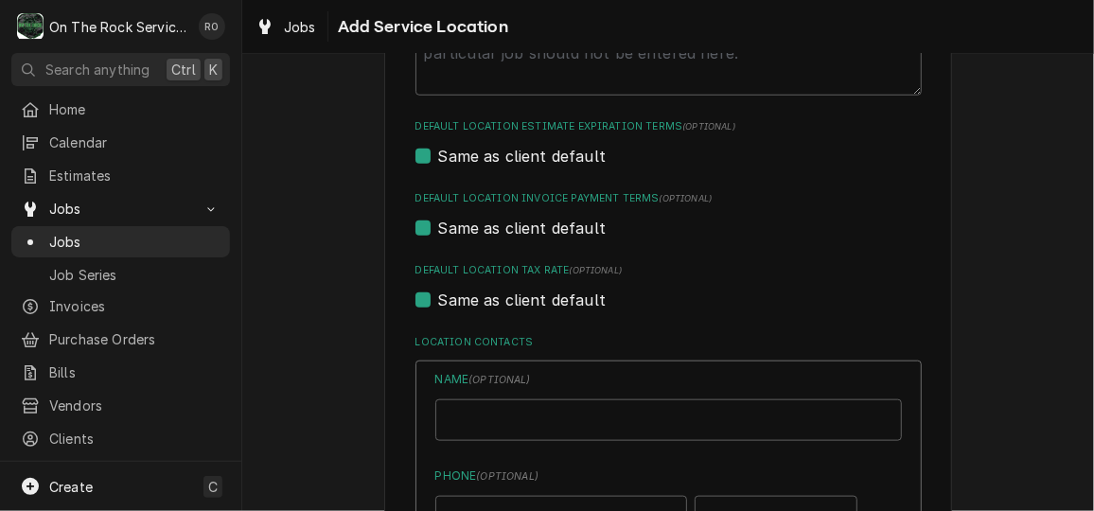
type textarea "x"
click at [667, 420] on input "Location Name ( optional )" at bounding box center [668, 420] width 466 height 42
type input "Location"
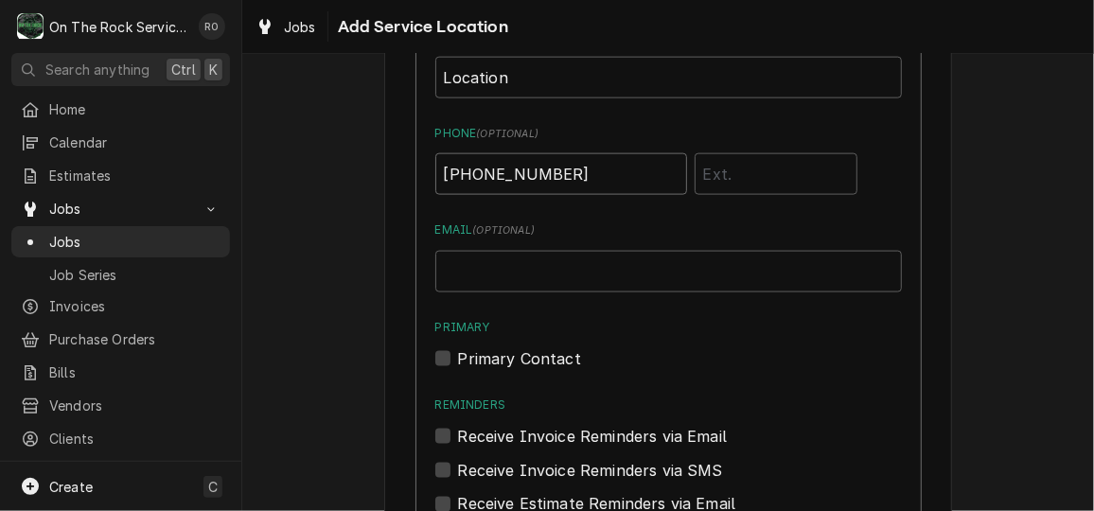
scroll to position [1130, 0]
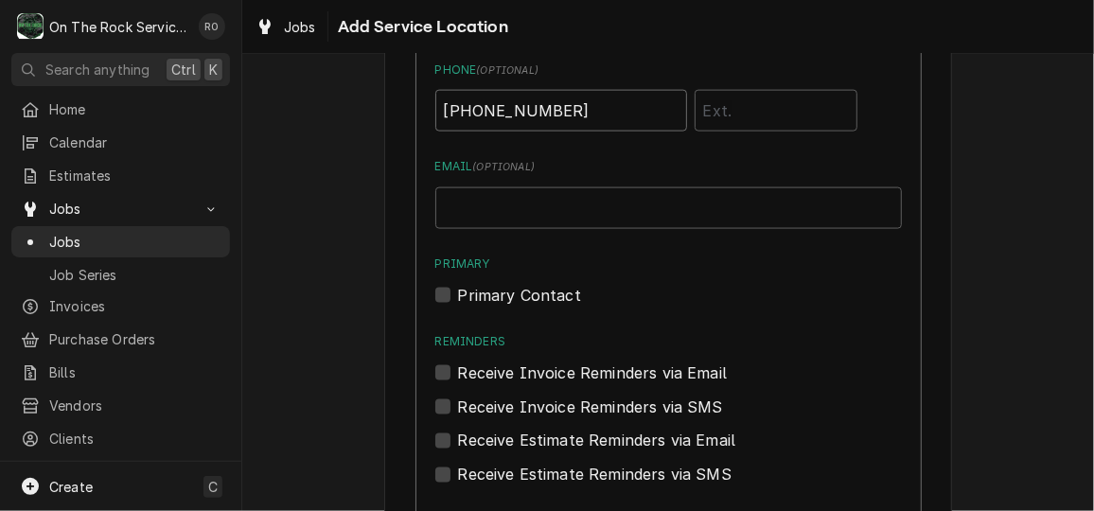
type input "[PHONE_NUMBER]"
click at [458, 289] on label "Primary Contact" at bounding box center [519, 295] width 123 height 23
click at [458, 289] on input "Primary" at bounding box center [691, 305] width 466 height 42
checkbox input "true"
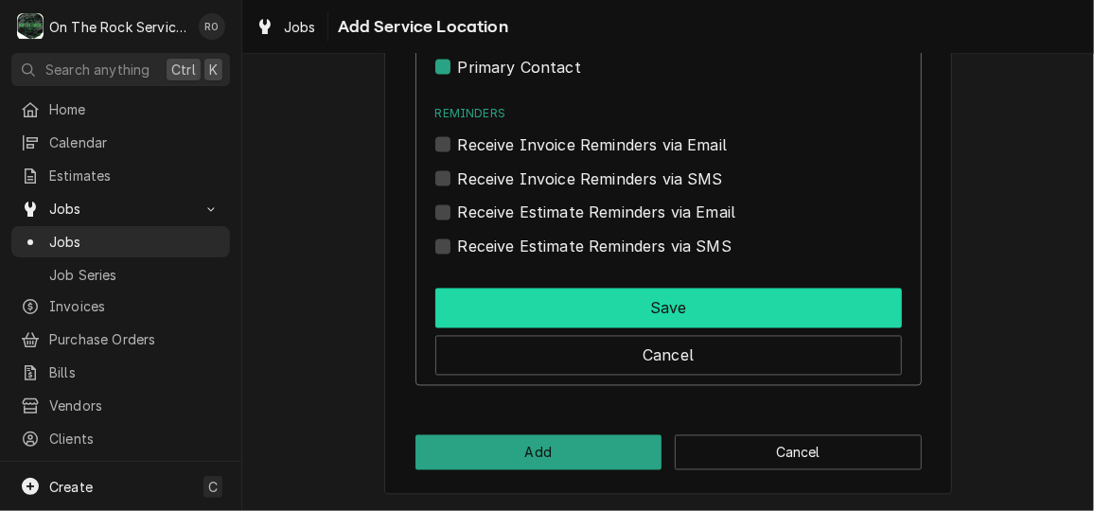
click at [485, 306] on button "Save" at bounding box center [668, 309] width 466 height 40
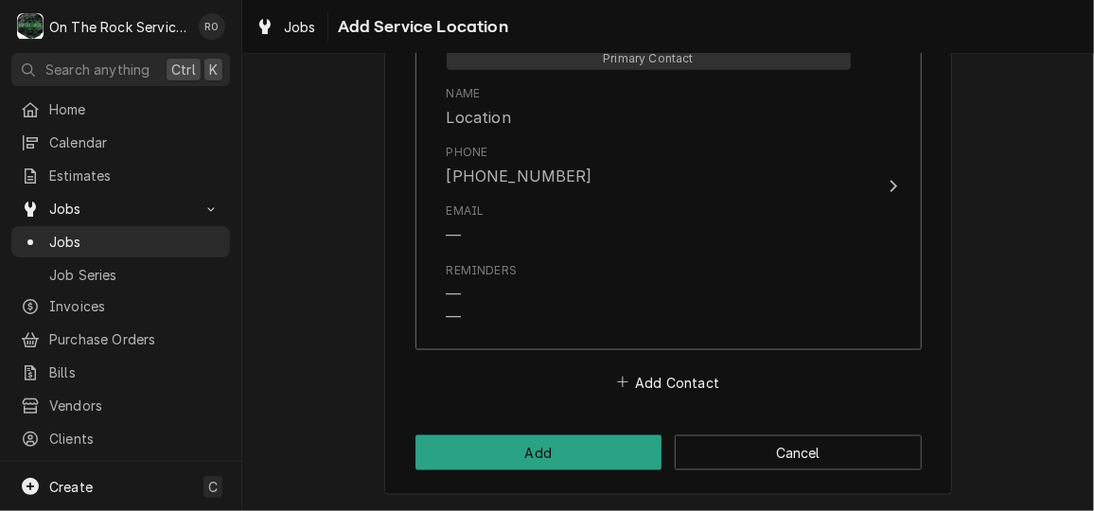
scroll to position [1059, 0]
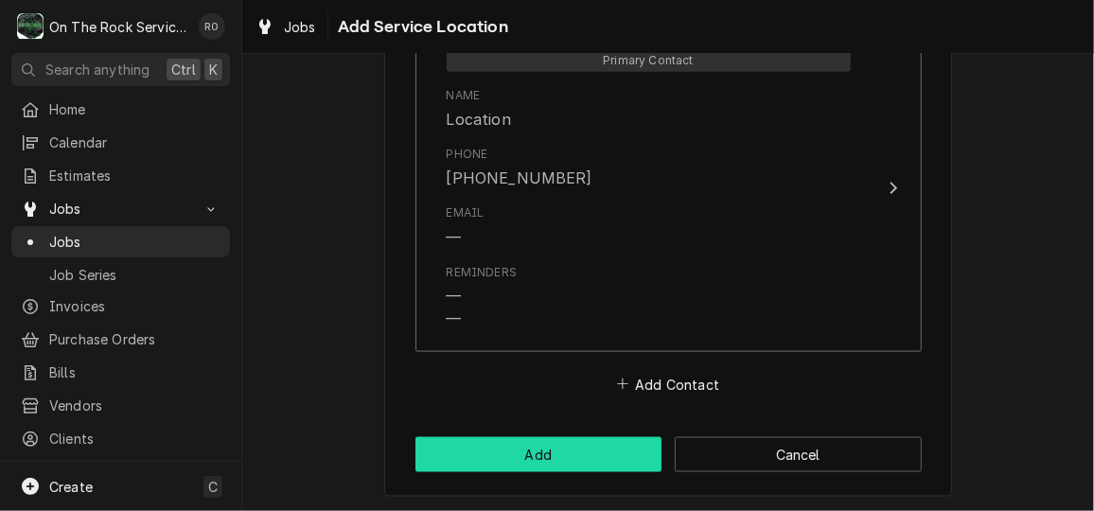
click at [539, 466] on button "Add" at bounding box center [538, 454] width 247 height 35
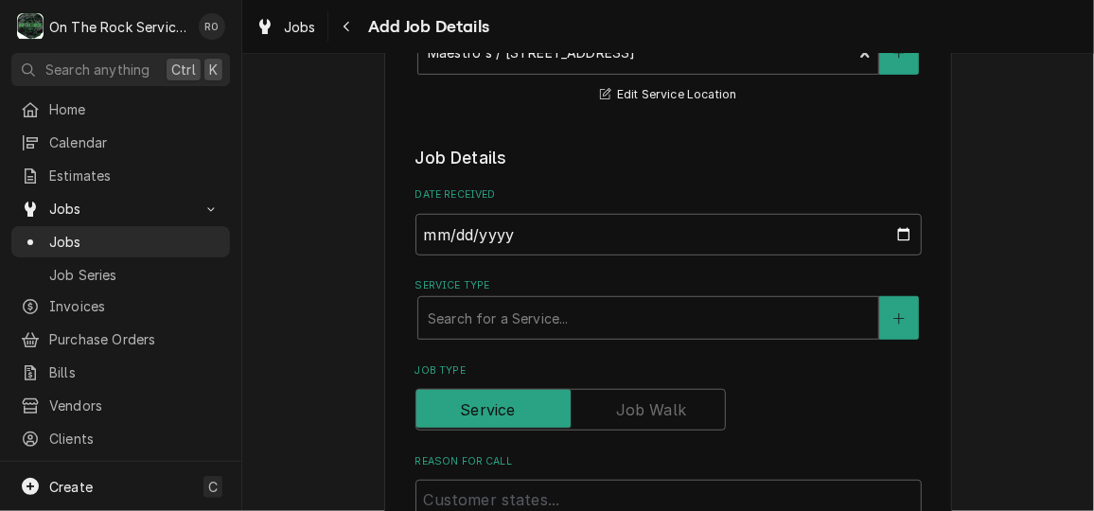
scroll to position [441, 0]
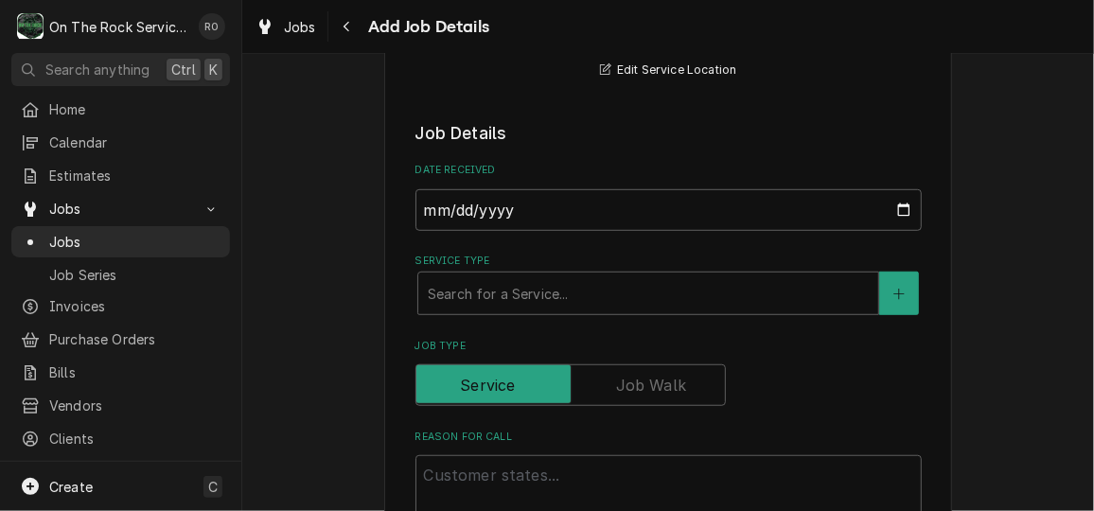
click at [517, 295] on div "Service Type" at bounding box center [648, 293] width 441 height 34
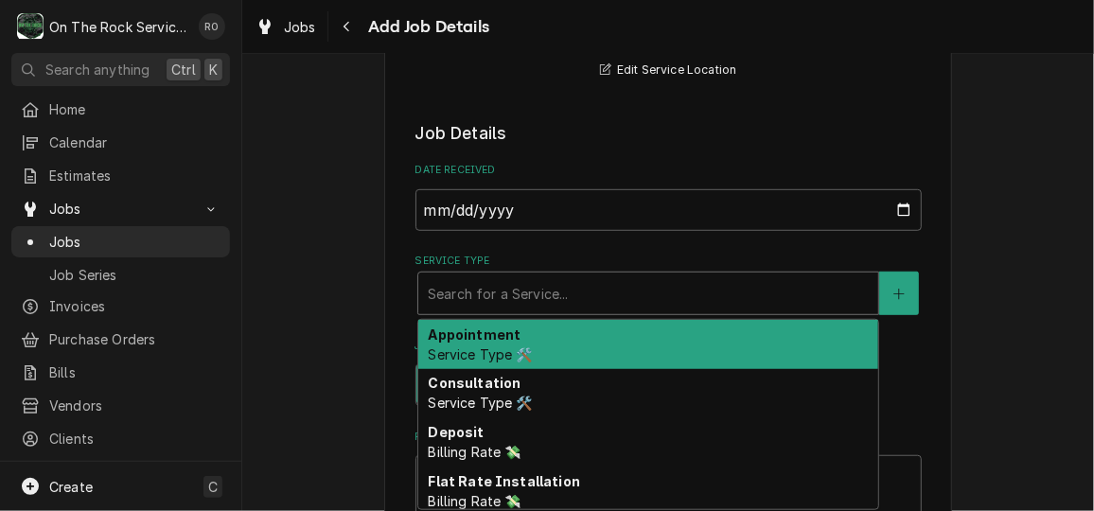
type textarea "x"
type input "s"
type textarea "x"
type input "se"
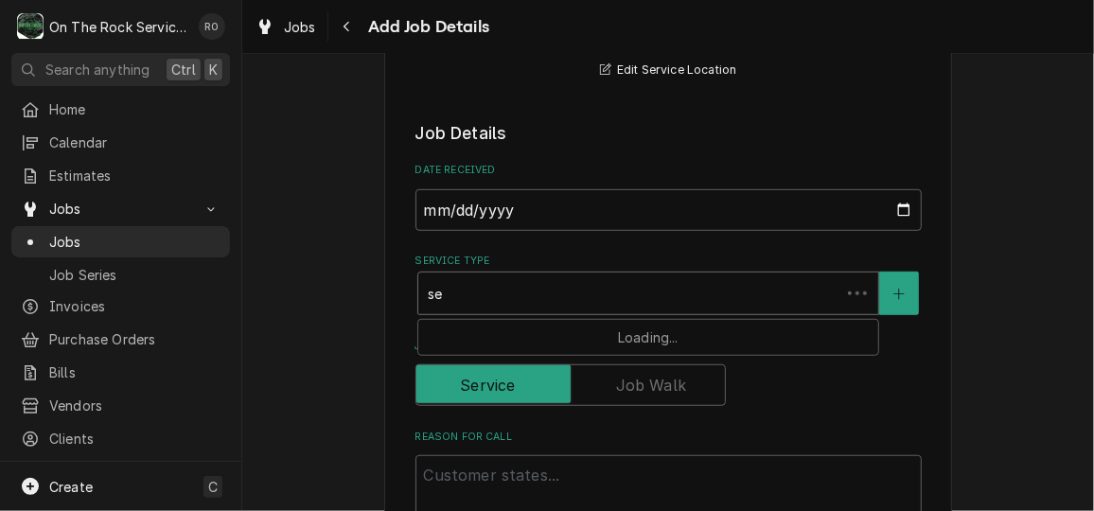
type textarea "x"
type input "ser"
type textarea "x"
type input "serv"
type textarea "x"
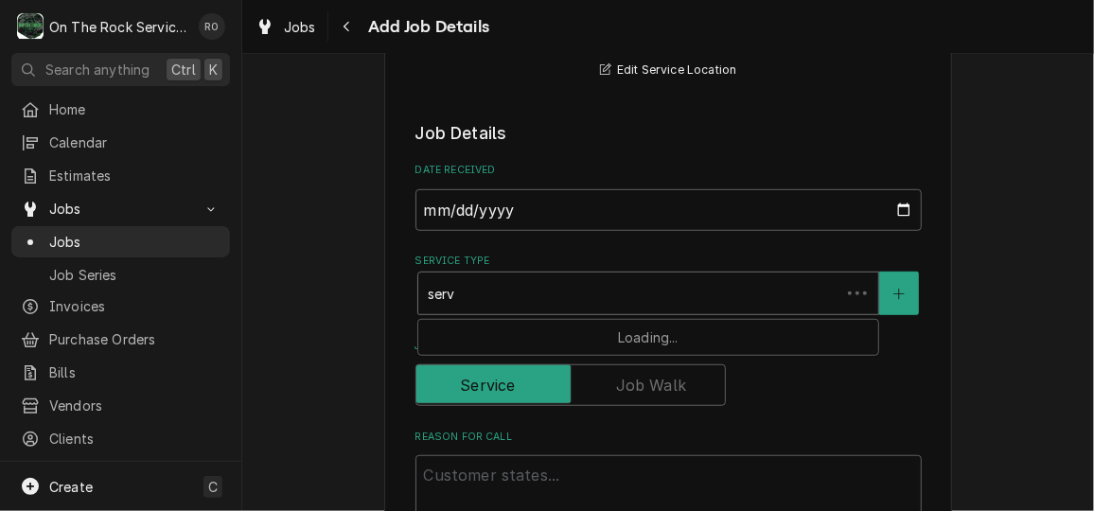
type input "servi"
type textarea "x"
type input "servic"
type textarea "x"
type input "service"
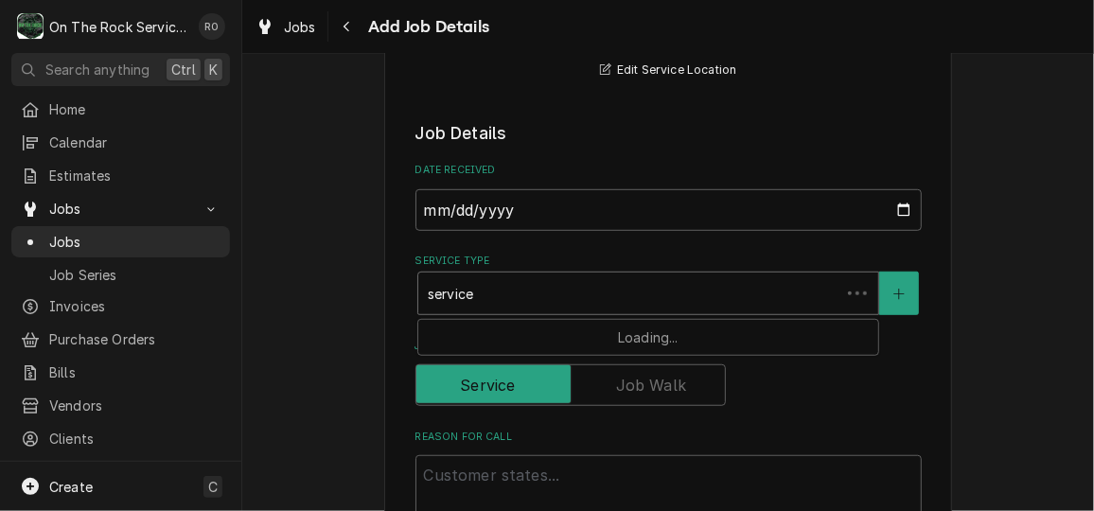
type textarea "x"
type input "service c"
type textarea "x"
type input "service ca"
type textarea "x"
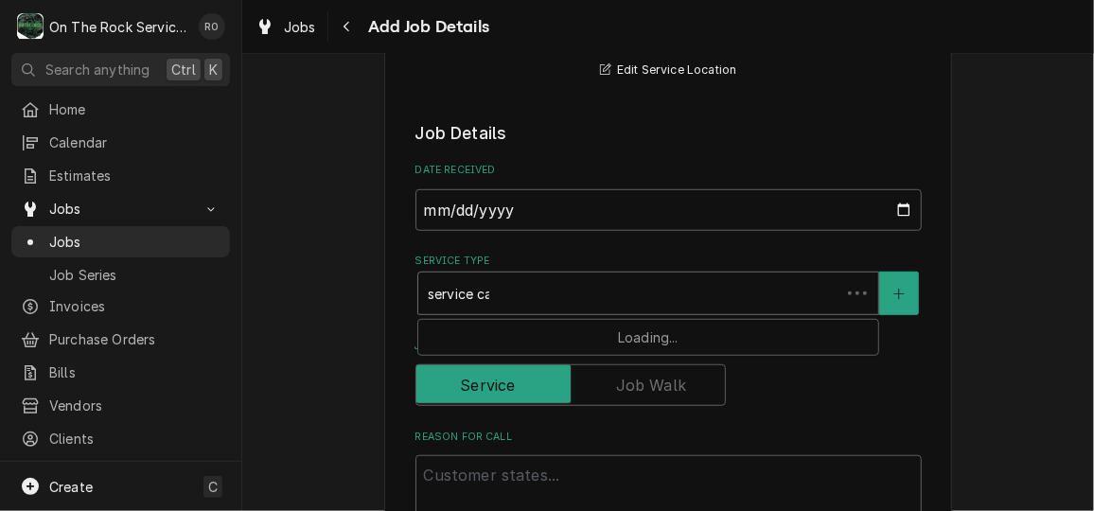
type input "service cal"
type textarea "x"
type input "service call"
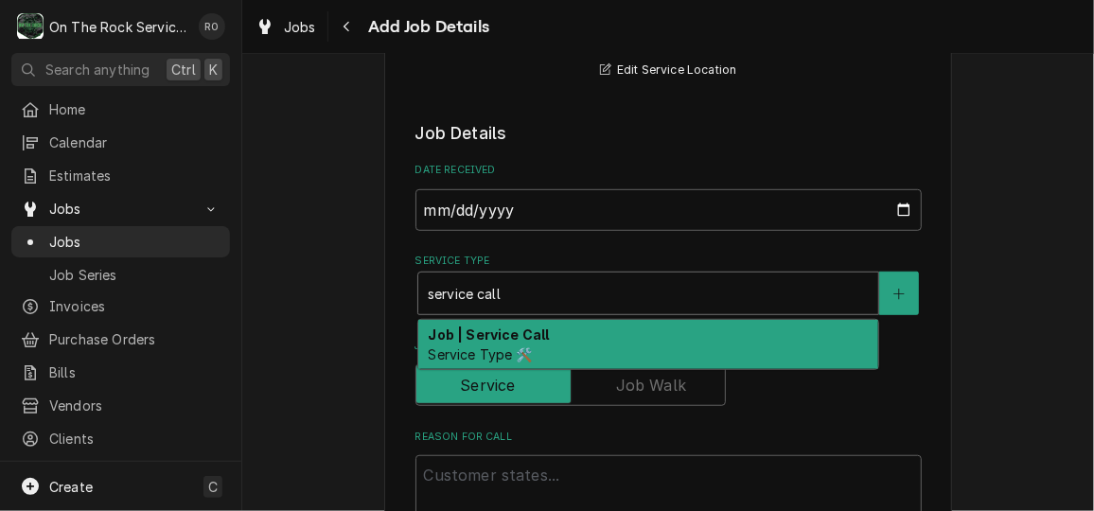
click at [550, 339] on div "Job | Service Call Service Type 🛠️" at bounding box center [648, 344] width 460 height 49
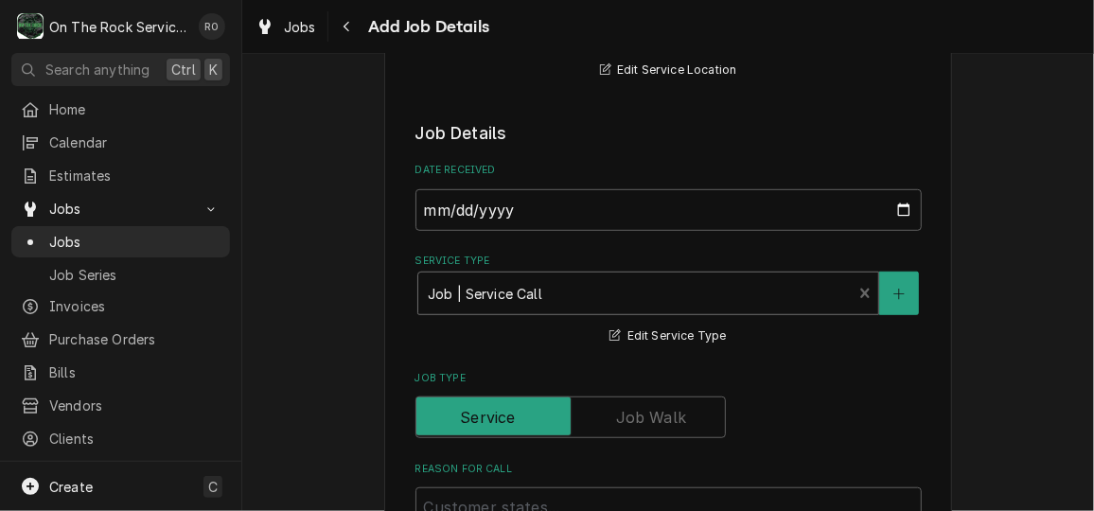
type textarea "x"
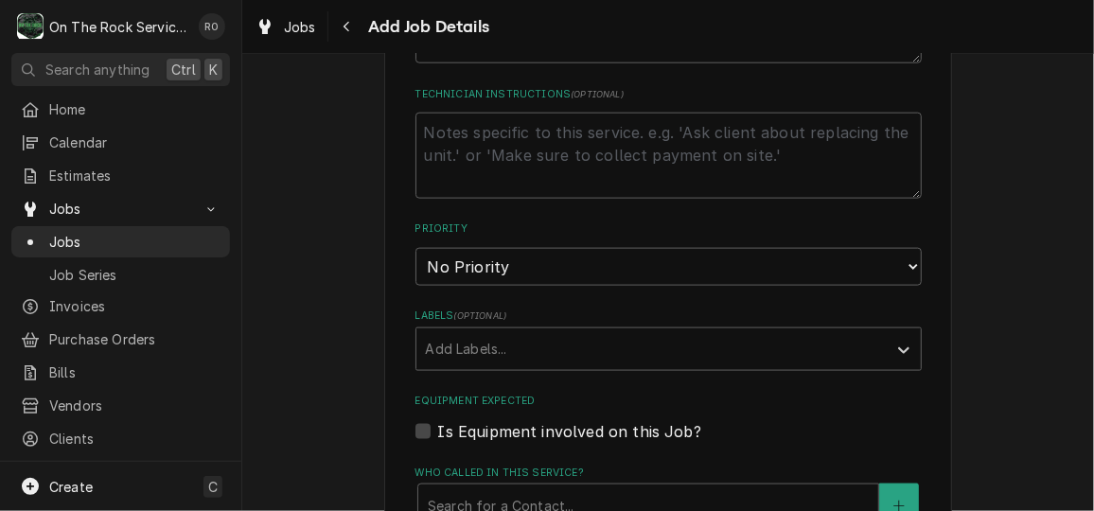
scroll to position [953, 0]
click at [537, 271] on select "No Priority Urgent High Medium Low" at bounding box center [668, 264] width 506 height 38
select select "2"
click at [415, 245] on select "No Priority Urgent High Medium Low" at bounding box center [668, 264] width 506 height 38
type textarea "x"
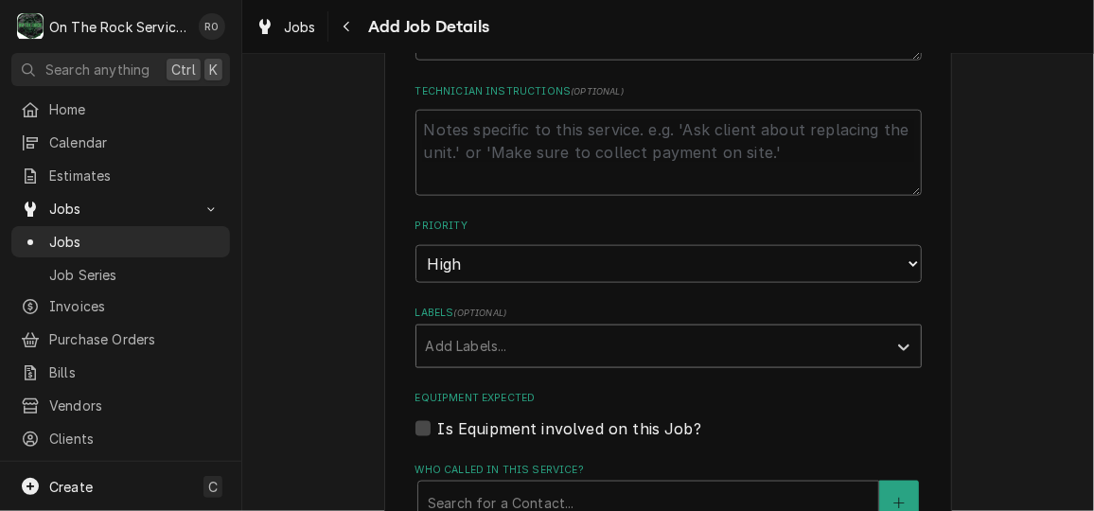
click at [538, 361] on div "Add Labels..." at bounding box center [651, 346] width 470 height 42
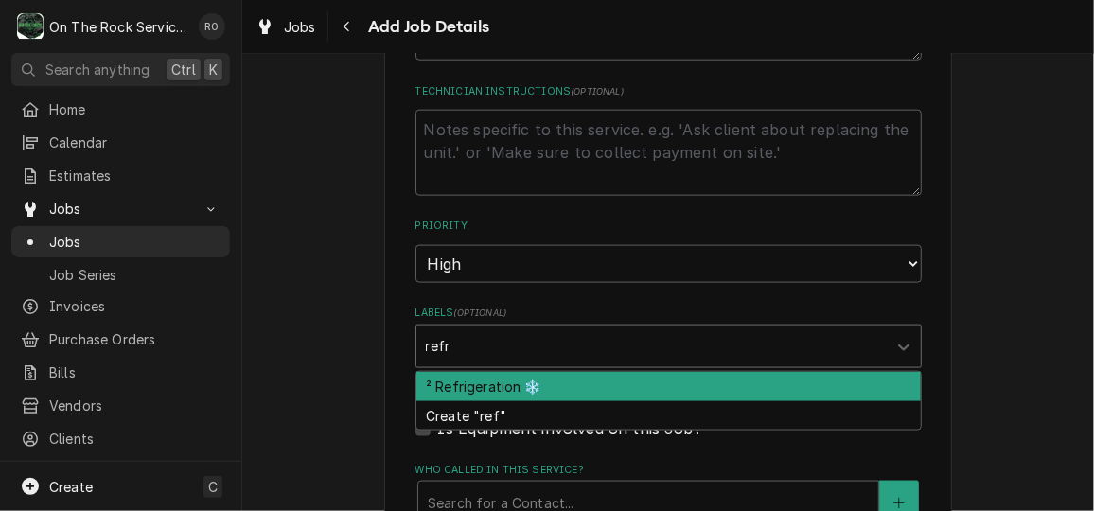
type input "refri"
click at [541, 382] on div "² Refrigeration ❄️" at bounding box center [668, 386] width 504 height 29
type textarea "x"
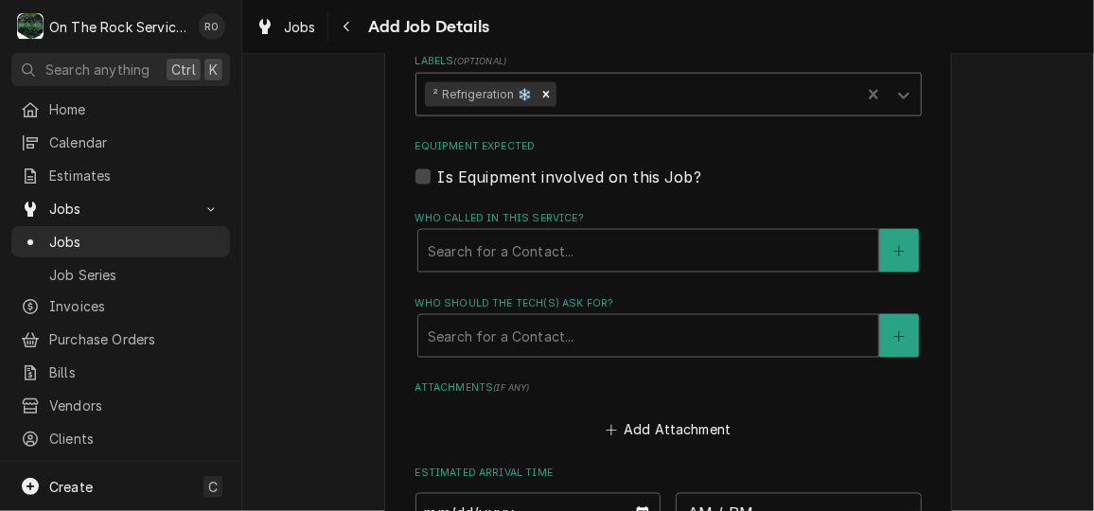
scroll to position [1206, 0]
click at [529, 240] on div "Who called in this service?" at bounding box center [648, 249] width 441 height 34
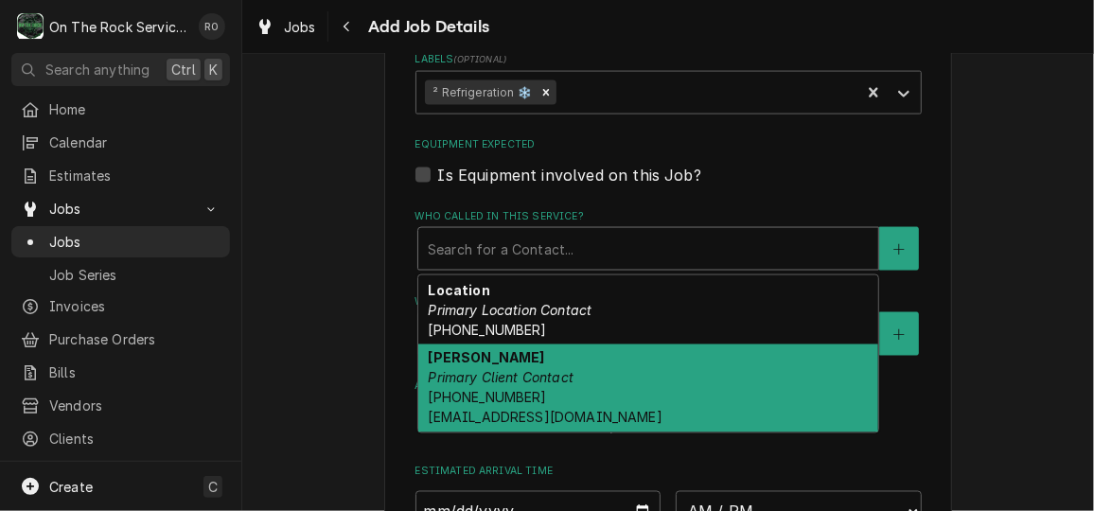
click at [521, 382] on em "Primary Client Contact" at bounding box center [501, 378] width 146 height 16
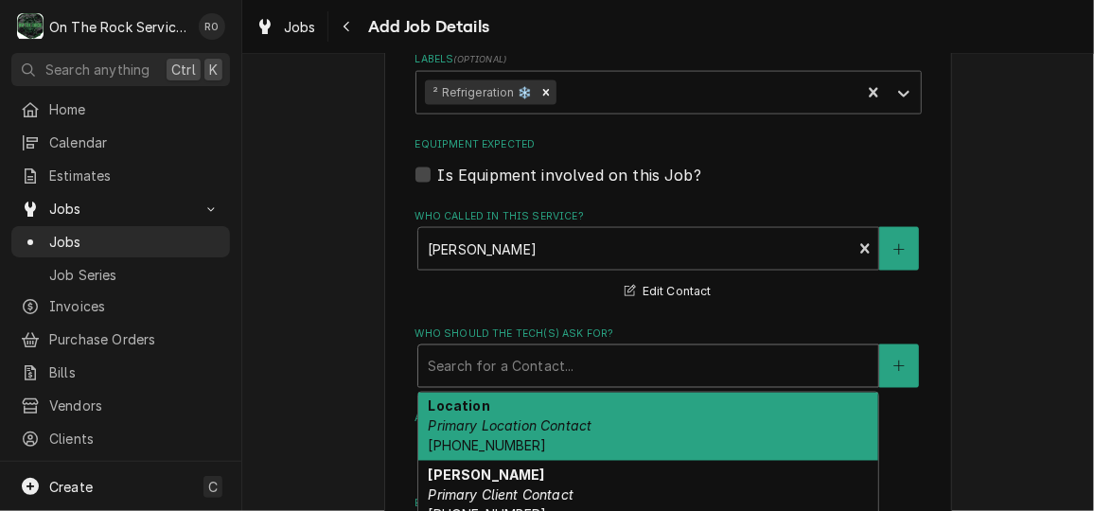
click at [535, 355] on div "Who should the tech(s) ask for?" at bounding box center [648, 366] width 441 height 34
click at [538, 430] on em "Primary Location Contact" at bounding box center [510, 426] width 164 height 16
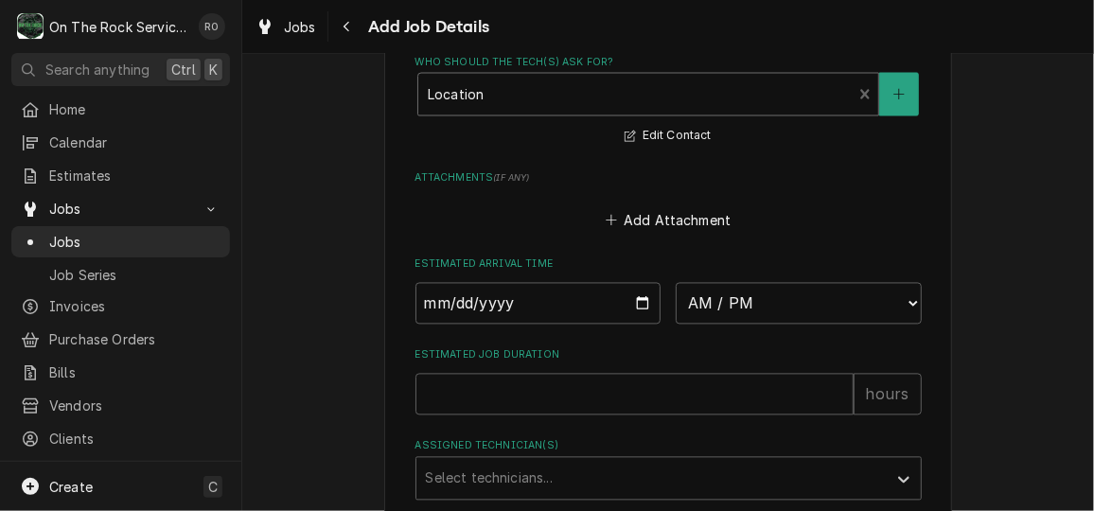
scroll to position [1481, 0]
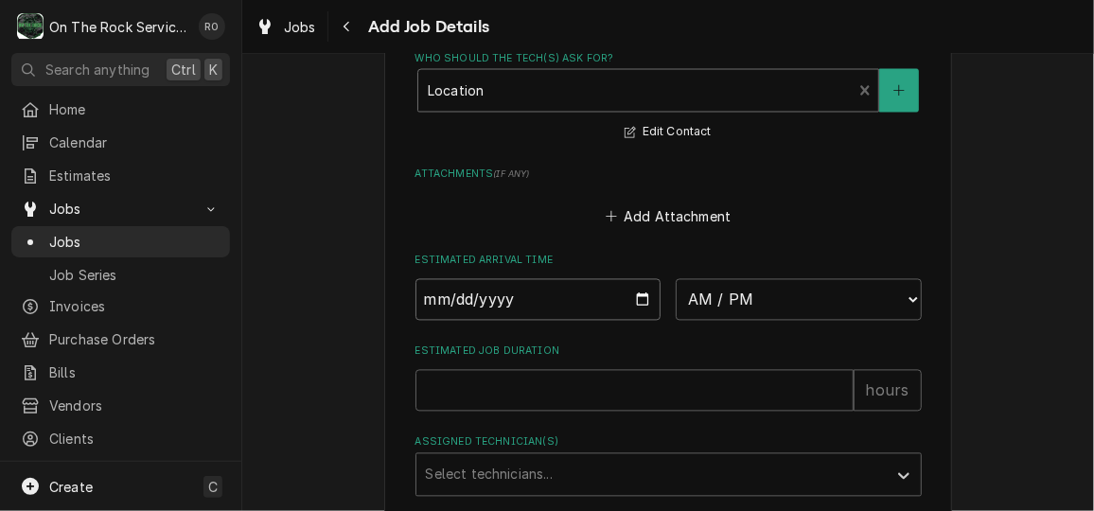
click at [619, 292] on input "Date" at bounding box center [538, 300] width 246 height 42
click at [637, 292] on input "Date" at bounding box center [538, 300] width 246 height 42
type textarea "x"
type input "2025-10-06"
type textarea "x"
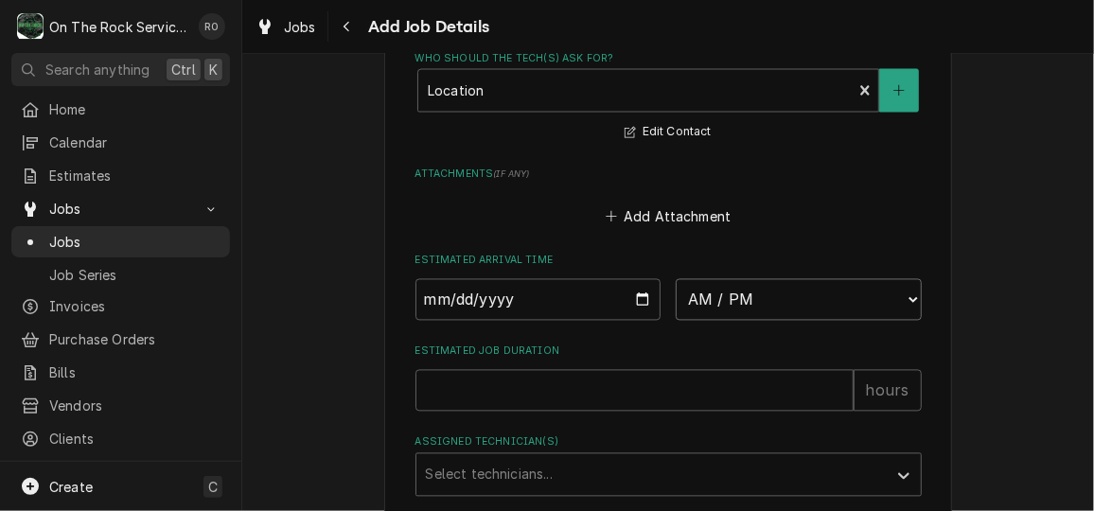
click at [790, 312] on select "AM / PM 6:00 AM 6:15 AM 6:30 AM 6:45 AM 7:00 AM 7:15 AM 7:30 AM 7:45 AM 8:00 AM…" at bounding box center [798, 300] width 246 height 42
select select "08:00:00"
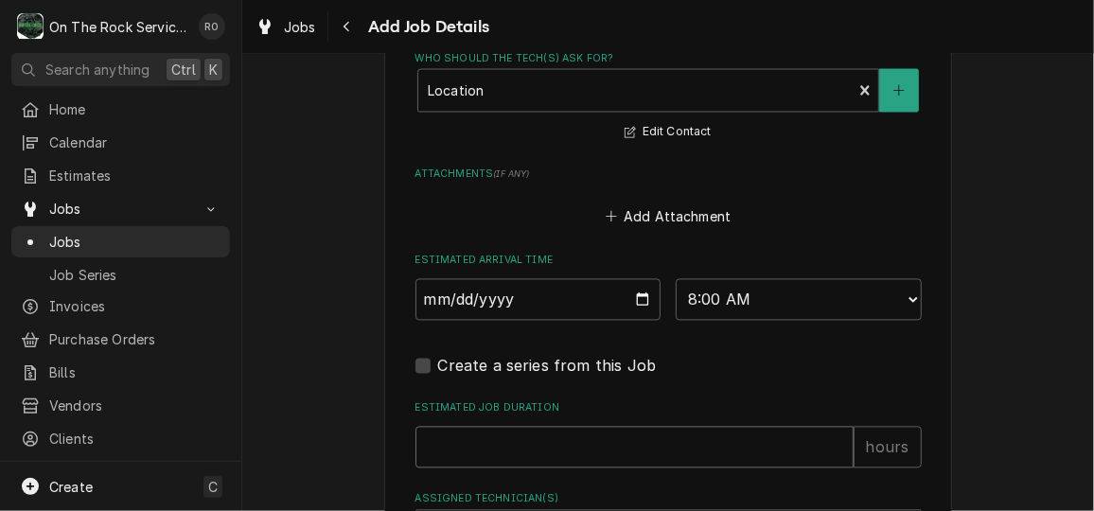
click at [625, 436] on input "Estimated Job Duration" at bounding box center [634, 448] width 438 height 42
type textarea "x"
type input "2"
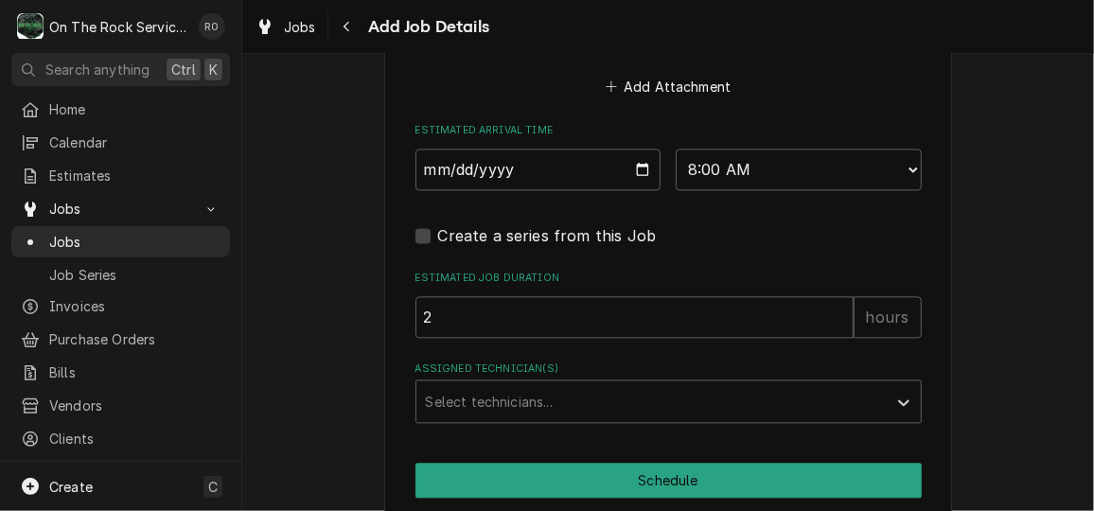
scroll to position [1689, 0]
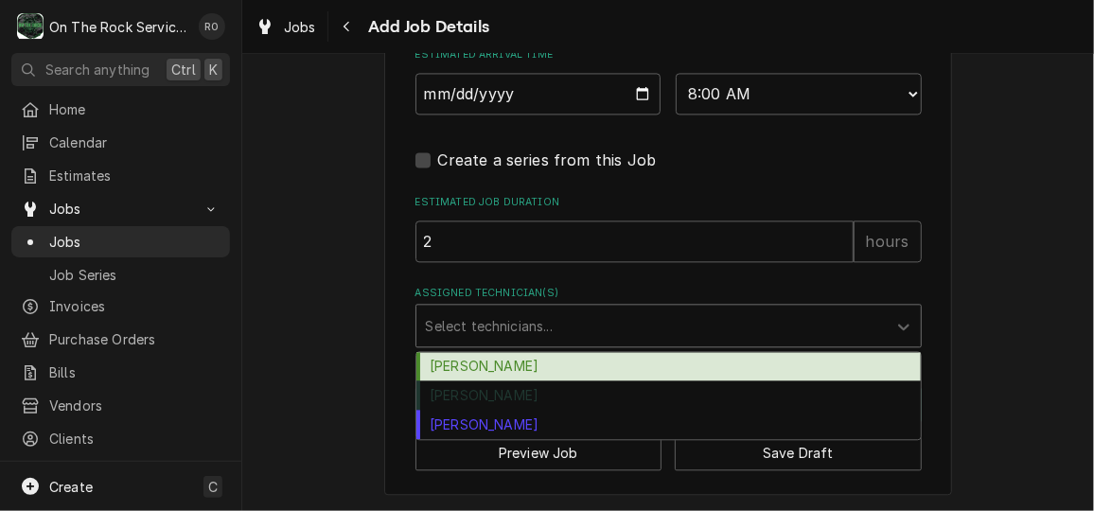
click at [616, 317] on div "Assigned Technician(s)" at bounding box center [651, 325] width 451 height 34
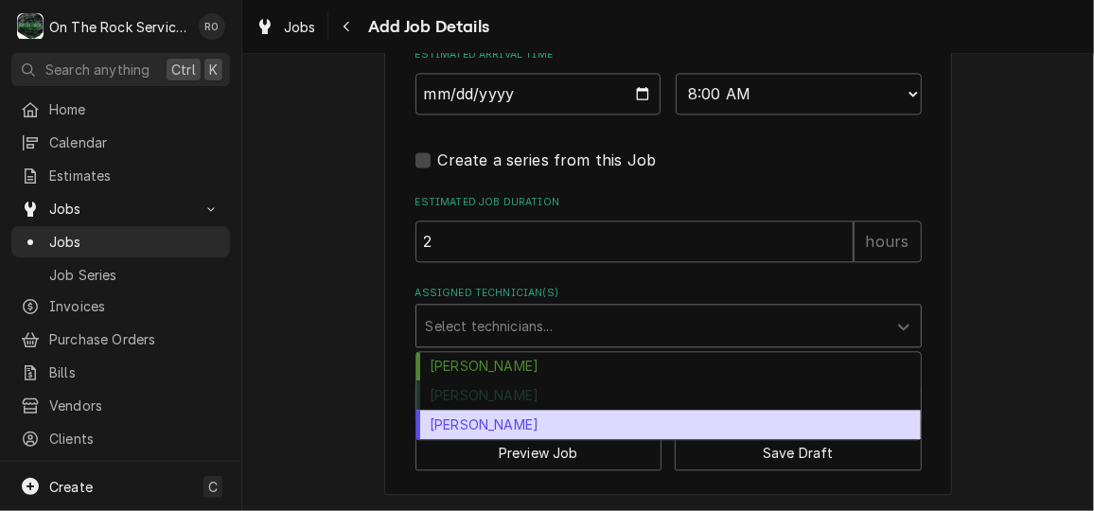
click at [575, 429] on div "Todd Brady" at bounding box center [668, 424] width 504 height 29
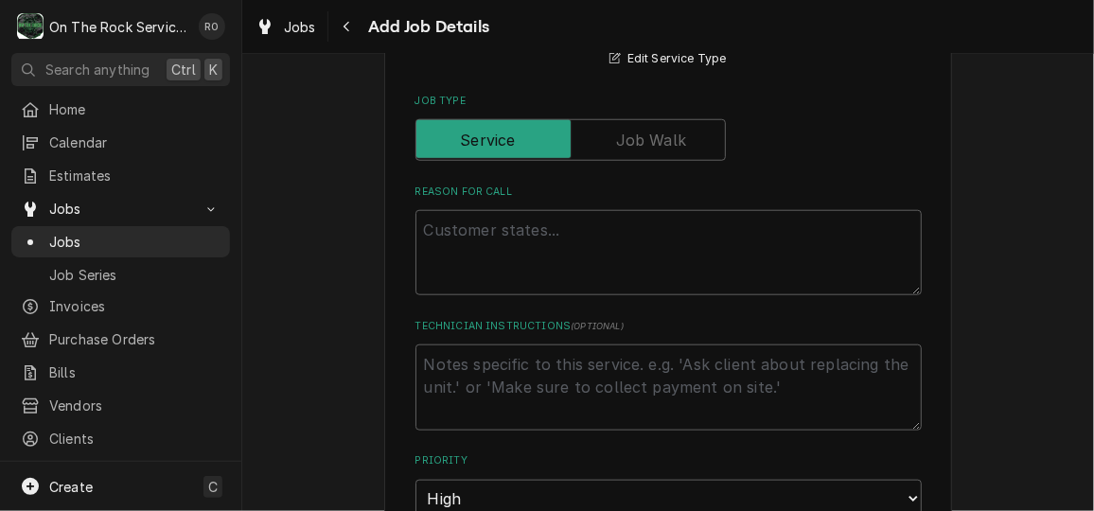
scroll to position [722, 0]
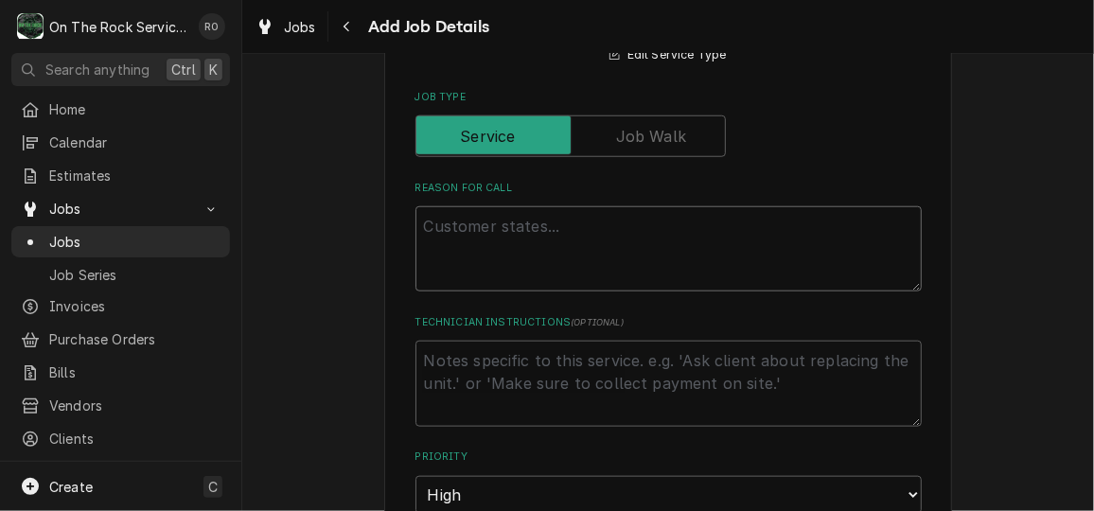
click at [577, 261] on textarea "Reason For Call" at bounding box center [668, 248] width 506 height 85
type textarea "x"
type textarea "C"
type textarea "x"
type textarea "Cu"
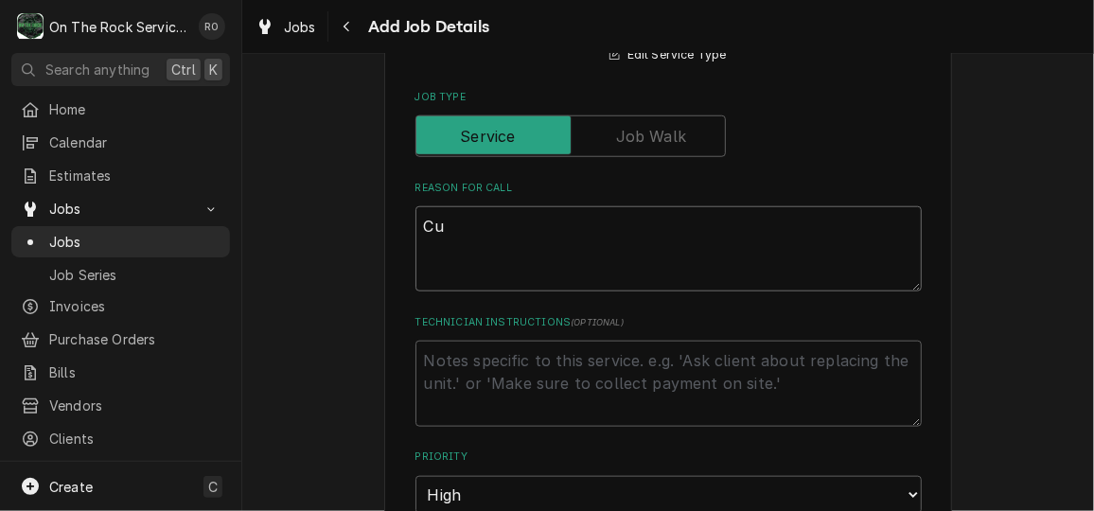
type textarea "x"
type textarea "Cust"
type textarea "x"
type textarea "Custo"
type textarea "x"
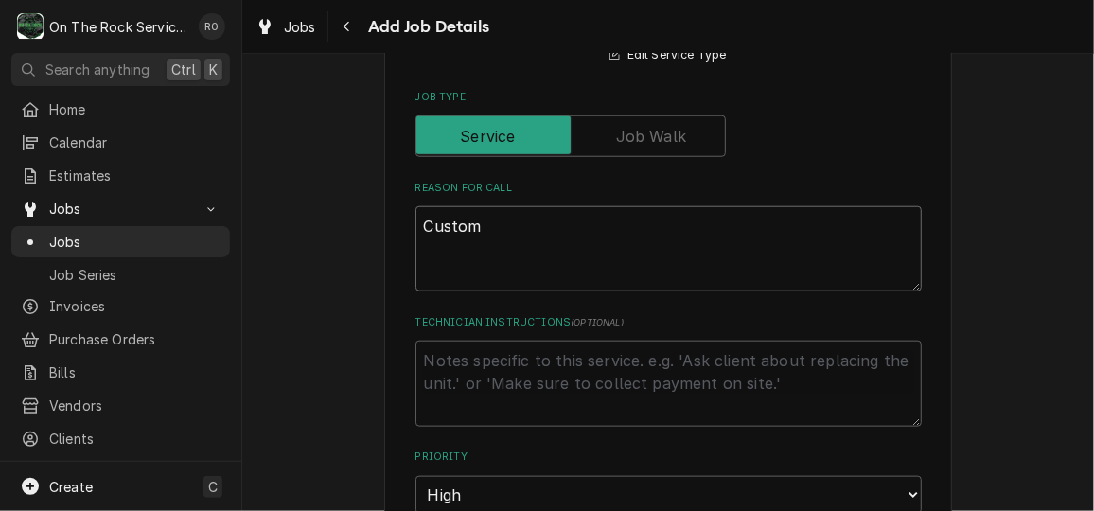
type textarea "Custome"
type textarea "x"
type textarea "Customer"
type textarea "x"
type textarea "Customer"
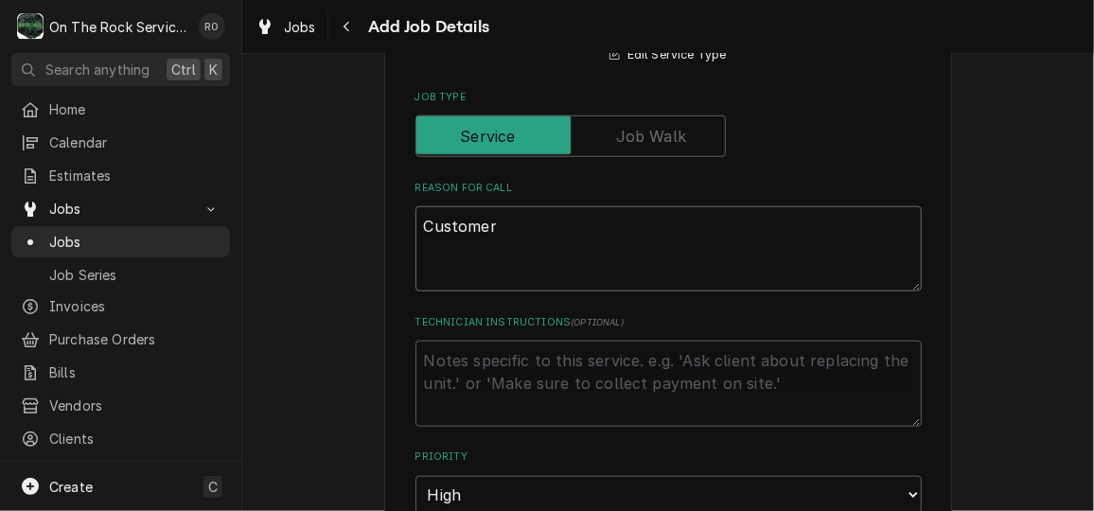
type textarea "x"
type textarea "Customer h"
type textarea "x"
type textarea "Customer ha"
type textarea "x"
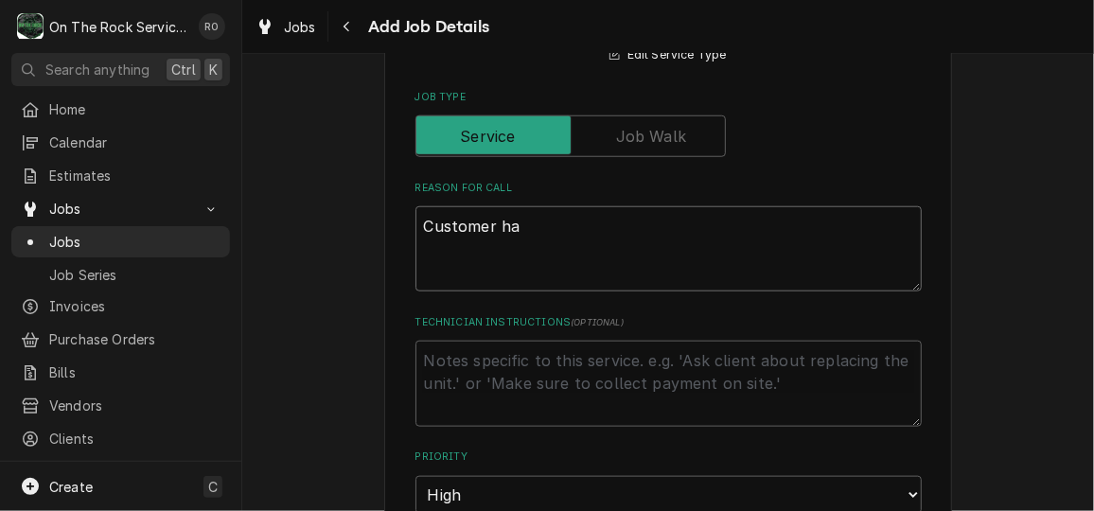
type textarea "Customer has"
type textarea "x"
type textarea "Customer has"
type textarea "x"
type textarea "Customer has a"
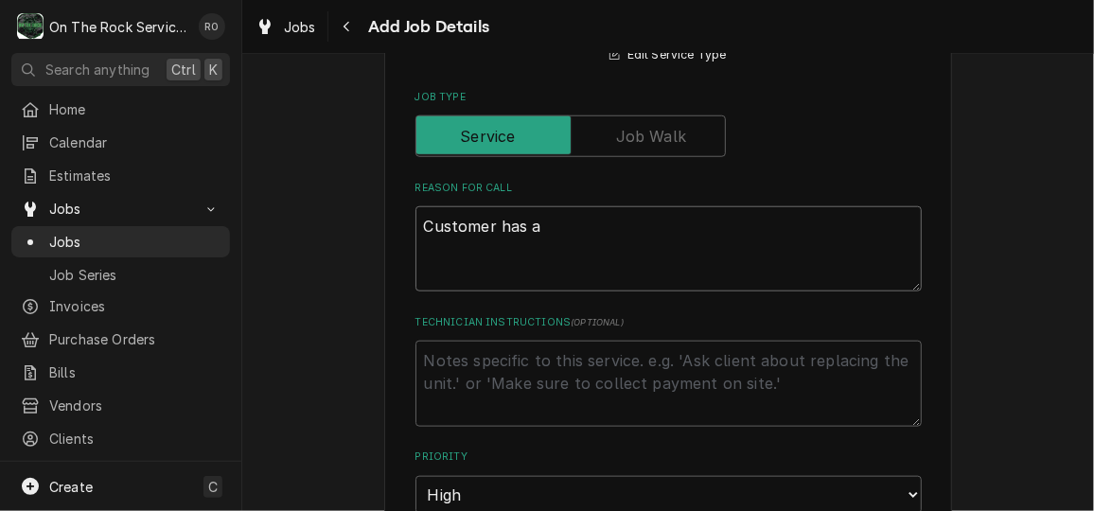
type textarea "x"
type textarea "Customer has a"
type textarea "x"
type textarea "Customer has a r"
type textarea "x"
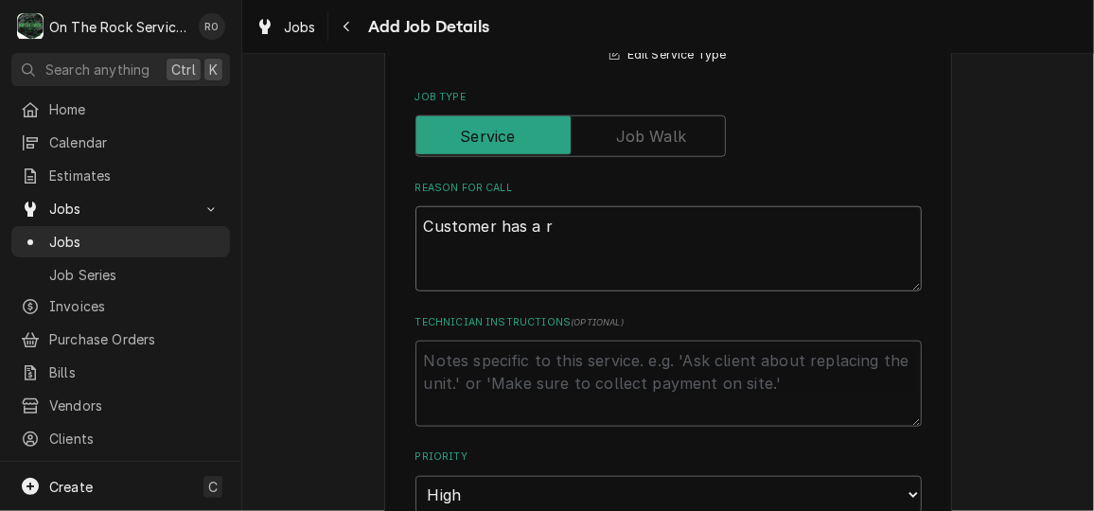
type textarea "Customer has a re"
type textarea "x"
type textarea "Customer has a ref"
type textarea "x"
type textarea "Customer has a refr"
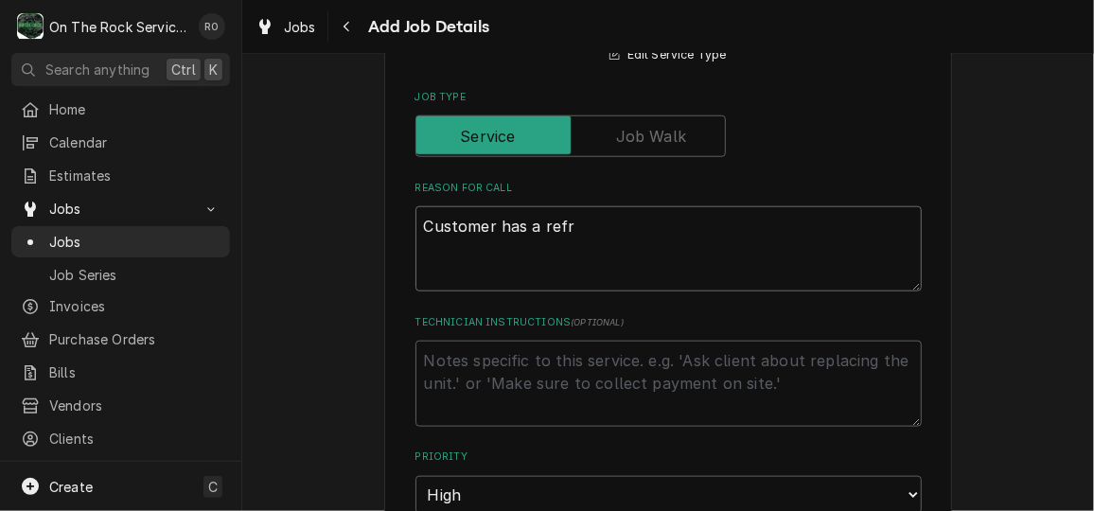
type textarea "x"
type textarea "Customer has a refri"
type textarea "x"
type textarea "Customer has a refrig"
type textarea "x"
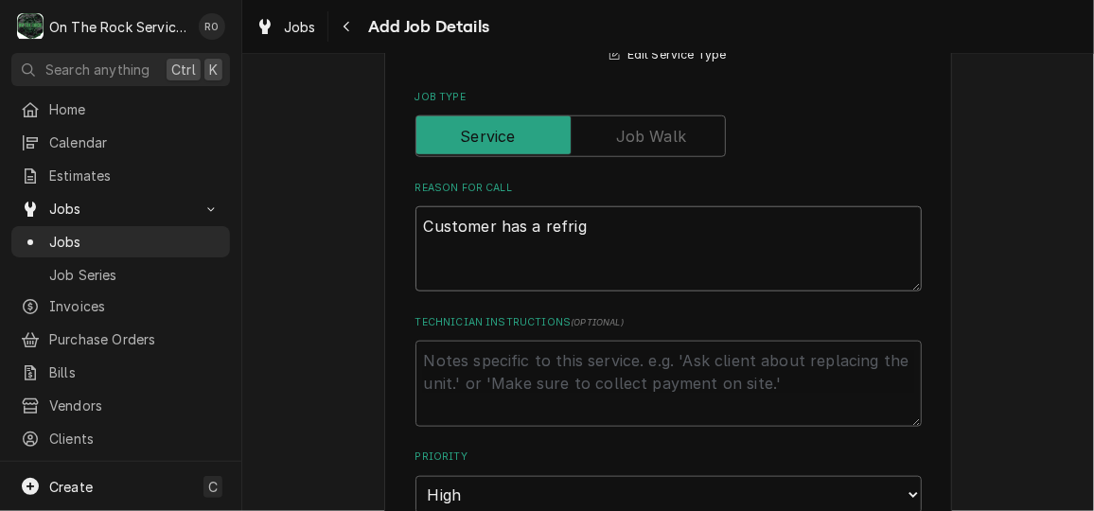
type textarea "Customer has a refrige"
type textarea "x"
type textarea "Customer has a refriger"
type textarea "x"
type textarea "Customer has a refrigerat"
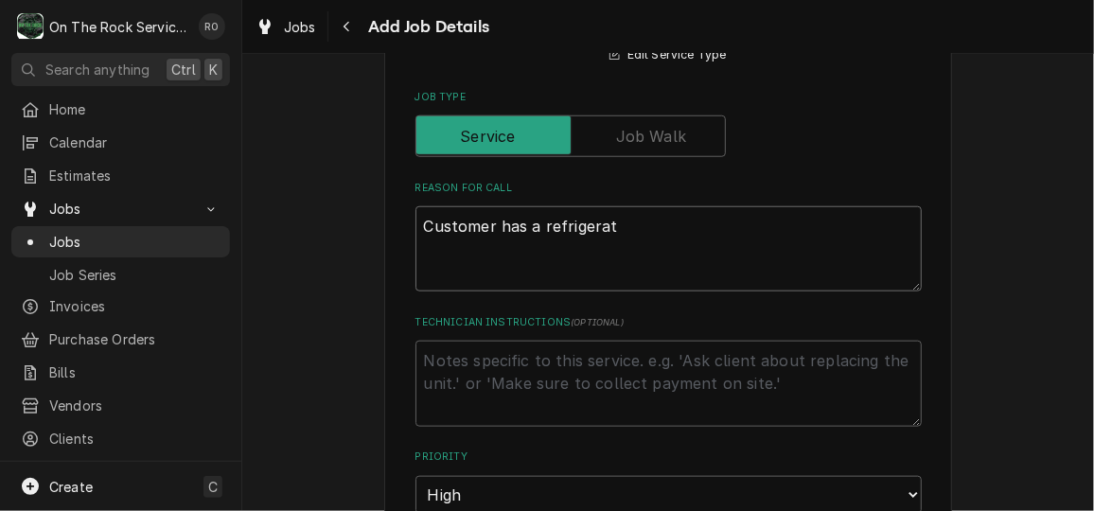
type textarea "x"
type textarea "Customer has a refrigerato"
type textarea "x"
type textarea "Customer has a refrigerator"
type textarea "x"
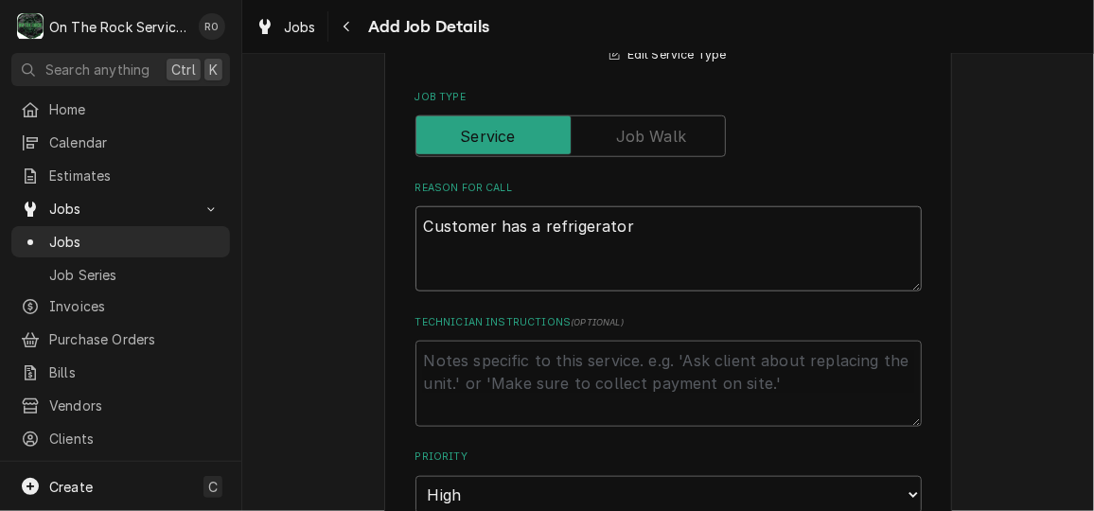
type textarea "Customer has a refrigerator t"
type textarea "x"
type textarea "Customer has a refrigerator th"
type textarea "x"
type textarea "Customer has a refrigerator that"
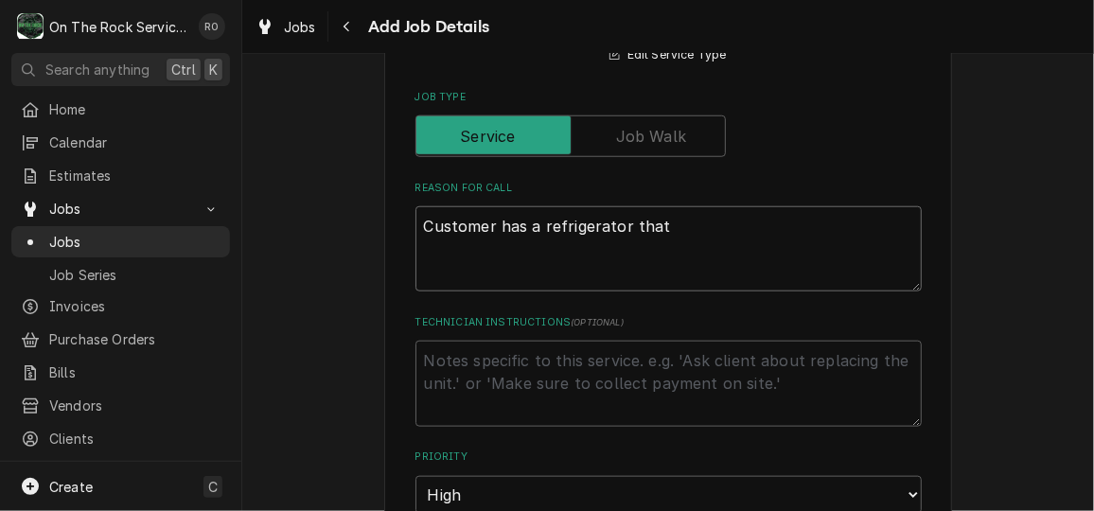
type textarea "x"
type textarea "Customer has a refrigerator that"
type textarea "x"
type textarea "Customer has a refrigerator that i"
type textarea "x"
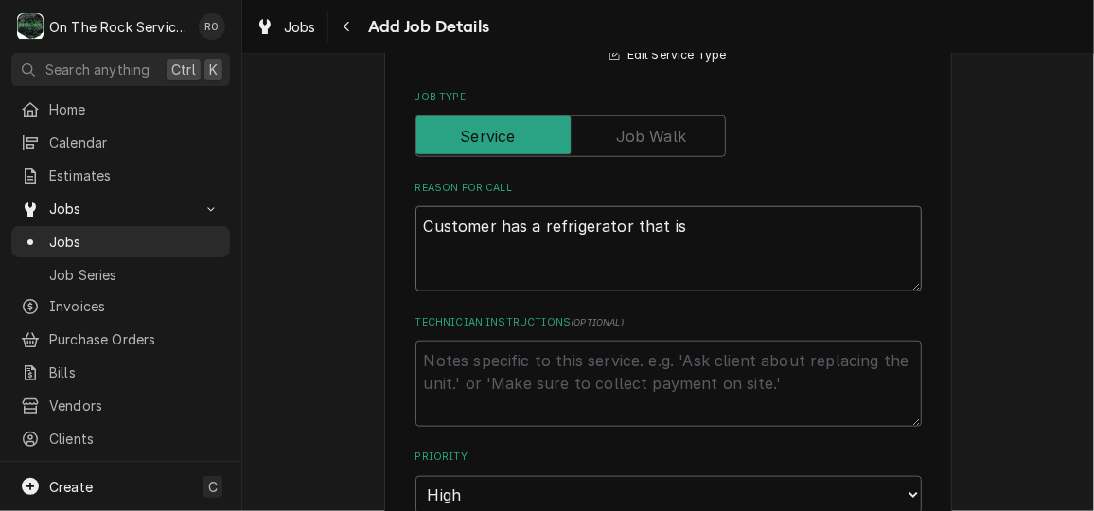
type textarea "Customer has a refrigerator that is"
type textarea "x"
type textarea "Customer has a refrigerator that is d"
type textarea "x"
type textarea "Customer has a refrigerator that is do"
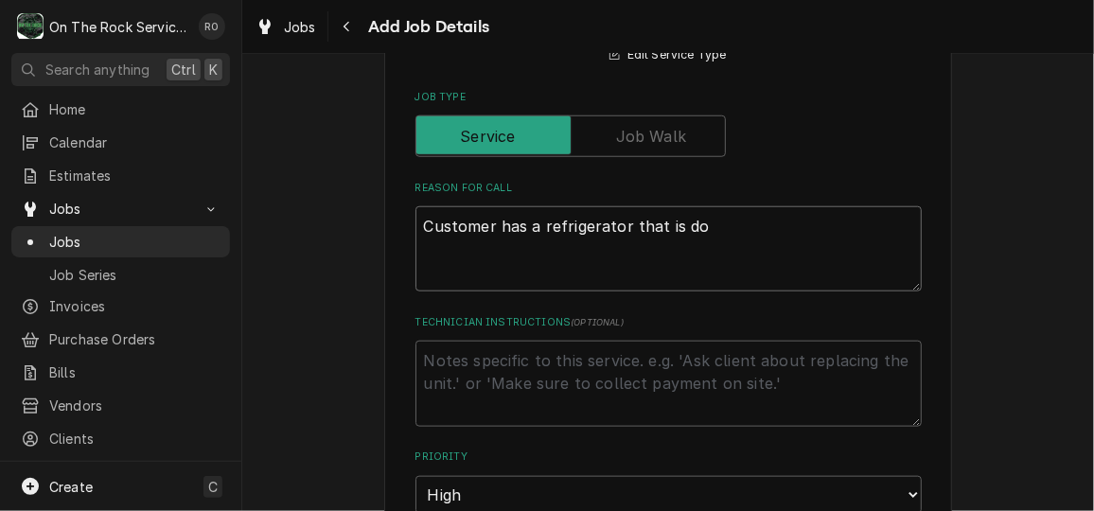
type textarea "x"
type textarea "Customer has a refrigerator that is dow"
type textarea "x"
type textarea "Customer has a refrigerator that is down"
type textarea "x"
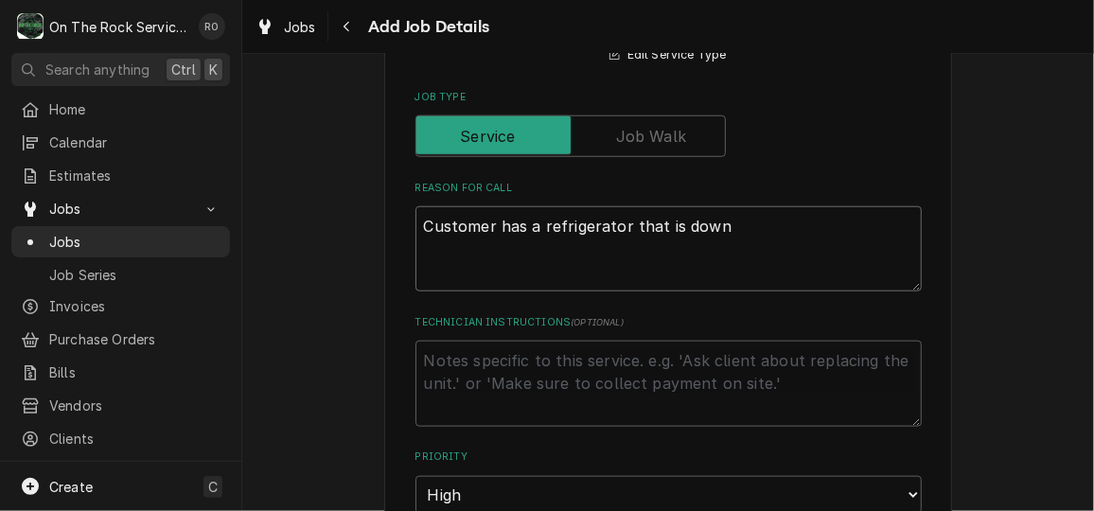
type textarea "Customer has a refrigerator that is down."
type textarea "x"
type textarea "Customer has a refrigerator that is down."
type textarea "x"
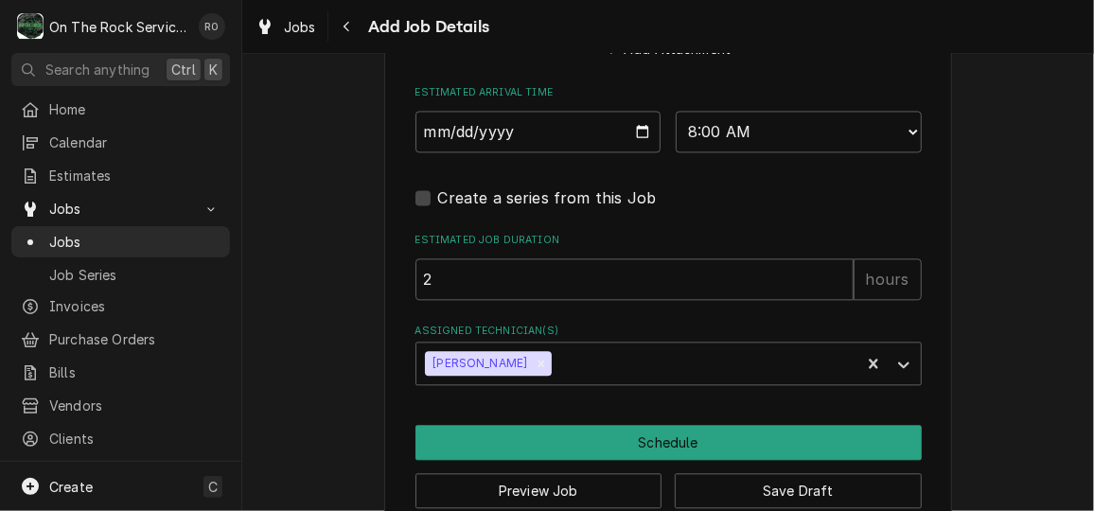
scroll to position [1632, 0]
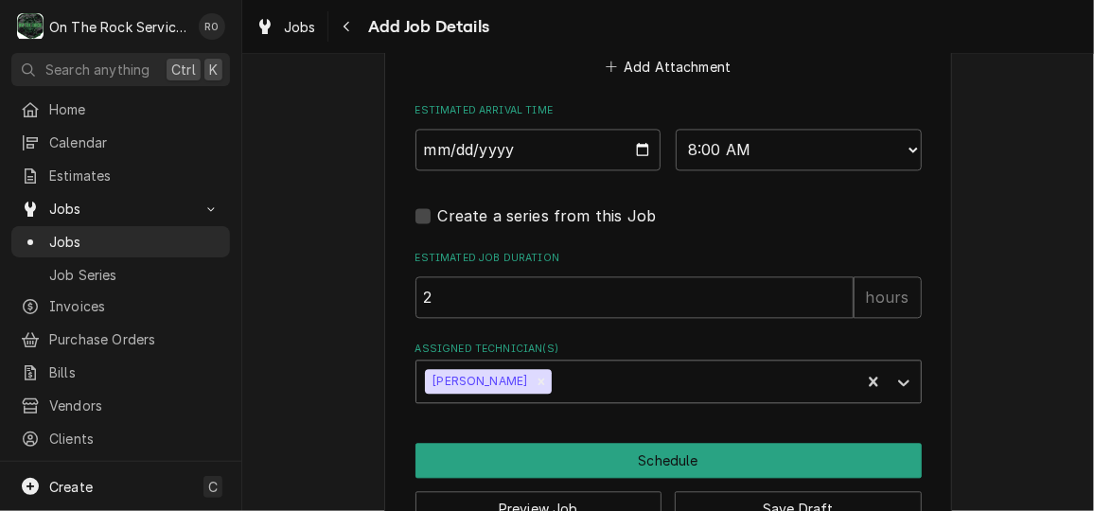
click at [573, 385] on div "Assigned Technician(s)" at bounding box center [702, 381] width 295 height 34
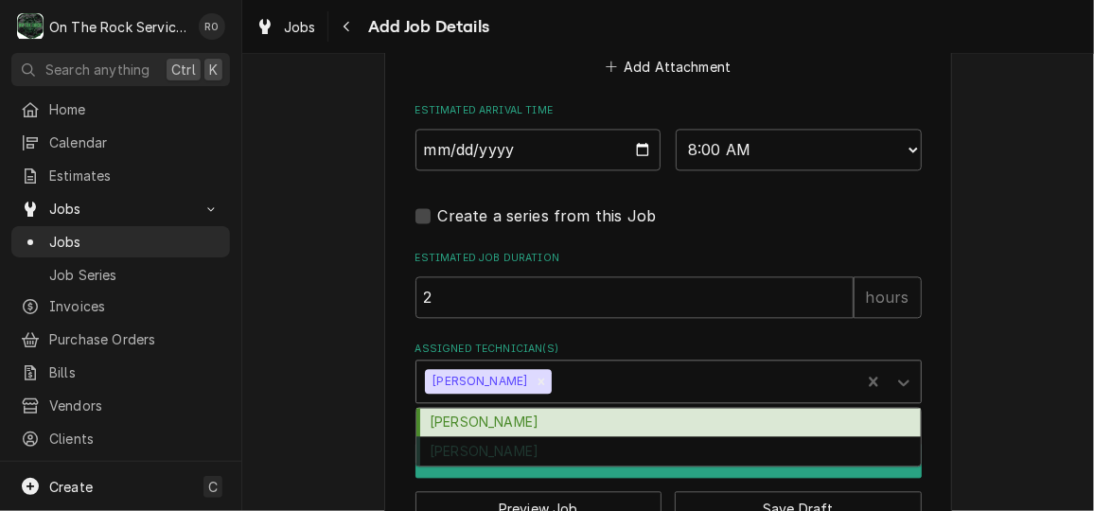
click at [557, 431] on div "Ray Beals" at bounding box center [668, 422] width 504 height 29
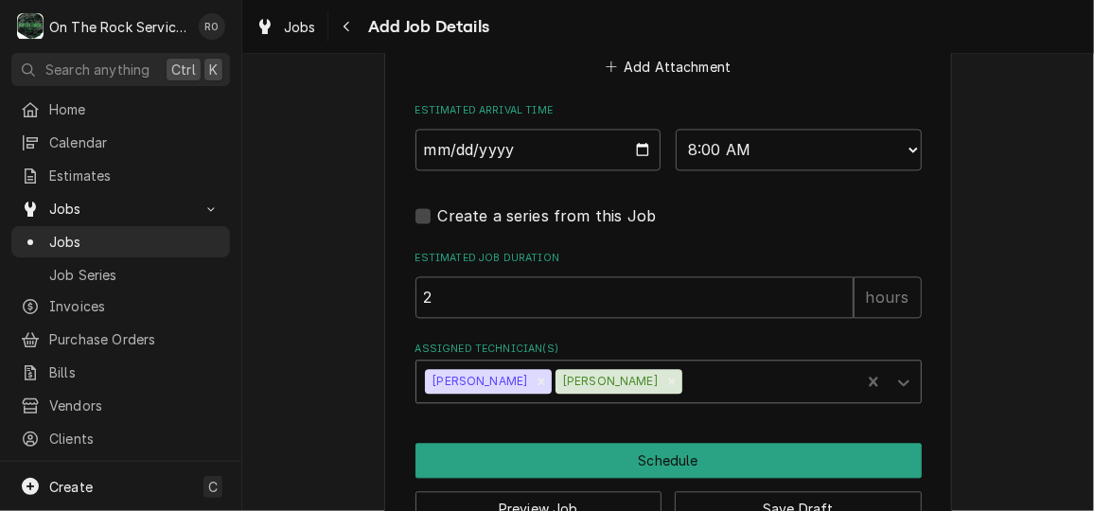
click at [686, 369] on div "Assigned Technician(s)" at bounding box center [769, 381] width 166 height 34
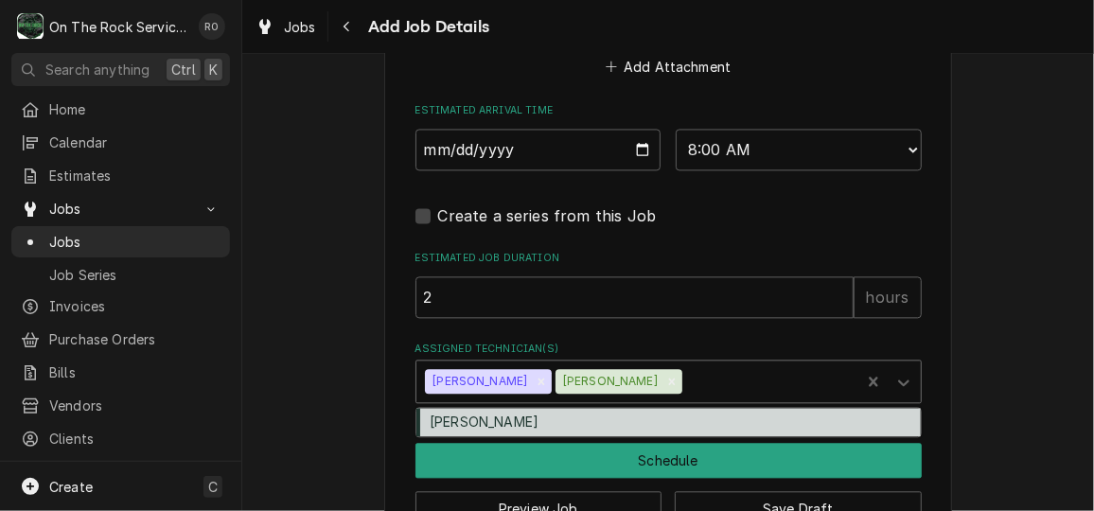
click at [634, 412] on div "Rich Ortega" at bounding box center [668, 422] width 504 height 29
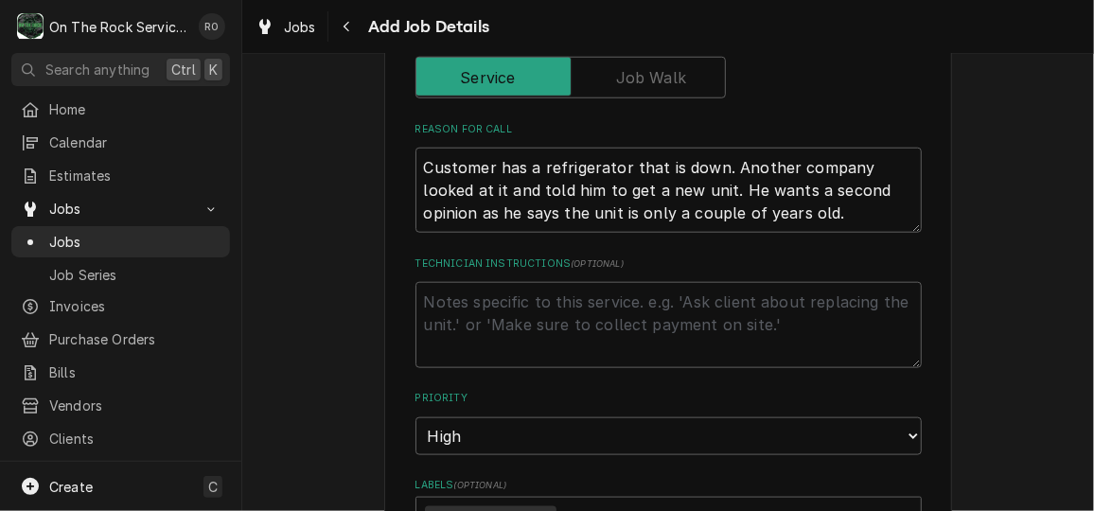
scroll to position [779, 0]
click at [577, 324] on textarea "Technician Instructions ( optional )" at bounding box center [668, 326] width 506 height 85
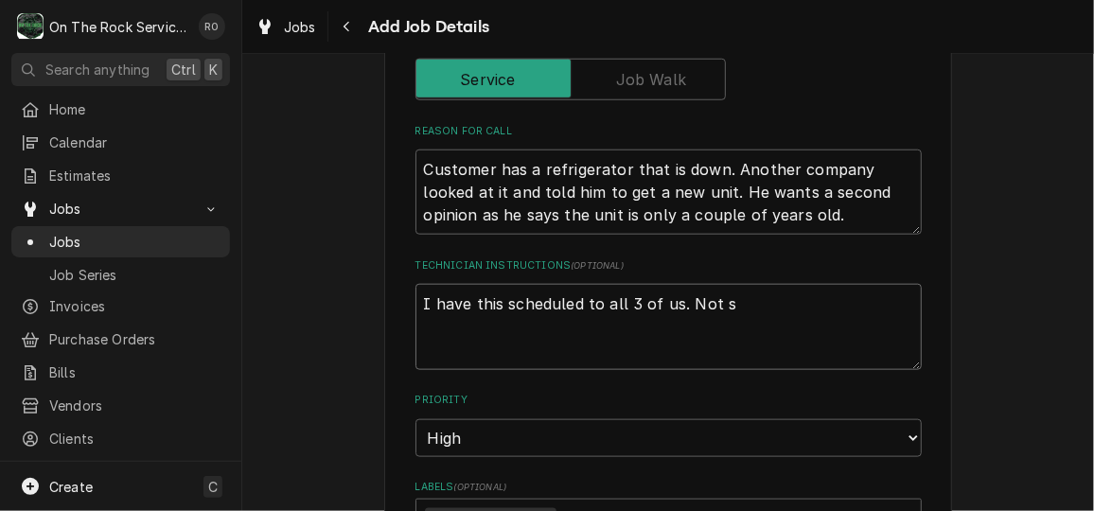
drag, startPoint x: 731, startPoint y: 311, endPoint x: 419, endPoint y: 304, distance: 312.3
click at [419, 304] on textarea "I have this scheduled to all 3 of us. Not s" at bounding box center [668, 326] width 506 height 85
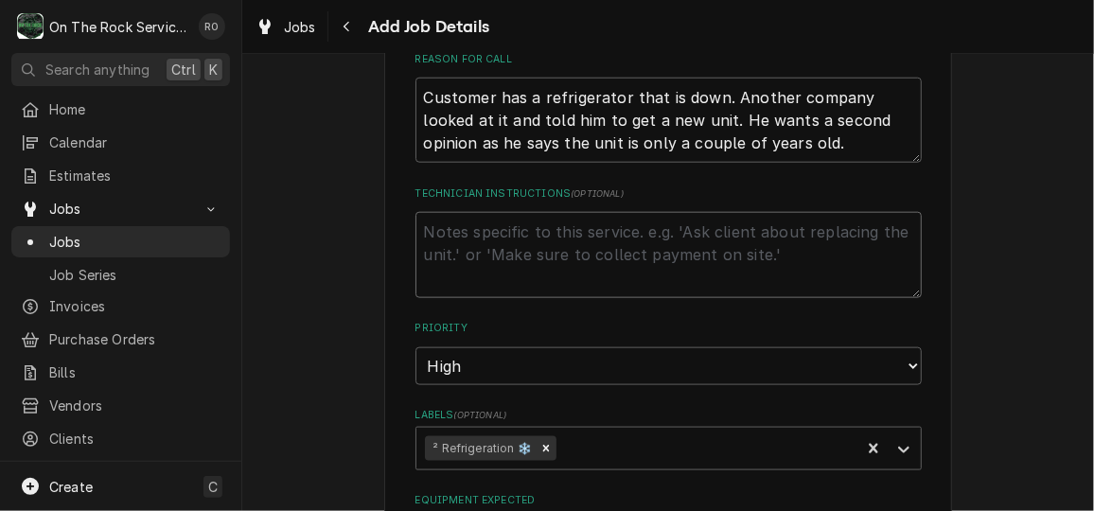
scroll to position [804, 0]
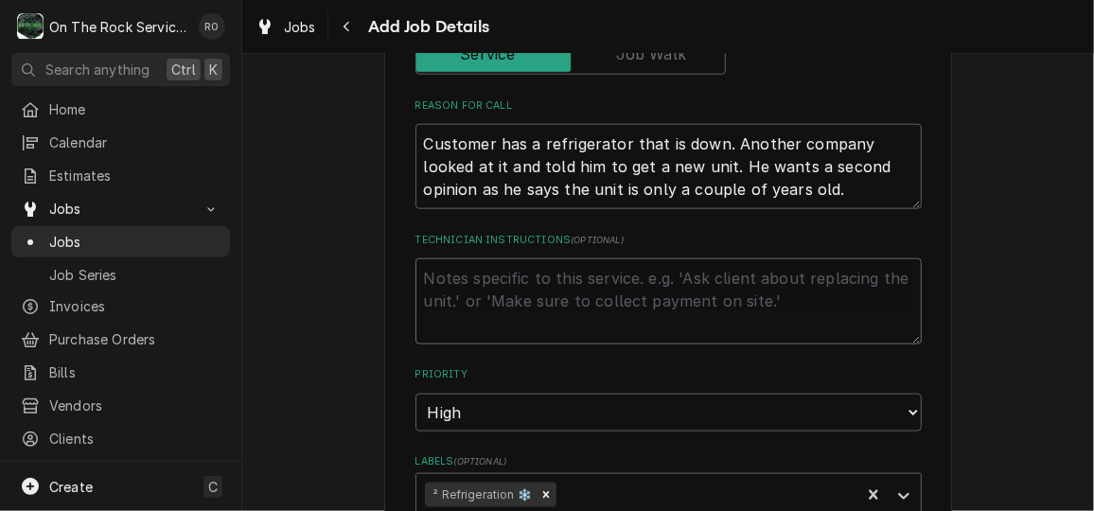
click at [510, 285] on textarea "Technician Instructions ( optional )" at bounding box center [668, 300] width 506 height 85
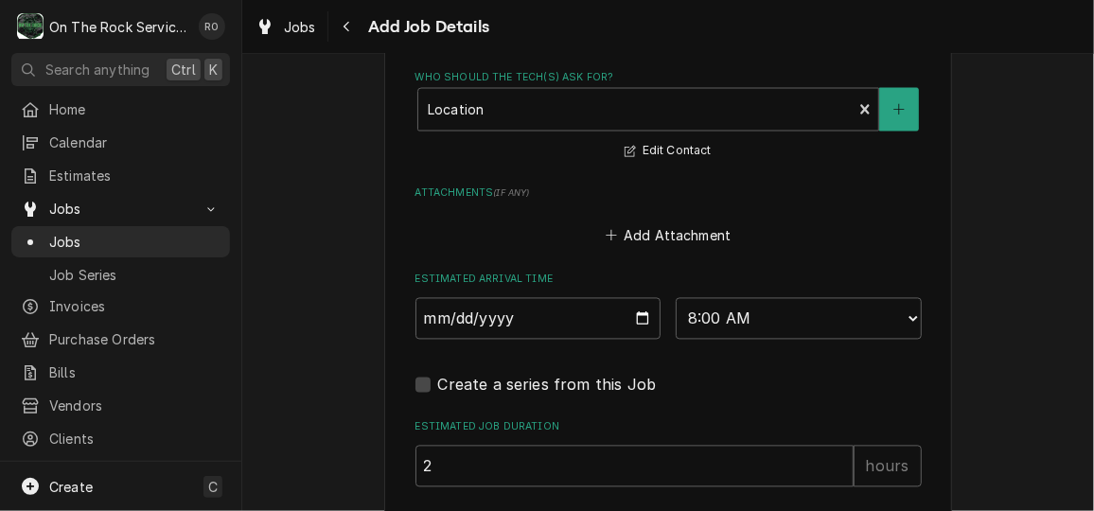
scroll to position [1689, 0]
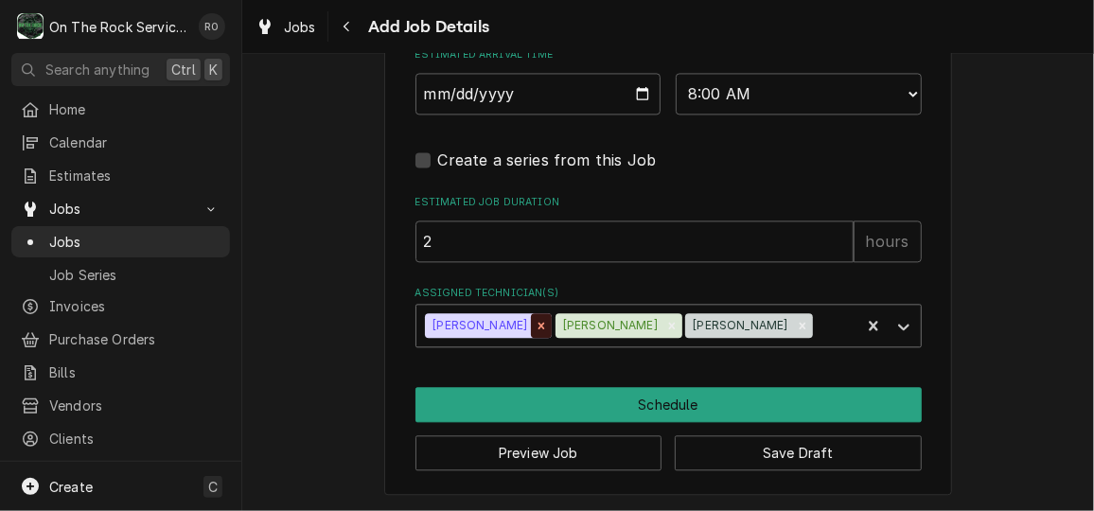
click at [534, 320] on icon "Remove Todd Brady" at bounding box center [540, 325] width 13 height 13
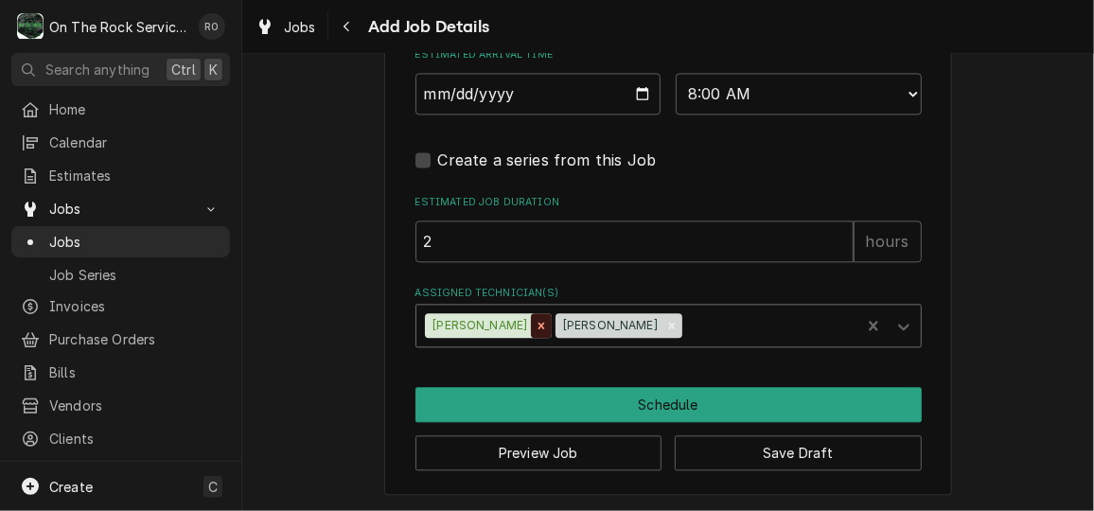
click at [534, 324] on icon "Remove Ray Beals" at bounding box center [540, 325] width 13 height 13
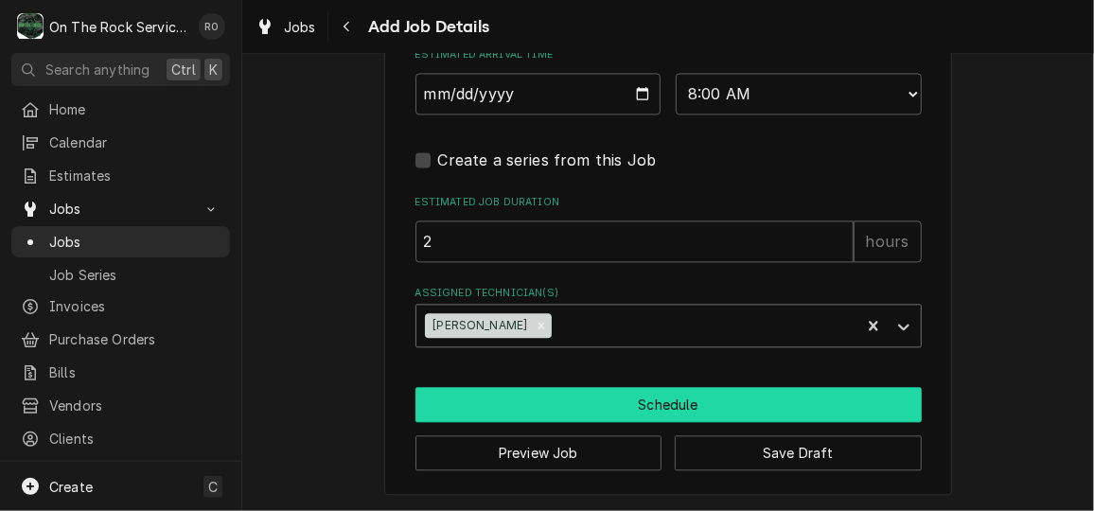
click at [722, 412] on button "Schedule" at bounding box center [668, 404] width 506 height 35
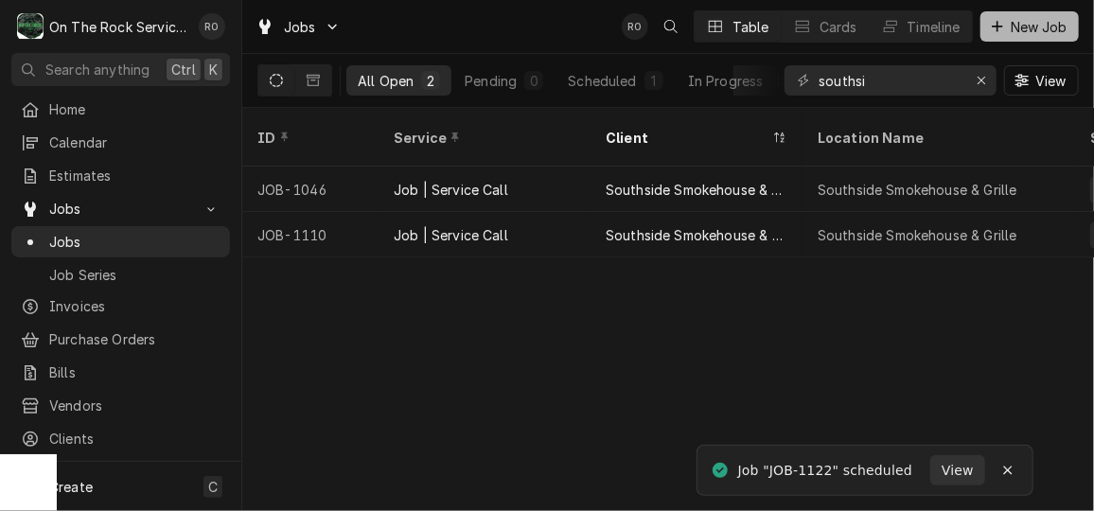
click at [1008, 33] on span "New Job" at bounding box center [1039, 27] width 64 height 20
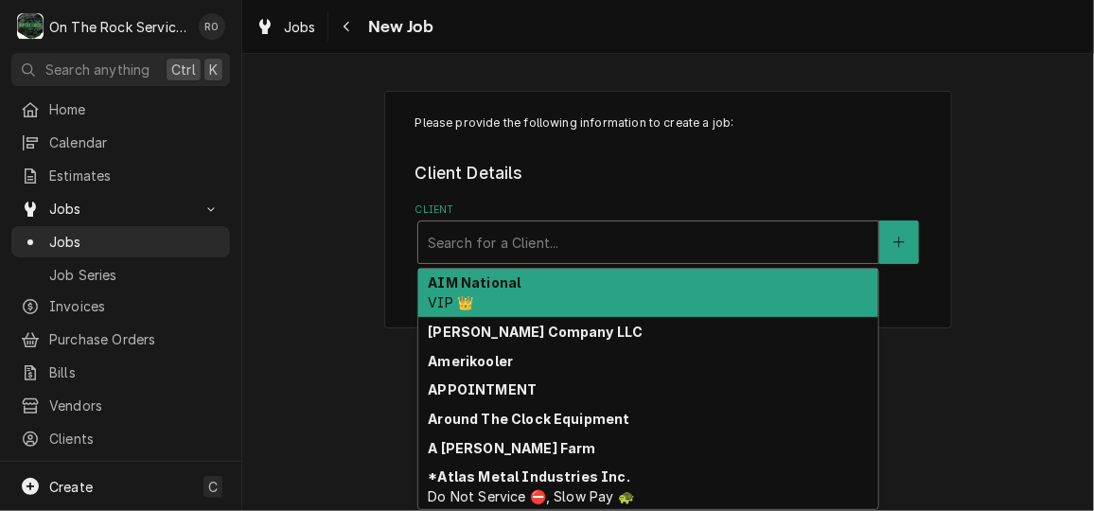
click at [569, 244] on div "Client" at bounding box center [648, 242] width 441 height 34
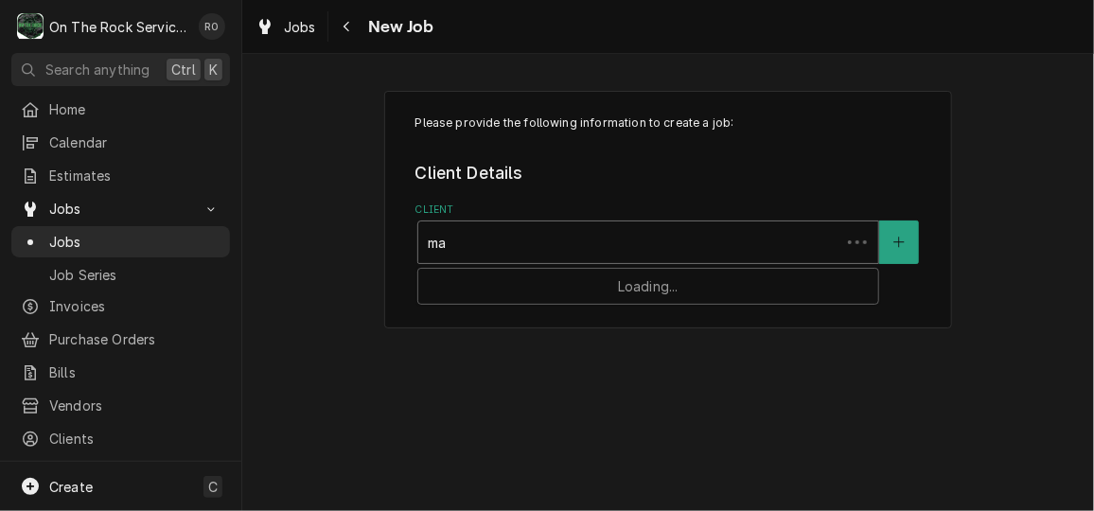
type input "mae"
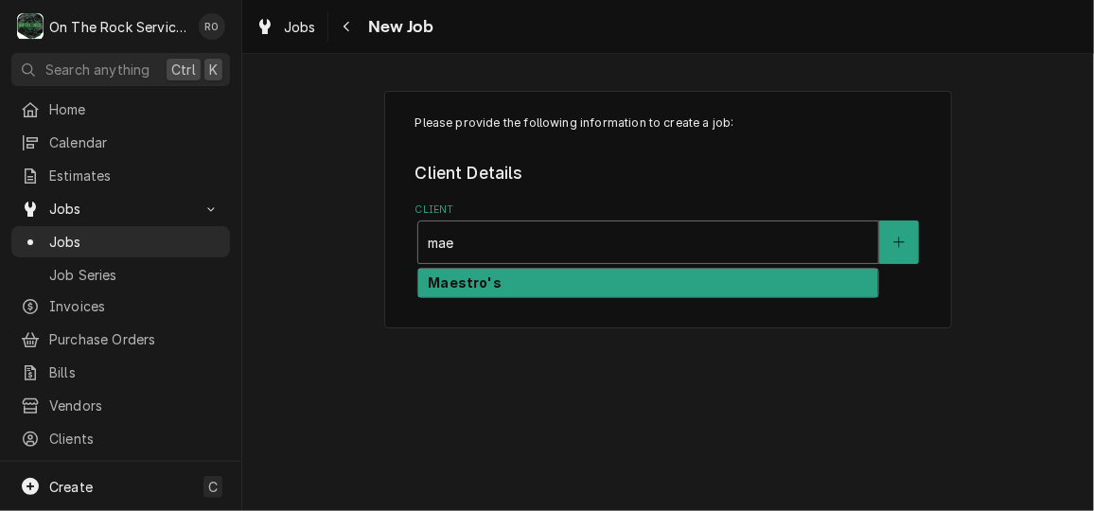
click at [549, 288] on div "Maestro's" at bounding box center [648, 283] width 460 height 29
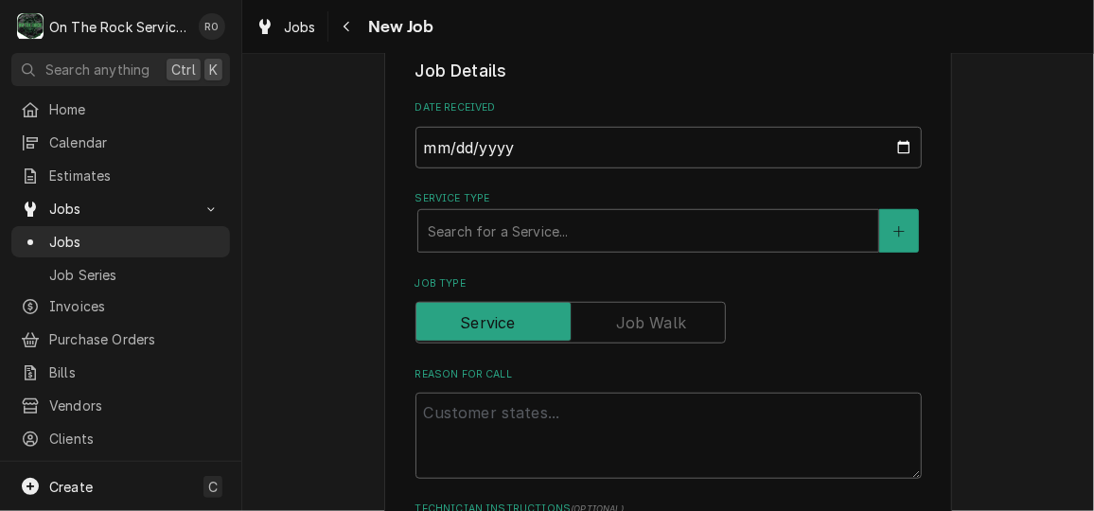
scroll to position [504, 0]
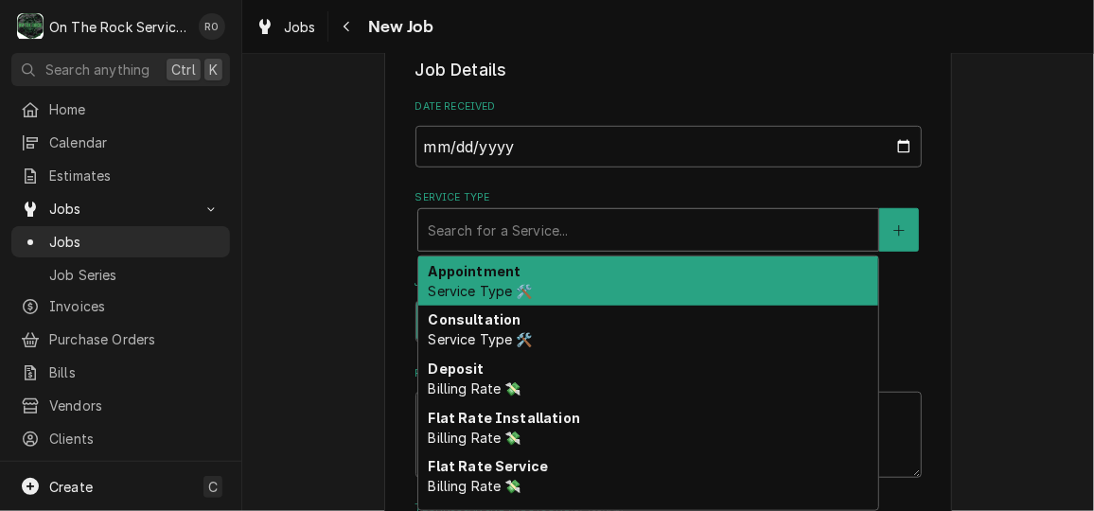
click at [541, 231] on div "Service Type" at bounding box center [648, 230] width 441 height 34
type textarea "x"
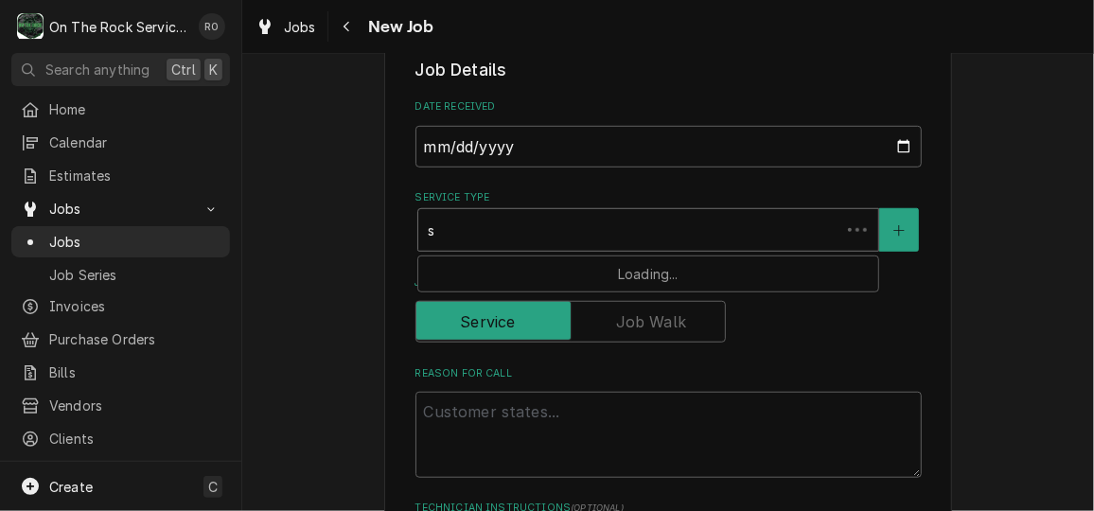
type input "se"
type textarea "x"
type input "ser"
type textarea "x"
type input "seri"
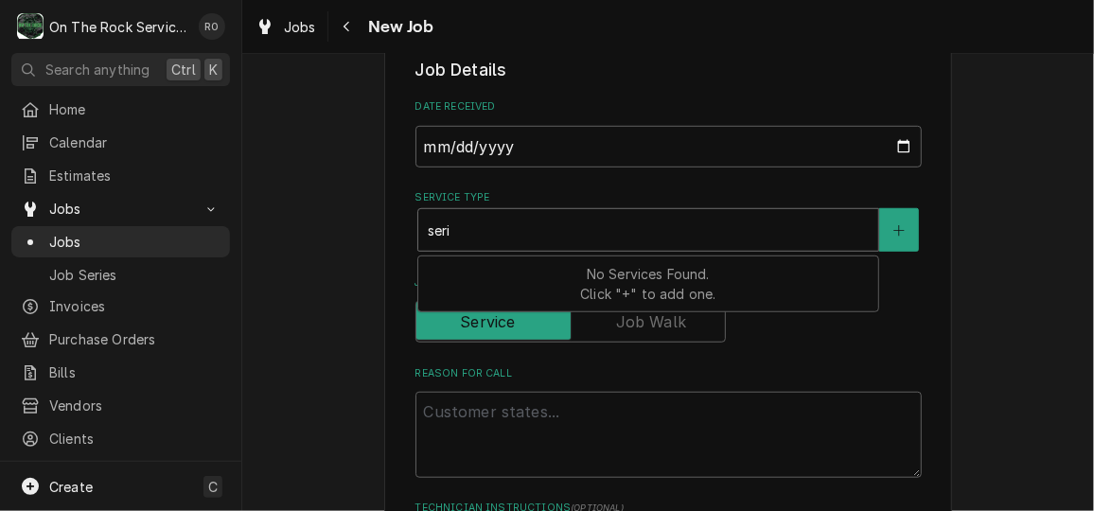
type textarea "x"
type input "ser"
type textarea "x"
type input "serv"
type textarea "x"
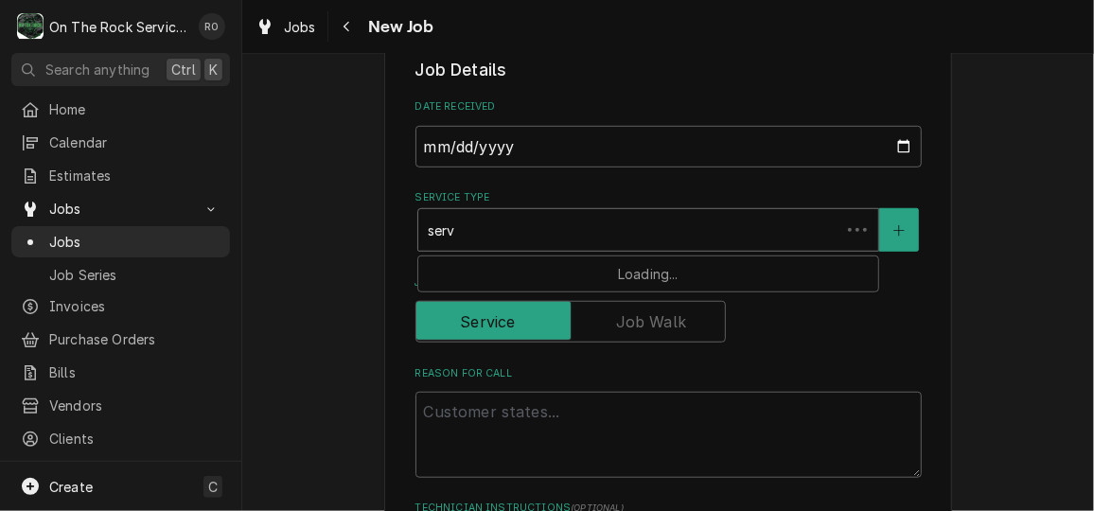
type input "servi"
type textarea "x"
type input "servic"
type textarea "x"
type input "service"
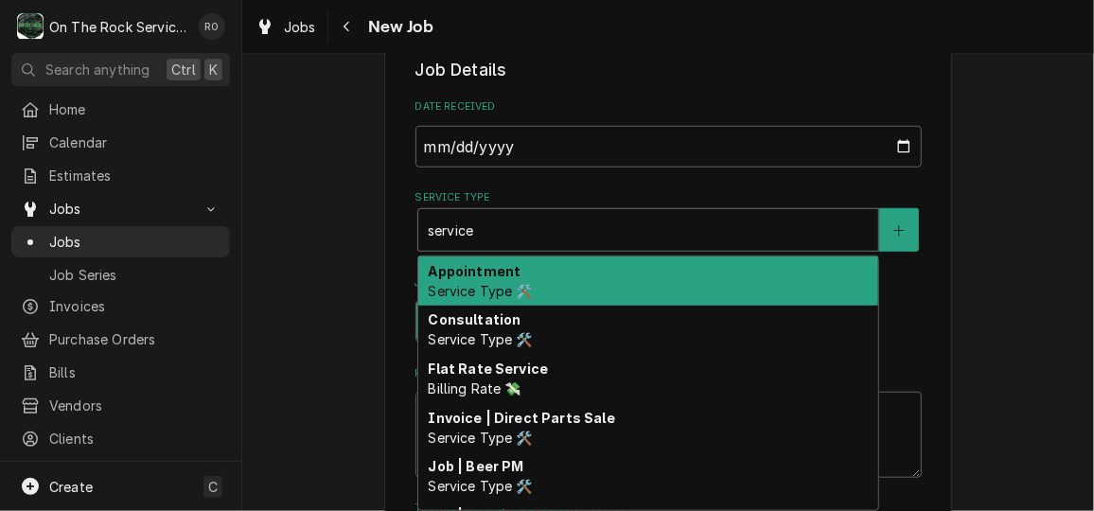
type textarea "x"
type input "service"
type textarea "x"
type input "service c"
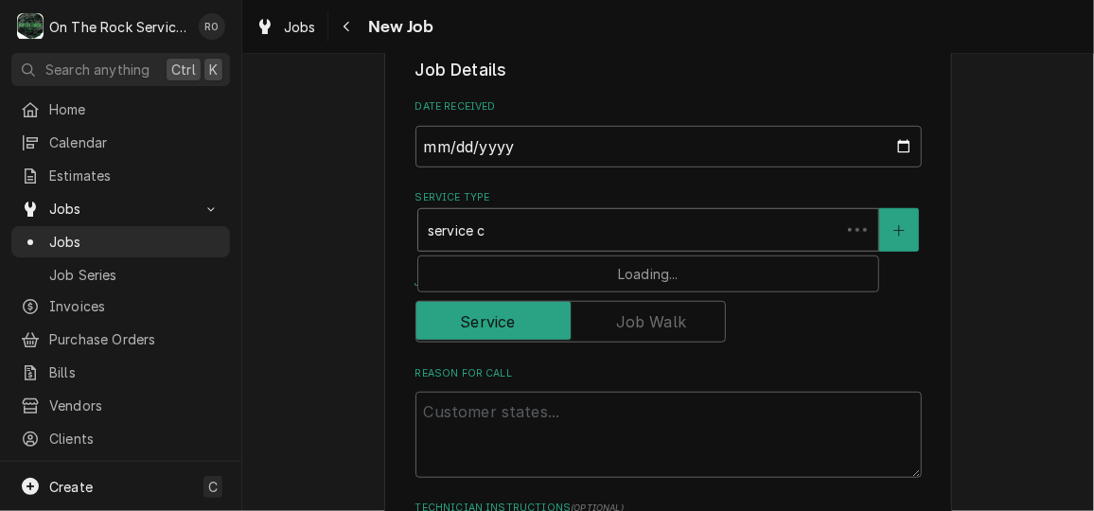
type textarea "x"
type input "service ca"
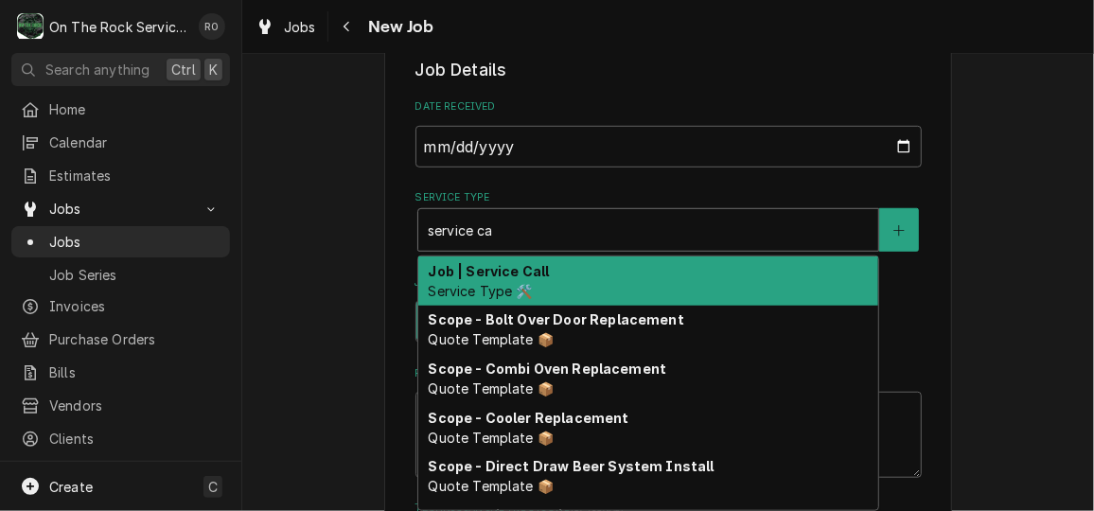
type textarea "x"
type input "service cal"
type textarea "x"
type input "service call"
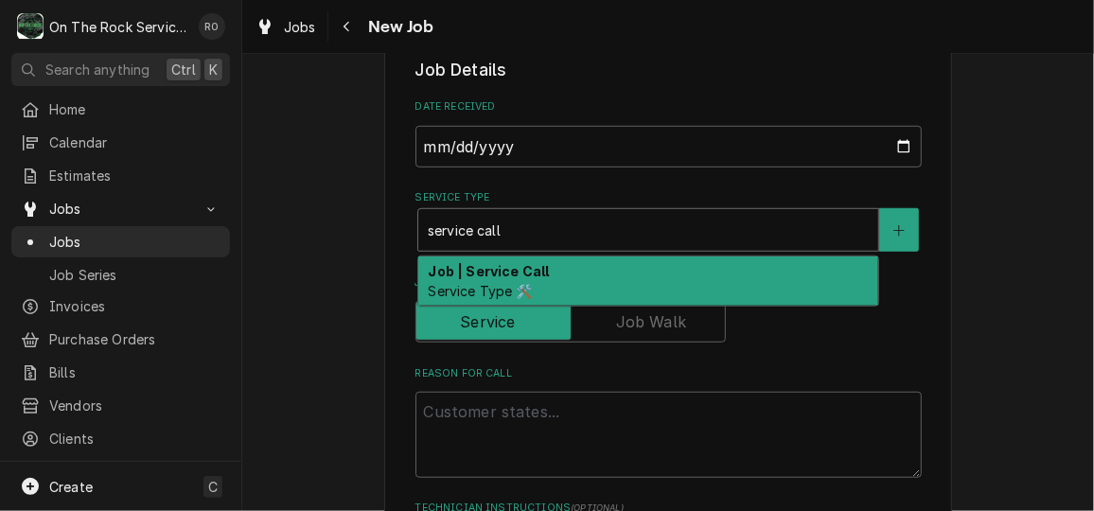
click at [538, 258] on div "Job | Service Call Service Type 🛠️" at bounding box center [648, 280] width 460 height 49
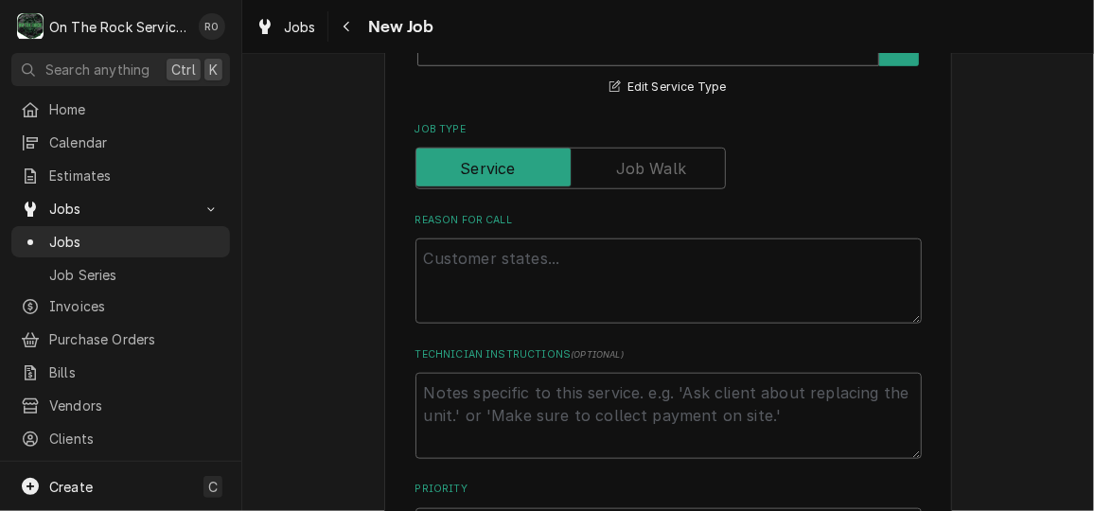
scroll to position [695, 0]
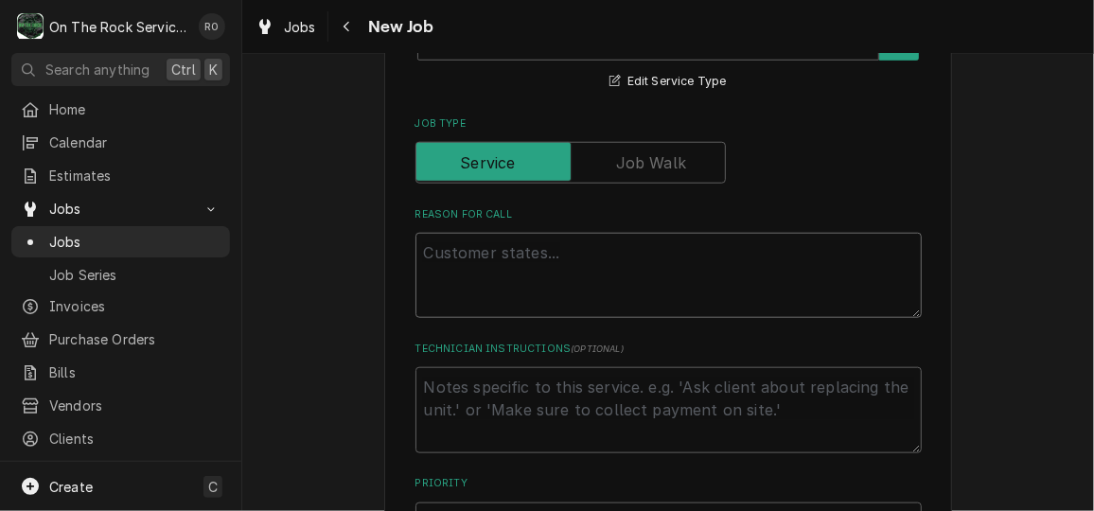
click at [538, 258] on textarea "Reason For Call" at bounding box center [668, 275] width 506 height 85
click at [730, 207] on label "Reason For Call" at bounding box center [668, 214] width 506 height 15
click at [730, 233] on textarea "Reason For Call" at bounding box center [668, 275] width 506 height 85
type textarea "x"
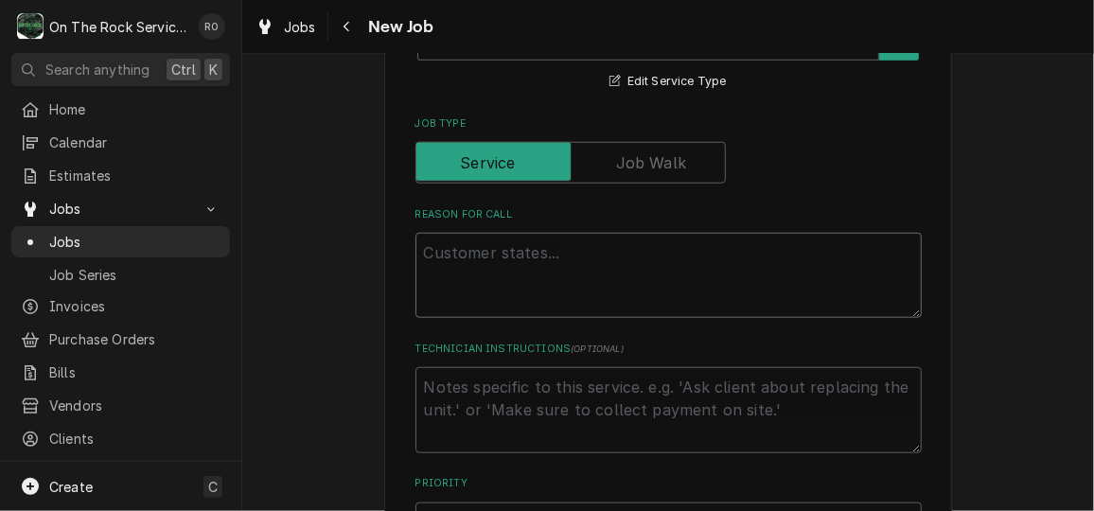
type textarea "T"
type textarea "x"
type textarea "Ta"
type textarea "x"
type textarea "Tak"
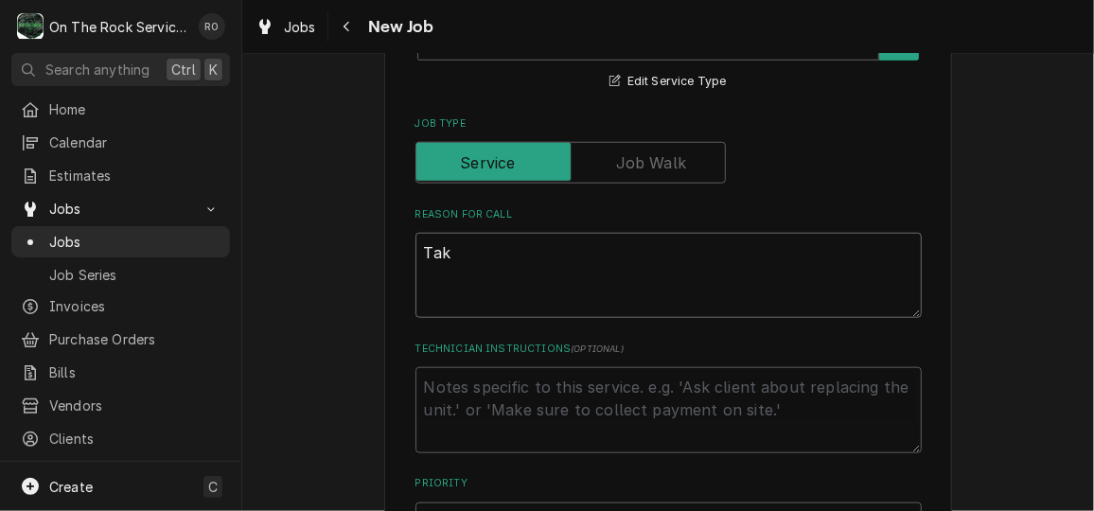
type textarea "x"
type textarea "Take"
type textarea "x"
type textarea "Take"
type textarea "x"
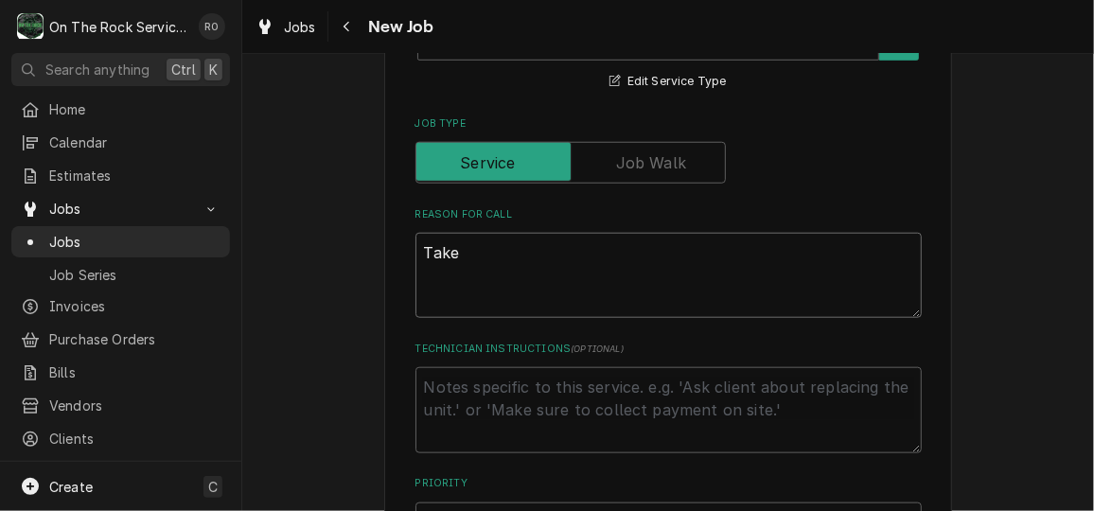
type textarea "Take i"
type textarea "x"
type textarea "Take in"
type textarea "x"
type textarea "Take inv"
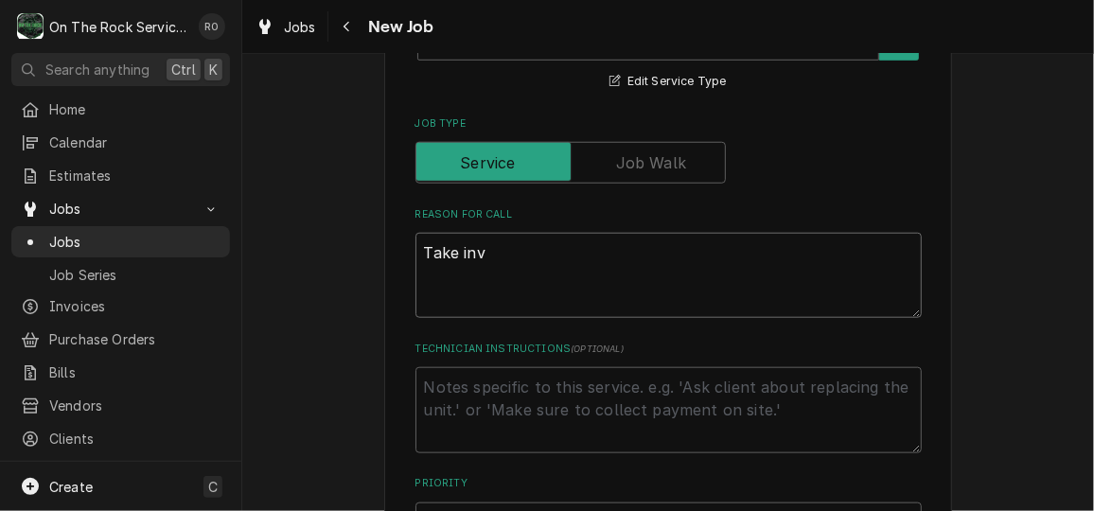
type textarea "x"
type textarea "Take inven"
type textarea "x"
type textarea "Take invento"
type textarea "x"
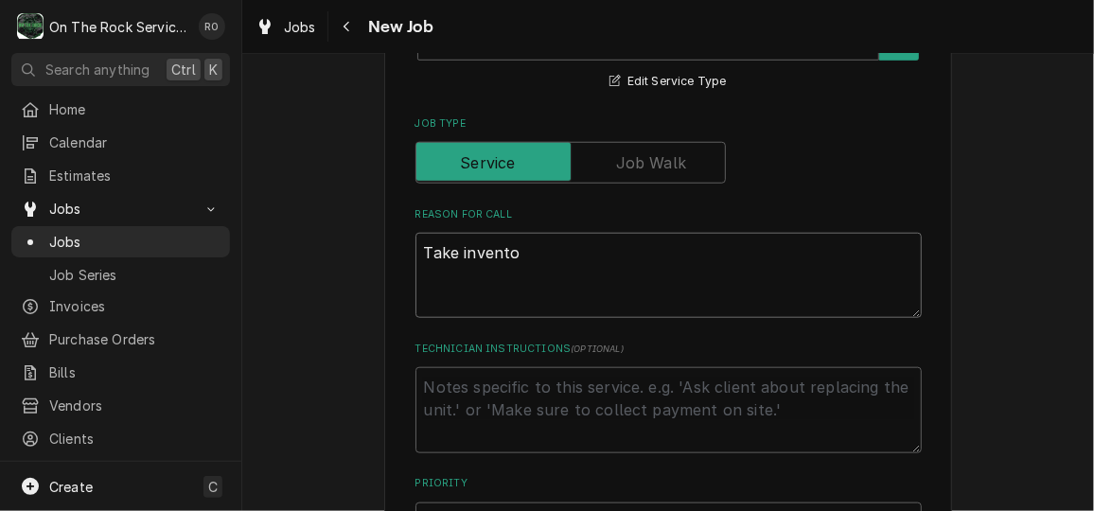
type textarea "Take inventor"
type textarea "x"
type textarea "Take inventory"
type textarea "x"
type textarea "Take inventory"
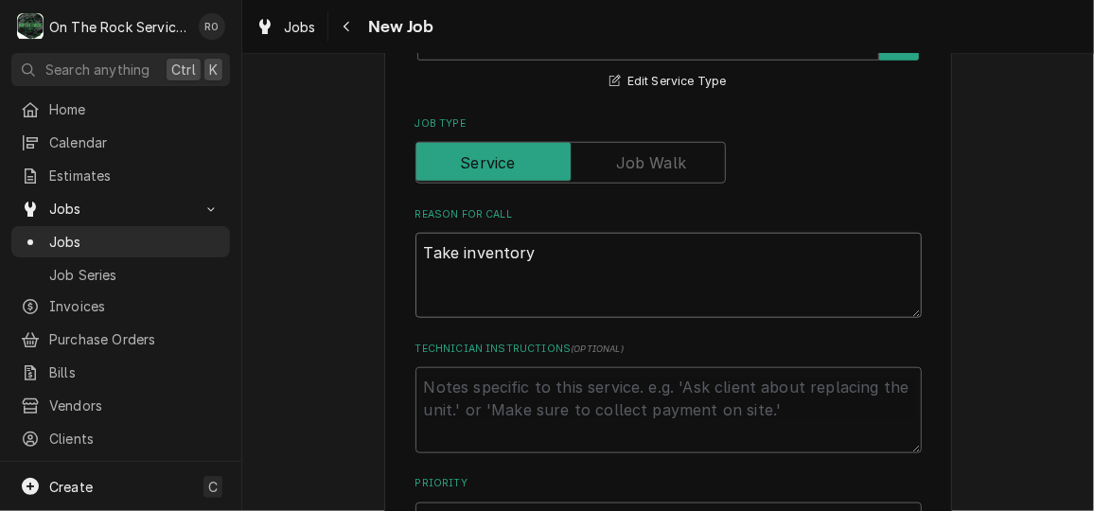
type textarea "x"
type textarea "Take inventory o"
type textarea "x"
type textarea "Take inventory of"
type textarea "x"
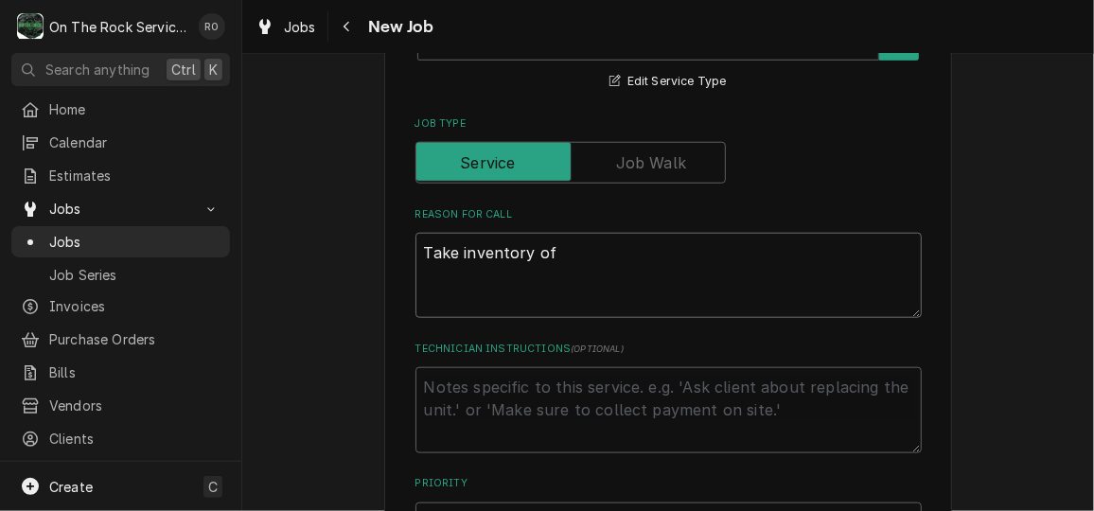
type textarea "Take inventory of"
type textarea "x"
type textarea "Take inventory of r"
type textarea "x"
type textarea "Take inventory of re"
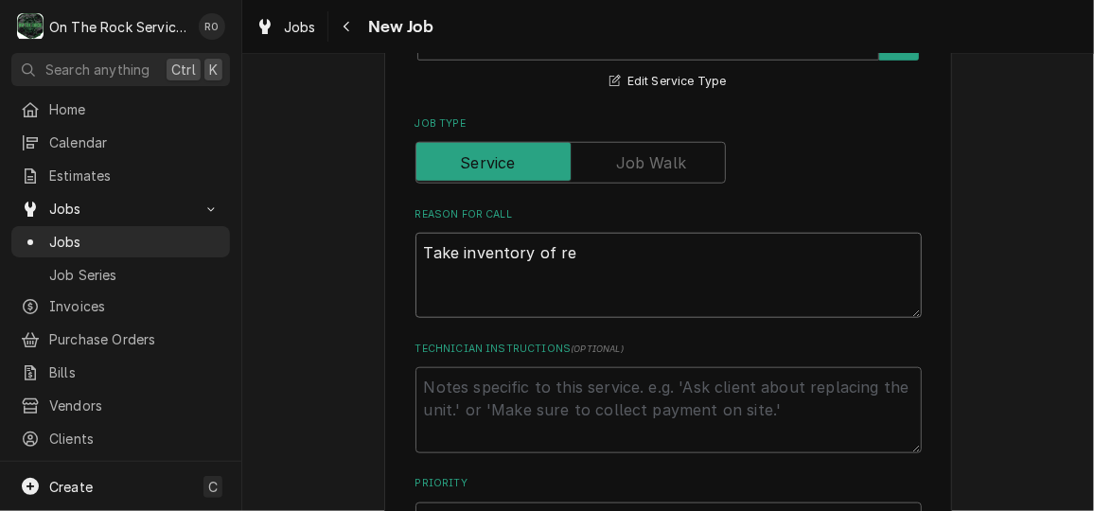
type textarea "x"
type textarea "Take inventory of ref"
type textarea "x"
type textarea "Take inventory of refr"
type textarea "x"
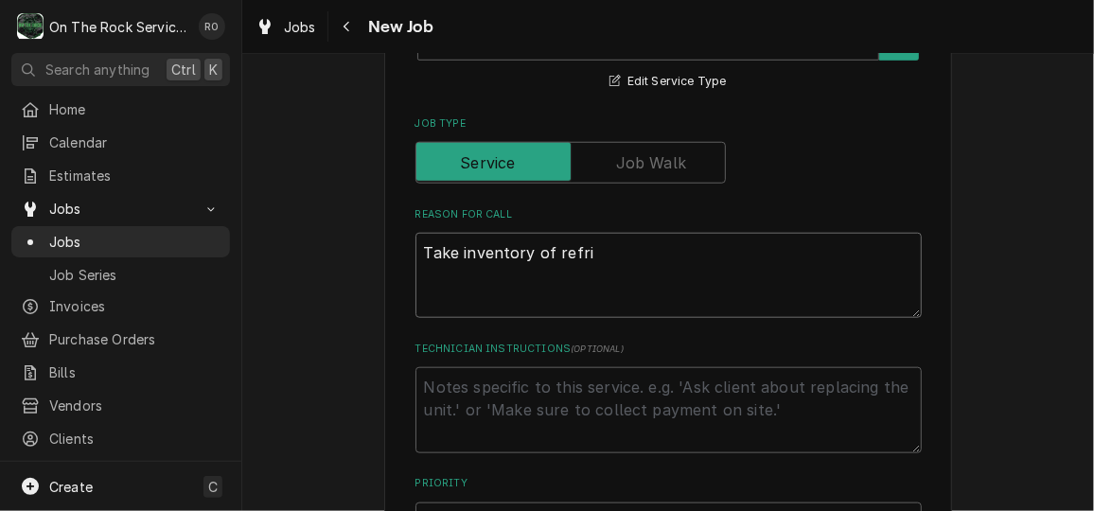
type textarea "Take inventory of refrig"
type textarea "x"
type textarea "Take inventory of refrige"
type textarea "x"
type textarea "Take inventory of refrigera"
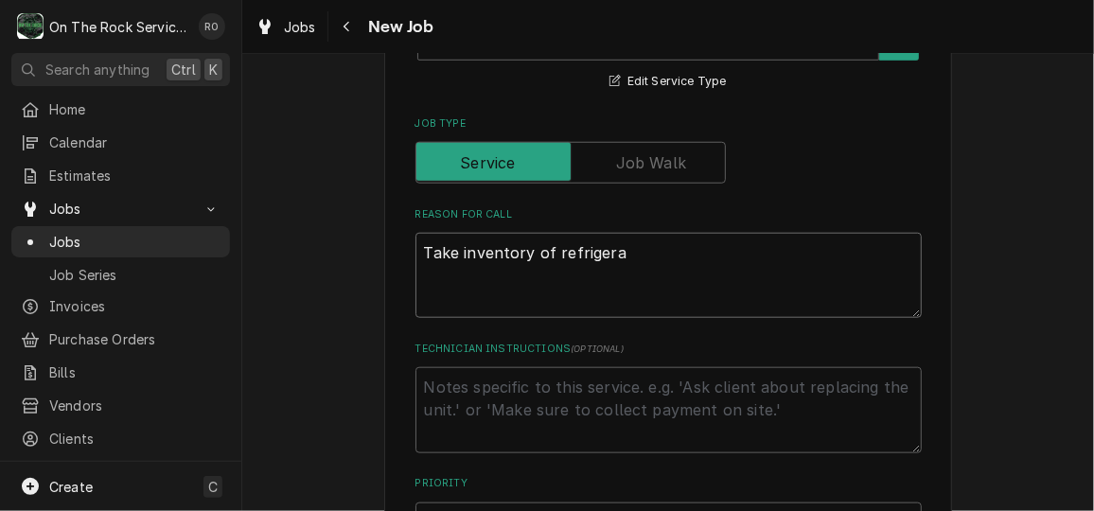
type textarea "x"
type textarea "Take inventory of refrigerat"
type textarea "x"
type textarea "Take inventory of refrigerati"
type textarea "x"
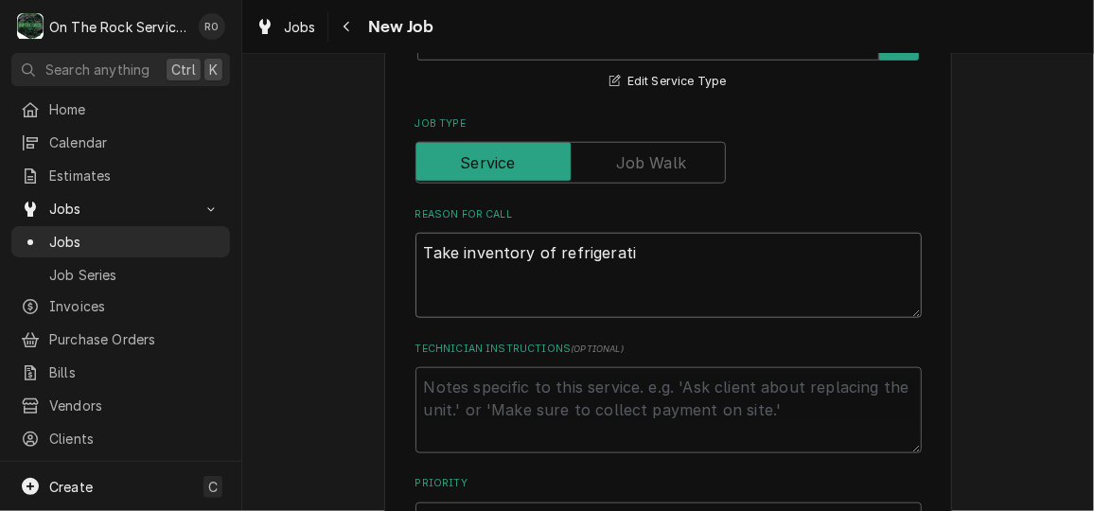
type textarea "Take inventory of refrigeratio"
type textarea "x"
type textarea "Take inventory of refrigeration"
type textarea "x"
type textarea "Take inventory of refrigeration"
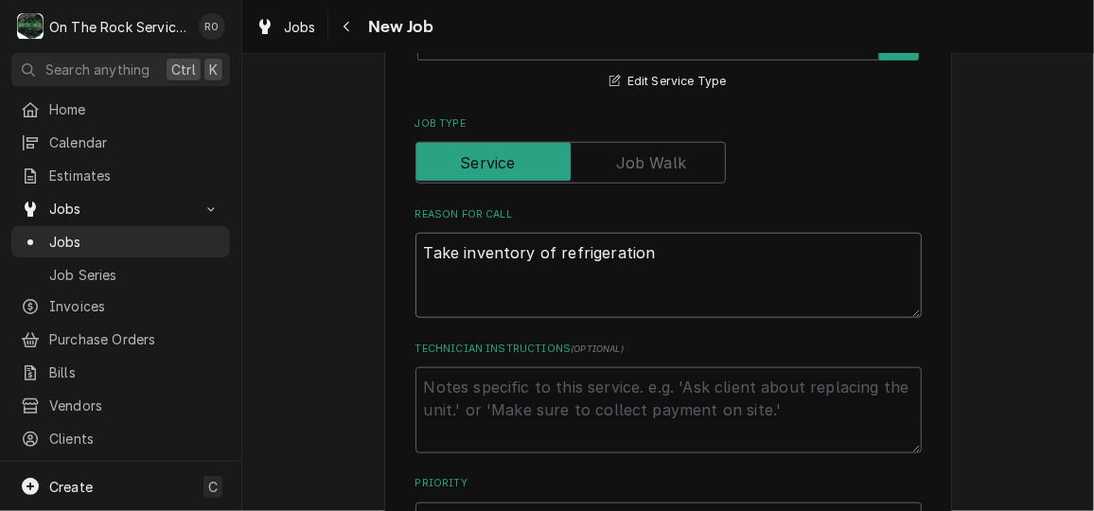
type textarea "x"
type textarea "Take inventory of refrigeration to"
type textarea "x"
type textarea "Take inventory of refrigeration to"
type textarea "x"
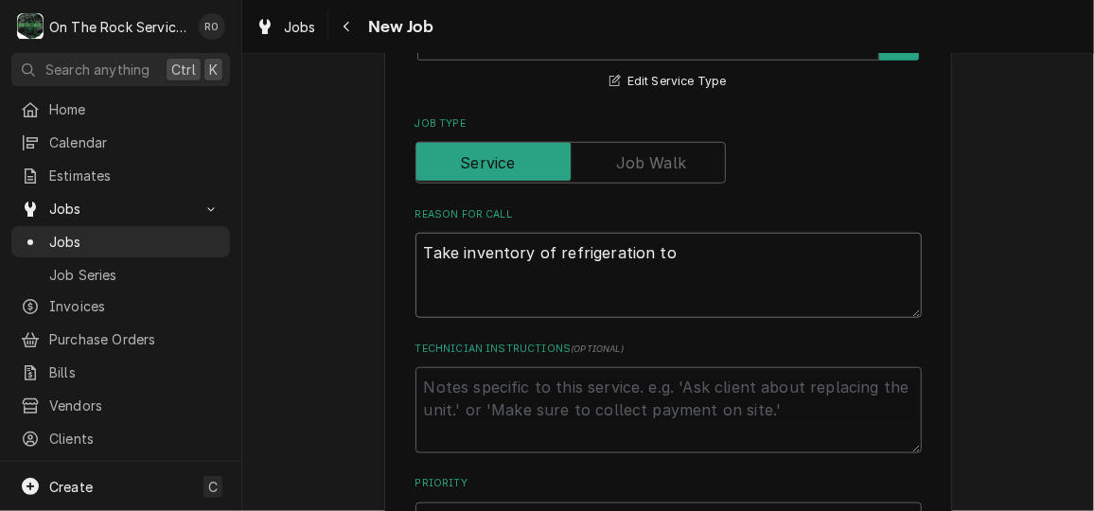
type textarea "Take inventory of refrigeration to s"
type textarea "x"
type textarea "Take inventory of refrigeration to sch"
type textarea "x"
type textarea "Take inventory of refrigeration to sche"
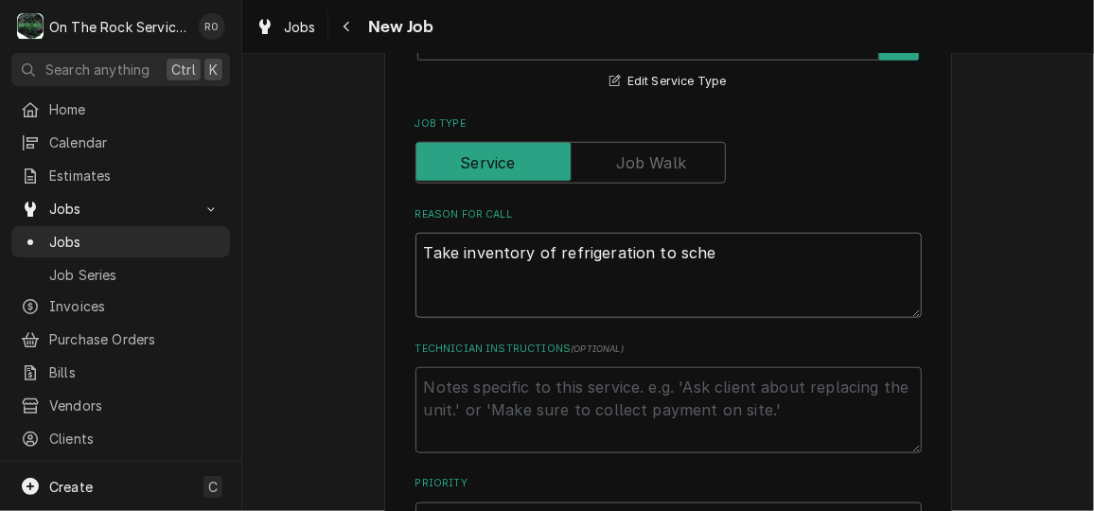
type textarea "x"
type textarea "Take inventory of refrigeration to sched"
type textarea "x"
type textarea "Take inventory of refrigeration to schedu"
type textarea "x"
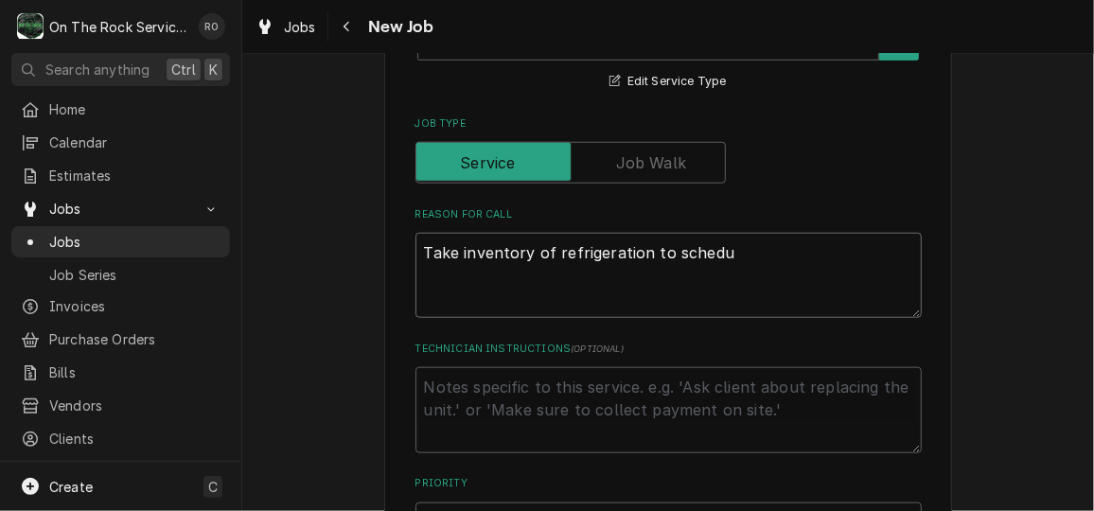
type textarea "Take inventory of refrigeration to schedul"
type textarea "x"
type textarea "Take inventory of refrigeration to schedule"
type textarea "x"
type textarea "Take inventory of refrigeration to schedule"
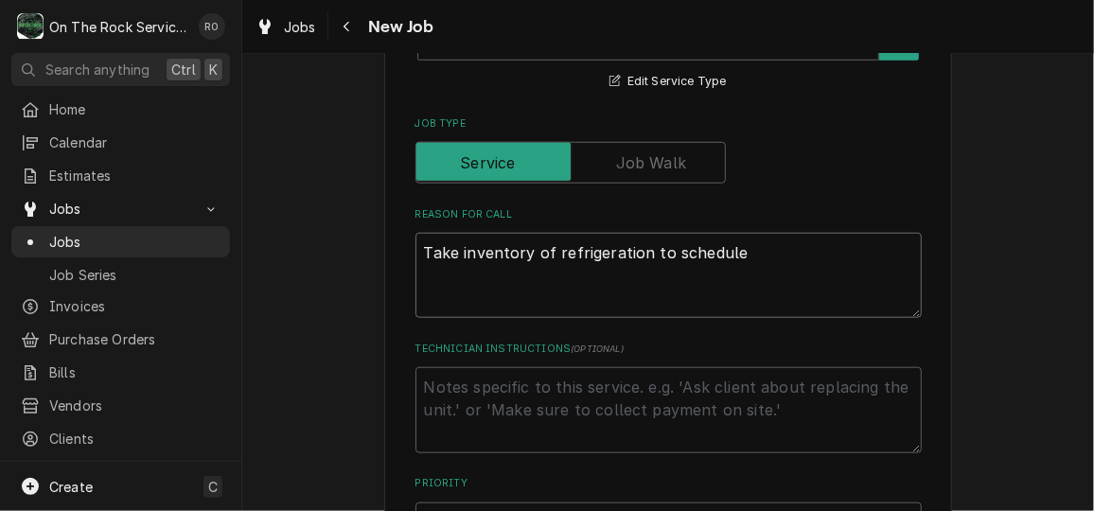
type textarea "x"
type textarea "Take inventory of refrigeration to schedule P"
type textarea "x"
type textarea "Take inventory of refrigeration to schedule PM"
type textarea "x"
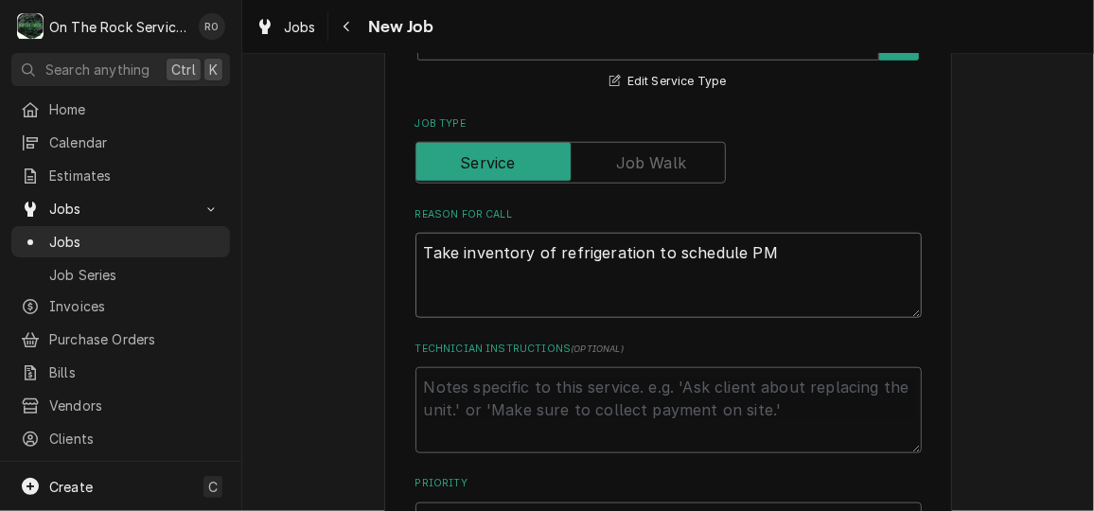
type textarea "Take inventory of refrigeration to schedule PM"
click at [958, 213] on div "Please provide the following information to create a job: Client Details Client…" at bounding box center [667, 467] width 851 height 2178
click at [755, 377] on textarea "Technician Instructions ( optional )" at bounding box center [668, 409] width 506 height 85
click at [880, 263] on textarea "Take inventory of refrigeration to schedule PM" at bounding box center [668, 275] width 506 height 85
type textarea "x"
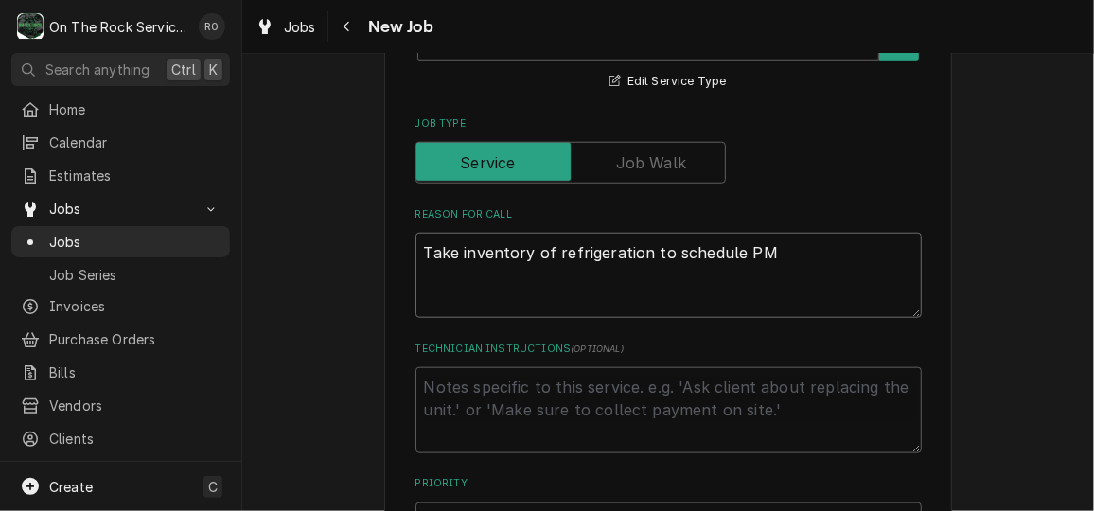
type textarea "Take inventory of refrigeration to schedule PM."
type textarea "x"
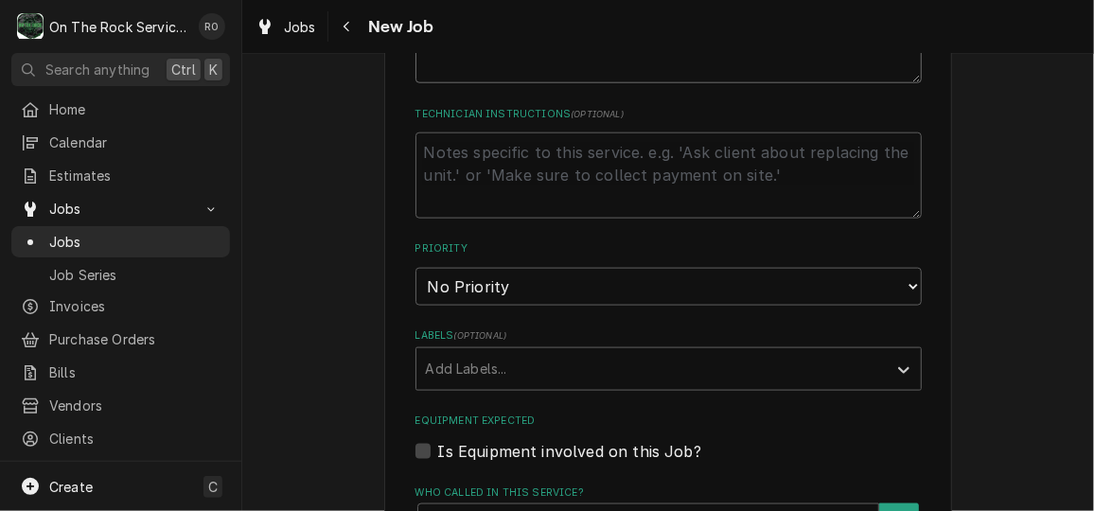
scroll to position [953, 0]
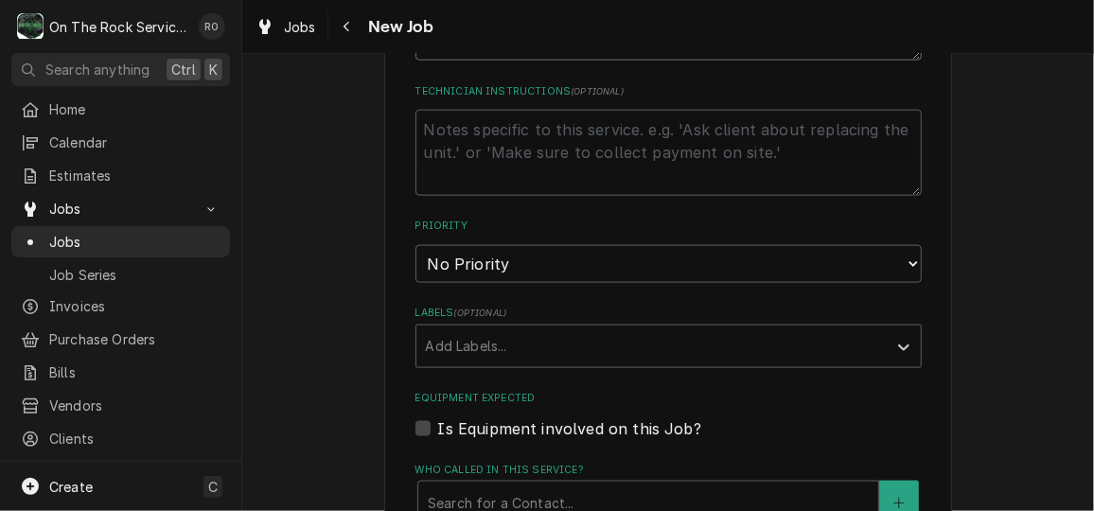
type textarea "Take inventory of refrigeration to schedule PM."
click at [880, 263] on select "No Priority Urgent High Medium Low" at bounding box center [668, 264] width 506 height 38
select select "2"
click at [415, 245] on select "No Priority Urgent High Medium Low" at bounding box center [668, 264] width 506 height 38
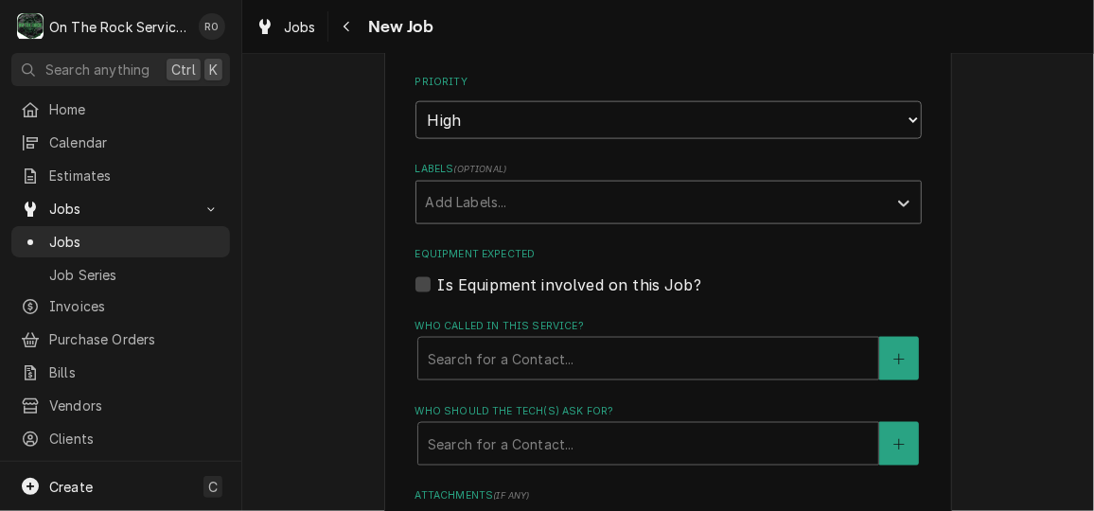
scroll to position [1144, 0]
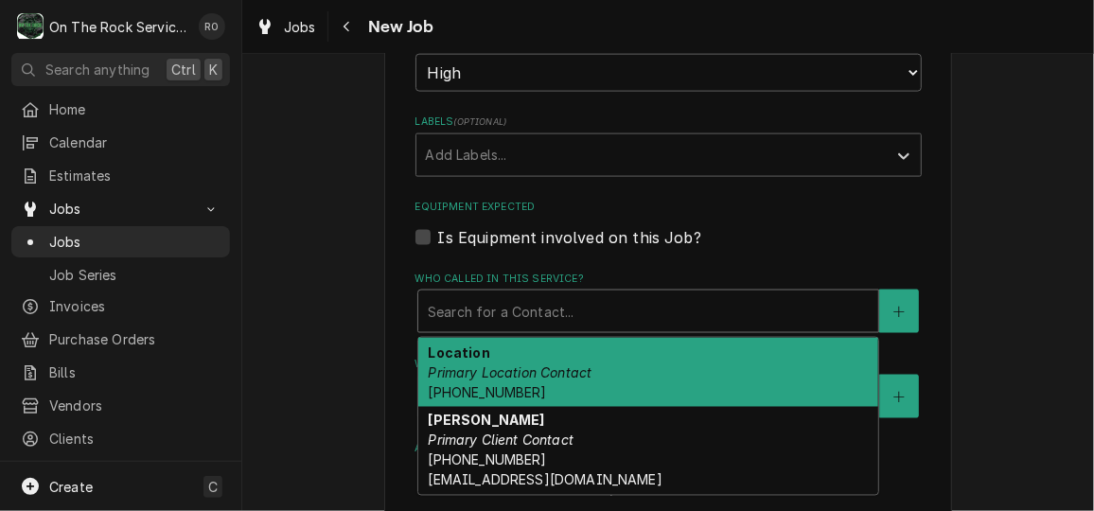
click at [755, 330] on div "Search for a Contact..." at bounding box center [648, 311] width 460 height 42
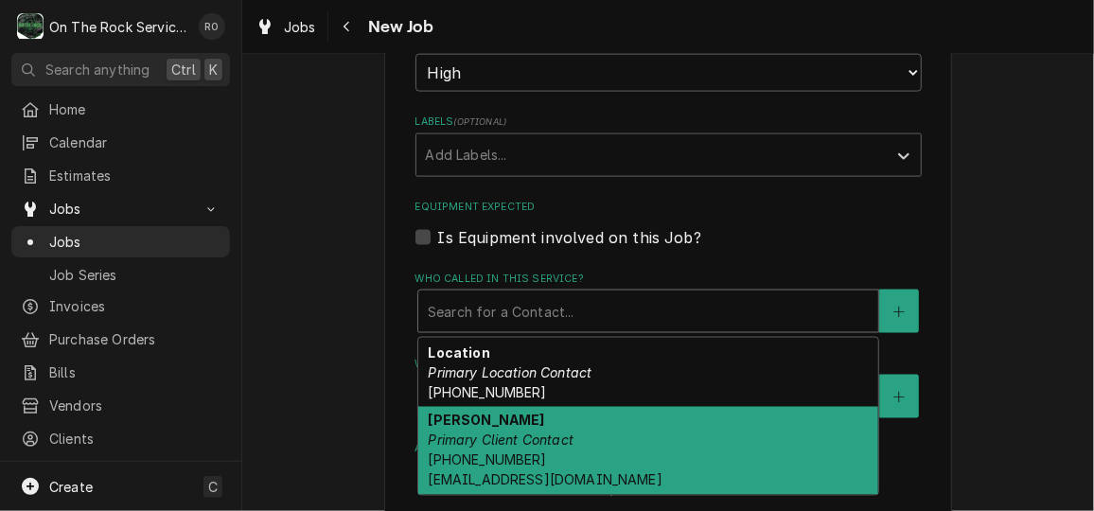
click at [709, 423] on div "[PERSON_NAME] Primary Client Contact [PHONE_NUMBER] [EMAIL_ADDRESS][DOMAIN_NAME]" at bounding box center [648, 451] width 460 height 89
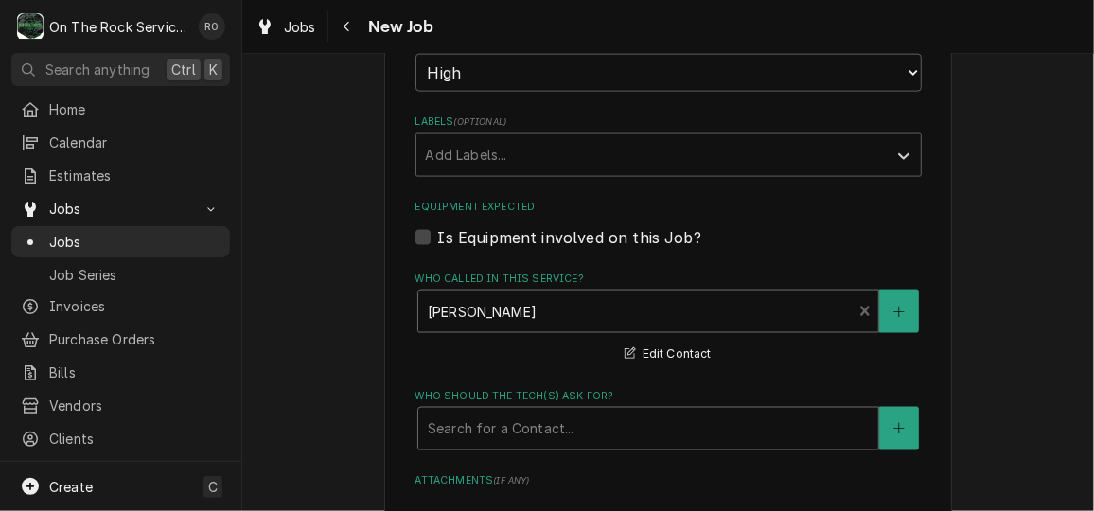
click at [709, 419] on div "Who should the tech(s) ask for?" at bounding box center [648, 429] width 441 height 34
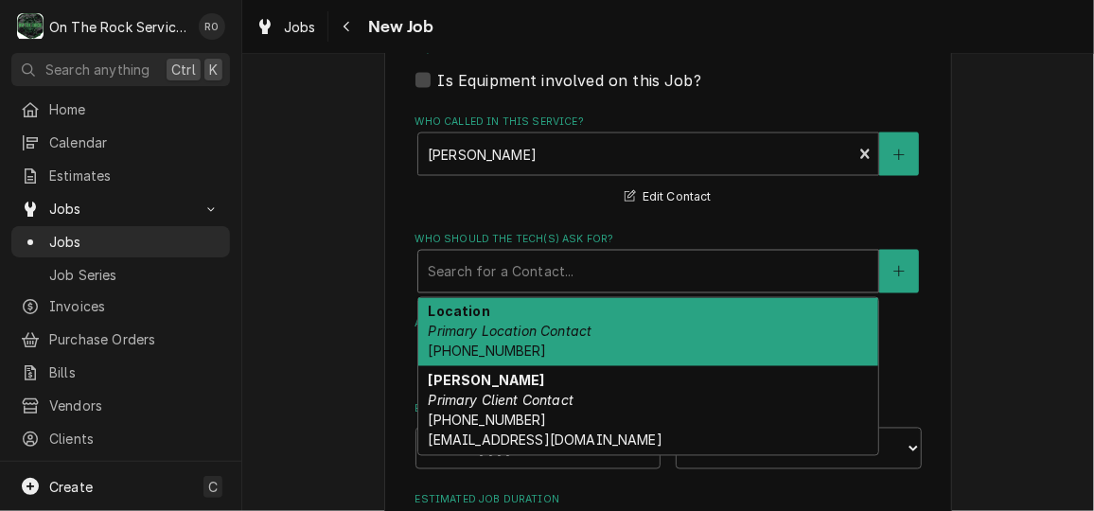
scroll to position [1304, 0]
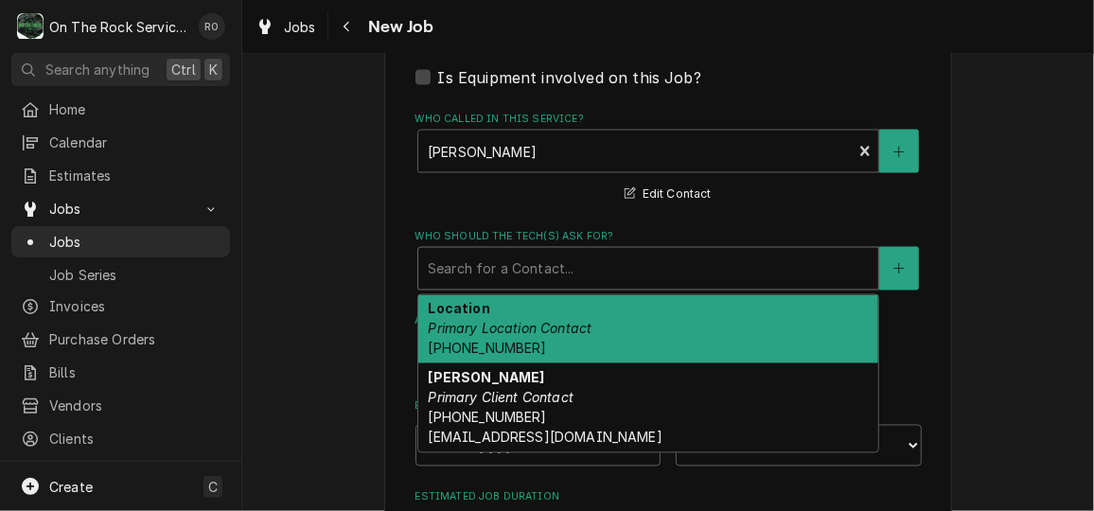
click at [687, 310] on div "Location Primary Location Contact [PHONE_NUMBER]" at bounding box center [648, 329] width 460 height 69
type textarea "x"
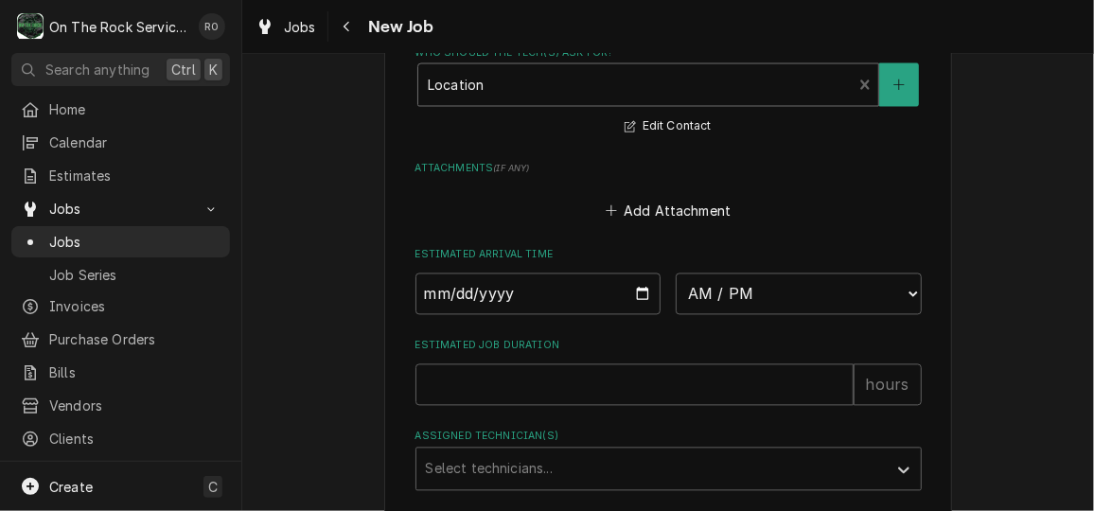
scroll to position [1513, 0]
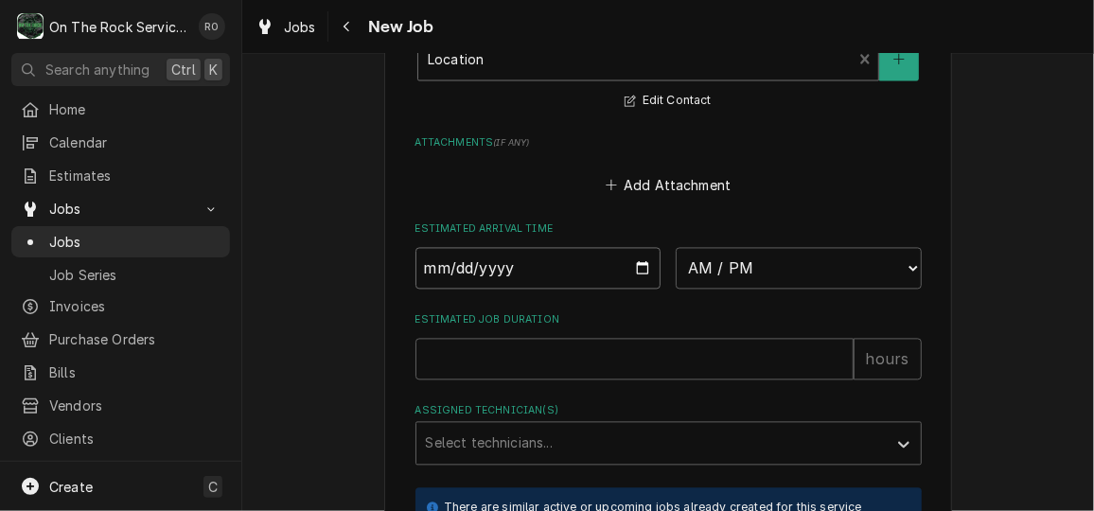
click at [639, 280] on input "Date" at bounding box center [538, 269] width 246 height 42
click at [637, 274] on input "Date" at bounding box center [538, 269] width 246 height 42
type input "[DATE]"
type textarea "x"
click at [764, 288] on select "AM / PM 6:00 AM 6:15 AM 6:30 AM 6:45 AM 7:00 AM 7:15 AM 7:30 AM 7:45 AM 8:00 AM…" at bounding box center [798, 269] width 246 height 42
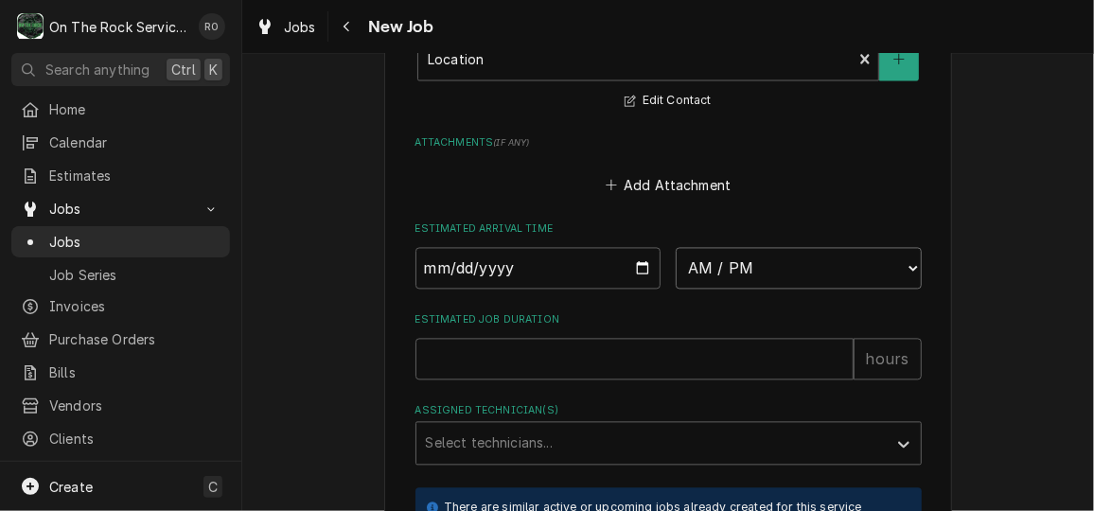
select select "09:00:00"
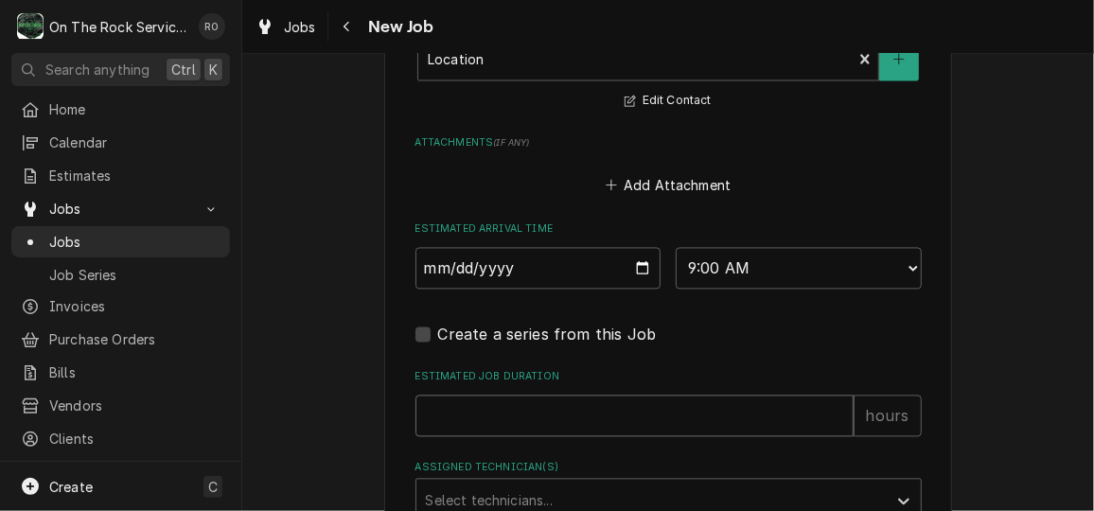
click at [656, 412] on input "Estimated Job Duration" at bounding box center [634, 416] width 438 height 42
type textarea "x"
type input "2"
type textarea "x"
type input "2"
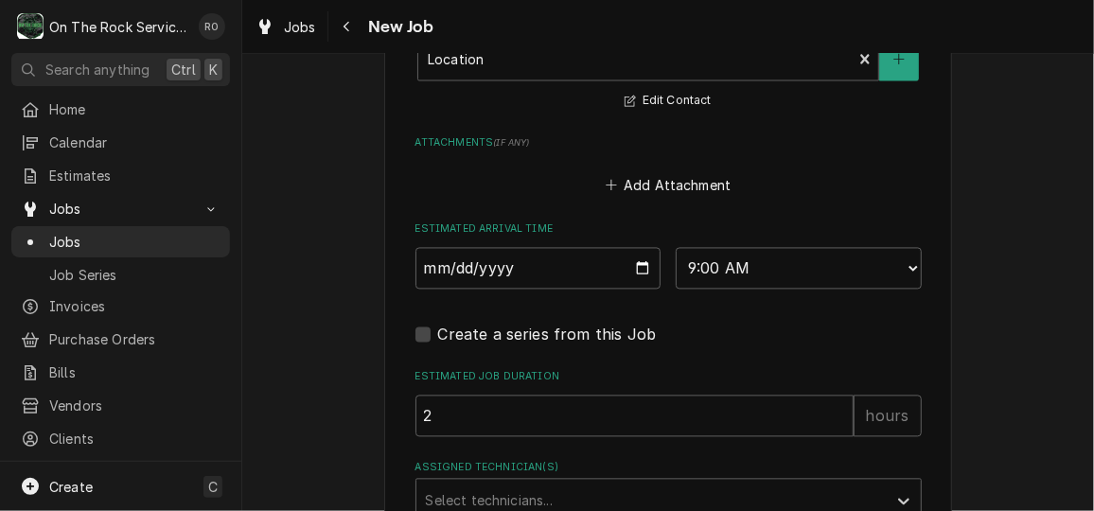
scroll to position [1603, 0]
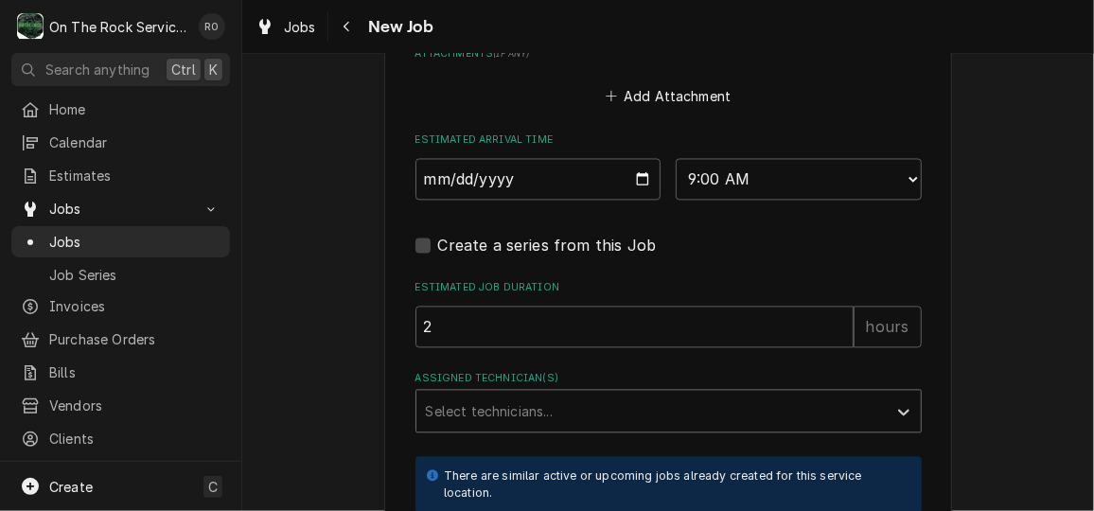
click at [656, 410] on div "Assigned Technician(s)" at bounding box center [651, 411] width 451 height 34
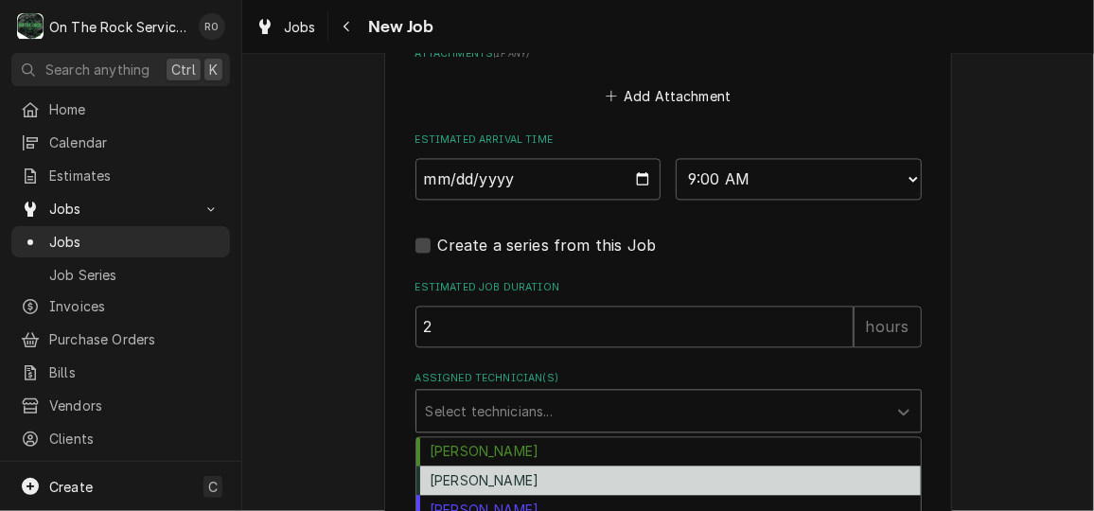
click at [633, 470] on div "[PERSON_NAME]" at bounding box center [668, 479] width 504 height 29
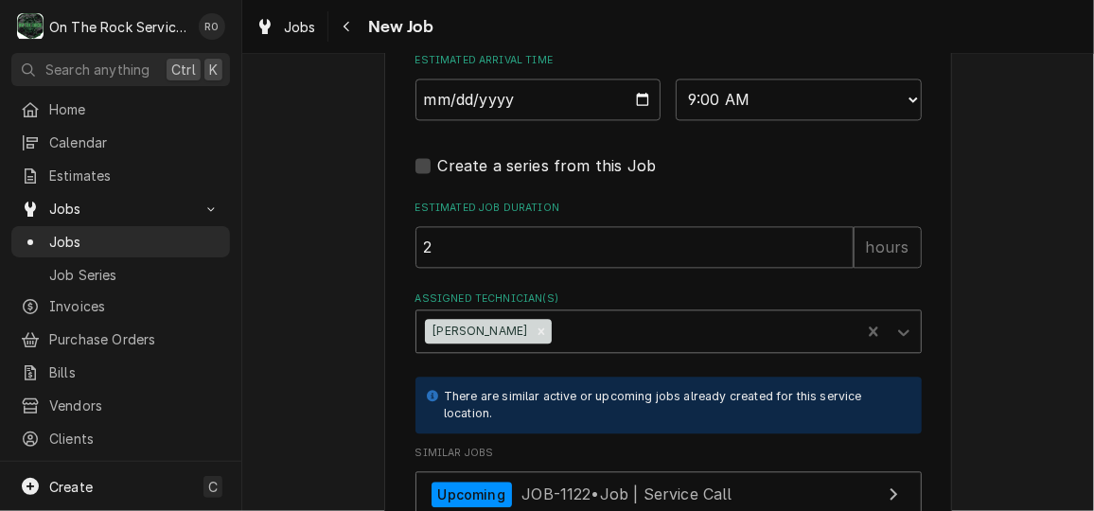
type textarea "x"
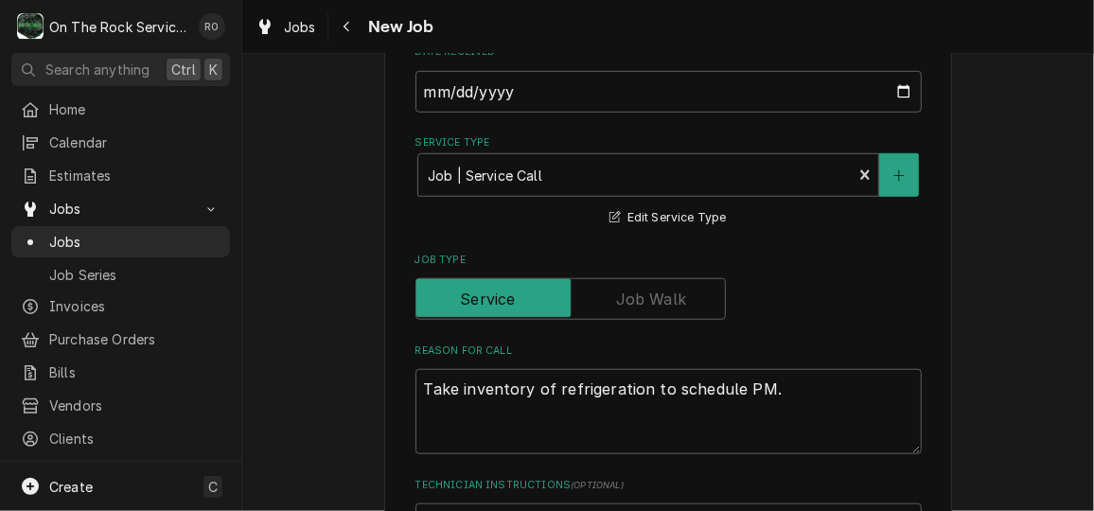
scroll to position [558, 0]
click at [662, 349] on label "Reason For Call" at bounding box center [668, 351] width 506 height 15
click at [662, 370] on textarea "Take inventory of refrigeration to schedule PM." at bounding box center [668, 412] width 506 height 85
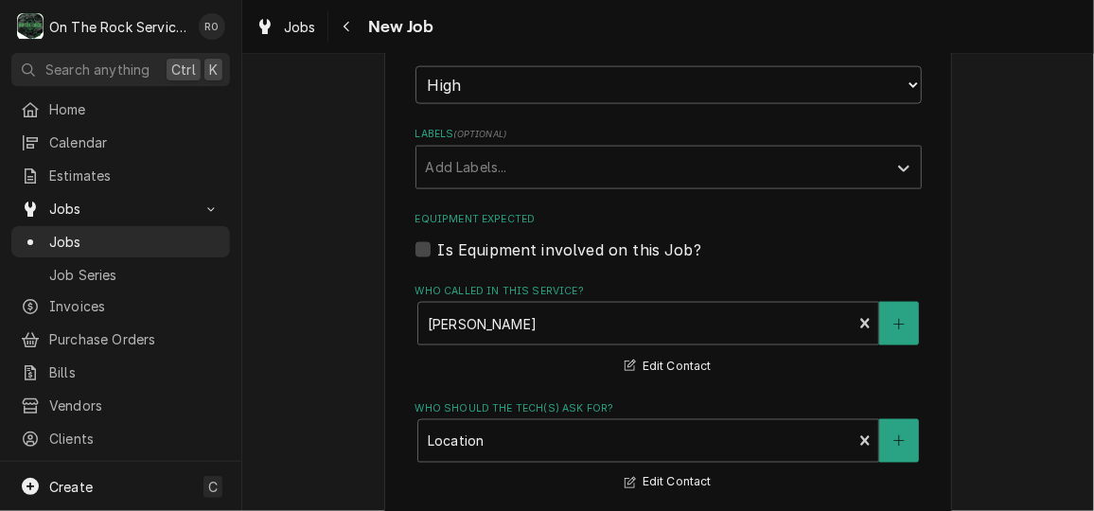
scroll to position [1131, 0]
click at [707, 163] on div "Labels" at bounding box center [651, 167] width 451 height 34
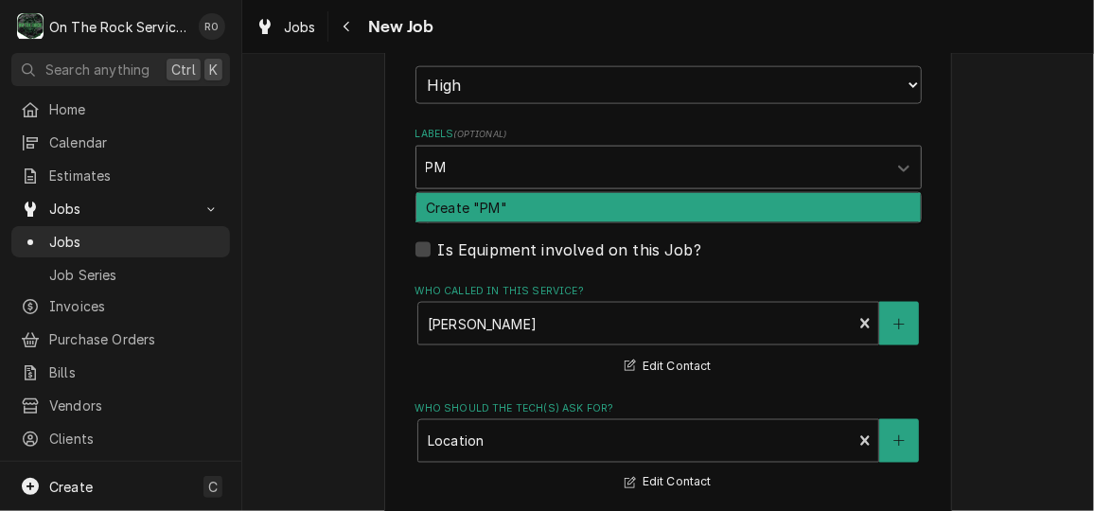
type input "P"
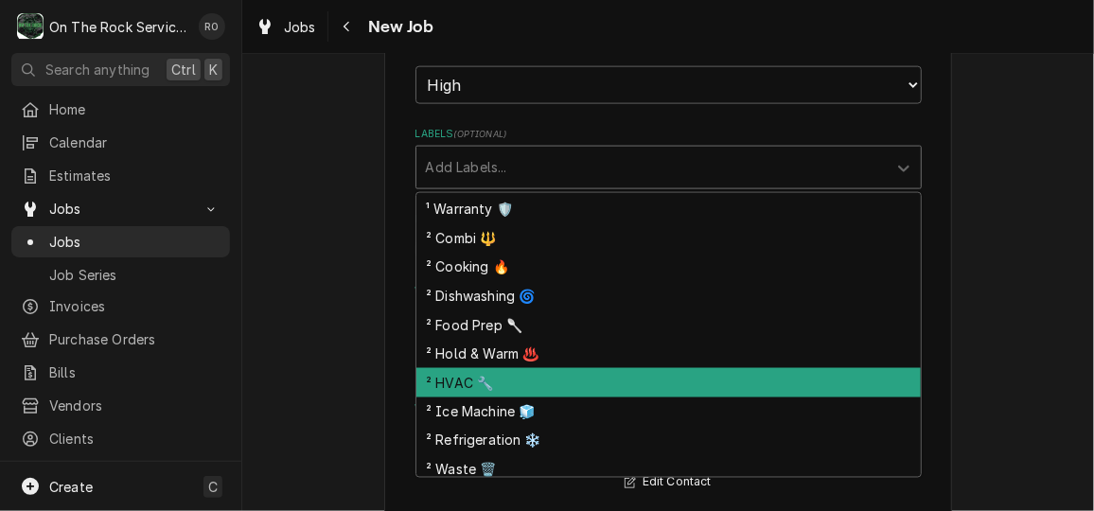
scroll to position [173, 0]
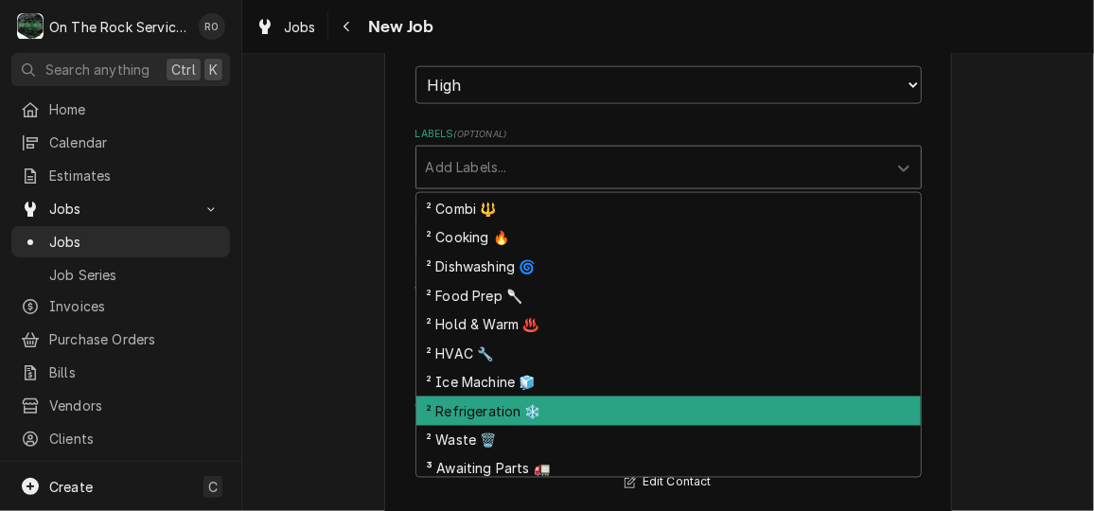
click at [616, 411] on div "² Refrigeration ❄️" at bounding box center [668, 410] width 504 height 29
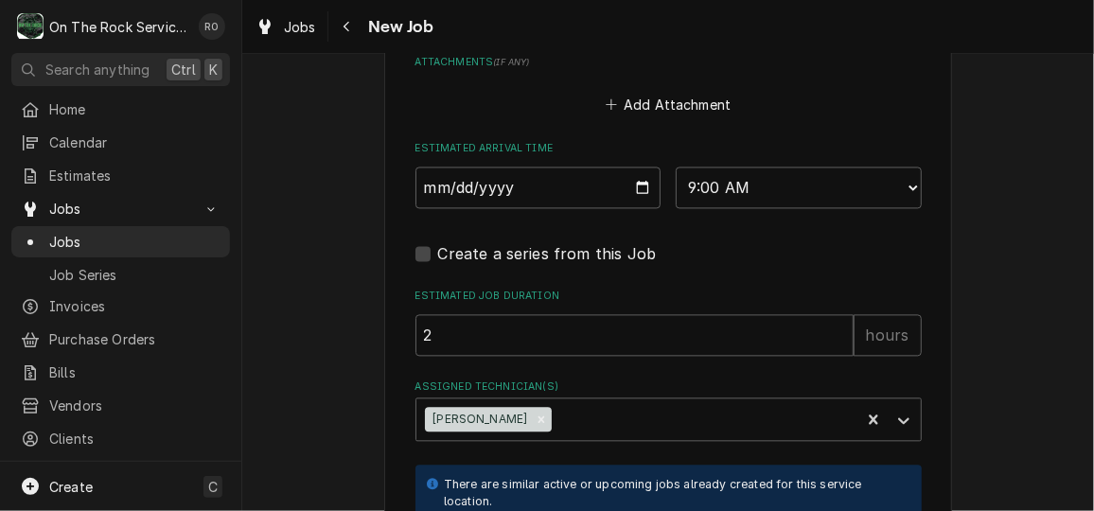
scroll to position [1863, 0]
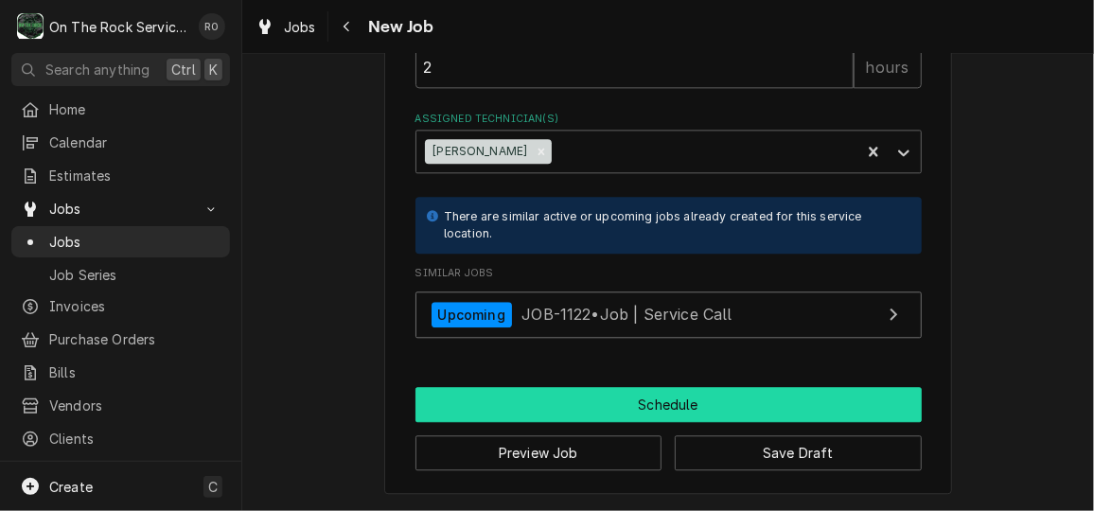
click at [607, 410] on button "Schedule" at bounding box center [668, 404] width 506 height 35
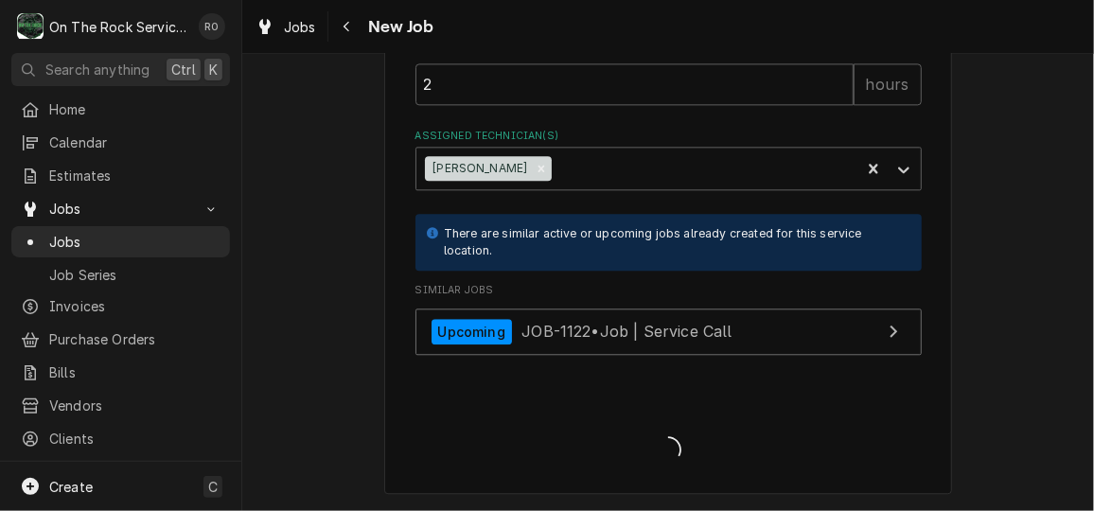
scroll to position [1845, 0]
type textarea "x"
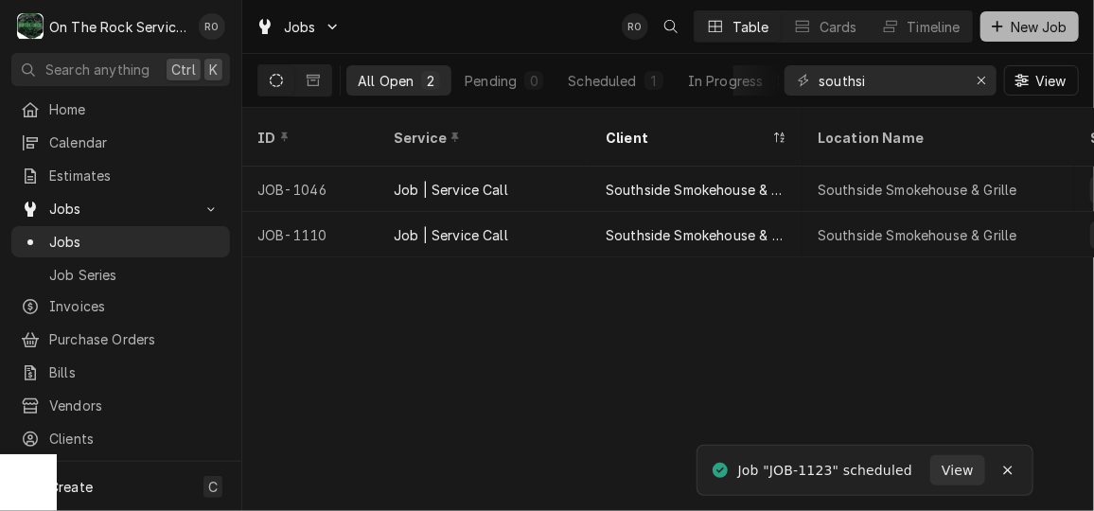
click at [1027, 38] on button "New Job" at bounding box center [1029, 26] width 98 height 30
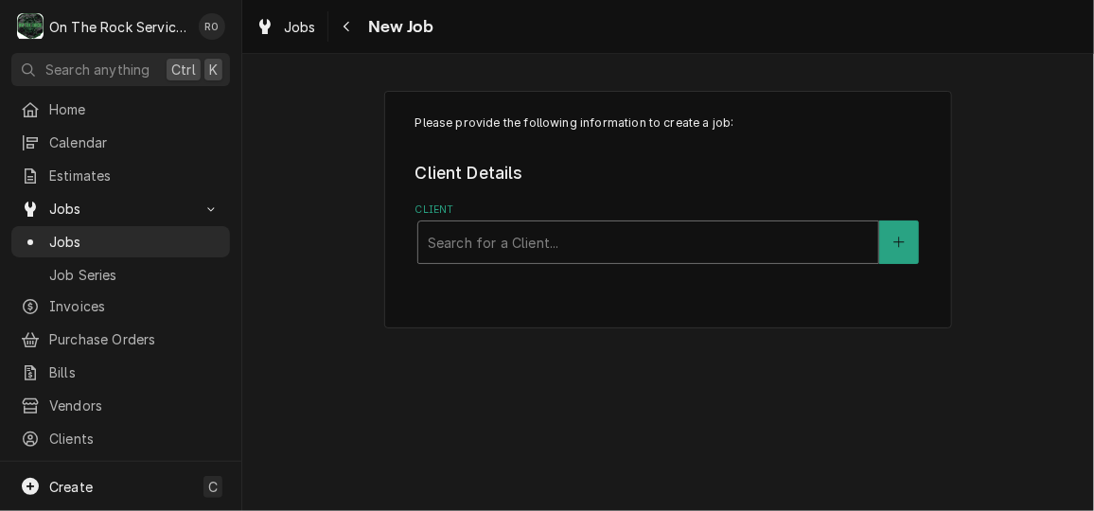
click at [602, 221] on div "Search for a Client..." at bounding box center [648, 242] width 460 height 42
type input "Maestro"
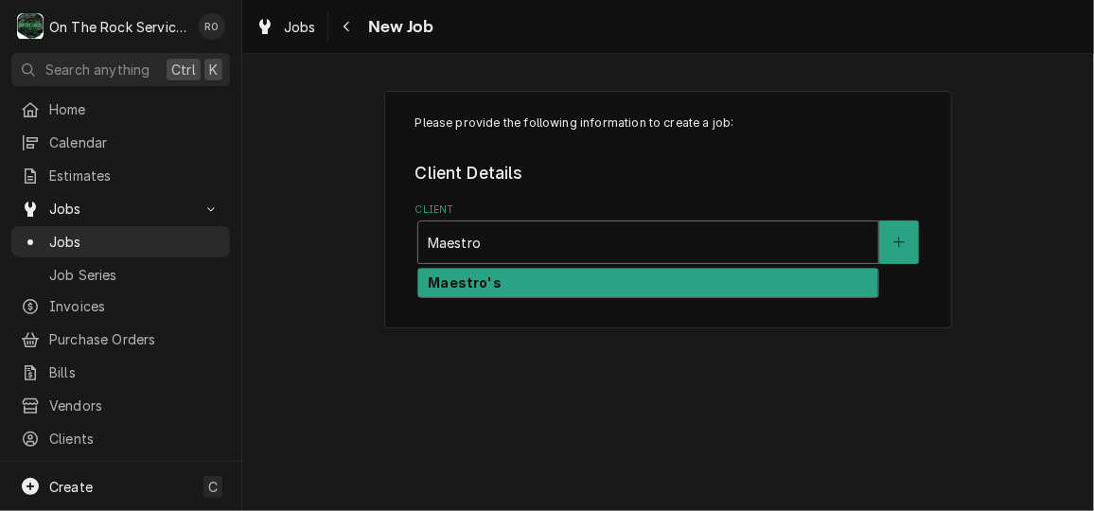
click at [599, 280] on div "Maestro's" at bounding box center [648, 283] width 460 height 29
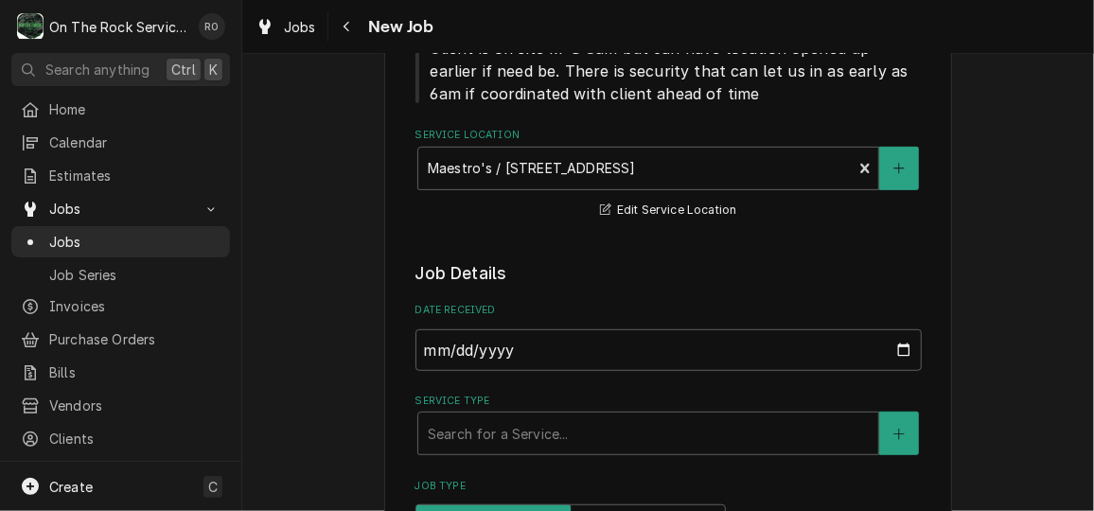
scroll to position [434, 0]
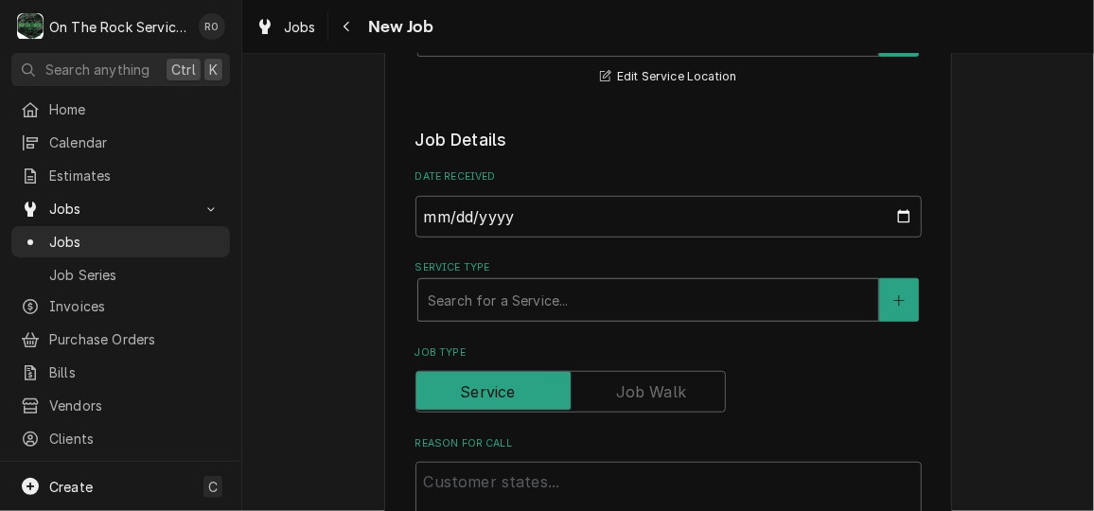
click at [634, 310] on div "Service Type" at bounding box center [648, 300] width 441 height 34
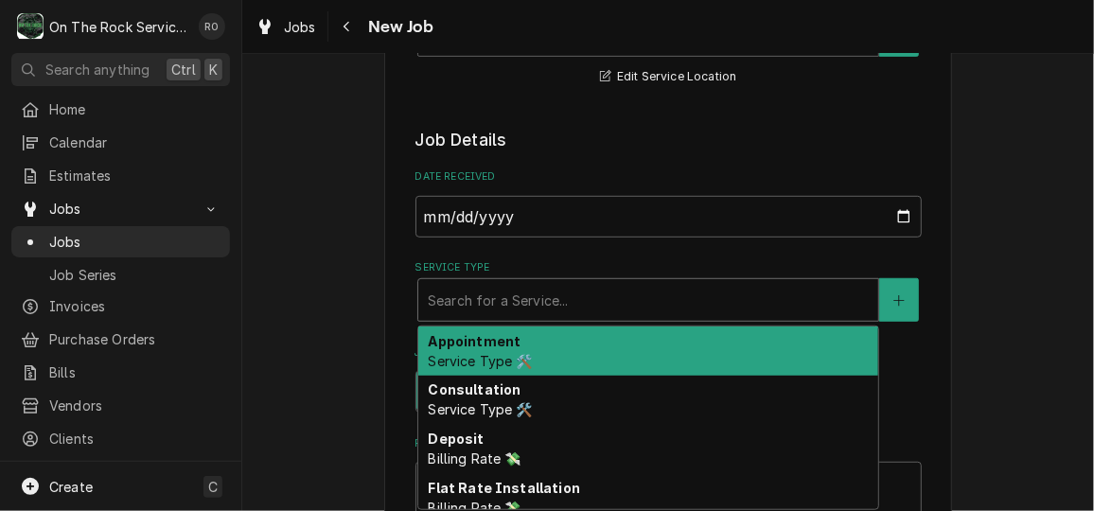
type textarea "x"
type input "s"
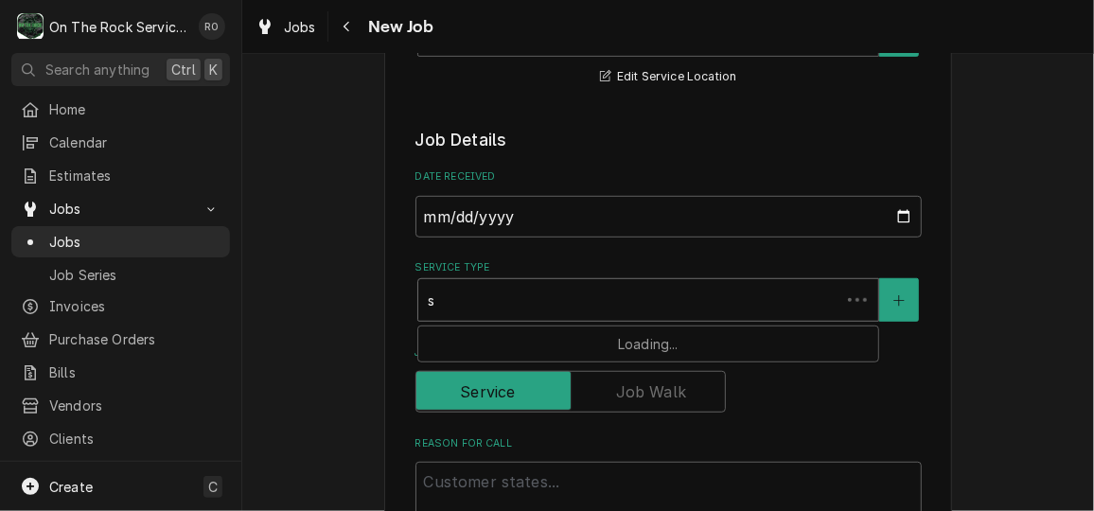
type textarea "x"
type input "se"
type textarea "x"
type input "ser"
type textarea "x"
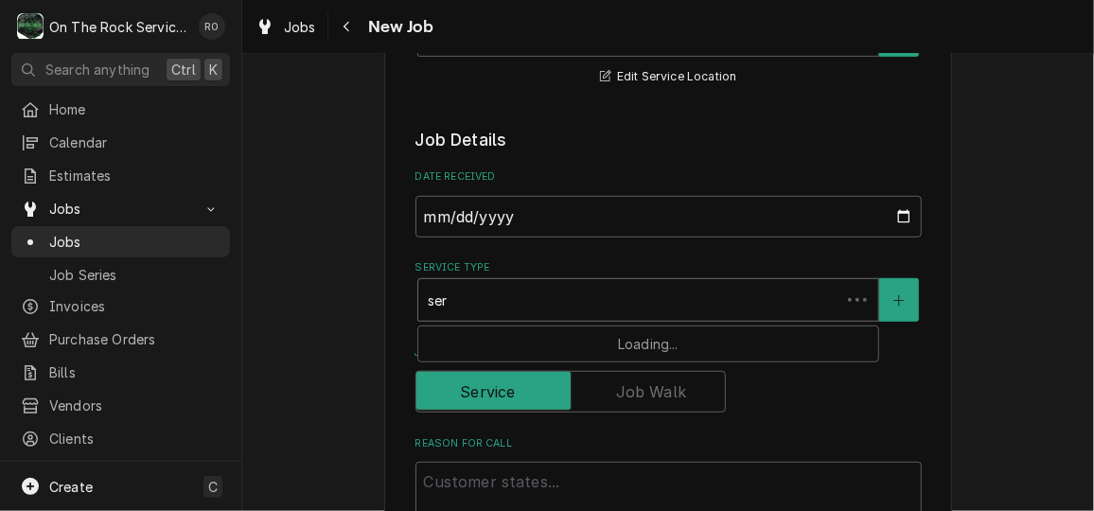
type input "serv"
type textarea "x"
type input "servi"
type textarea "x"
type input "servic"
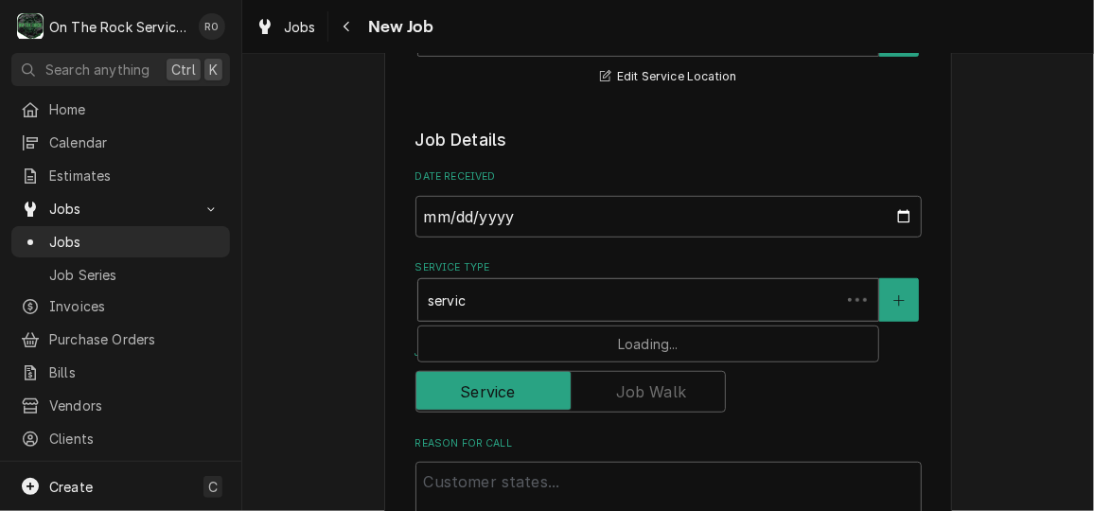
type textarea "x"
type input "service"
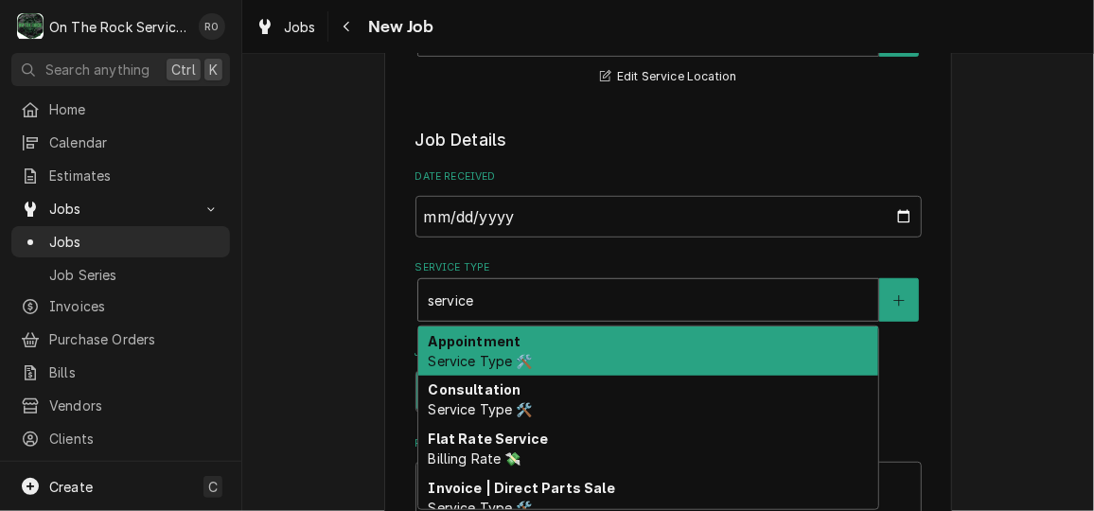
type textarea "x"
type input "service"
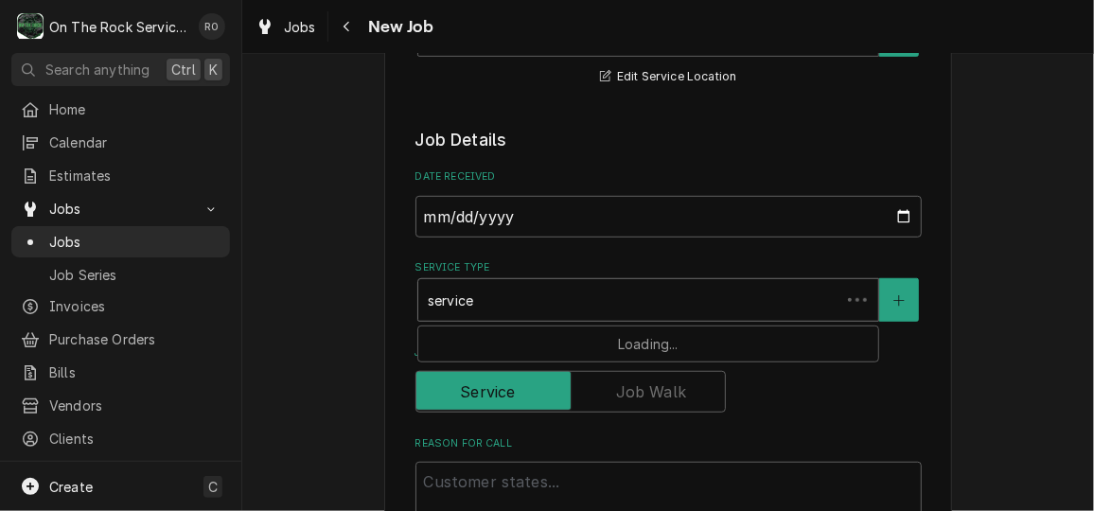
type textarea "x"
type input "service c"
type textarea "x"
type input "service ca"
type textarea "x"
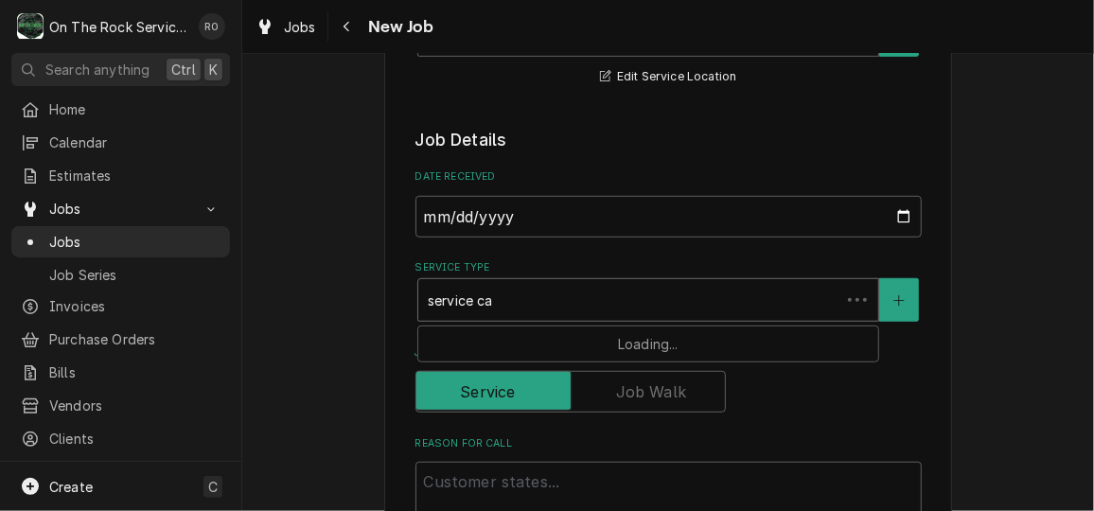
type input "service cal"
type textarea "x"
type input "service call"
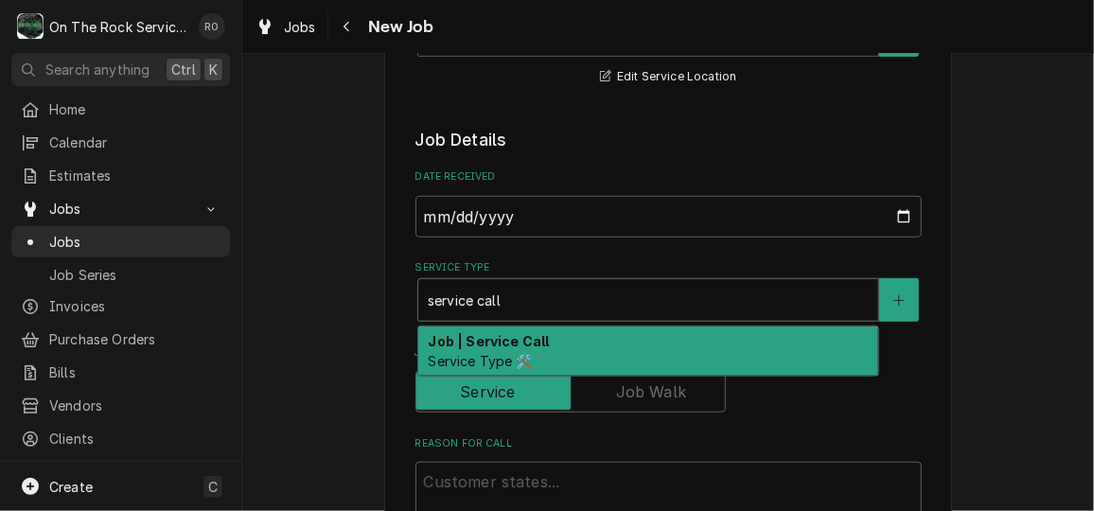
click at [623, 350] on div "Job | Service Call Service Type 🛠️" at bounding box center [648, 350] width 460 height 49
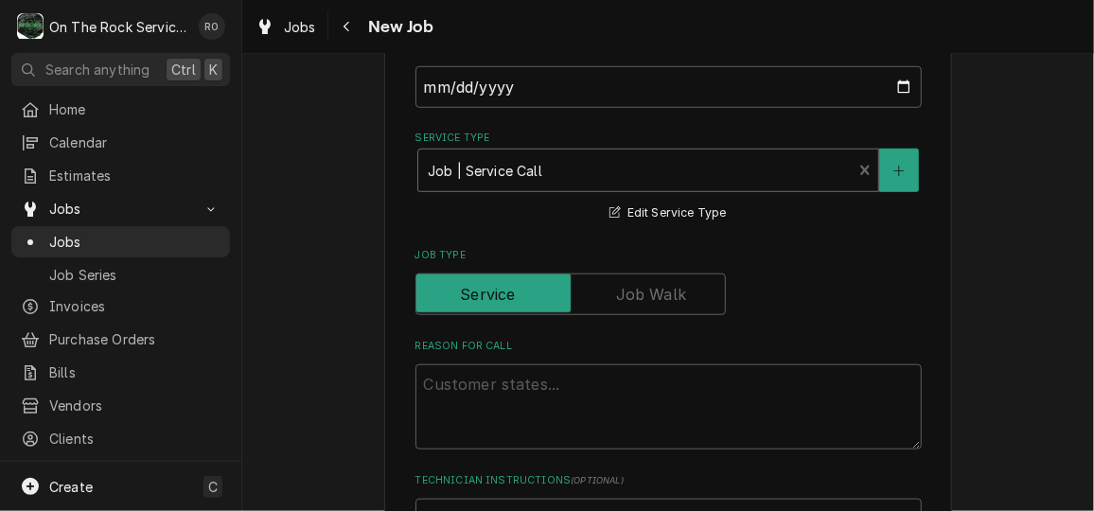
scroll to position [622, 0]
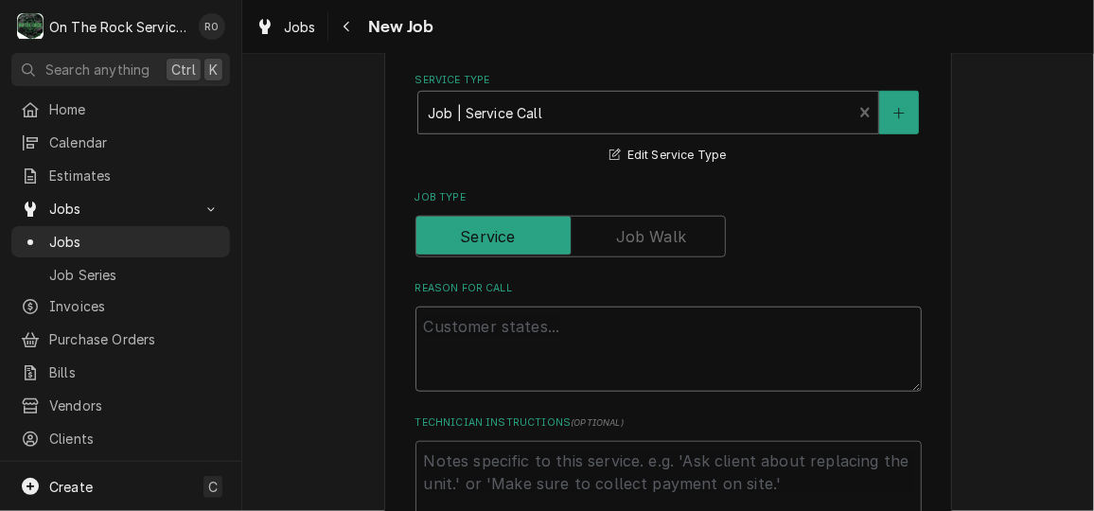
click at [623, 350] on textarea "Reason For Call" at bounding box center [668, 349] width 506 height 85
type textarea "x"
type textarea "C"
type textarea "x"
type textarea "Cu"
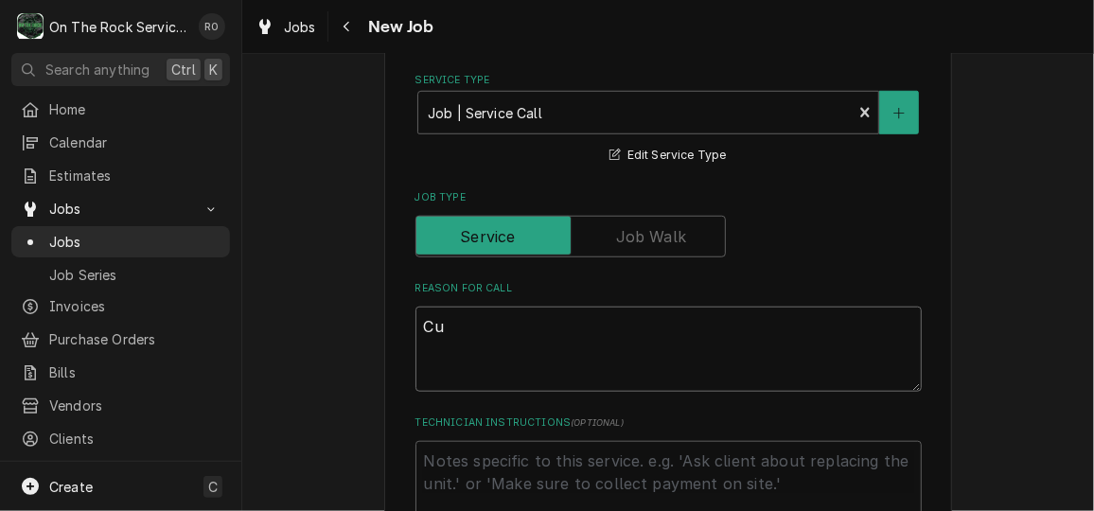
type textarea "x"
type textarea "Cus"
type textarea "x"
type textarea "Cust"
type textarea "x"
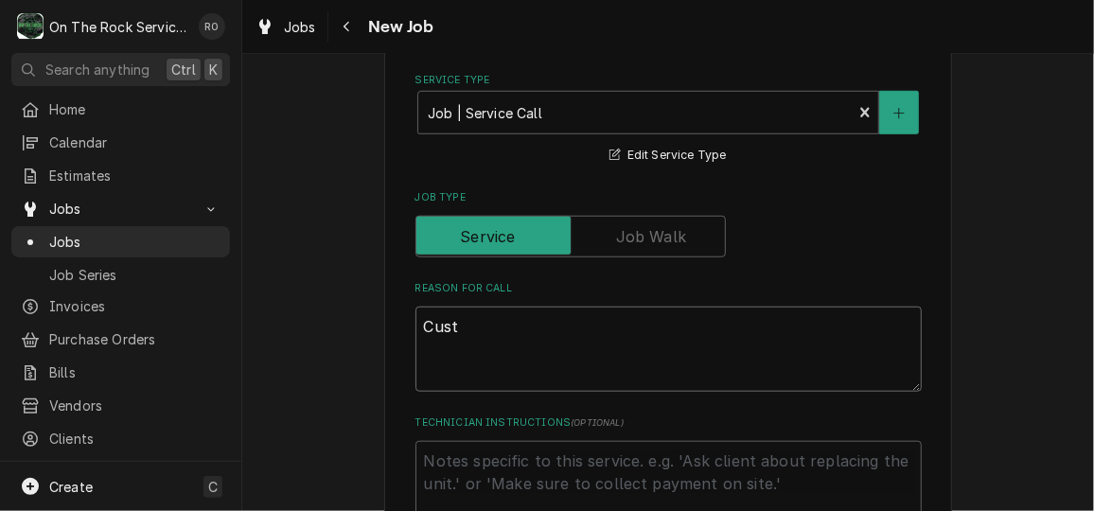
type textarea "Custo"
type textarea "x"
type textarea "Custom"
type textarea "x"
type textarea "Custome"
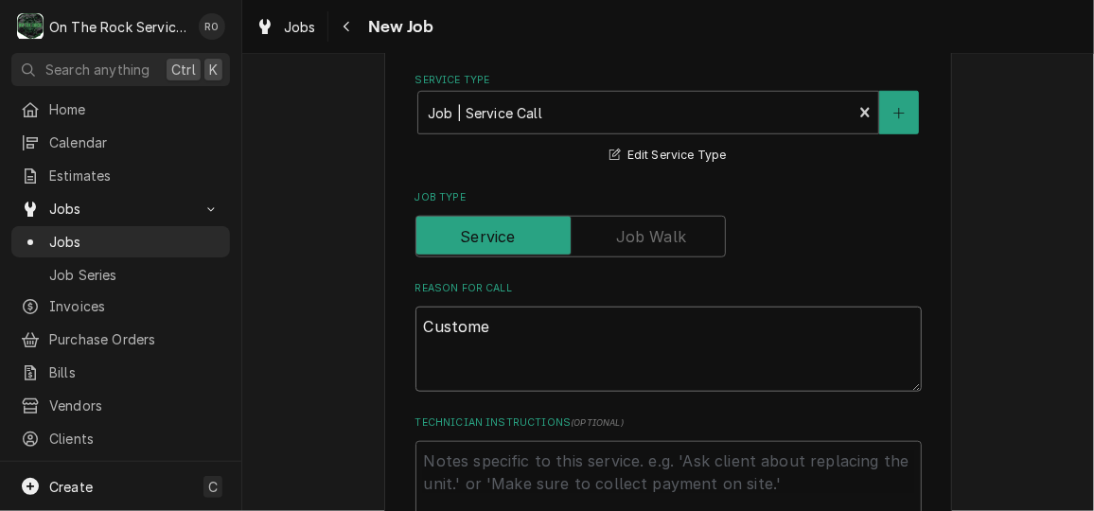
type textarea "x"
type textarea "Customer"
type textarea "x"
type textarea "Customer h"
type textarea "x"
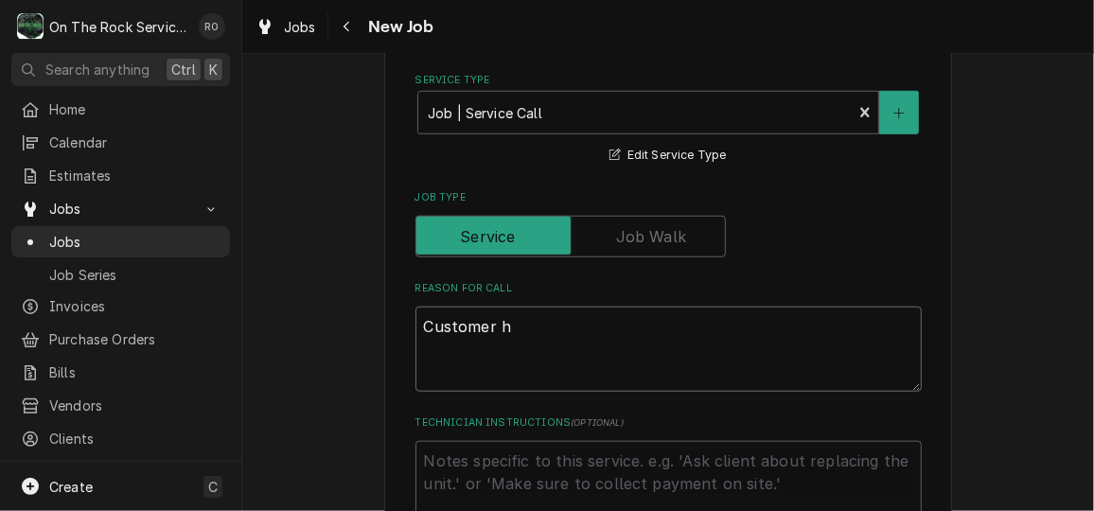
type textarea "Customer ha"
type textarea "x"
type textarea "Customer has"
type textarea "x"
type textarea "Customer has a"
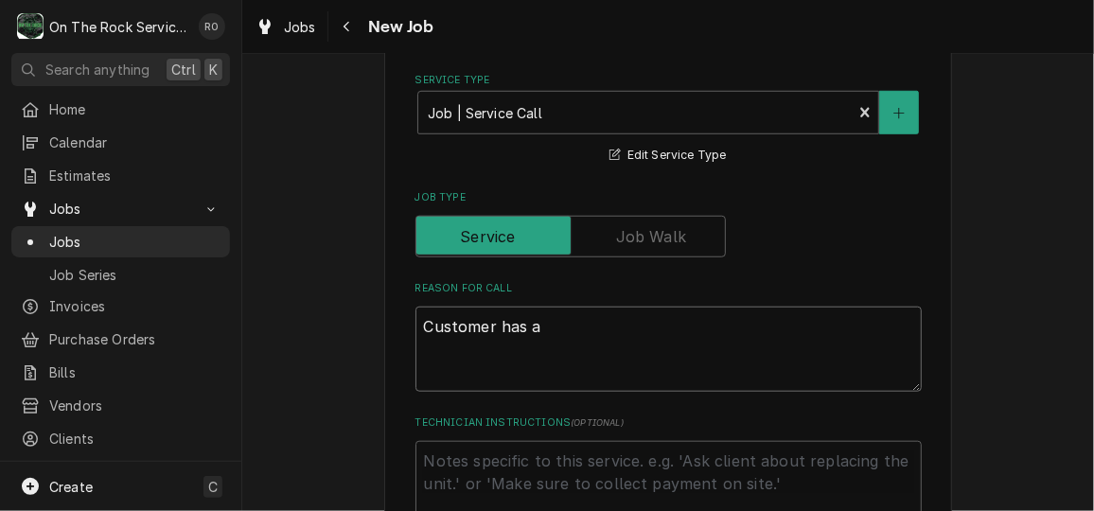
type textarea "x"
type textarea "Customer has an"
type textarea "x"
type textarea "Customer has an"
type textarea "x"
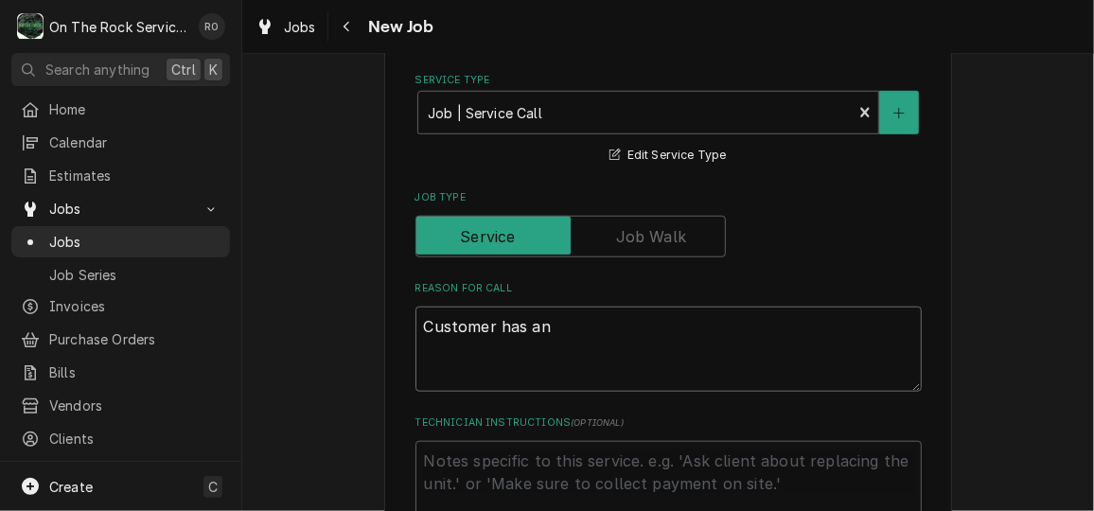
type textarea "Customer has an i"
type textarea "x"
type textarea "Customer has an ic"
type textarea "x"
type textarea "Customer has an ice"
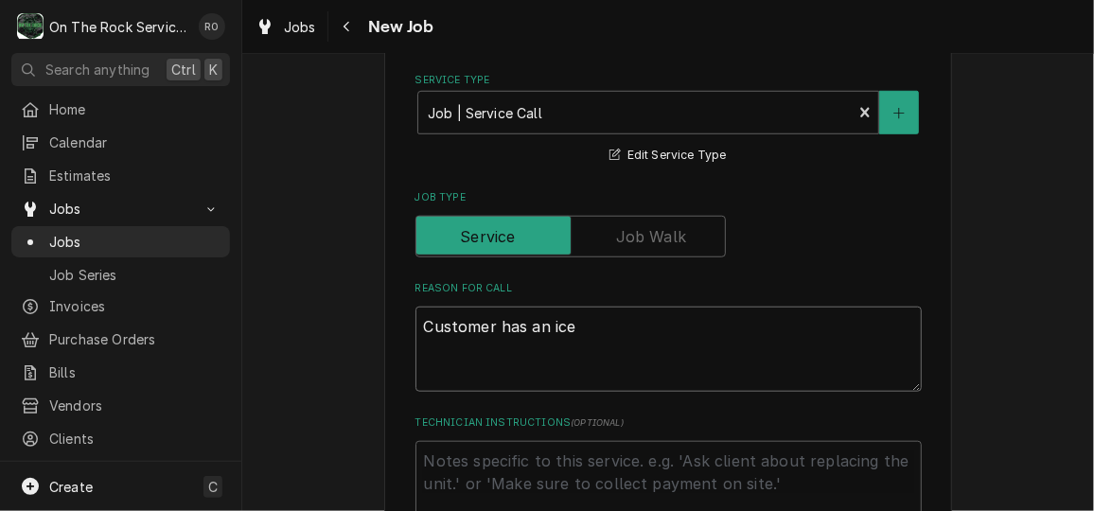
type textarea "x"
type textarea "Customer has an ice m"
type textarea "x"
type textarea "Customer has an ice ma"
type textarea "x"
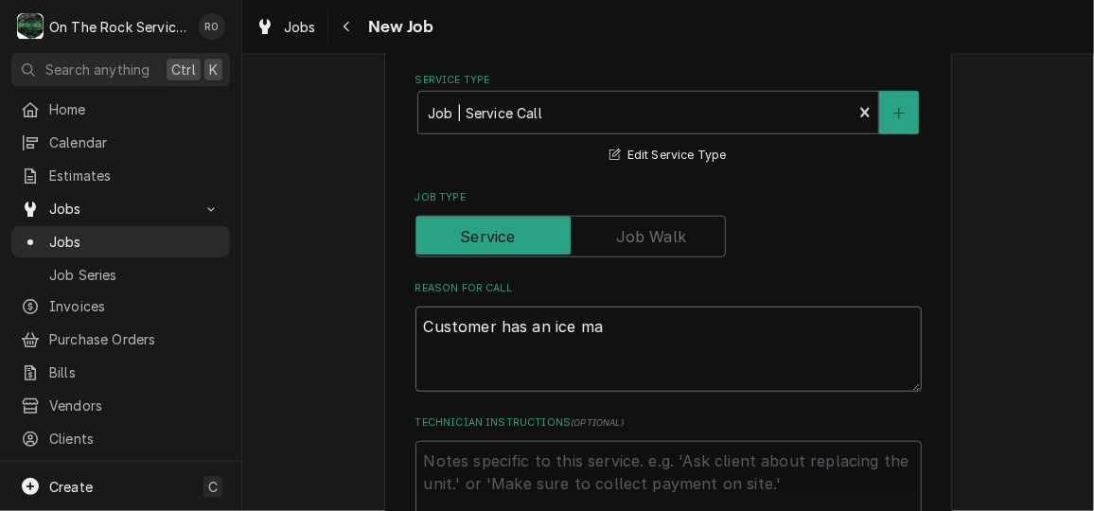
type textarea "Customer has an ice mac"
type textarea "x"
type textarea "Customer has an ice mach"
type textarea "x"
type textarea "Customer has an ice machi"
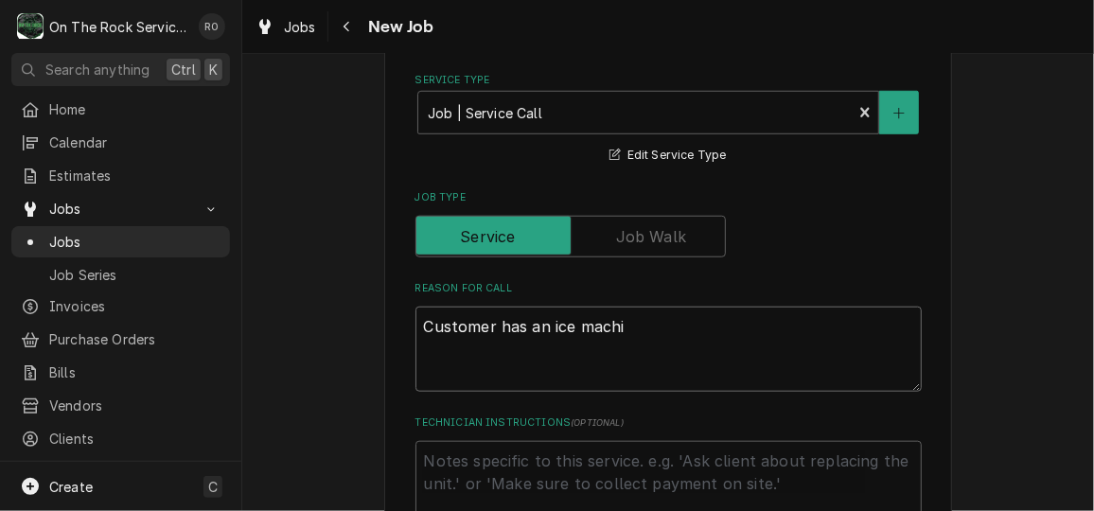
type textarea "x"
type textarea "Customer has an ice machin"
type textarea "x"
type textarea "Customer has an ice machine"
type textarea "x"
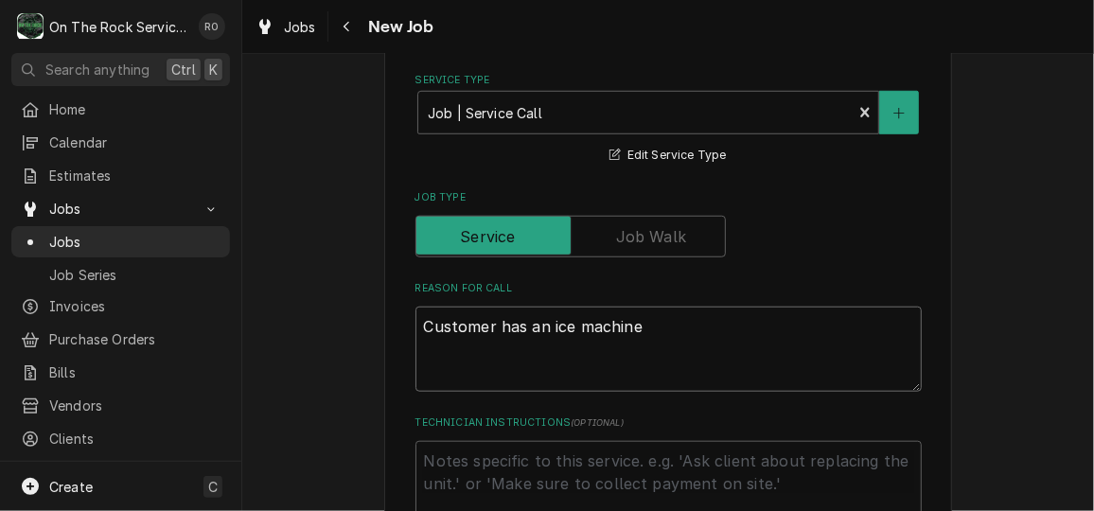
type textarea "Customer has an ice machine"
type textarea "x"
type textarea "Customer has an ice machine th"
type textarea "x"
type textarea "Customer has an ice machine tha"
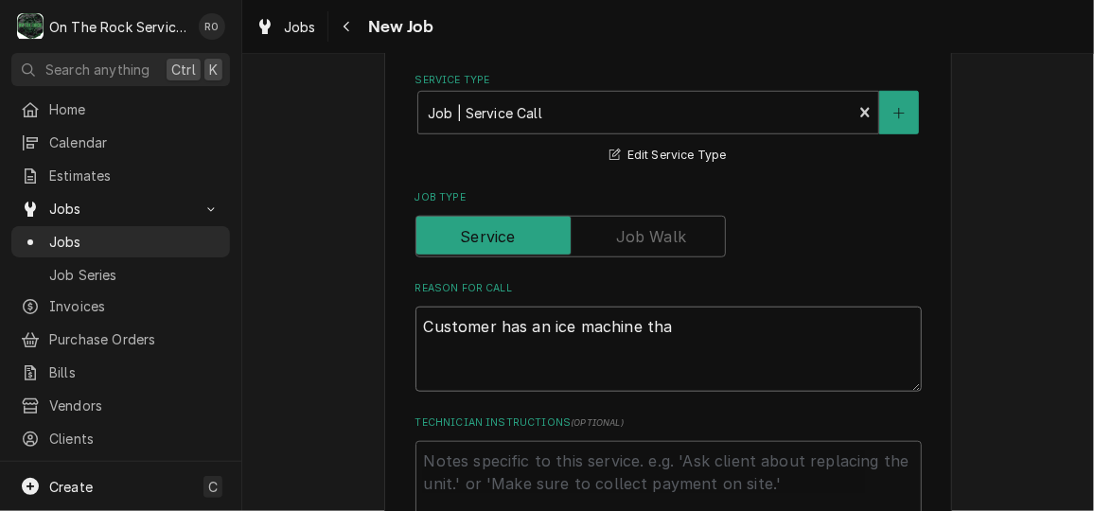
type textarea "x"
type textarea "Customer has an ice machine that"
type textarea "x"
type textarea "Customer has an ice machine that"
type textarea "x"
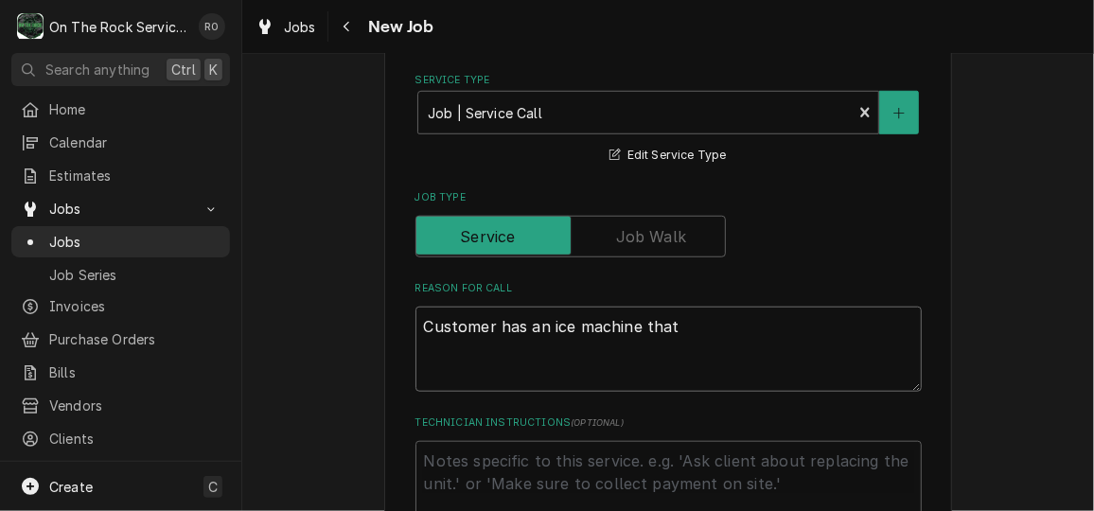
type textarea "Customer has an ice machine that h"
type textarea "x"
type textarea "Customer has an ice machine that he"
type textarea "x"
type textarea "Customer has an ice machine that he"
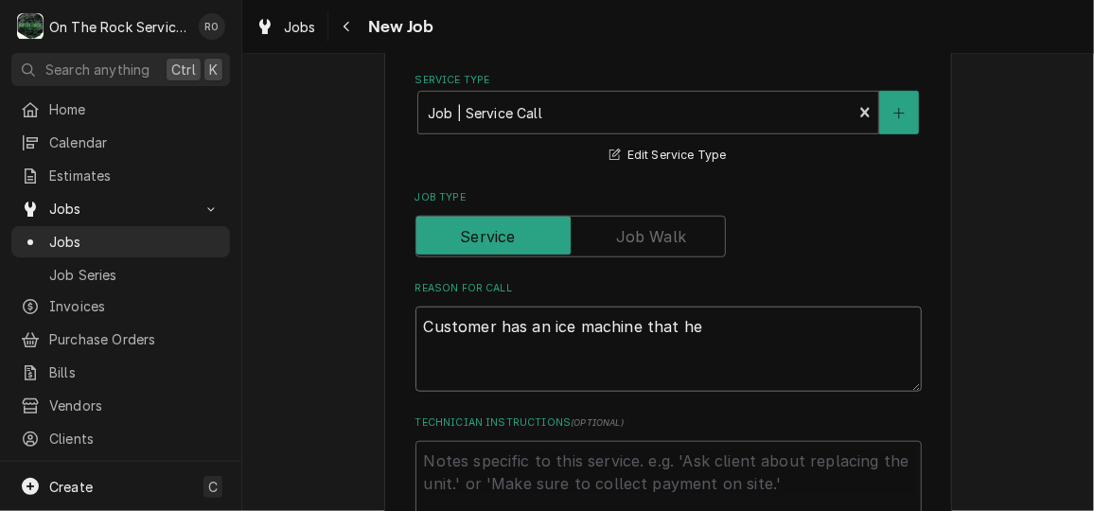
type textarea "x"
type textarea "Customer has an ice machine that he w"
type textarea "x"
type textarea "Customer has an ice machine that he was"
type textarea "x"
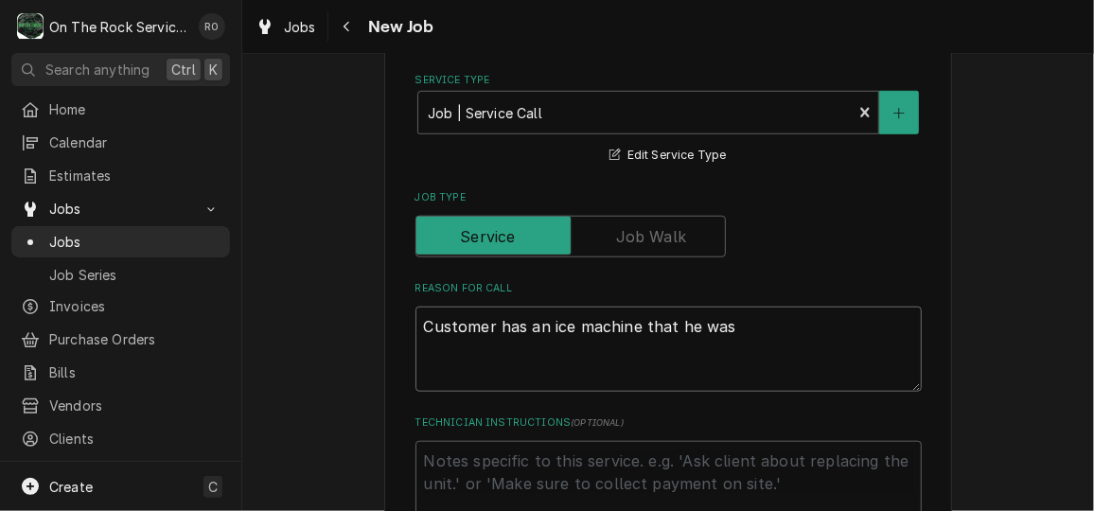
type textarea "Customer has an ice machine that he was"
type textarea "x"
type textarea "Customer has an ice machine that he was t"
type textarea "x"
type textarea "Customer has an ice machine that he was to"
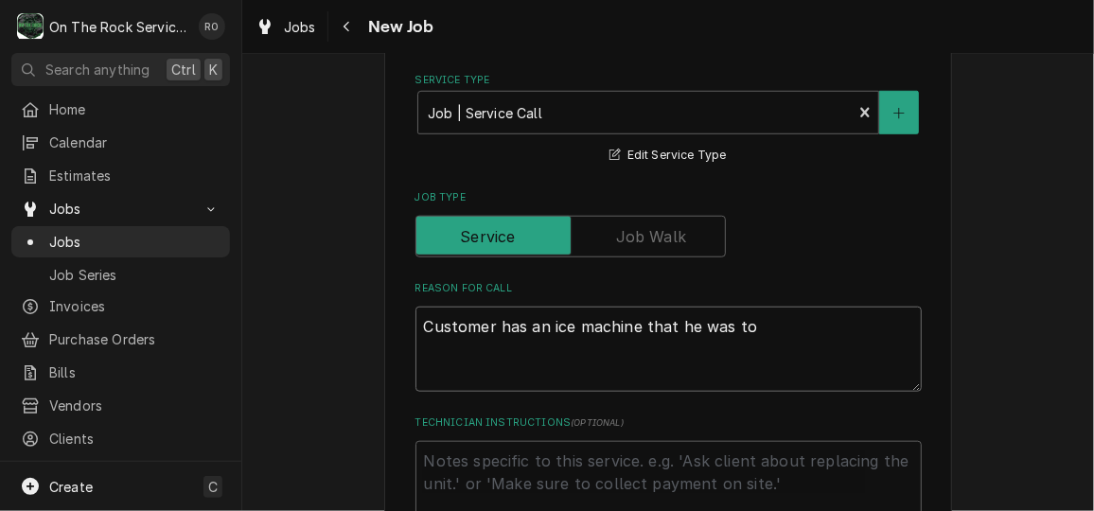
type textarea "x"
type textarea "Customer has an ice machine that he was tol"
type textarea "x"
type textarea "Customer has an ice machine that he was told"
type textarea "x"
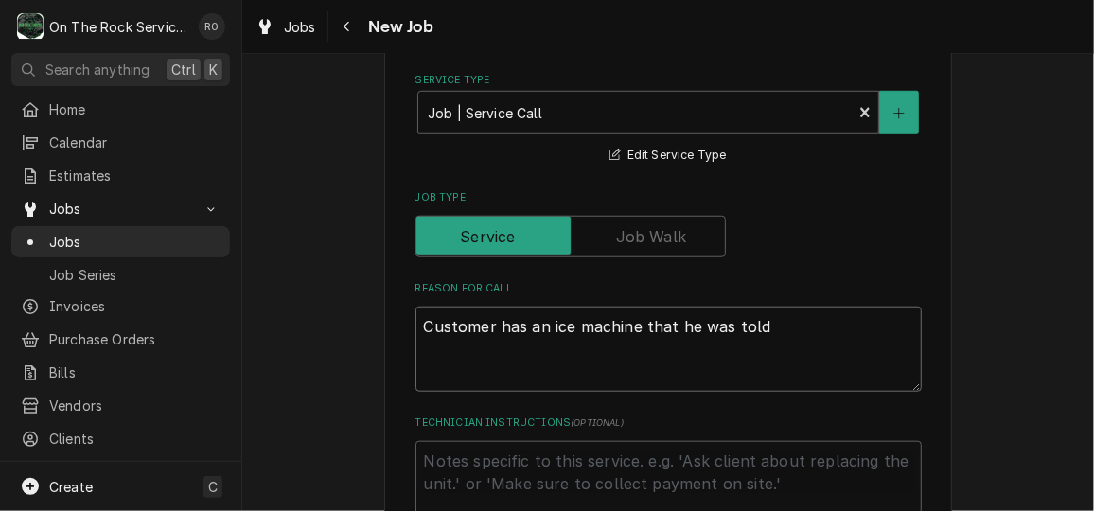
type textarea "Customer has an ice machine that he was told"
type textarea "x"
type textarea "Customer has an ice machine that he was told n"
type textarea "x"
type textarea "Customer has an ice machine that he was told ne"
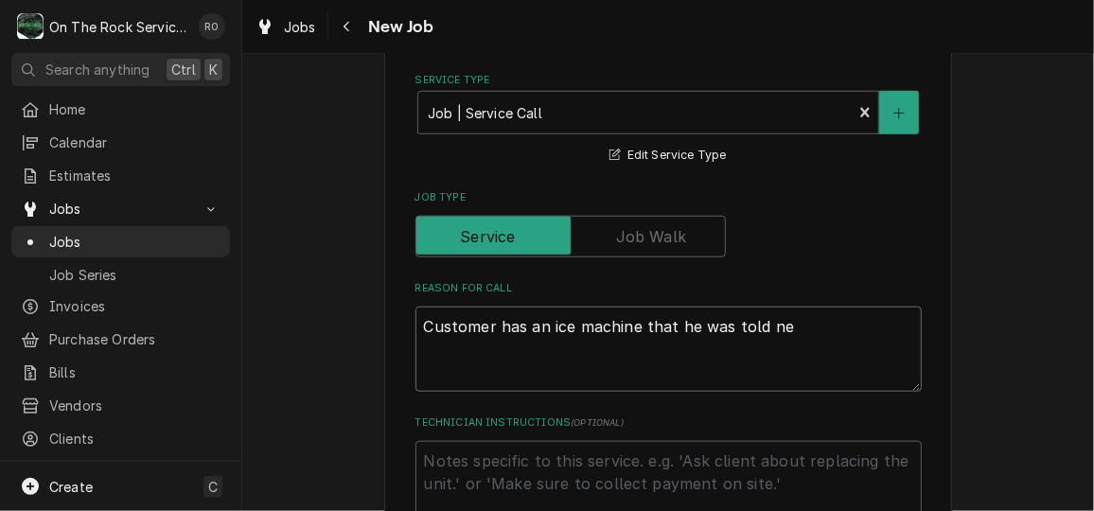
type textarea "x"
type textarea "Customer has an ice machine that he was told nee"
type textarea "x"
type textarea "Customer has an ice machine that he was told need"
type textarea "x"
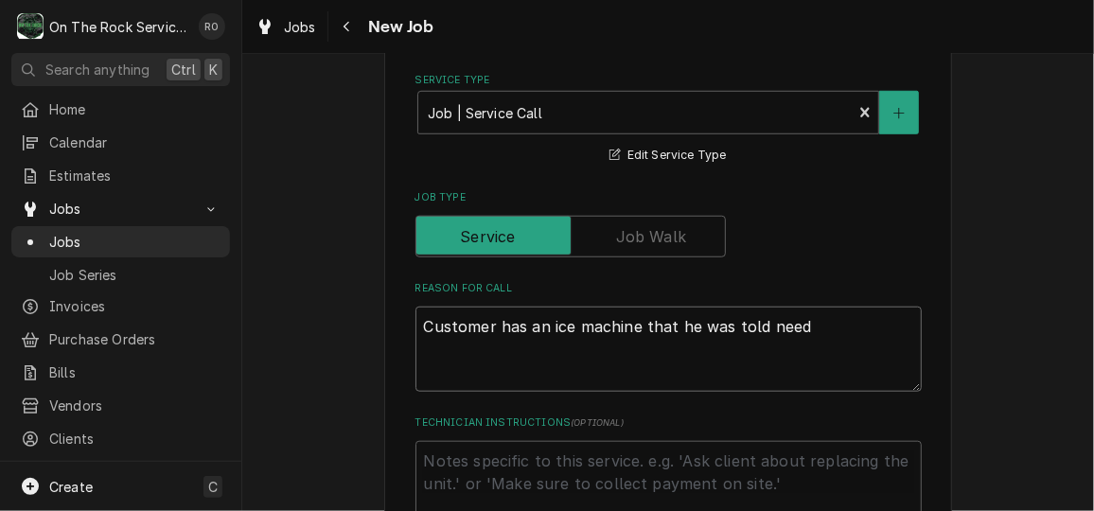
type textarea "Customer has an ice machine that he was told needs"
type textarea "x"
type textarea "Customer has an ice machine that he was told needs"
type textarea "x"
type textarea "Customer has an ice machine that he was told needs t"
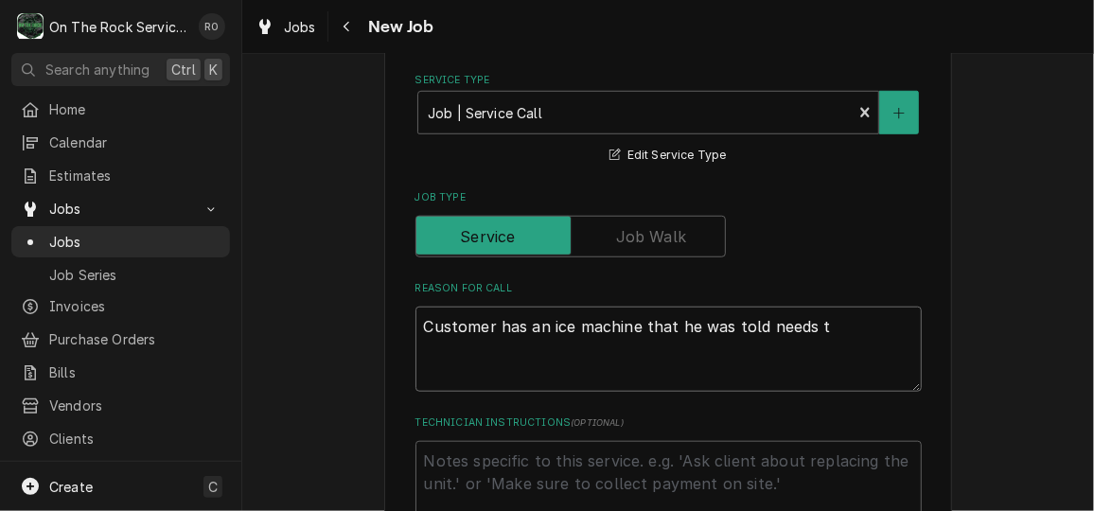
type textarea "x"
type textarea "Customer has an ice machine that he was told needs to"
type textarea "x"
type textarea "Customer has an ice machine that he was told needs to b"
type textarea "x"
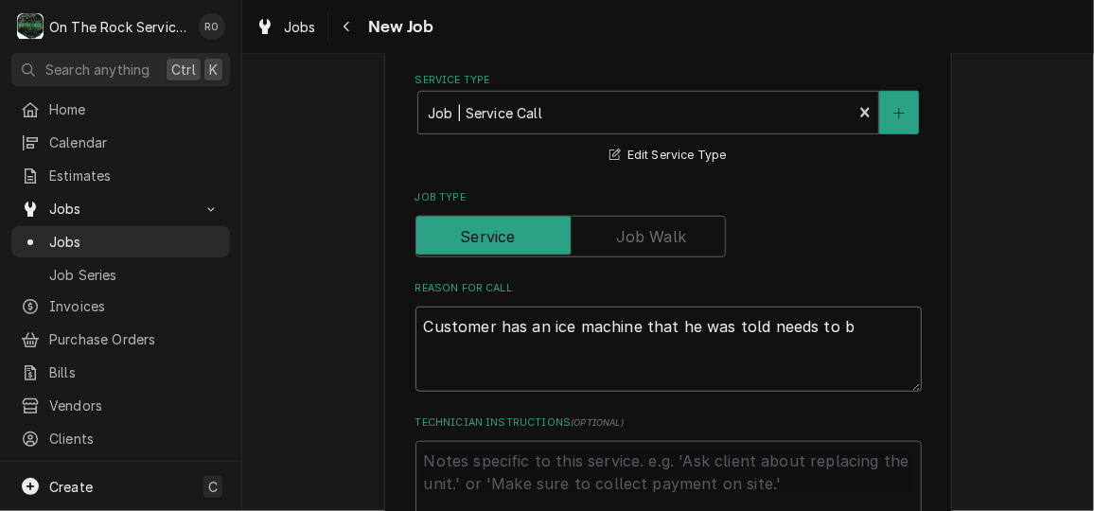
type textarea "Customer has an ice machine that he was told needs to be"
type textarea "x"
type textarea "Customer has an ice machine that he was told needs to be"
type textarea "x"
type textarea "Customer has an ice machine that he was told needs to be r"
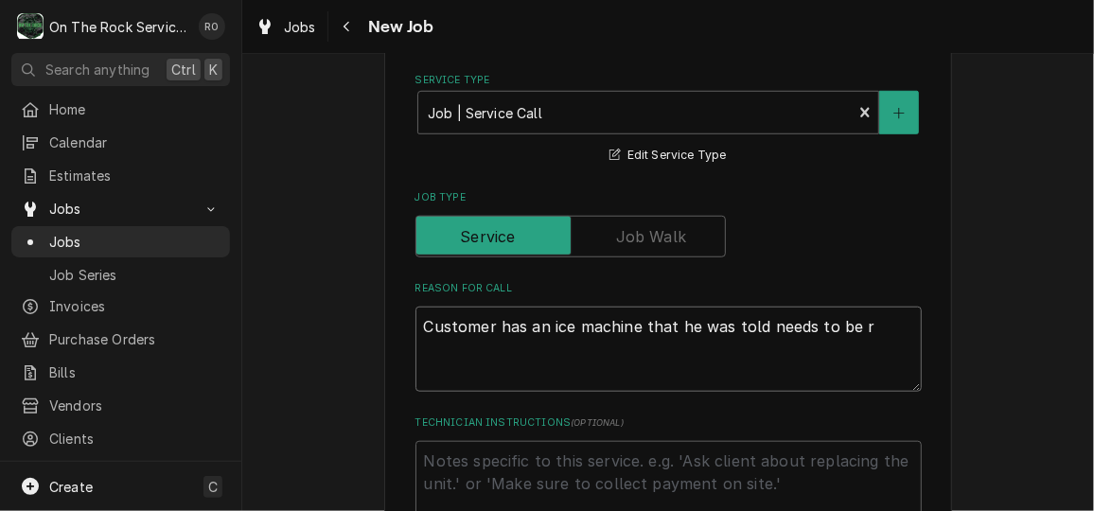
type textarea "x"
type textarea "Customer has an ice machine that he was told needs to be rep"
type textarea "x"
type textarea "Customer has an ice machine that he was told needs to be repl"
type textarea "x"
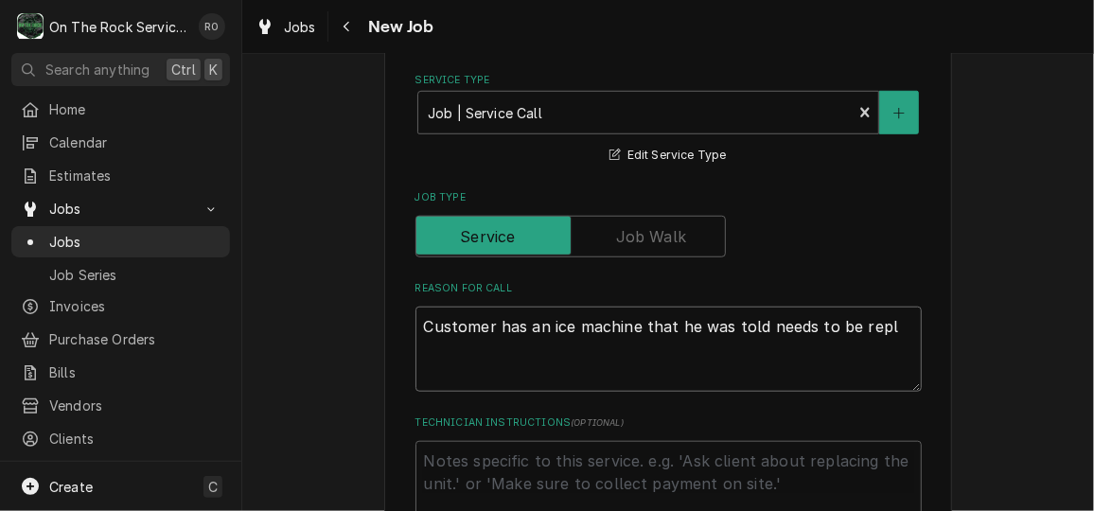
type textarea "Customer has an ice machine that he was told needs to be repla"
type textarea "x"
type textarea "Customer has an ice machine that he was told needs to be replac"
type textarea "x"
type textarea "Customer has an ice machine that he was told needs to be replace"
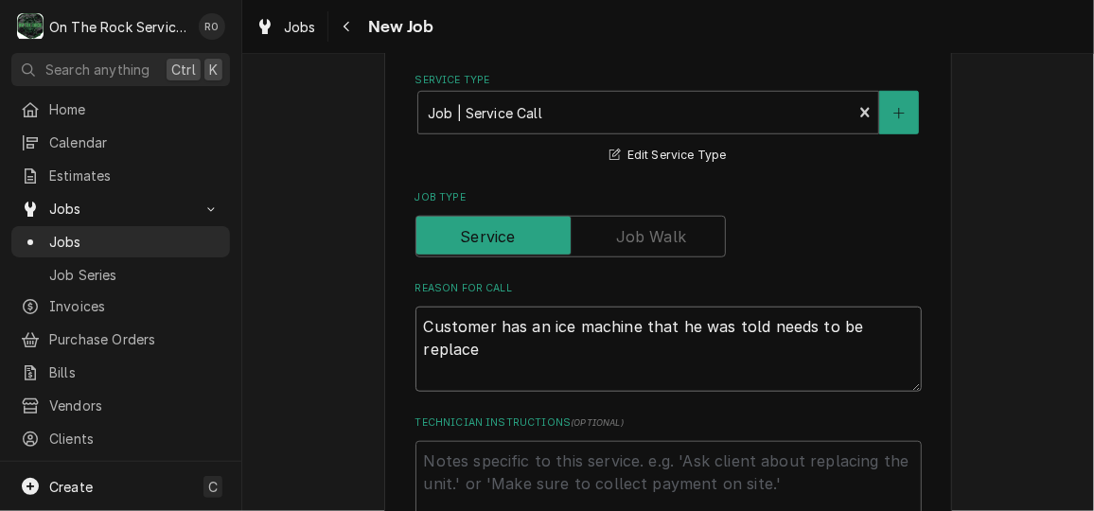
type textarea "x"
type textarea "Customer has an ice machine that he was told needs to be replaced"
type textarea "x"
type textarea "Customer has an ice machine that he was told needs to be replaced."
type textarea "x"
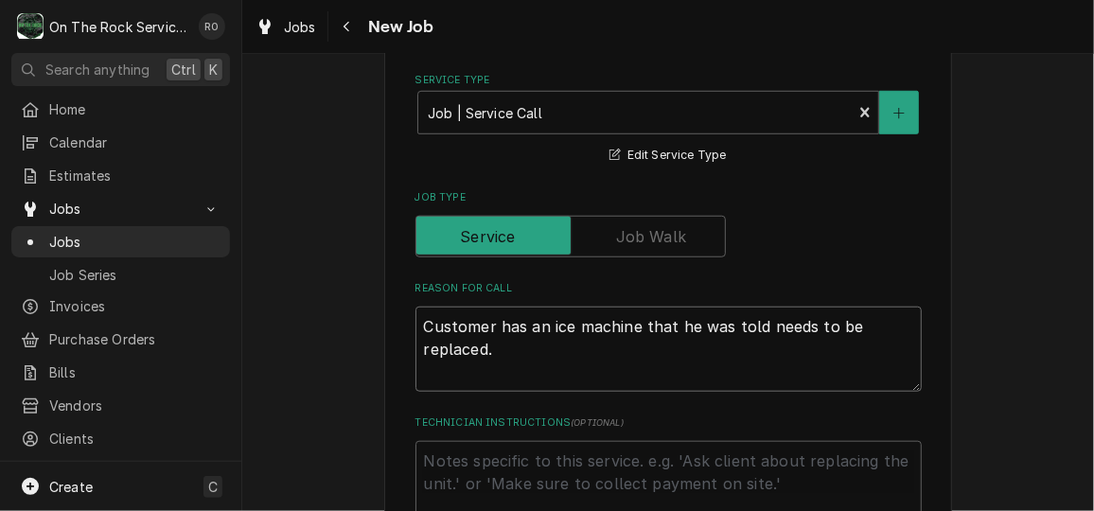
type textarea "Customer has an ice machine that he was told needs to be replaced."
type textarea "x"
type textarea "Customer has an ice machine that he was told needs to be replaced. A"
type textarea "x"
type textarea "Customer has an ice machine that he was told needs to be replaced. Ad"
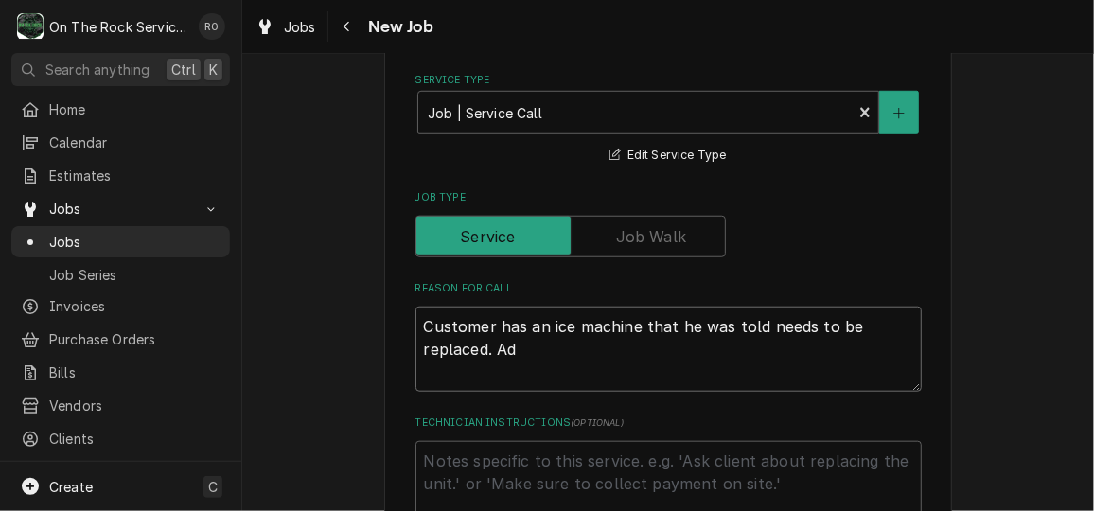
type textarea "x"
type textarea "Customer has an ice machine that he was told needs to be replaced. As"
type textarea "x"
type textarea "Customer has an ice machine that he was told needs to be replaced. Ass"
type textarea "x"
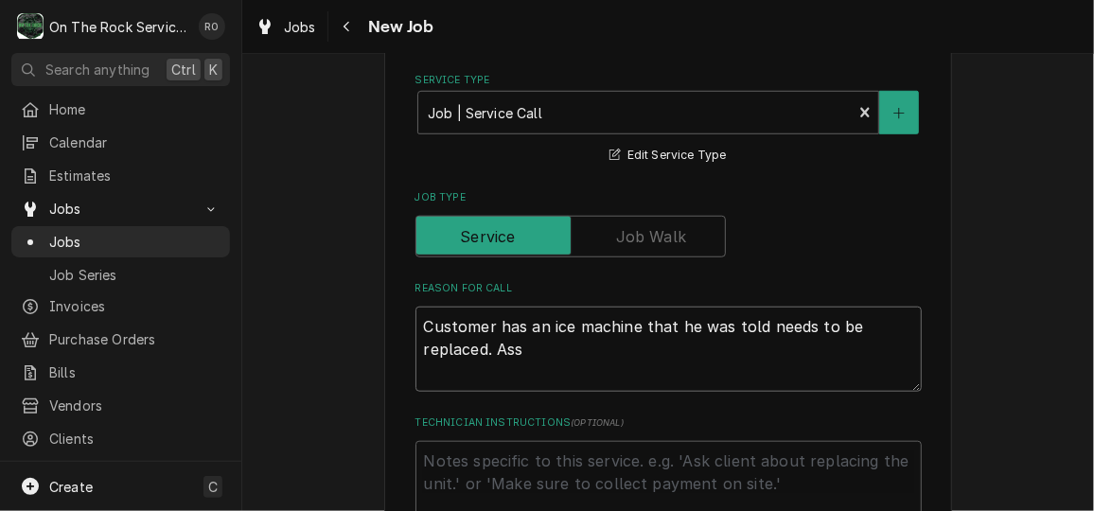
type textarea "Customer has an ice machine that he was told needs to be replaced. Asse"
type textarea "x"
type textarea "Customer has an ice machine that he was told needs to be replaced. Asses"
type textarea "x"
type textarea "Customer has an ice machine that he was told needs to be replaced. Assess"
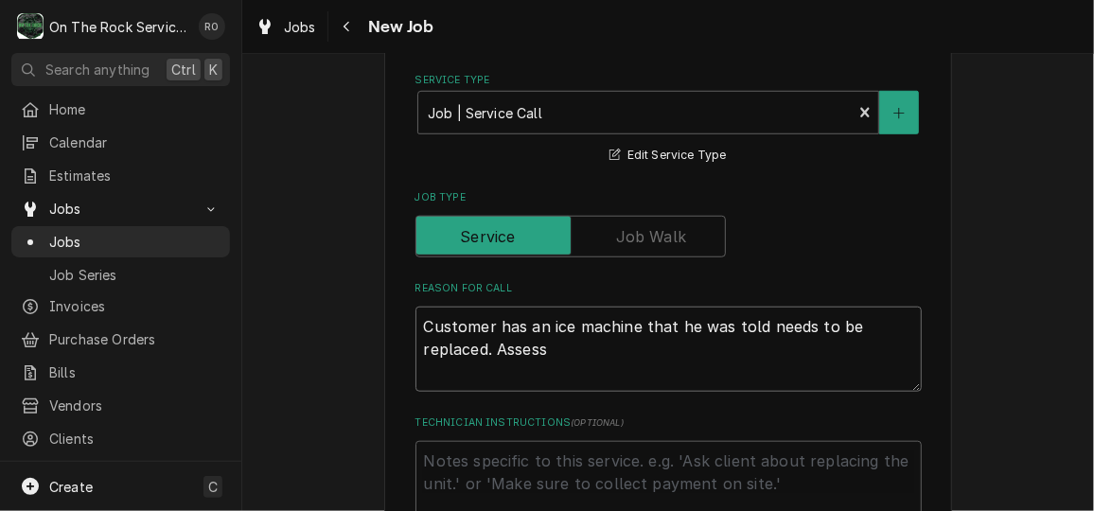
type textarea "x"
type textarea "Customer has an ice machine that he was told needs to be replaced. Assess"
type textarea "x"
type textarea "Customer has an ice machine that he was told needs to be replaced. Assess u"
type textarea "x"
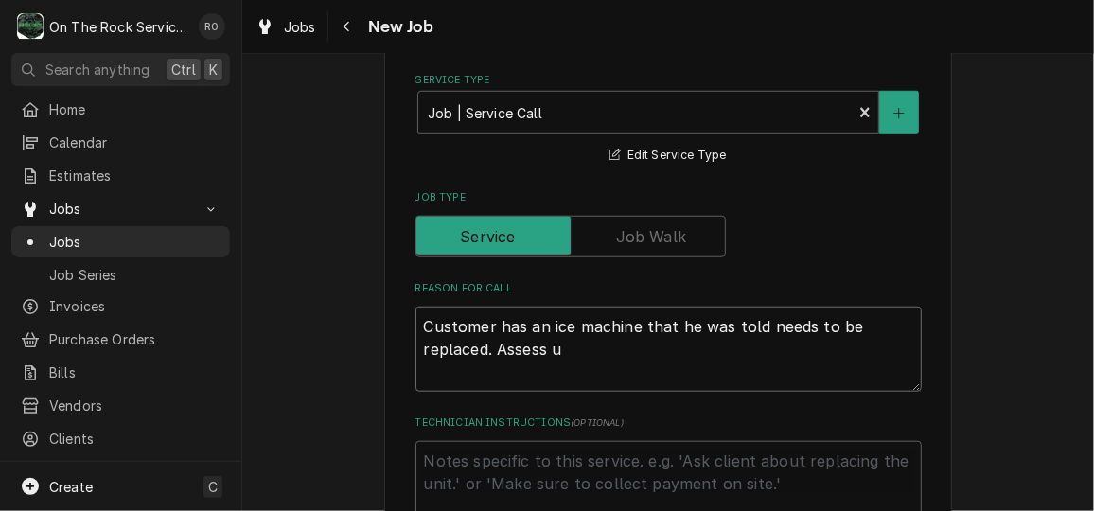
type textarea "Customer has an ice machine that he was told needs to be replaced. Assess un"
type textarea "x"
type textarea "Customer has an ice machine that he was told needs to be replaced. Assess uni"
type textarea "x"
type textarea "Customer has an ice machine that he was told needs to be replaced. Assess unit"
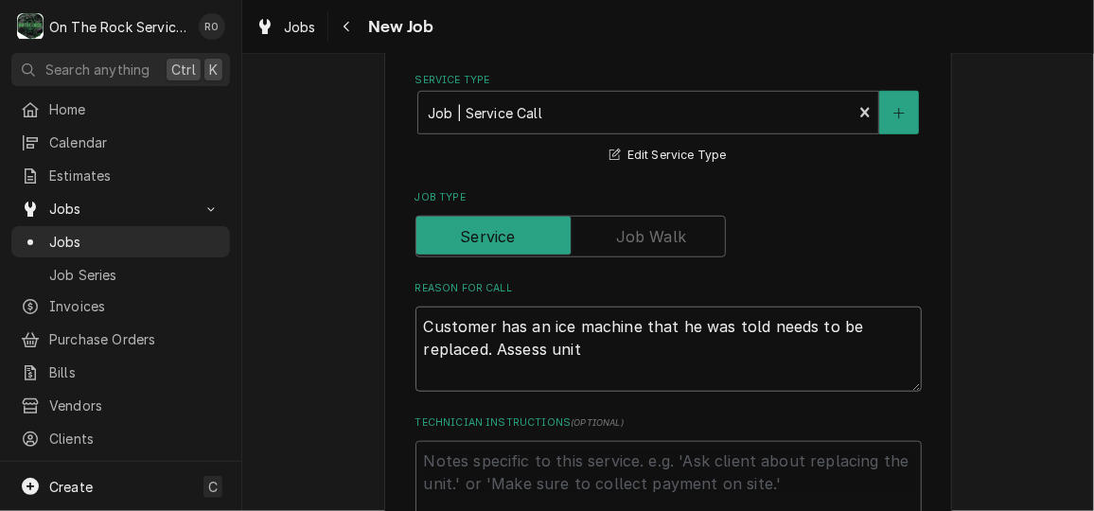
type textarea "x"
type textarea "Customer has an ice machine that he was told needs to be replaced. Assess unit"
type textarea "x"
type textarea "Customer has an ice machine that he was told needs to be replaced. Assess unit a"
type textarea "x"
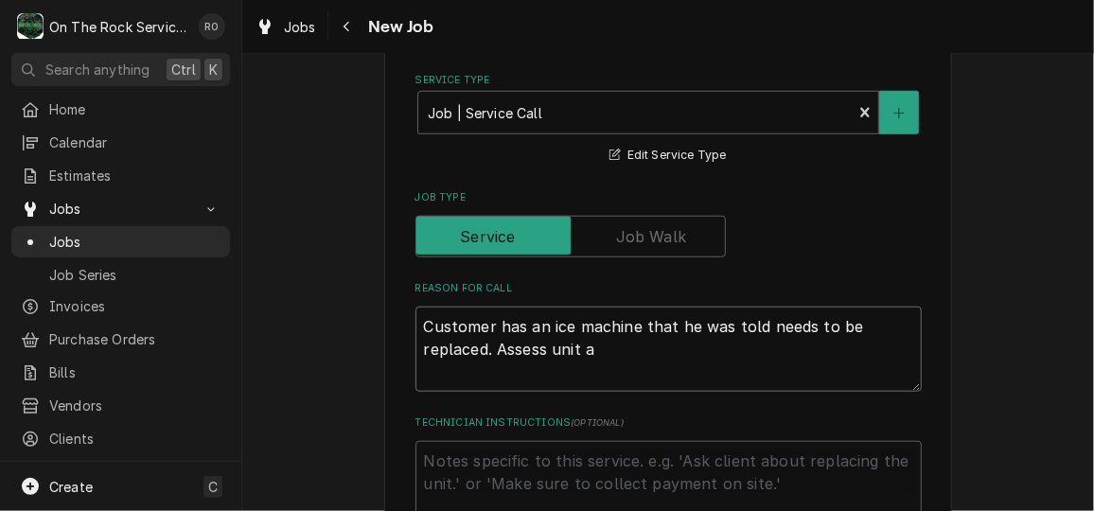
type textarea "Customer has an ice machine that he was told needs to be replaced. Assess unit …"
type textarea "x"
type textarea "Customer has an ice machine that he was told needs to be replaced. Assess unit …"
type textarea "x"
type textarea "Customer has an ice machine that he was told needs to be replaced. Assess unit …"
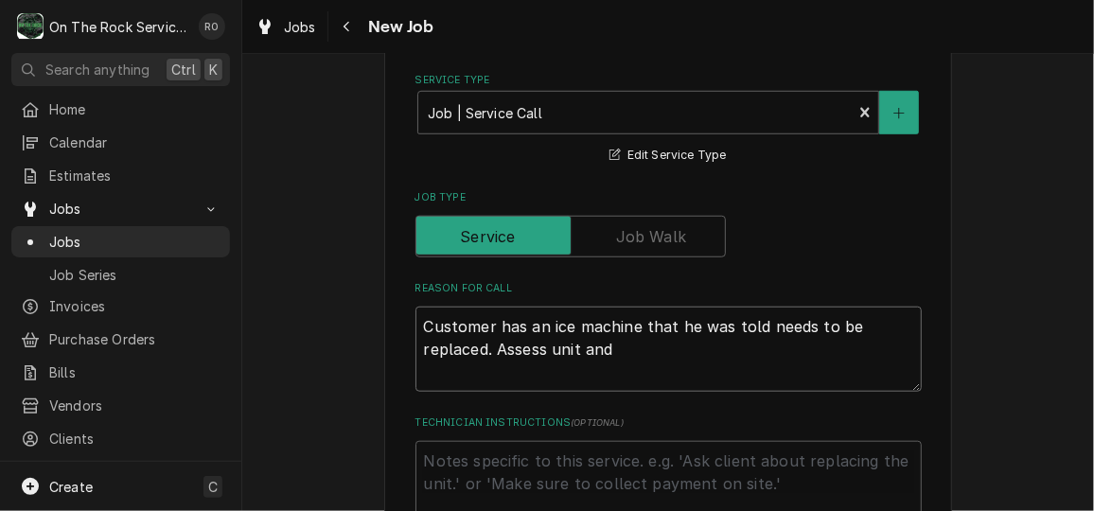
type textarea "x"
type textarea "Customer has an ice machine that he was told needs to be replaced. Assess unit …"
type textarea "x"
type textarea "Customer has an ice machine that he was told needs to be replaced. Assess unit …"
type textarea "x"
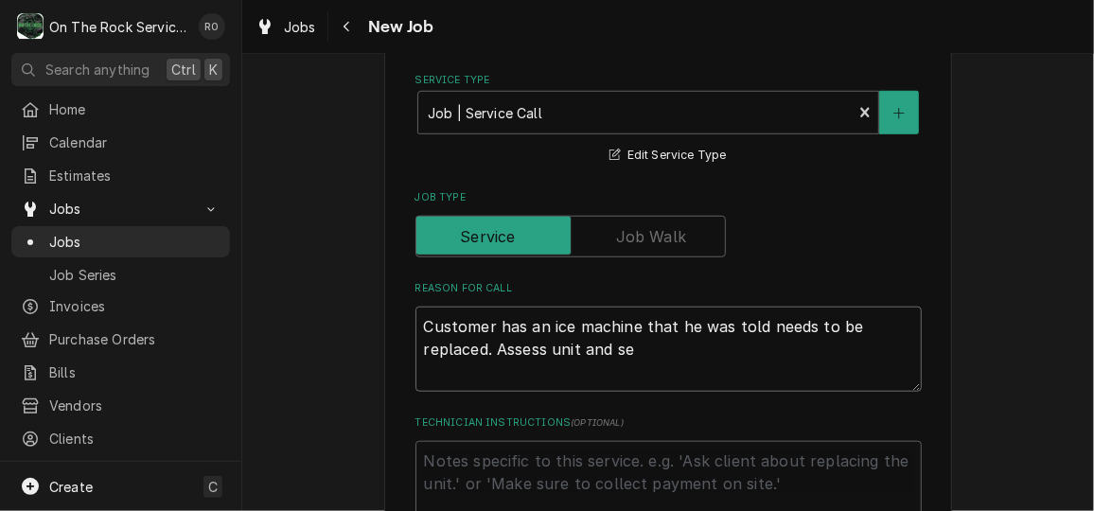
type textarea "Customer has an ice machine that he was told needs to be replaced. Assess unit …"
type textarea "x"
type textarea "Customer has an ice machine that he was told needs to be replaced. Assess unit …"
type textarea "x"
type textarea "Customer has an ice machine that he was told needs to be replaced. Assess unit …"
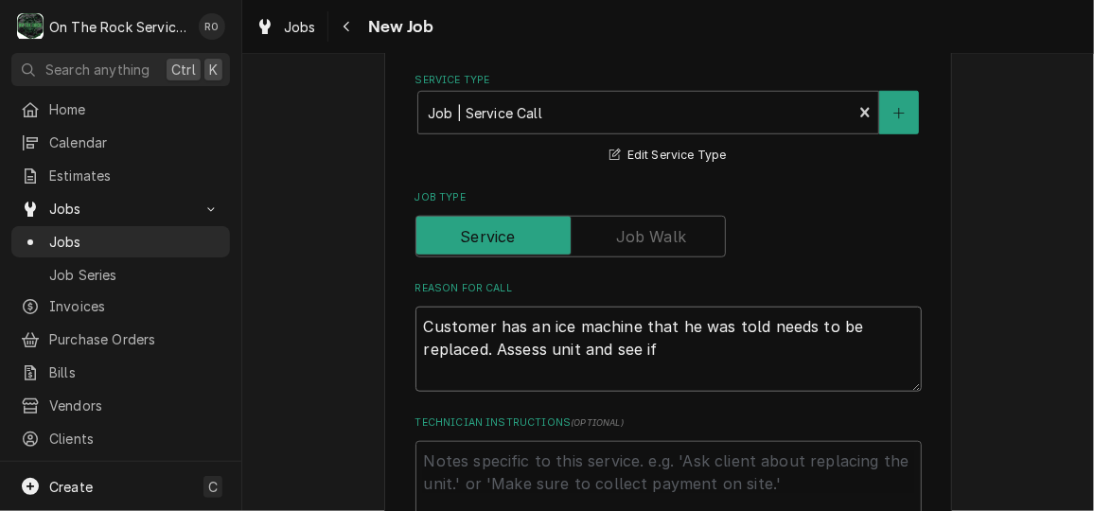
type textarea "x"
type textarea "Customer has an ice machine that he was told needs to be replaced. Assess unit …"
type textarea "x"
type textarea "Customer has an ice machine that he was told needs to be replaced. Assess unit …"
type textarea "x"
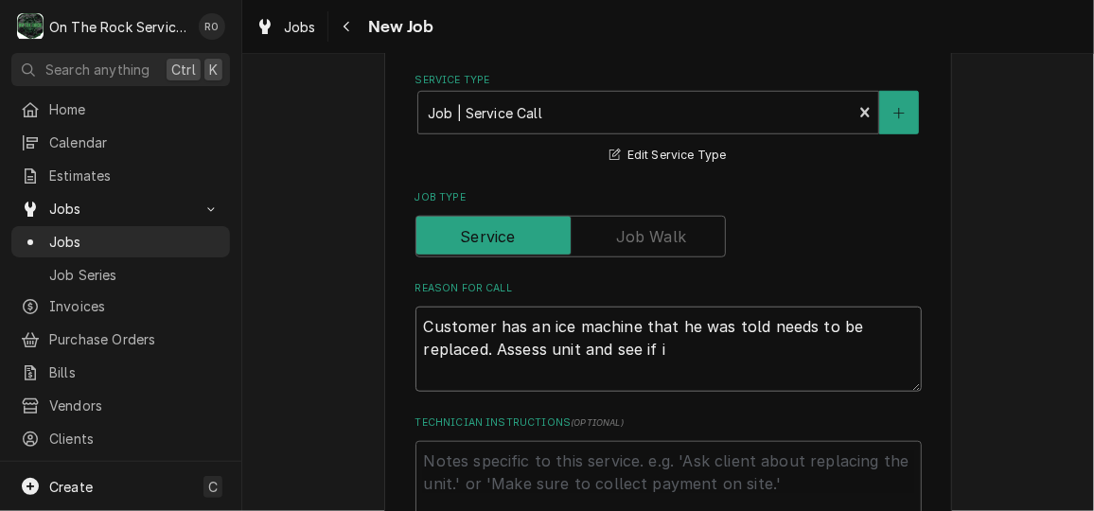
type textarea "Customer has an ice machine that he was told needs to be replaced. Assess unit …"
type textarea "x"
type textarea "Customer has an ice machine that he was told needs to be replaced. Assess unit …"
type textarea "x"
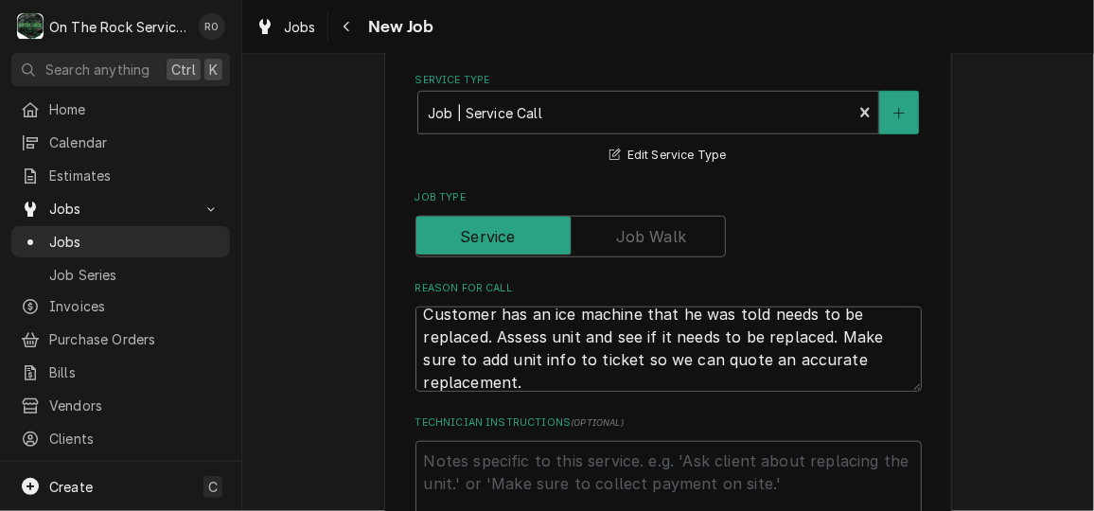
scroll to position [22, 0]
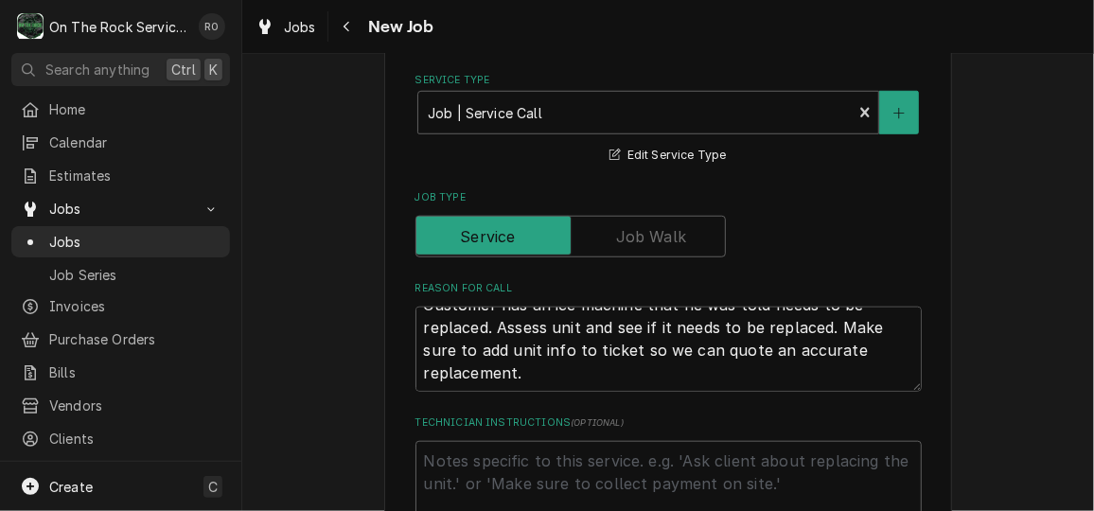
drag, startPoint x: 623, startPoint y: 350, endPoint x: 367, endPoint y: 307, distance: 260.0
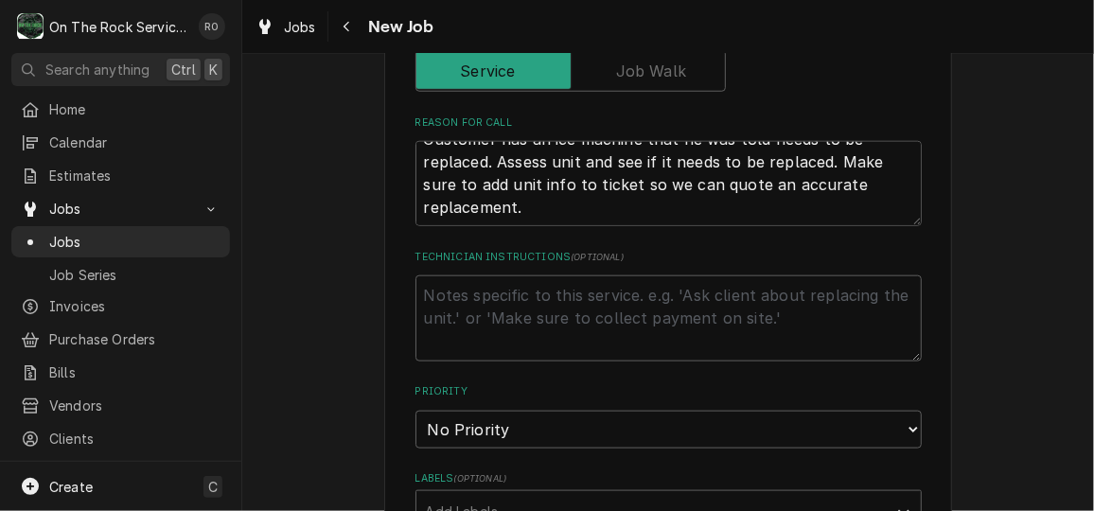
scroll to position [797, 0]
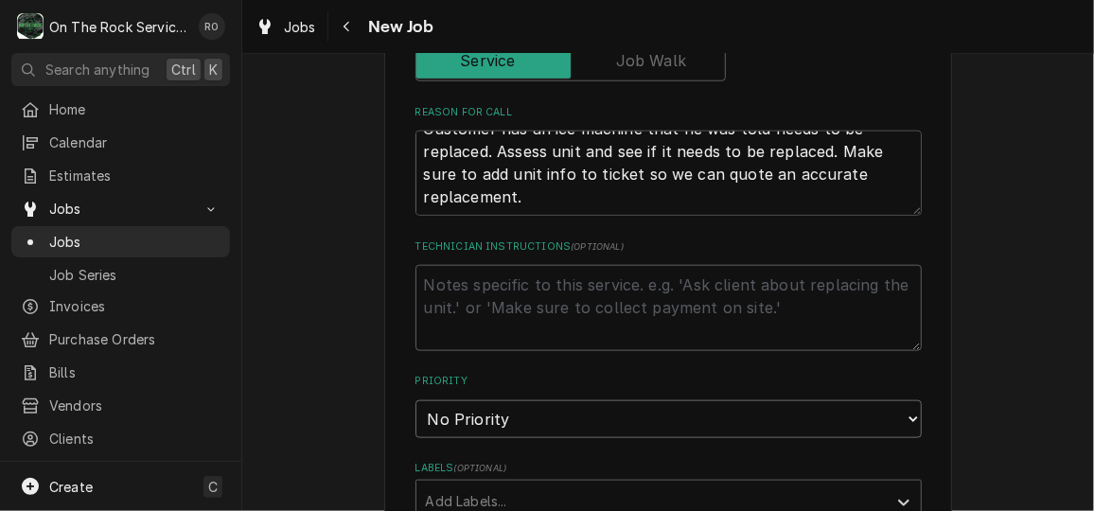
click at [547, 407] on select "No Priority Urgent High Medium Low" at bounding box center [668, 419] width 506 height 38
click at [415, 400] on select "No Priority Urgent High Medium Low" at bounding box center [668, 419] width 506 height 38
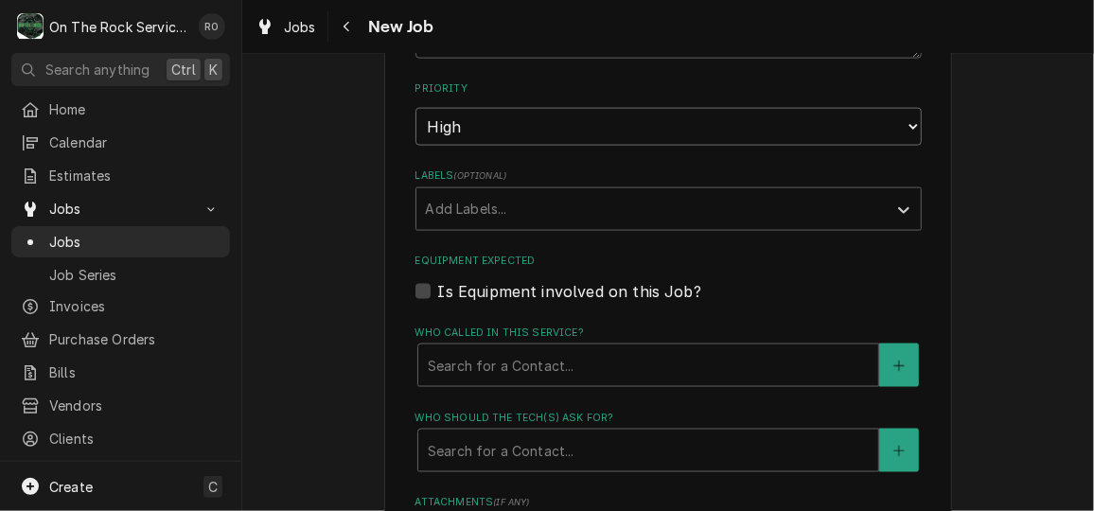
scroll to position [1090, 0]
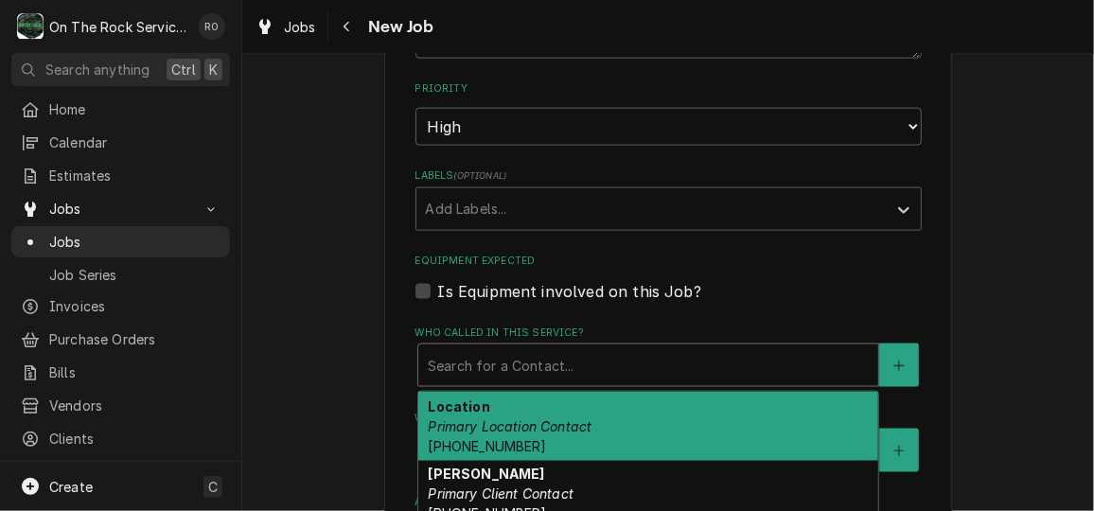
click at [542, 348] on div "Who called in this service?" at bounding box center [648, 365] width 441 height 34
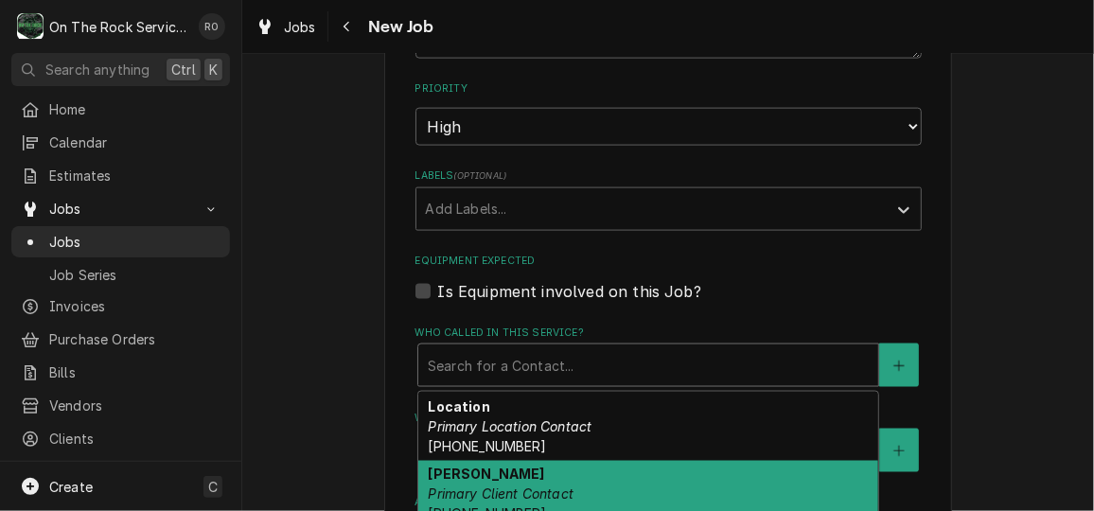
click at [552, 465] on div "Samuel Dominguez Primary Client Contact (803) 240-0193 maestrobistrogvl@gmail.c…" at bounding box center [648, 505] width 460 height 89
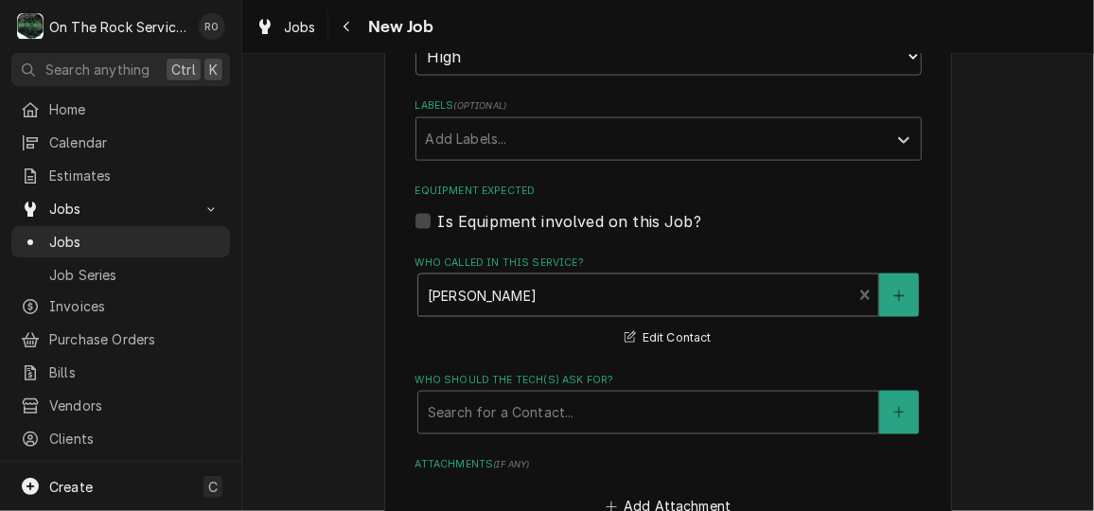
scroll to position [1163, 0]
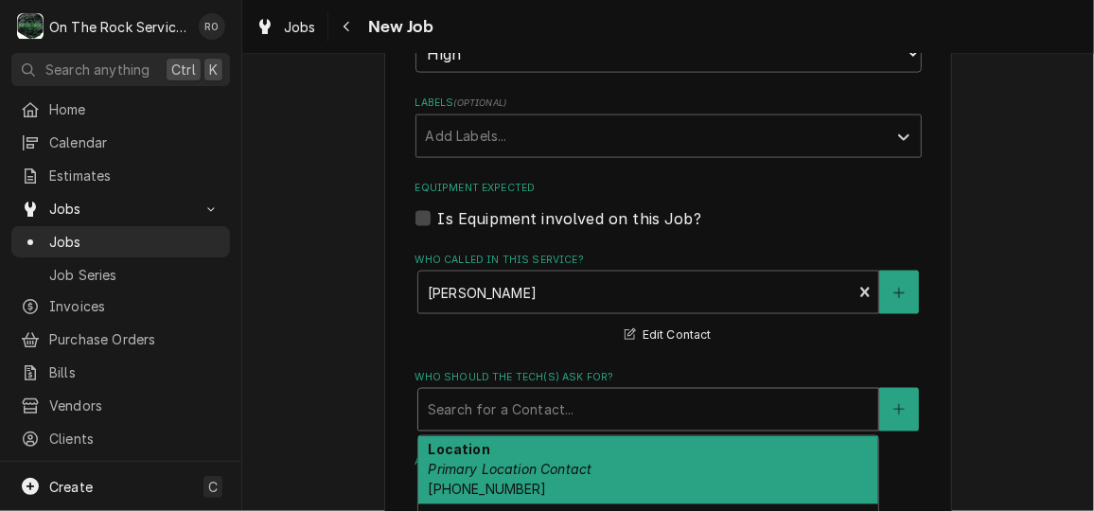
click at [552, 417] on div "Who should the tech(s) ask for?" at bounding box center [648, 410] width 441 height 34
click at [554, 447] on div "Location Primary Location Contact (864) 248-0702" at bounding box center [648, 470] width 460 height 69
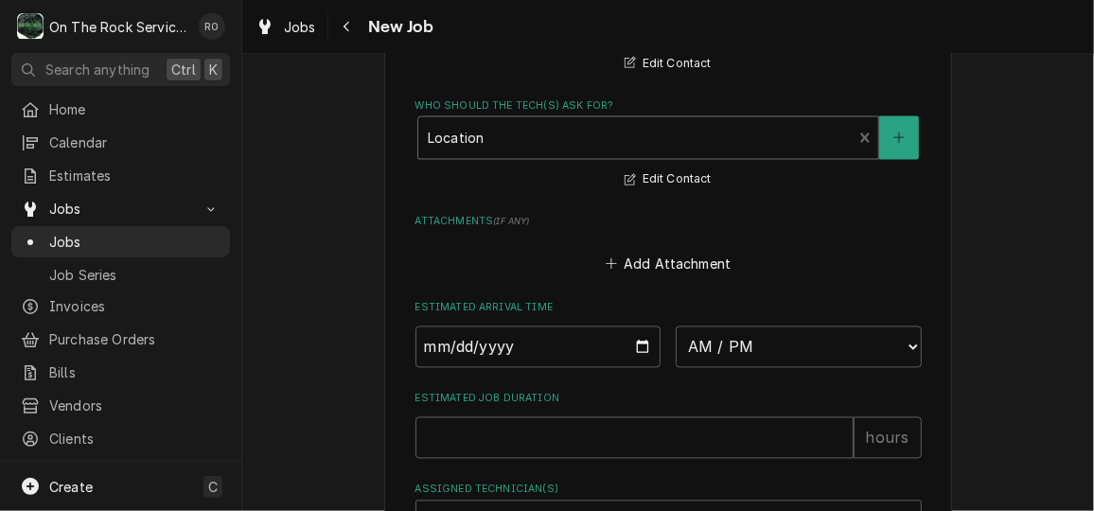
scroll to position [1436, 0]
click at [627, 349] on input "Date" at bounding box center [538, 345] width 246 height 42
click at [733, 359] on select "AM / PM 6:00 AM 6:15 AM 6:30 AM 6:45 AM 7:00 AM 7:15 AM 7:30 AM 7:45 AM 8:00 AM…" at bounding box center [798, 345] width 246 height 42
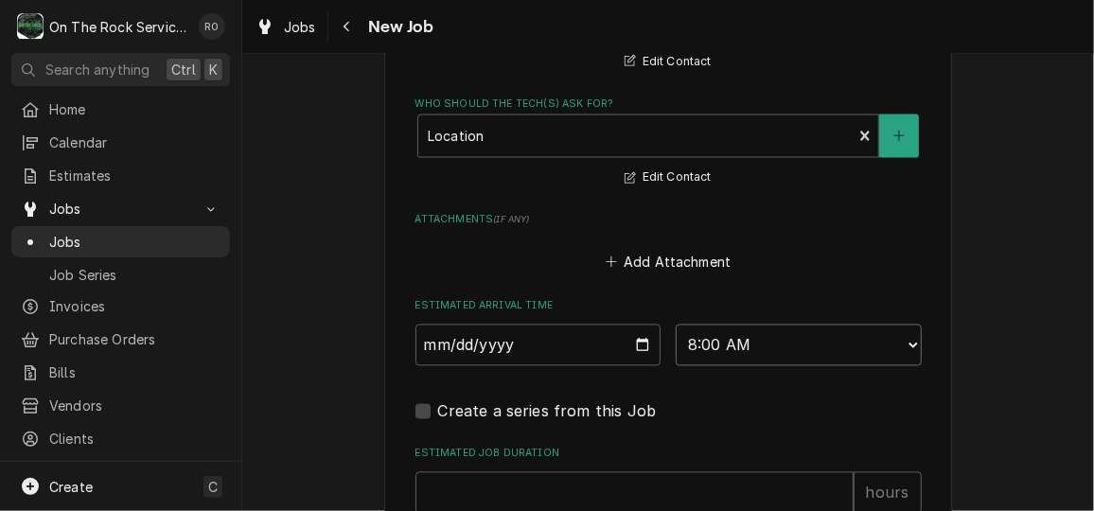
scroll to position [1532, 0]
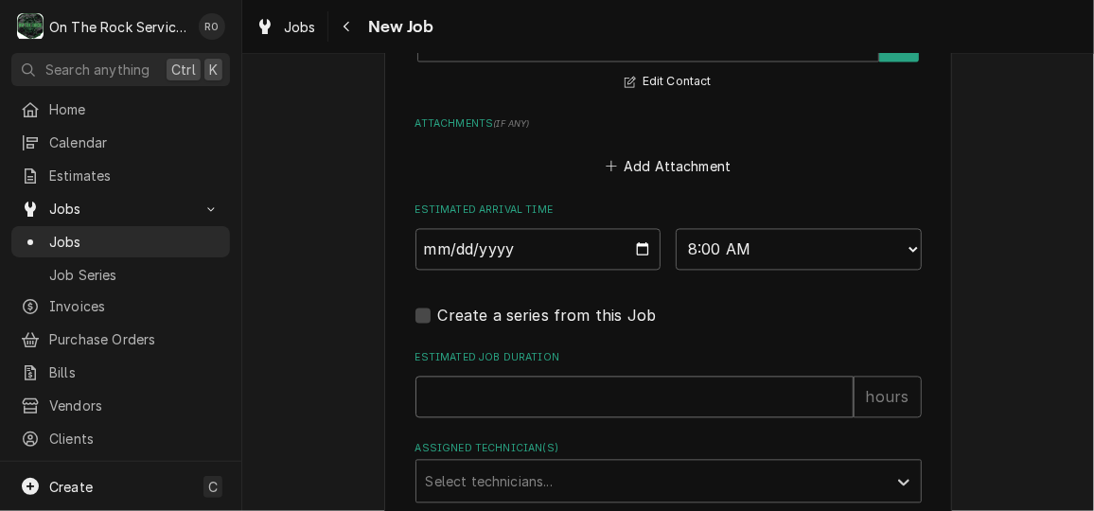
click at [564, 402] on input "Estimated Job Duration" at bounding box center [634, 398] width 438 height 42
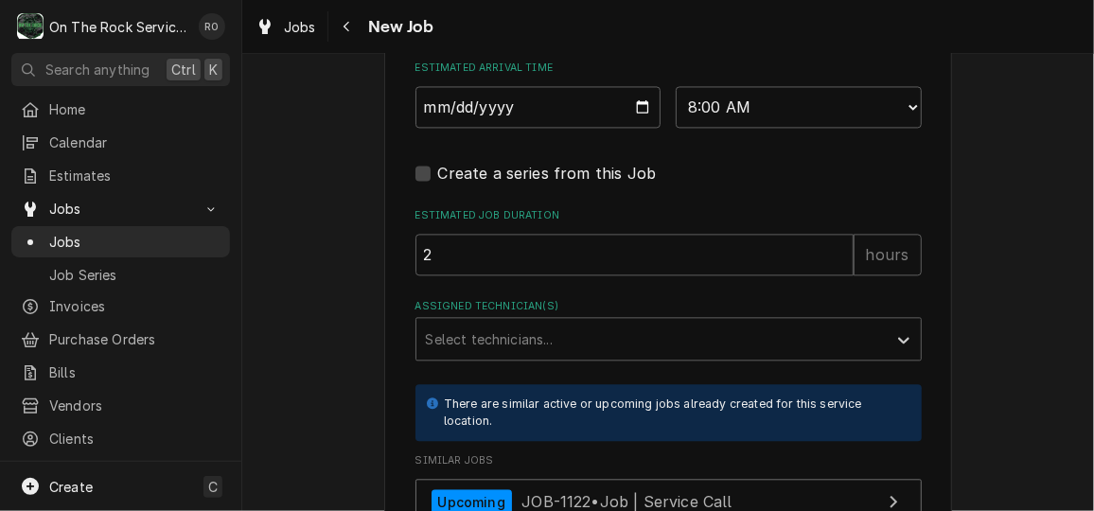
scroll to position [1674, 0]
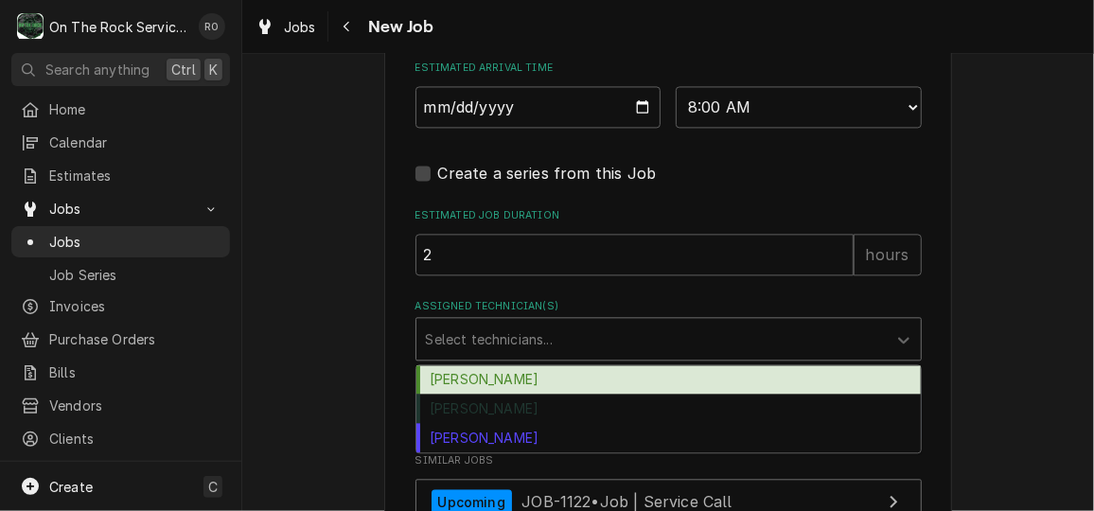
click at [570, 327] on div "Assigned Technician(s)" at bounding box center [651, 339] width 451 height 34
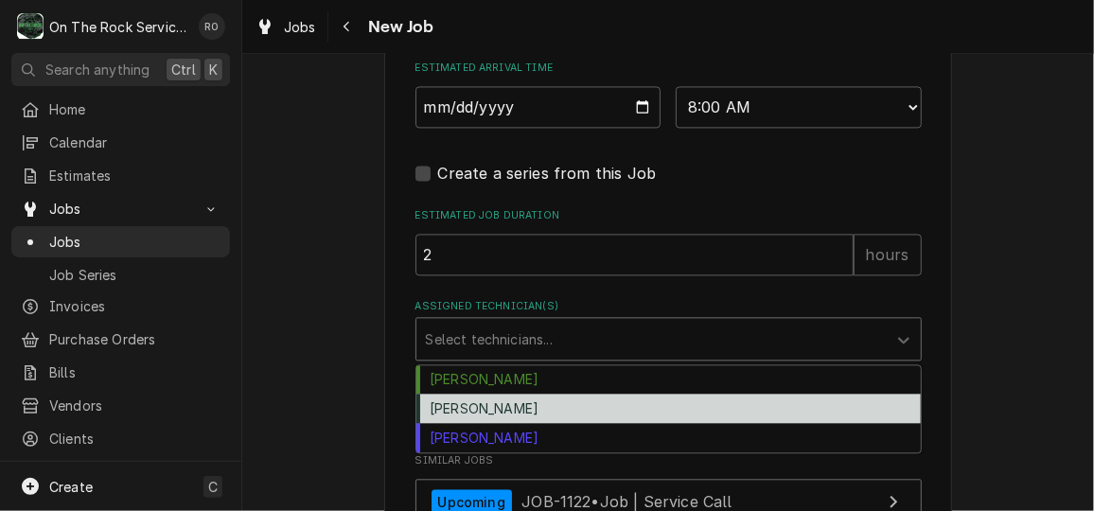
click at [553, 394] on div "[PERSON_NAME]" at bounding box center [668, 408] width 504 height 29
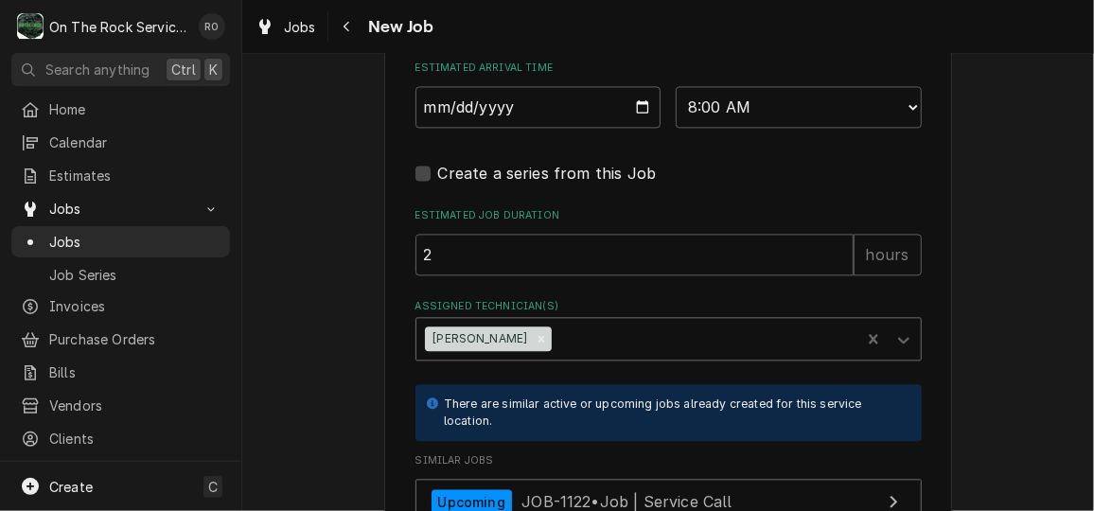
scroll to position [1918, 0]
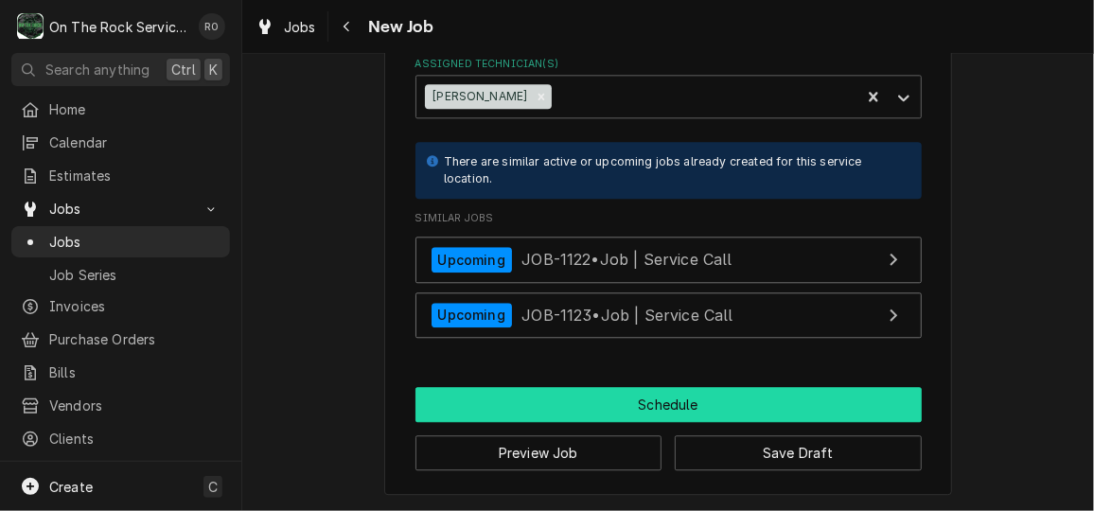
click at [564, 404] on button "Schedule" at bounding box center [668, 404] width 506 height 35
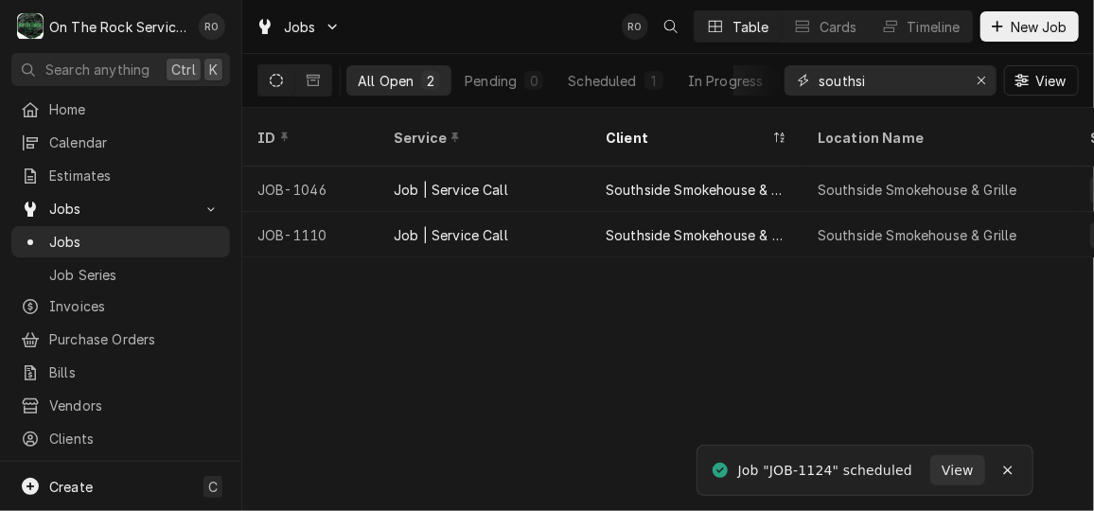
click at [879, 72] on input "southsi" at bounding box center [889, 80] width 142 height 30
click at [987, 78] on div "Erase input" at bounding box center [981, 80] width 19 height 19
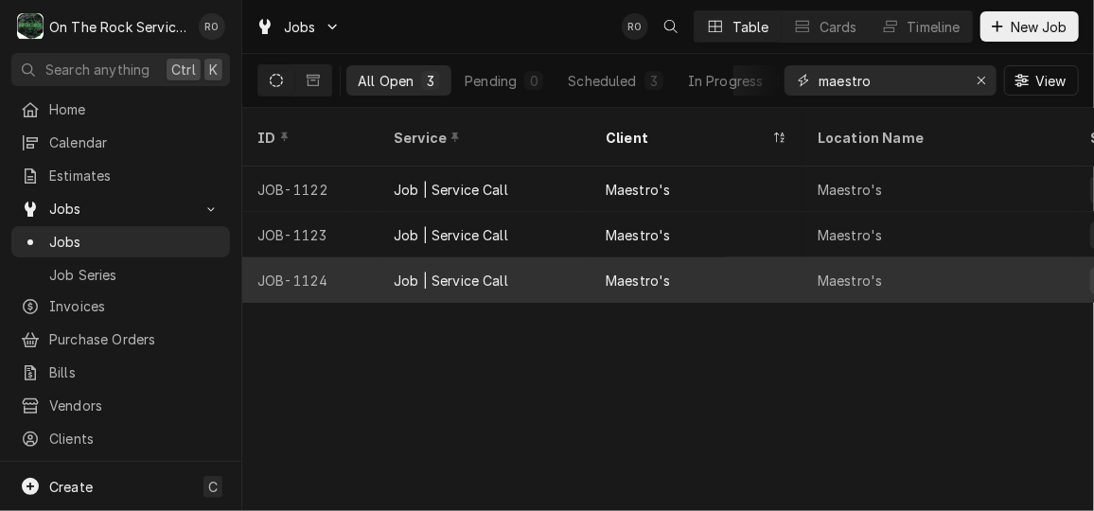
type input "maestro"
click at [893, 259] on div "Maestro's" at bounding box center [938, 279] width 272 height 45
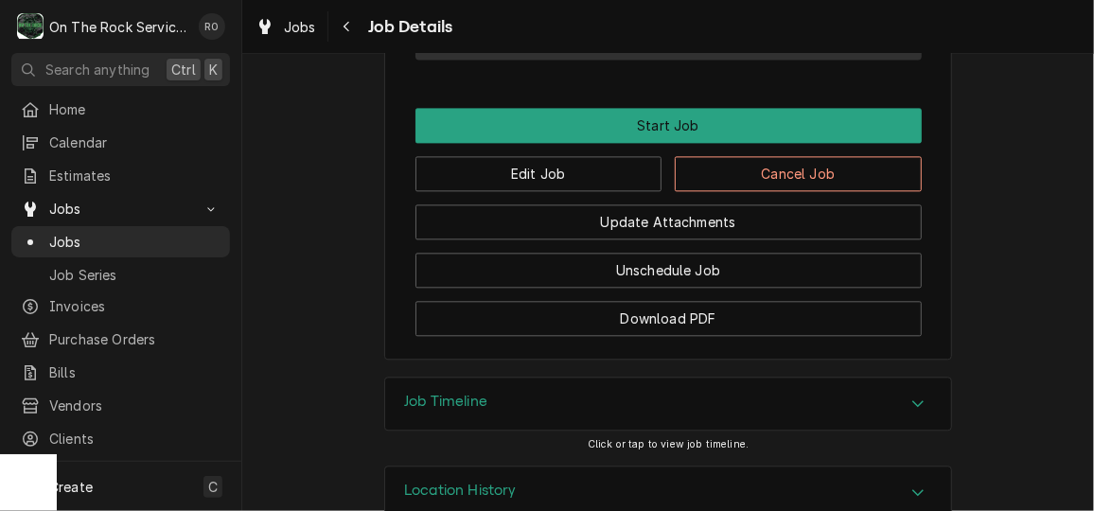
scroll to position [1810, 0]
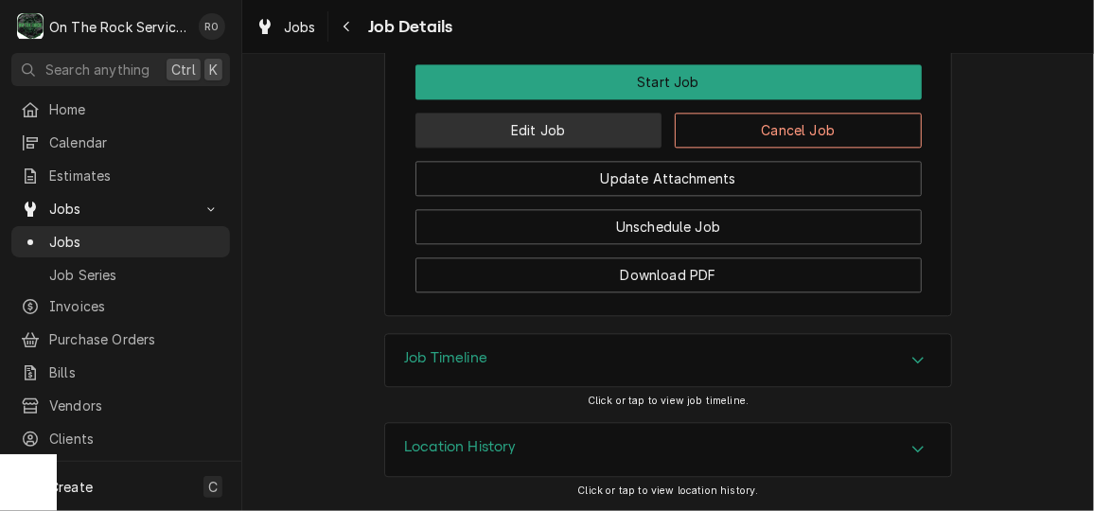
click at [567, 128] on button "Edit Job" at bounding box center [538, 130] width 247 height 35
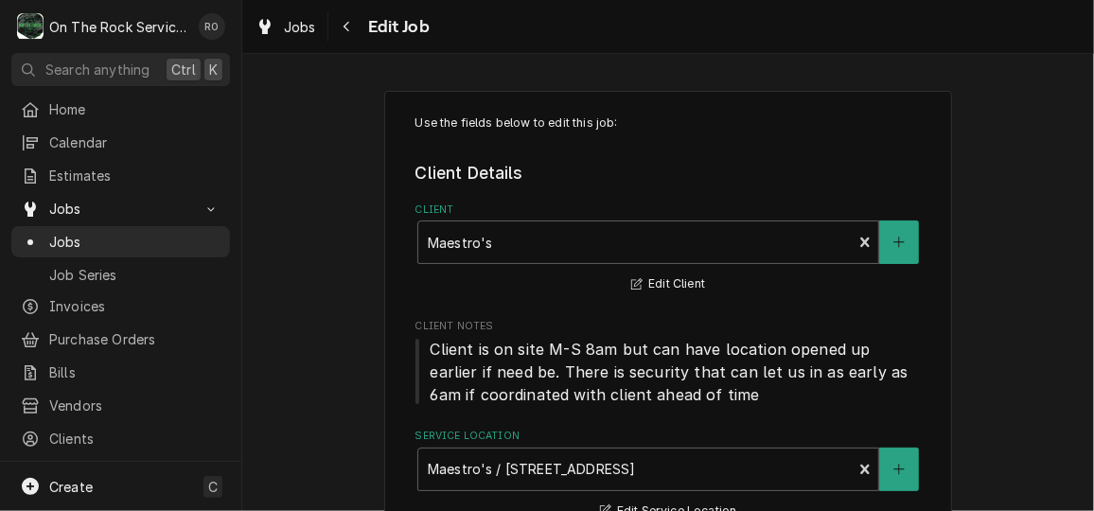
type textarea "x"
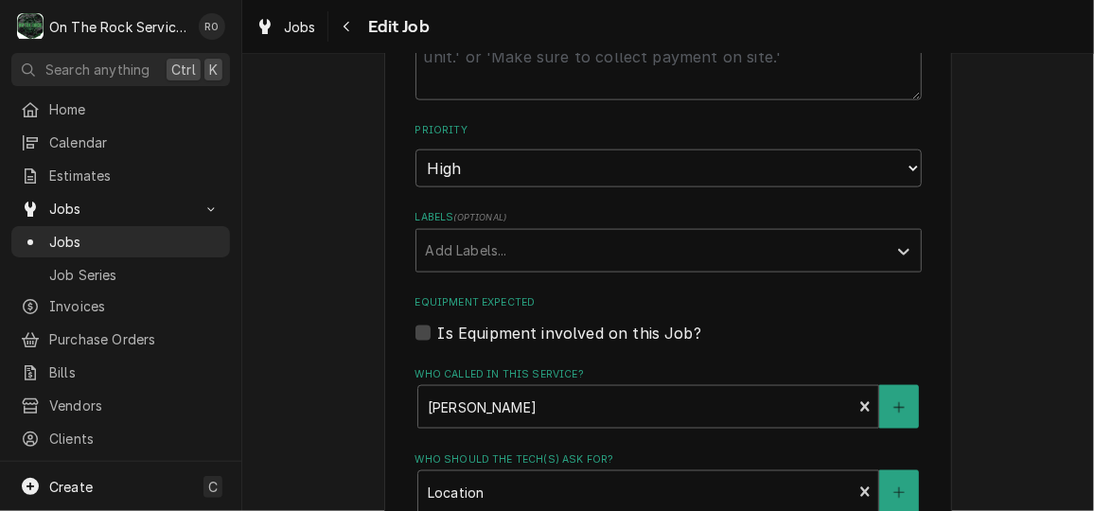
scroll to position [1049, 0]
click at [693, 237] on div "Labels" at bounding box center [651, 250] width 451 height 34
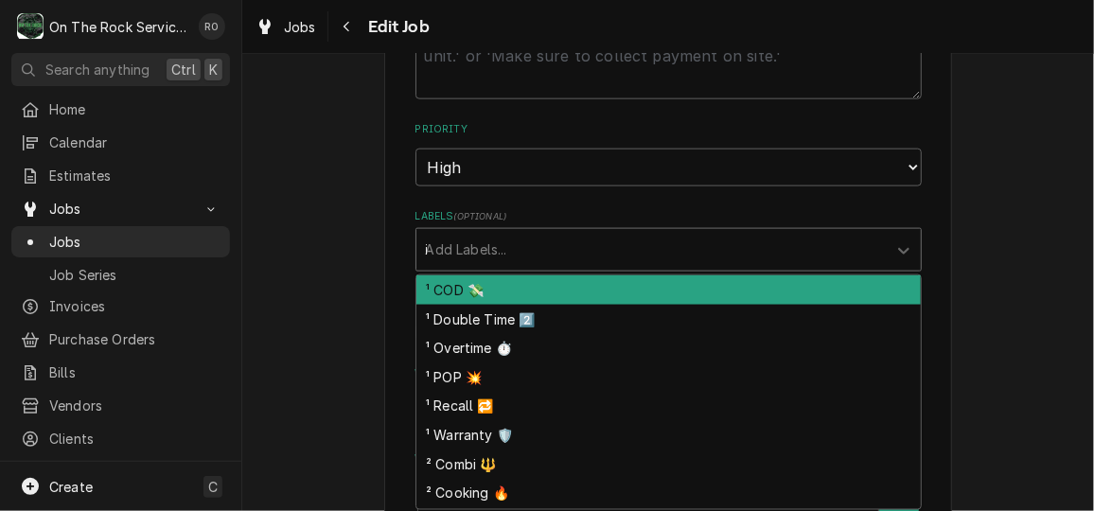
type input "ice"
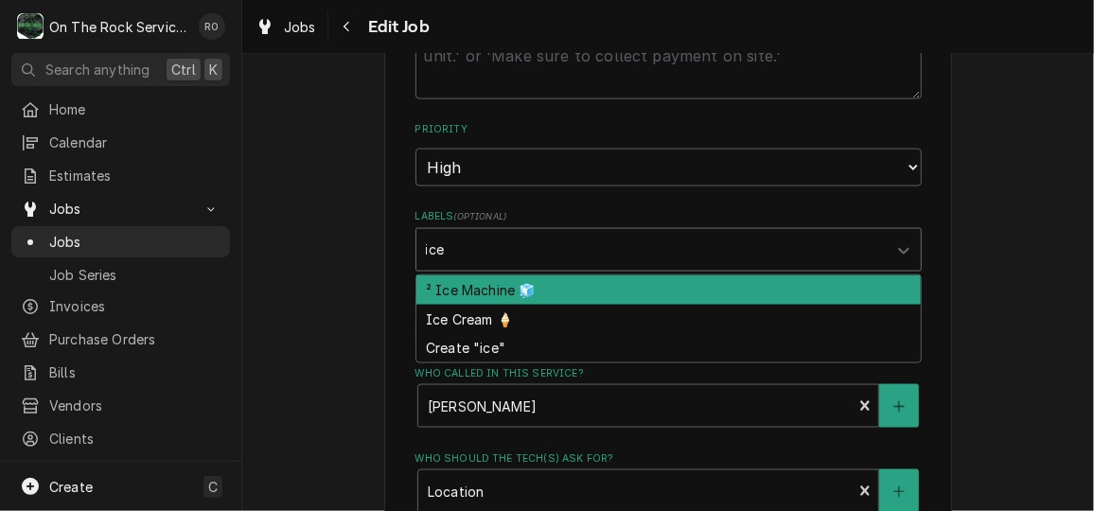
click at [680, 275] on div "² Ice Machine 🧊" at bounding box center [668, 289] width 504 height 29
type textarea "x"
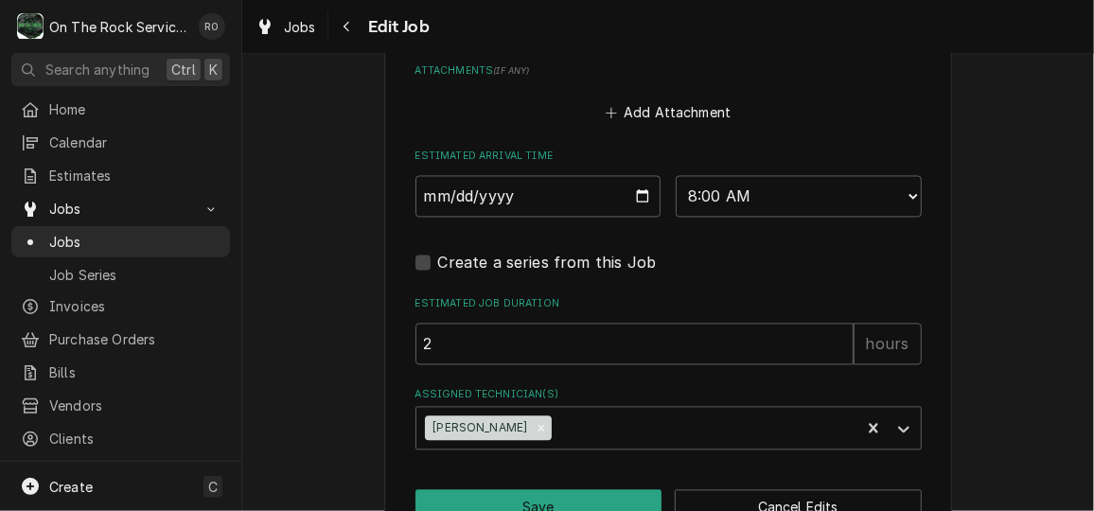
scroll to position [1576, 0]
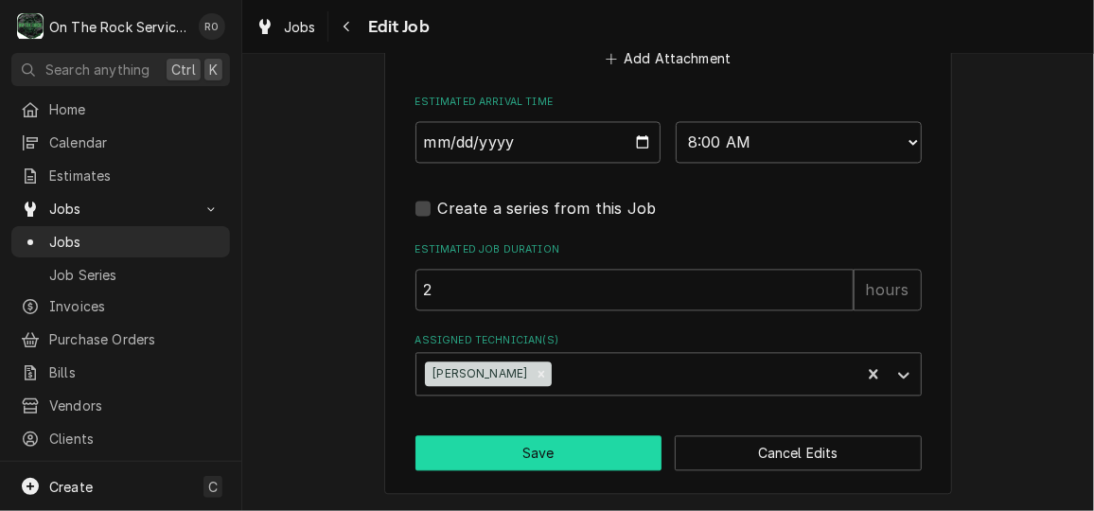
click at [587, 455] on button "Save" at bounding box center [538, 452] width 247 height 35
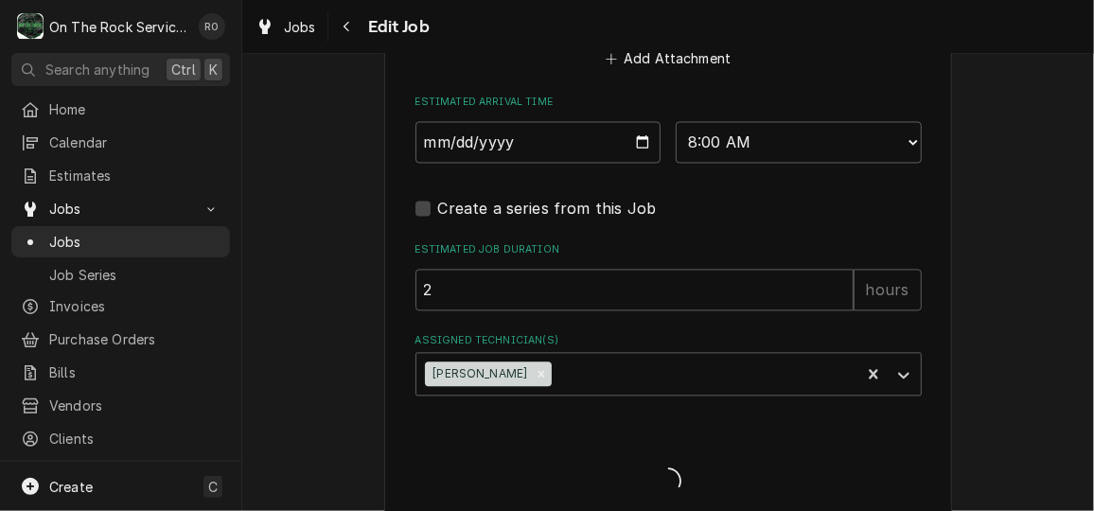
type textarea "x"
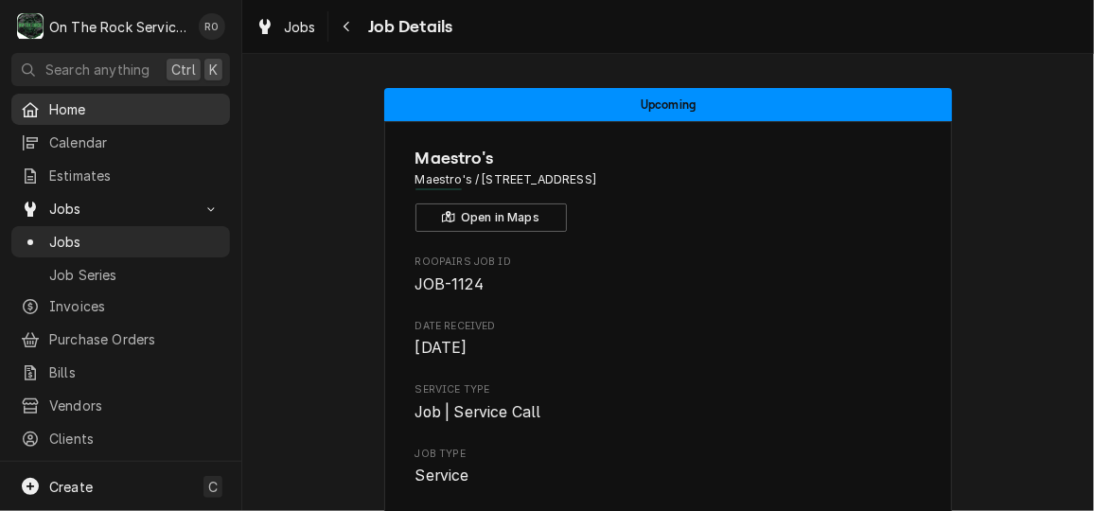
click at [108, 100] on span "Home" at bounding box center [134, 109] width 171 height 20
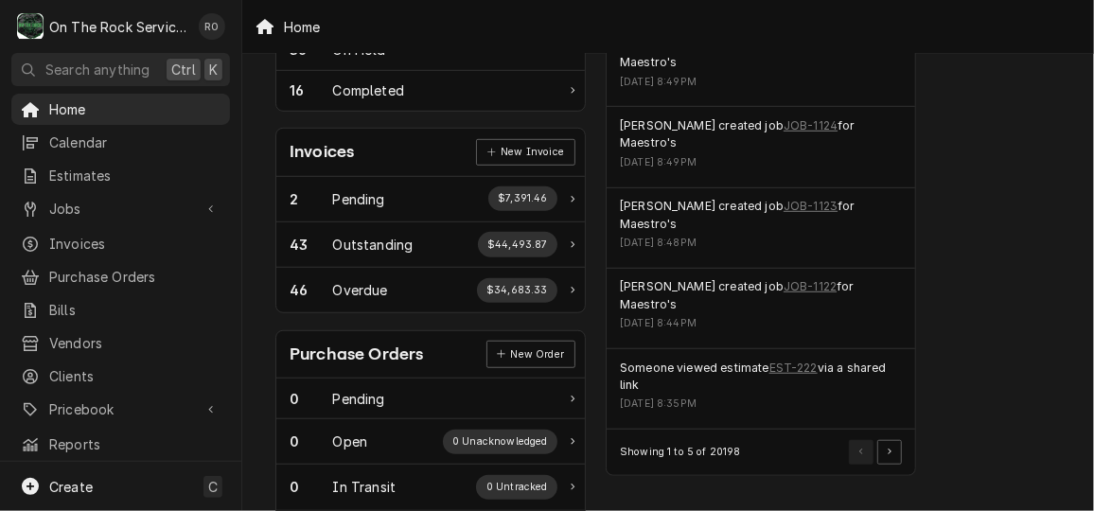
scroll to position [495, 0]
click at [790, 359] on link "EST-222" at bounding box center [793, 367] width 48 height 17
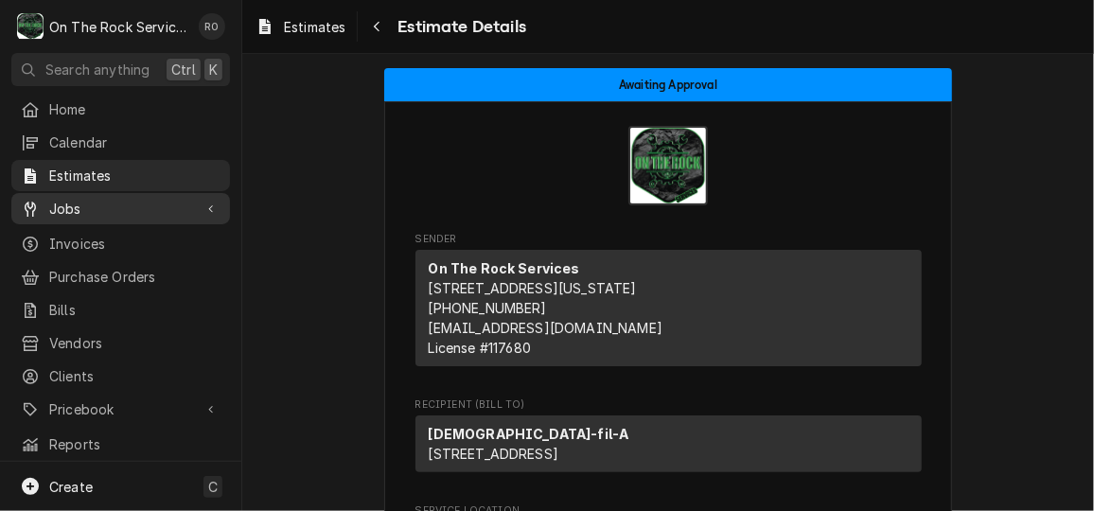
click at [95, 199] on span "Jobs" at bounding box center [120, 209] width 143 height 20
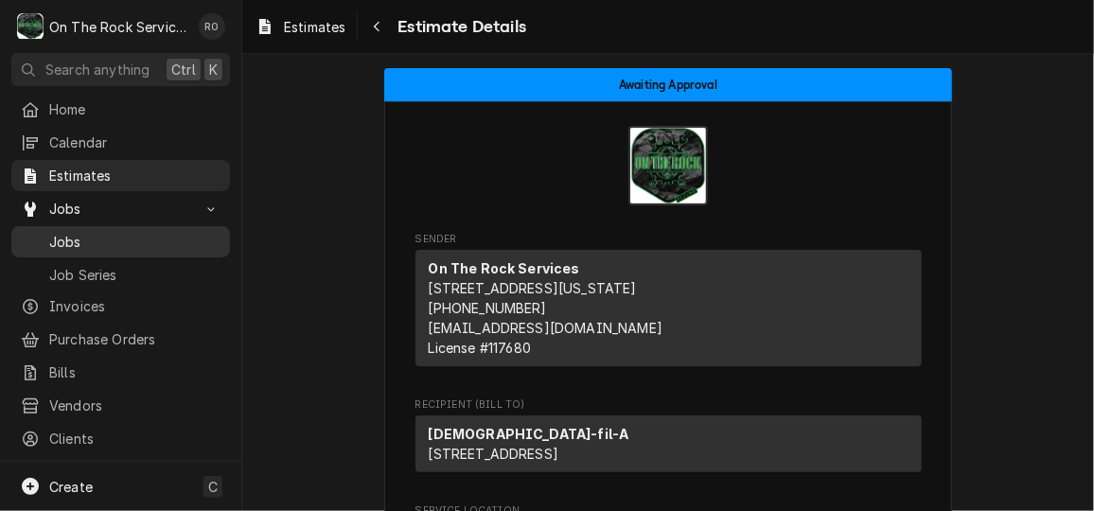
click at [145, 232] on span "Jobs" at bounding box center [134, 242] width 171 height 20
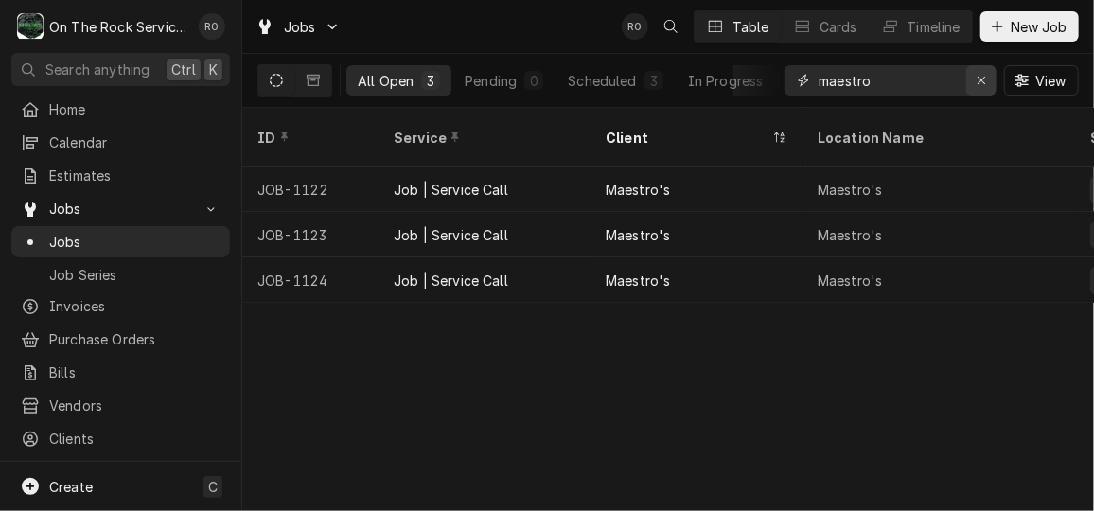
click at [973, 80] on div "Erase input" at bounding box center [981, 80] width 19 height 19
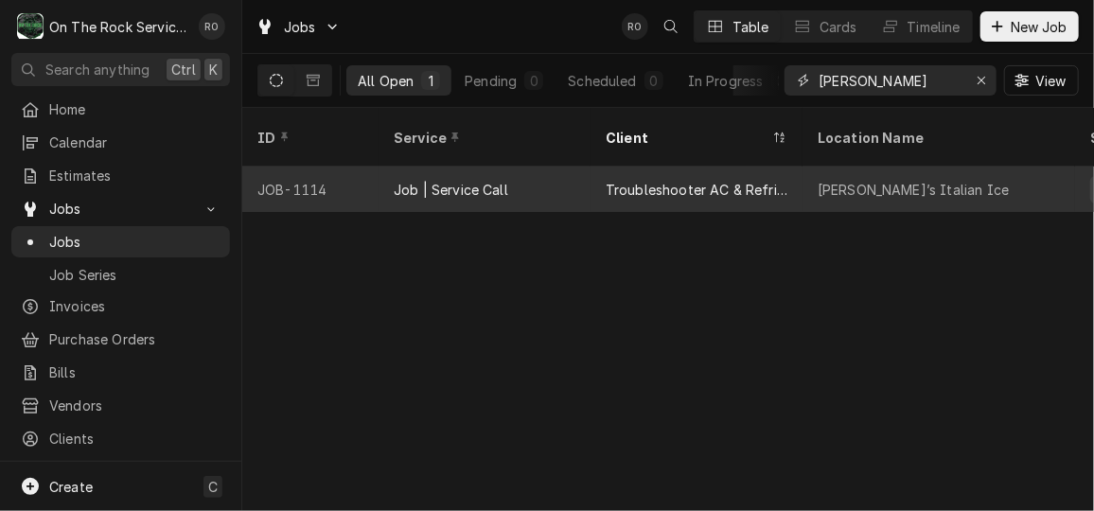
type input "jeremia"
click at [820, 180] on div "Jeremiah’s Italian Ice" at bounding box center [912, 190] width 191 height 20
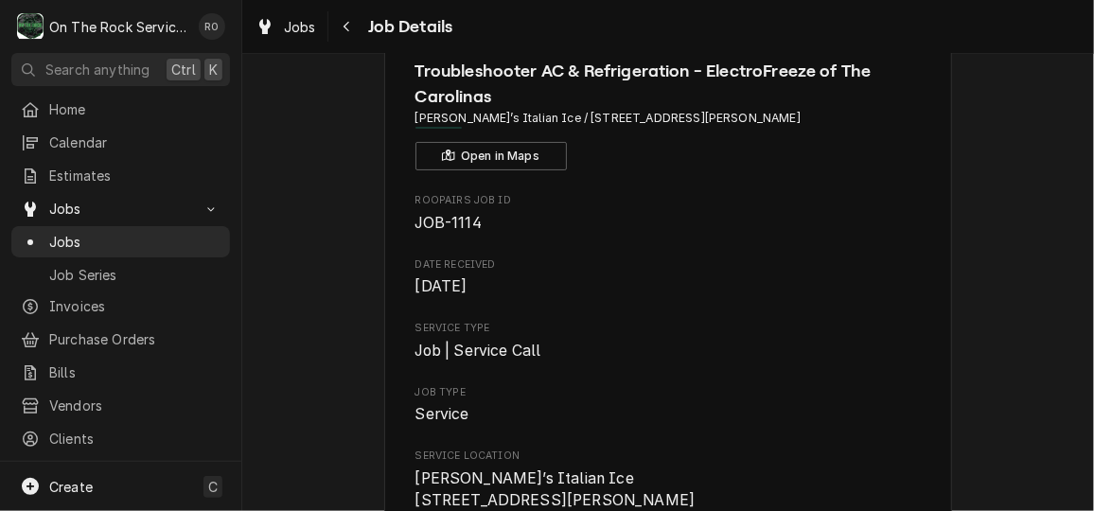
scroll to position [85, 0]
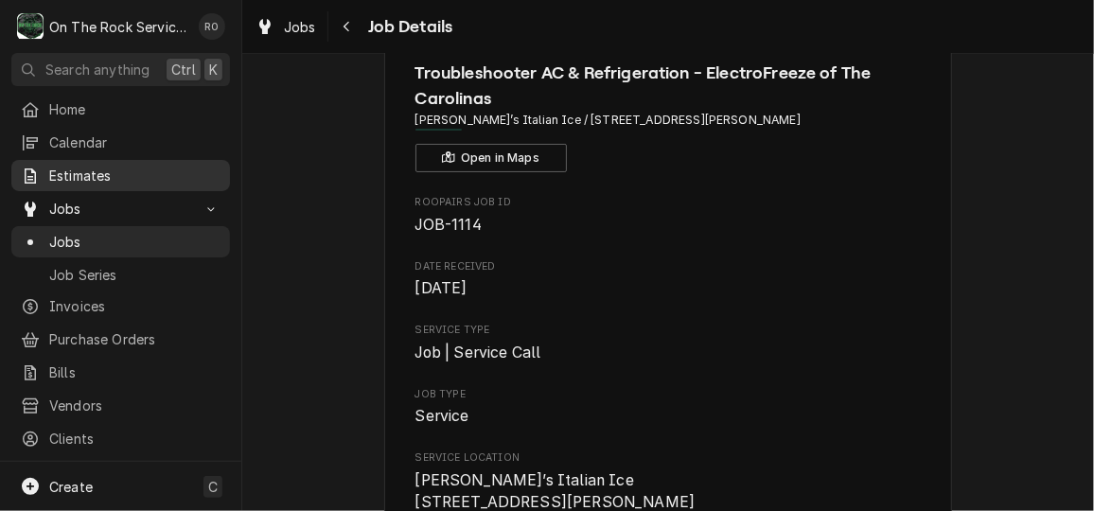
click at [132, 168] on span "Estimates" at bounding box center [134, 176] width 171 height 20
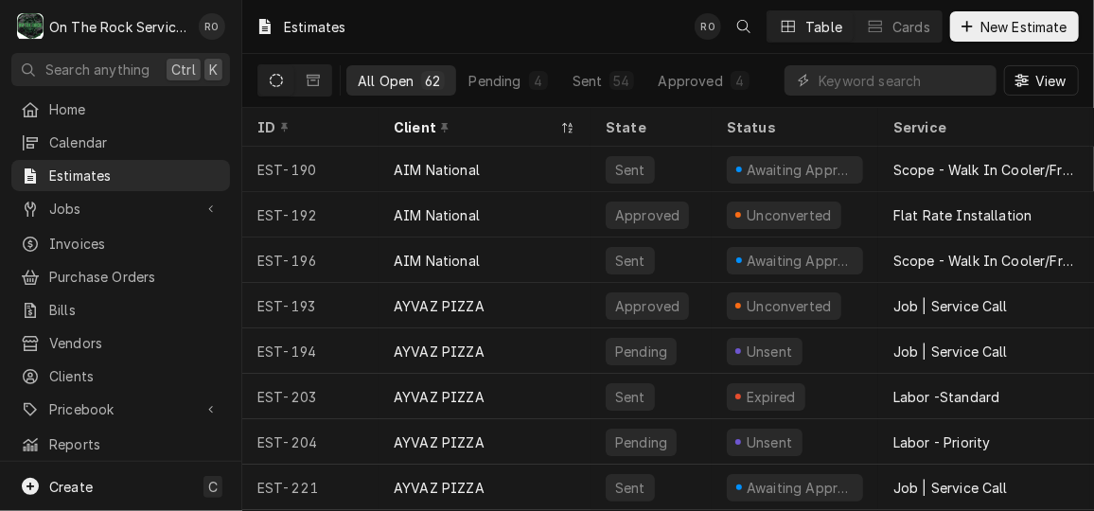
click at [983, 9] on div "Estimates RO Table Cards New Estimate" at bounding box center [667, 26] width 851 height 53
click at [982, 26] on span "New Estimate" at bounding box center [1023, 27] width 95 height 20
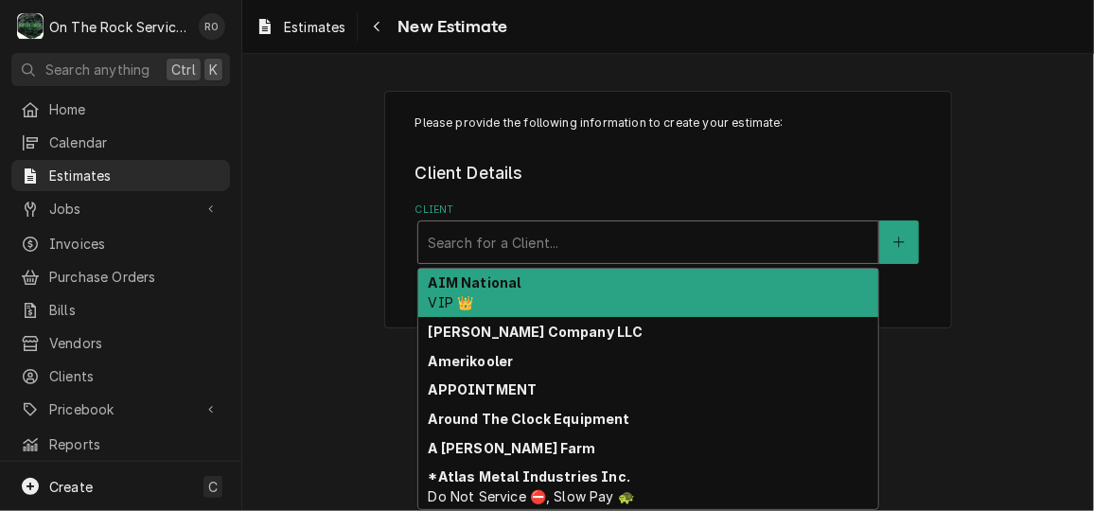
click at [750, 237] on div "Client" at bounding box center [648, 242] width 441 height 34
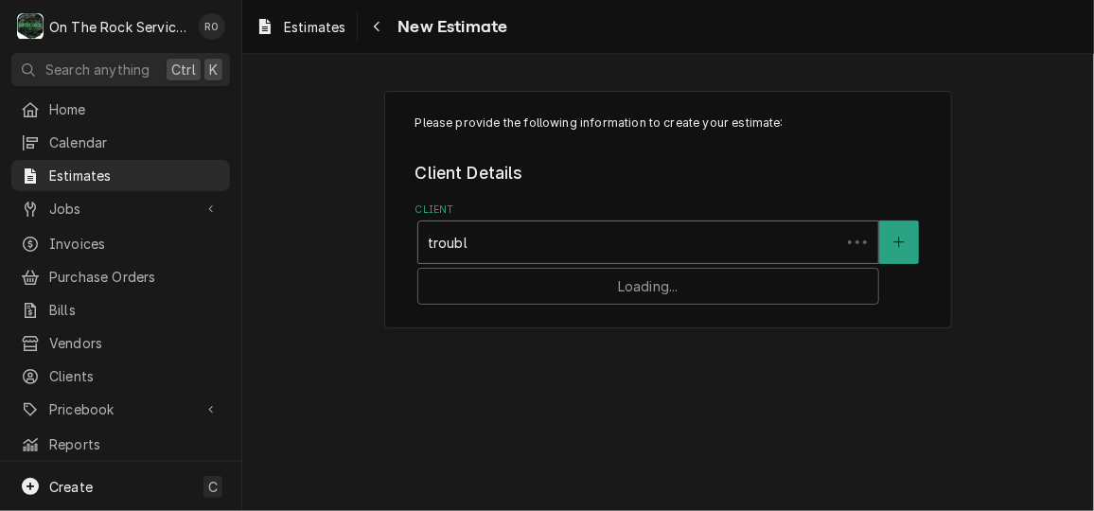
type input "trouble"
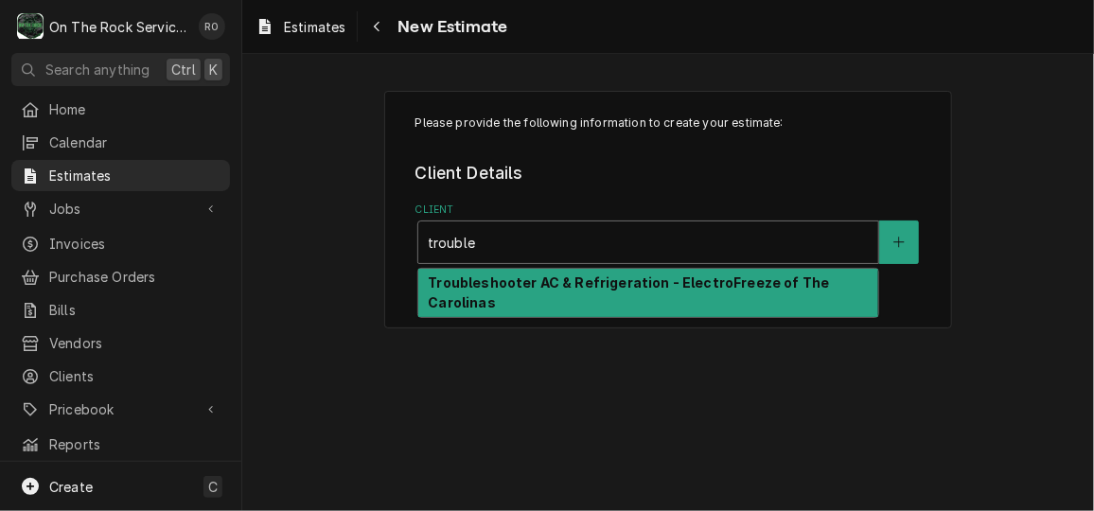
click at [741, 307] on div "Troubleshooter AC & Refrigeration - ElectroFreeze of The Carolinas" at bounding box center [648, 293] width 460 height 49
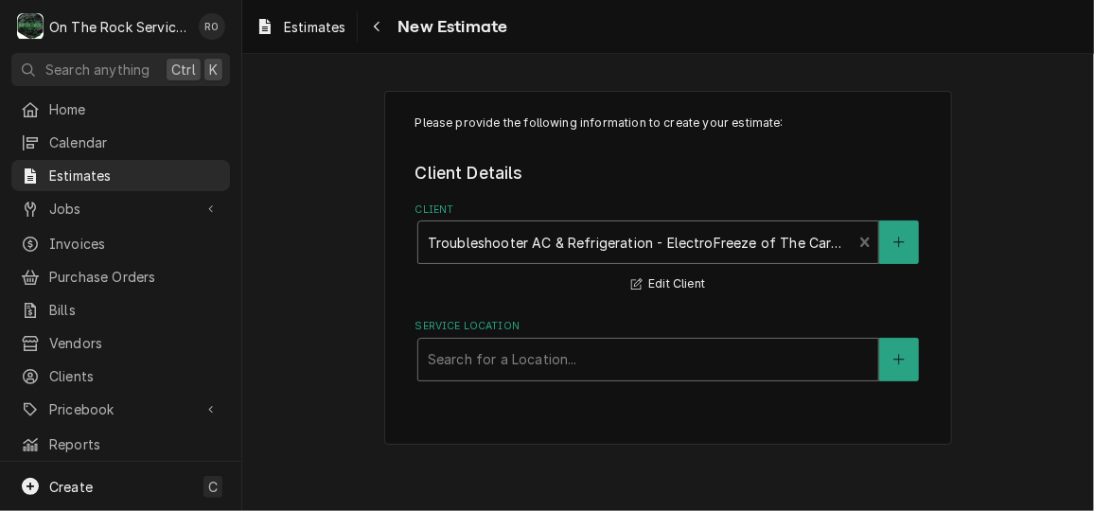
click at [738, 355] on div "Service Location" at bounding box center [648, 359] width 441 height 34
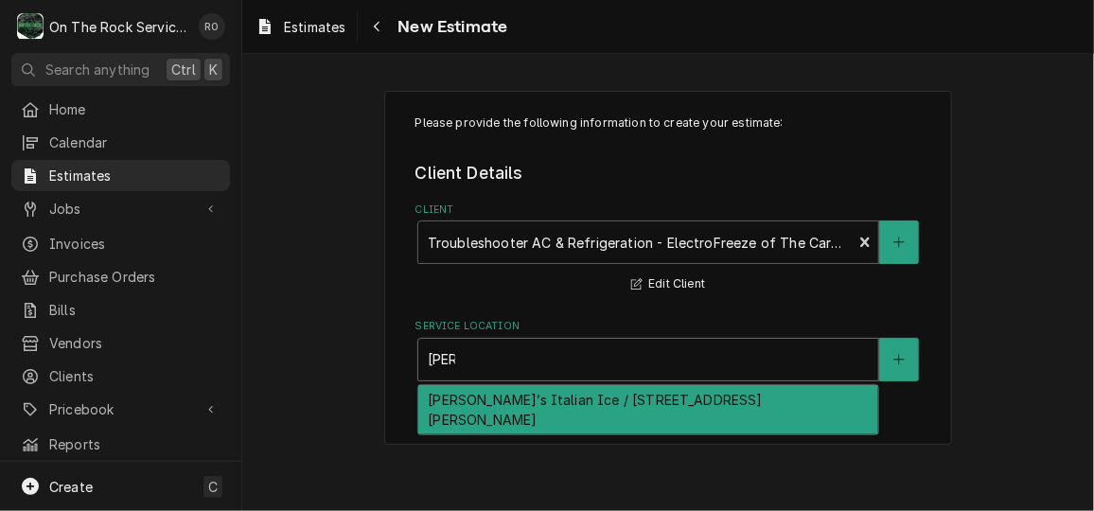
type input "[PERSON_NAME]"
click at [726, 416] on div "Please provide the following information to create your estimate: Client Detail…" at bounding box center [668, 268] width 568 height 355
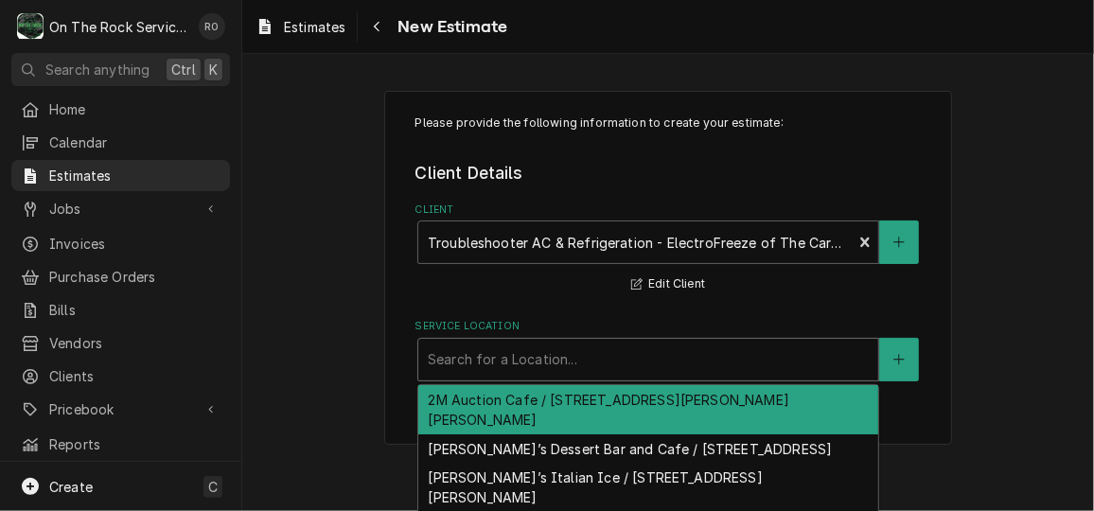
click at [737, 371] on div "Service Location" at bounding box center [648, 359] width 441 height 34
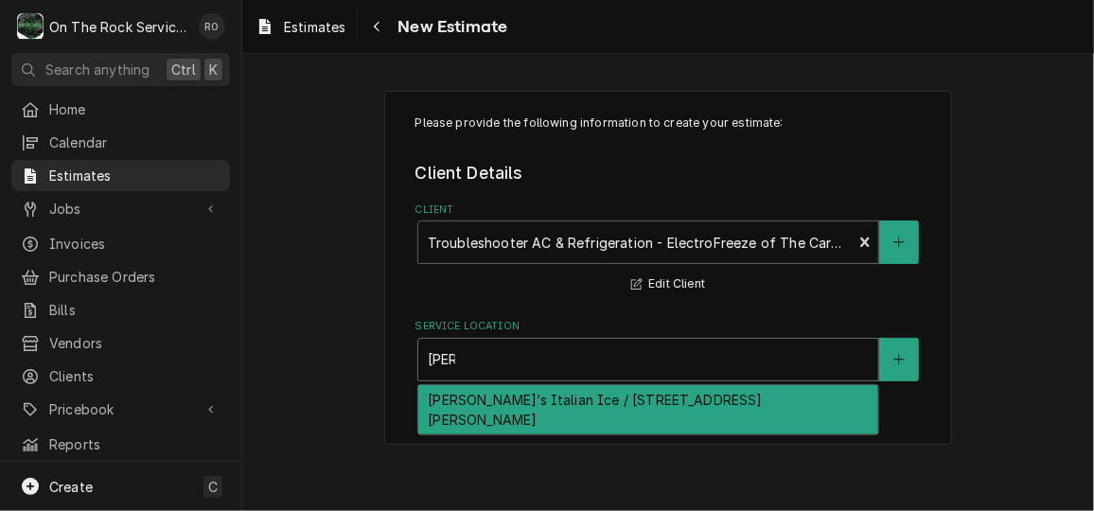
type input "jerem"
click at [730, 388] on div "Jeremiah’s Italian Ice / 2 Ketron Ct, Greenville, SC 29607" at bounding box center [648, 409] width 460 height 49
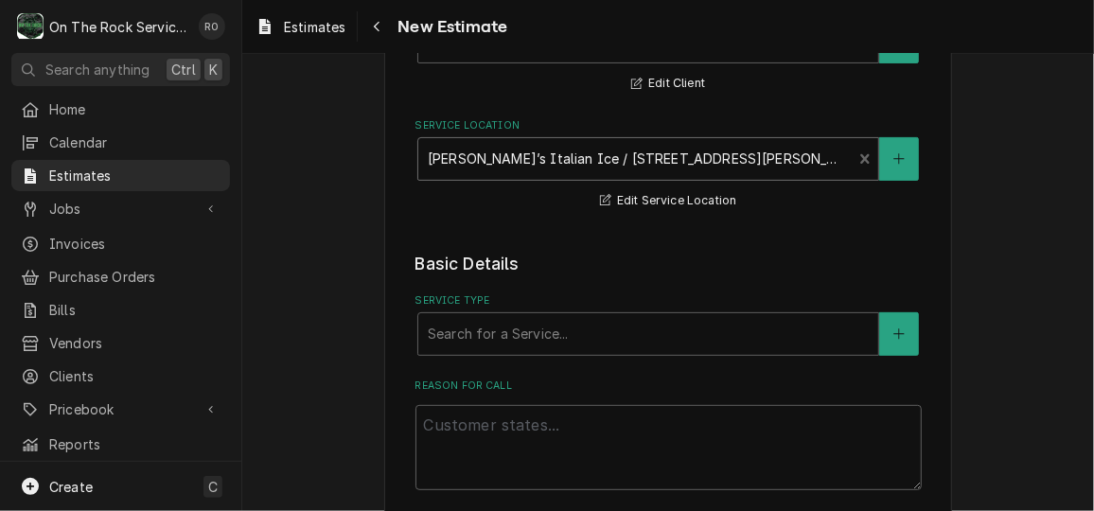
scroll to position [209, 0]
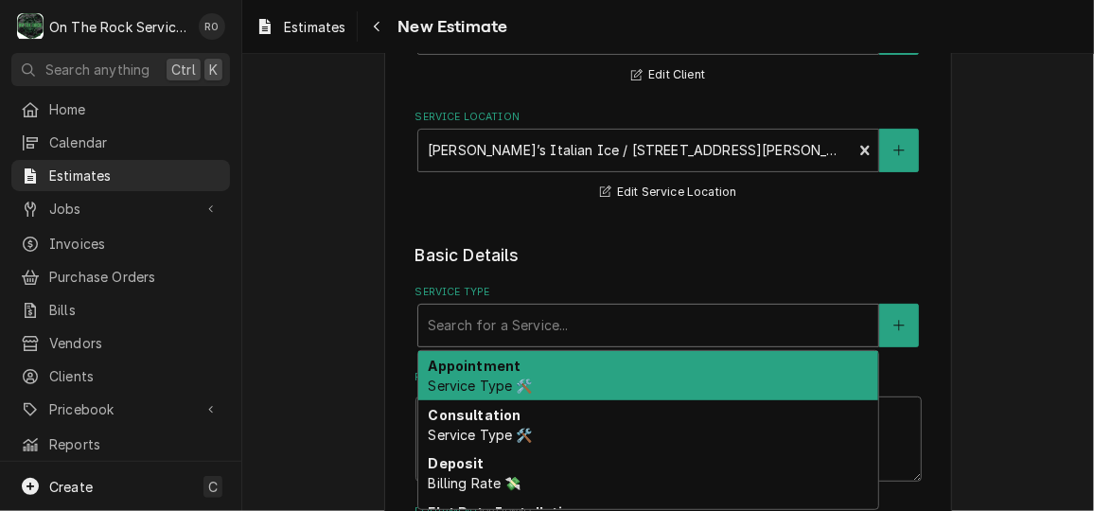
click at [705, 323] on div "Service Type" at bounding box center [648, 325] width 441 height 34
type textarea "x"
type input "S"
type textarea "x"
type input "Se"
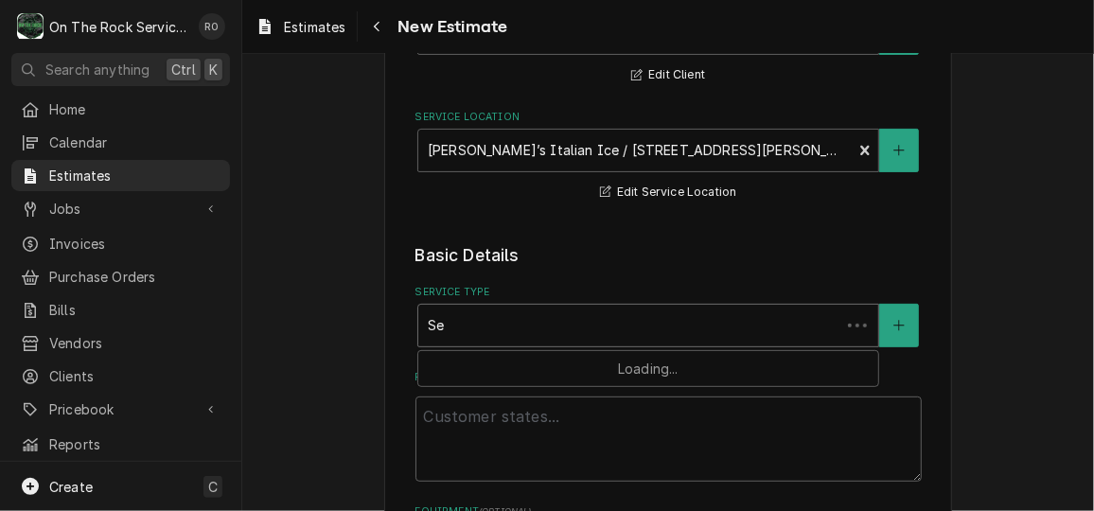
type textarea "x"
type input "Ser"
type textarea "x"
type input "Serv"
type textarea "x"
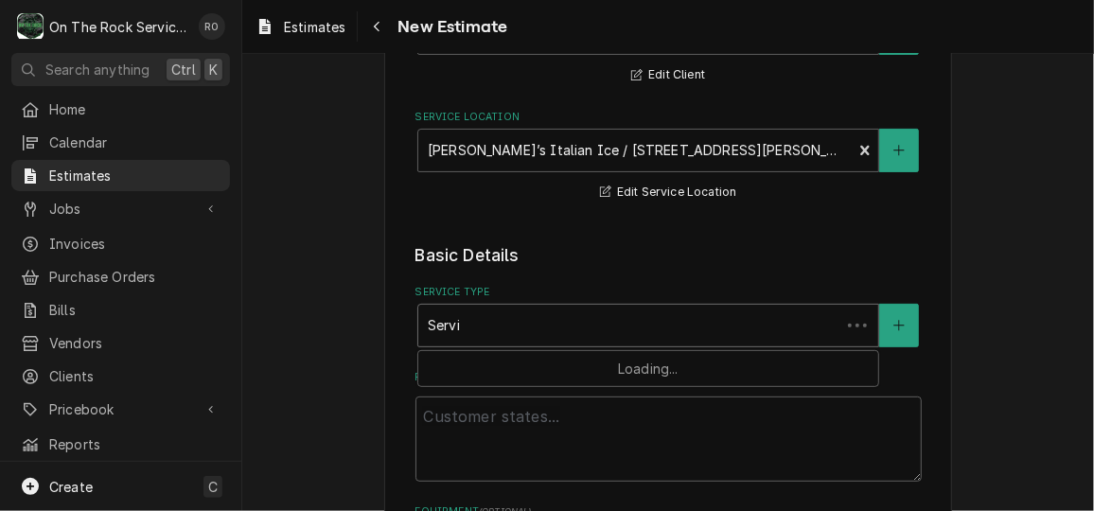
type input "Servic"
type textarea "x"
type input "Service"
type textarea "x"
type input "Service c"
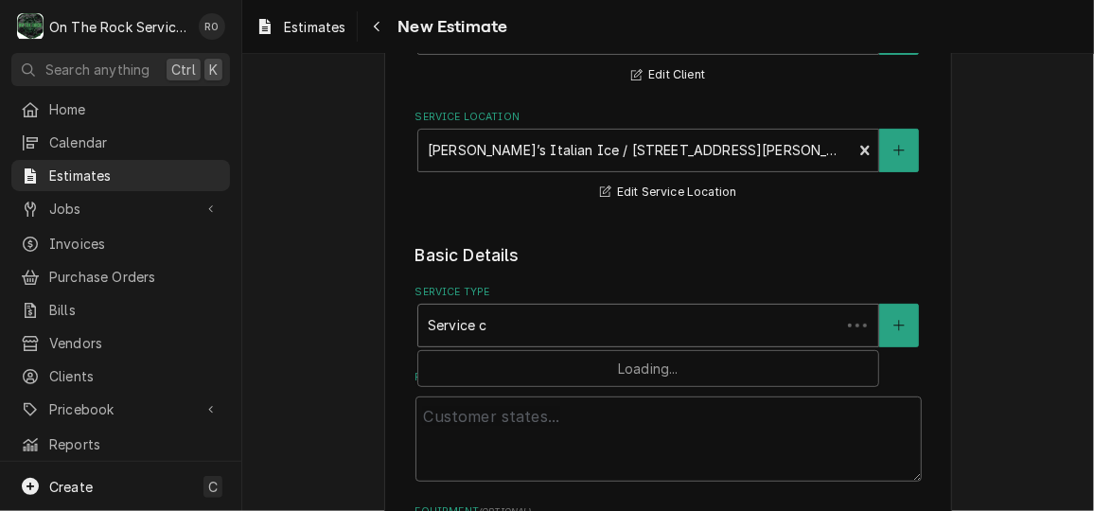
type textarea "x"
type input "Service ca"
type textarea "x"
type input "Service cal"
type textarea "x"
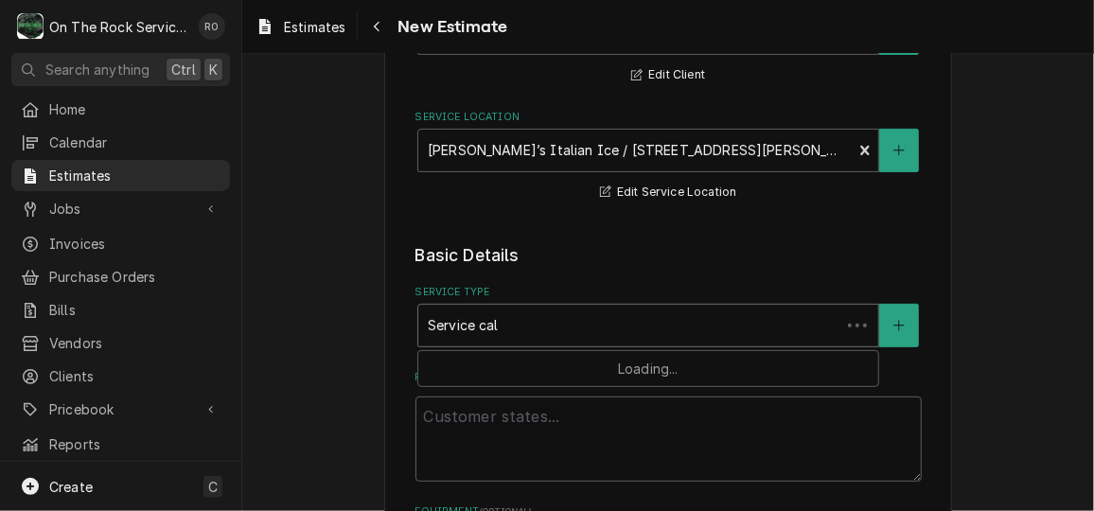
type input "Service call"
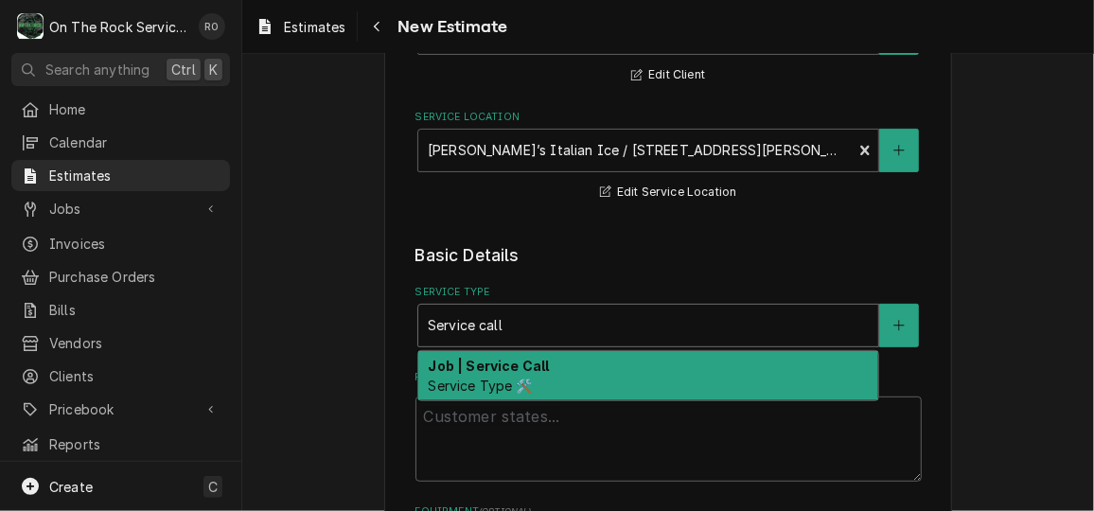
click at [687, 371] on div "Job | Service Call Service Type 🛠️" at bounding box center [648, 375] width 460 height 49
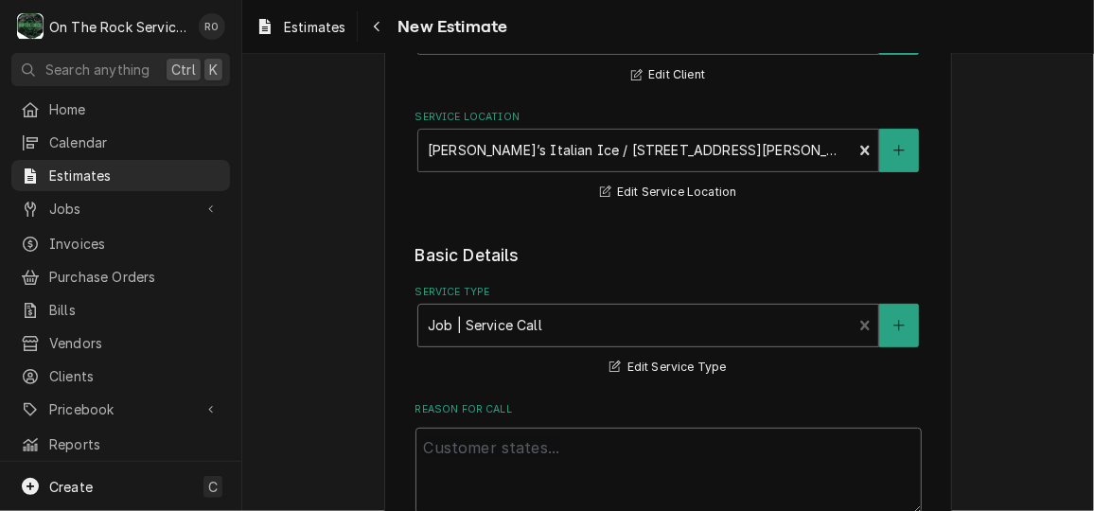
click at [587, 458] on textarea "Reason For Call" at bounding box center [668, 470] width 506 height 85
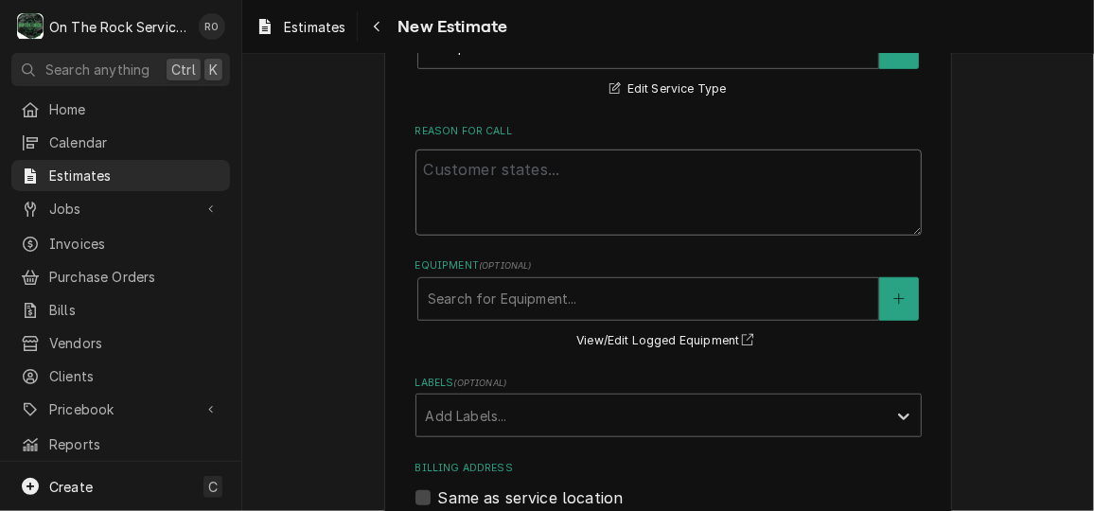
scroll to position [489, 0]
click at [580, 304] on div "Equipment" at bounding box center [648, 297] width 441 height 34
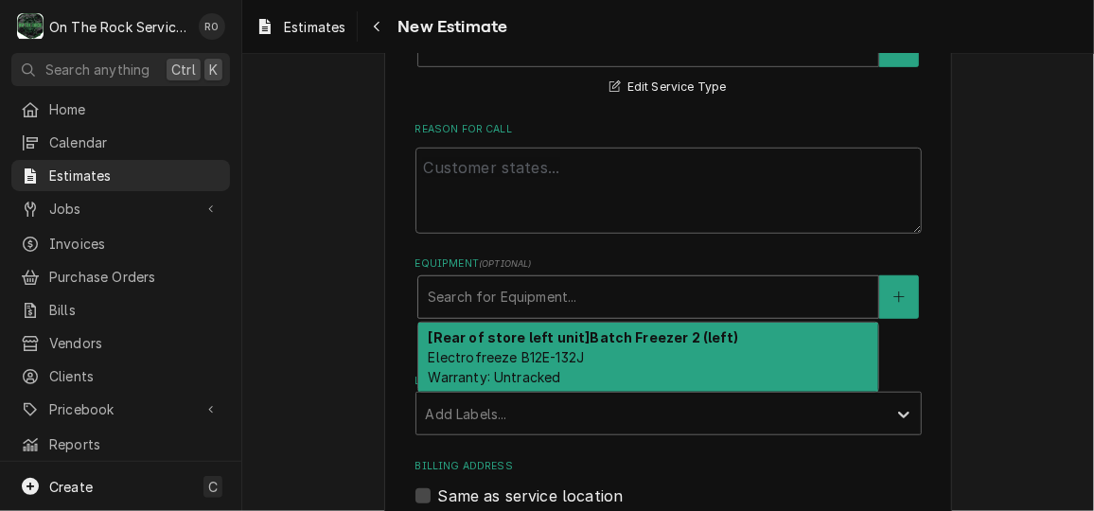
click at [584, 340] on strong "[Rear of store left unit] Batch Freezer 2 (left)" at bounding box center [583, 337] width 310 height 16
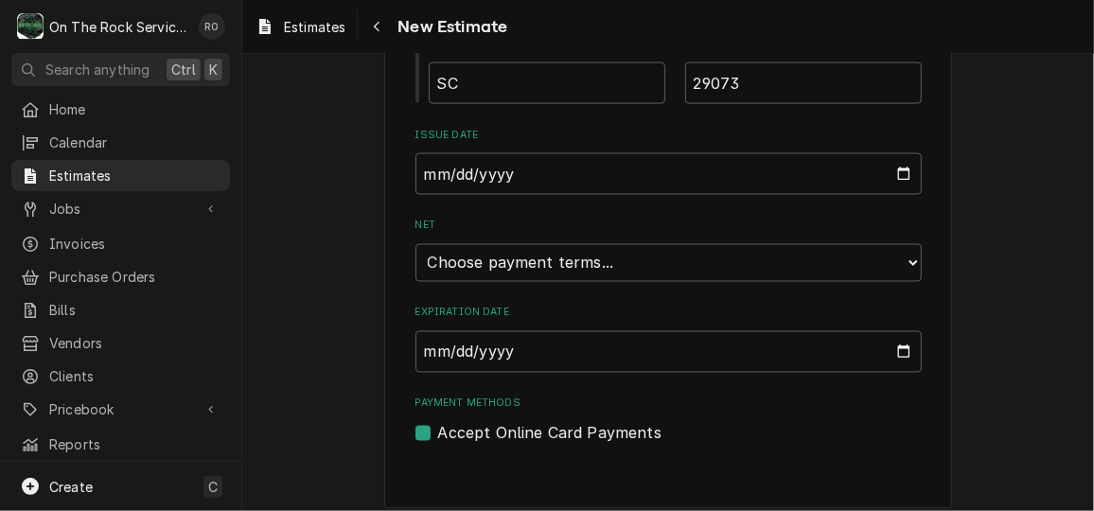
scroll to position [1366, 0]
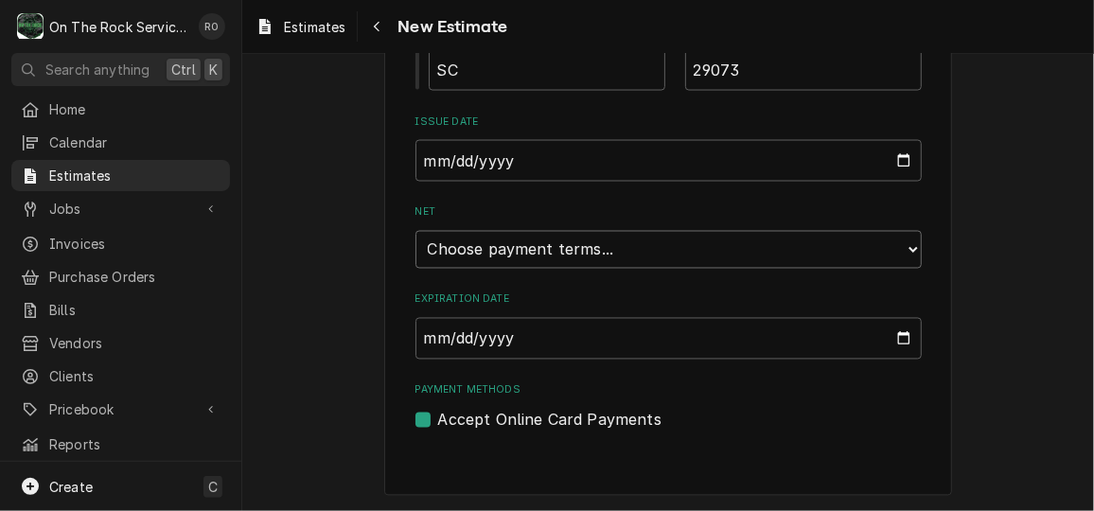
click at [622, 262] on select "Choose payment terms... Same Day Net 7 Net 14 Net 21 Net 30 Net 45 Net 60 Net 90" at bounding box center [668, 250] width 506 height 38
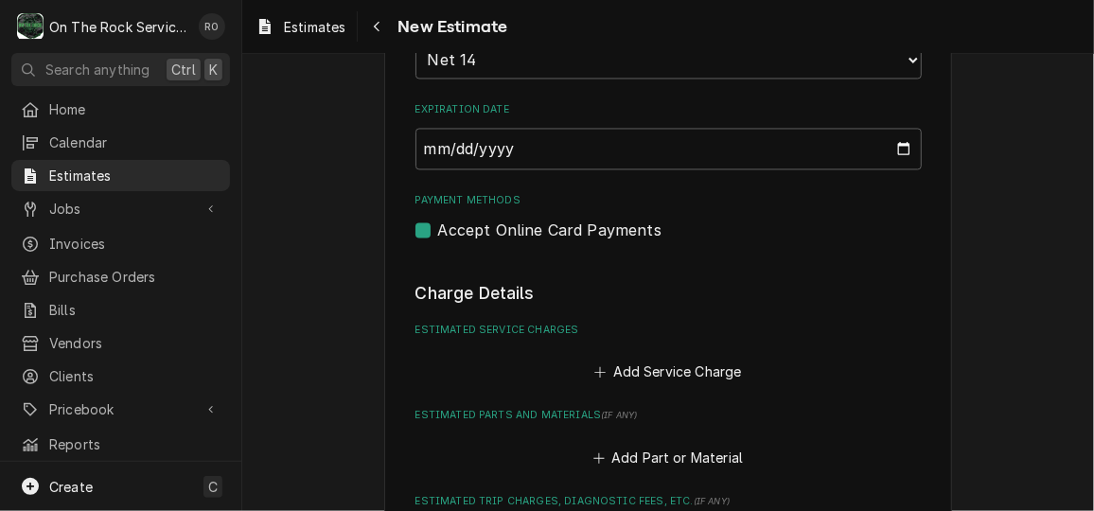
type textarea "x"
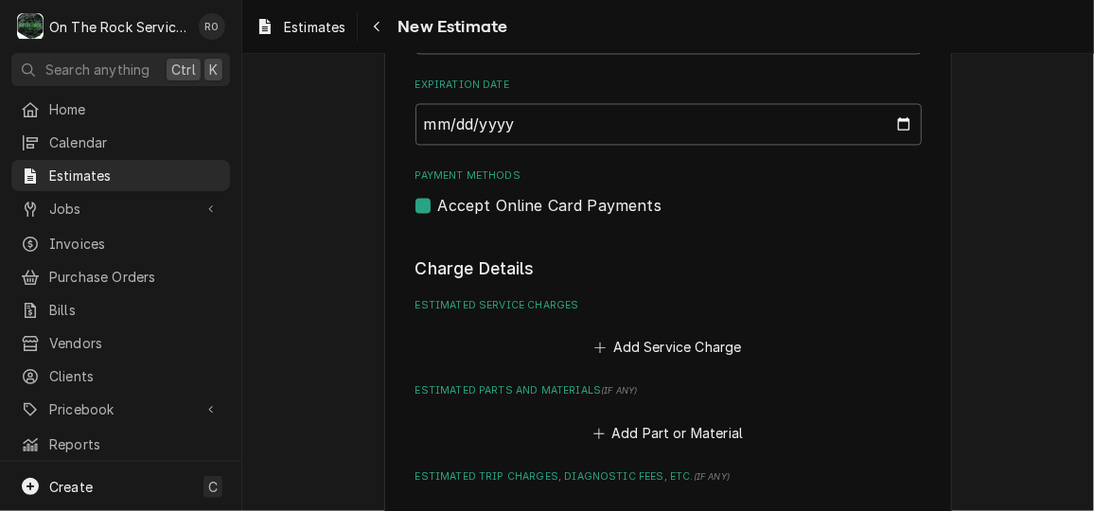
scroll to position [1600, 0]
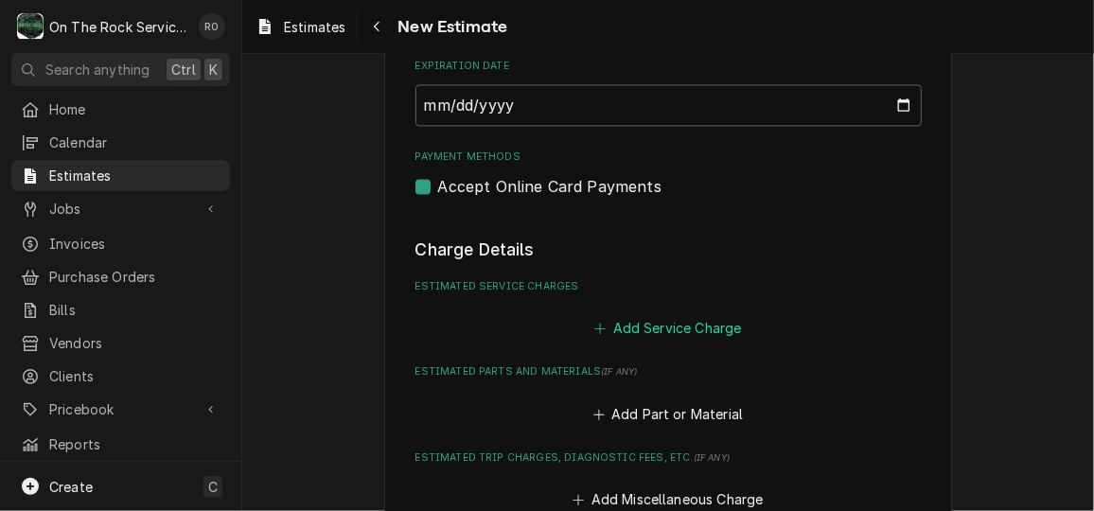
click at [661, 325] on button "Add Service Charge" at bounding box center [667, 328] width 153 height 26
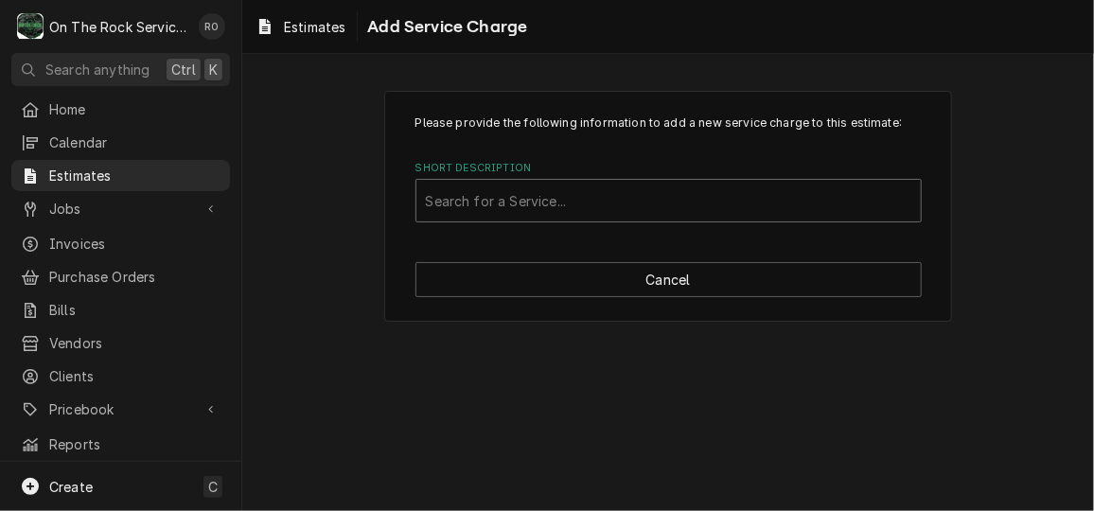
click at [626, 215] on div "Short Description" at bounding box center [668, 201] width 485 height 34
type input "labor stand"
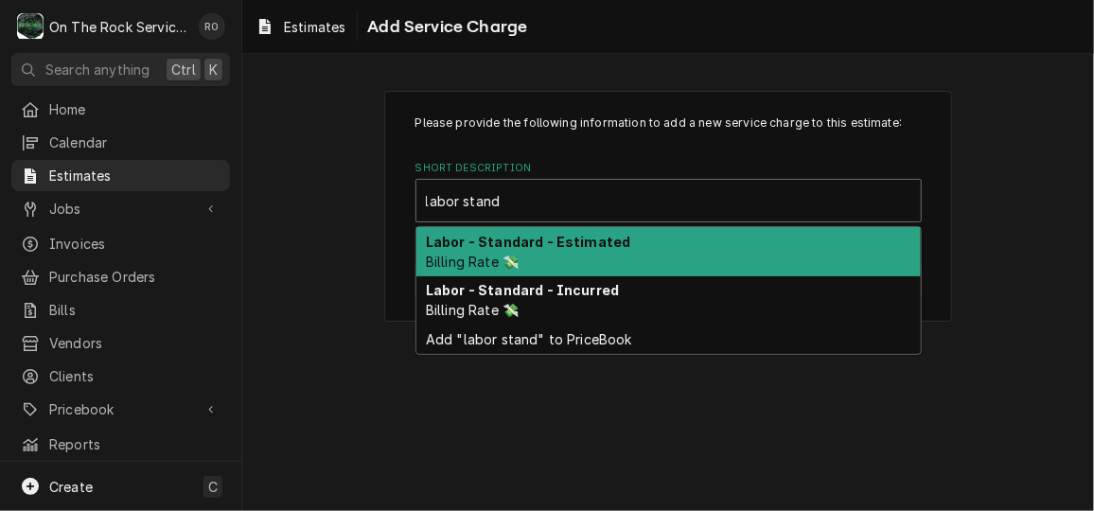
click at [615, 239] on div "Labor - Standard - Estimated Billing Rate 💸" at bounding box center [668, 251] width 504 height 49
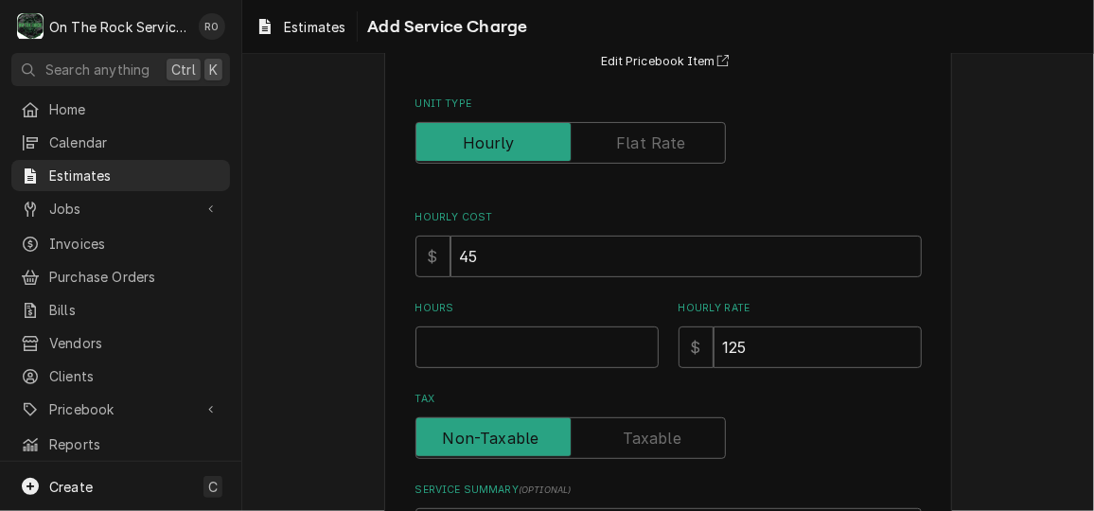
scroll to position [199, 0]
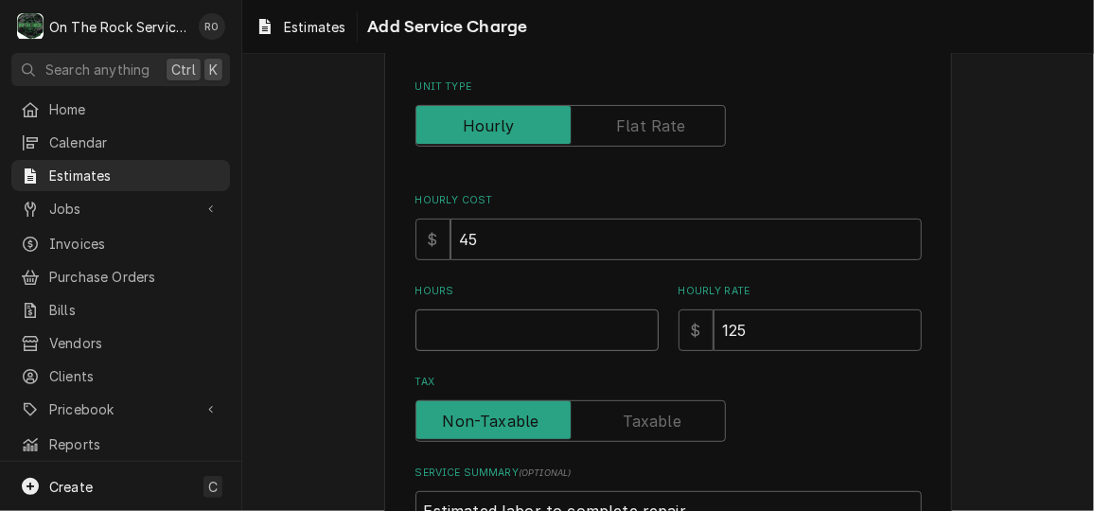
click at [558, 319] on input "Hours" at bounding box center [536, 330] width 243 height 42
type textarea "x"
type input "5"
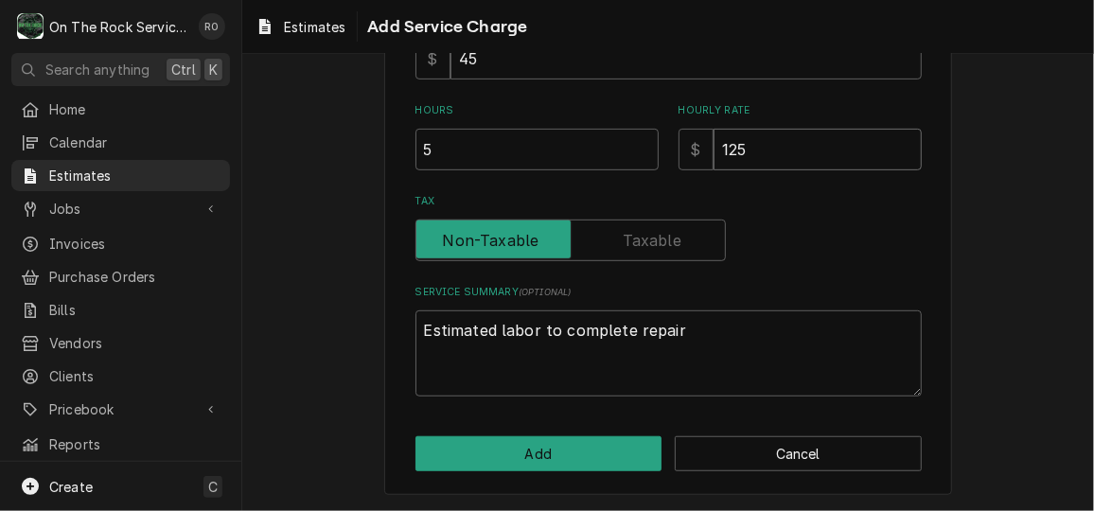
click at [817, 138] on input "125" at bounding box center [817, 150] width 208 height 42
type textarea "x"
type input "12"
type textarea "x"
type input "1"
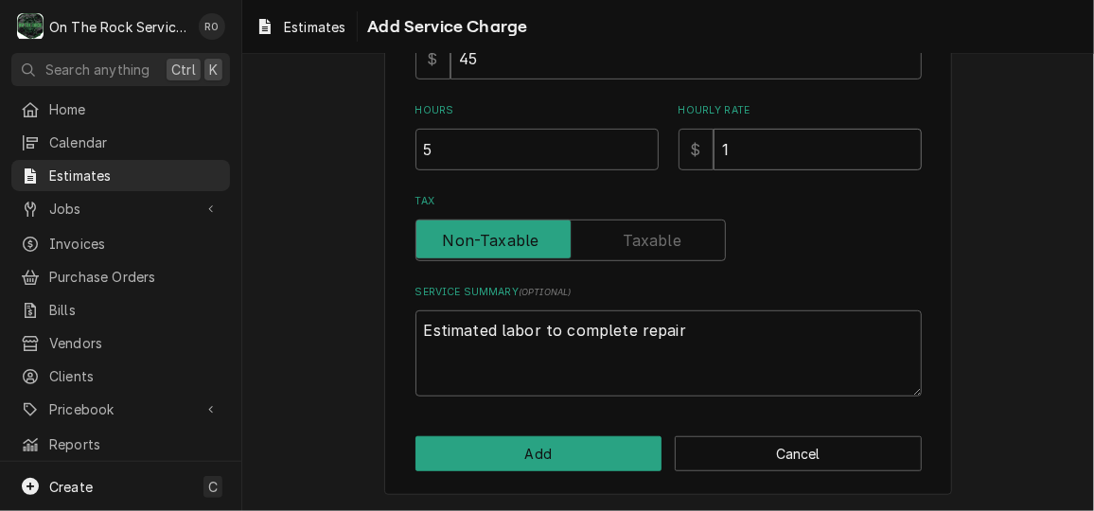
type textarea "x"
type input "11"
type textarea "x"
type input "119"
type textarea "x"
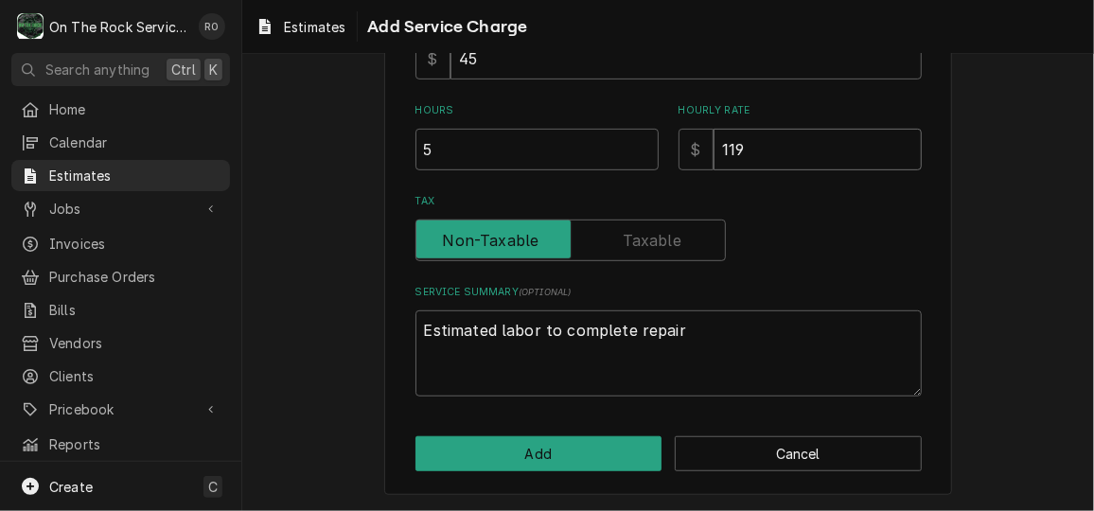
type input "119"
click at [577, 470] on div "Please provide the following information to add a new service charge to this es…" at bounding box center [668, 103] width 568 height 784
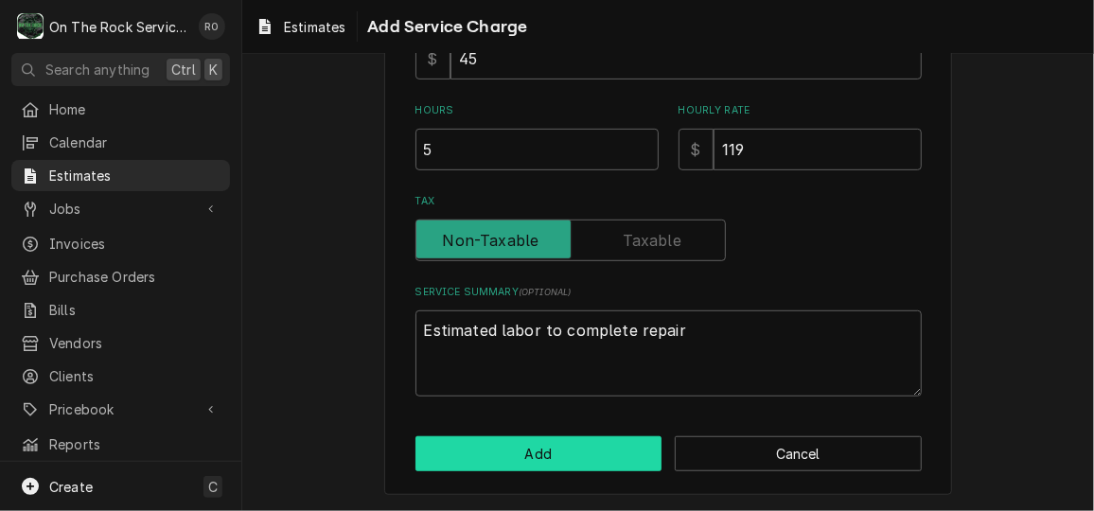
click at [590, 449] on button "Add" at bounding box center [538, 453] width 247 height 35
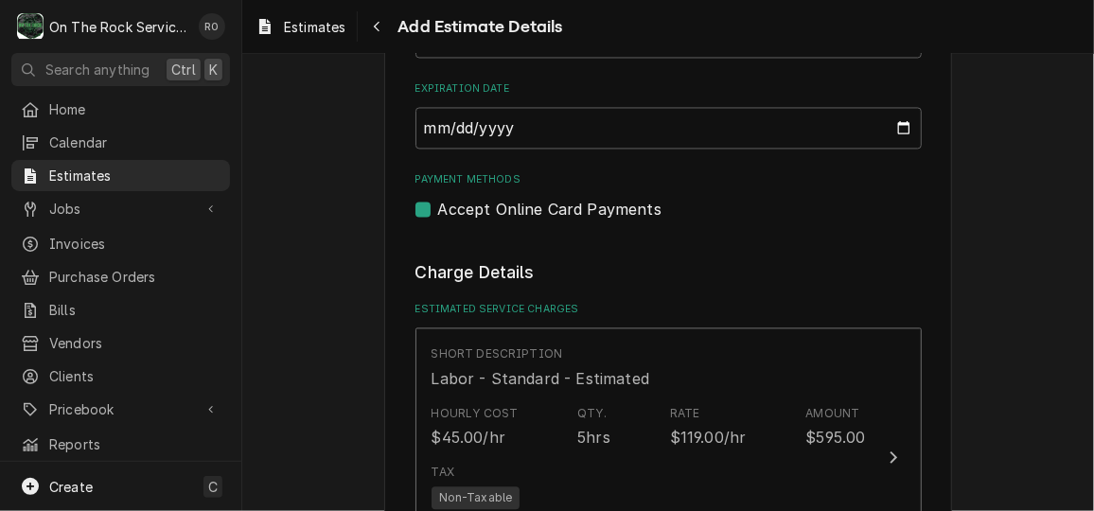
type textarea "x"
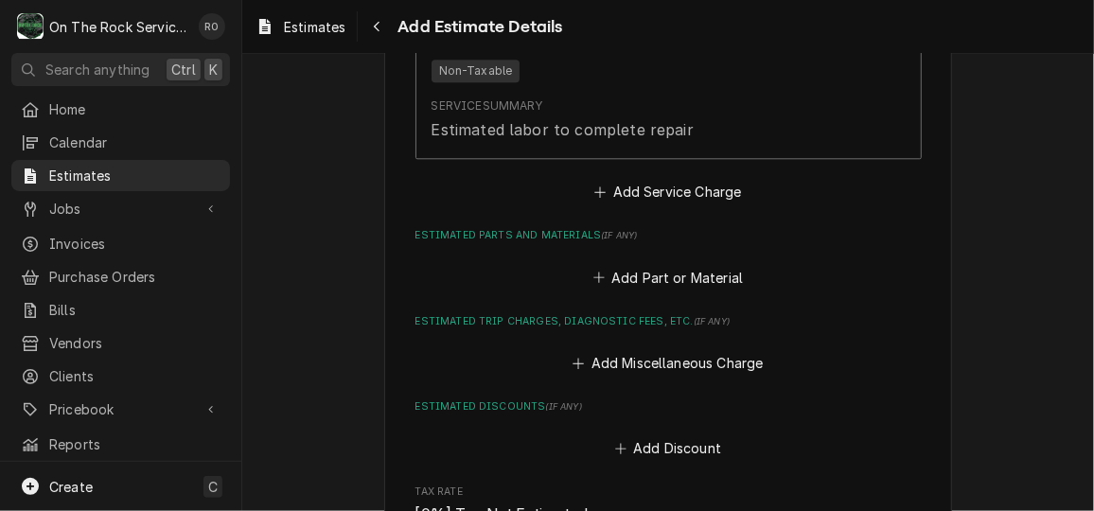
scroll to position [2065, 0]
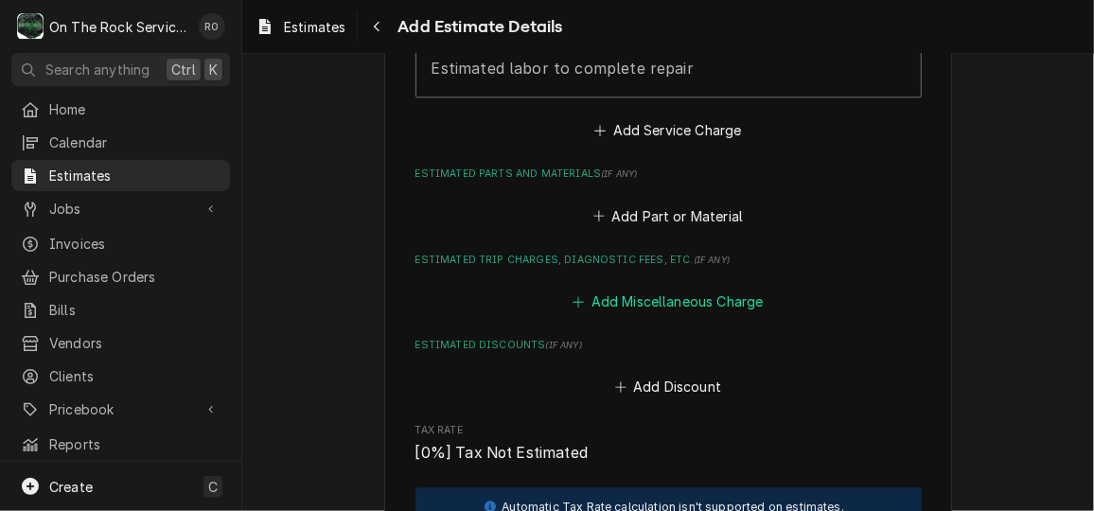
click at [677, 304] on button "Add Miscellaneous Charge" at bounding box center [667, 301] width 197 height 26
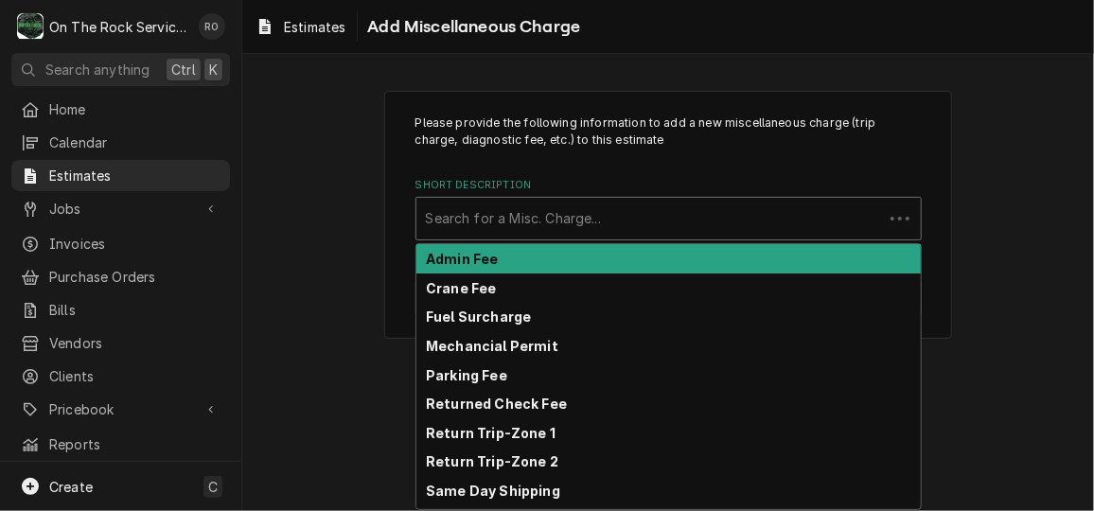
click at [688, 232] on div "Short Description" at bounding box center [649, 218] width 447 height 34
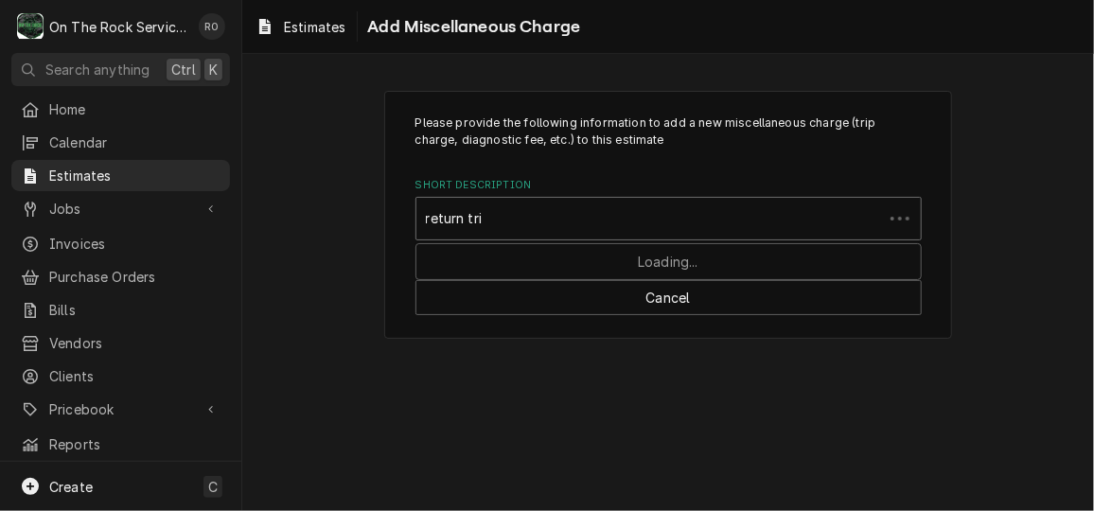
type input "return trip"
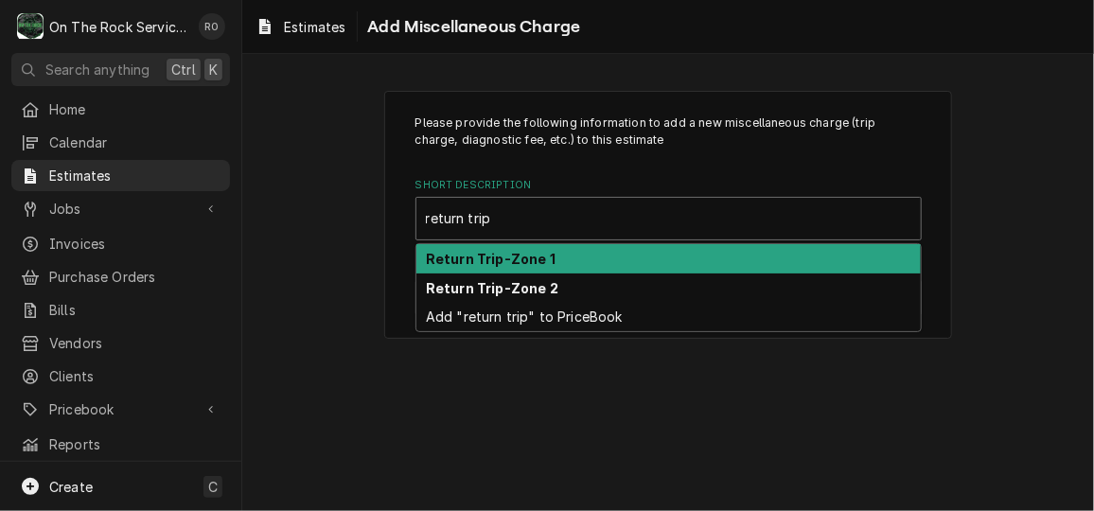
click at [671, 269] on div "Return Trip-Zone 1" at bounding box center [668, 258] width 504 height 29
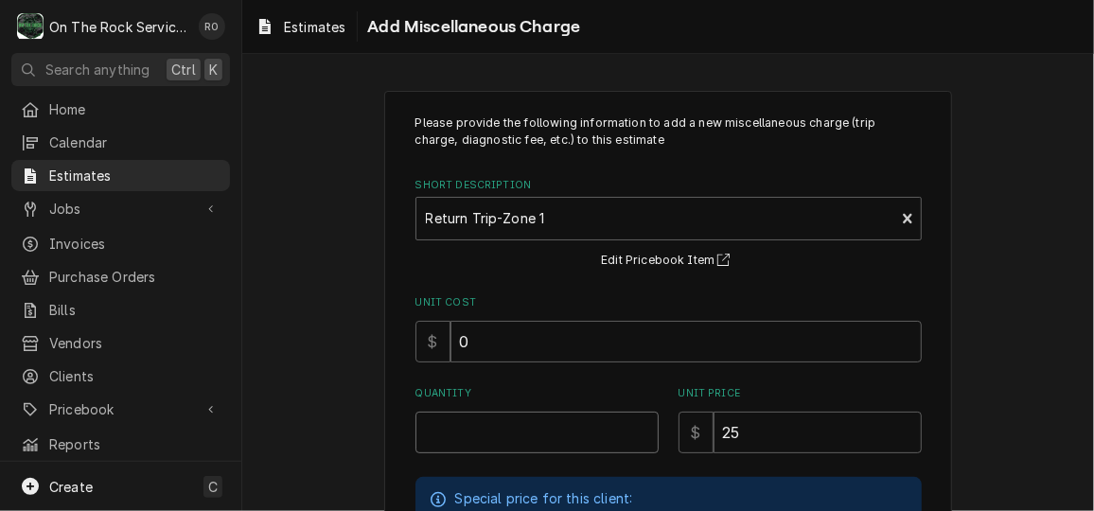
click at [598, 432] on input "Quantity" at bounding box center [536, 433] width 243 height 42
type textarea "x"
type input "1"
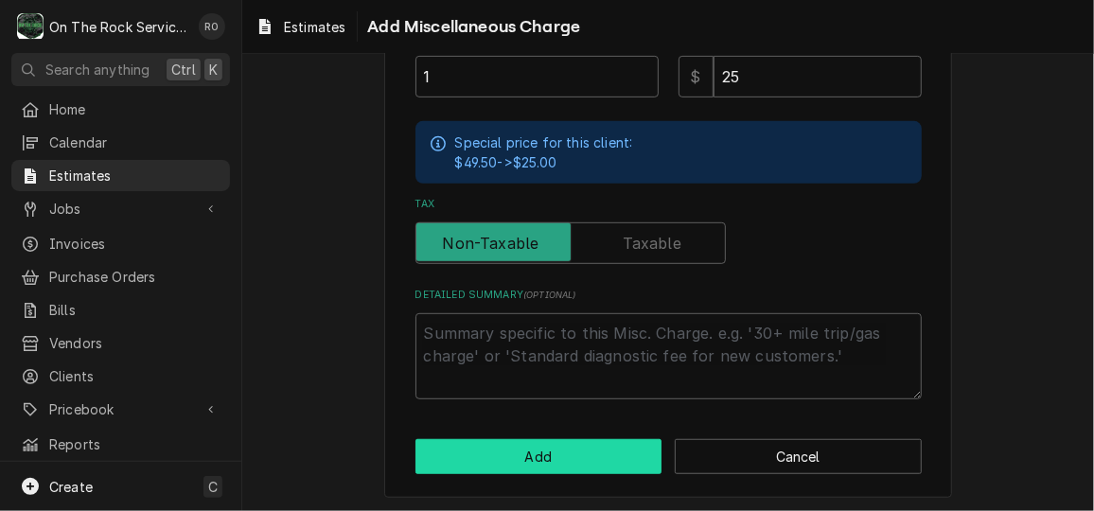
click at [517, 464] on button "Add" at bounding box center [538, 456] width 247 height 35
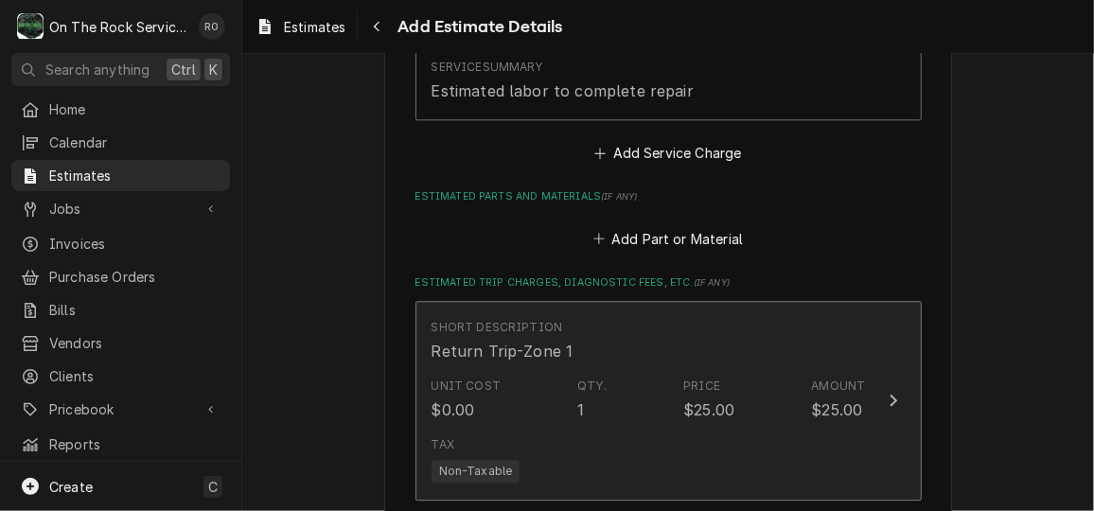
click at [517, 464] on div "Tax Non-Taxable" at bounding box center [648, 459] width 434 height 61
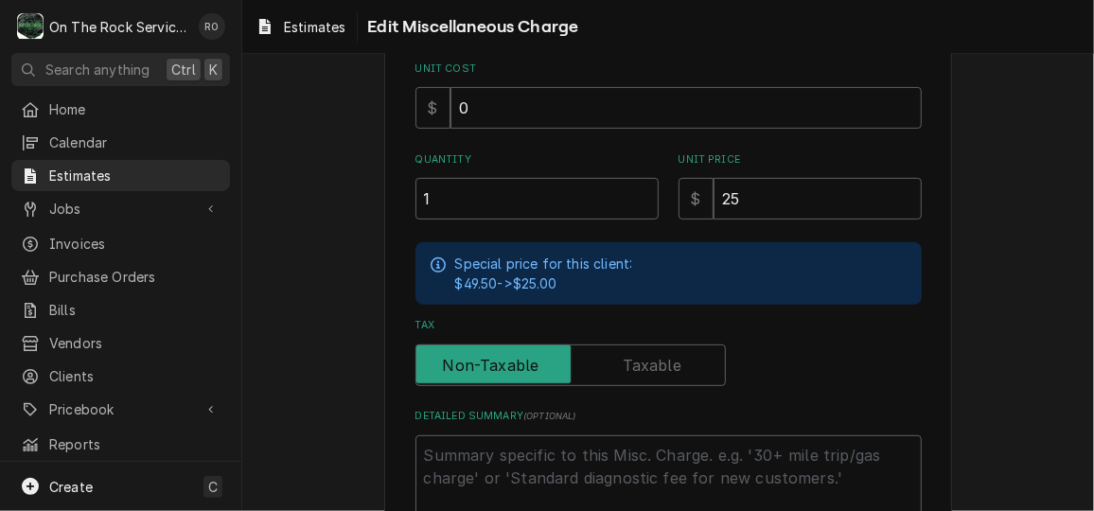
scroll to position [387, 0]
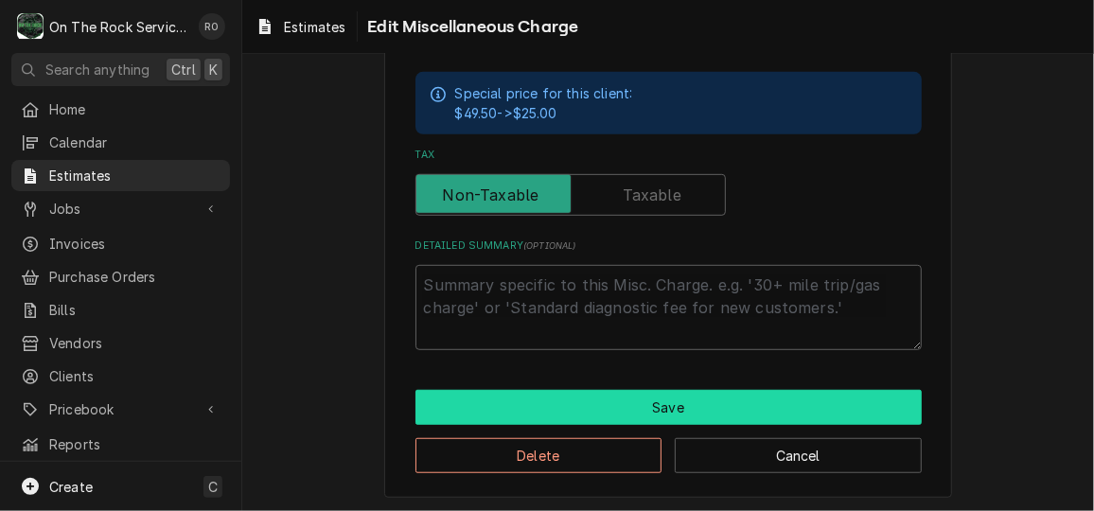
click at [518, 405] on button "Save" at bounding box center [668, 407] width 506 height 35
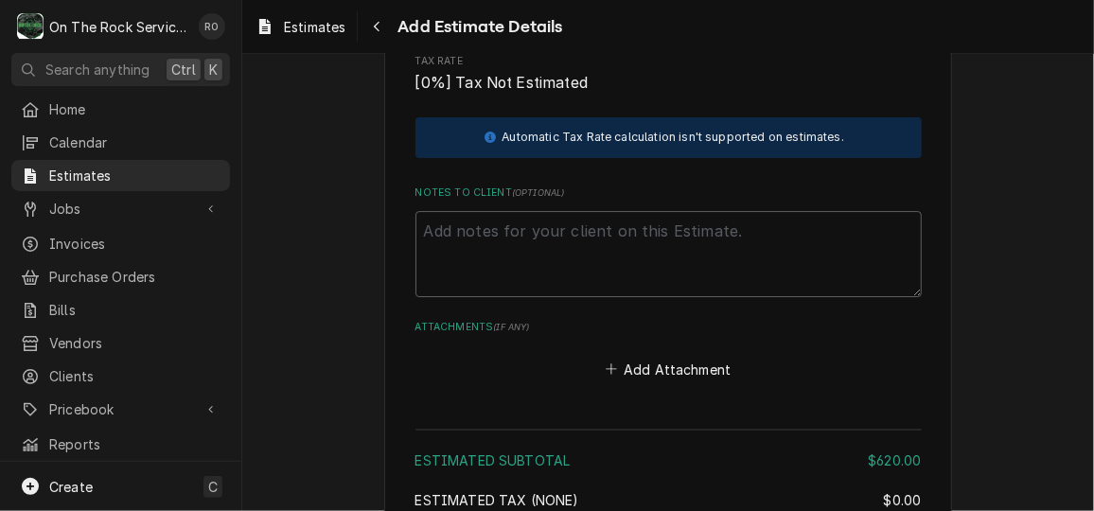
scroll to position [2645, 0]
click at [637, 261] on textarea "Notes to Client ( optional )" at bounding box center [668, 251] width 506 height 85
type textarea "x"
type textarea "P"
type textarea "x"
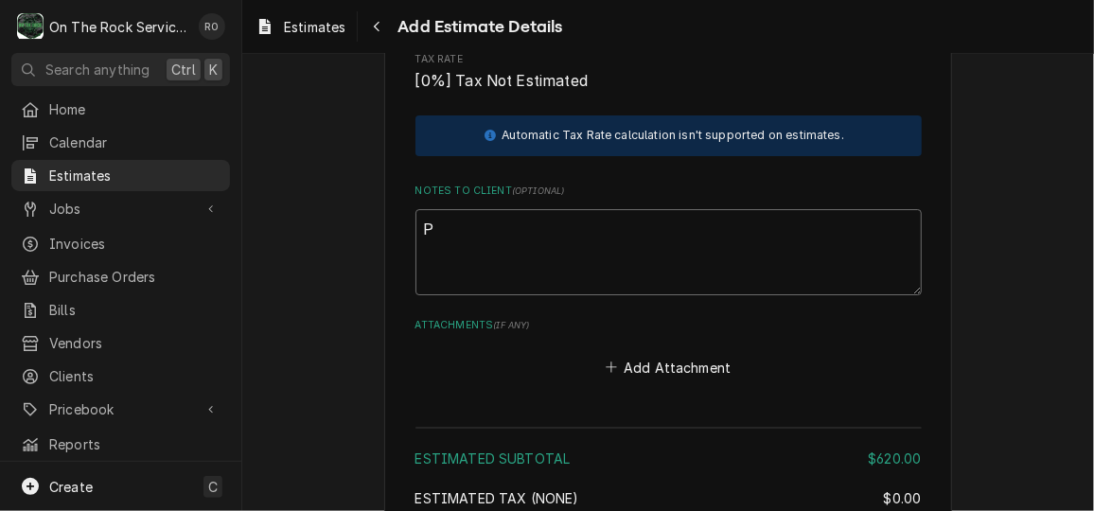
type textarea "Pa"
type textarea "x"
type textarea "Par"
type textarea "x"
type textarea "Part"
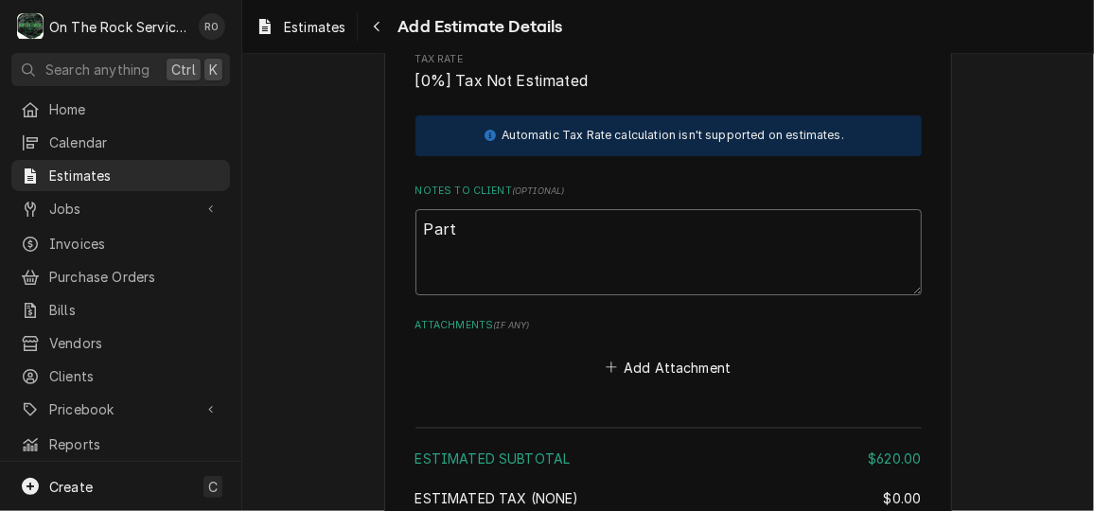
type textarea "x"
type textarea "Parts"
type textarea "x"
type textarea "Parts"
type textarea "x"
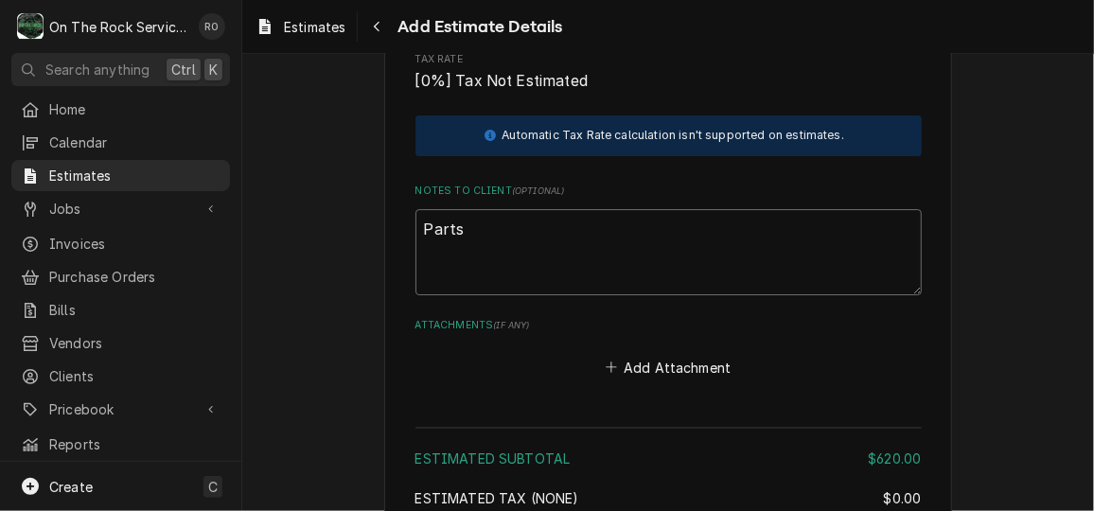
type textarea "Parts n"
type textarea "x"
type textarea "Parts ne"
type textarea "x"
type textarea "Parts nee"
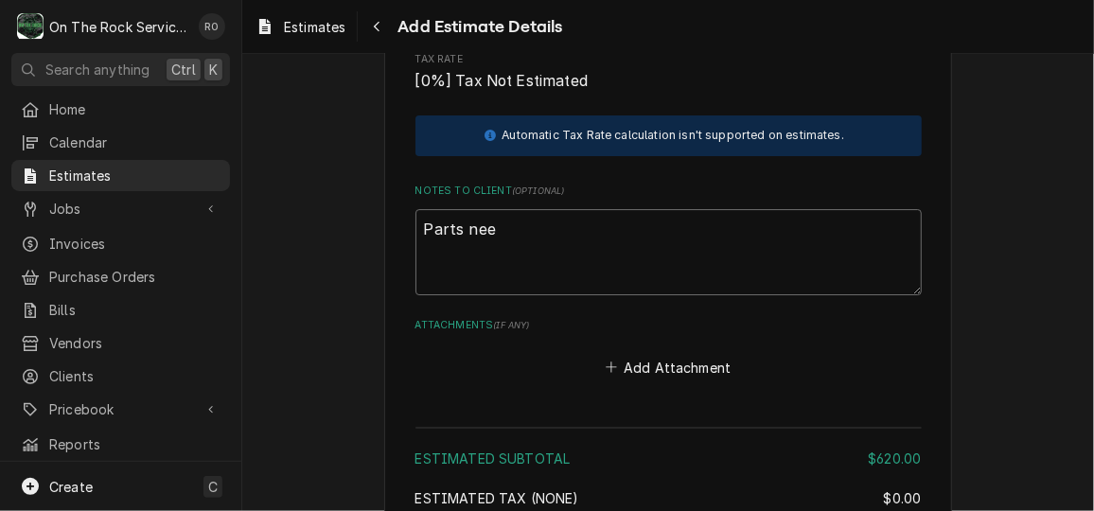
type textarea "x"
type textarea "Parts need"
type textarea "x"
type textarea "Parts neede"
type textarea "x"
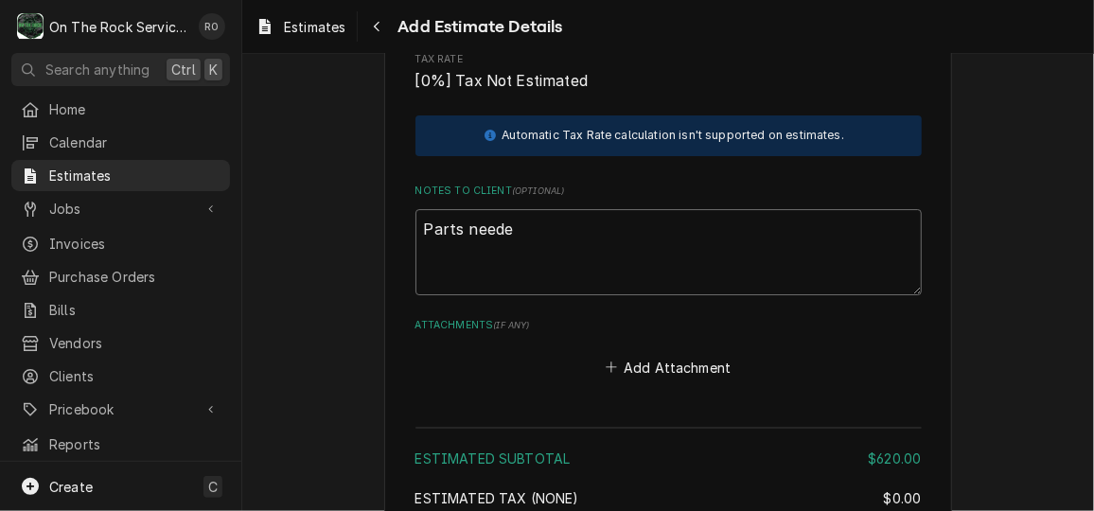
type textarea "Parts needed"
type textarea "x"
type textarea "Parts needed:"
type textarea "x"
type textarea "Parts needed:"
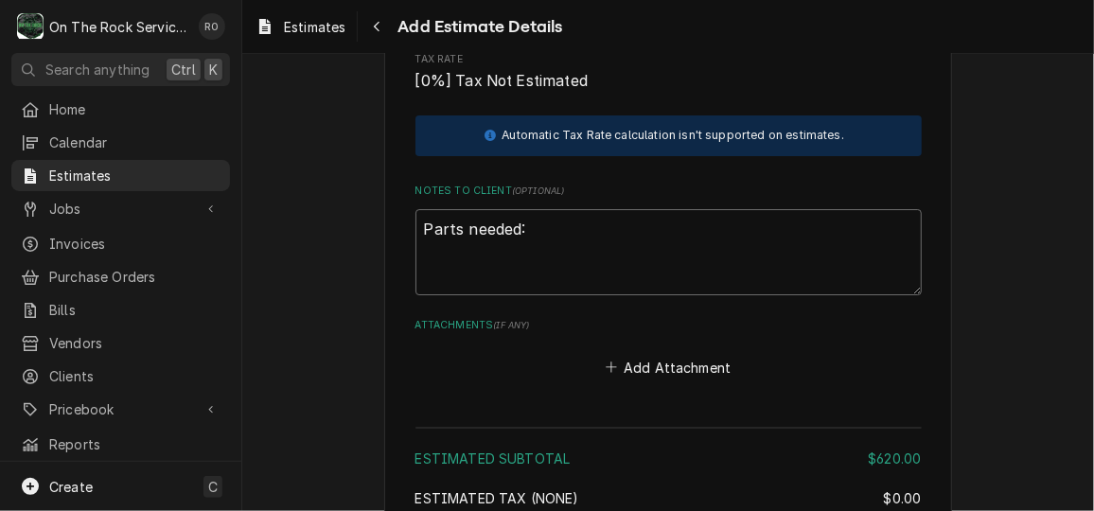
type textarea "x"
type textarea "Parts needed: 1"
type textarea "x"
type textarea "Parts needed: 1)"
type textarea "x"
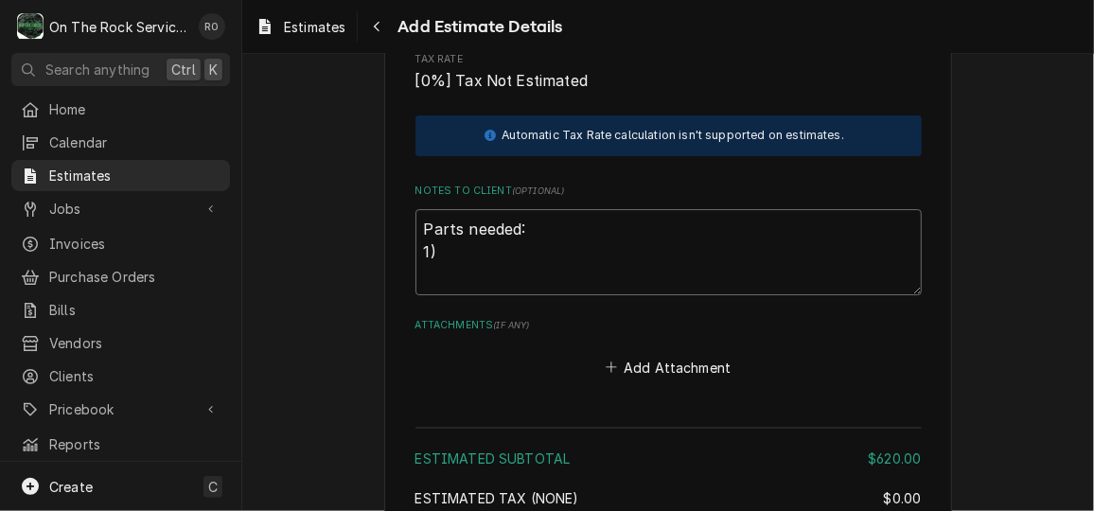
type textarea "Parts needed: 1)H"
type textarea "x"
type textarea "Parts needed: 1)HV"
type textarea "x"
type textarea "Parts needed: 1)H"
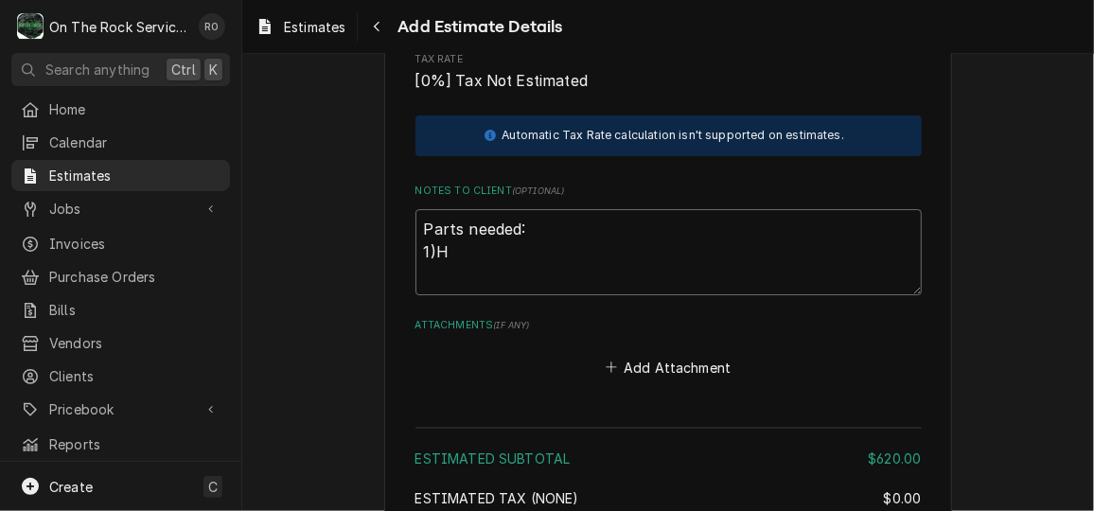
type textarea "x"
type textarea "Parts needed: 1)H="
type textarea "x"
type textarea "Parts needed: 1)H"
type textarea "x"
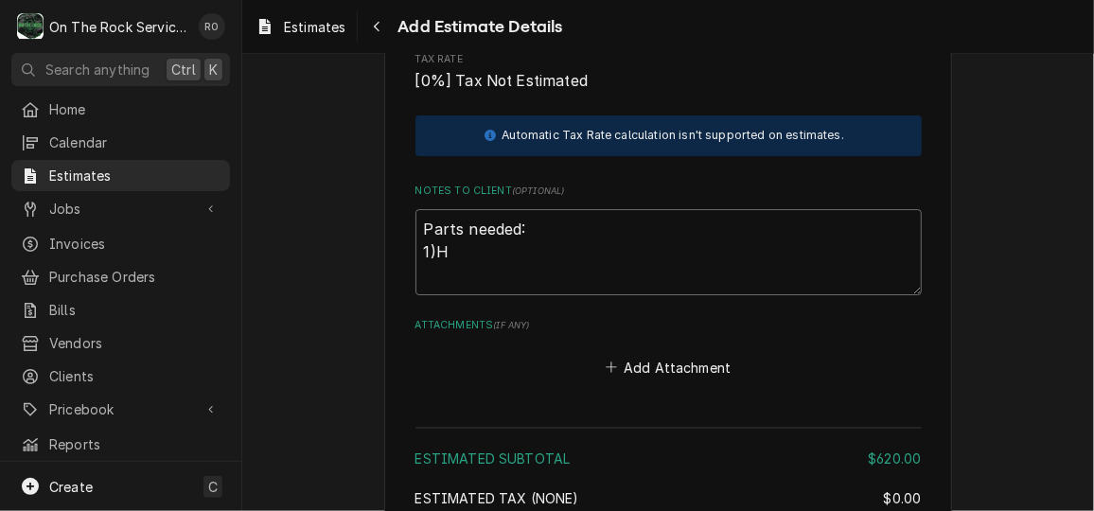
type textarea "Parts needed: 1)HC"
type textarea "x"
type textarea "Parts needed: 1)HC1"
type textarea "x"
type textarea "Parts needed: 1)HC15"
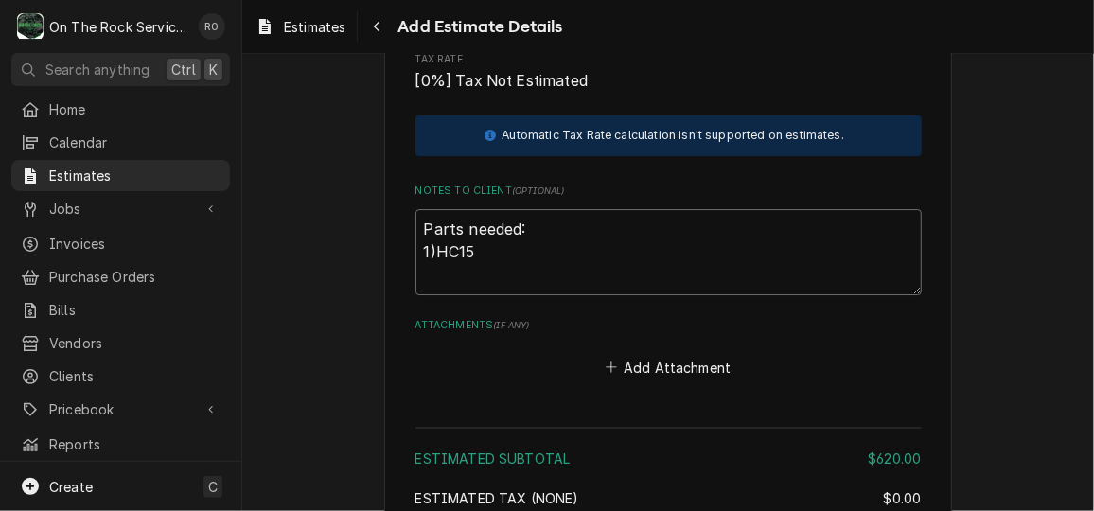
type textarea "x"
type textarea "Parts needed: 1)HC155"
type textarea "x"
type textarea "Parts needed: 1)HC1550"
type textarea "x"
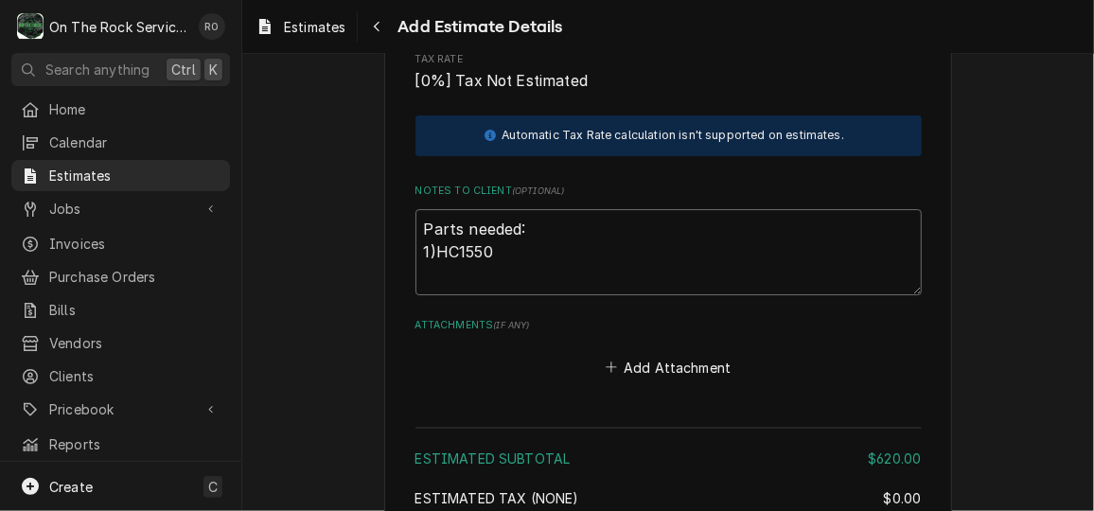
type textarea "Parts needed: 1)HC15505"
type textarea "x"
type textarea "Parts needed: 1)HC155054"
type textarea "x"
type textarea "Parts needed: 1)HC155054"
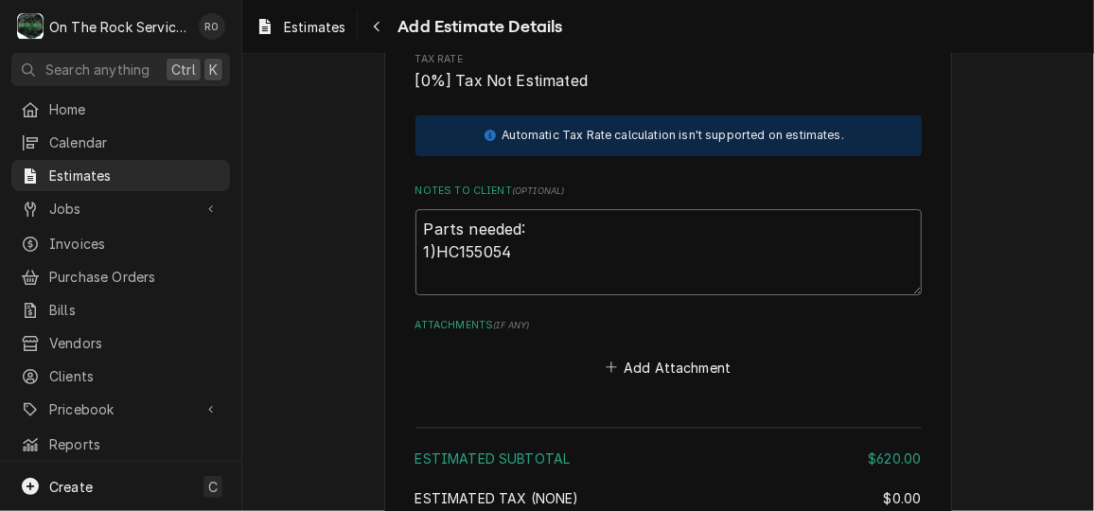
type textarea "x"
type textarea "Parts needed: 1)HC155054 1"
type textarea "x"
type textarea "Parts needed: 1)HC155054 1)"
click at [637, 261] on textarea "Parts needed: 1)HC155054 1)" at bounding box center [668, 251] width 506 height 85
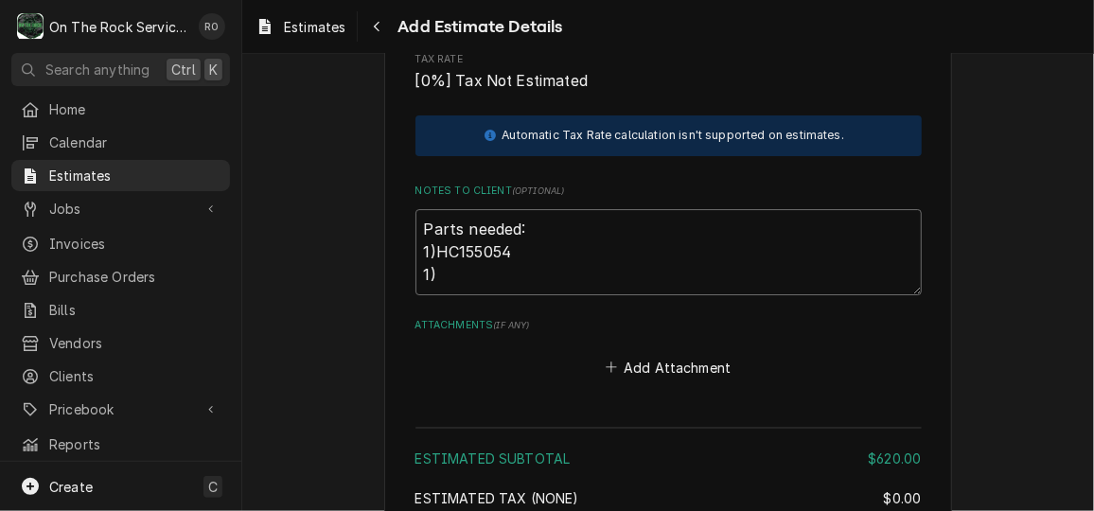
type textarea "x"
type textarea "Parts needed: 1)HC155054- 1)"
type textarea "x"
type textarea "Parts needed: 1)HC155054-d 1)"
type textarea "x"
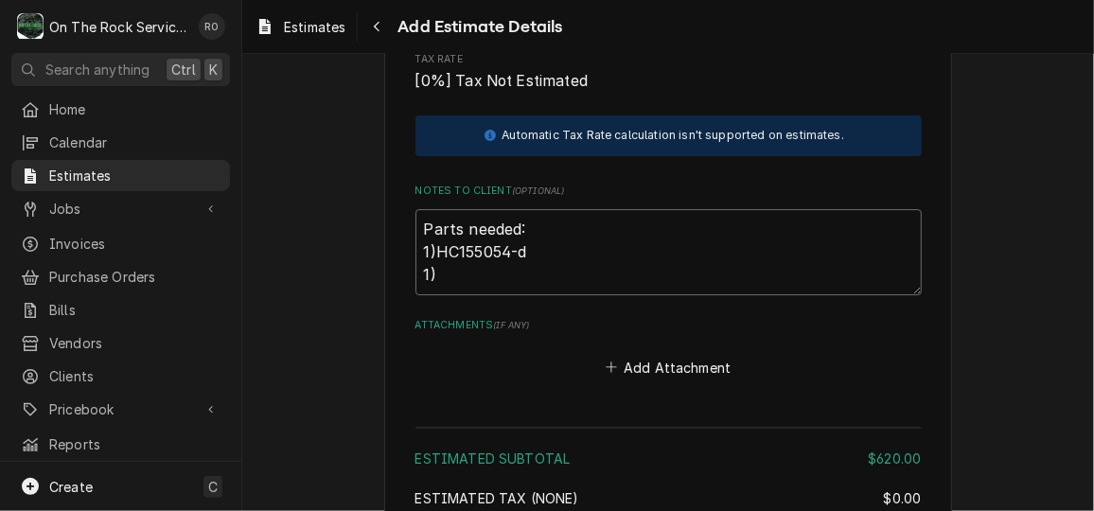
type textarea "Parts needed: 1)HC155054-dr 1)"
type textarea "x"
type textarea "Parts needed: 1)HC155054-dri 1)"
type textarea "x"
type textarea "Parts needed: 1)HC155054-drie 1)"
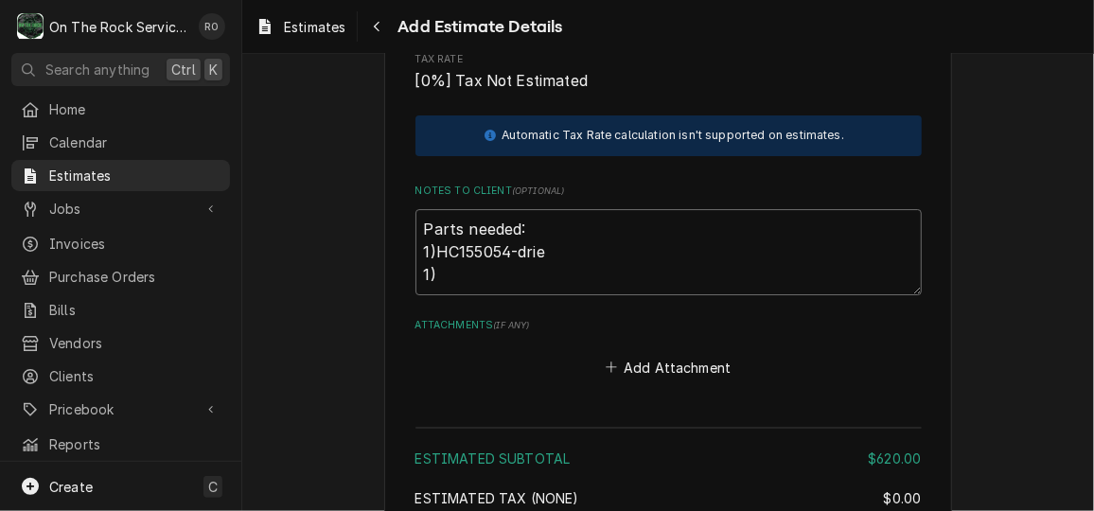
type textarea "x"
type textarea "Parts needed: 1)HC155054-drier 1)"
click at [516, 277] on textarea "Parts needed: 1)HC155054-drier 1)" at bounding box center [668, 251] width 506 height 85
type textarea "x"
type textarea "Parts needed: 1)HC155054-drier 1)H"
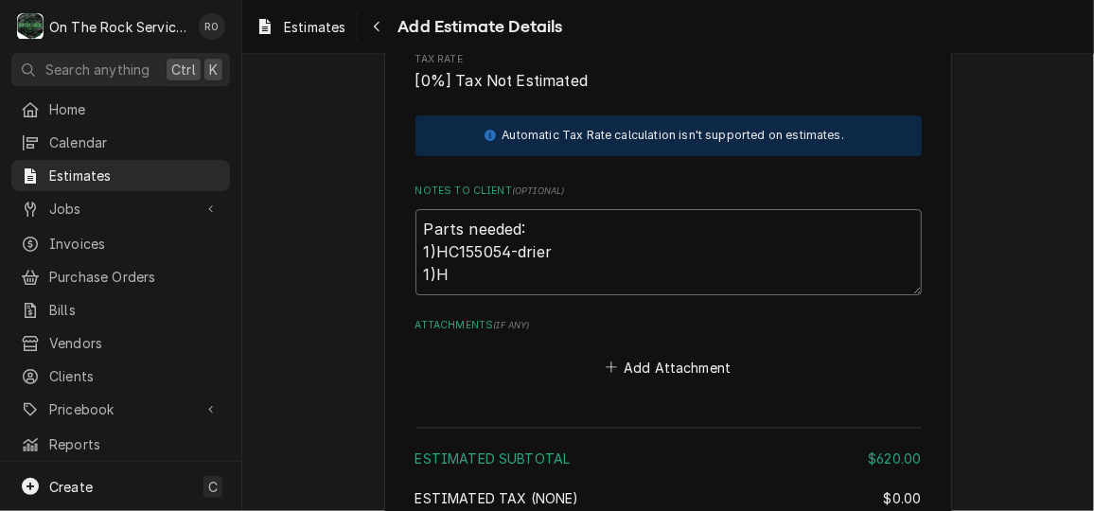
type textarea "x"
type textarea "Parts needed: 1)HC155054-drier 1)HC"
type textarea "x"
type textarea "Parts needed: 1)HC155054-drier 1)HC1"
type textarea "x"
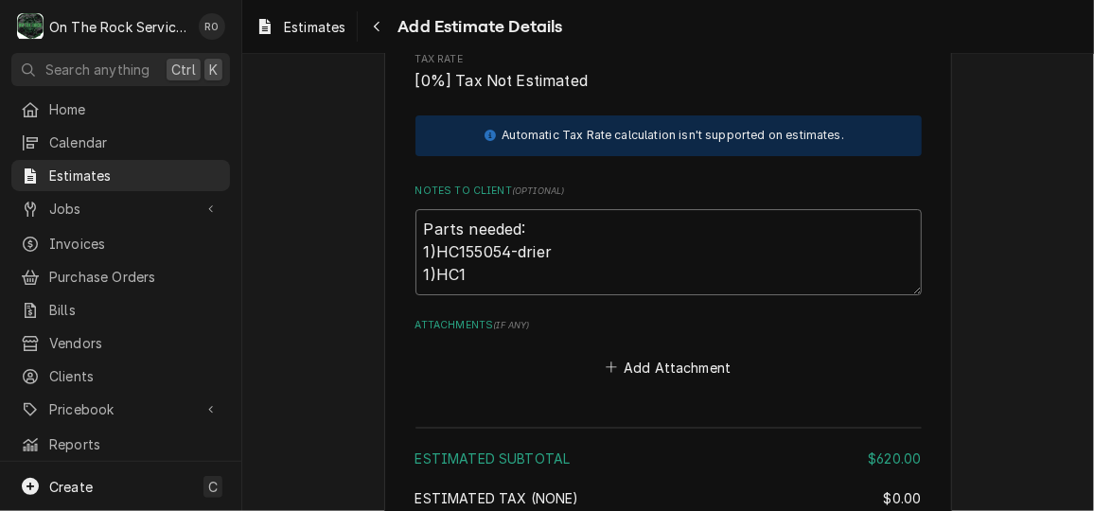
type textarea "Parts needed: 1)HC155054-drier 1)HC15"
type textarea "x"
type textarea "Parts needed: 1)HC155054-drier 1)HC155"
type textarea "x"
type textarea "Parts needed: 1)HC155054-drier 1)HC1553"
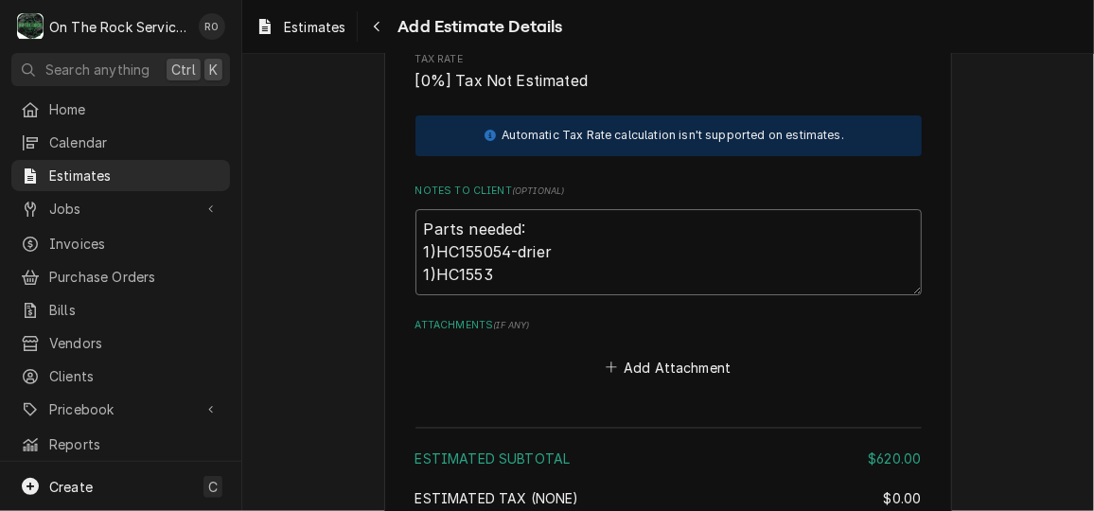
type textarea "x"
type textarea "Parts needed: 1)HC155054-drier 1)HC15538"
type textarea "x"
type textarea "Parts needed: 1)HC155054-drier 1)HC155385"
type textarea "x"
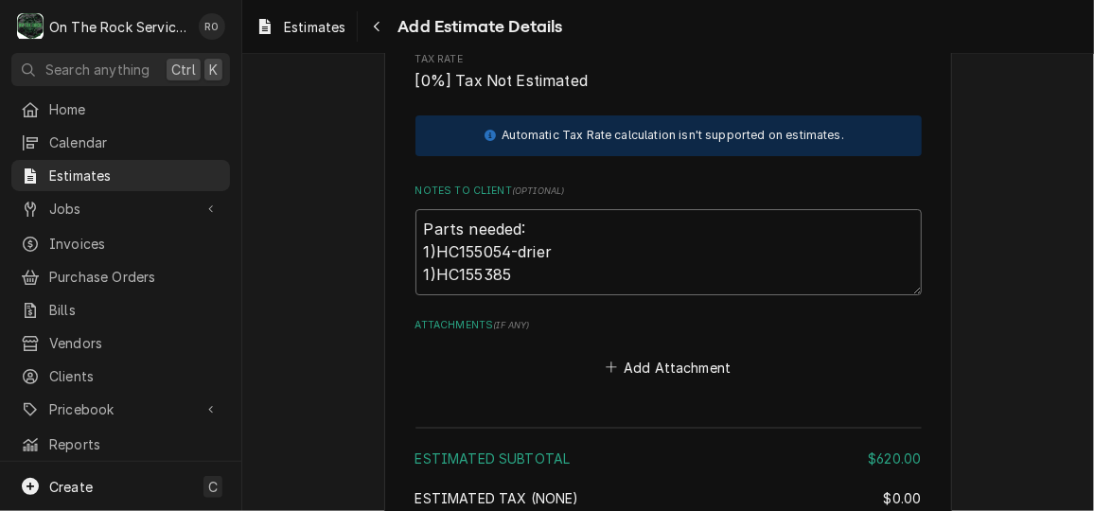
type textarea "Parts needed: 1)HC155054-drier 1)HC155385"
type textarea "x"
type textarea "Parts needed: 1)HC155054-drier 1)HC155385 T"
type textarea "x"
type textarea "Parts needed: 1)HC155054-drier 1)HC155385 TX"
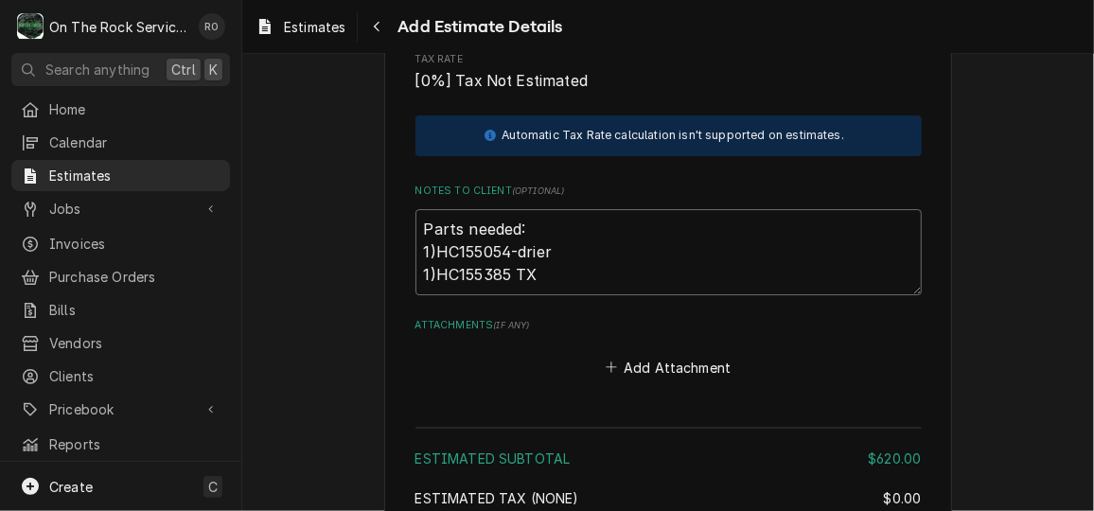
type textarea "x"
type textarea "Parts needed: 1)HC155054-drier 1)HC155385 TXV"
type textarea "x"
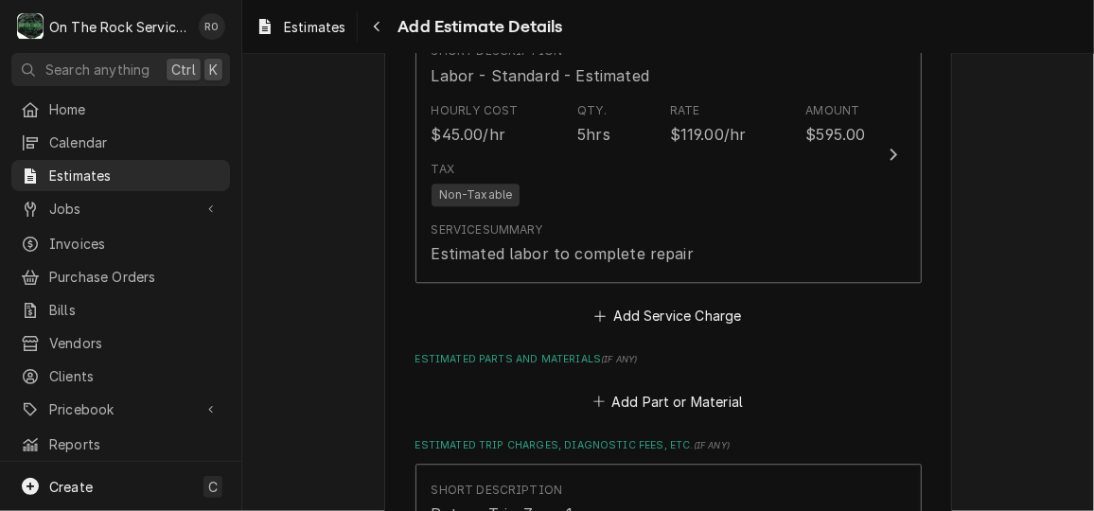
scroll to position [1879, 0]
type textarea "Parts needed: 1)HC155054-drier 1)HC155385 TXV"
click at [675, 320] on button "Add Service Charge" at bounding box center [667, 317] width 153 height 26
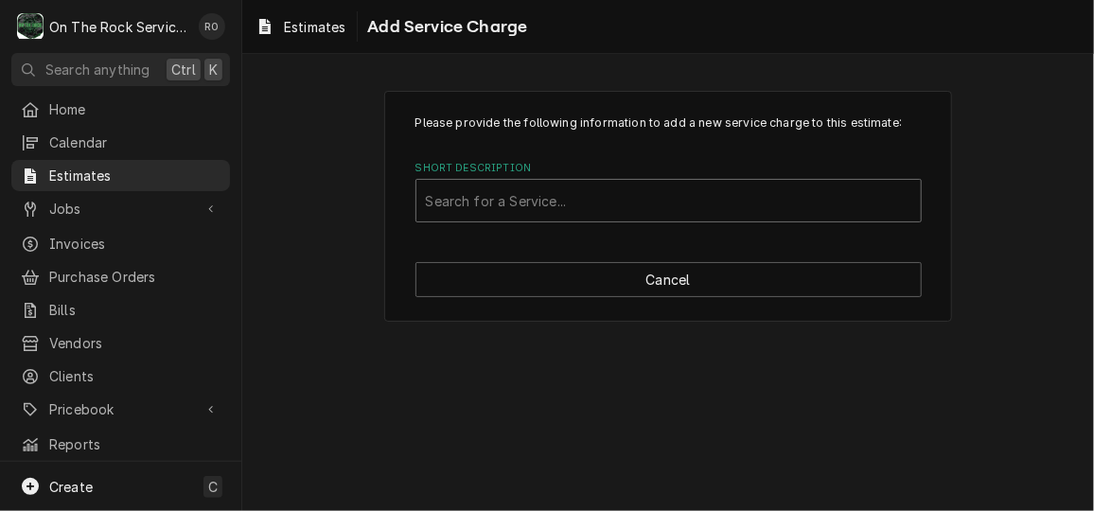
click at [618, 192] on div "Short Description" at bounding box center [668, 201] width 485 height 34
type input "ref"
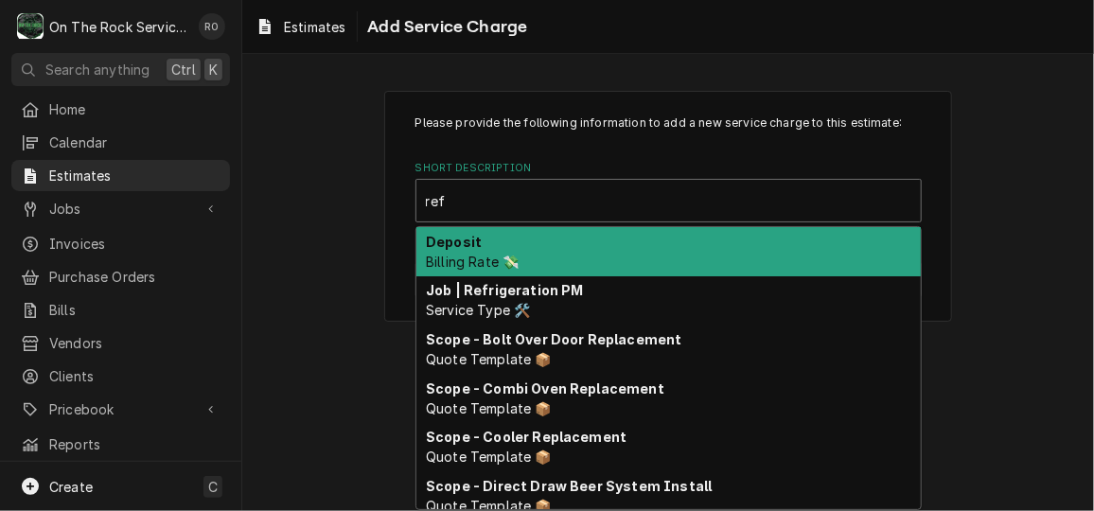
click at [612, 232] on div "Deposit Billing Rate 💸" at bounding box center [668, 251] width 504 height 49
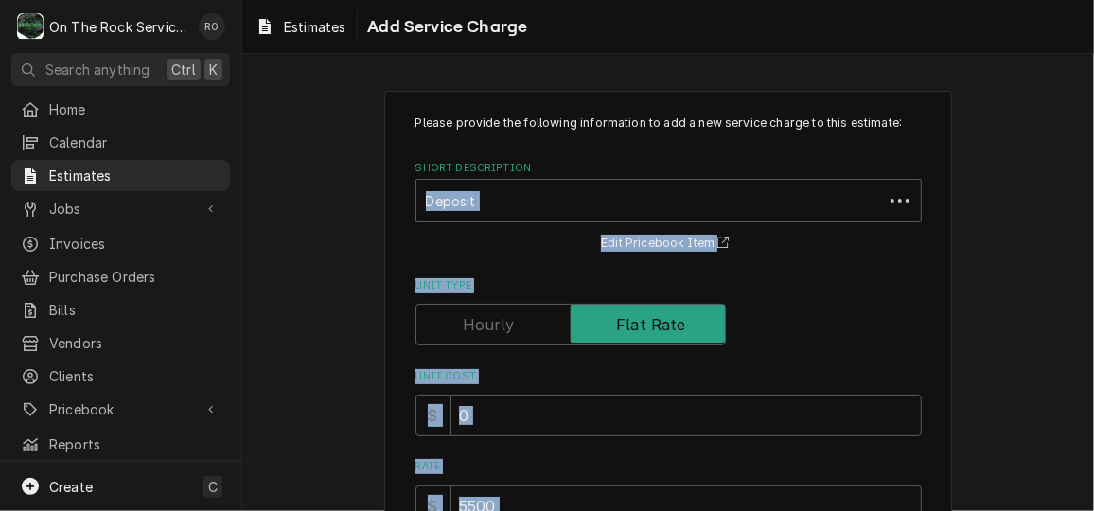
click at [612, 232] on div "Please provide the following information to add a new service charge to this es…" at bounding box center [668, 471] width 568 height 761
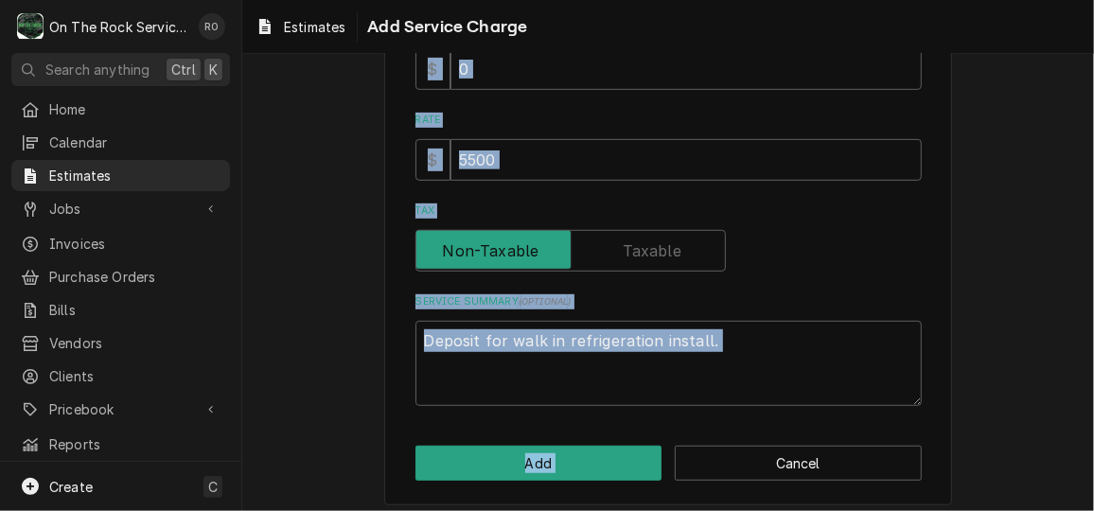
scroll to position [349, 0]
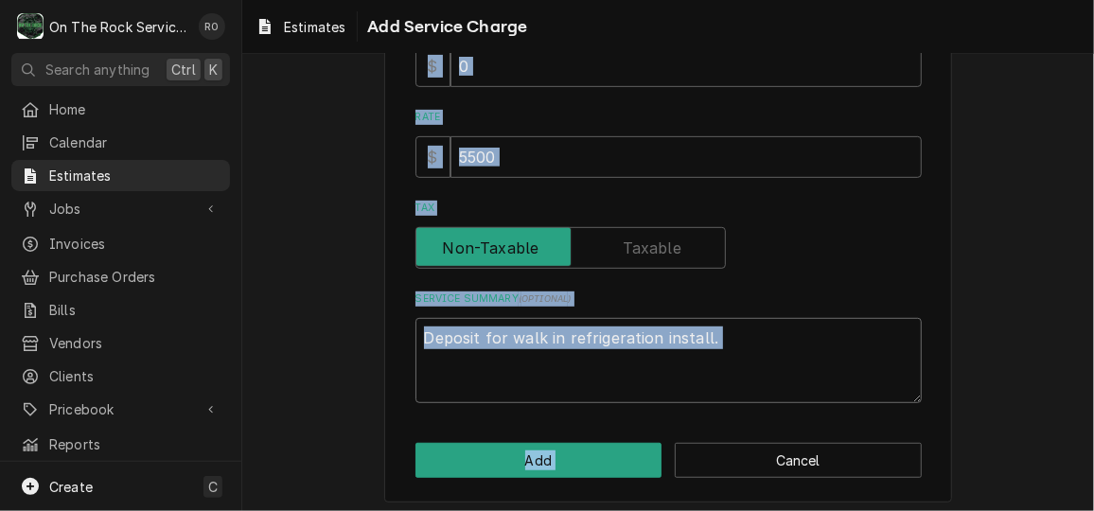
click at [812, 362] on textarea "Deposit for walk in refrigeration install." at bounding box center [668, 360] width 506 height 85
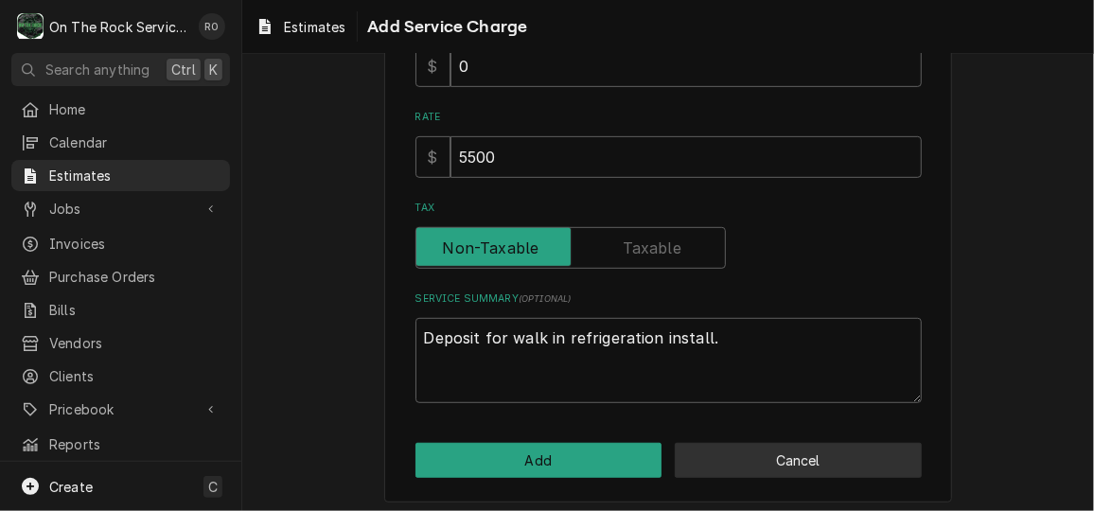
click at [822, 465] on button "Cancel" at bounding box center [798, 460] width 247 height 35
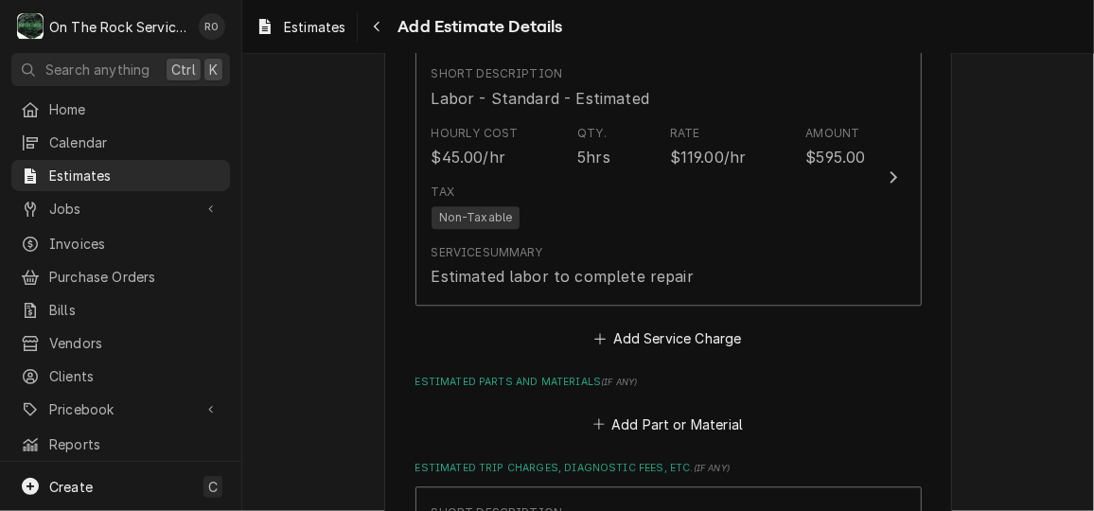
type textarea "x"
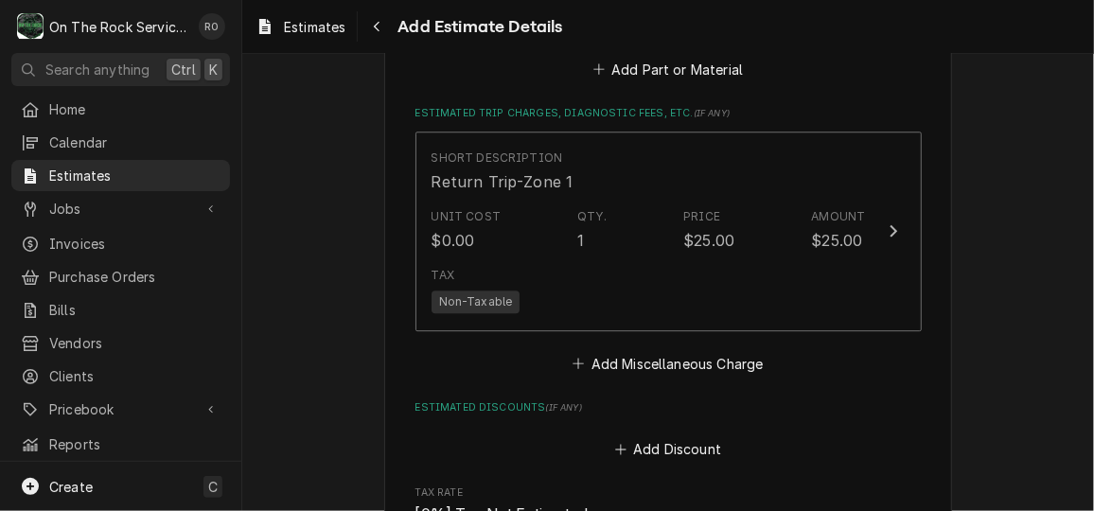
scroll to position [2116, 0]
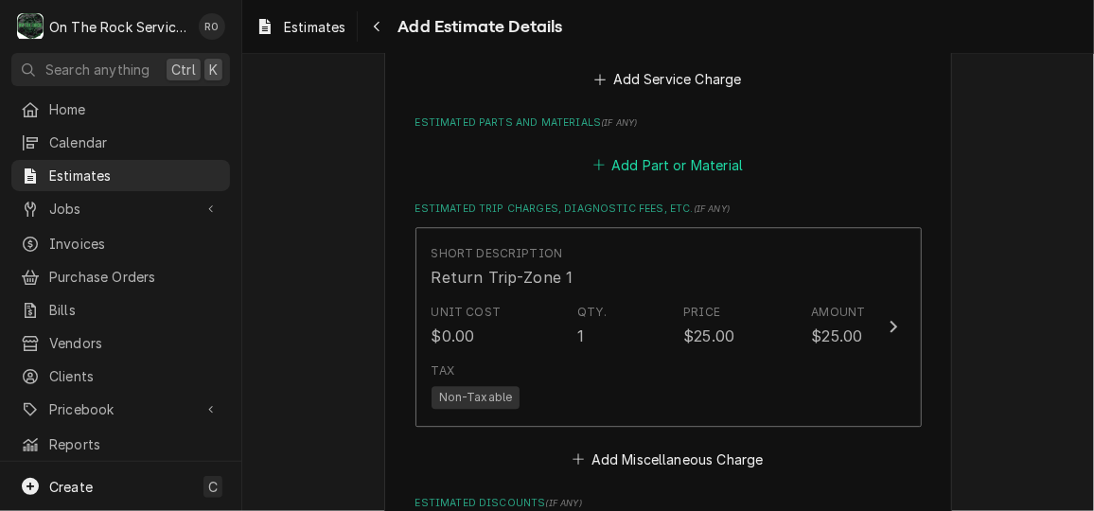
click at [699, 161] on button "Add Part or Material" at bounding box center [667, 164] width 156 height 26
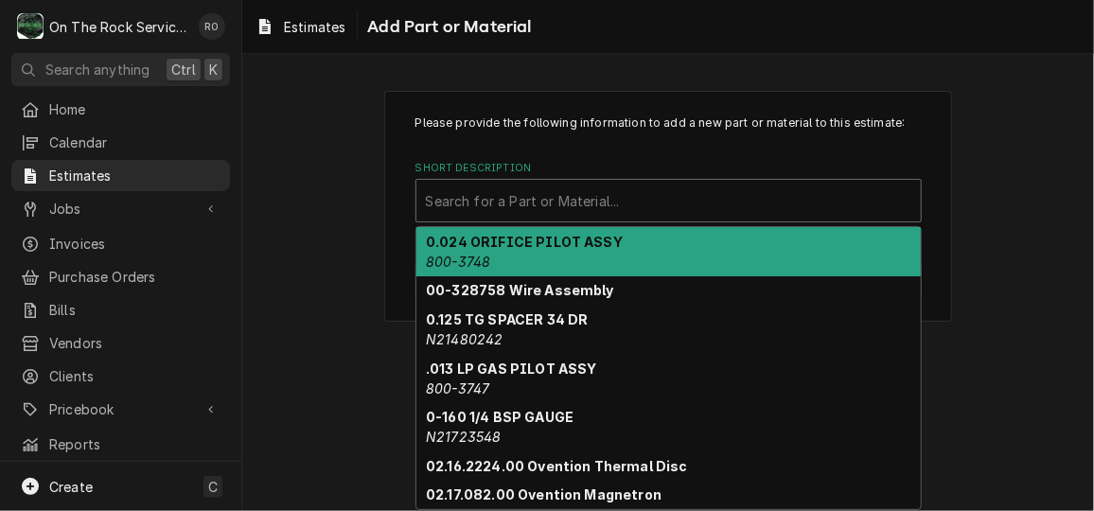
click at [634, 203] on div "Short Description" at bounding box center [668, 201] width 485 height 34
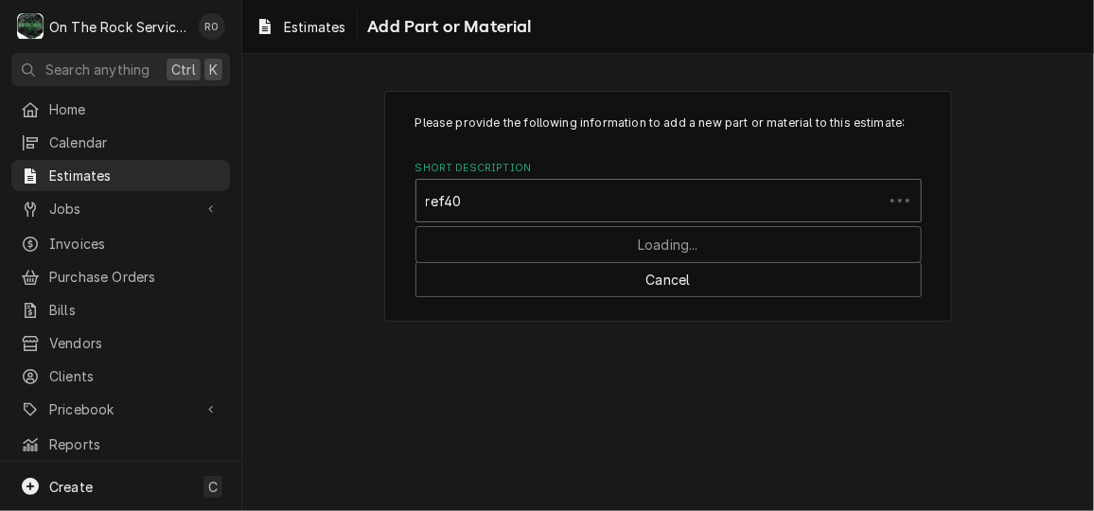
type input "ref404"
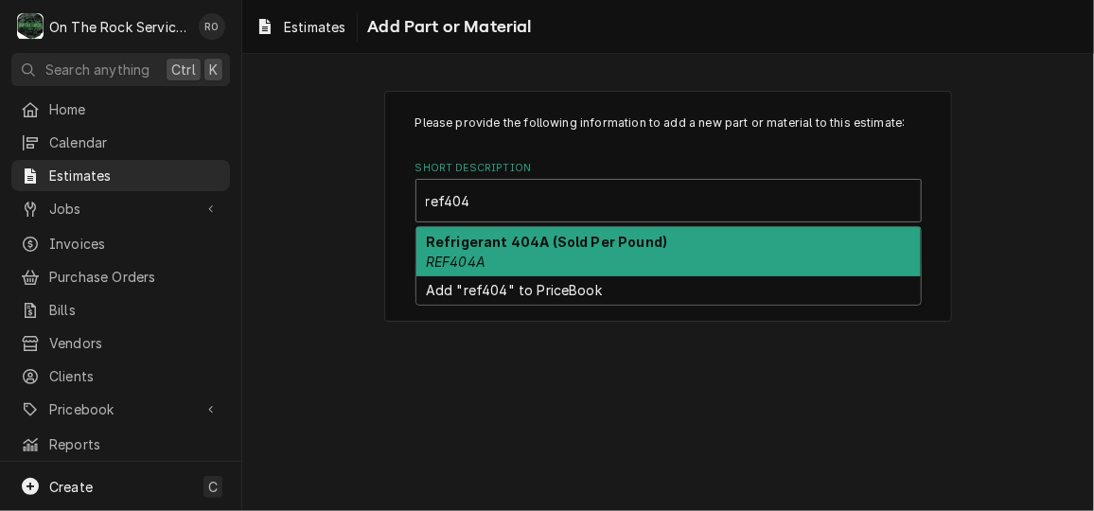
click at [623, 237] on strong "Refrigerant 404A (Sold Per Pound)" at bounding box center [546, 242] width 241 height 16
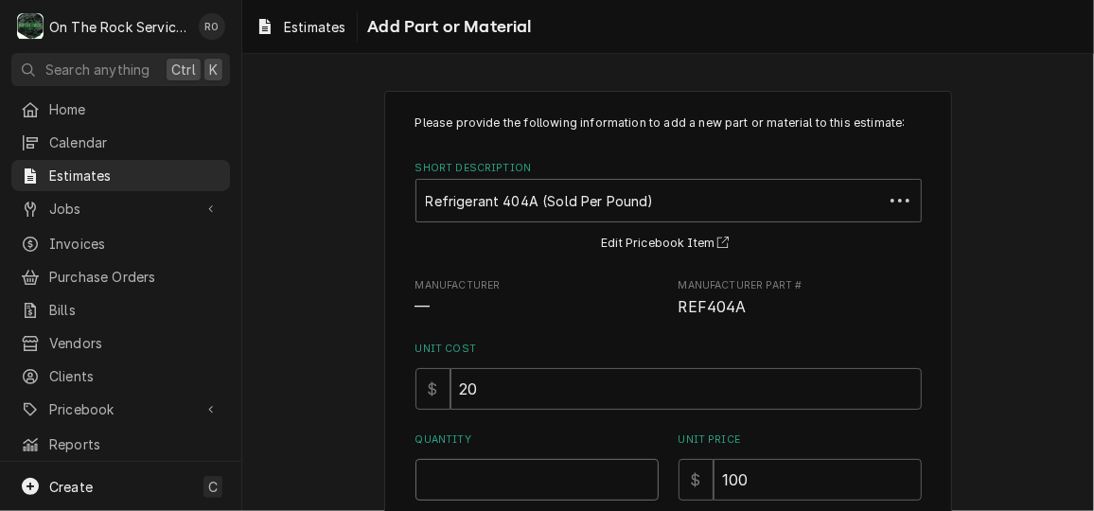
click at [559, 469] on input "Quantity" at bounding box center [536, 480] width 243 height 42
type textarea "x"
type input "3"
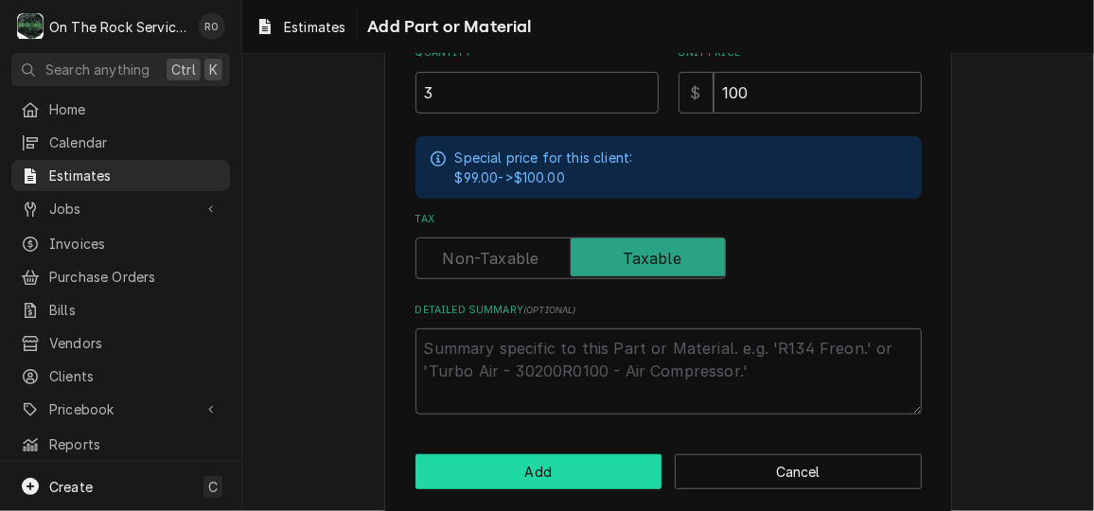
click at [567, 455] on button "Add" at bounding box center [538, 471] width 247 height 35
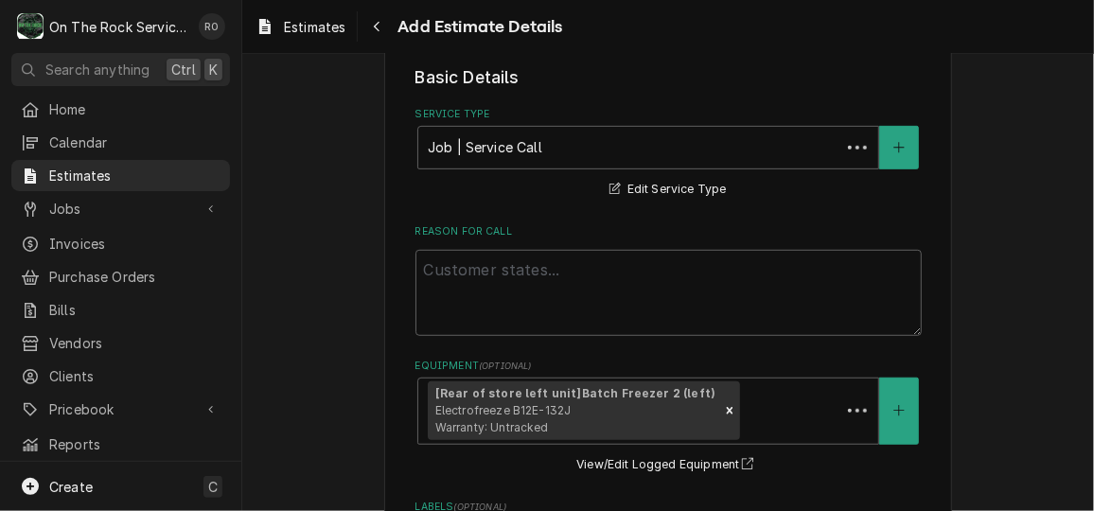
scroll to position [2094, 0]
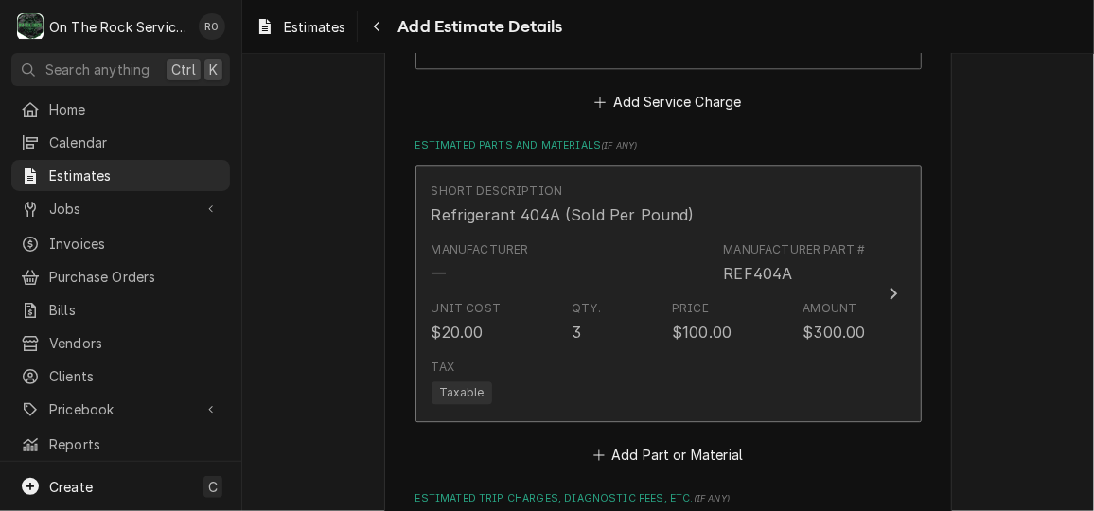
type textarea "x"
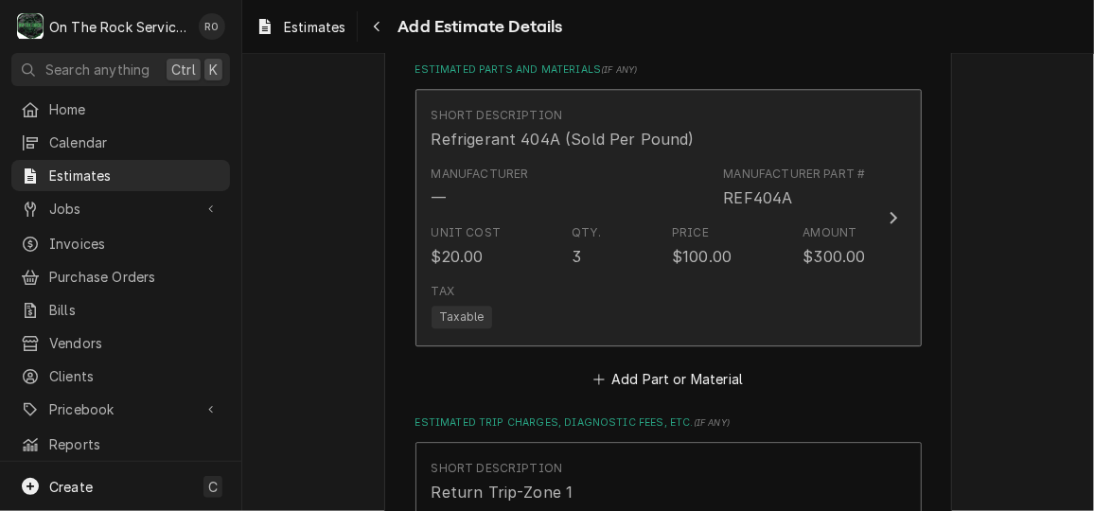
scroll to position [2171, 0]
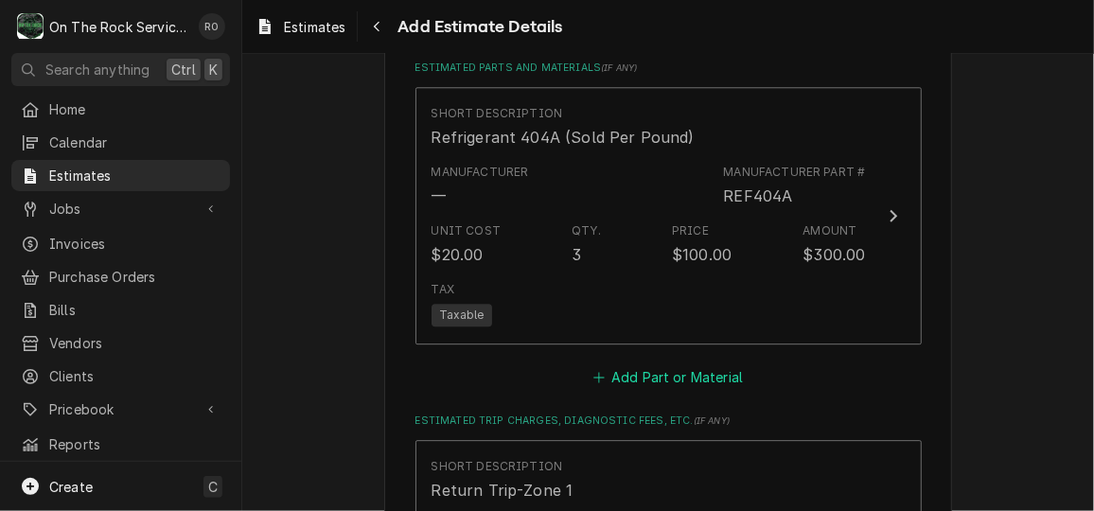
click at [680, 377] on button "Add Part or Material" at bounding box center [667, 377] width 156 height 26
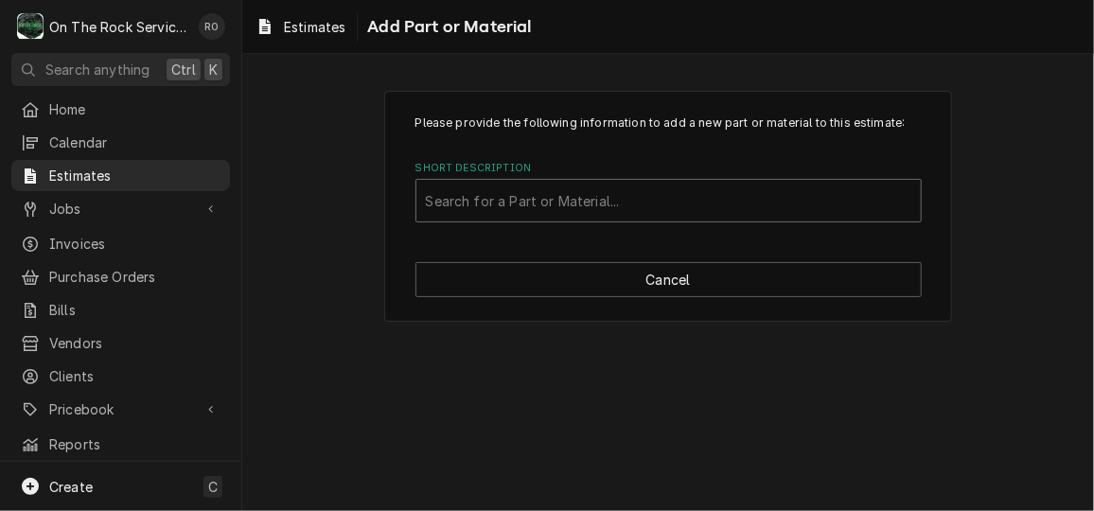
click at [631, 211] on div "Short Description" at bounding box center [668, 201] width 485 height 34
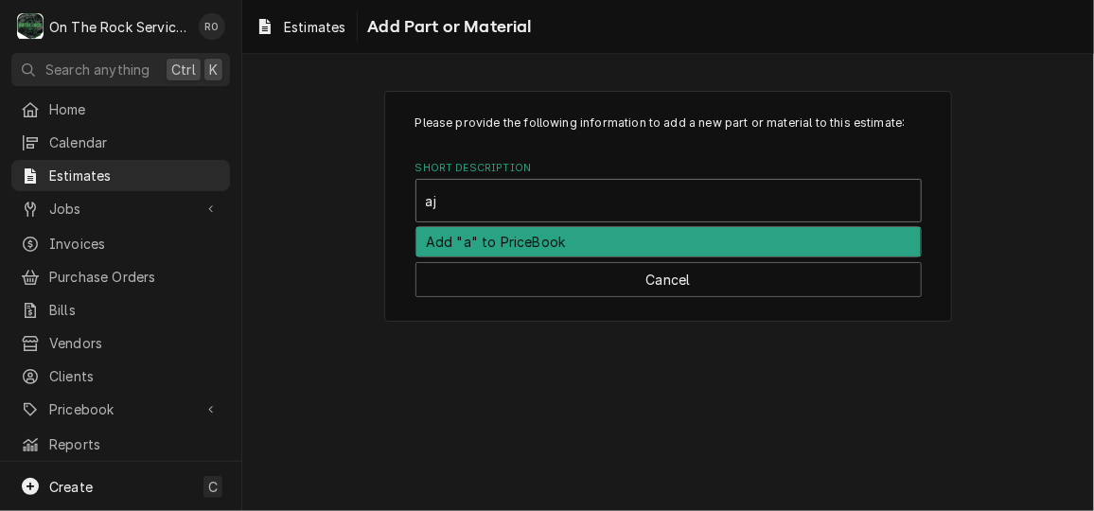
type input "a"
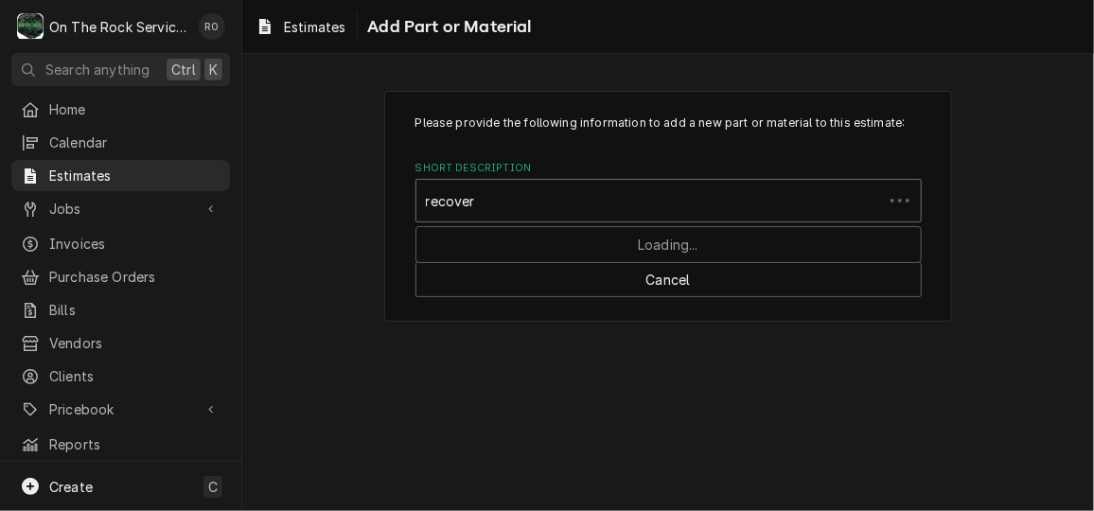
type input "recovery"
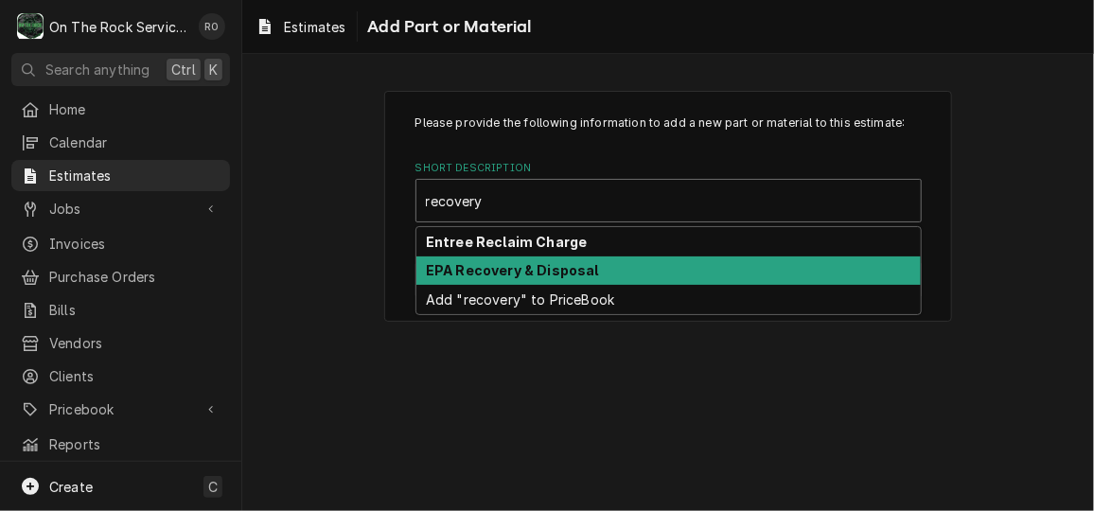
click at [626, 278] on div "EPA Recovery & Disposal" at bounding box center [668, 270] width 504 height 29
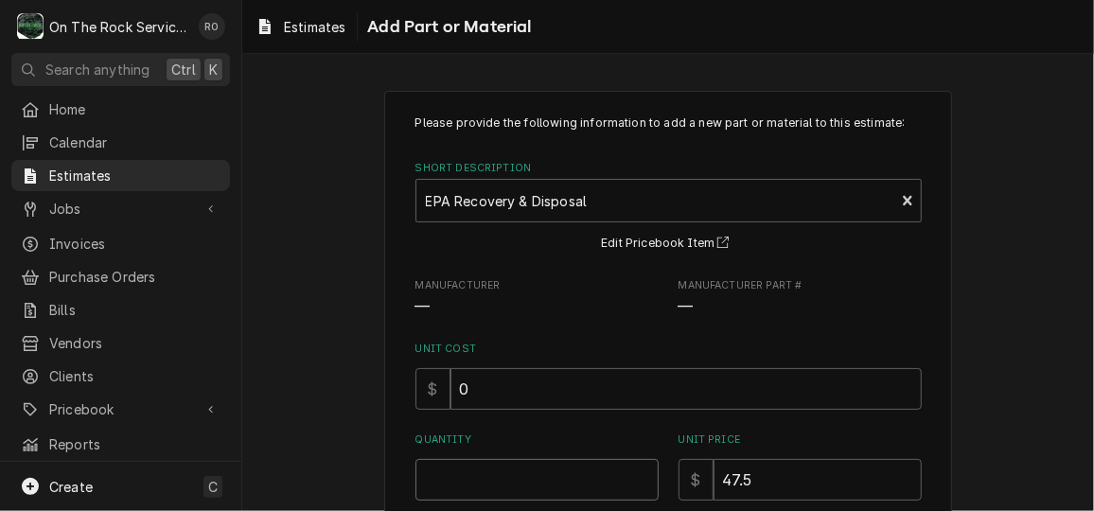
click at [547, 480] on input "Quantity" at bounding box center [536, 480] width 243 height 42
type textarea "x"
type input "1"
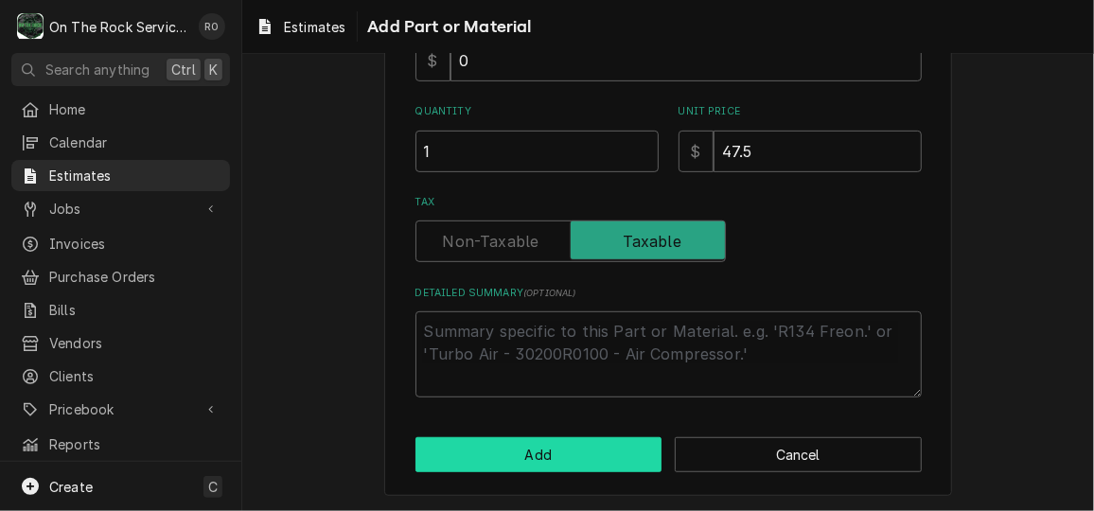
click at [539, 453] on button "Add" at bounding box center [538, 454] width 247 height 35
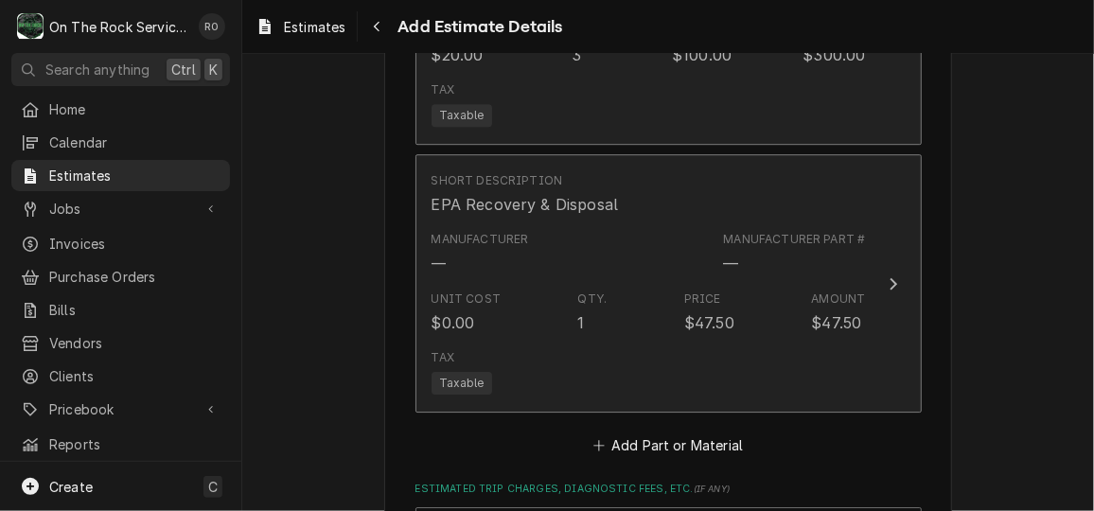
click at [530, 359] on div "Tax Taxable" at bounding box center [648, 372] width 434 height 61
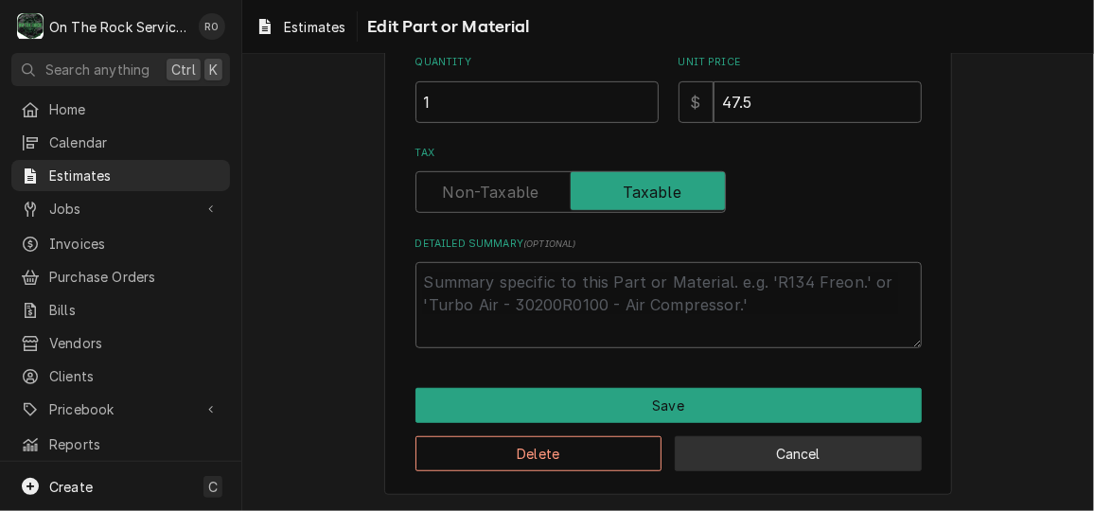
click at [847, 455] on button "Cancel" at bounding box center [798, 453] width 247 height 35
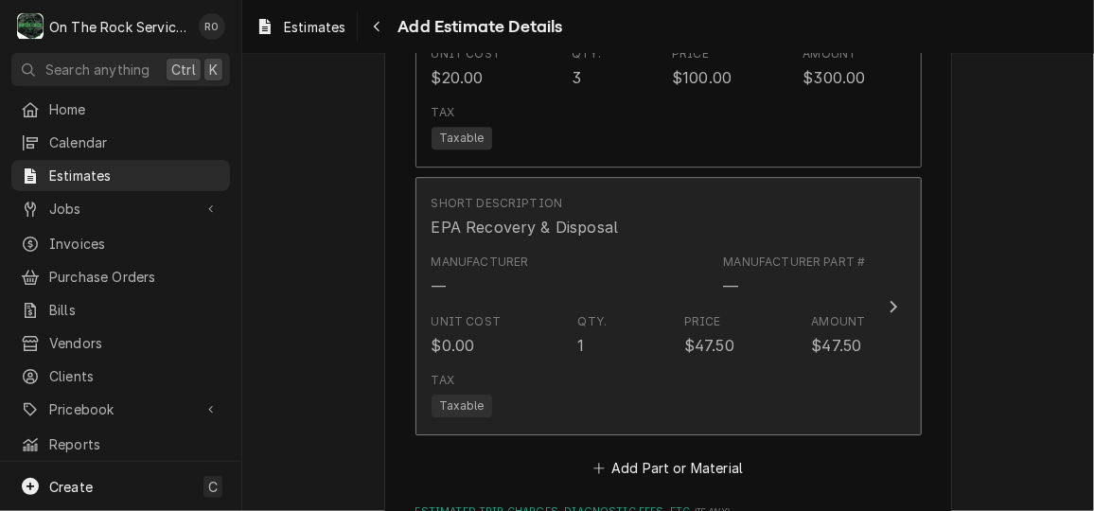
type textarea "x"
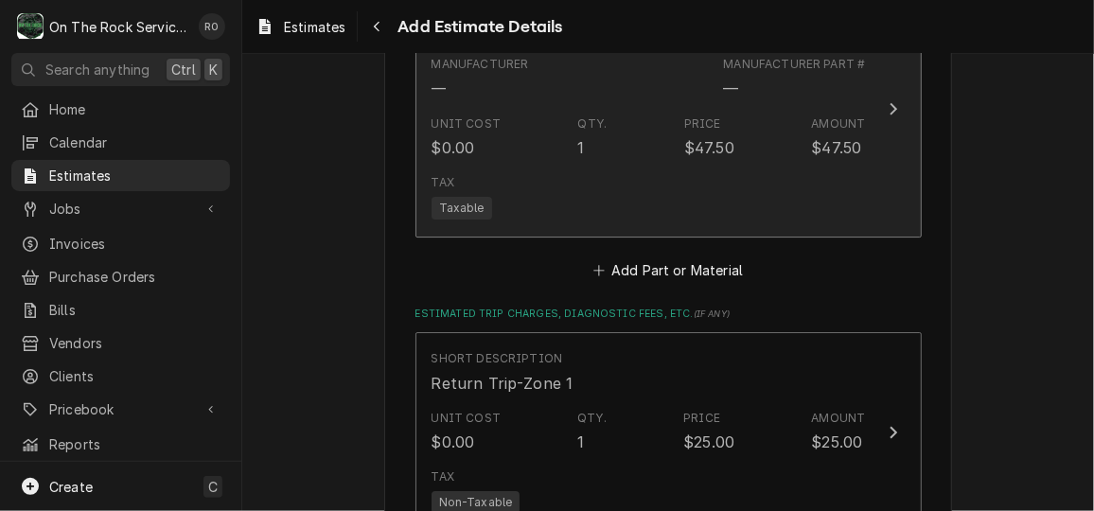
scroll to position [2549, 0]
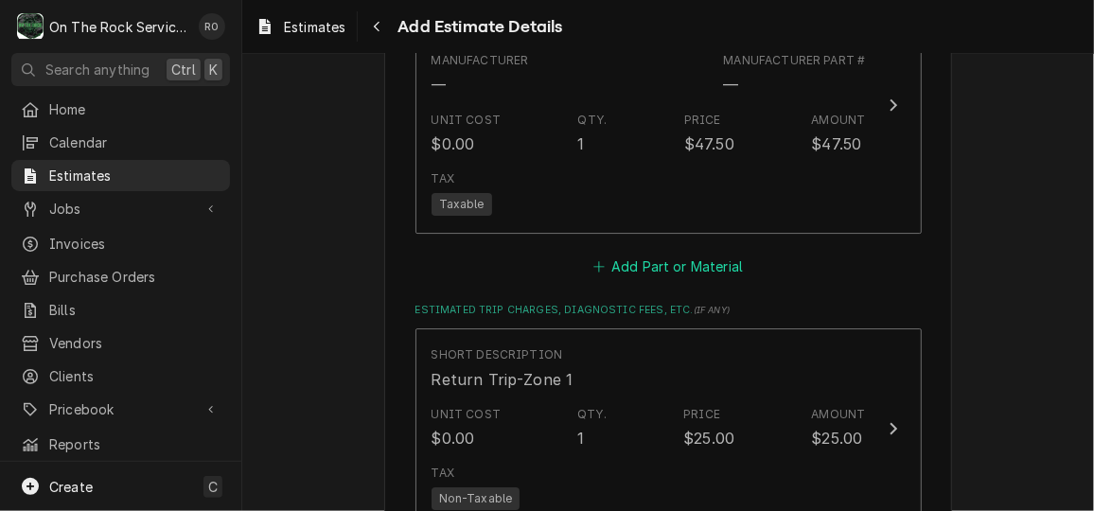
click at [708, 260] on button "Add Part or Material" at bounding box center [667, 267] width 156 height 26
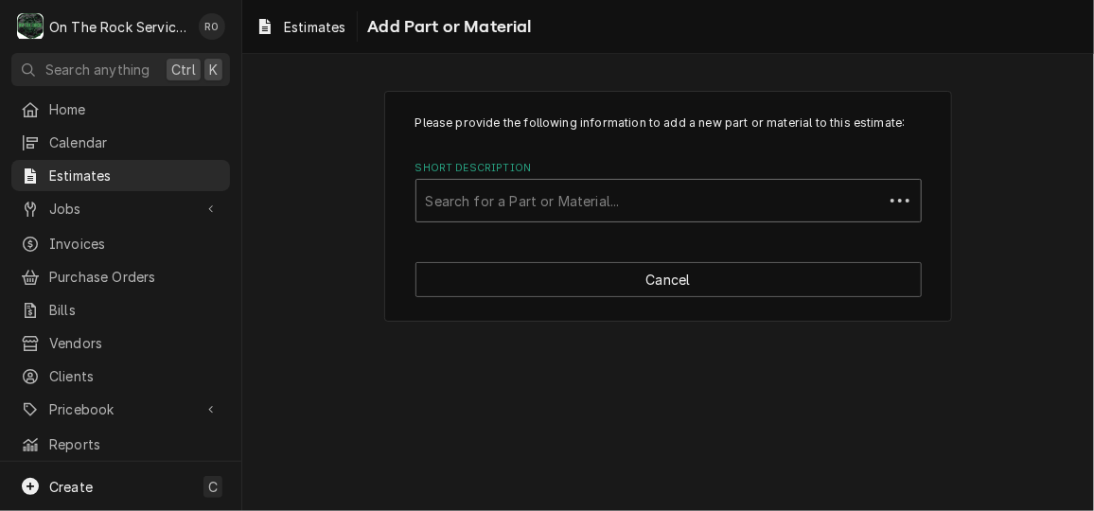
click at [692, 209] on div "Short Description" at bounding box center [649, 201] width 447 height 34
type input "soldering"
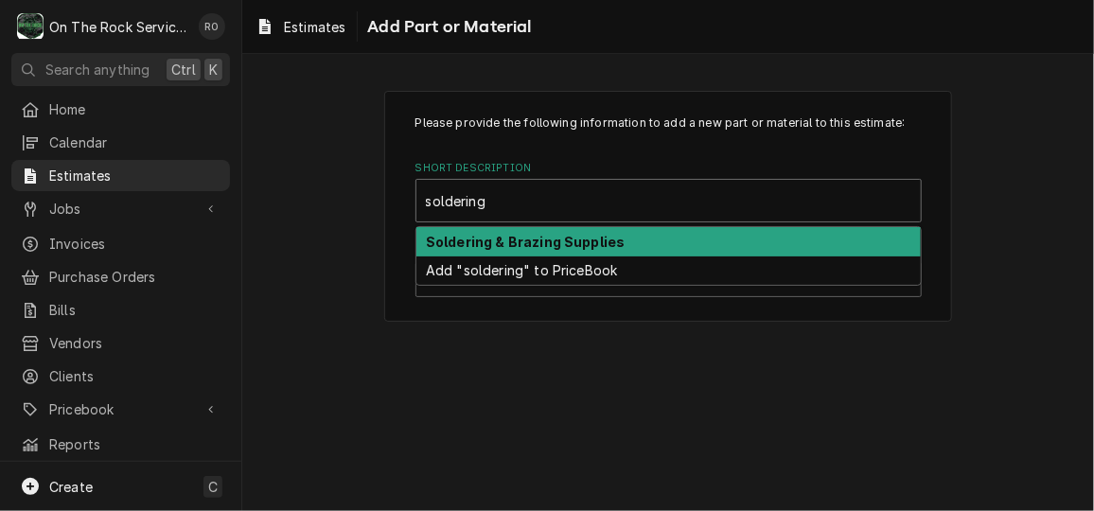
click at [685, 241] on div "Soldering & Brazing Supplies" at bounding box center [668, 241] width 504 height 29
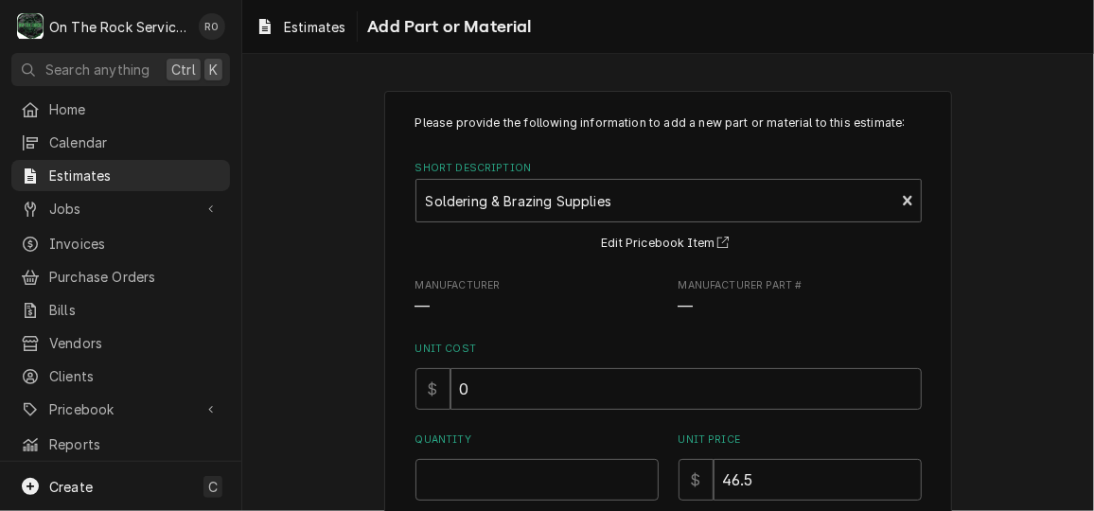
click at [570, 453] on div "Quantity" at bounding box center [536, 465] width 243 height 67
click at [565, 474] on input "Quantity" at bounding box center [536, 480] width 243 height 42
type textarea "x"
type input "1"
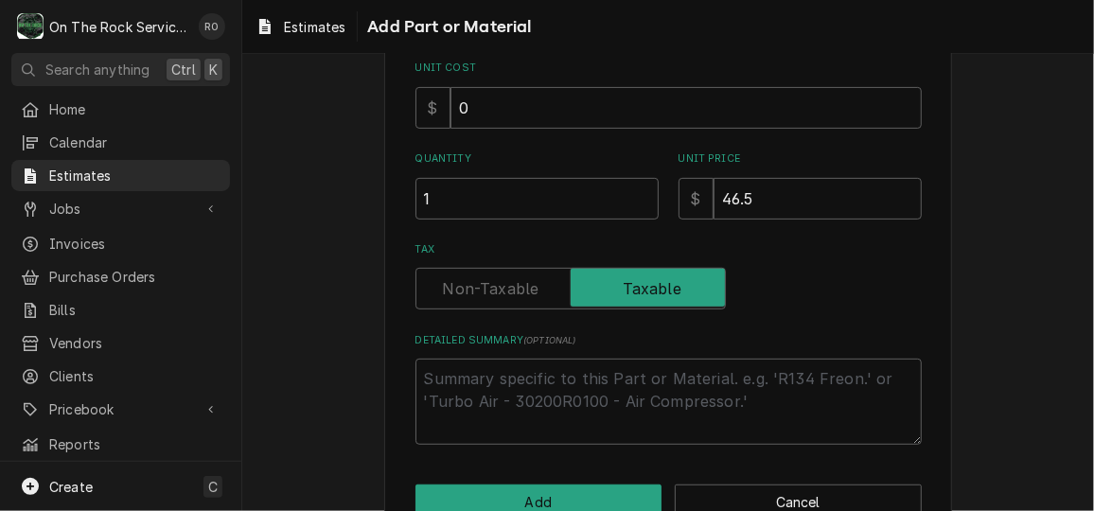
scroll to position [293, 0]
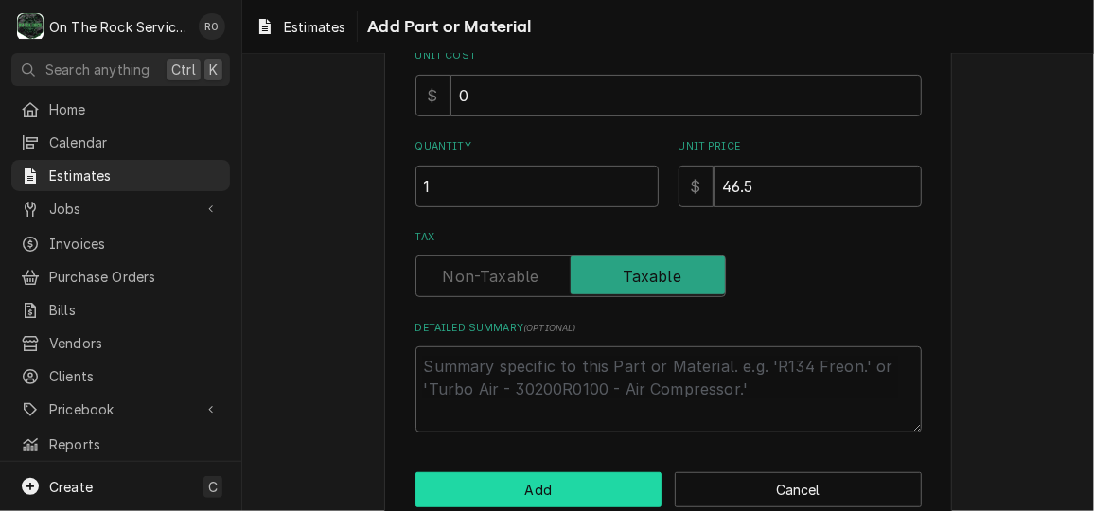
click at [588, 481] on button "Add" at bounding box center [538, 489] width 247 height 35
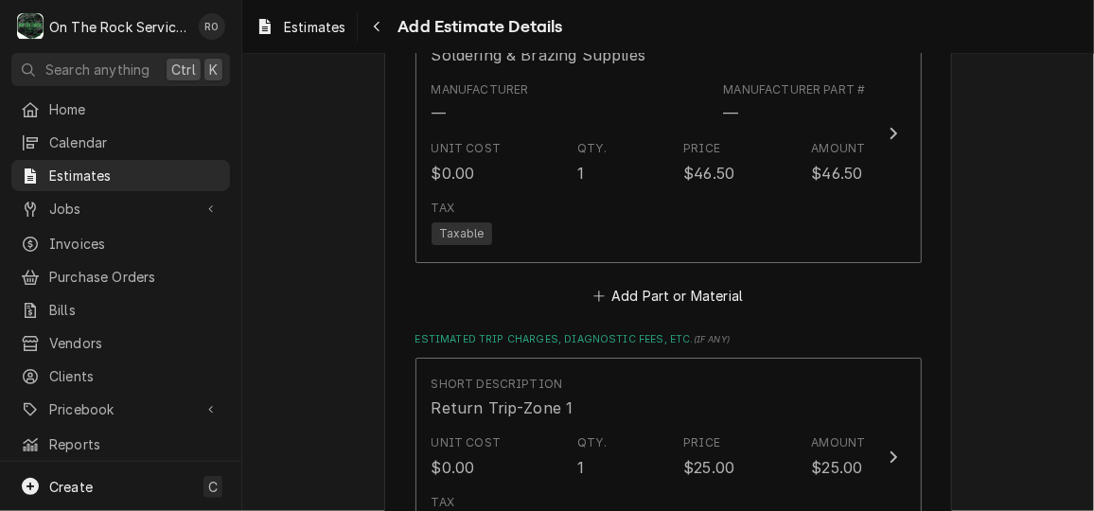
type textarea "x"
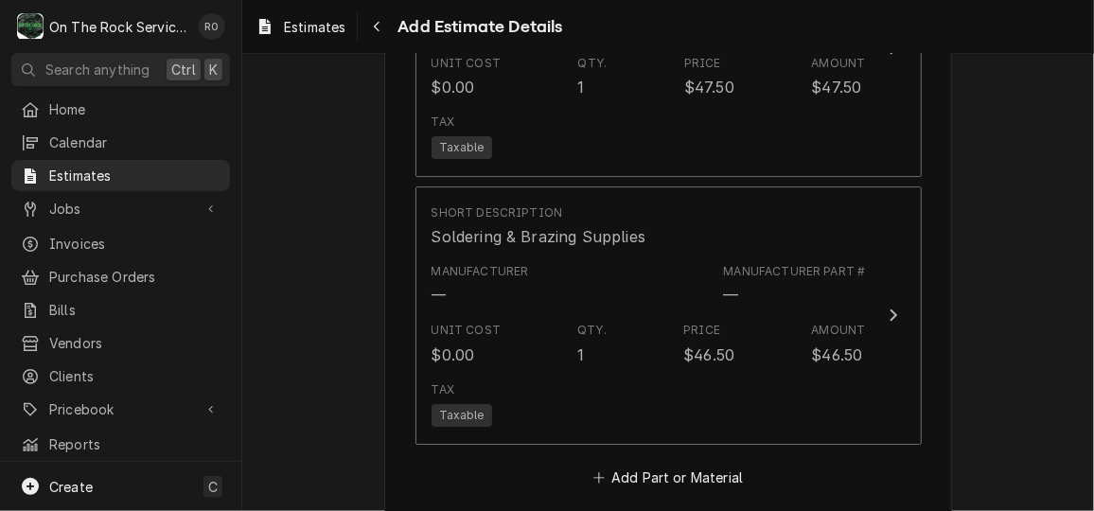
scroll to position [2606, 0]
drag, startPoint x: 588, startPoint y: 481, endPoint x: 621, endPoint y: 479, distance: 32.2
click at [621, 479] on button "Add Part or Material" at bounding box center [667, 477] width 156 height 26
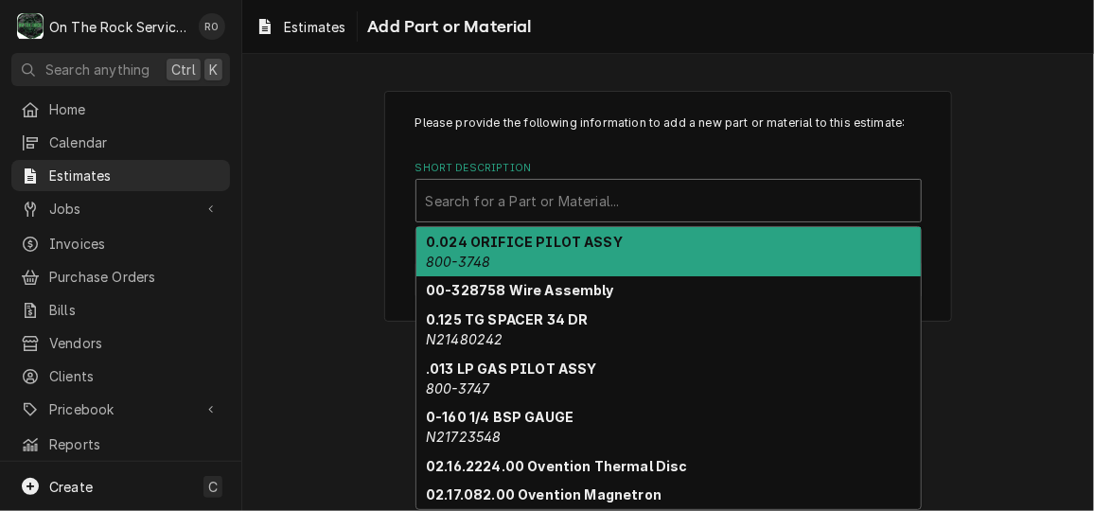
click at [574, 193] on div "Short Description" at bounding box center [668, 201] width 485 height 34
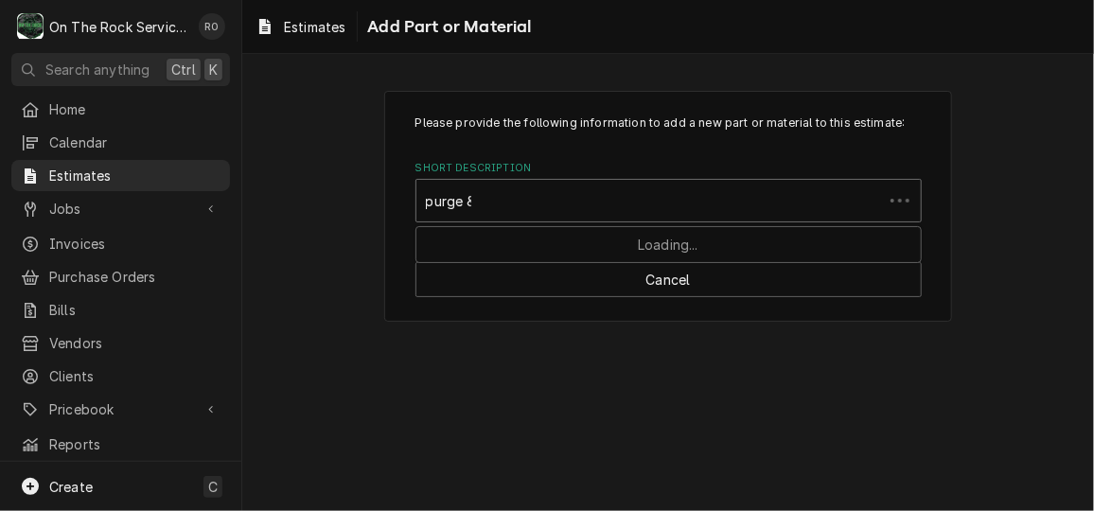
type input "purge &"
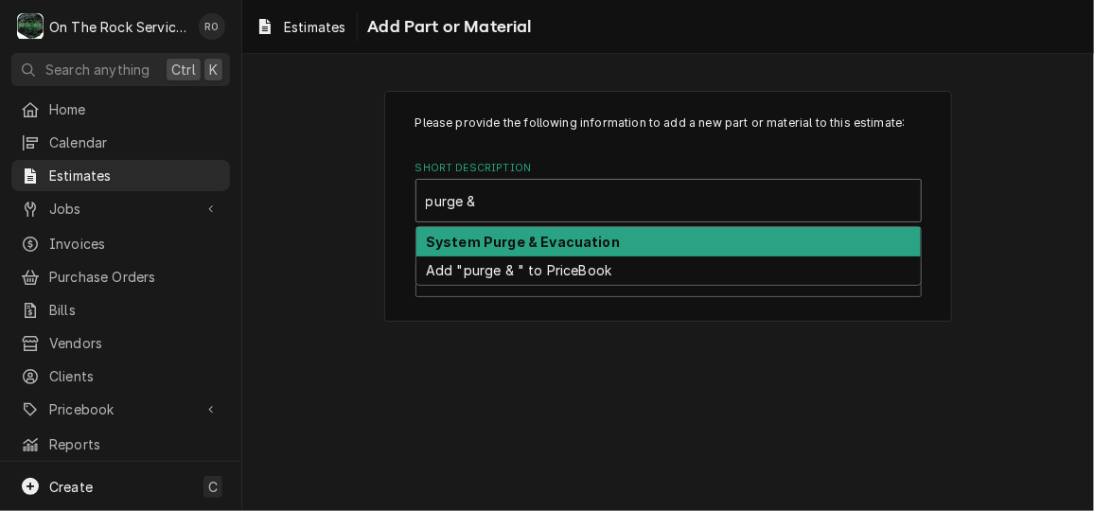
click at [580, 246] on strong "System Purge & Evacuation" at bounding box center [523, 242] width 194 height 16
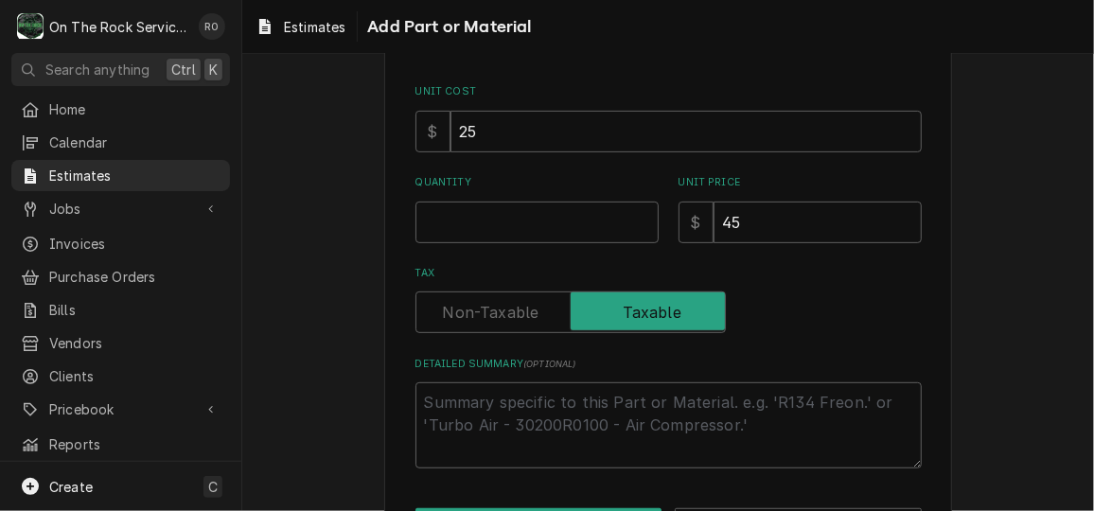
scroll to position [257, 0]
click at [526, 214] on input "Quantity" at bounding box center [536, 222] width 243 height 42
type textarea "x"
type input "1"
type textarea "x"
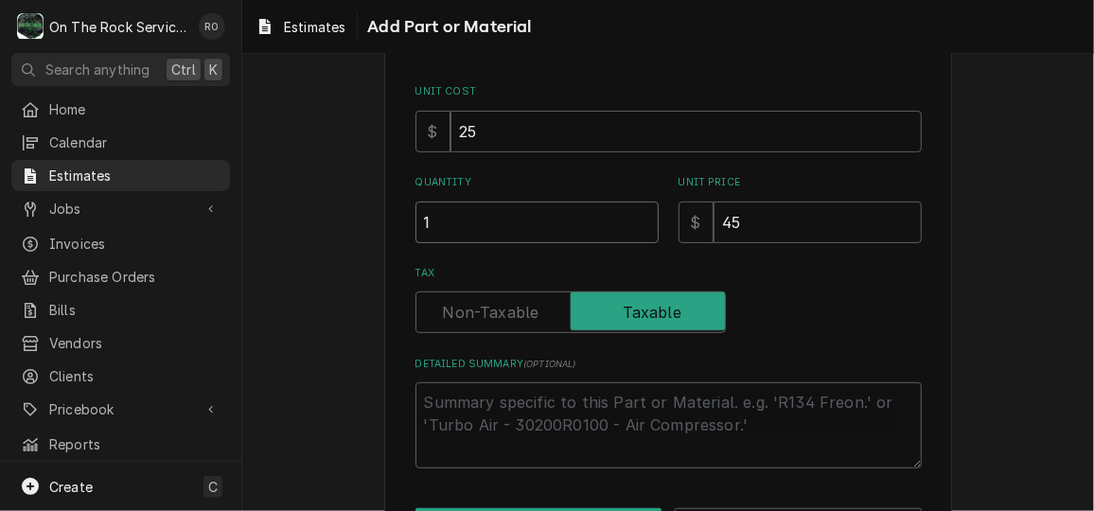
type input "1"
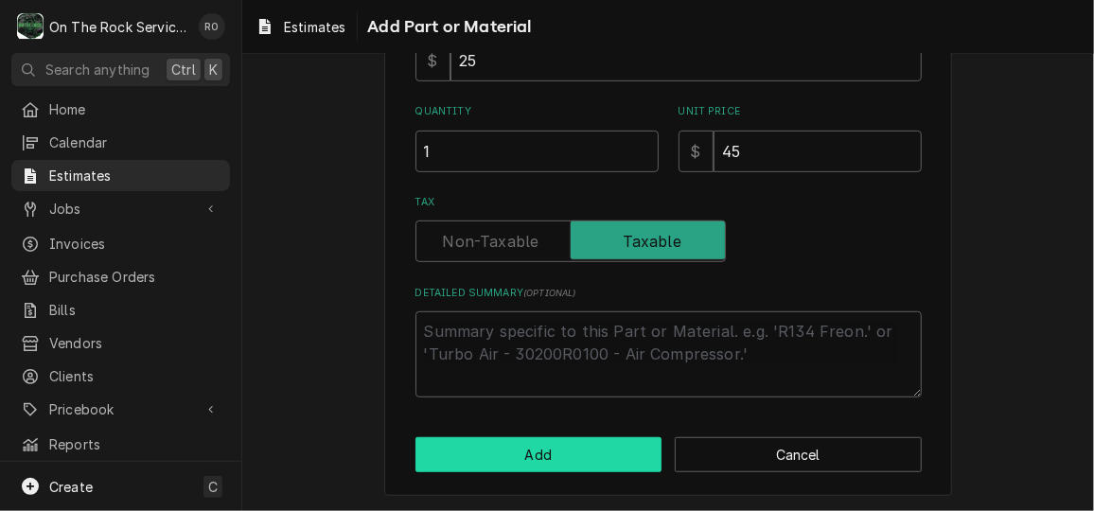
click at [517, 455] on button "Add" at bounding box center [538, 454] width 247 height 35
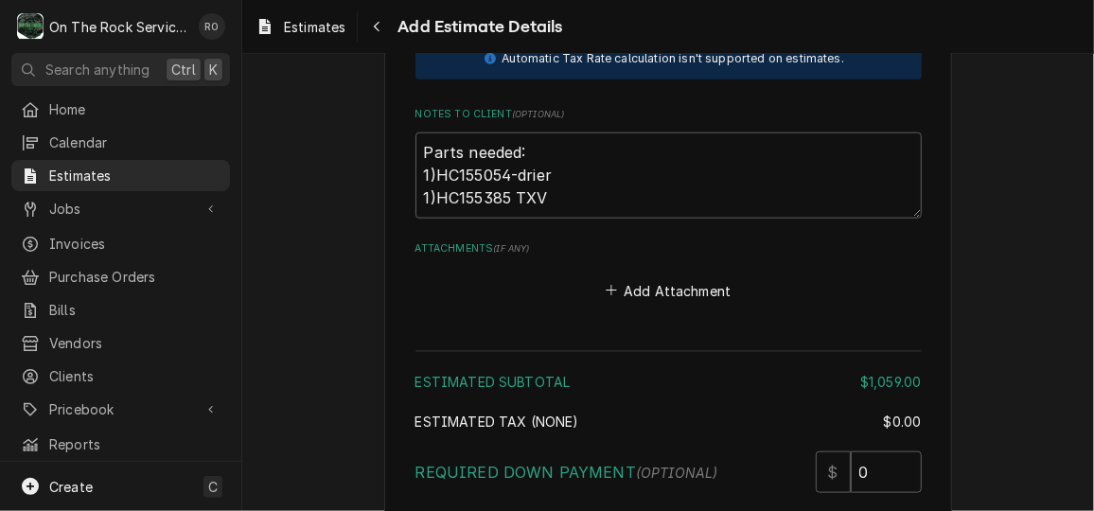
scroll to position [3791, 0]
click at [576, 201] on textarea "Parts needed: 1)HC155054-drier 1)HC155385 TXV" at bounding box center [668, 175] width 506 height 85
type textarea "x"
type textarea "Parts needed: 1)HC155054-drier 1)HC155385 TXV"
type textarea "x"
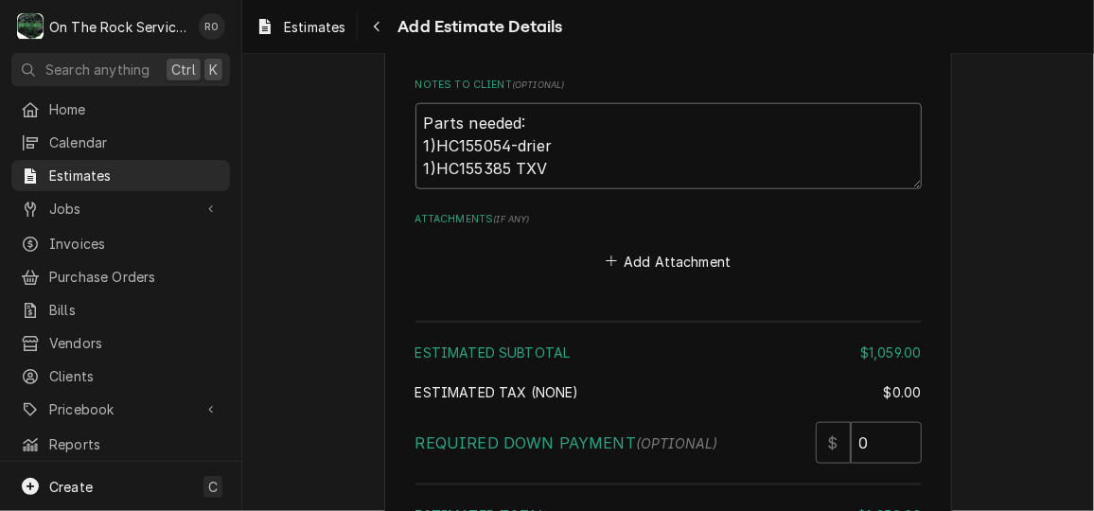
scroll to position [4046, 0]
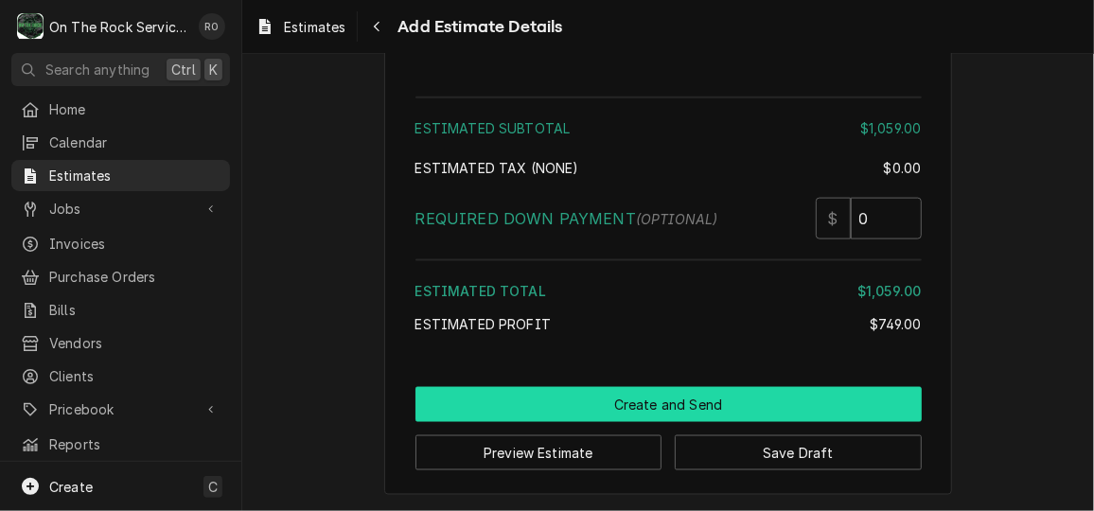
type textarea "Parts needed: 1)HC155054-drier 1)HC155385 TXV"
click at [633, 395] on button "Create and Send" at bounding box center [668, 404] width 506 height 35
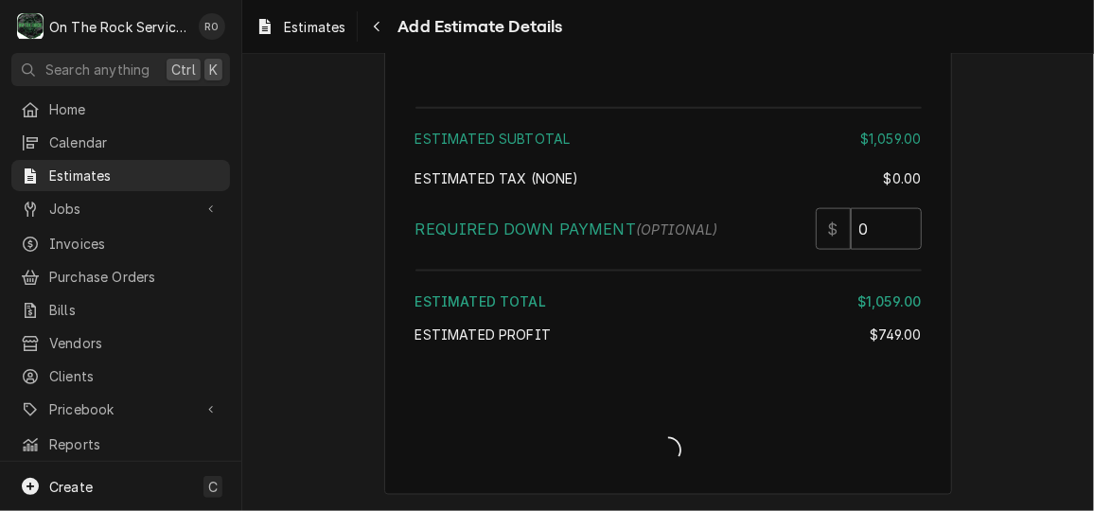
type textarea "x"
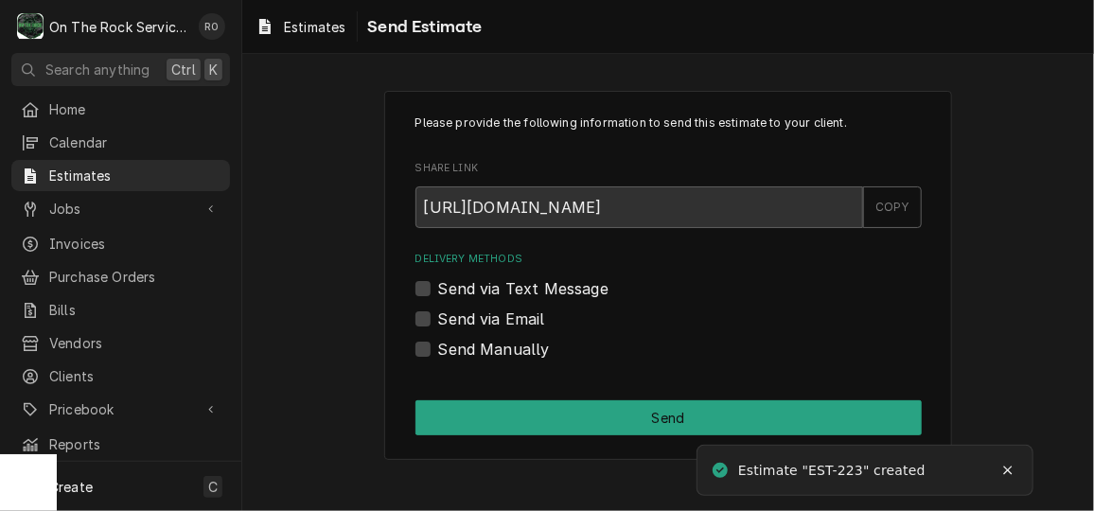
click at [438, 317] on label "Send via Email" at bounding box center [491, 318] width 107 height 23
click at [438, 317] on input "Send via Email" at bounding box center [691, 328] width 506 height 42
checkbox input "true"
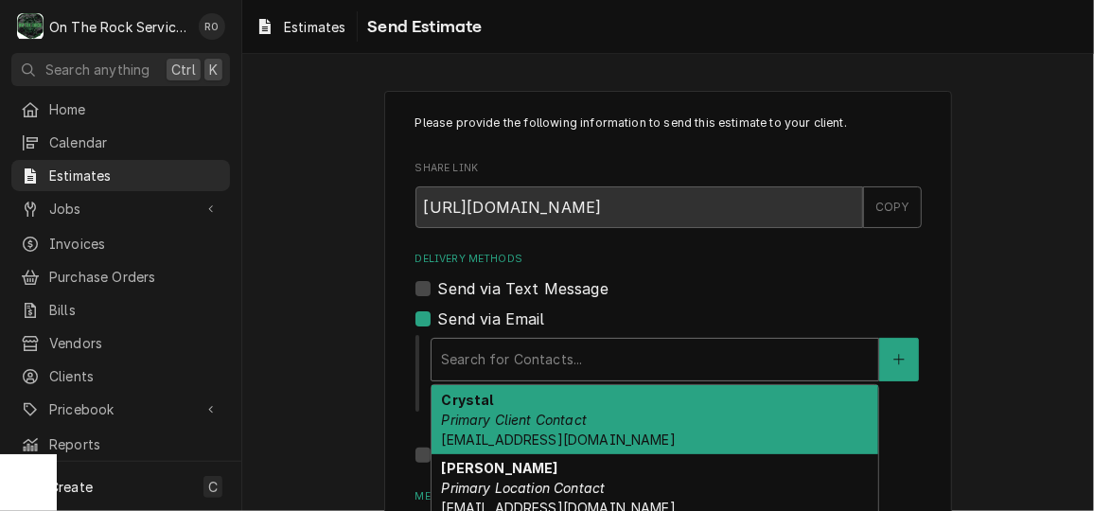
click at [499, 362] on div "Delivery Methods" at bounding box center [655, 359] width 428 height 34
click at [508, 393] on div "Crystal Primary Client Contact [EMAIL_ADDRESS][DOMAIN_NAME]" at bounding box center [654, 419] width 447 height 69
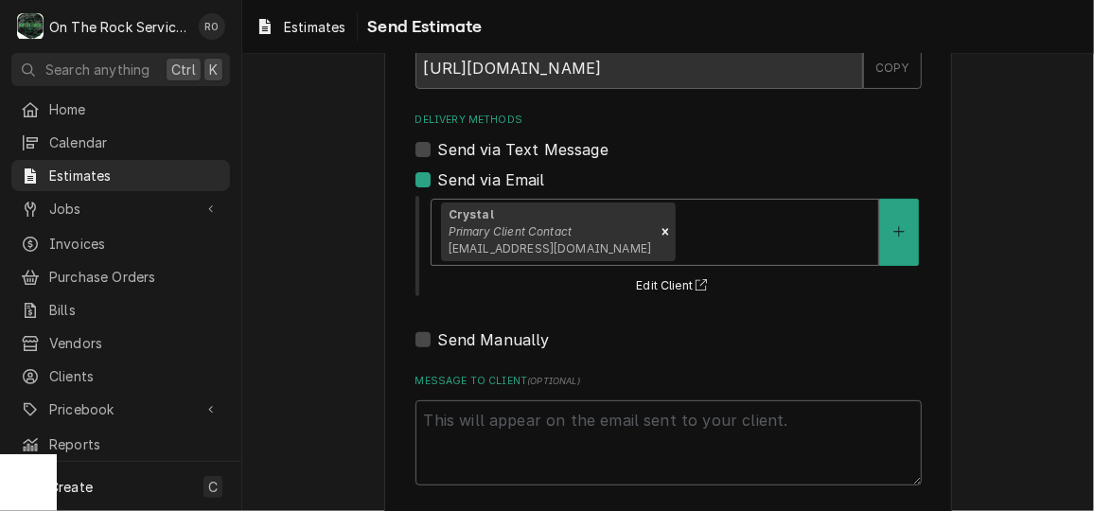
scroll to position [228, 0]
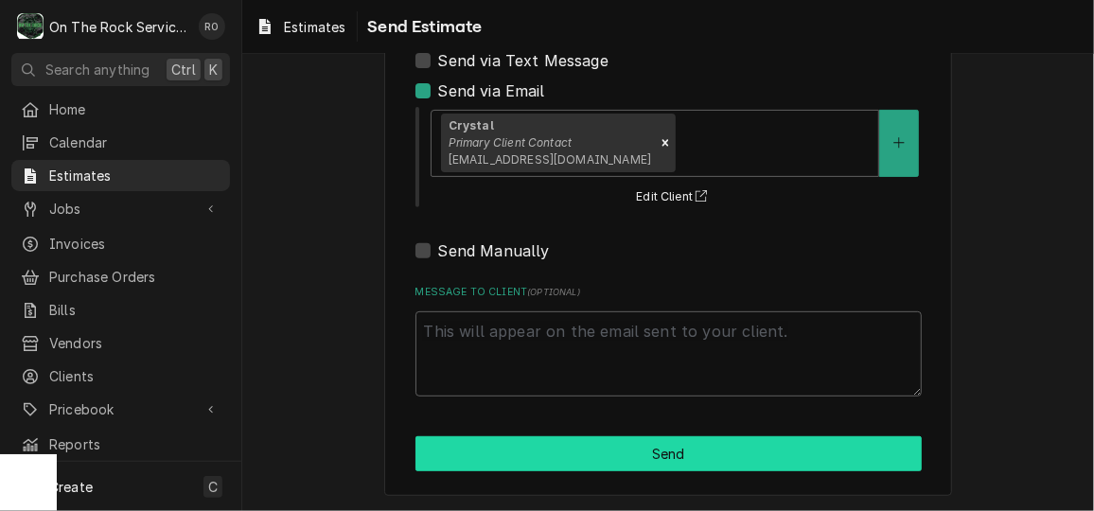
click at [517, 465] on button "Send" at bounding box center [668, 453] width 506 height 35
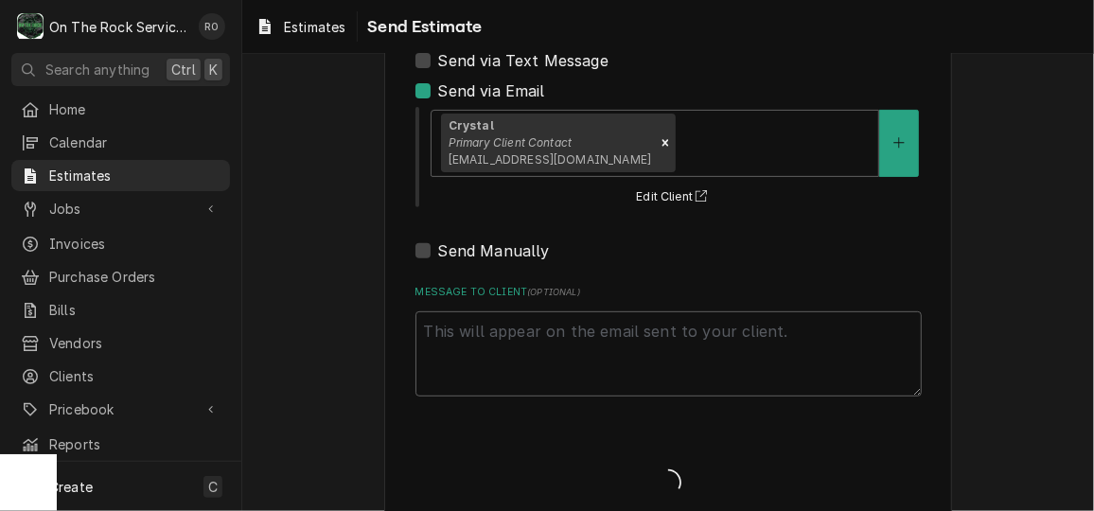
type textarea "x"
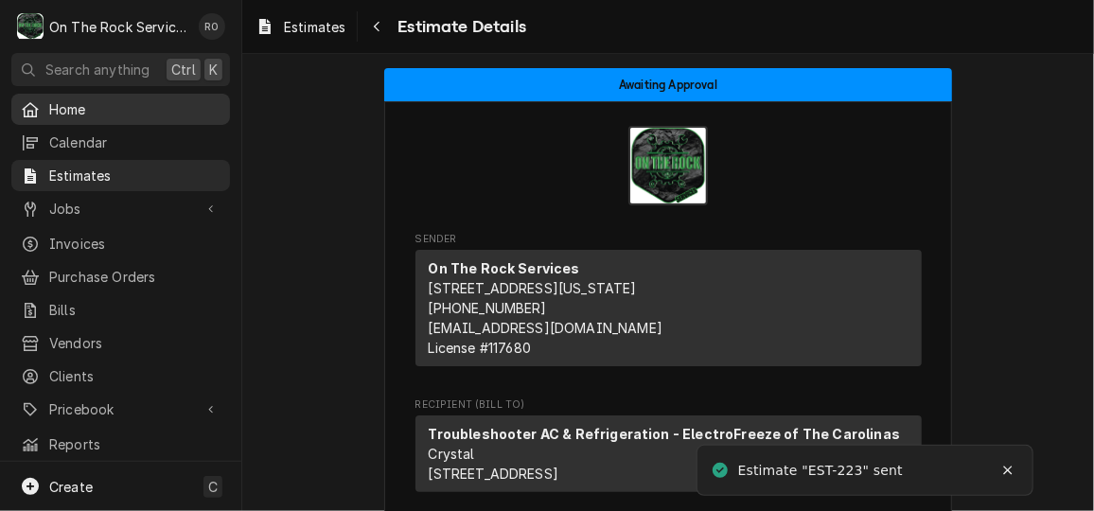
click at [88, 119] on link "Home" at bounding box center [120, 109] width 219 height 31
